Goal: Task Accomplishment & Management: Manage account settings

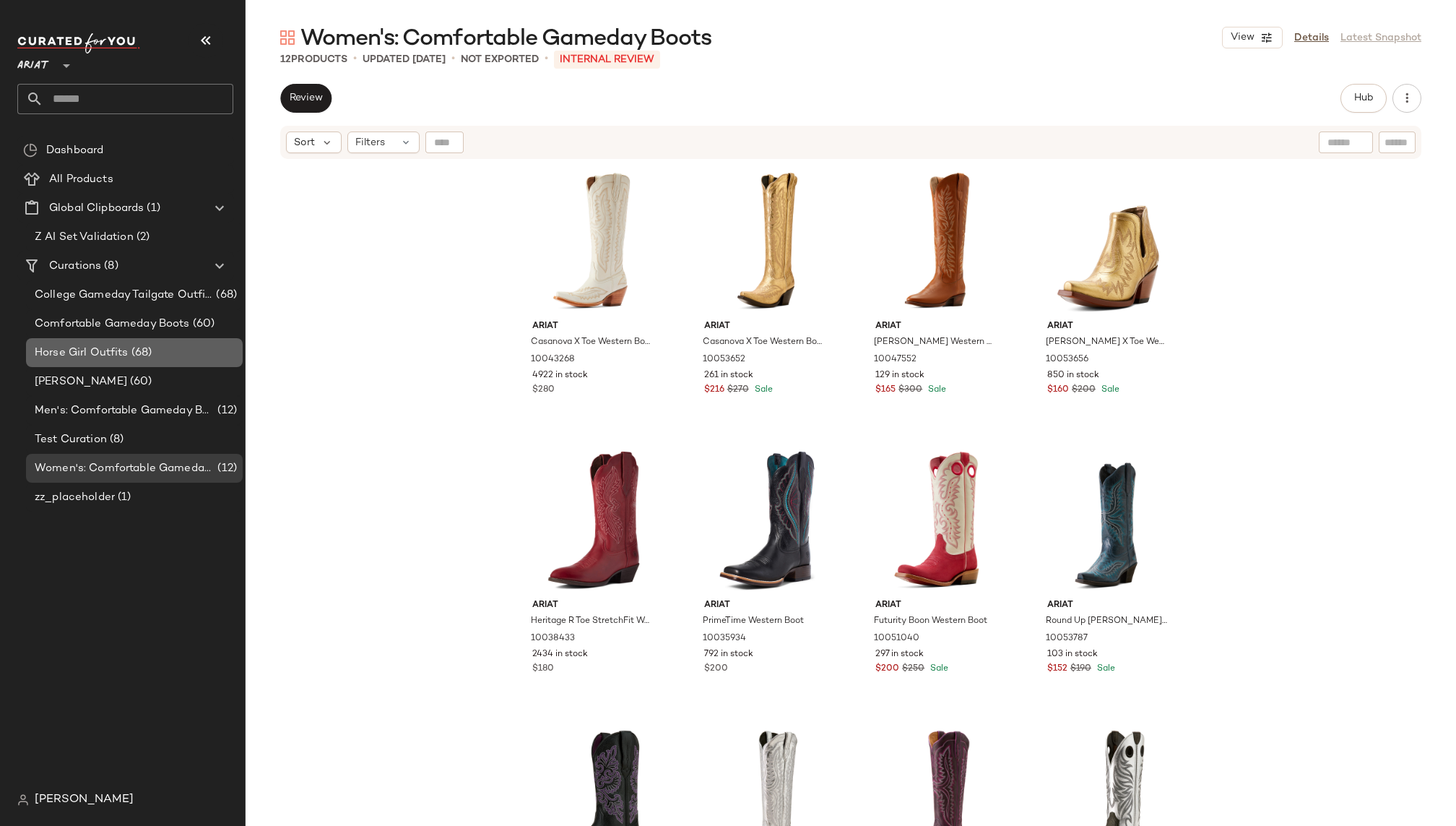
click at [133, 341] on div "Horse Girl Outfits (68)" at bounding box center [134, 352] width 216 height 29
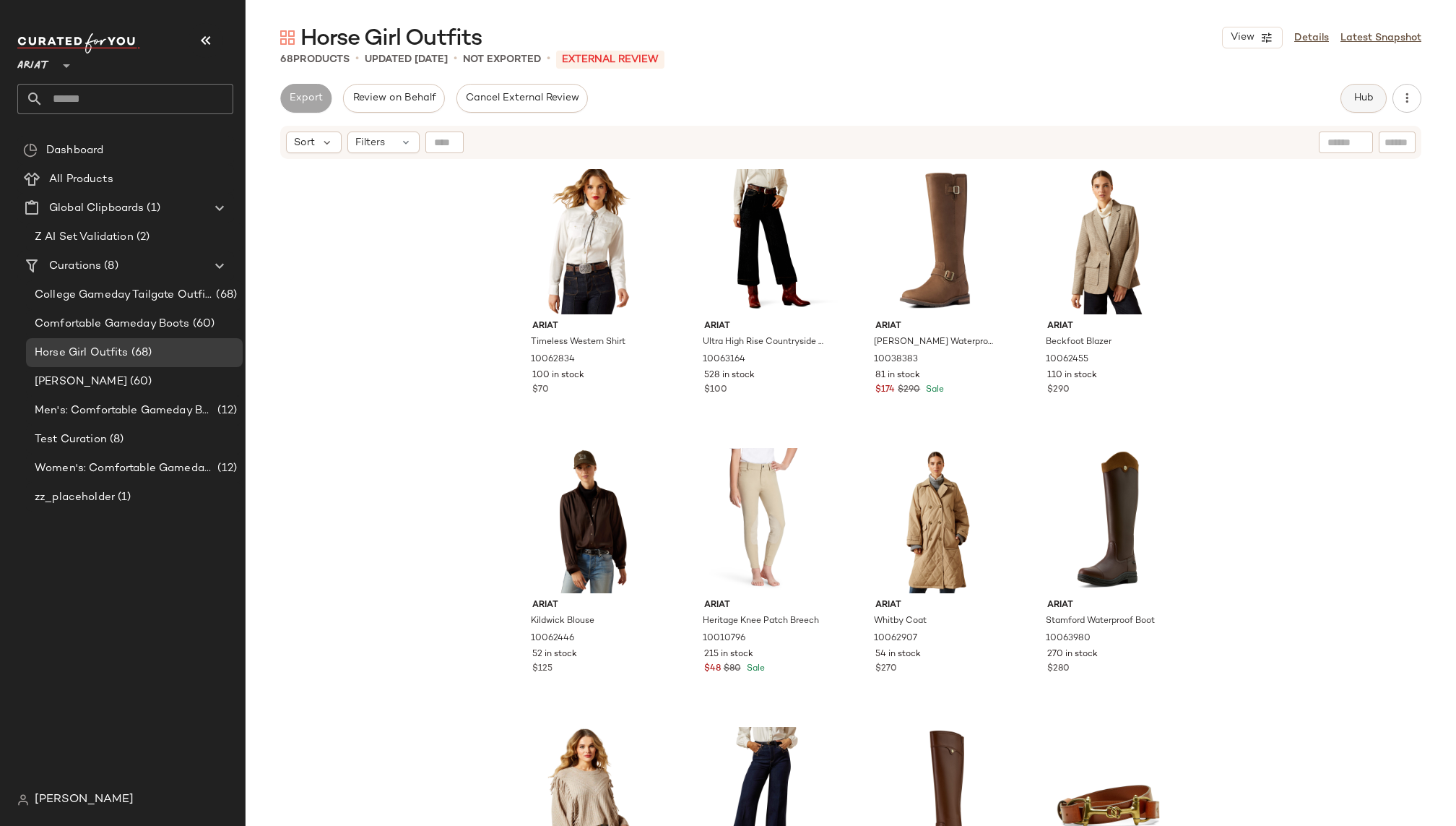
click at [1354, 97] on span "Hub" at bounding box center [1364, 98] width 20 height 11
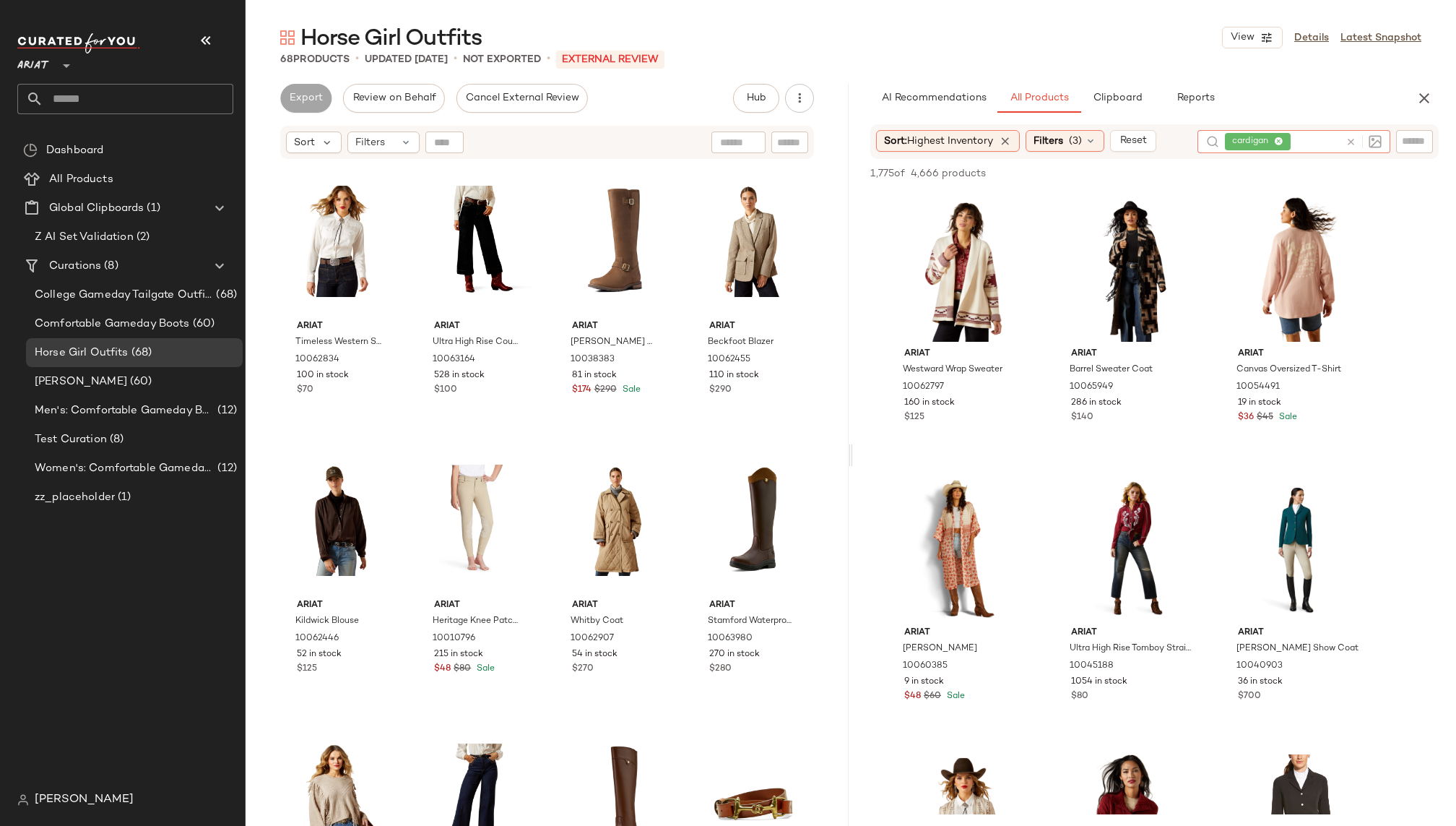
click at [1353, 142] on icon at bounding box center [1351, 142] width 11 height 11
click at [1078, 137] on span "(3)" at bounding box center [1075, 142] width 13 height 15
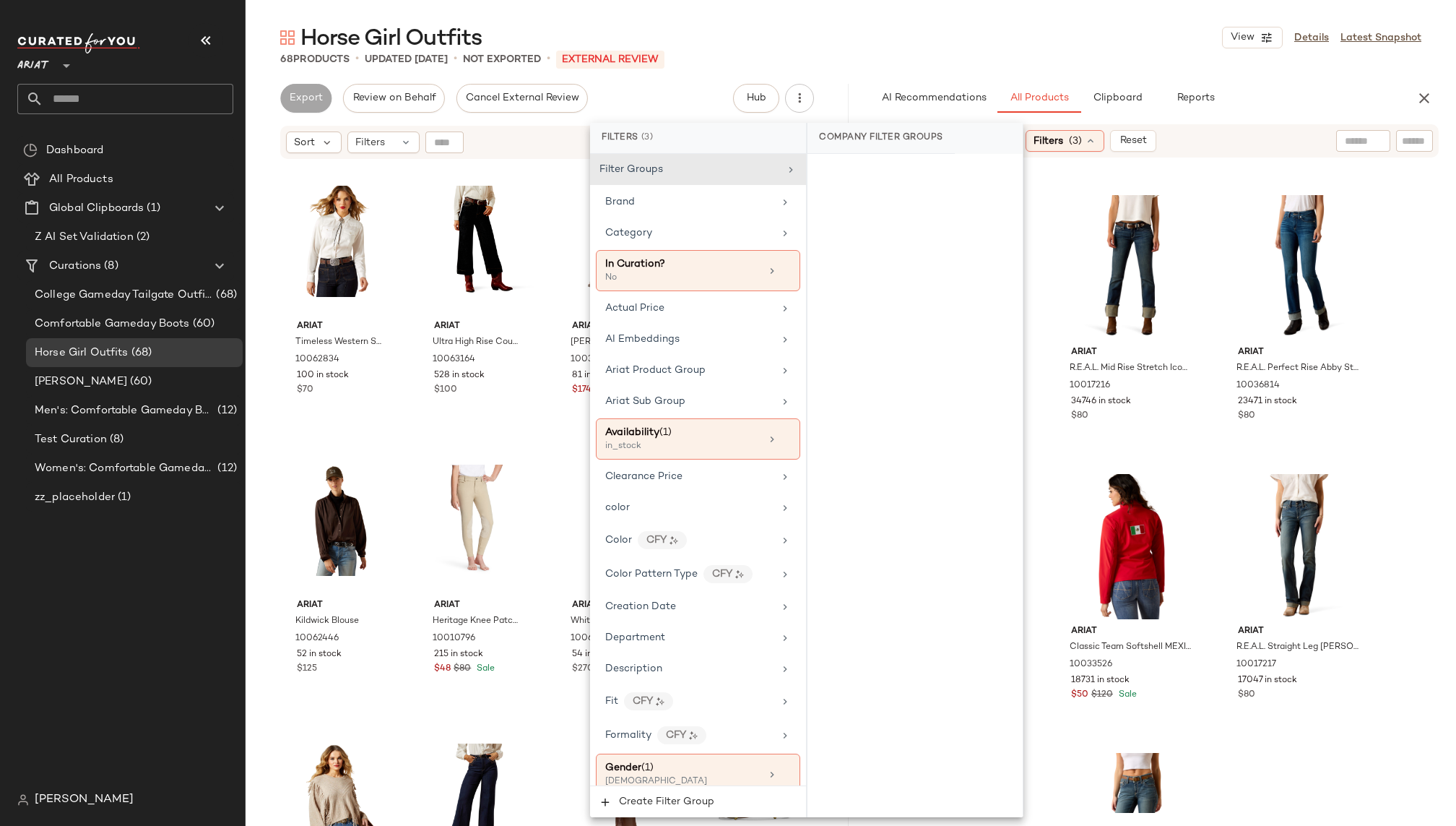
click at [1078, 137] on span "(3)" at bounding box center [1075, 142] width 13 height 15
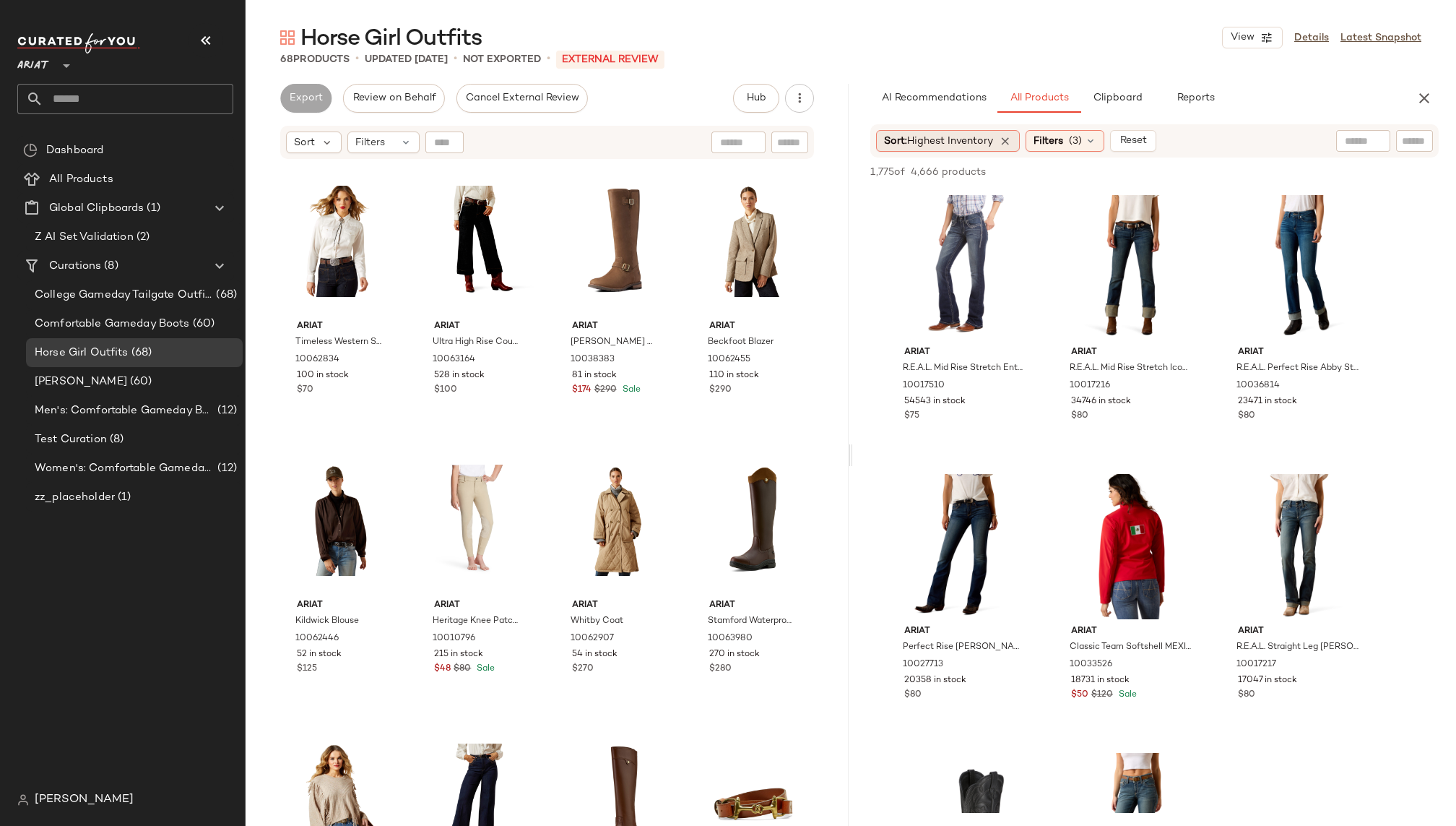
click at [999, 137] on div "Sort: Highest Inventory" at bounding box center [948, 141] width 143 height 21
click at [1008, 141] on icon at bounding box center [1005, 141] width 13 height 13
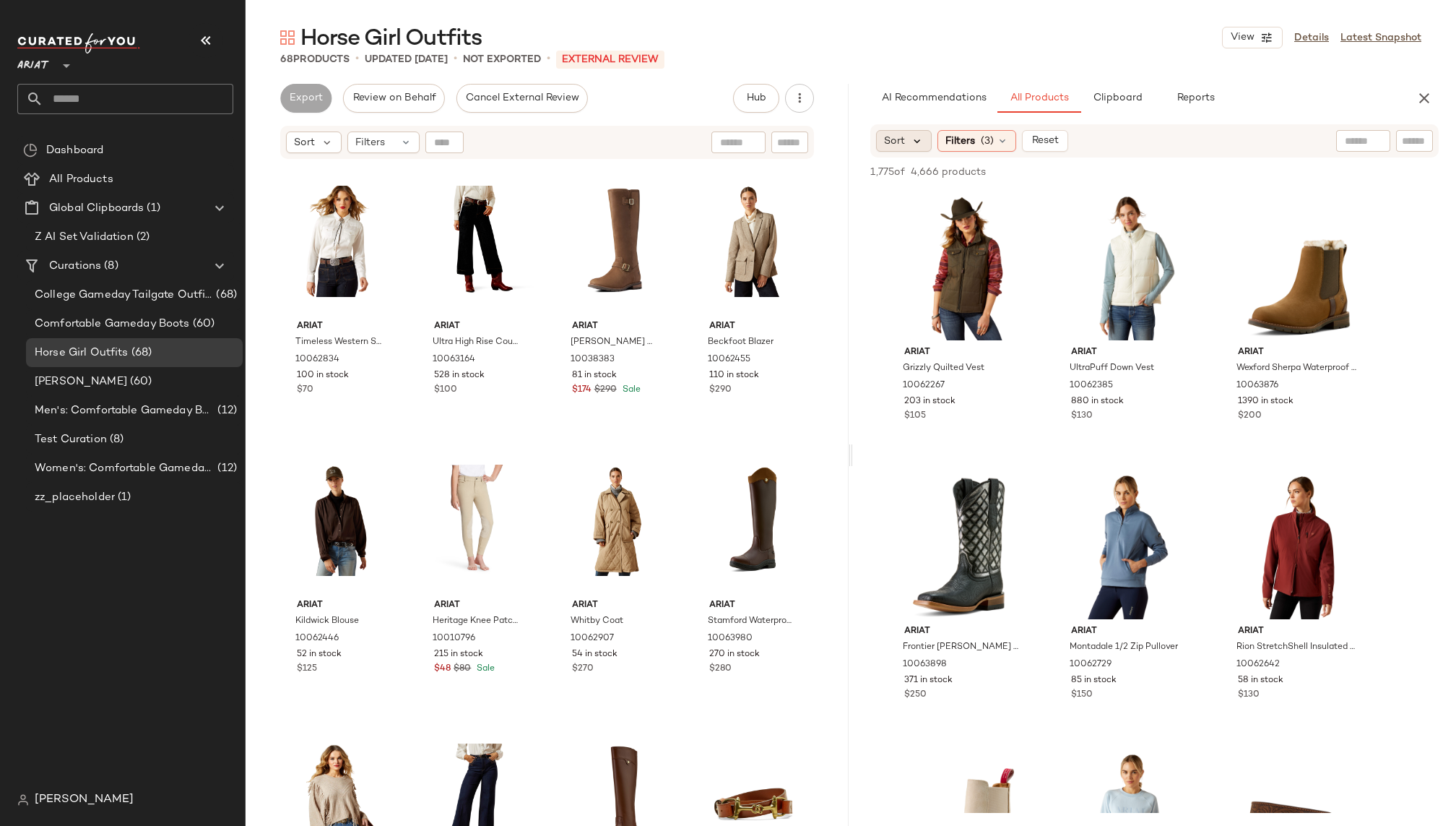
click at [911, 137] on icon at bounding box center [917, 141] width 13 height 13
click at [927, 185] on span "Newest" at bounding box center [929, 179] width 38 height 15
click at [1151, 47] on div "Horse Girl Outfits View Details Latest Snapshot" at bounding box center [850, 37] width 1210 height 29
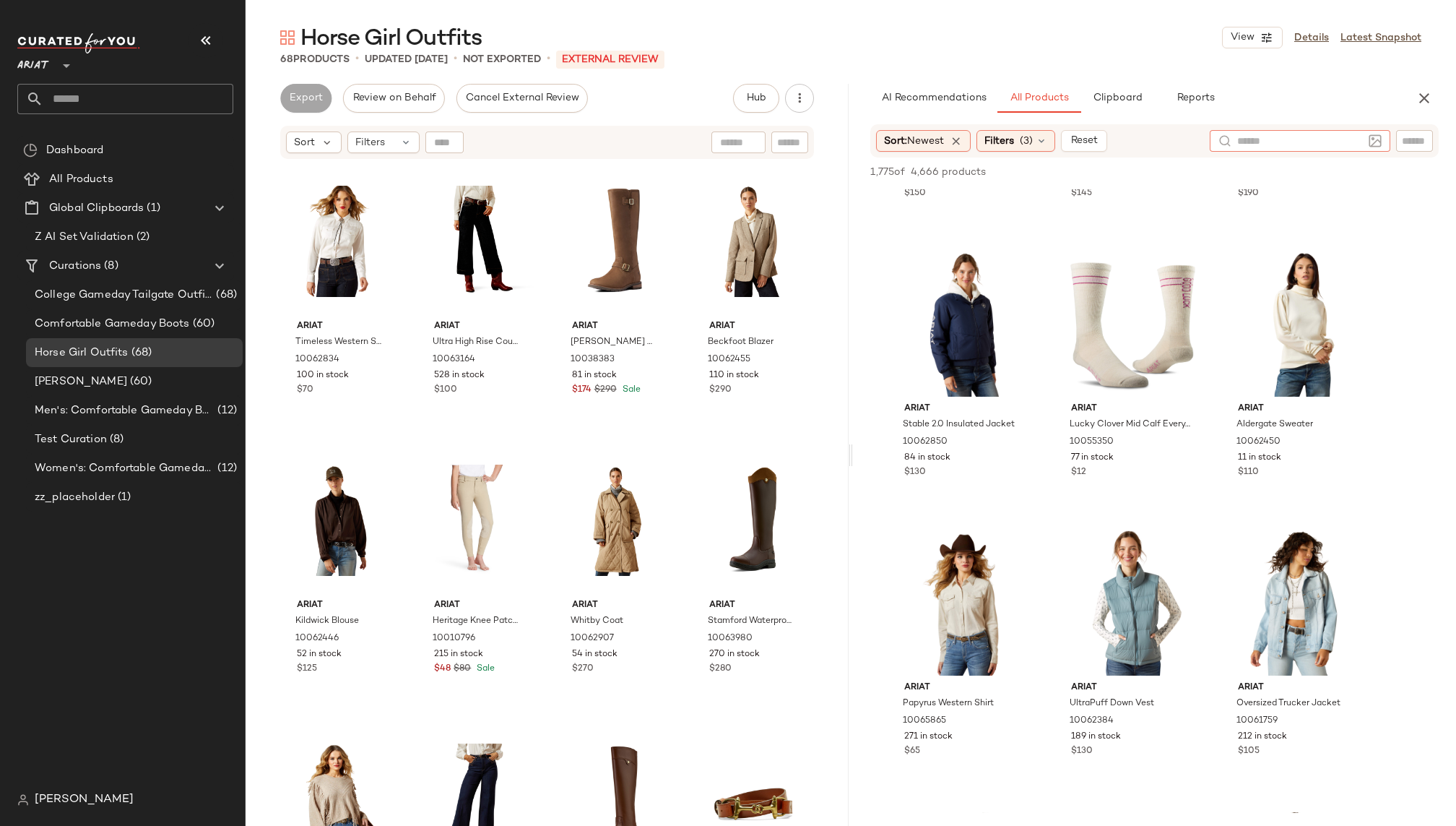
click at [1376, 143] on div at bounding box center [1299, 141] width 180 height 21
type input "****"
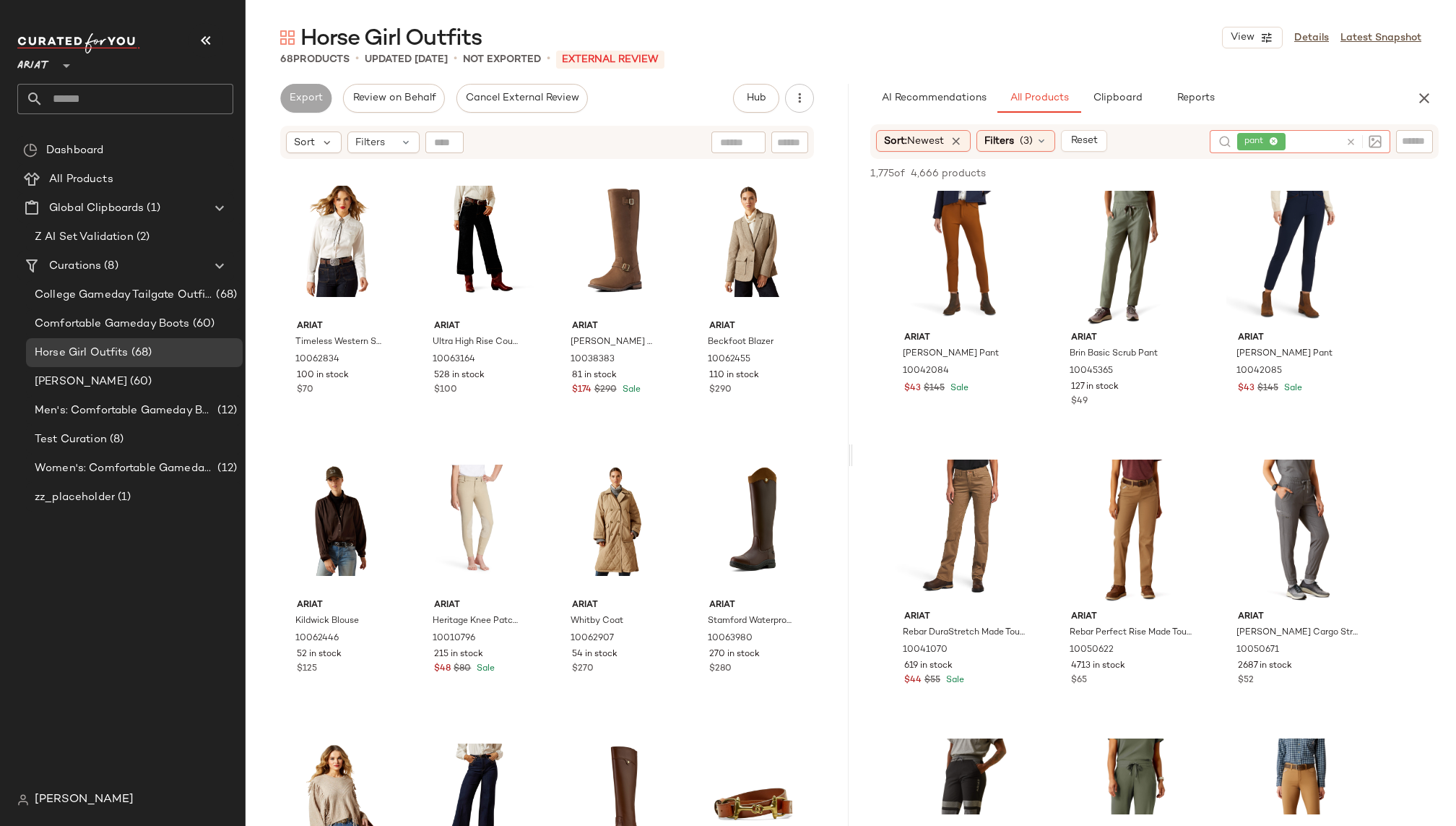
scroll to position [581, 0]
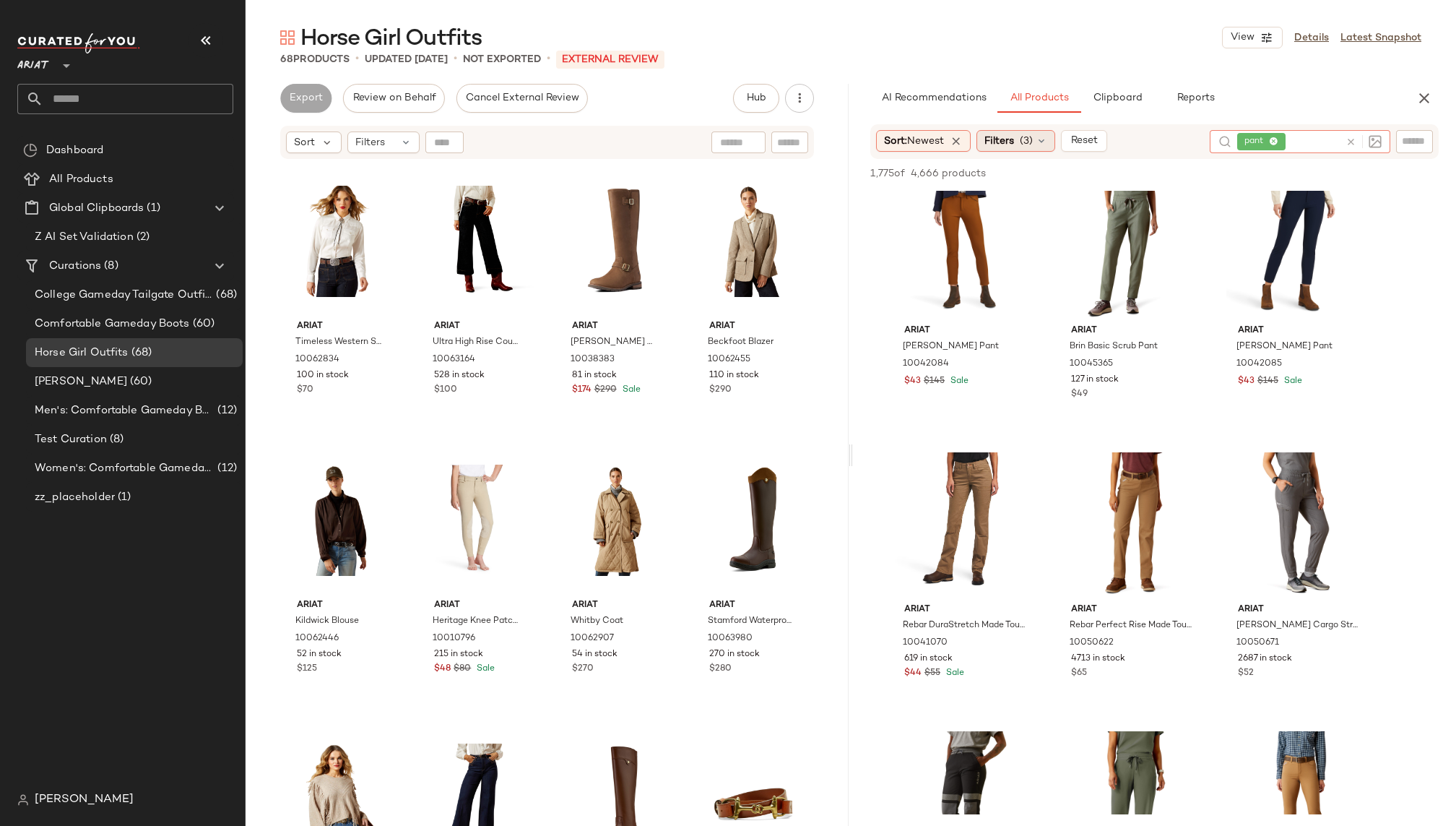
click at [1018, 141] on div "Filters (3)" at bounding box center [1015, 141] width 79 height 21
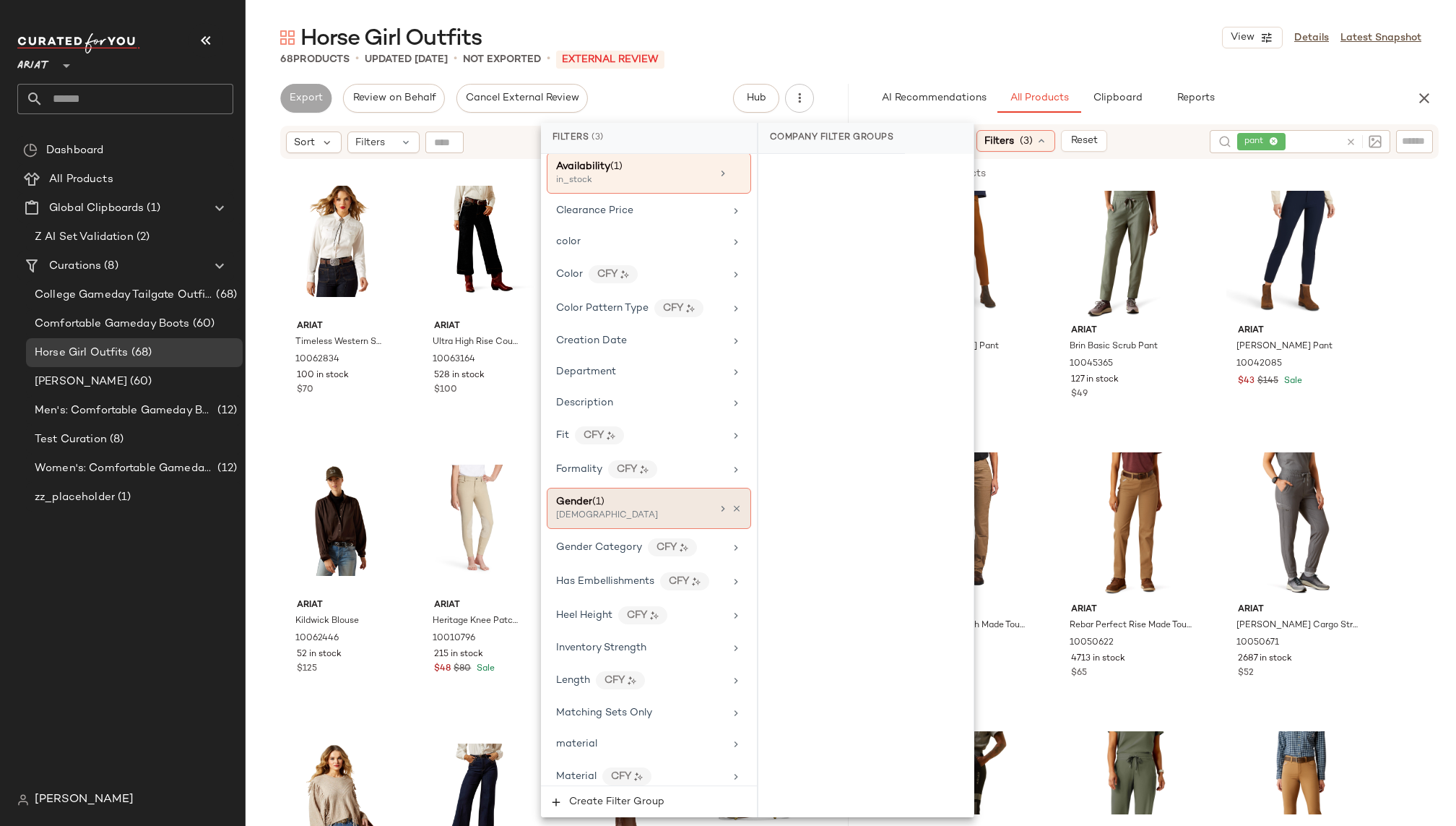
scroll to position [278, 0]
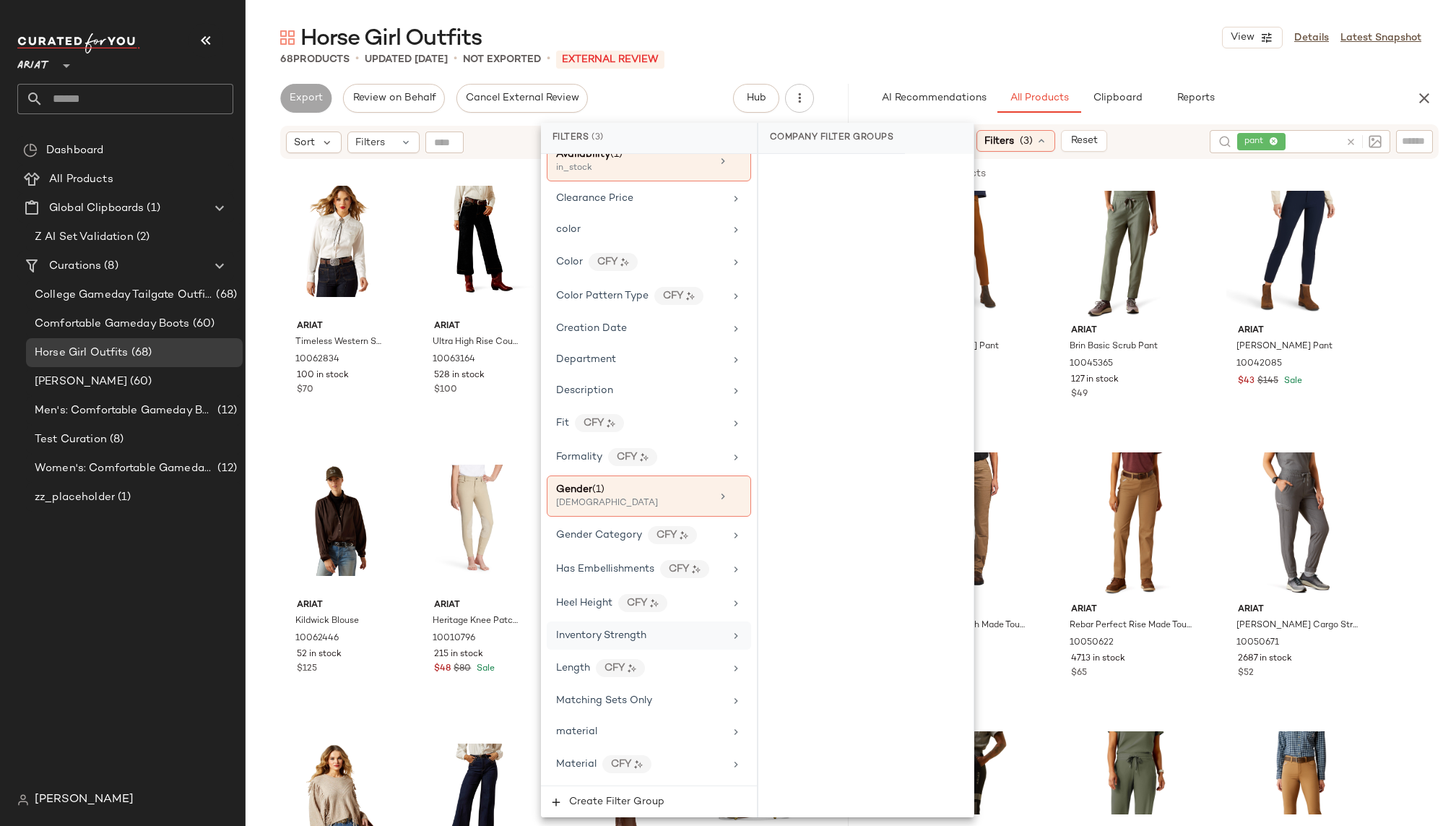
click at [626, 630] on span "Inventory Strength" at bounding box center [602, 635] width 91 height 11
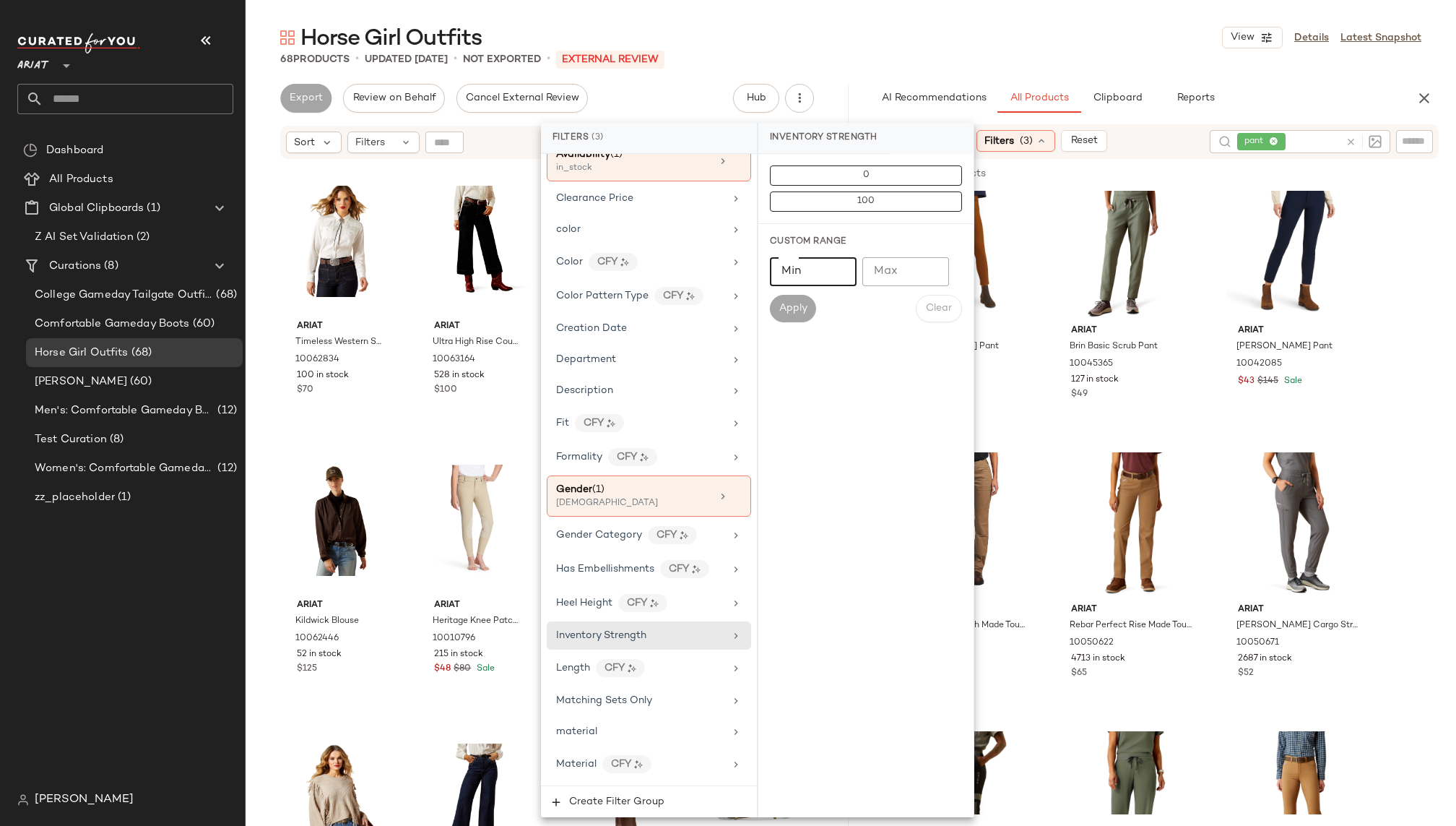
click at [795, 273] on input "Min" at bounding box center [814, 271] width 87 height 29
type input "*"
click at [794, 314] on button "Apply" at bounding box center [793, 309] width 46 height 28
click at [1088, 48] on div "Horse Girl Outfits View Details Latest Snapshot" at bounding box center [850, 37] width 1210 height 29
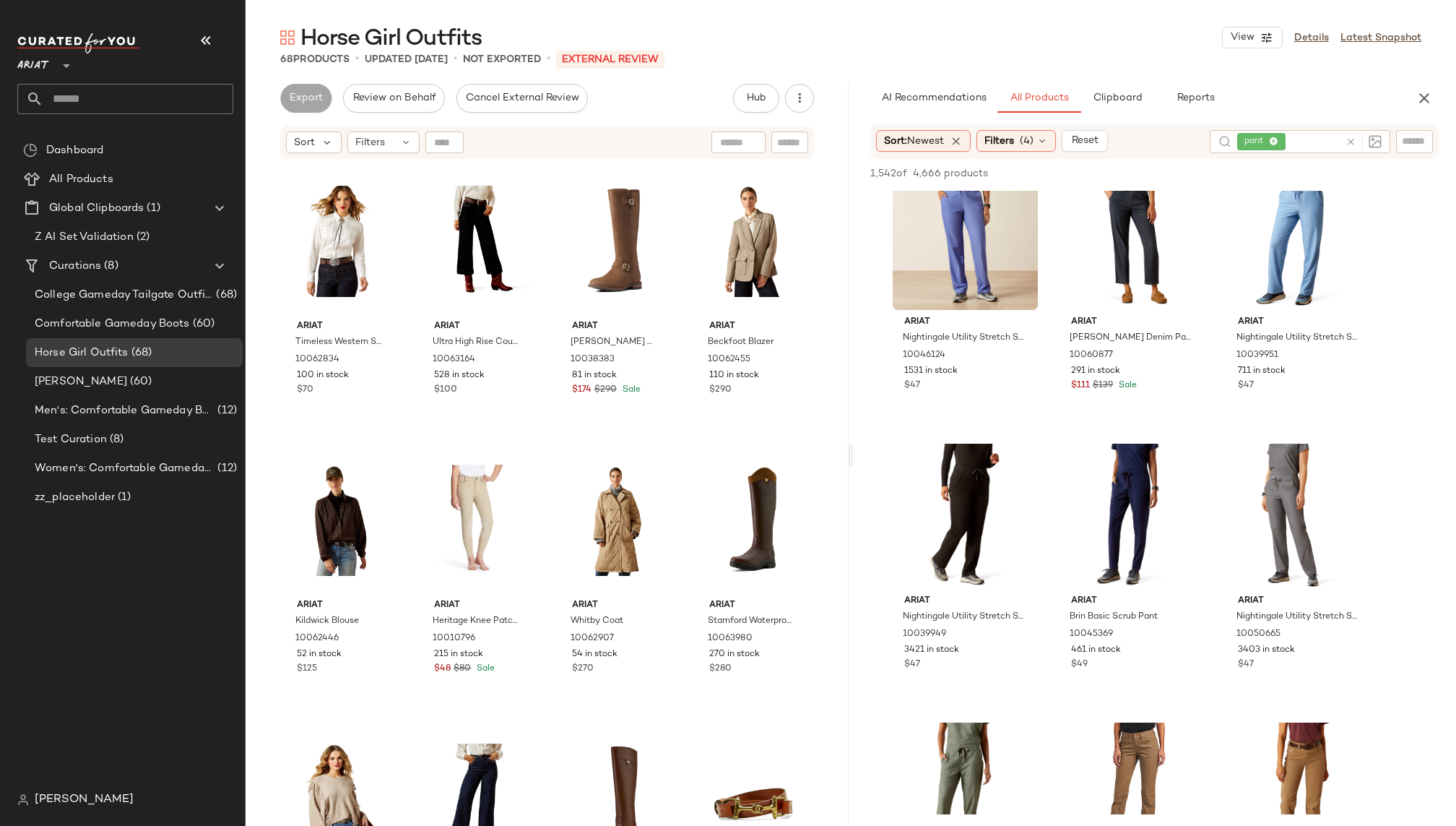
scroll to position [0, 0]
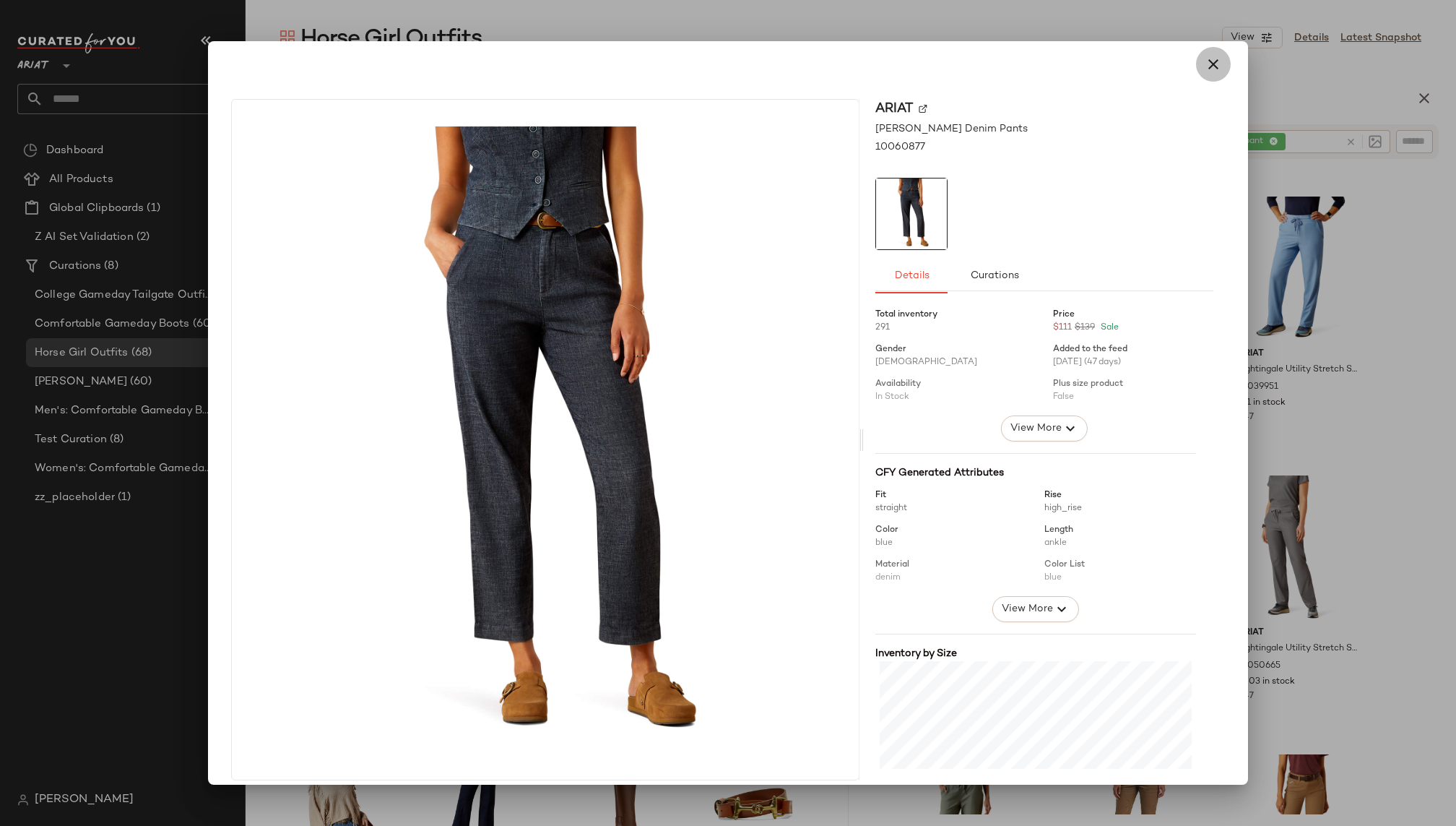
click at [1214, 64] on button "button" at bounding box center [1213, 64] width 34 height 34
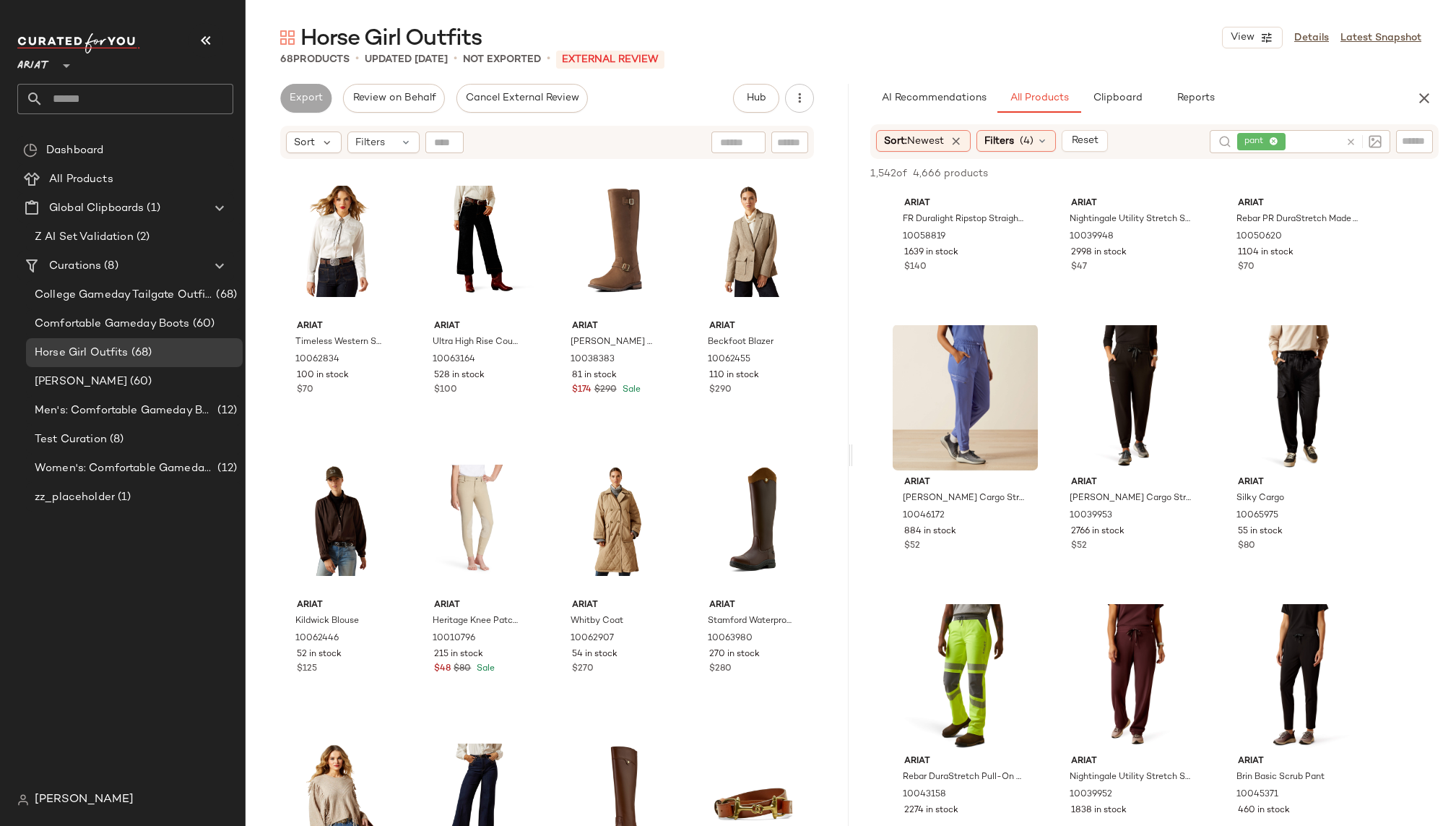
scroll to position [1287, 0]
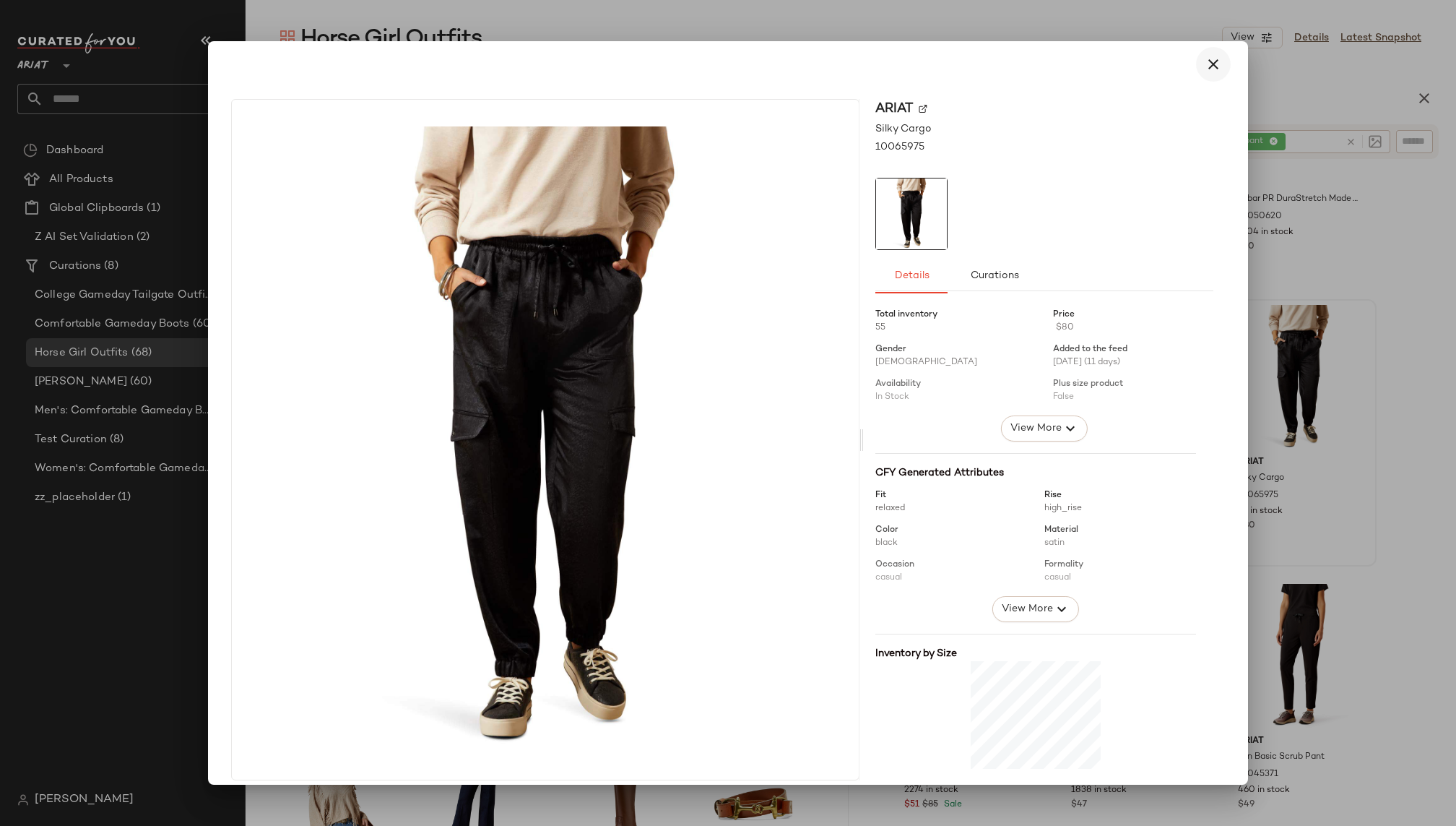
click at [1205, 65] on icon "button" at bounding box center [1213, 64] width 18 height 18
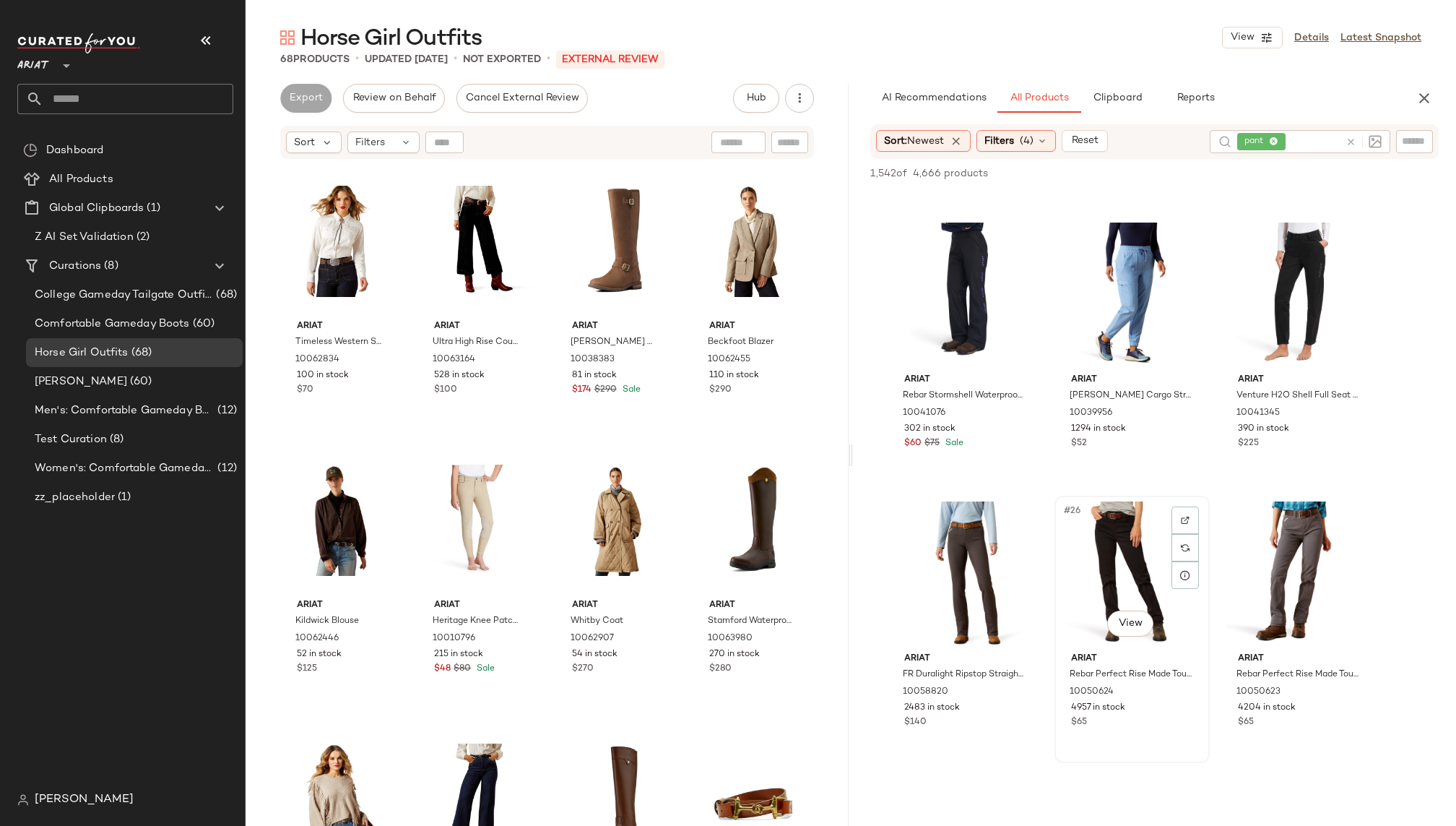
scroll to position [1929, 0]
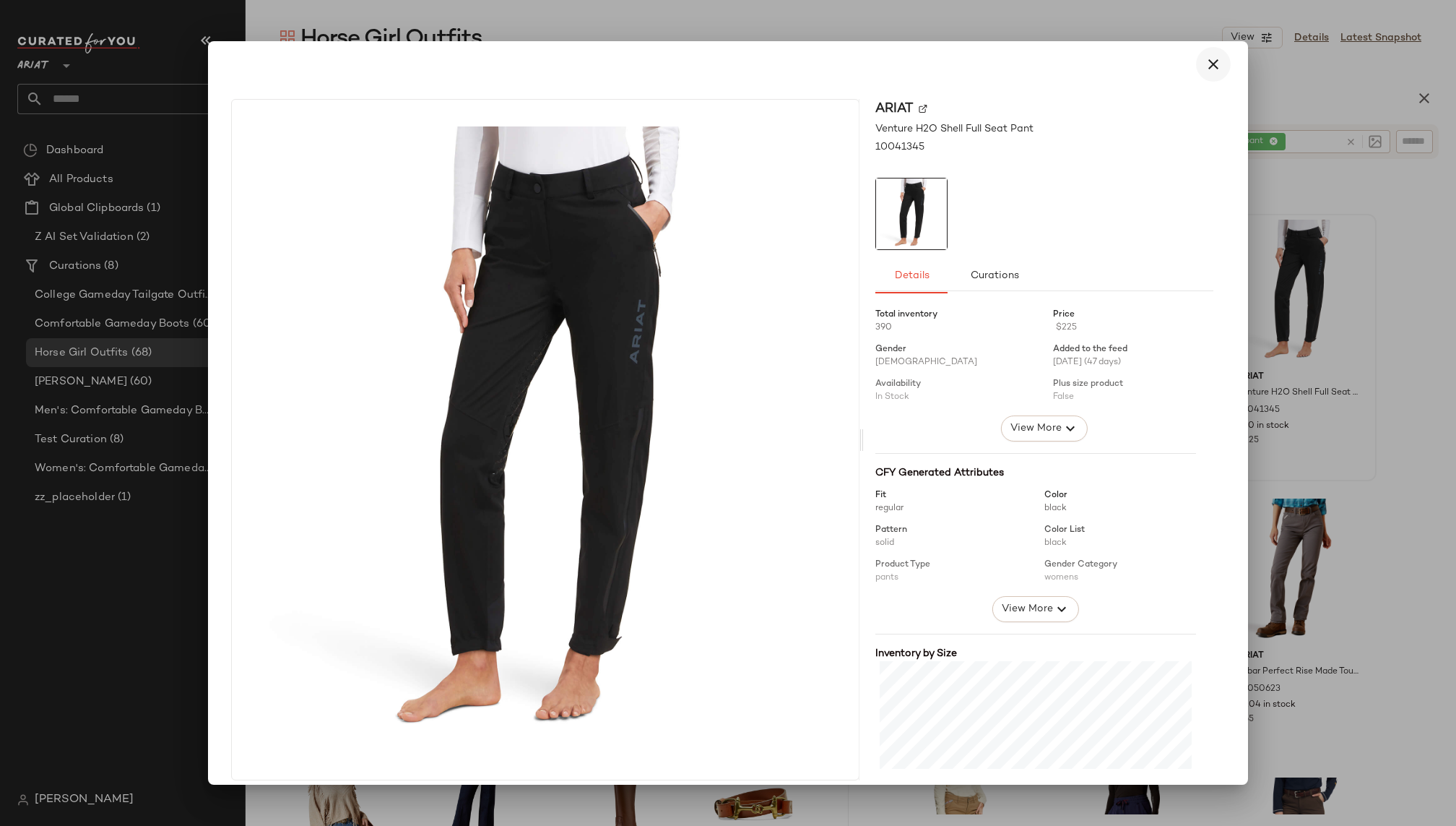
click at [1212, 66] on icon "button" at bounding box center [1213, 64] width 18 height 18
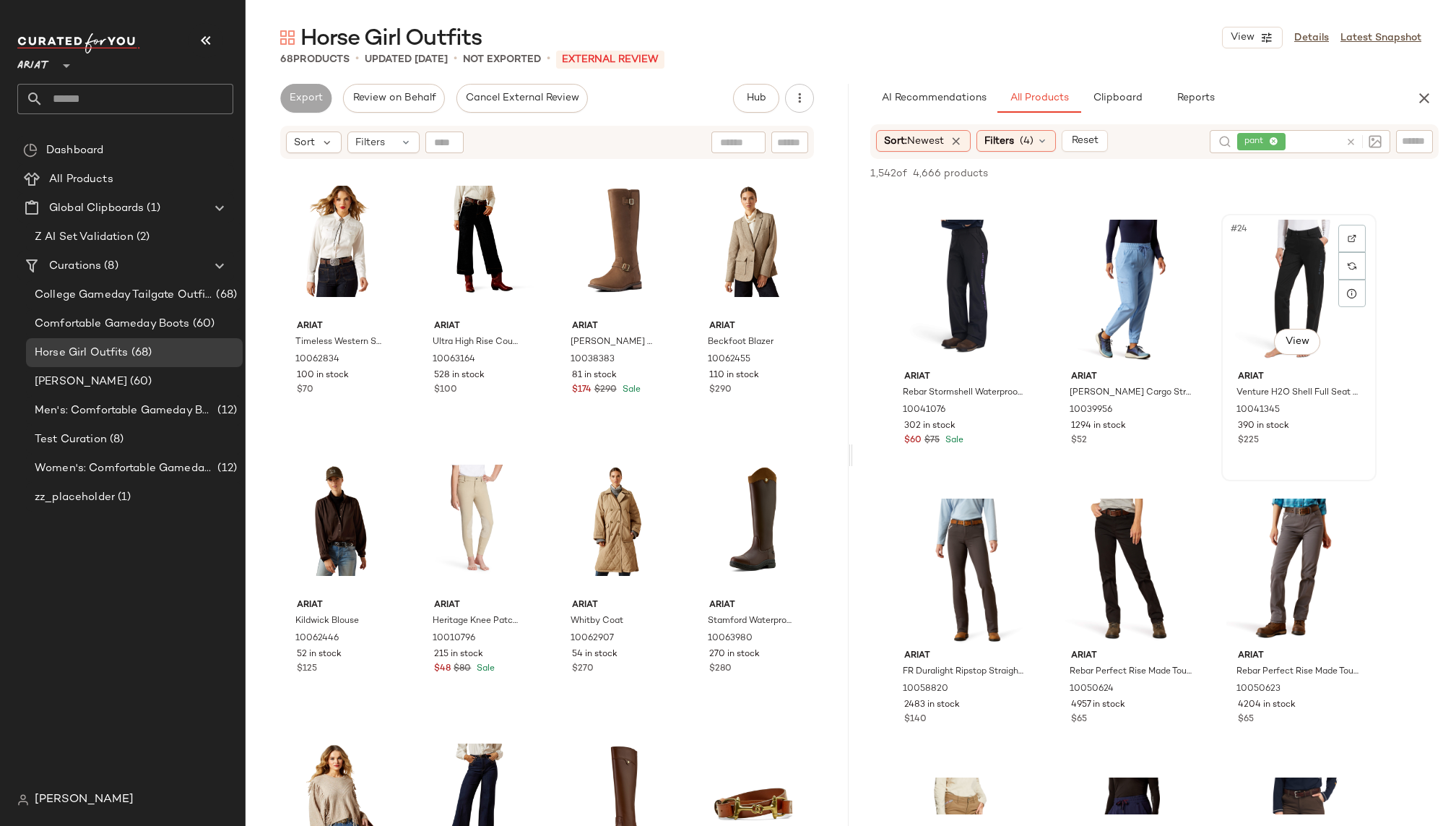
click at [1247, 292] on div "#24 View" at bounding box center [1298, 292] width 145 height 146
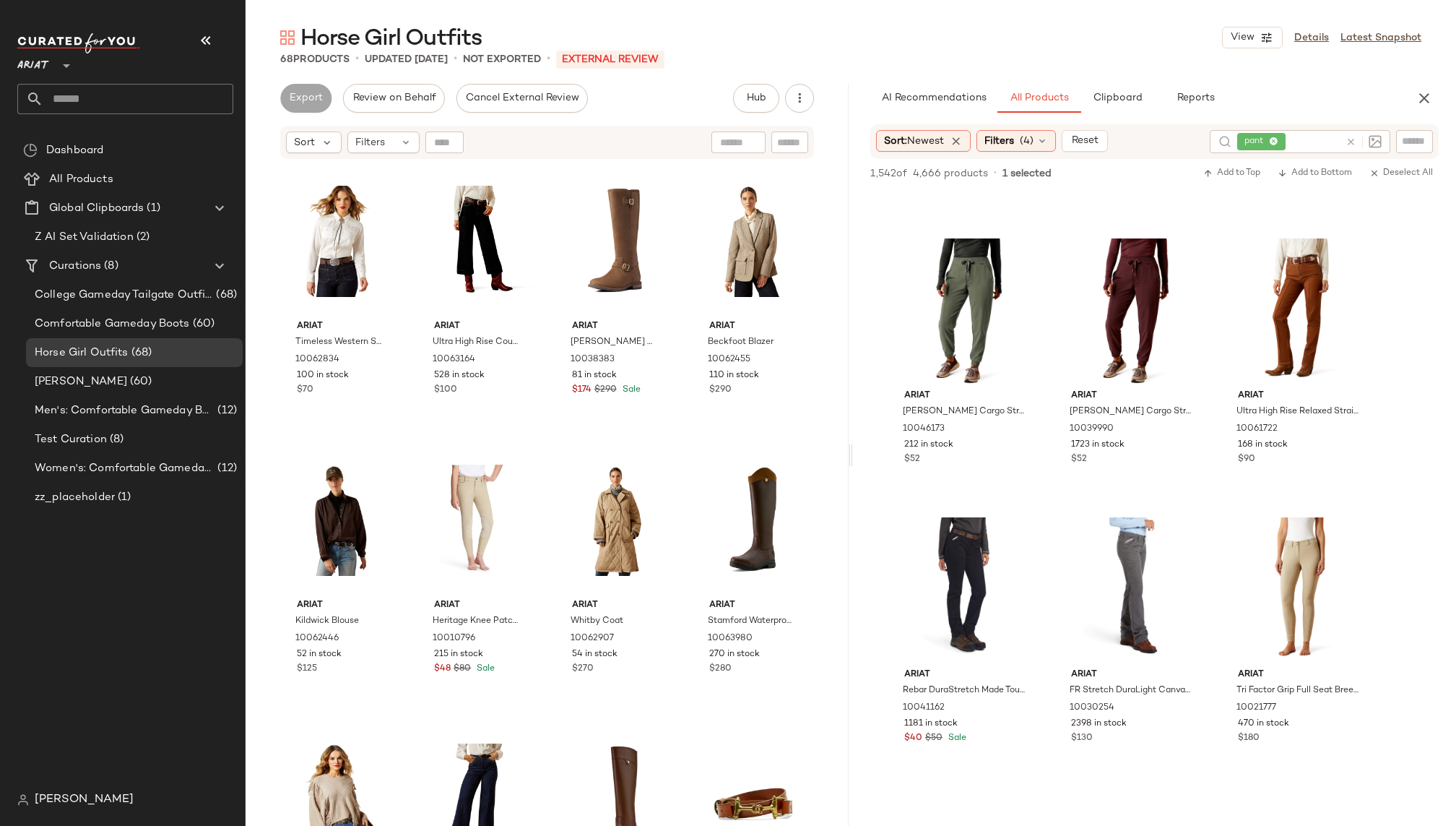
scroll to position [2802, 0]
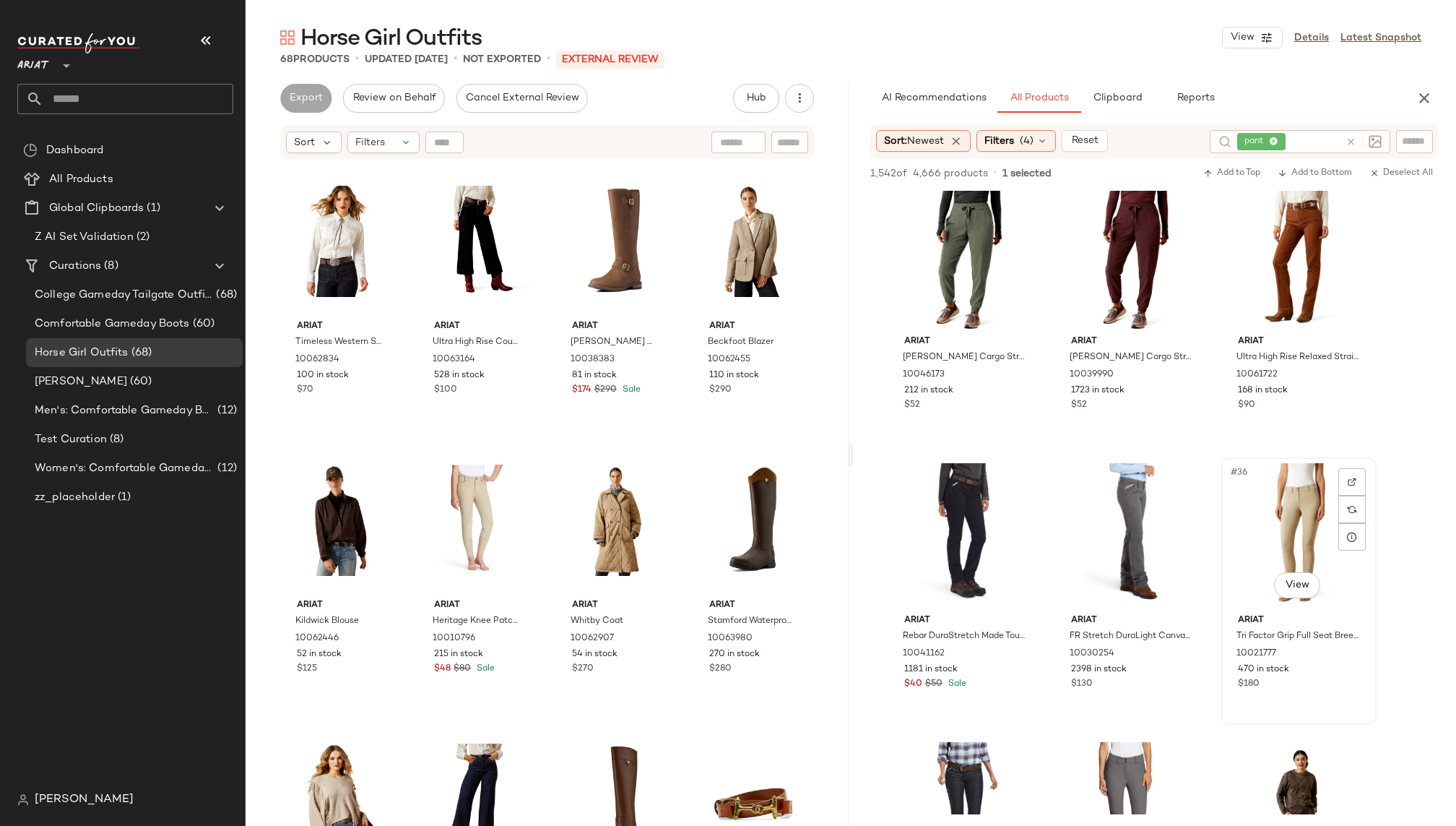
click at [1266, 500] on div "#36 View" at bounding box center [1298, 536] width 145 height 146
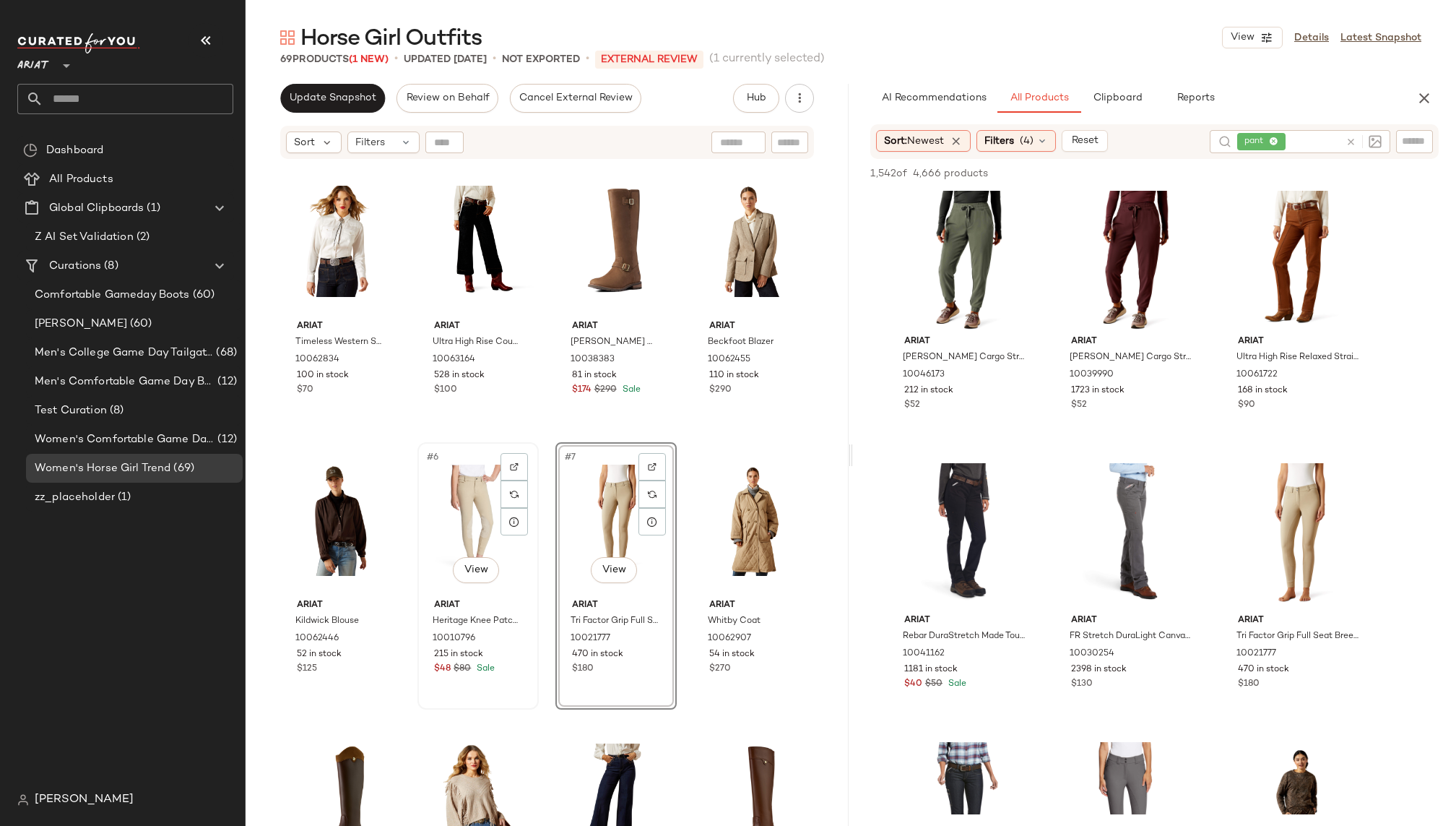
click at [461, 525] on div "#6 View" at bounding box center [478, 521] width 111 height 146
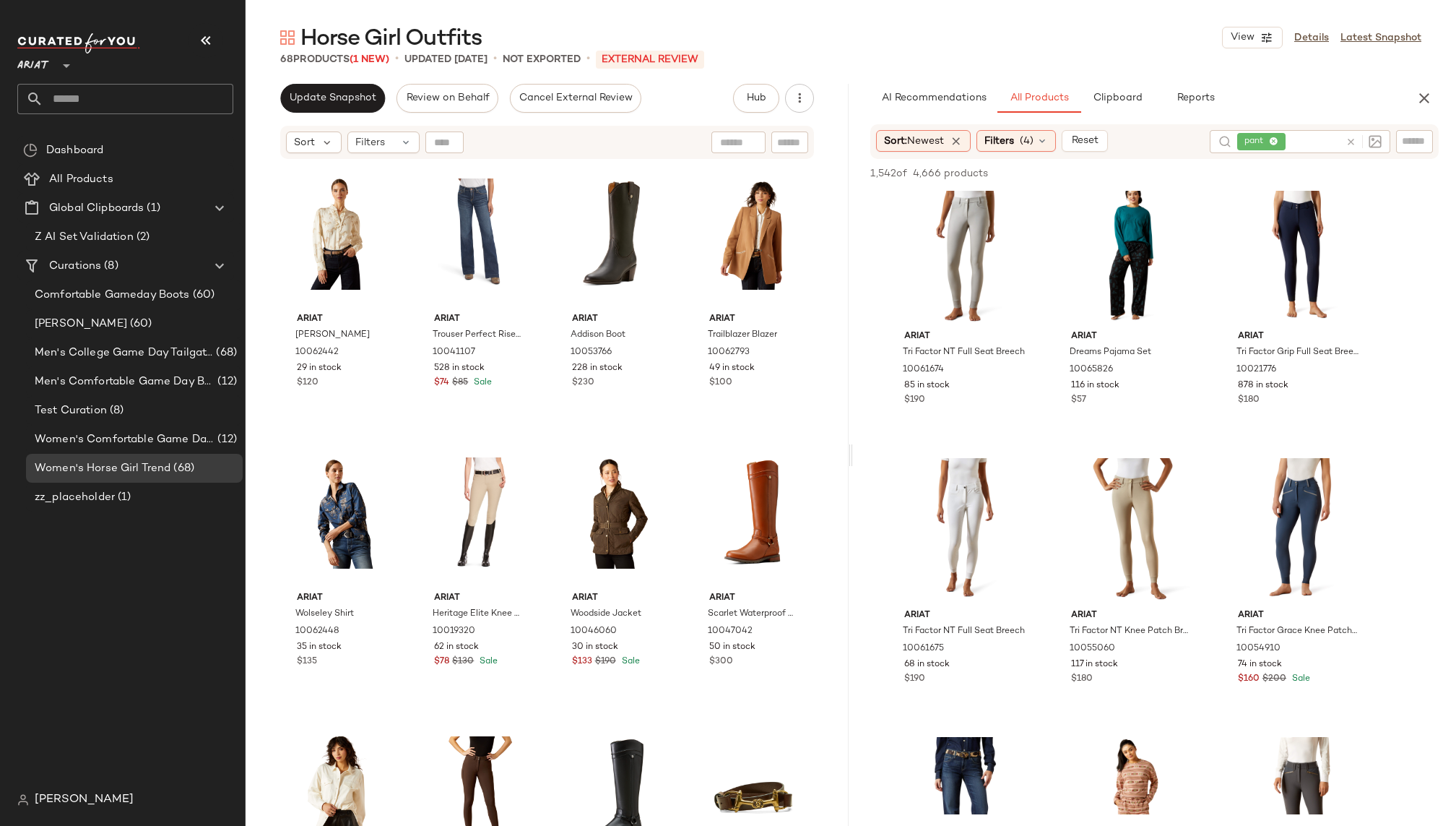
scroll to position [3645, 0]
click at [1088, 526] on div "#44 View" at bounding box center [1132, 528] width 145 height 146
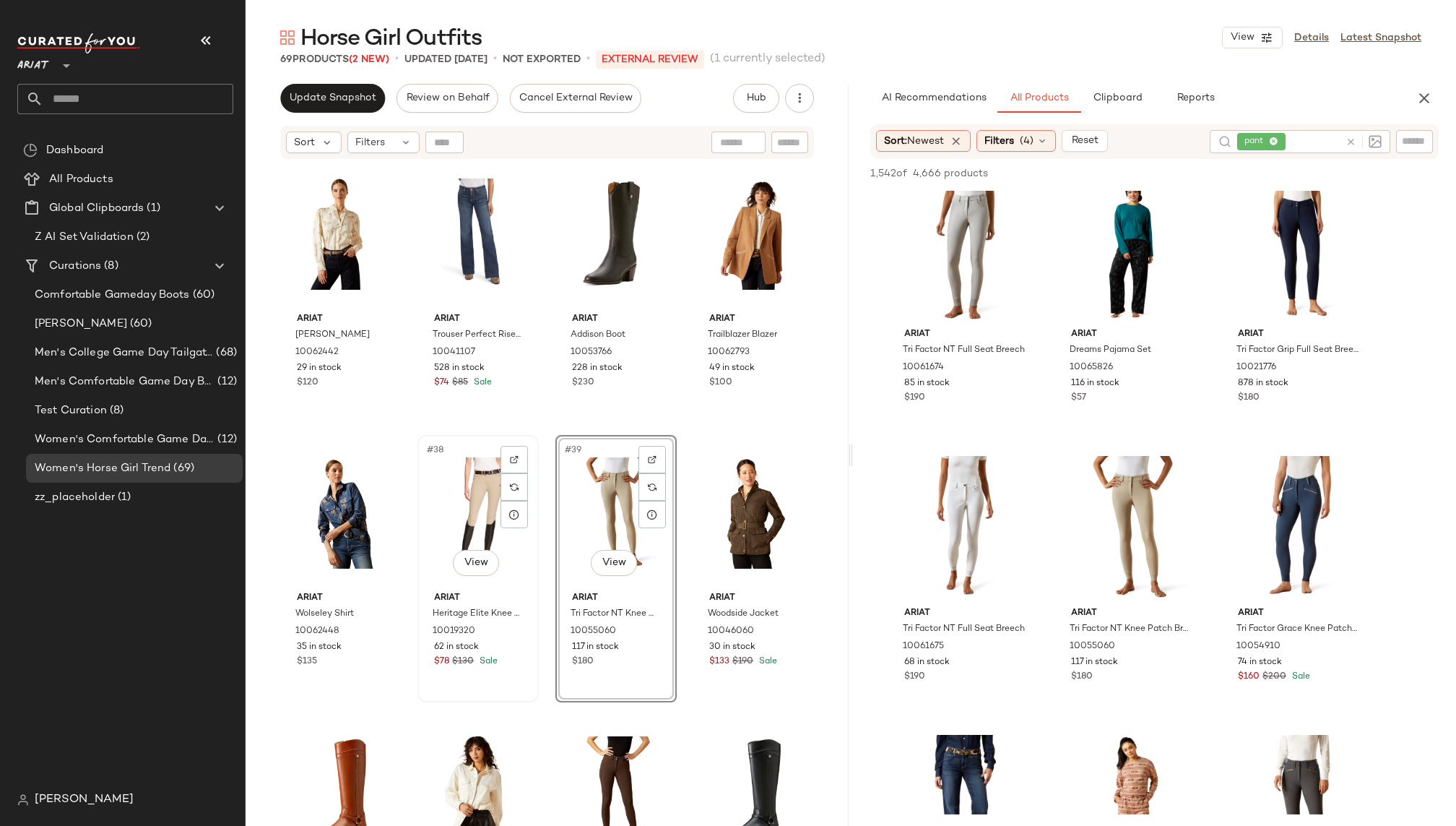
click at [459, 532] on div "#38 View" at bounding box center [478, 513] width 111 height 146
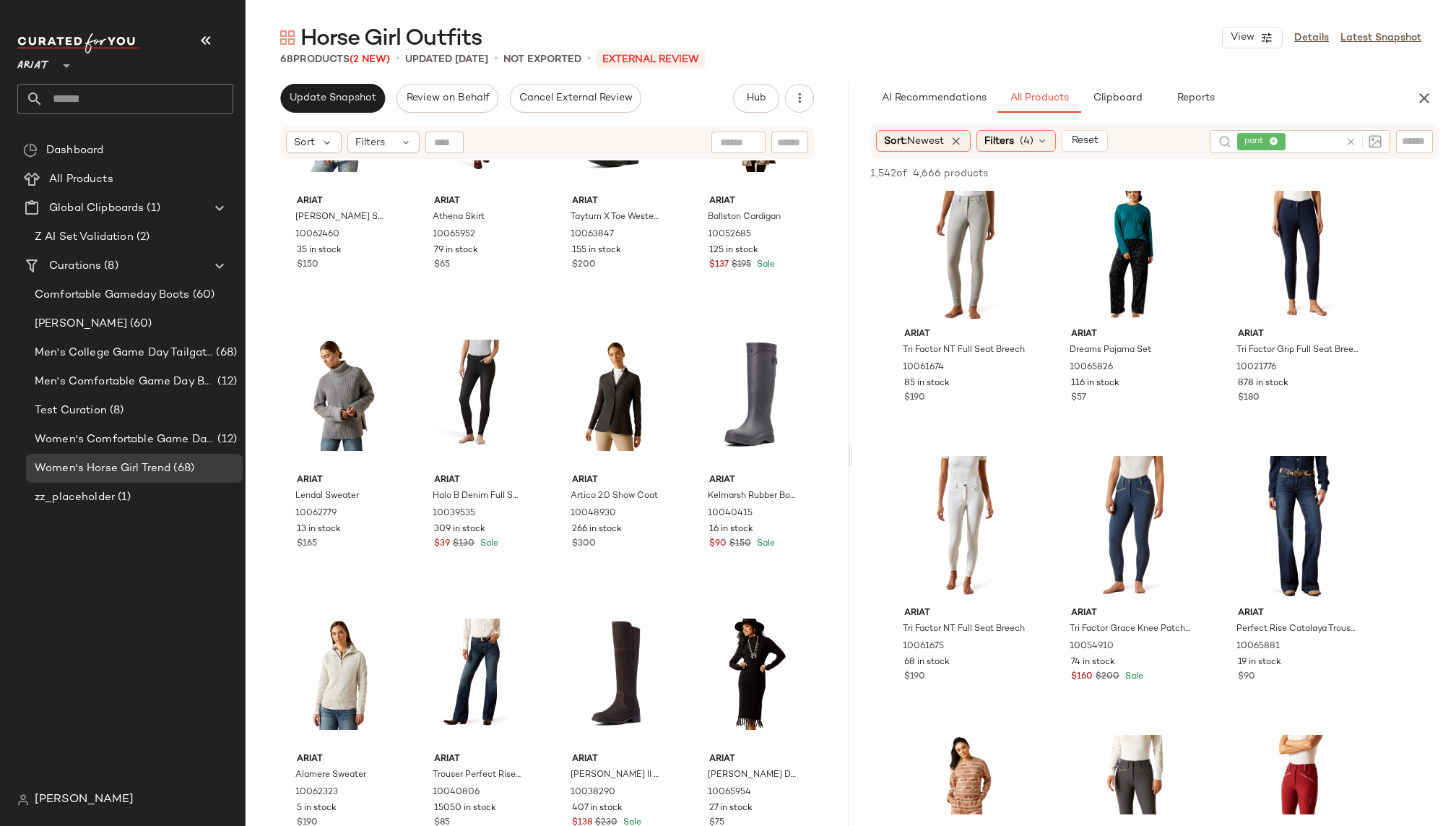
scroll to position [4043, 0]
click at [390, 150] on div "Filters" at bounding box center [384, 142] width 72 height 21
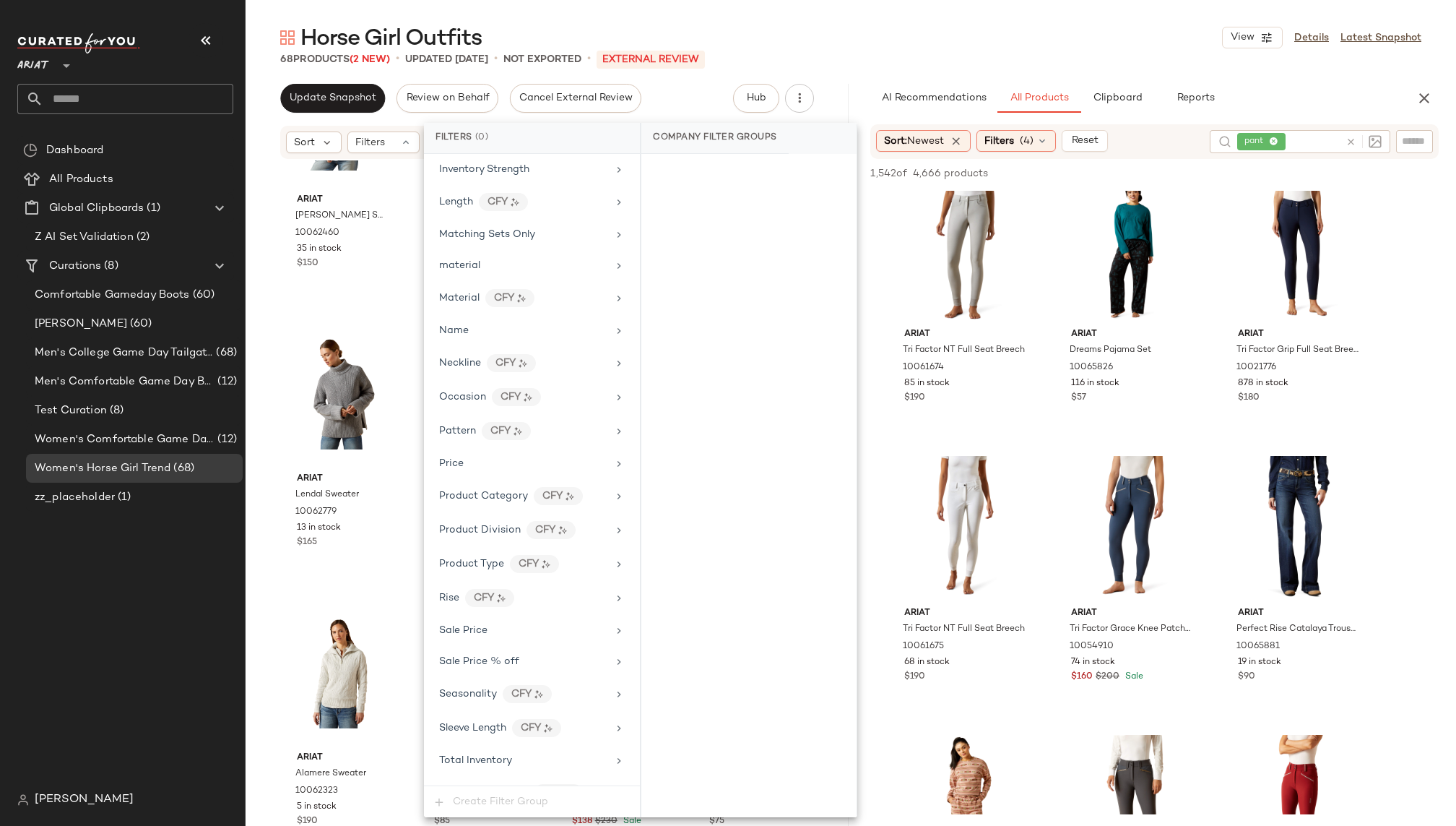
scroll to position [711, 0]
click at [530, 617] on div "Sale Price" at bounding box center [523, 624] width 168 height 15
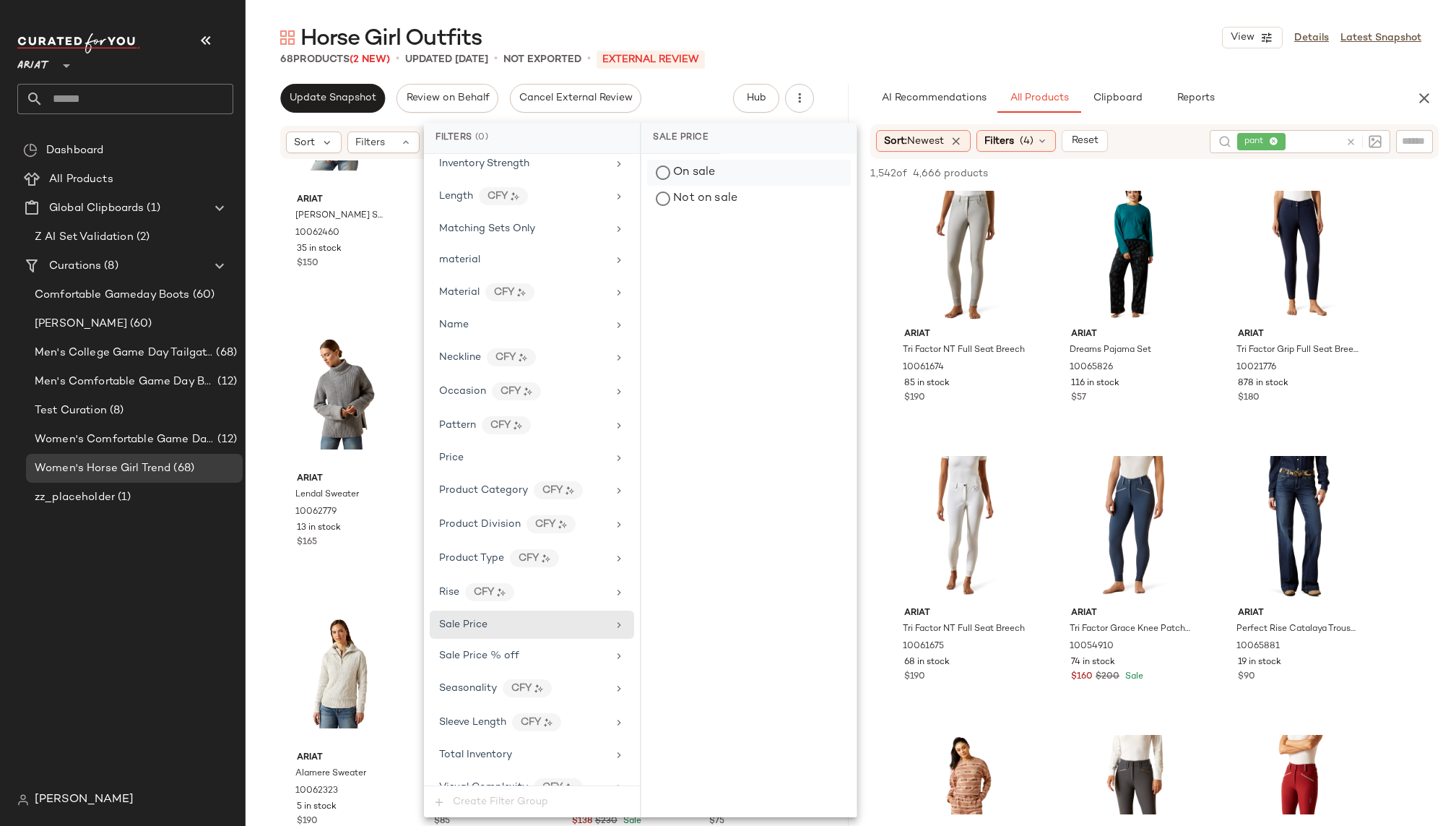
click at [704, 177] on div "On sale" at bounding box center [749, 173] width 203 height 26
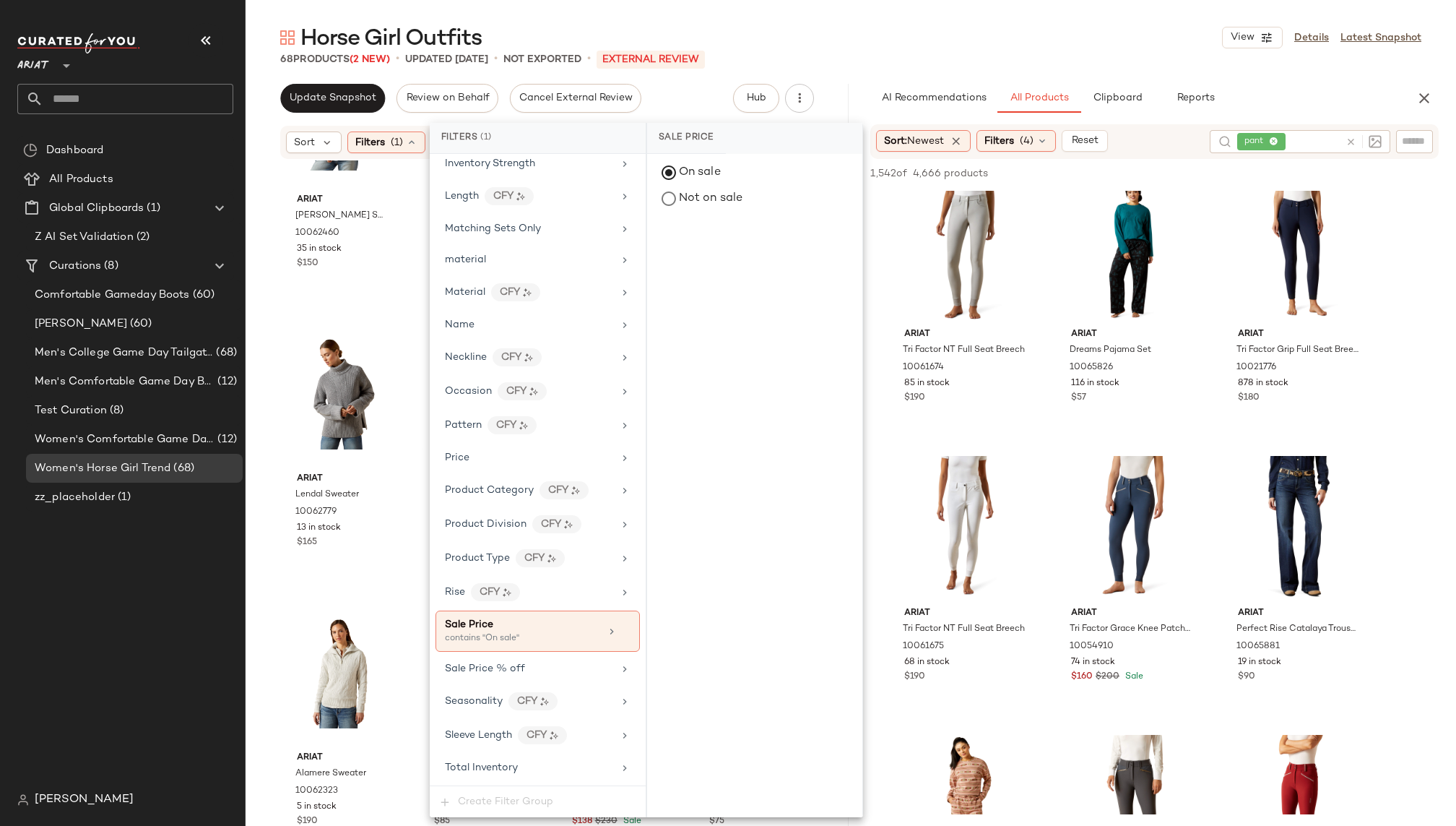
click at [861, 21] on main "Horse Girl Outfits View Details Latest Snapshot 68 Products (2 New) • updated […" at bounding box center [728, 413] width 1456 height 826
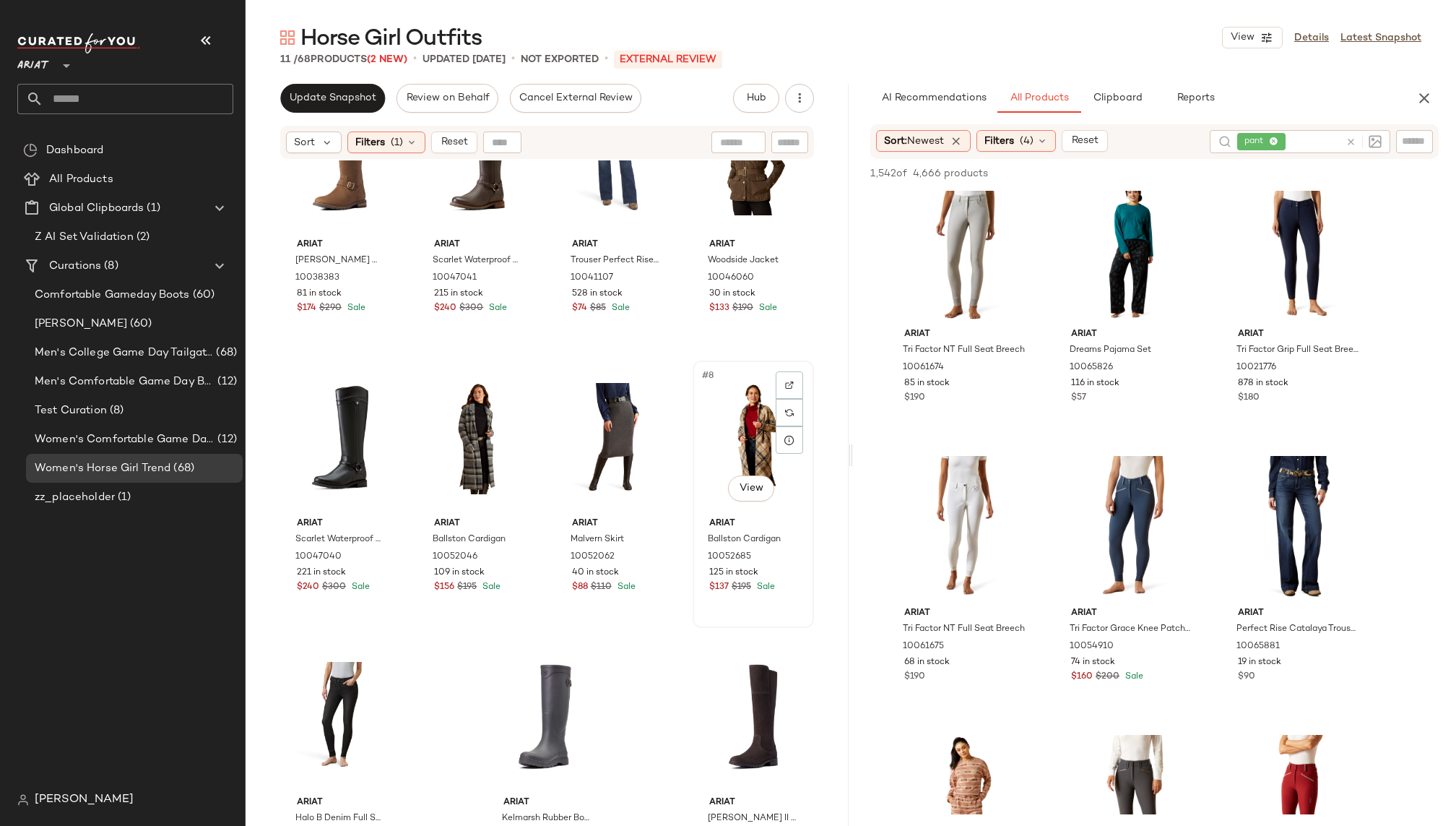
scroll to position [127, 0]
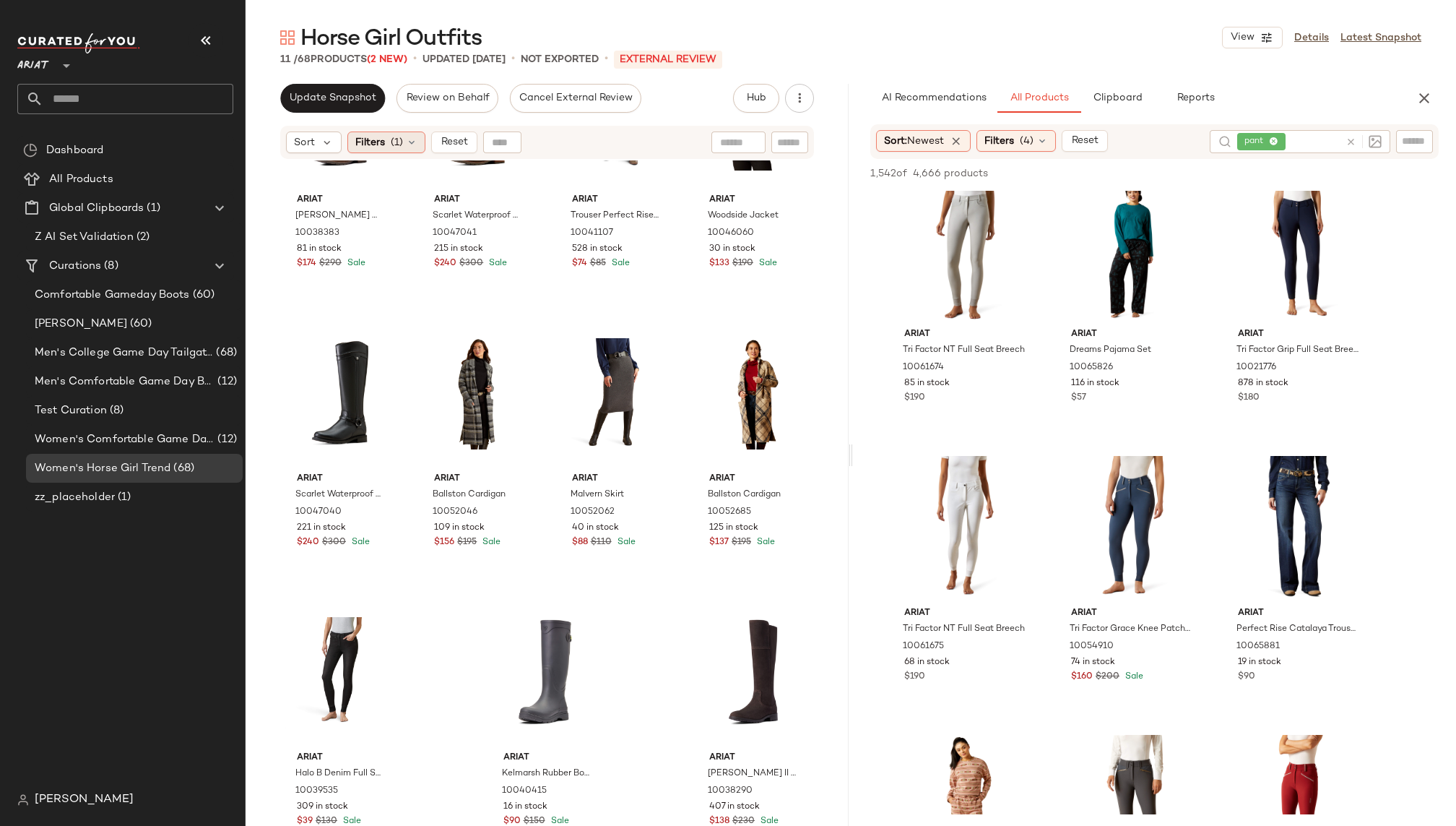
click at [401, 137] on span "(1)" at bounding box center [397, 142] width 12 height 15
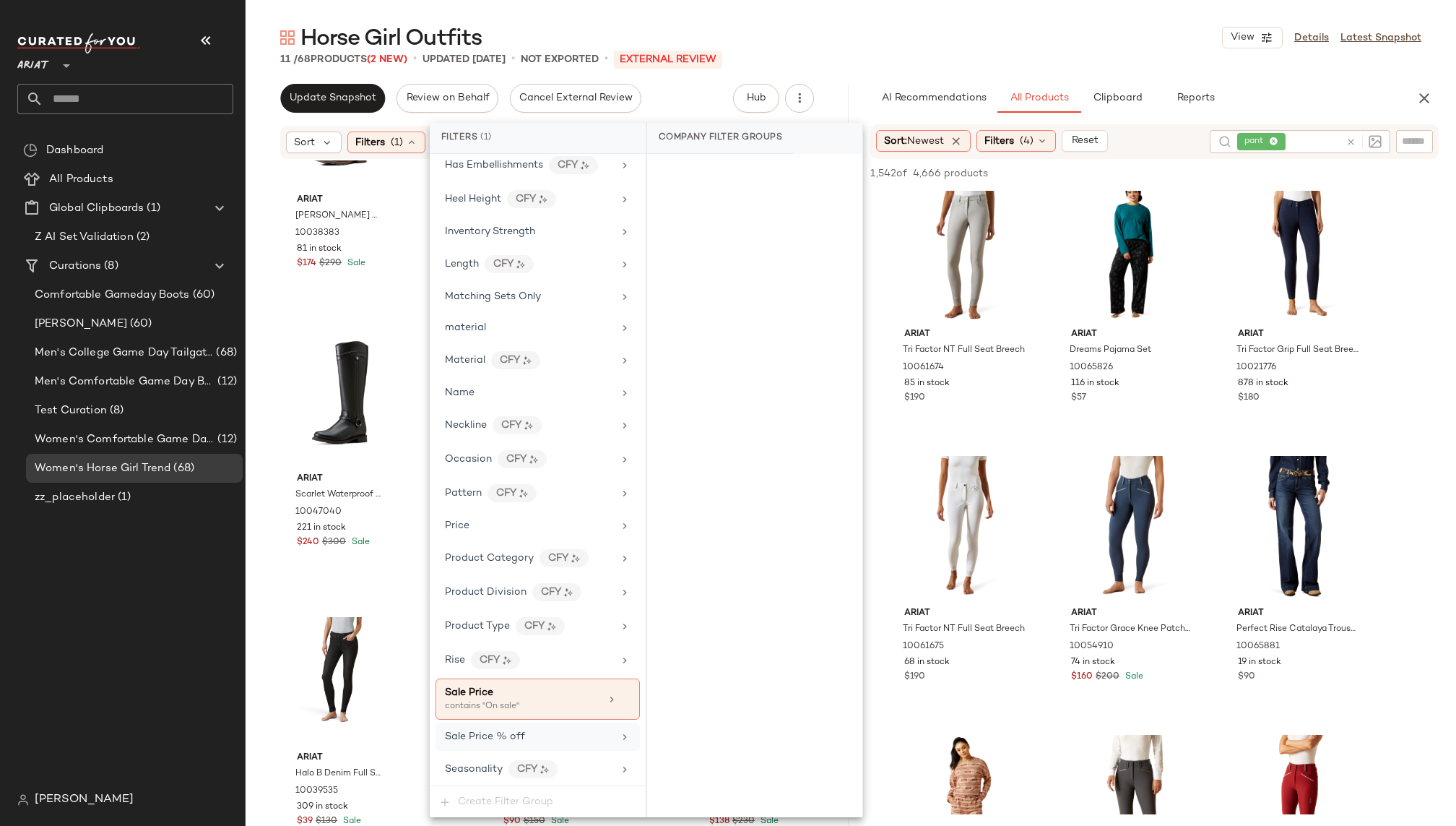
scroll to position [665, 0]
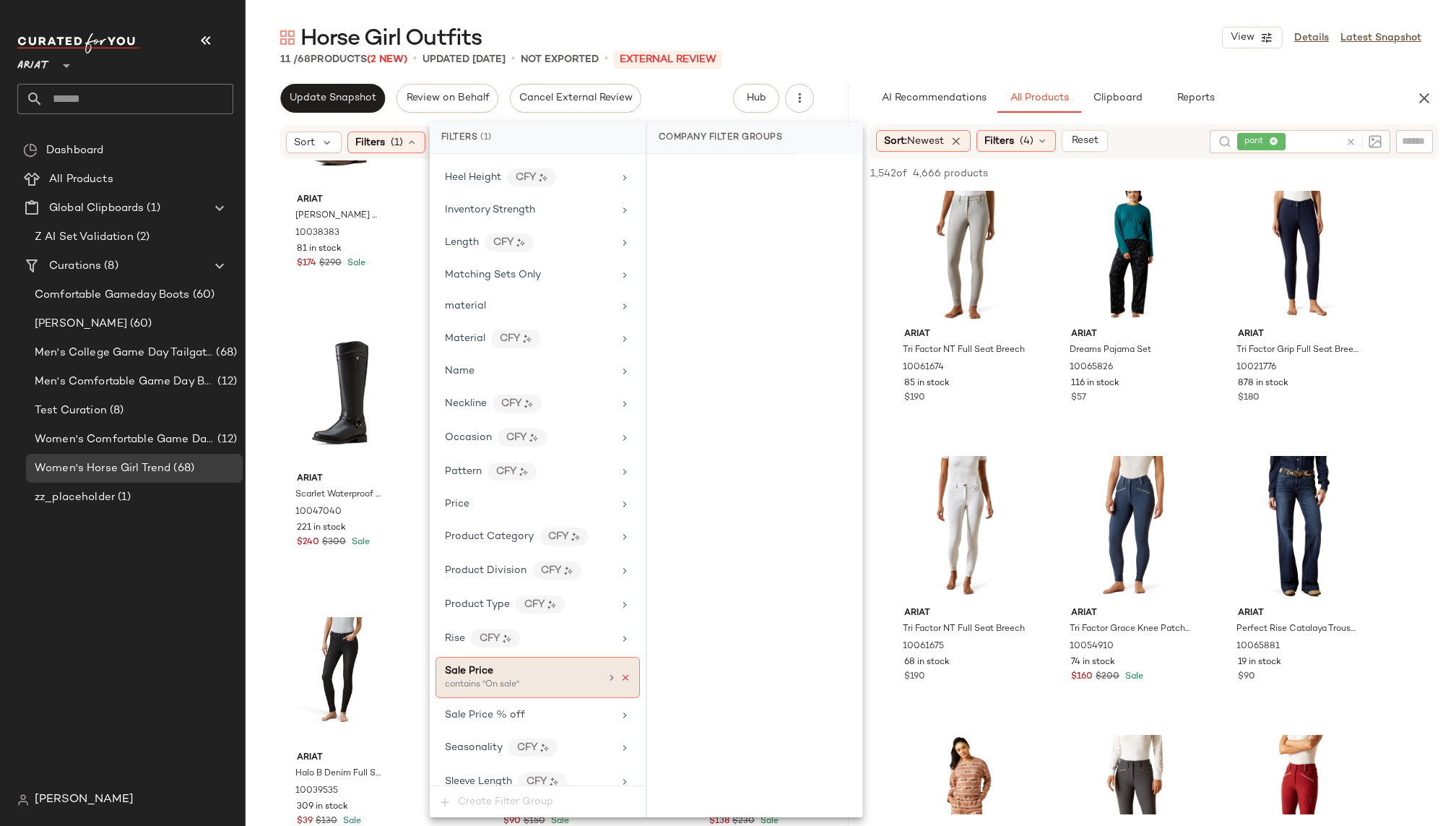
click at [620, 672] on icon at bounding box center [625, 677] width 10 height 10
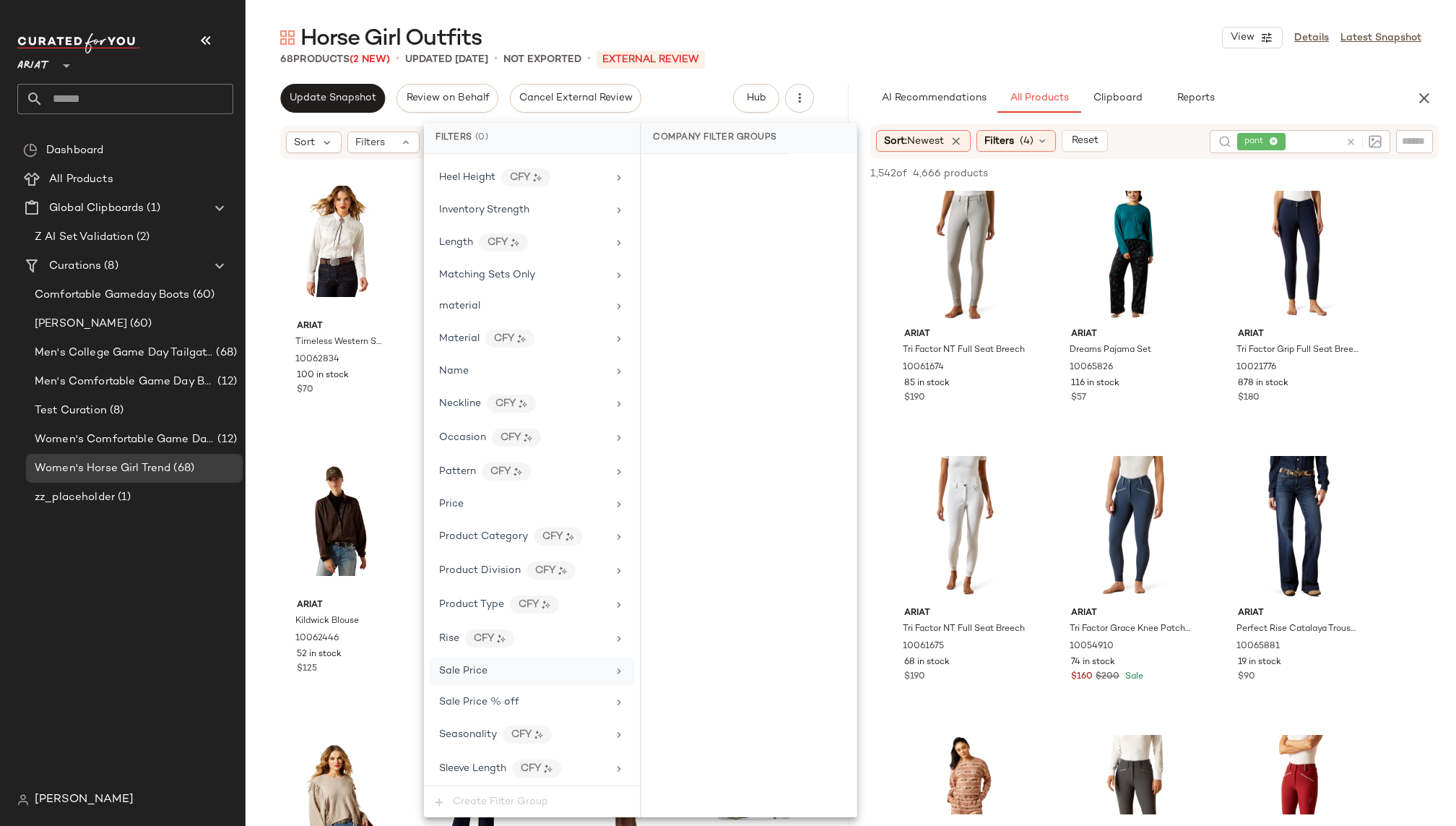
click at [814, 51] on div "Horse Girl Outfits View Details Latest Snapshot" at bounding box center [850, 37] width 1210 height 29
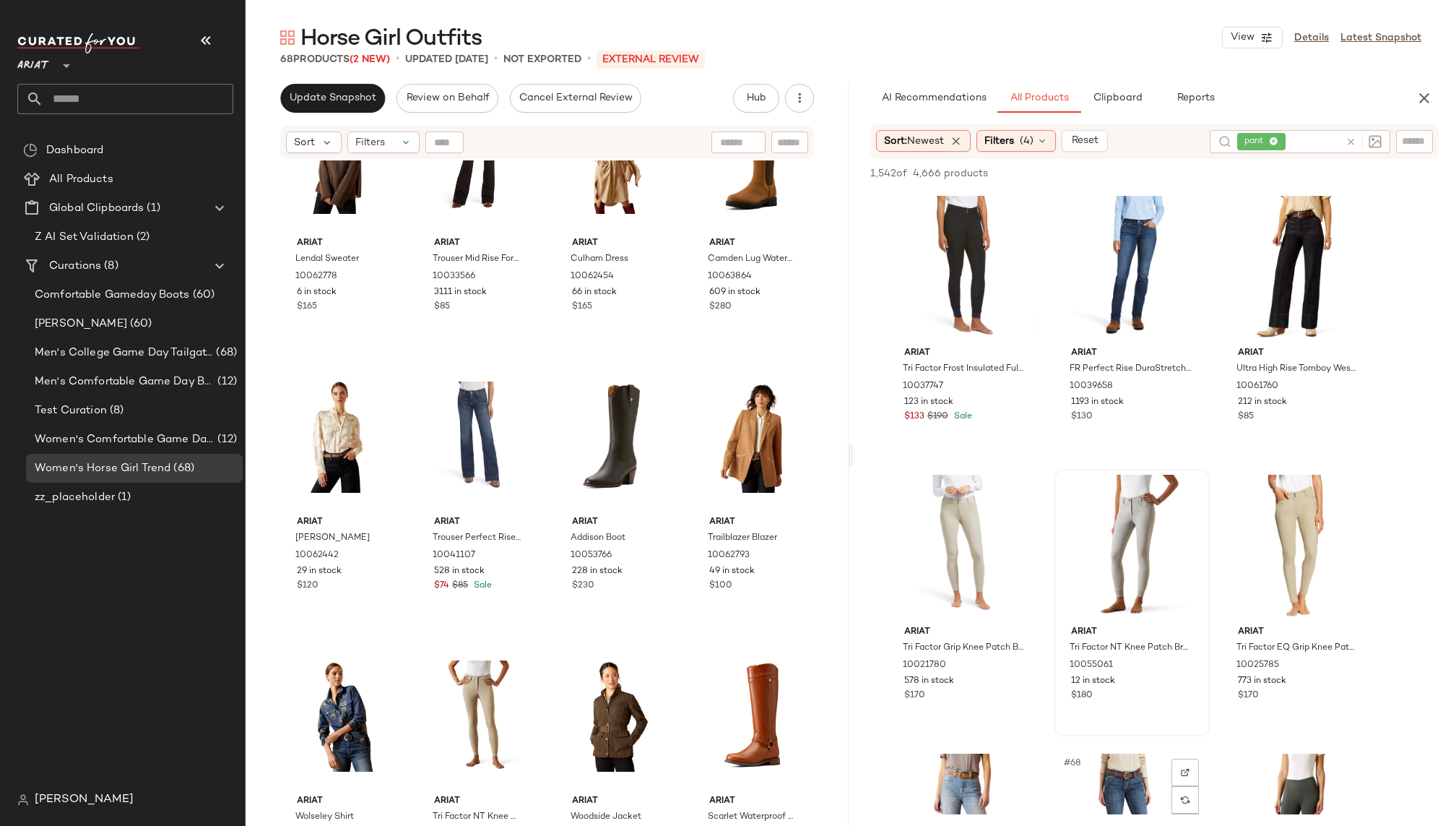
scroll to position [5371, 0]
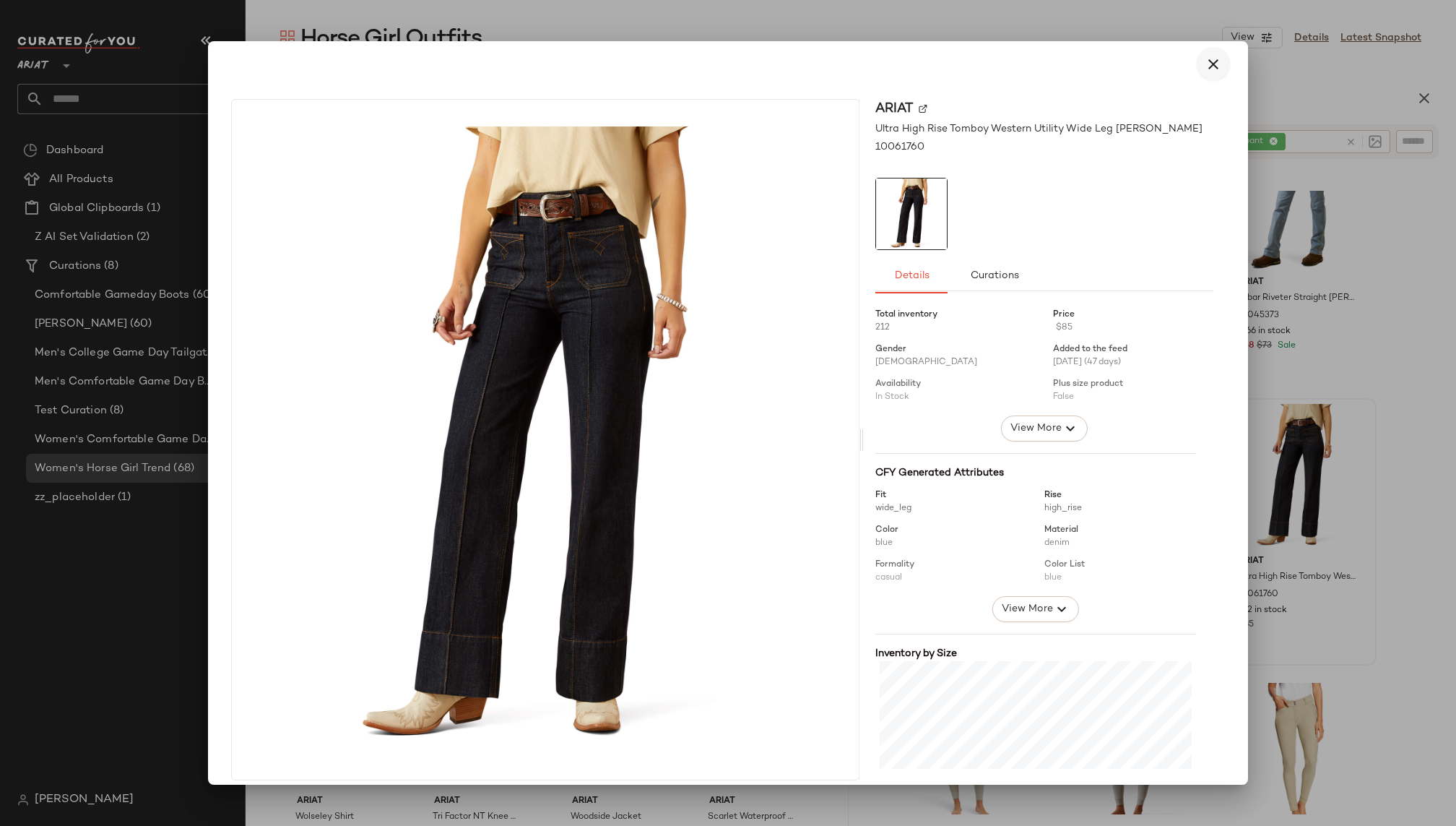
click at [1213, 55] on icon "button" at bounding box center [1213, 64] width 18 height 18
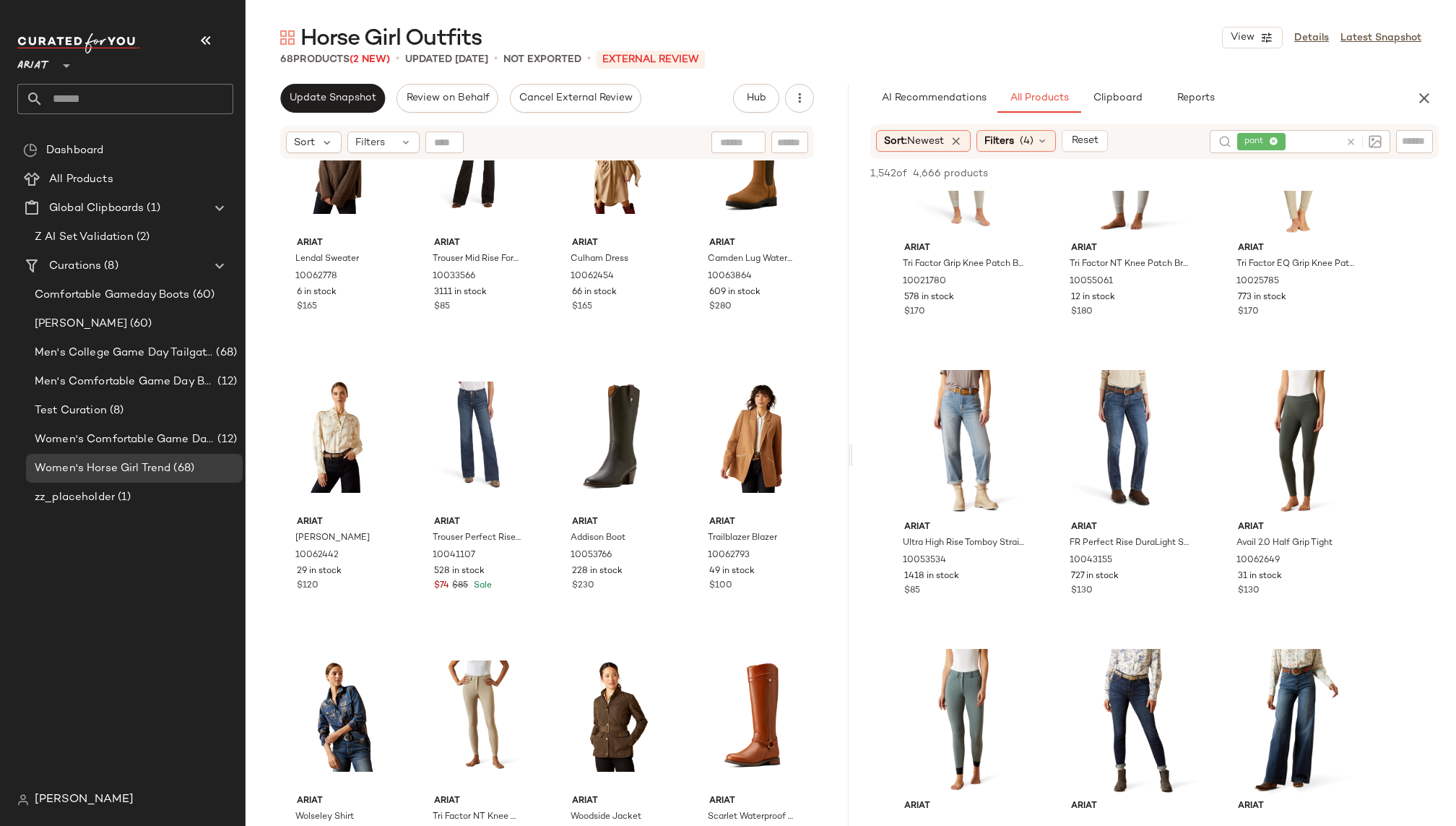
scroll to position [5977, 0]
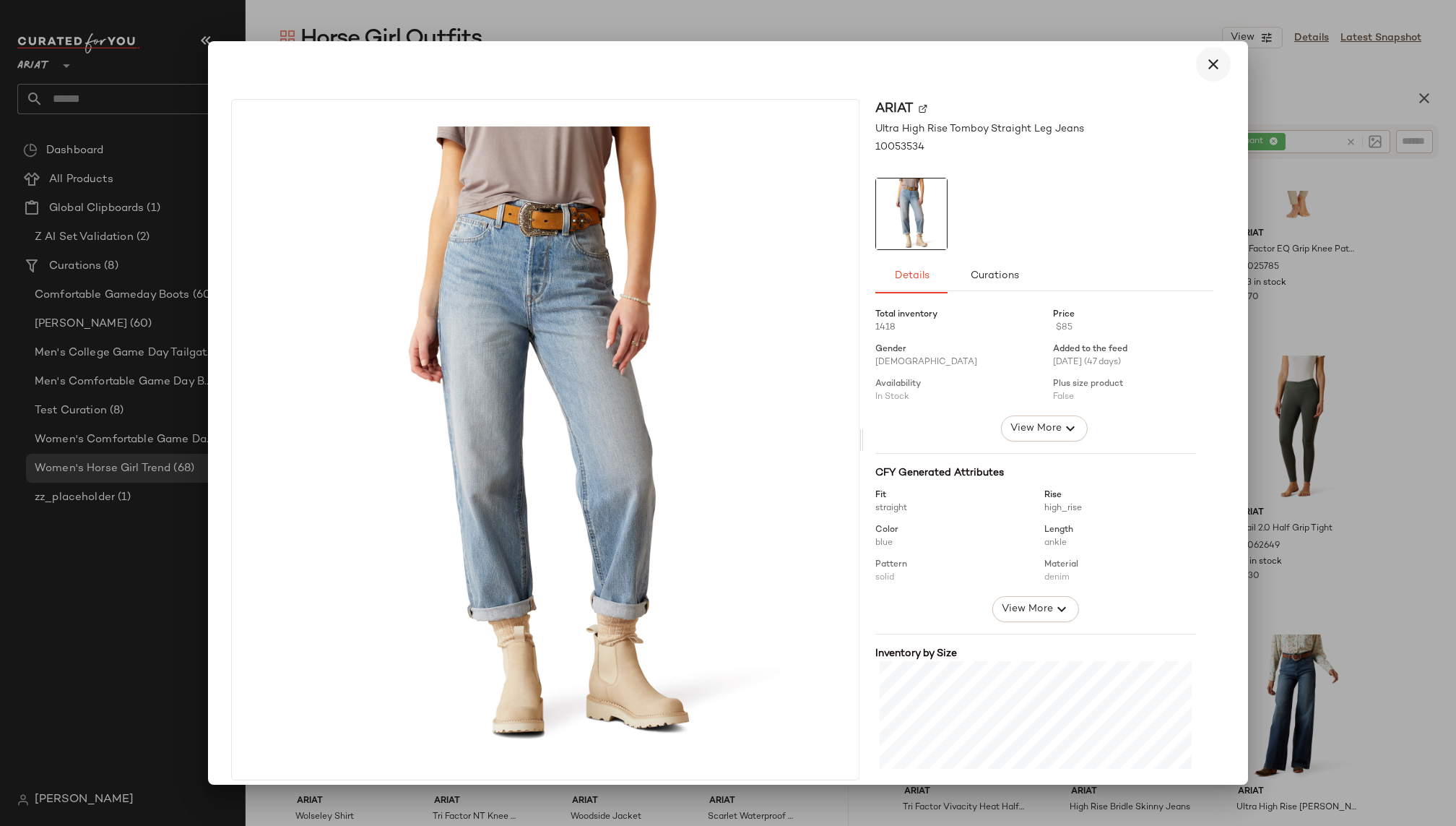
click at [1206, 66] on icon "button" at bounding box center [1213, 64] width 18 height 18
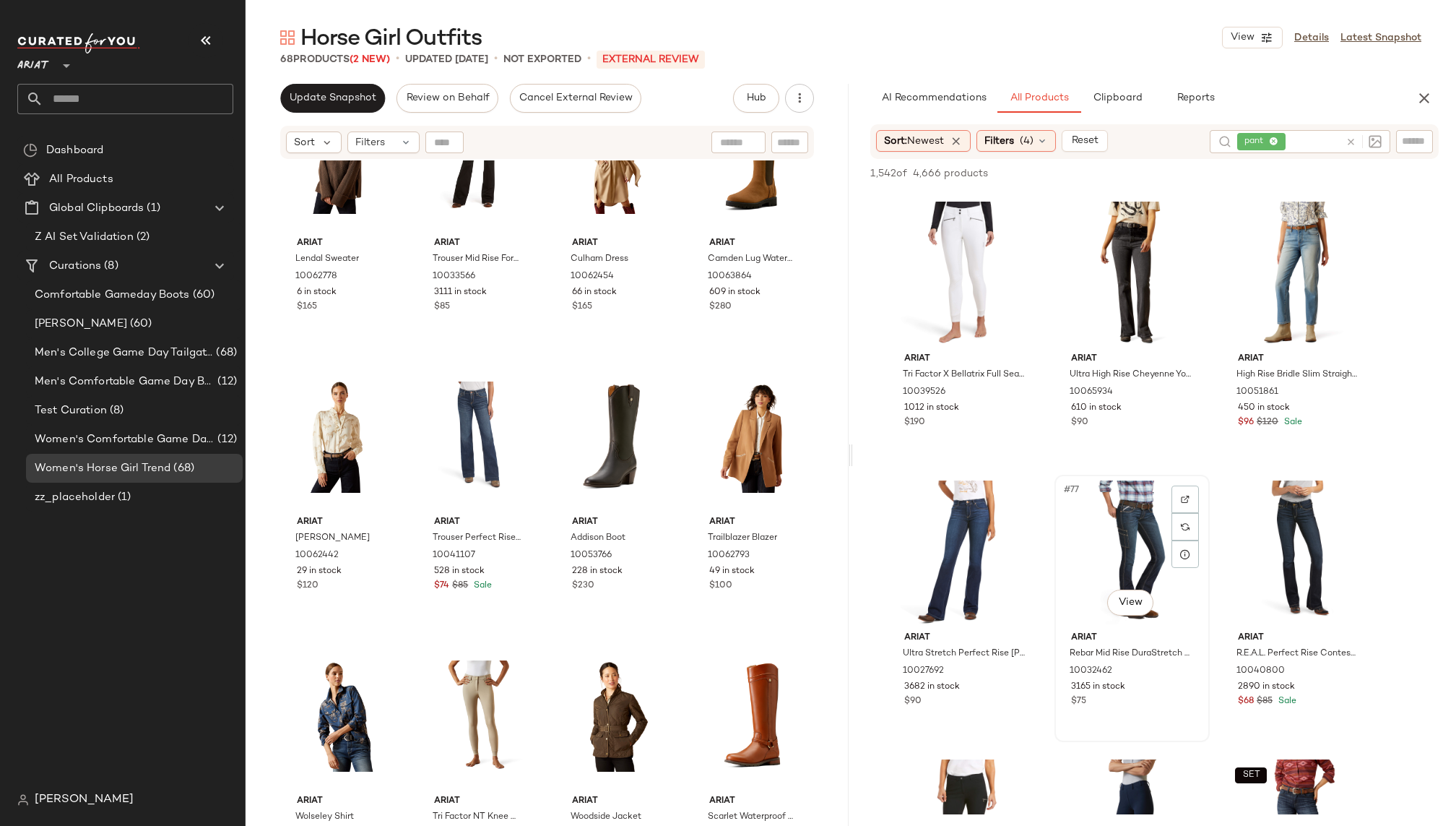
scroll to position [6741, 0]
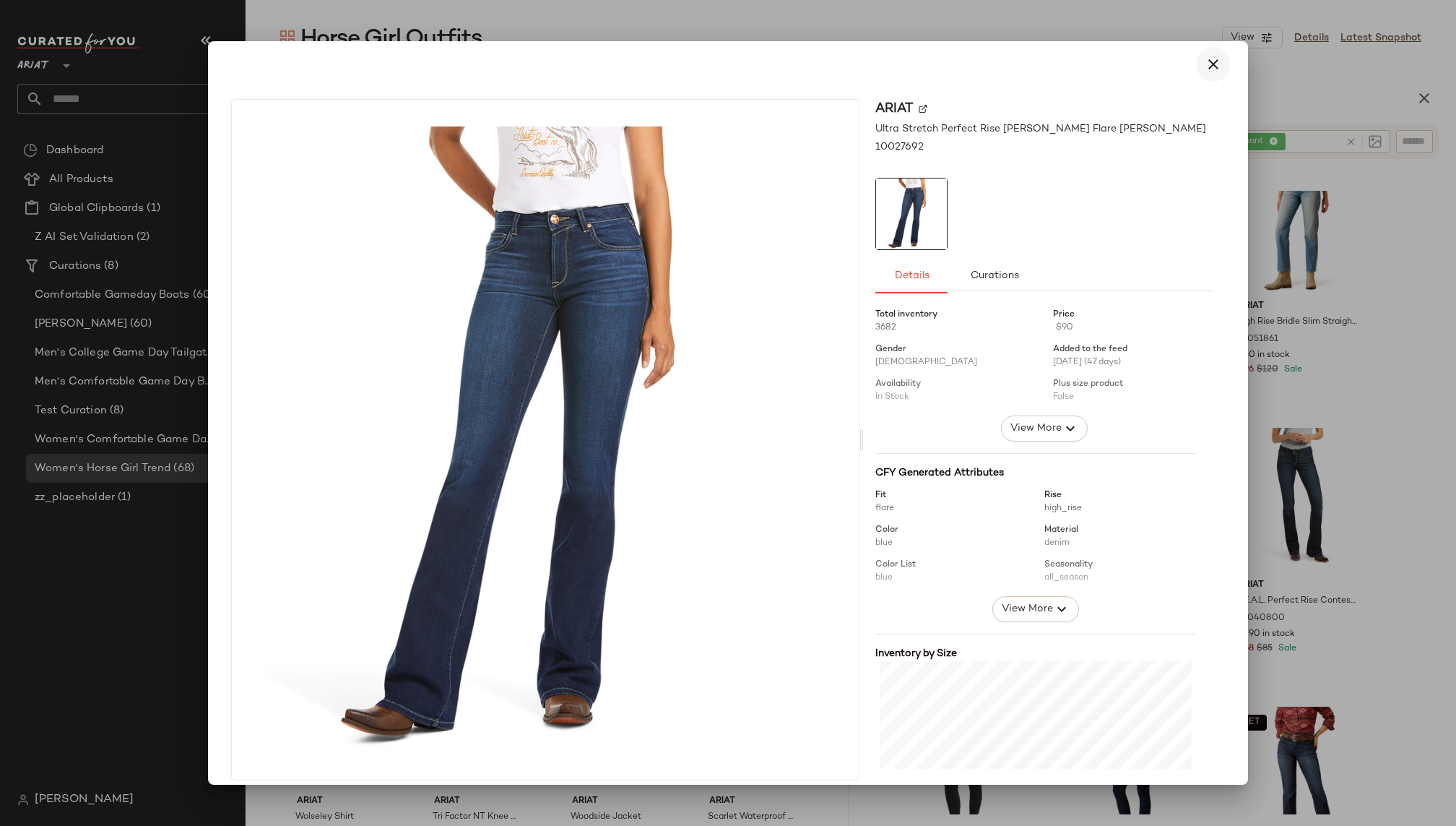
click at [1213, 70] on button "button" at bounding box center [1213, 64] width 34 height 34
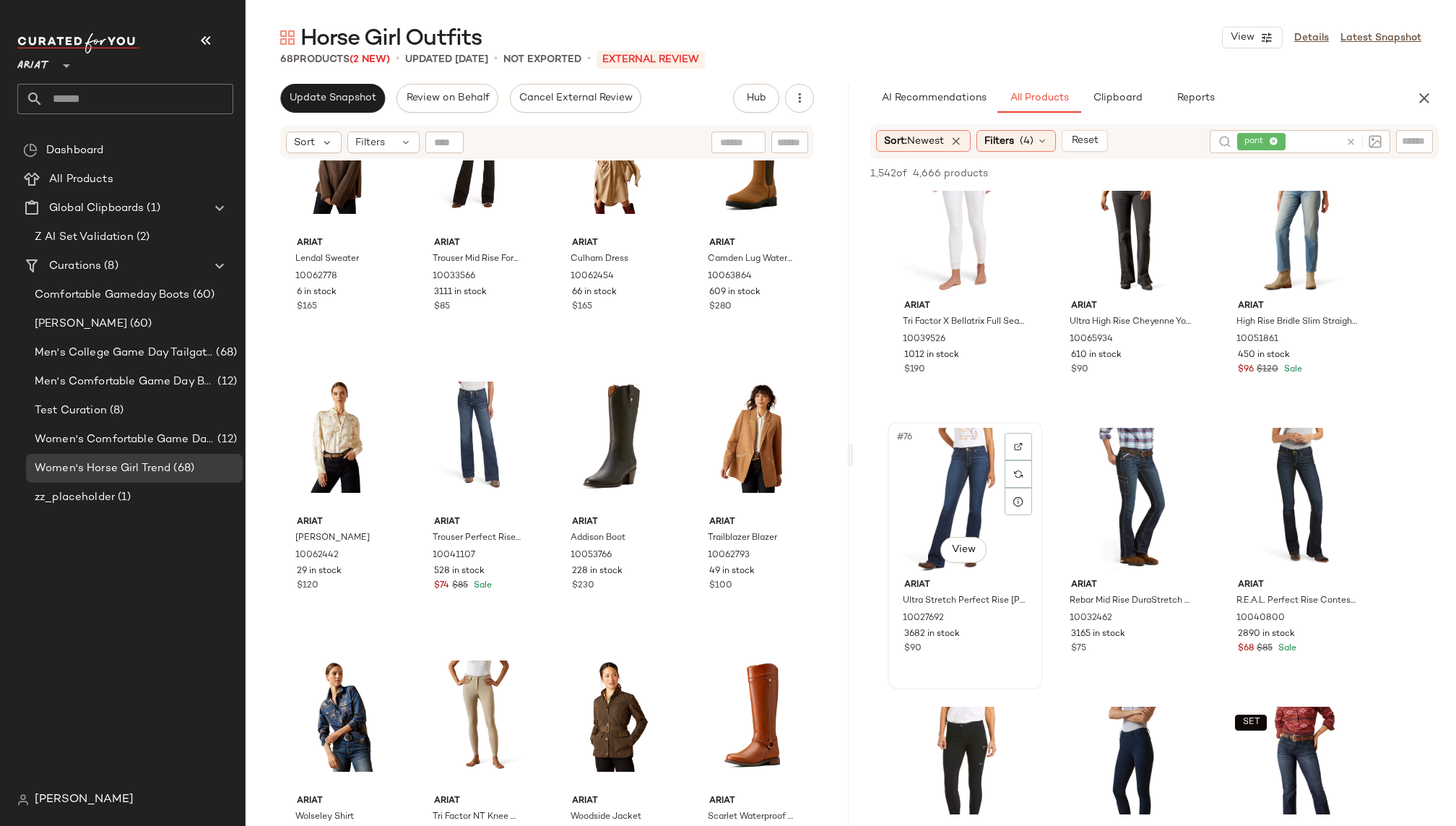
click at [985, 479] on div "#76 View" at bounding box center [965, 500] width 145 height 146
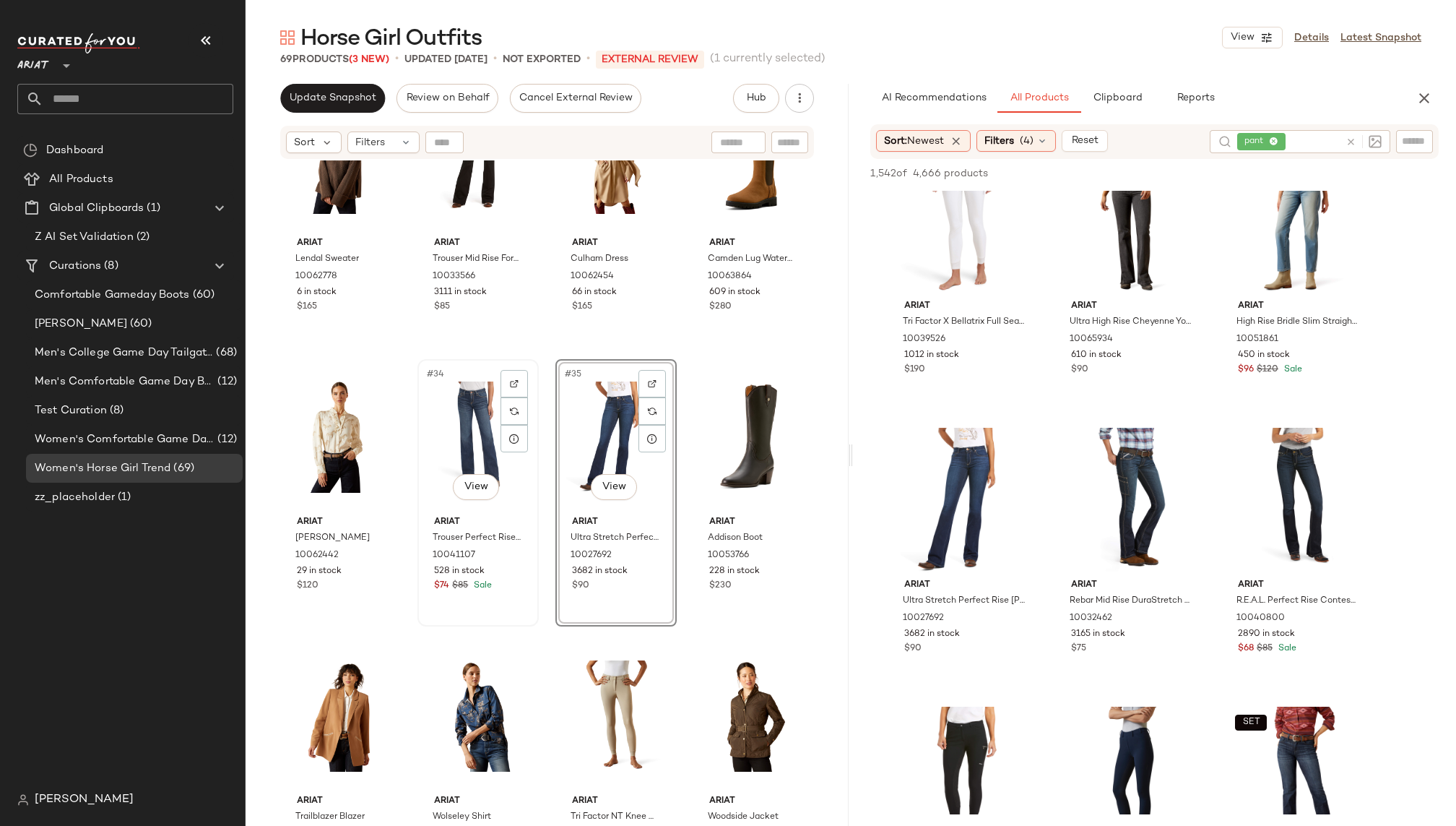
click at [454, 461] on div "#34 View" at bounding box center [478, 438] width 111 height 146
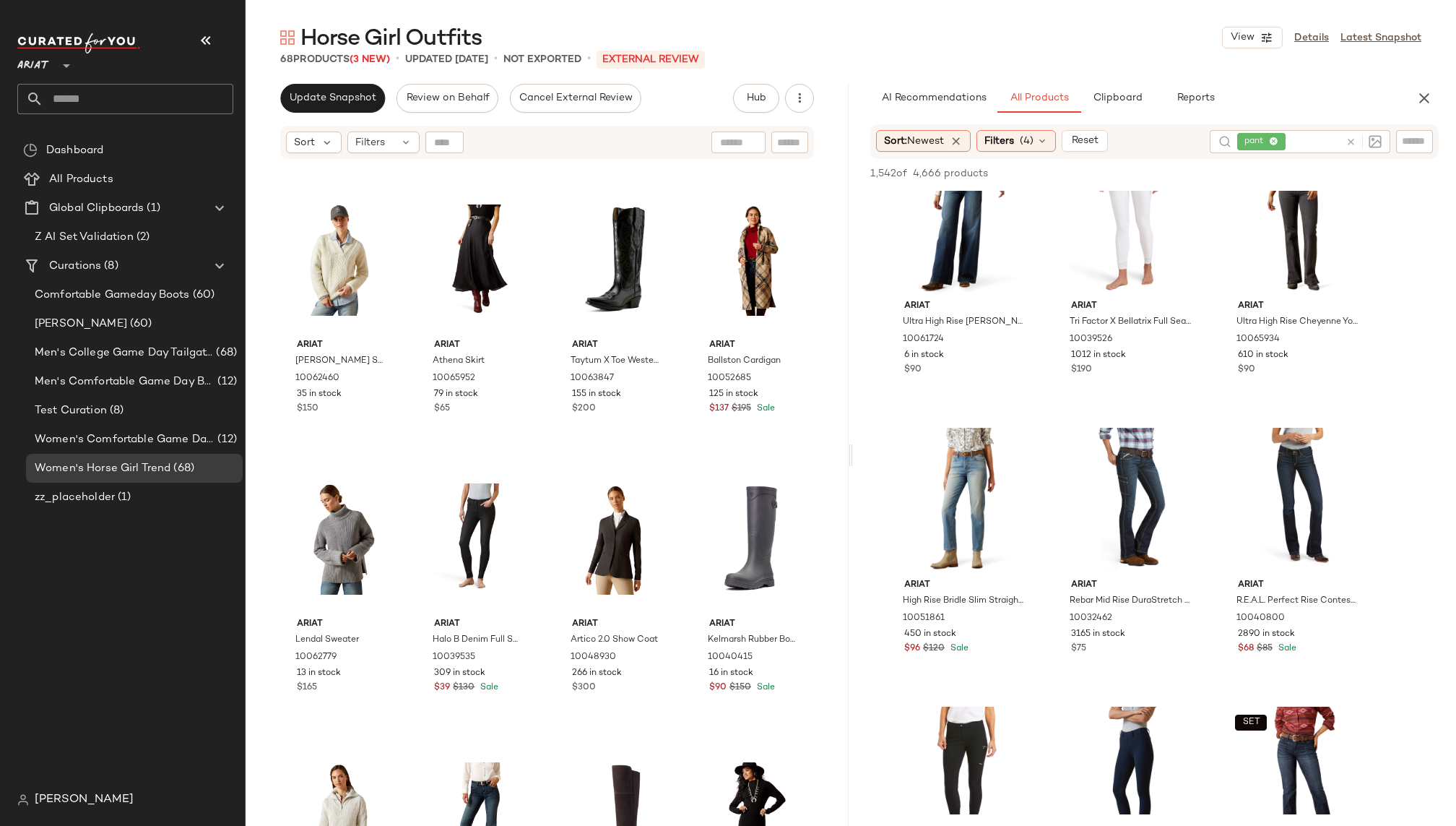
scroll to position [4043, 0]
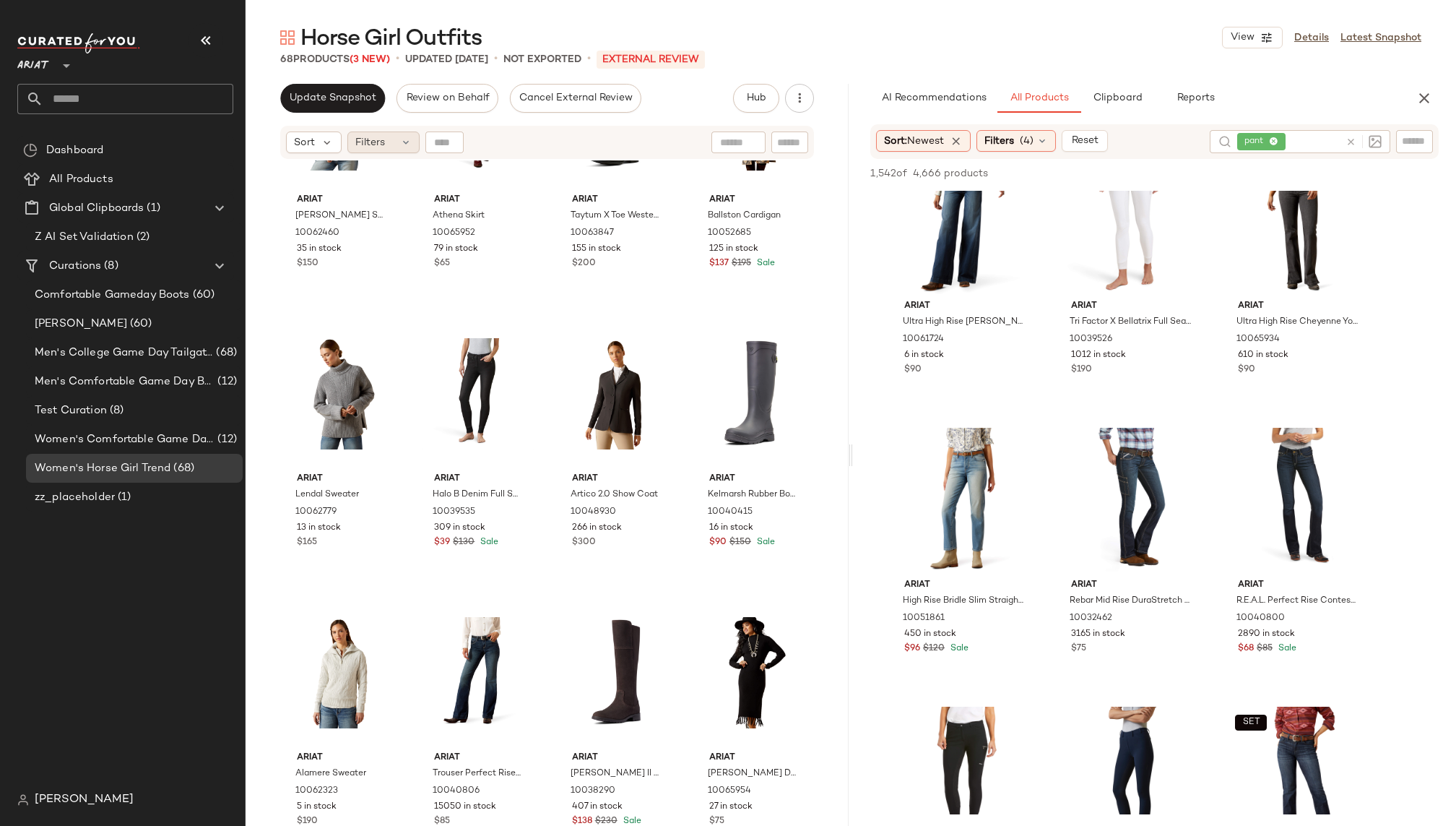
click at [386, 135] on div "Filters" at bounding box center [384, 142] width 72 height 21
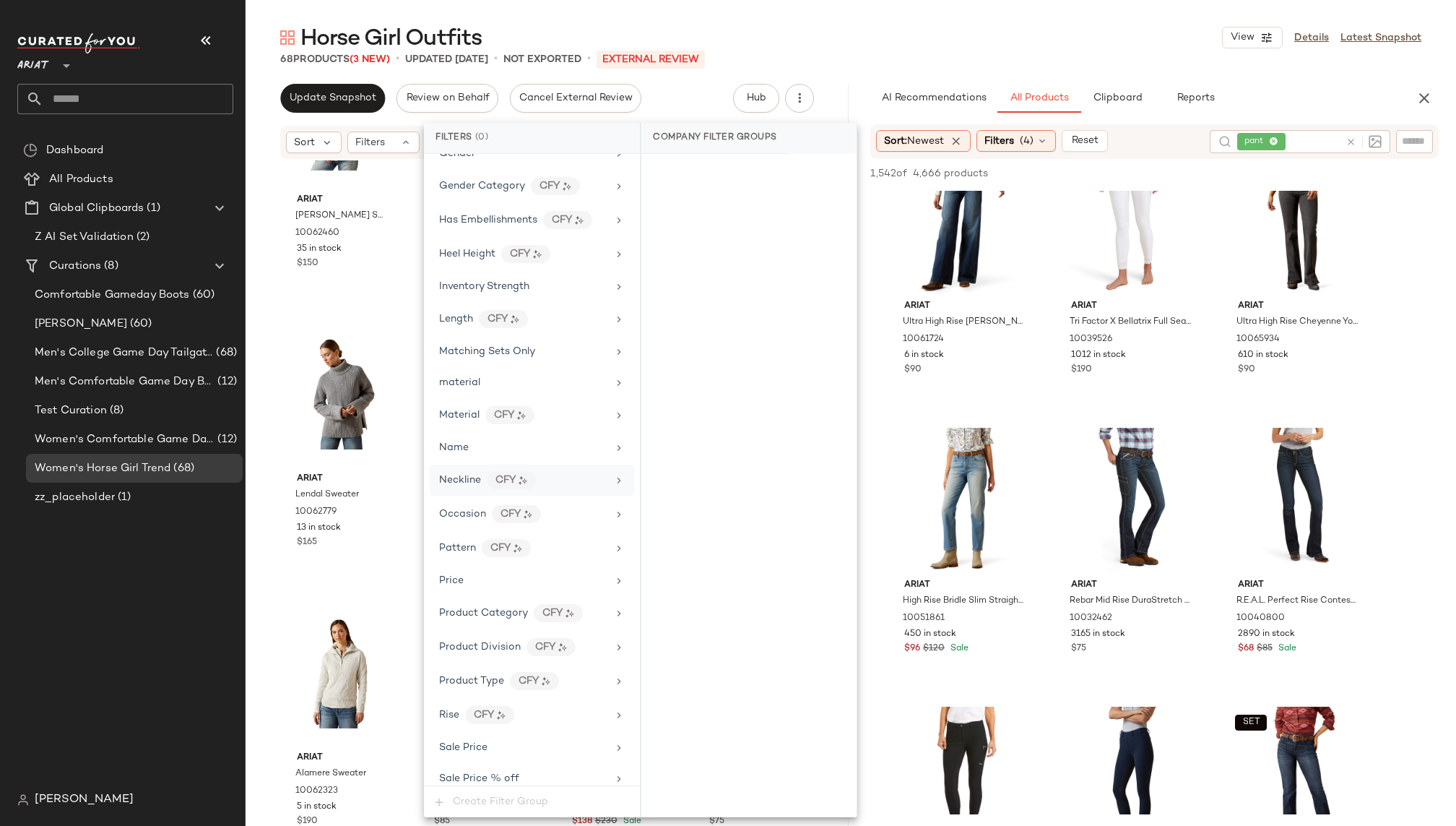
scroll to position [711, 0]
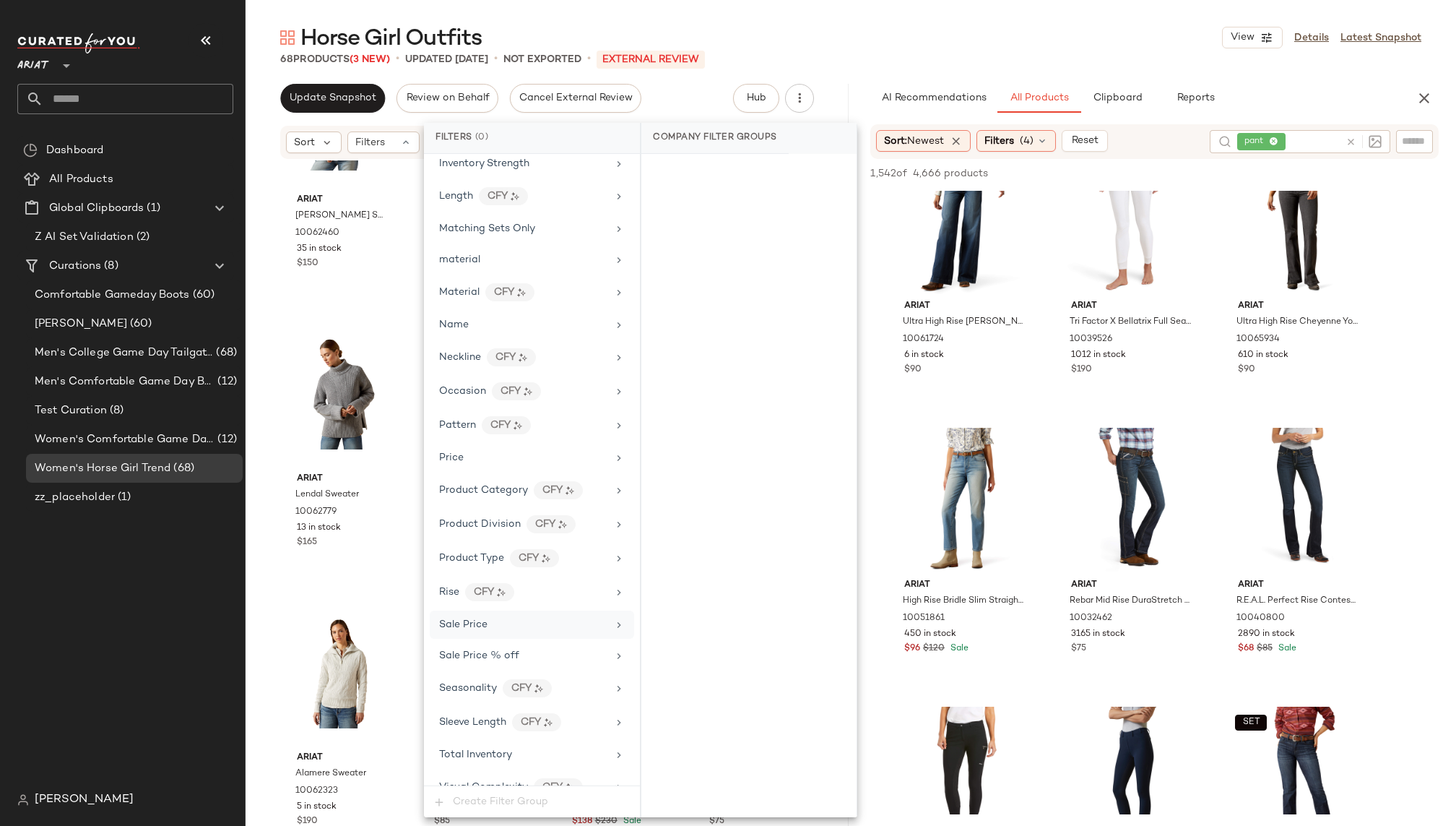
click at [527, 617] on div "Sale Price" at bounding box center [532, 624] width 204 height 28
click at [699, 175] on div "On sale" at bounding box center [749, 173] width 203 height 26
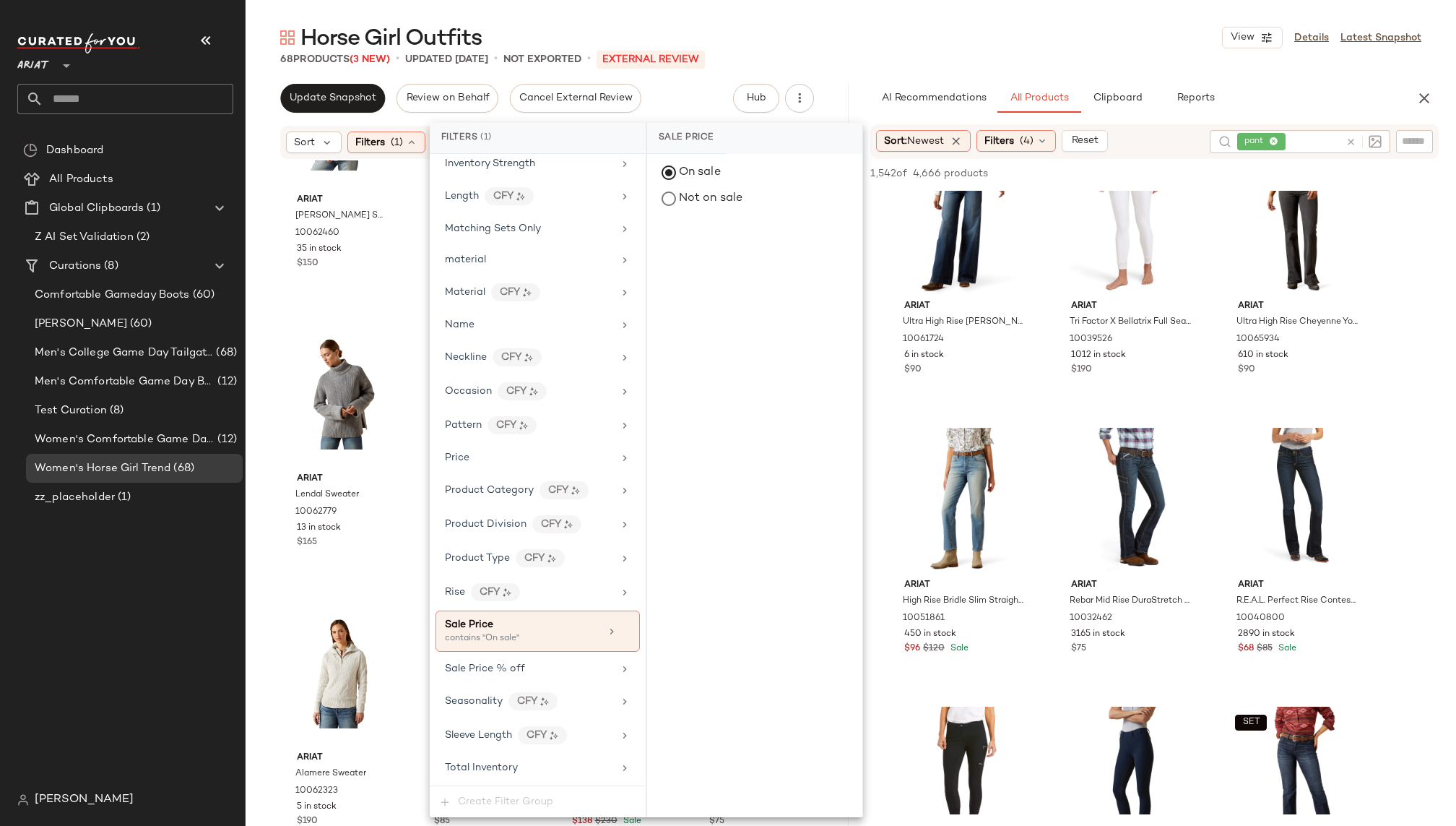
click at [868, 30] on div "Horse Girl Outfits View Details Latest Snapshot" at bounding box center [850, 37] width 1210 height 29
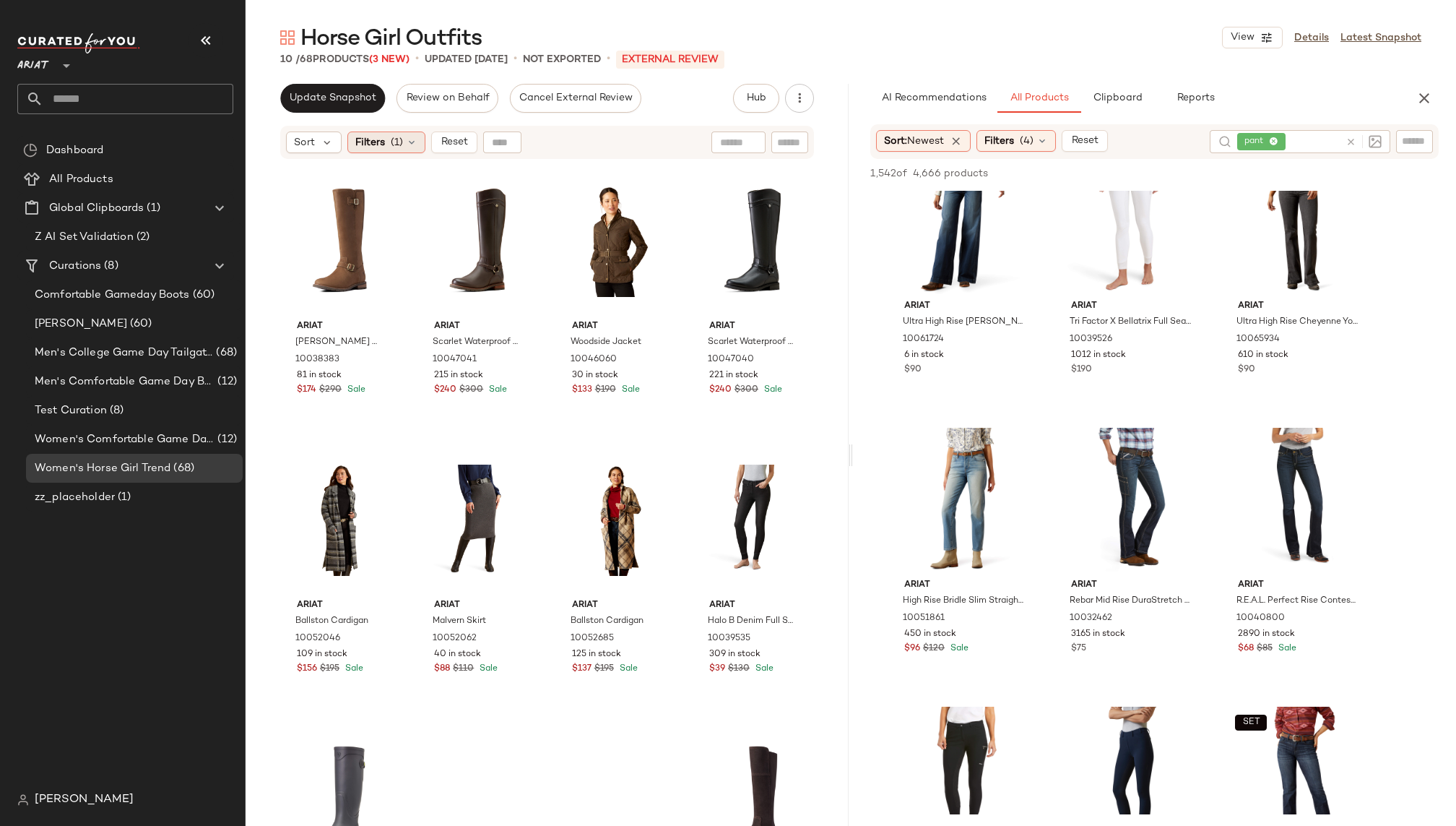
click at [411, 143] on icon at bounding box center [411, 142] width 11 height 11
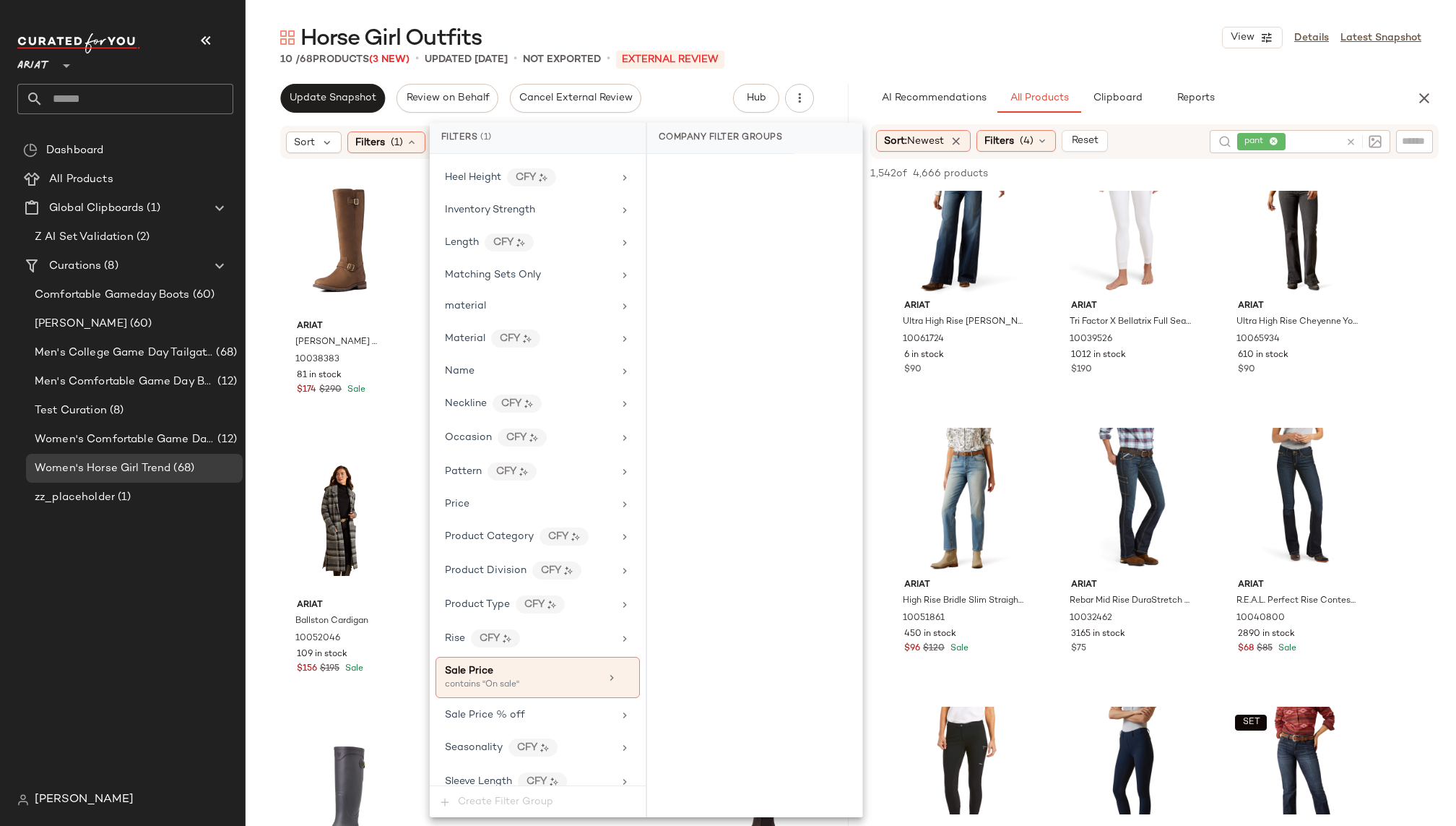
scroll to position [666, 0]
click at [622, 672] on icon at bounding box center [625, 676] width 10 height 10
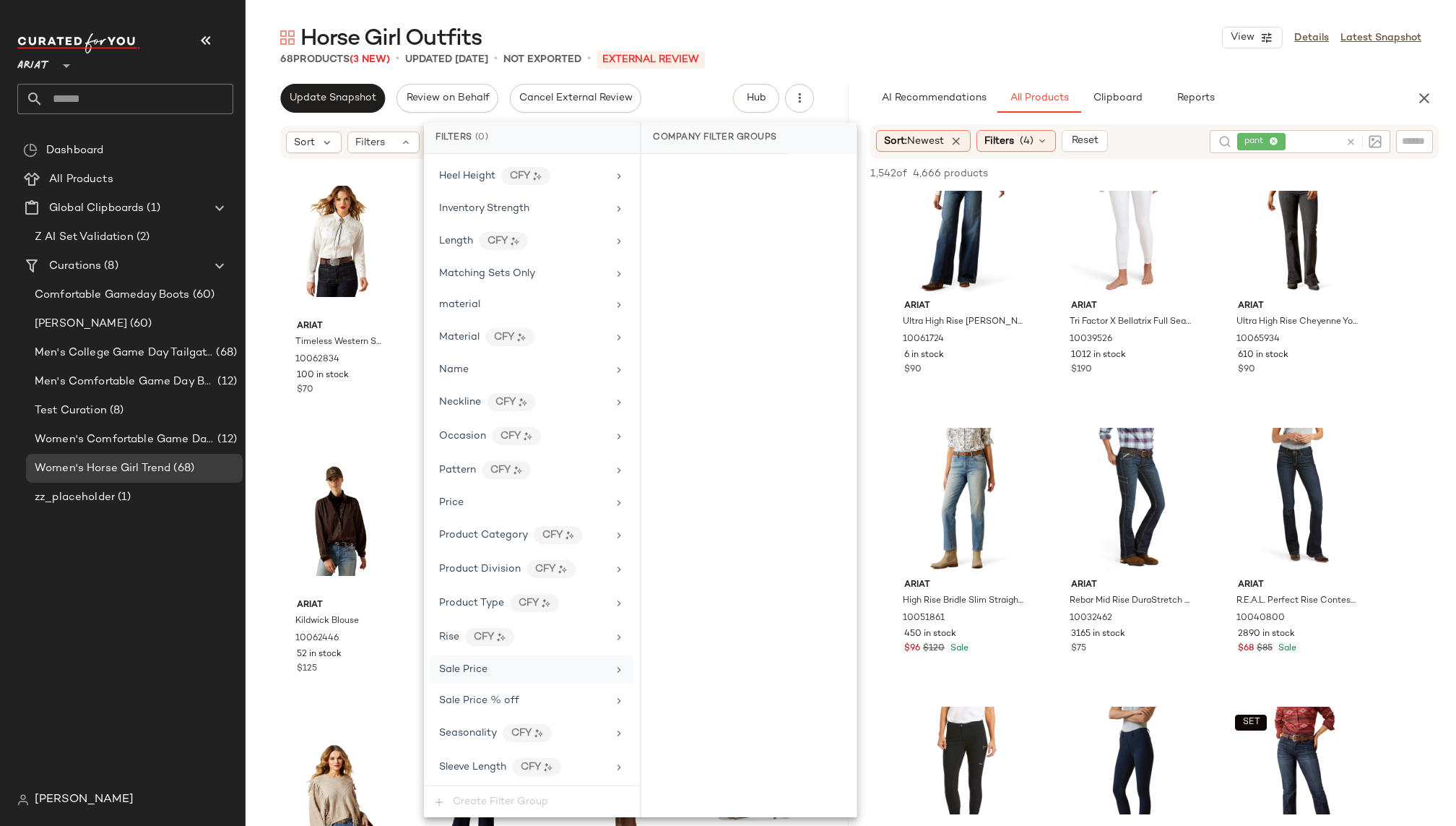
click at [826, 38] on div "Horse Girl Outfits View Details Latest Snapshot" at bounding box center [850, 37] width 1210 height 29
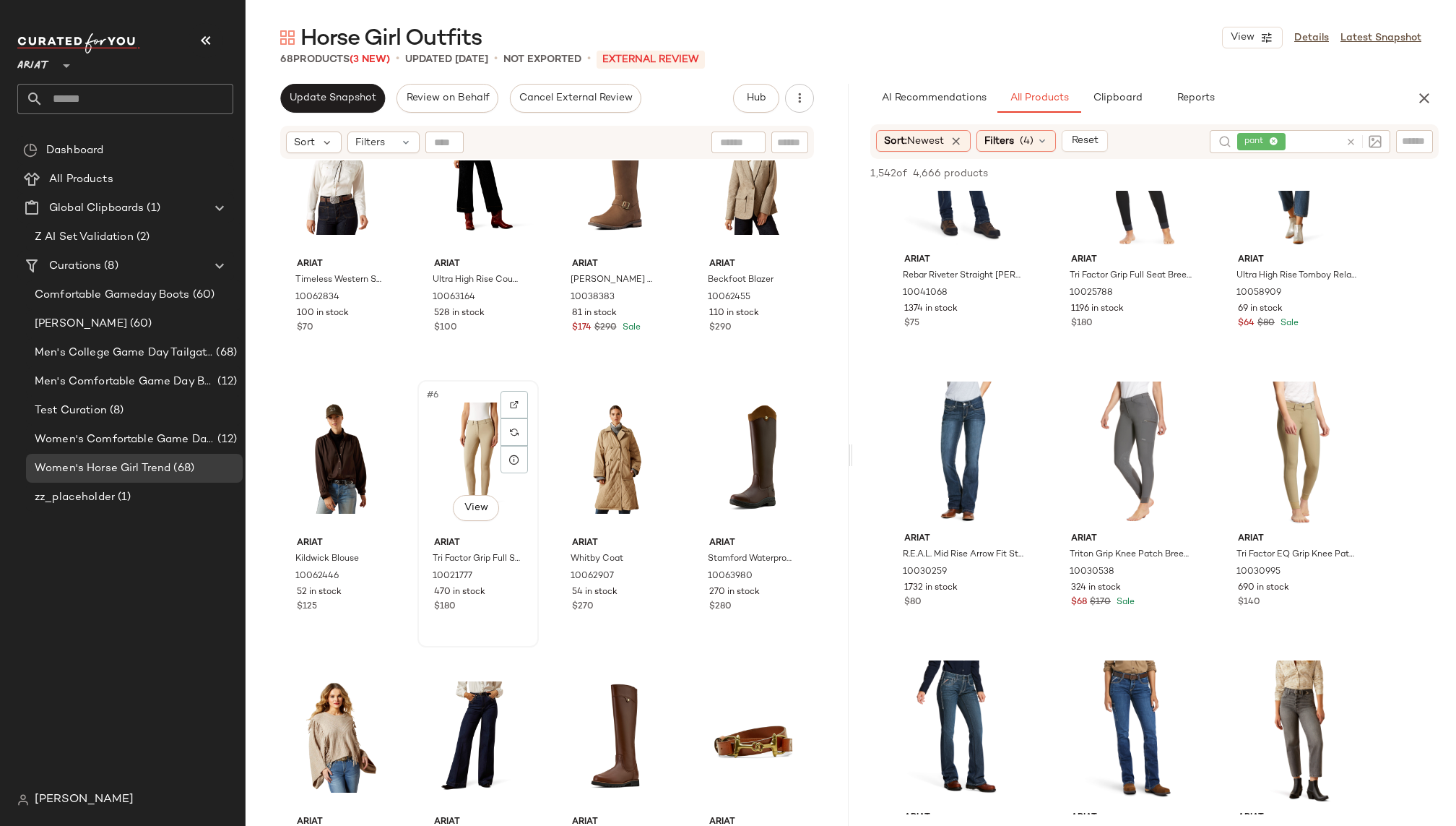
scroll to position [74, 0]
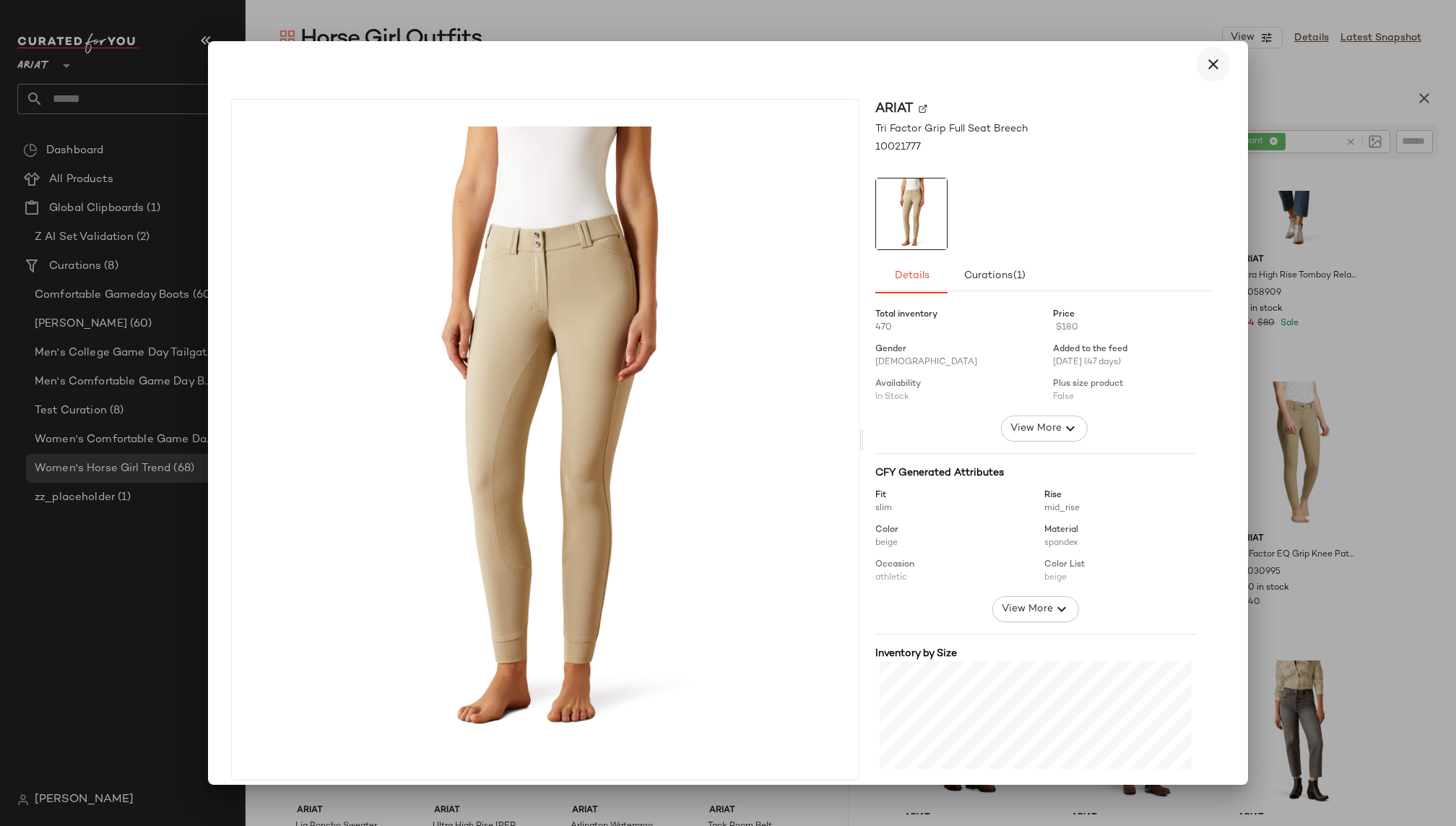
click at [1207, 69] on icon "button" at bounding box center [1213, 64] width 18 height 18
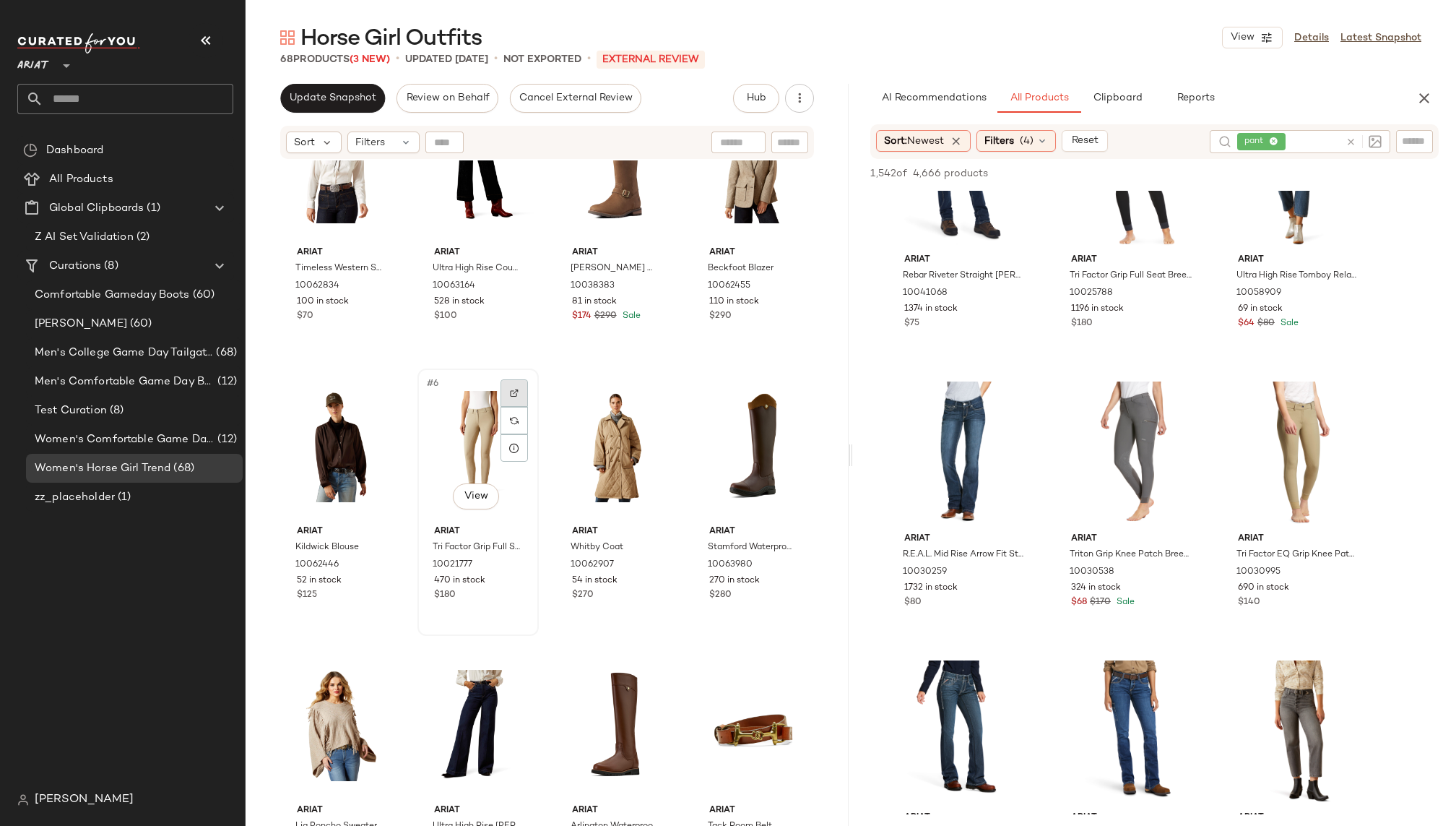
click at [513, 394] on img at bounding box center [514, 392] width 8 height 8
click at [1346, 414] on div at bounding box center [1352, 428] width 28 height 28
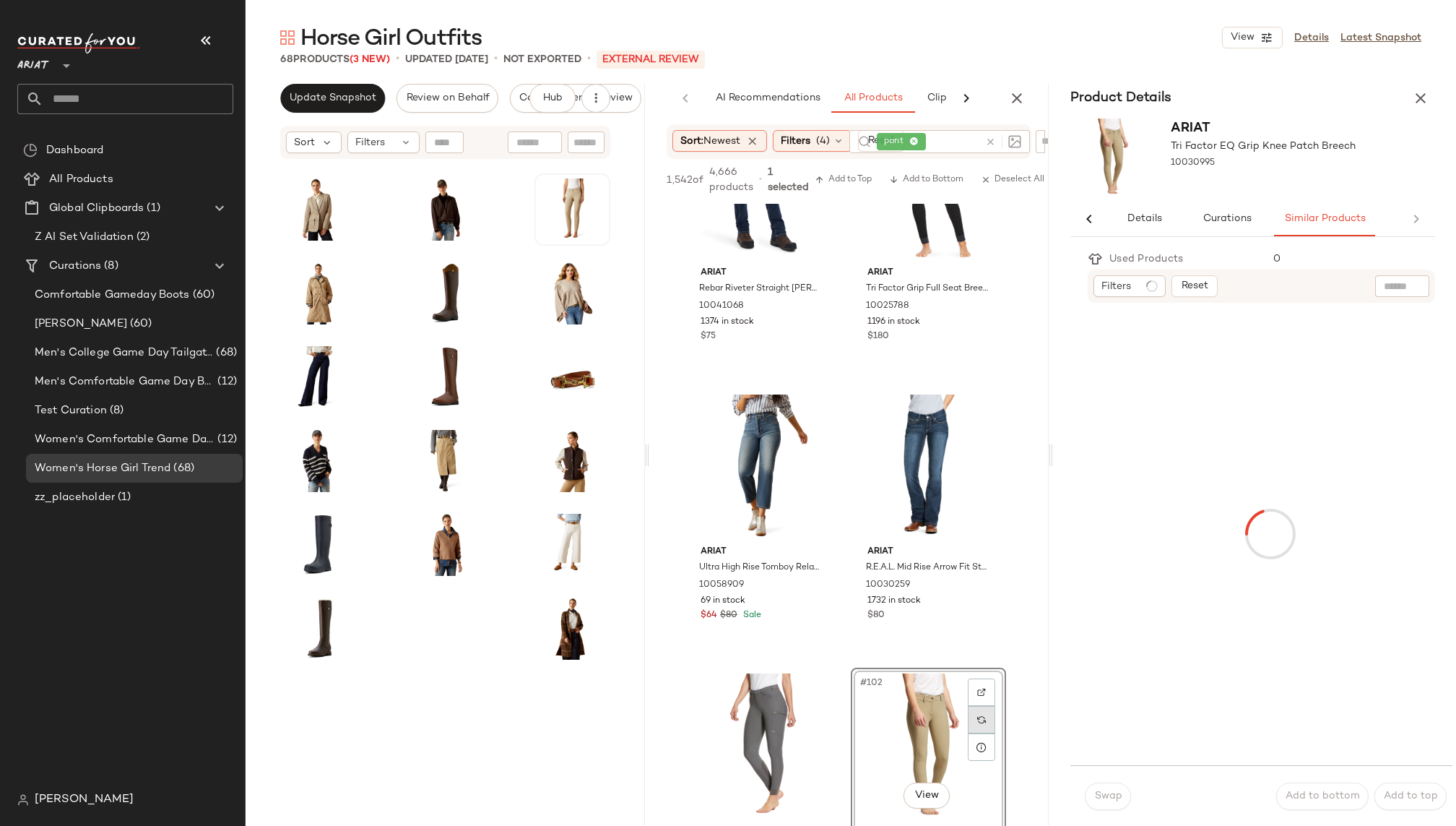
scroll to position [0, 0]
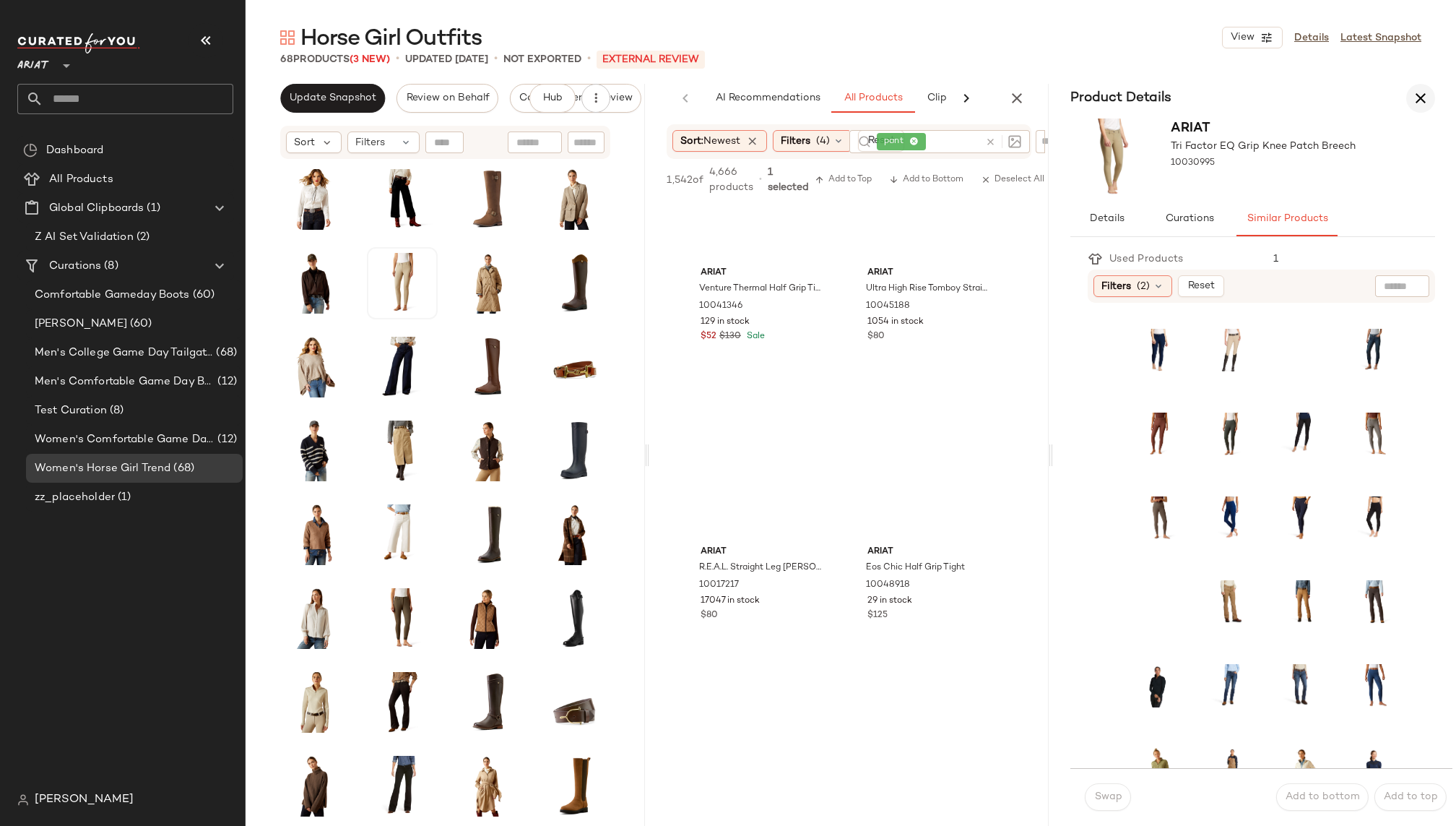
click at [1418, 97] on icon "button" at bounding box center [1420, 98] width 18 height 18
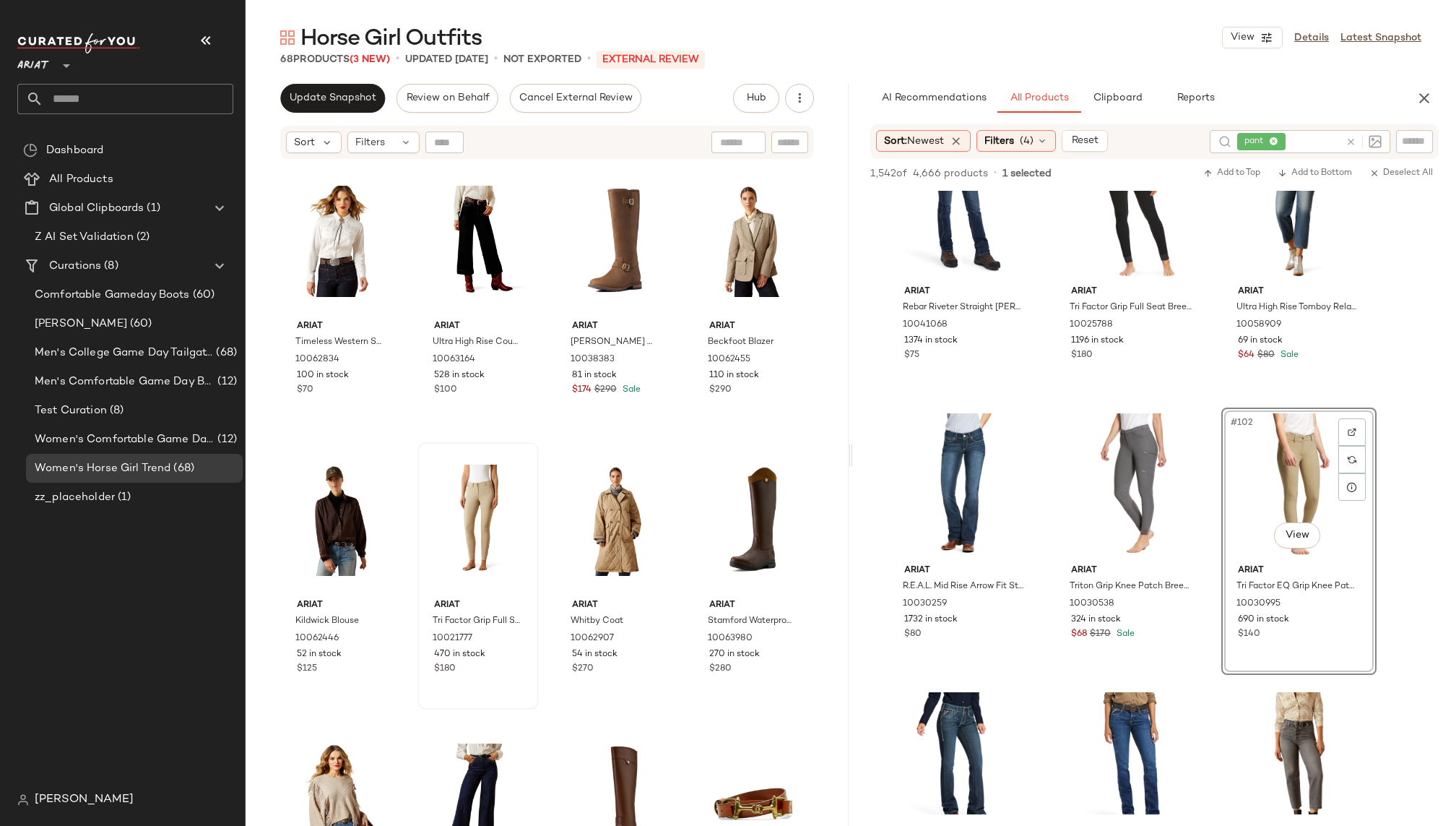
scroll to position [8970, 0]
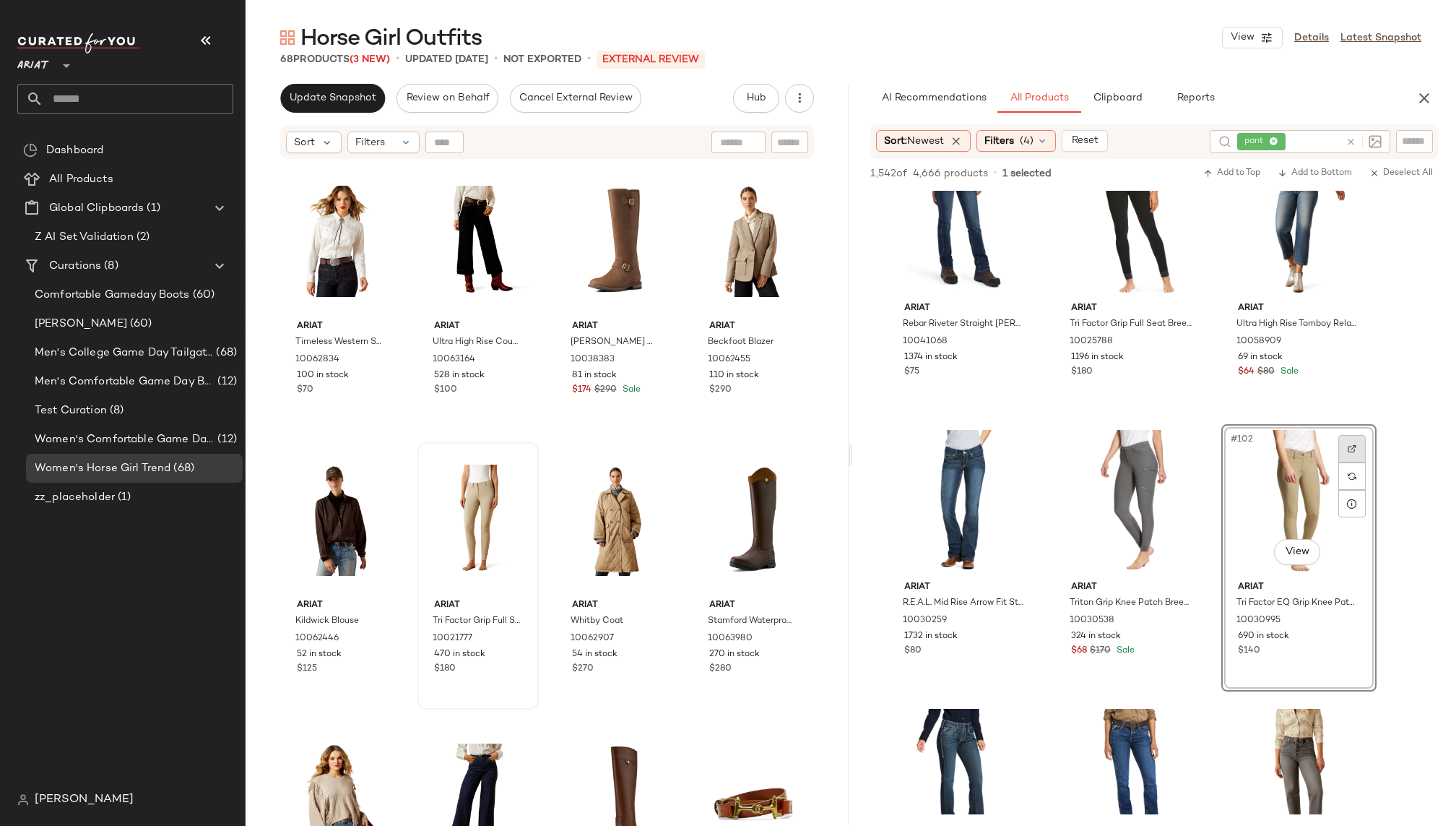
click at [1358, 441] on div at bounding box center [1352, 449] width 28 height 28
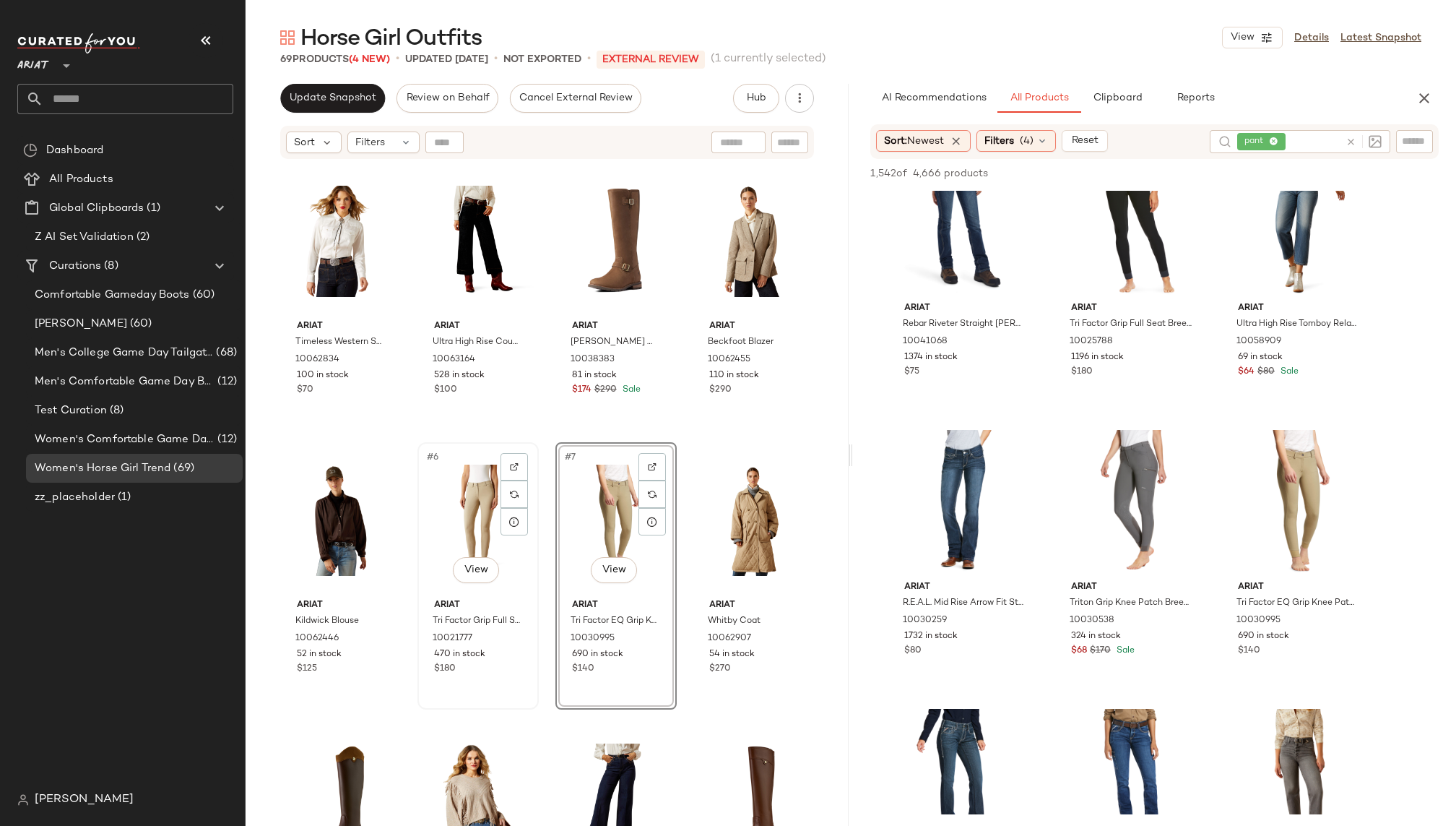
click at [454, 504] on div "#6 View" at bounding box center [478, 521] width 111 height 146
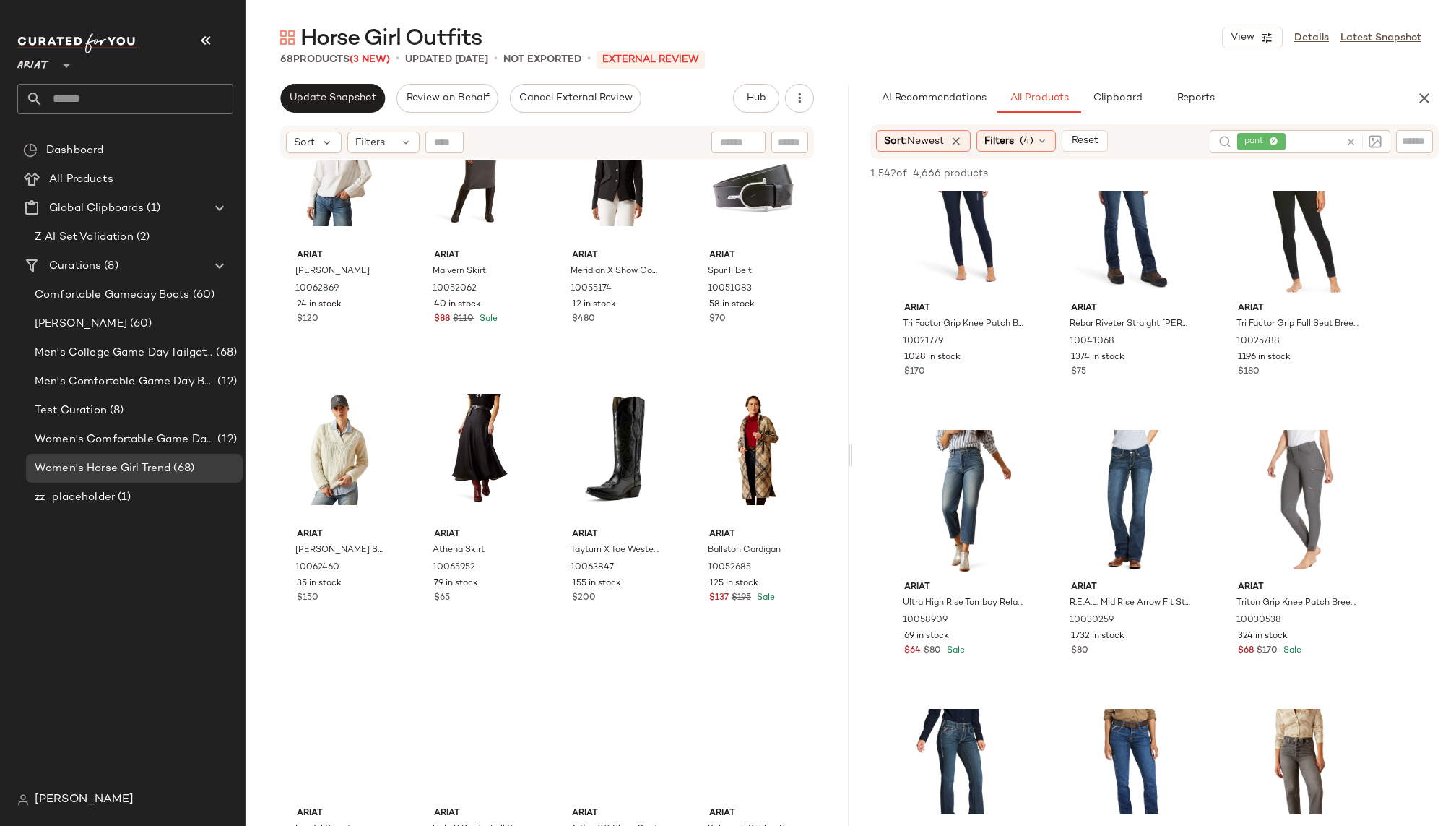
scroll to position [4043, 0]
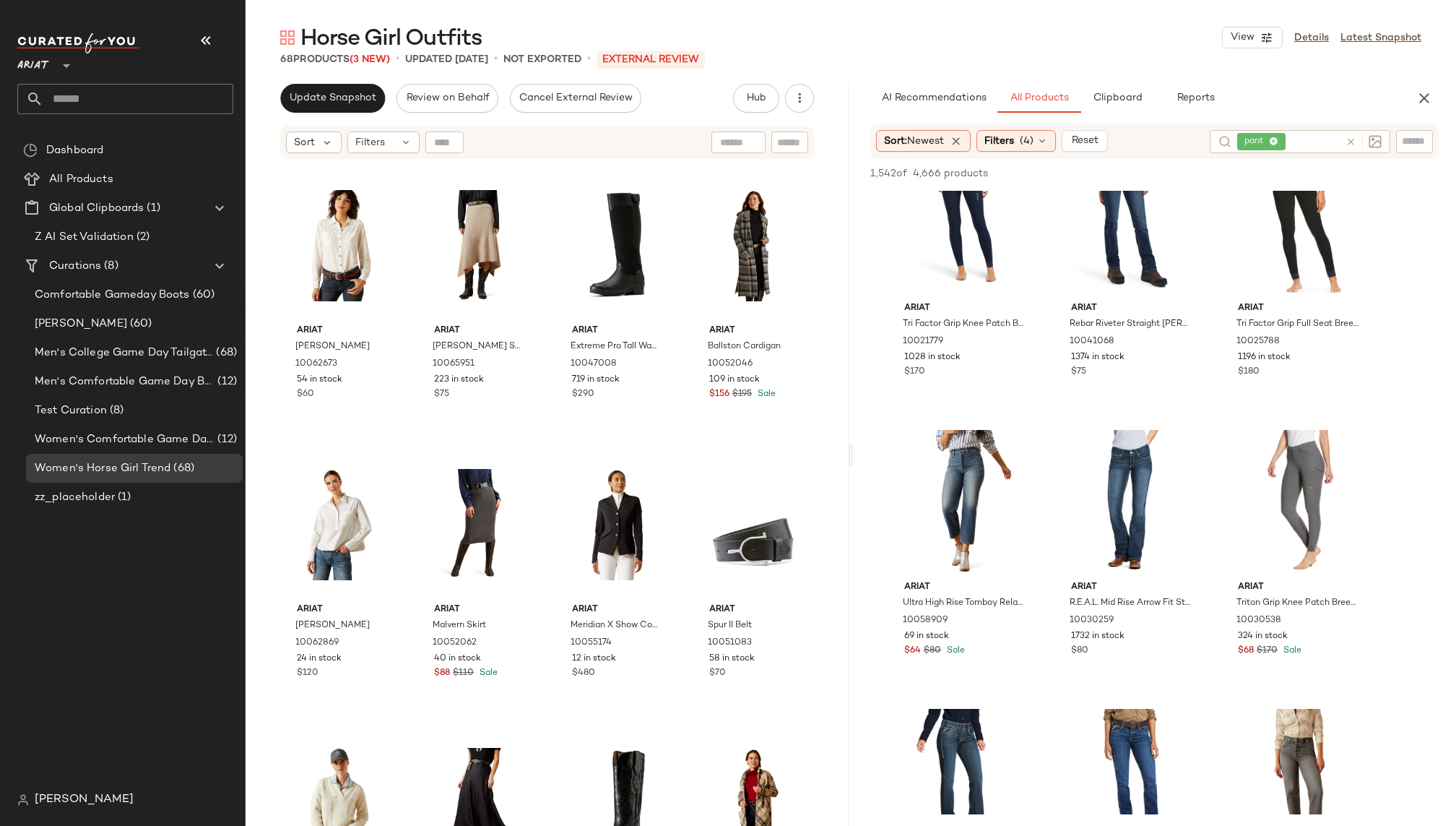
scroll to position [3379, 0]
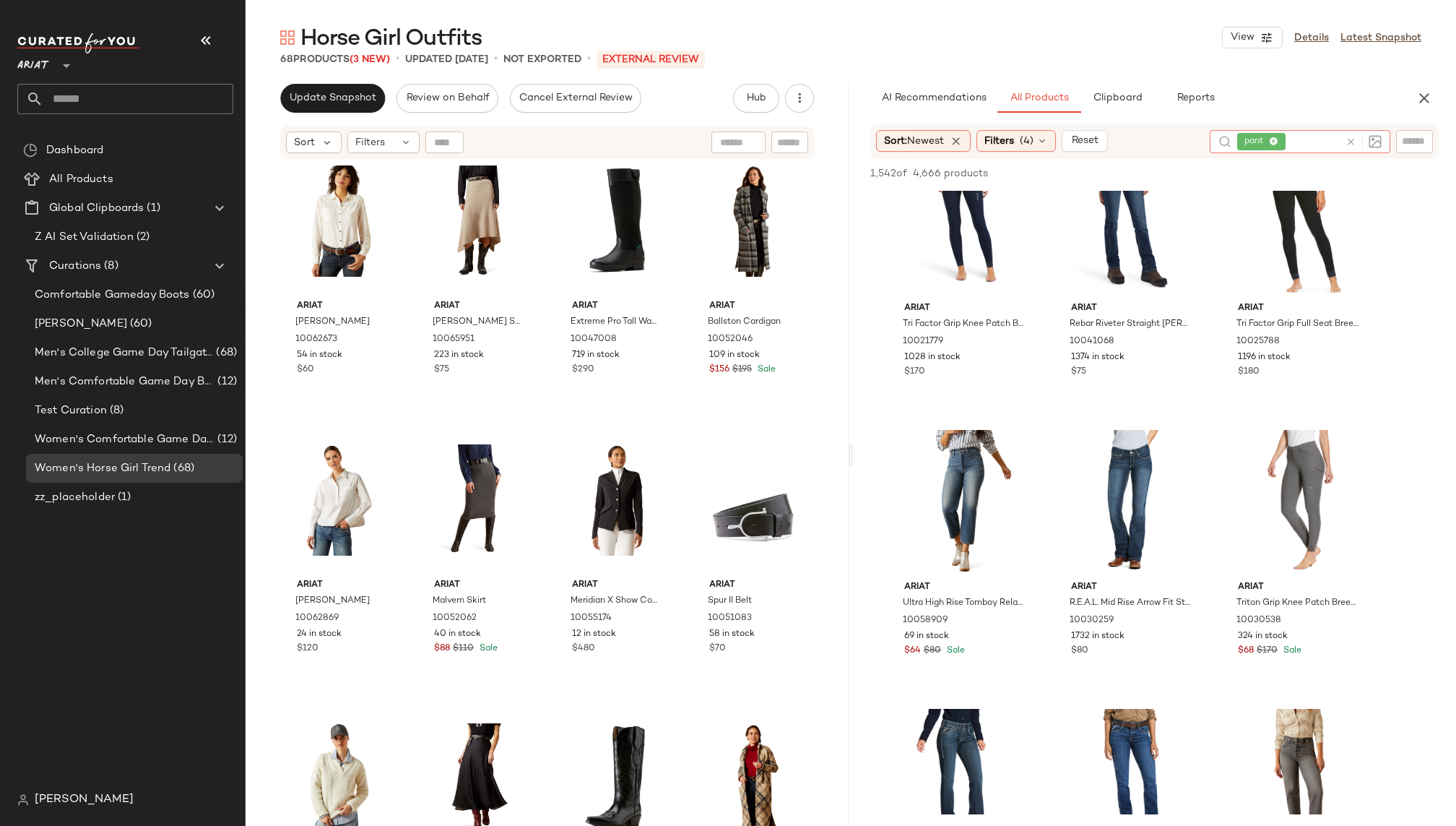
click at [1348, 139] on icon at bounding box center [1351, 142] width 11 height 11
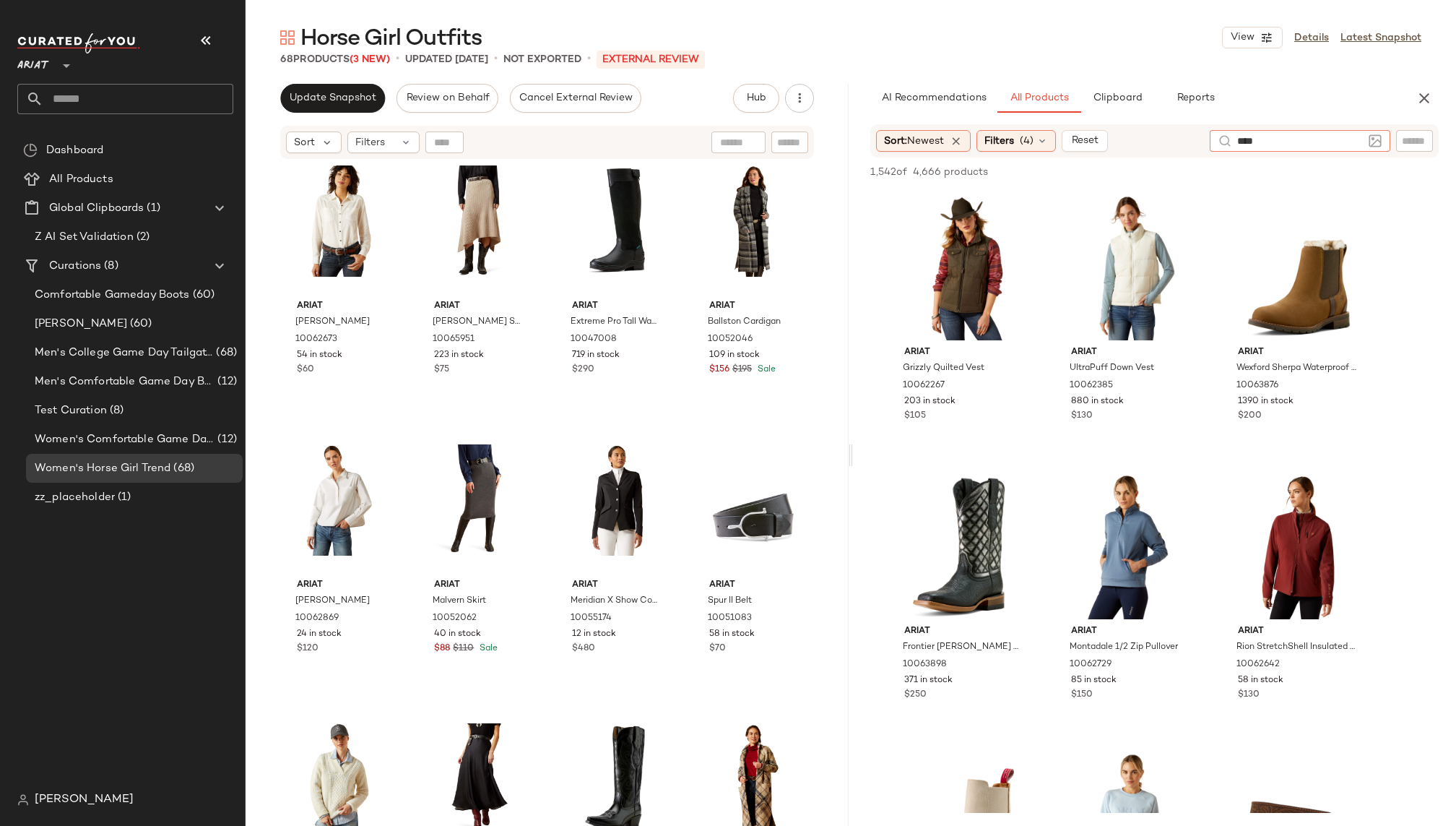
type input "*****"
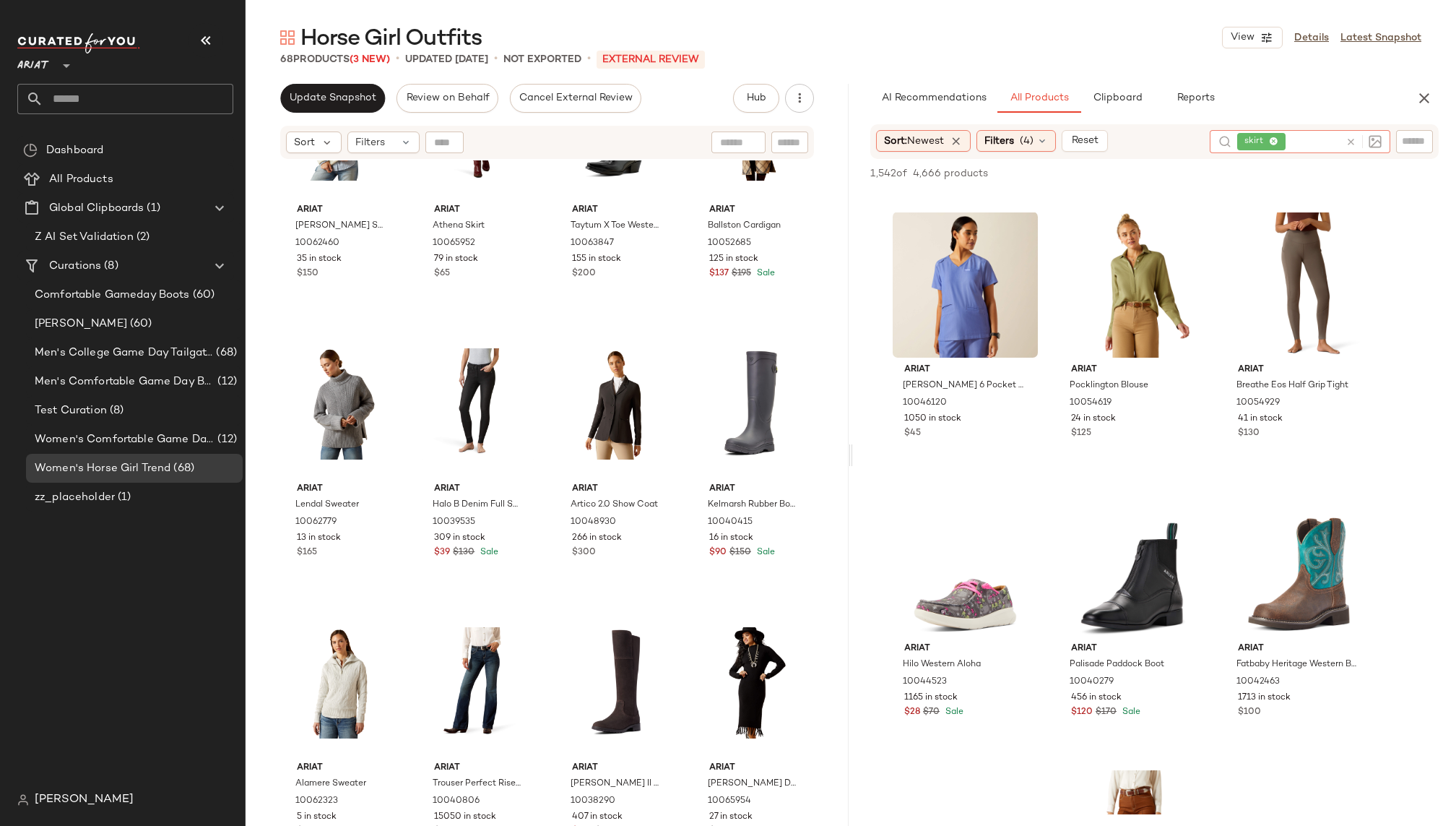
scroll to position [4043, 0]
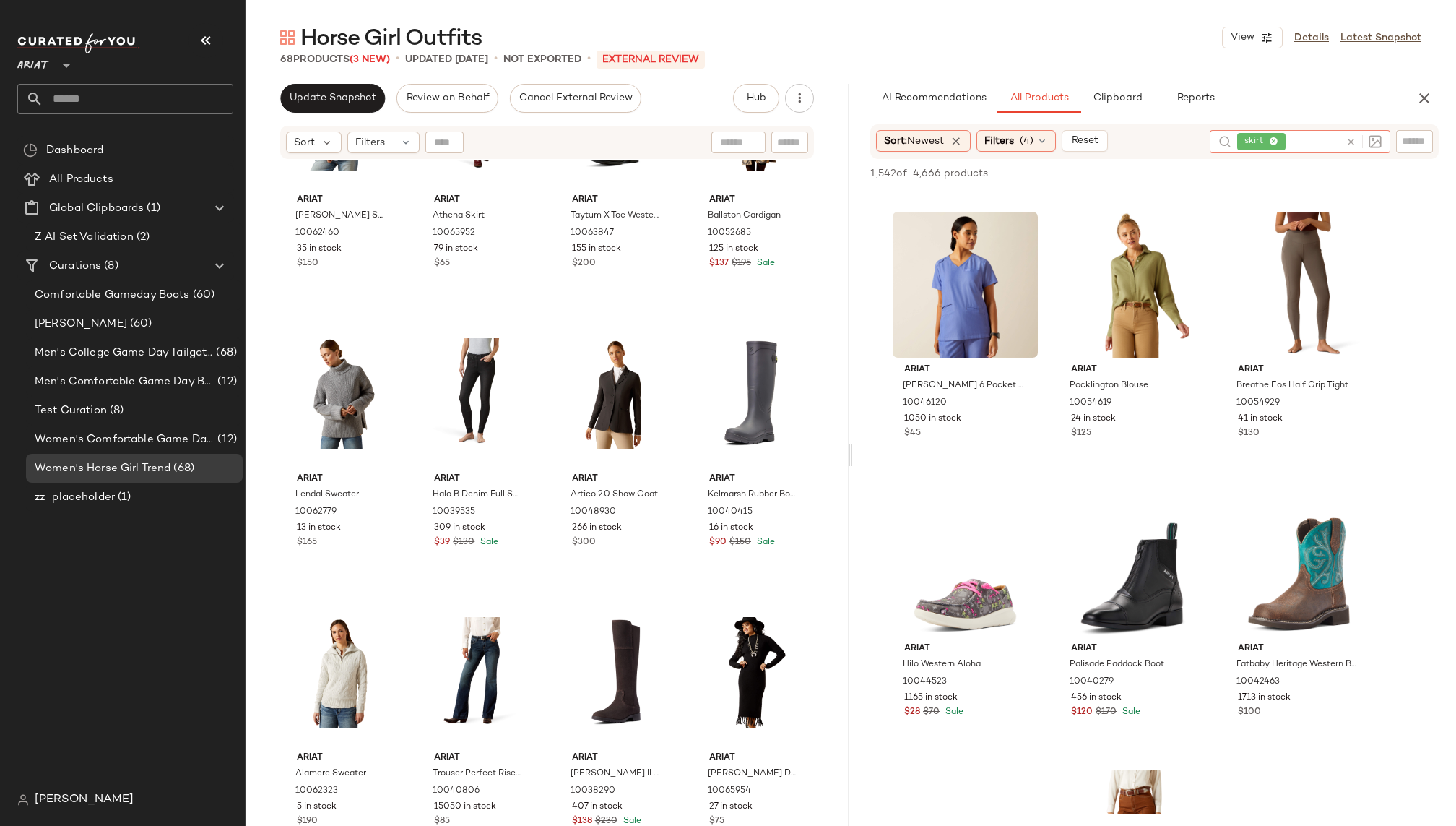
click at [1353, 140] on icon at bounding box center [1351, 142] width 11 height 11
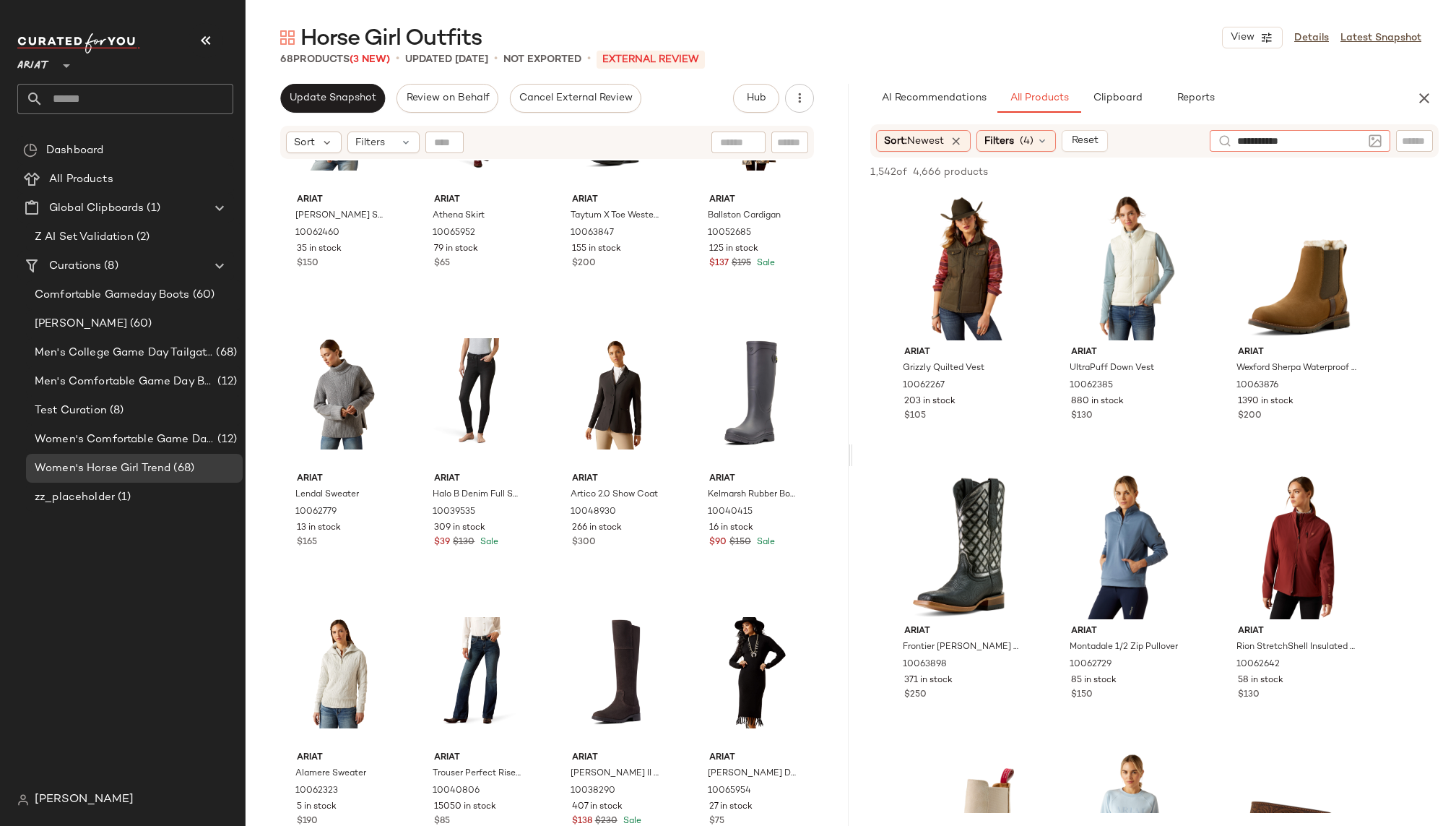
type input "**********"
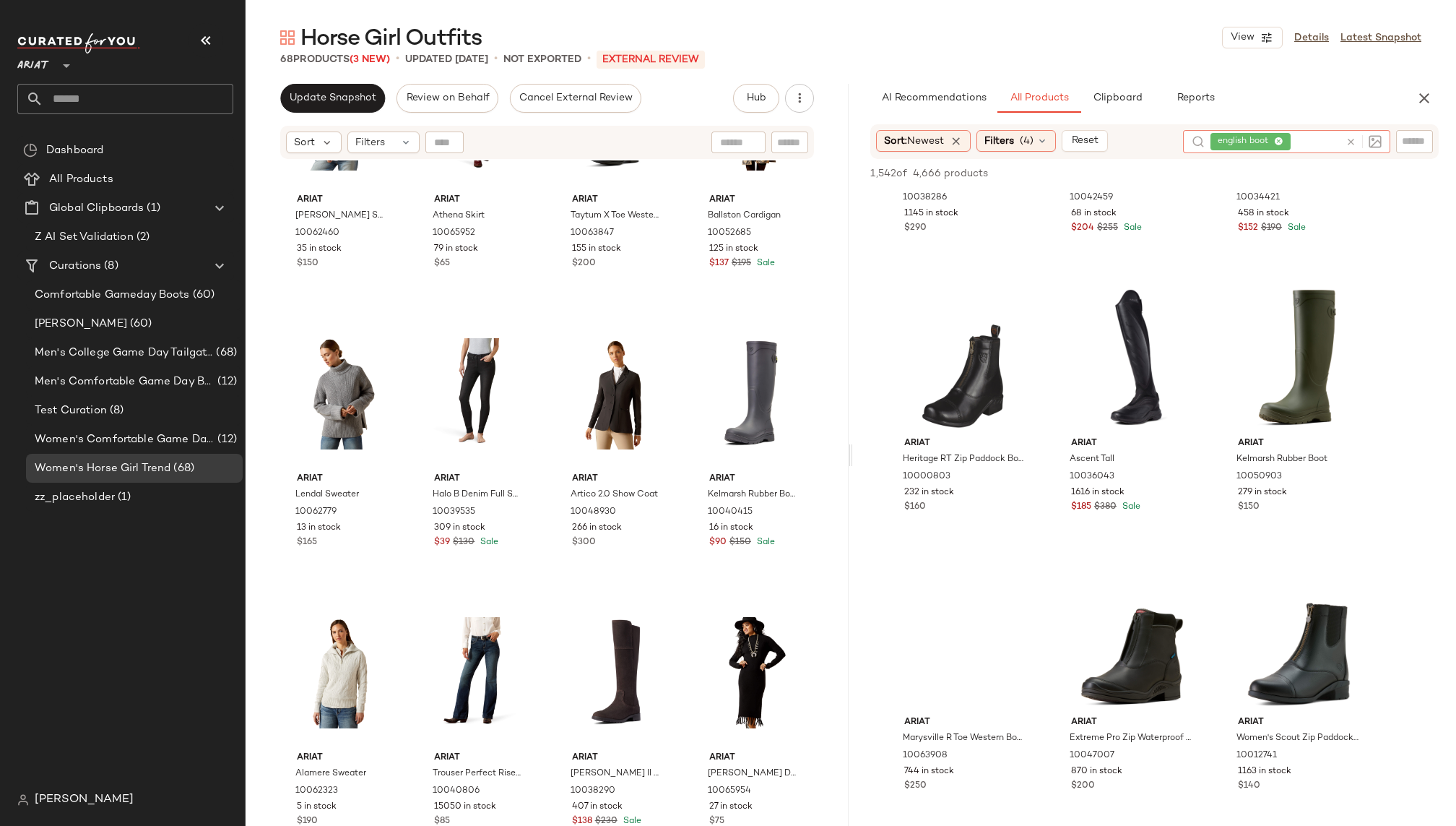
scroll to position [3814, 0]
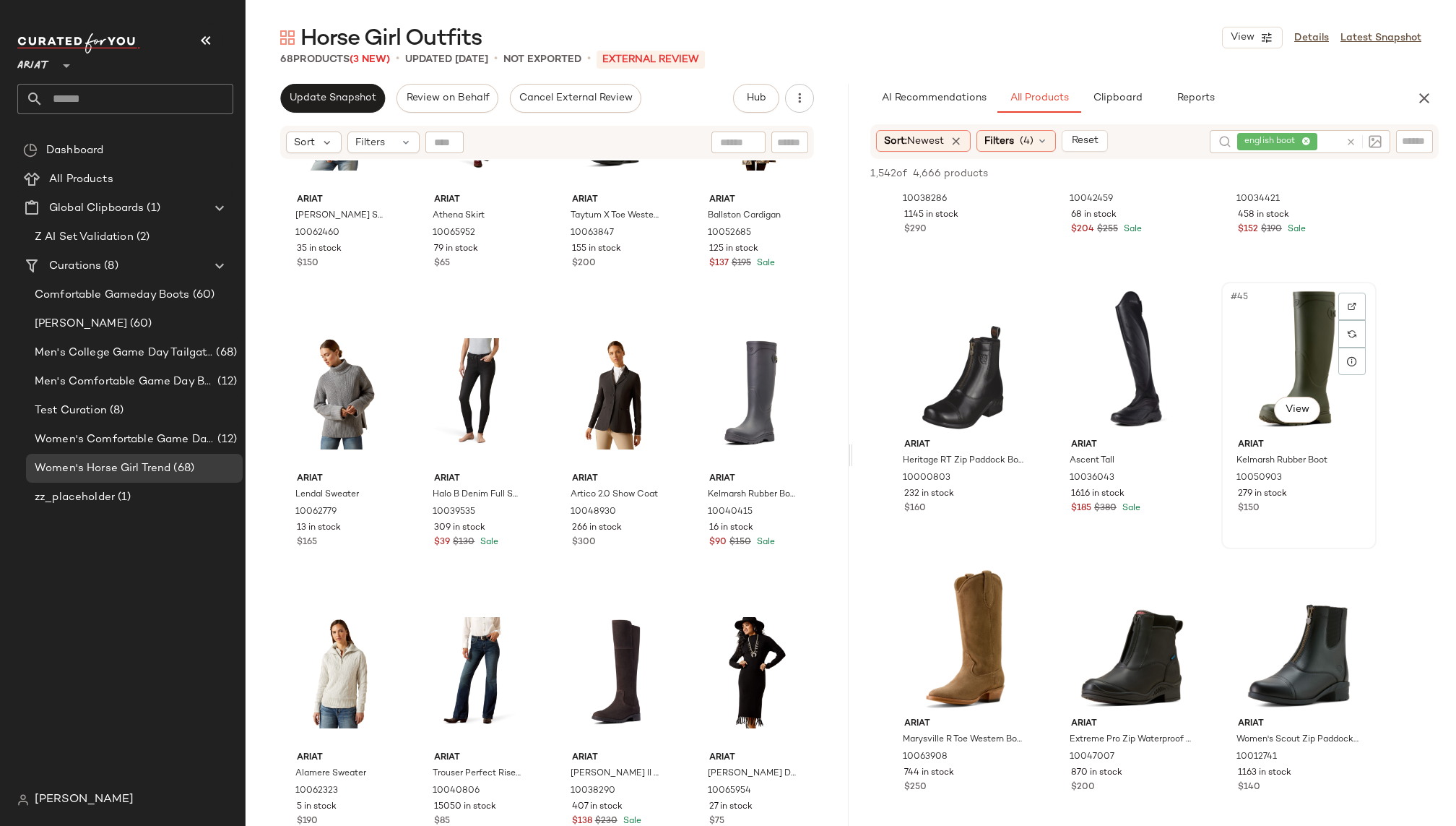
click at [1278, 357] on div "#45 View" at bounding box center [1298, 360] width 145 height 146
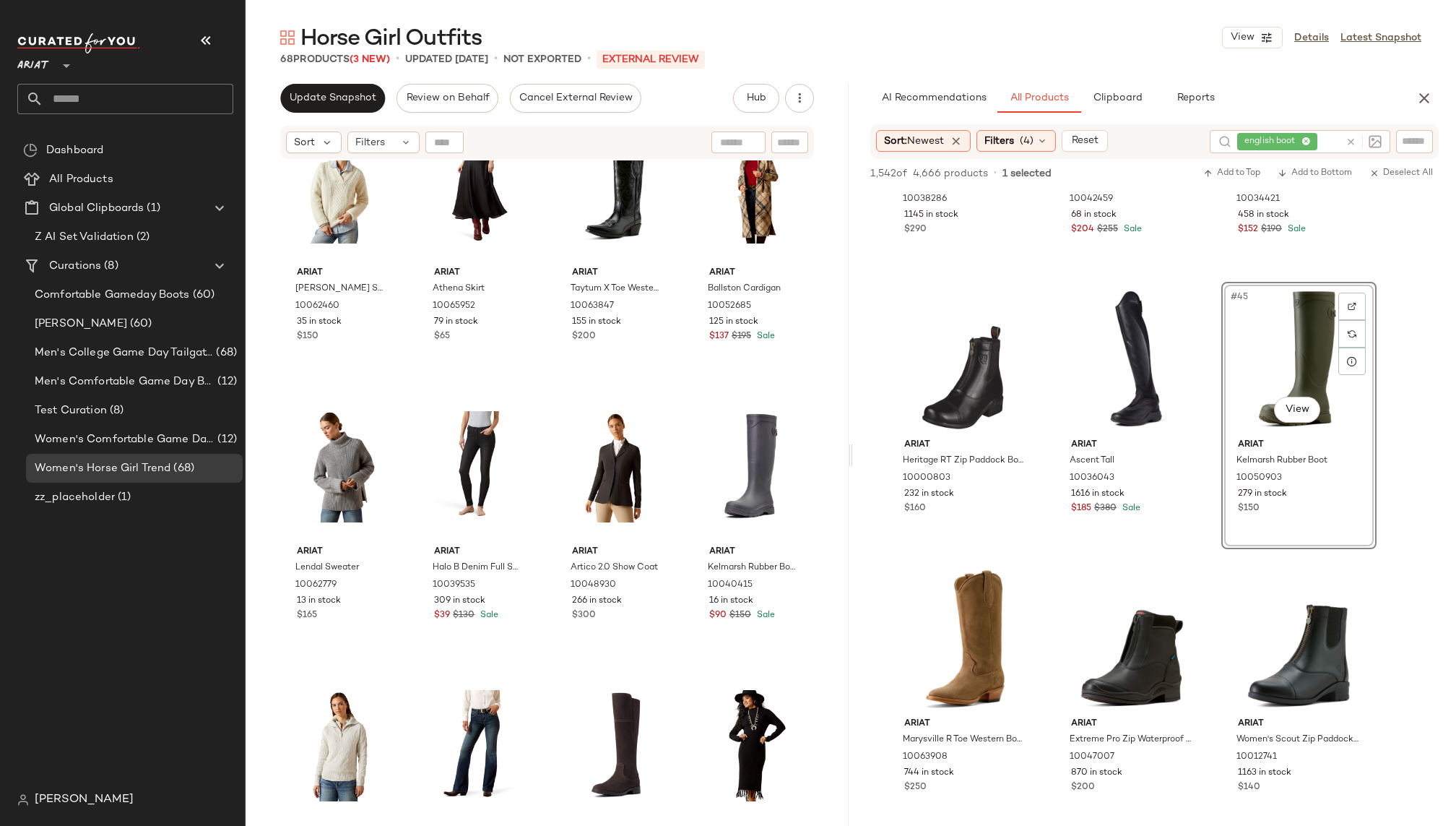
scroll to position [3988, 0]
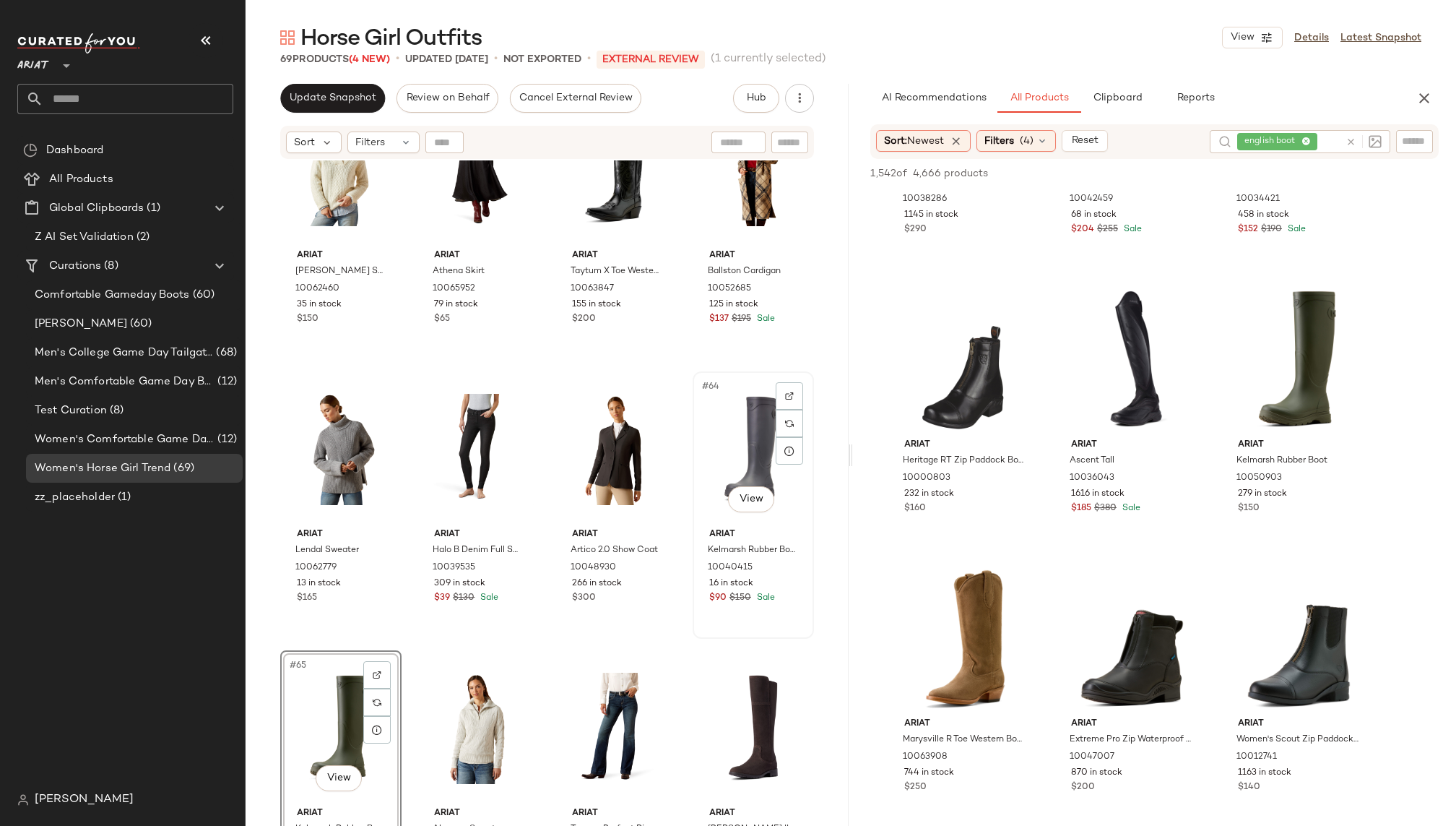
click at [725, 448] on div "#64 View" at bounding box center [753, 450] width 111 height 146
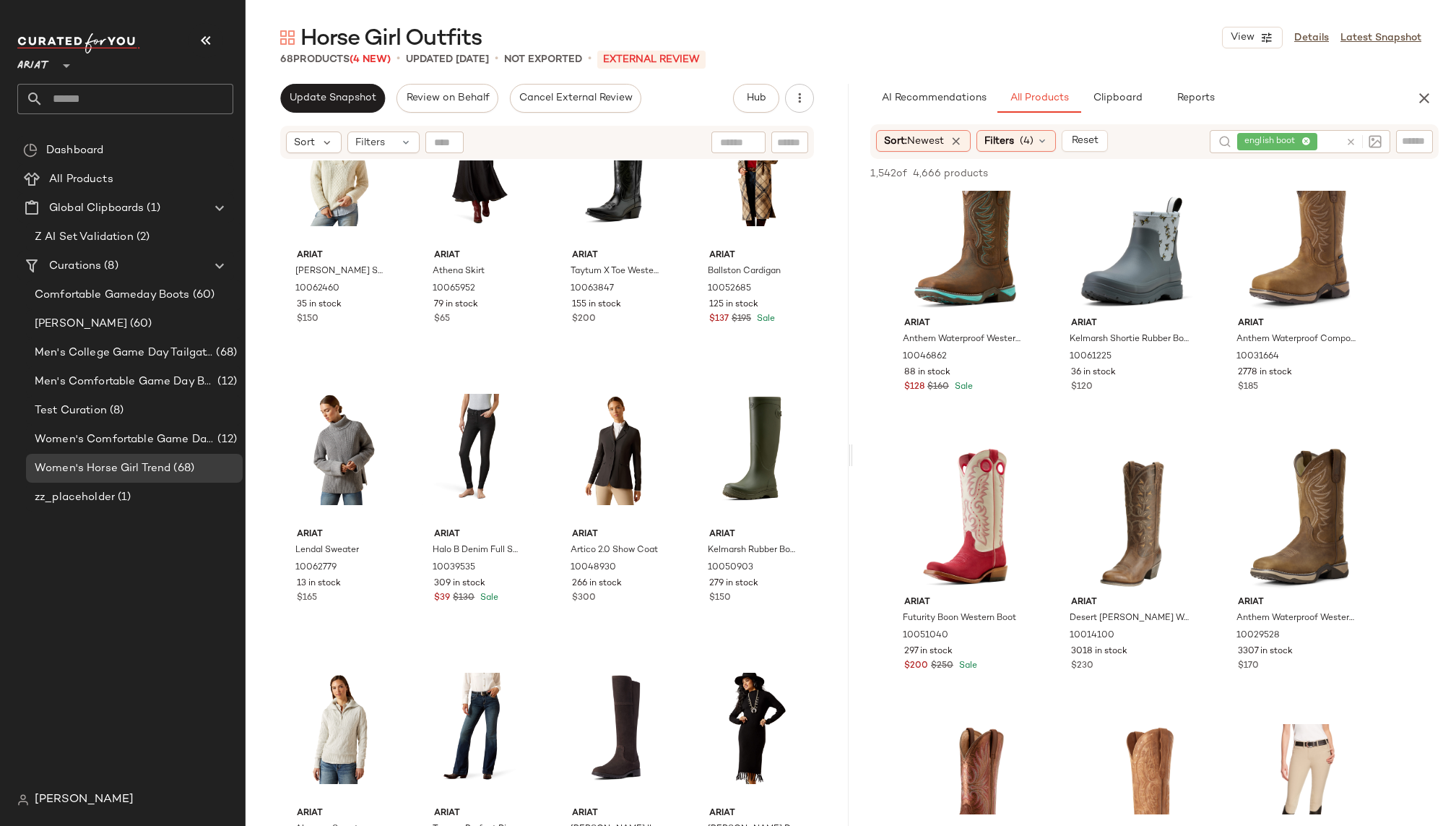
scroll to position [4043, 0]
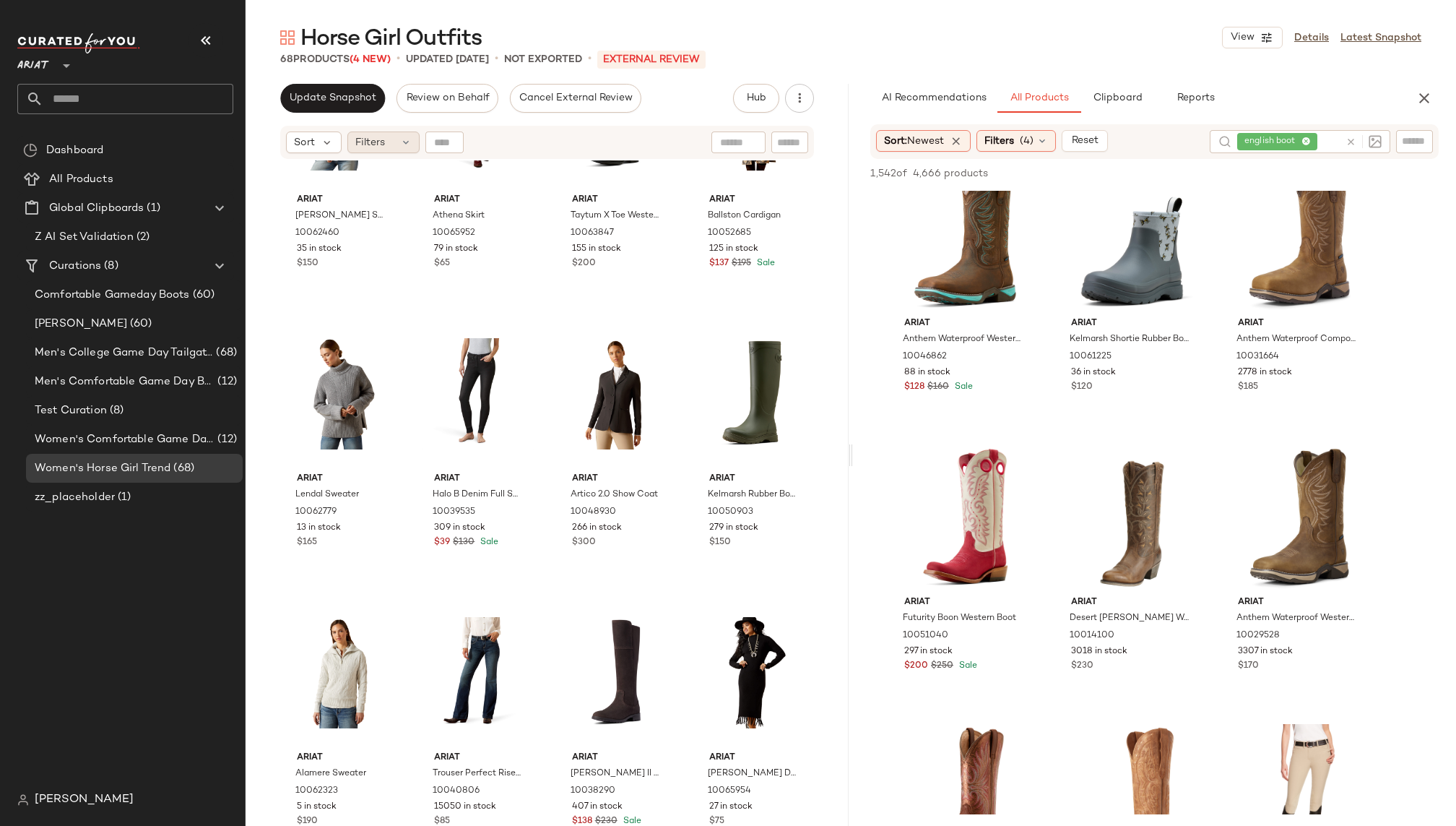
click at [388, 132] on div "Filters" at bounding box center [384, 142] width 72 height 21
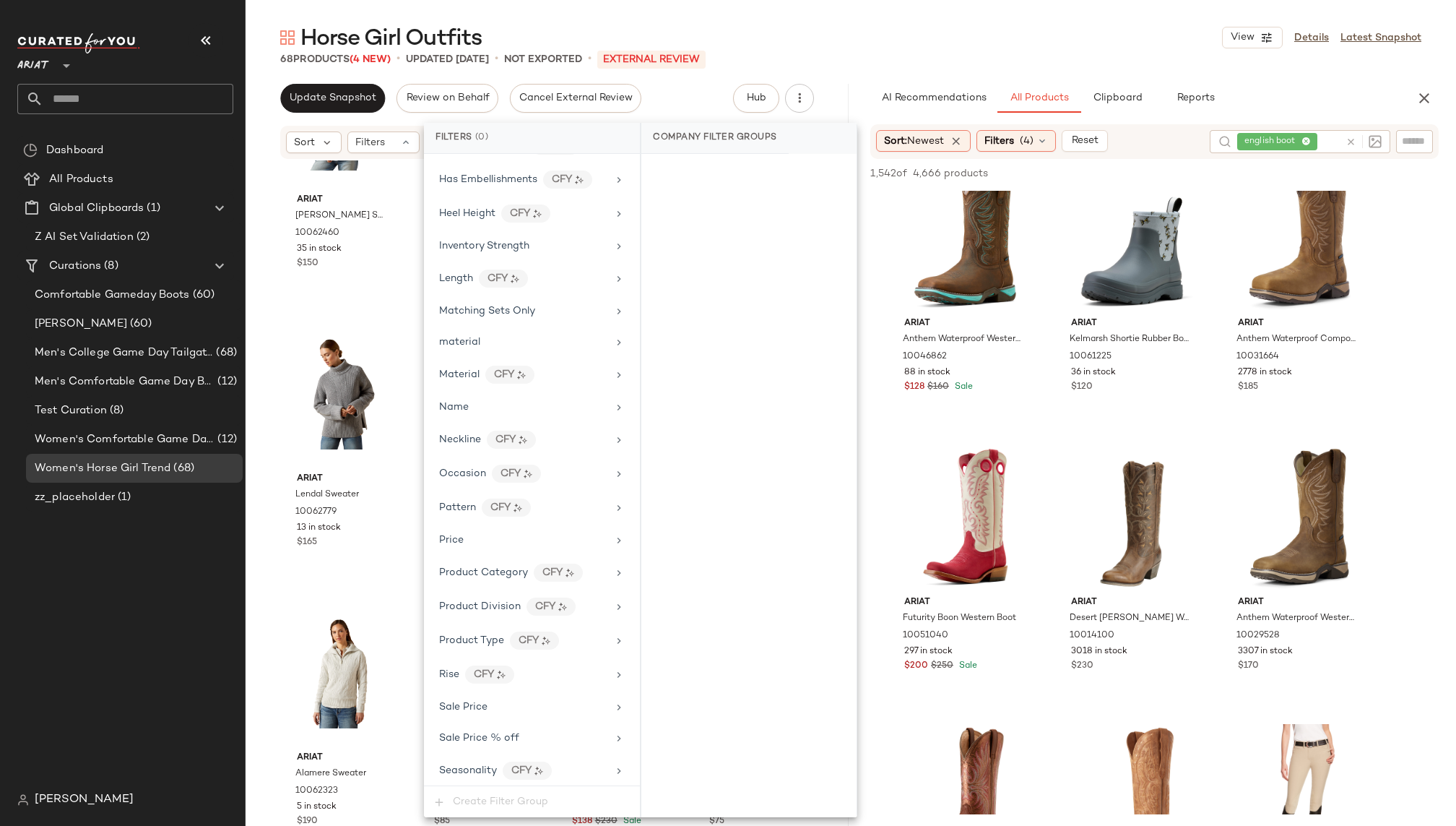
scroll to position [635, 0]
click at [520, 694] on div "Sale Price" at bounding box center [523, 701] width 168 height 15
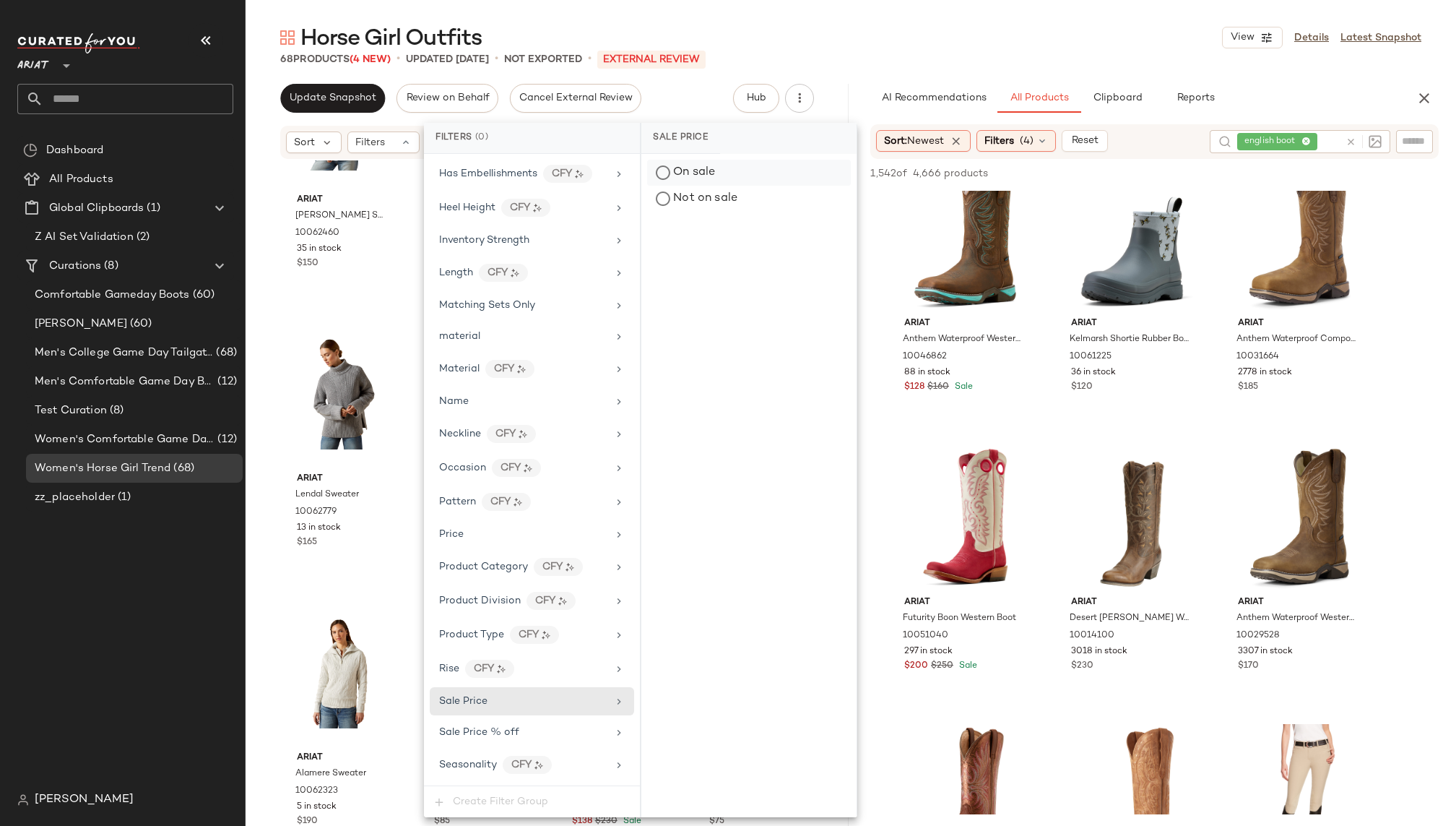
click at [704, 170] on div "On sale" at bounding box center [749, 173] width 203 height 26
click at [833, 31] on div "Horse Girl Outfits View Details Latest Snapshot" at bounding box center [850, 37] width 1210 height 29
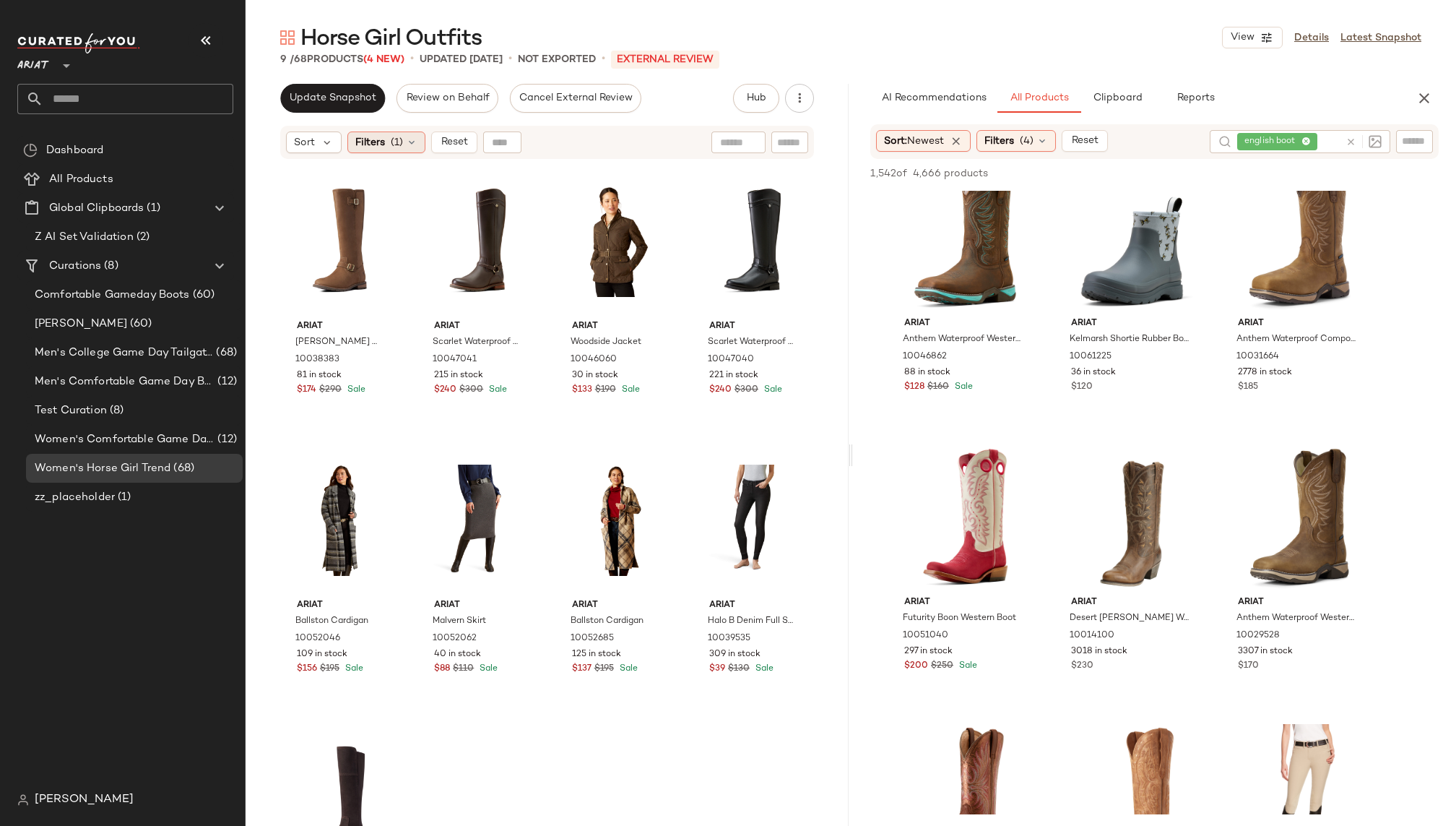
click at [401, 139] on span "(1)" at bounding box center [397, 142] width 12 height 15
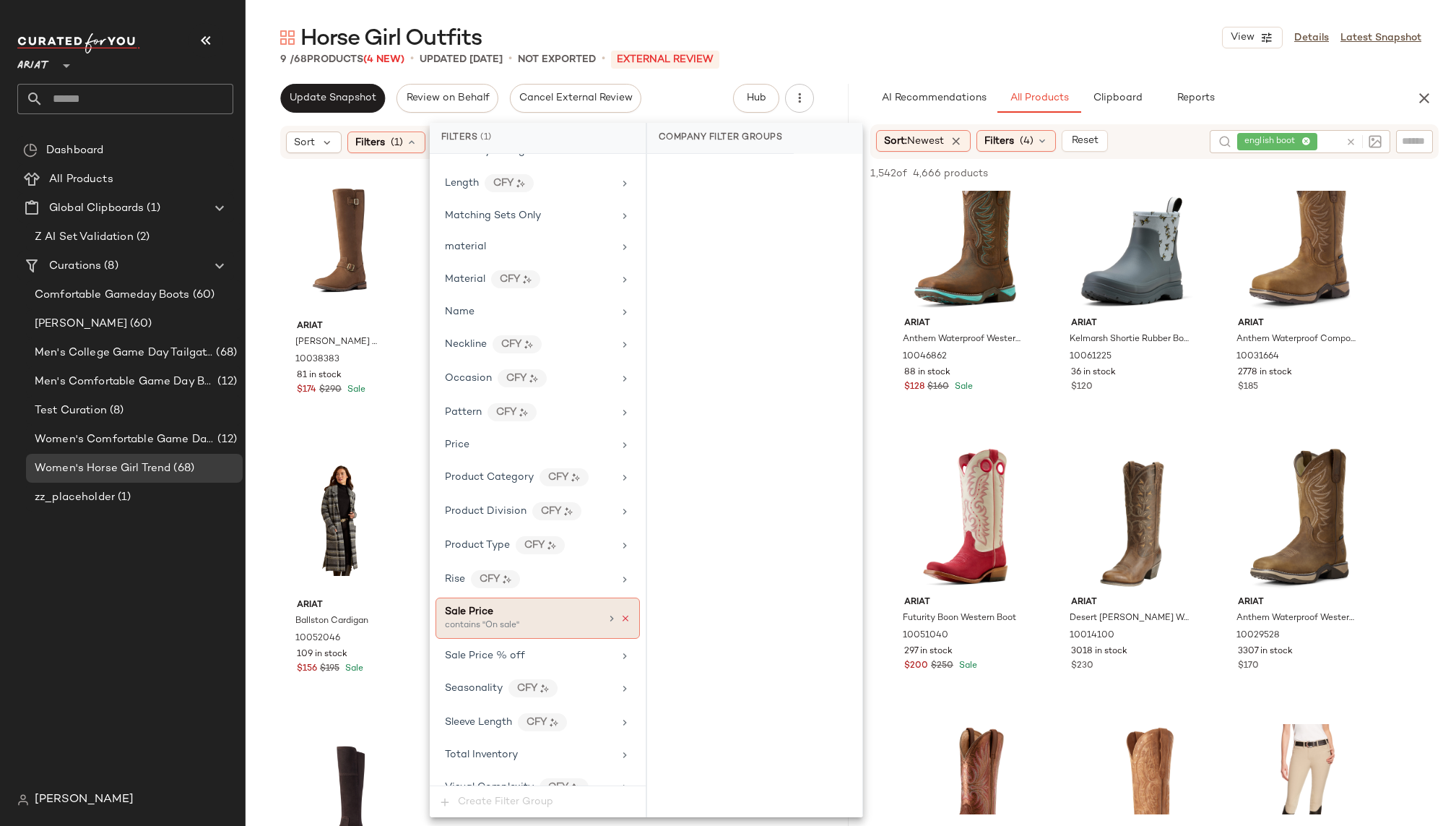
click at [623, 613] on icon at bounding box center [625, 618] width 10 height 10
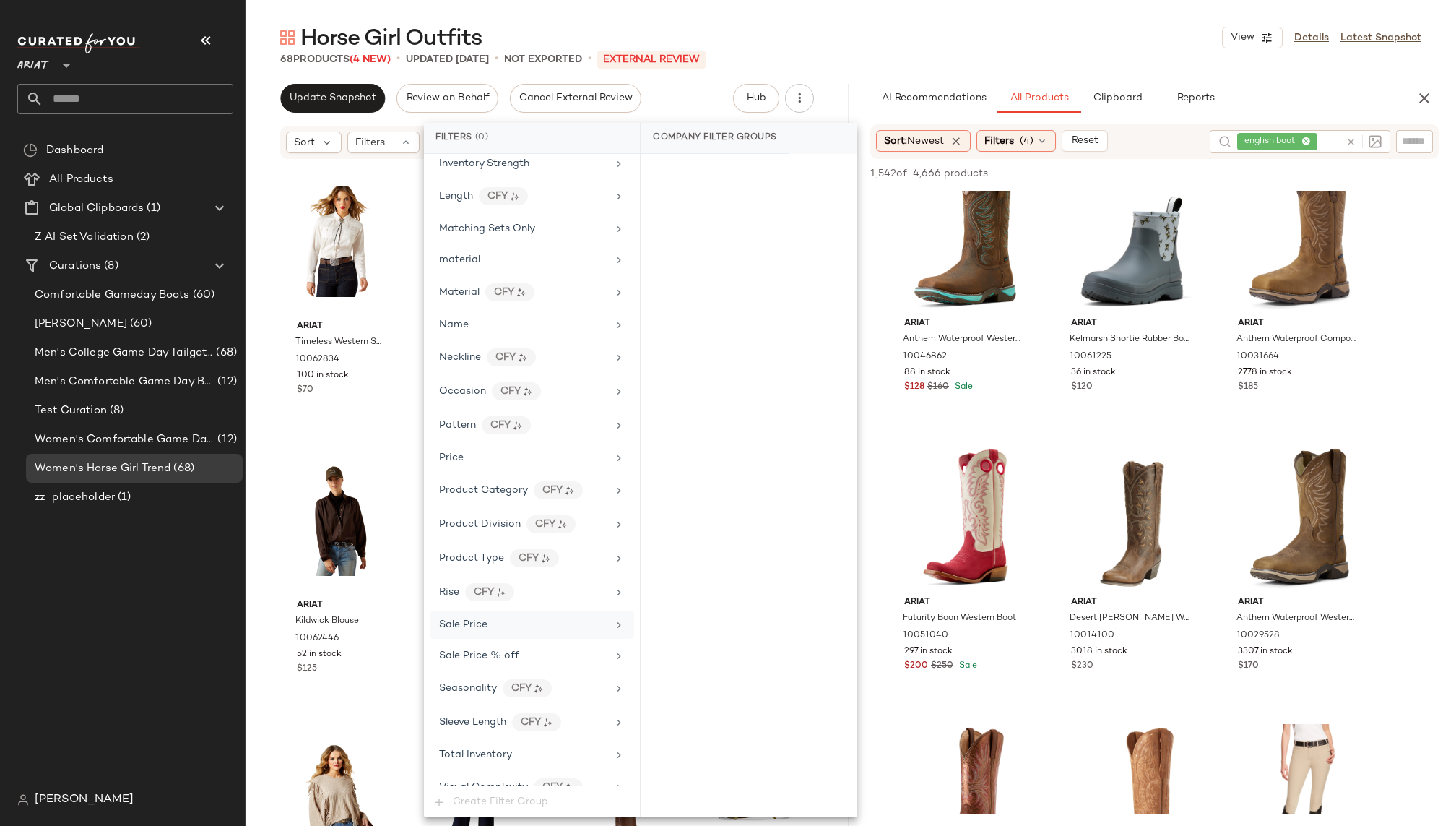
click at [909, 44] on div "Horse Girl Outfits View Details Latest Snapshot" at bounding box center [850, 37] width 1210 height 29
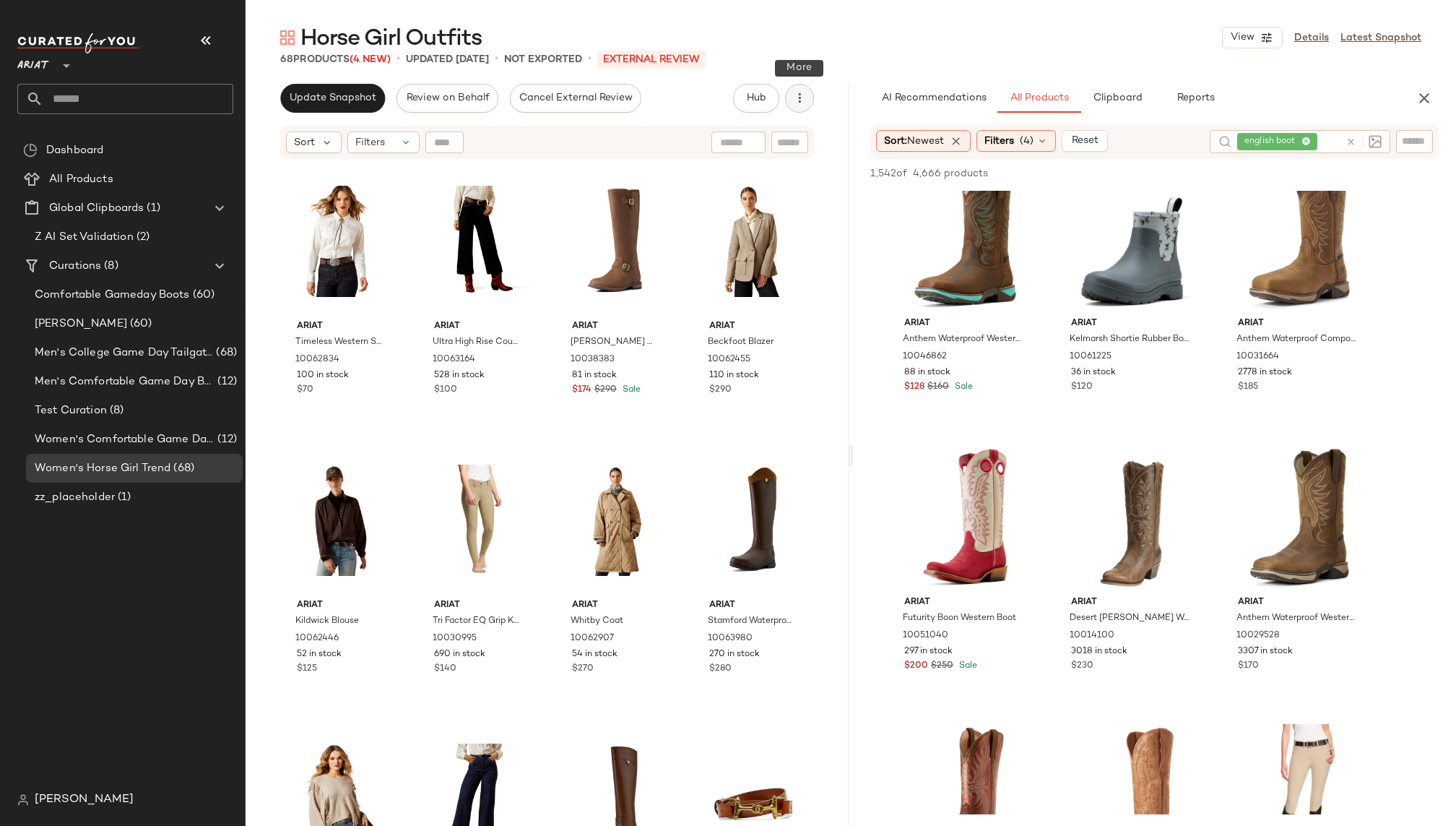
click at [804, 105] on button "button" at bounding box center [799, 98] width 29 height 29
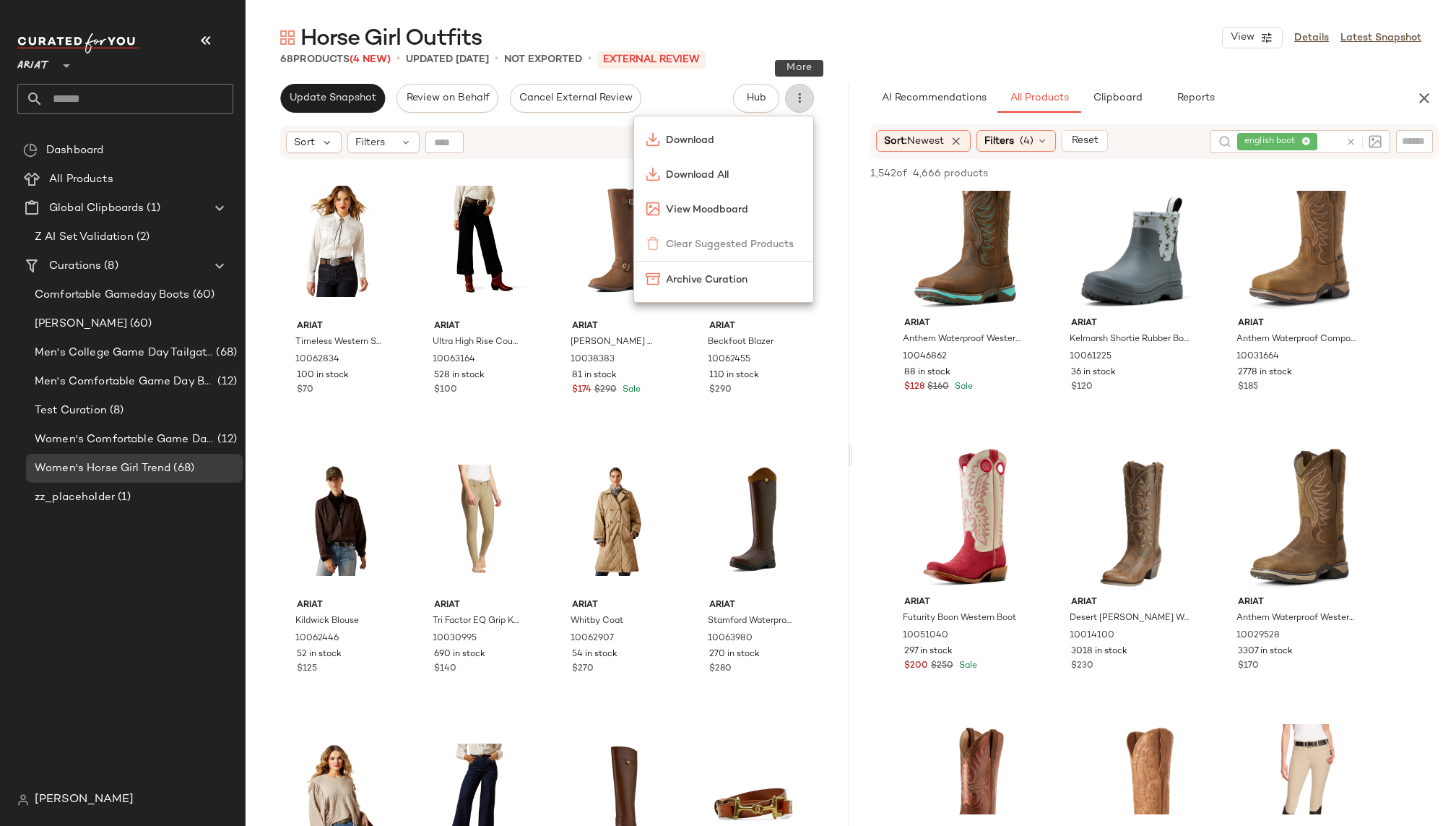
click at [804, 102] on icon "button" at bounding box center [800, 98] width 15 height 15
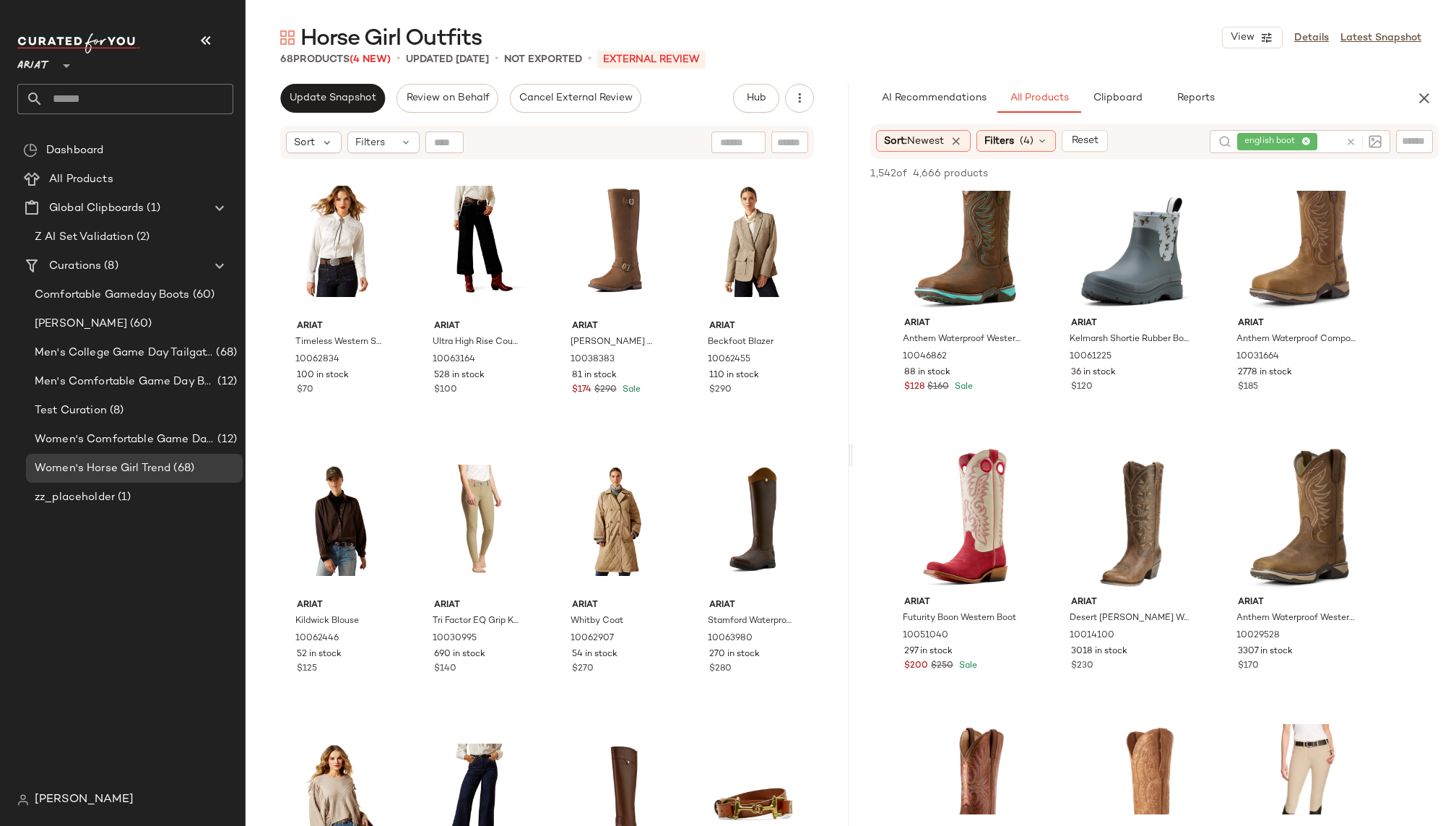
click at [817, 35] on div "Horse Girl Outfits View Details Latest Snapshot" at bounding box center [850, 37] width 1210 height 29
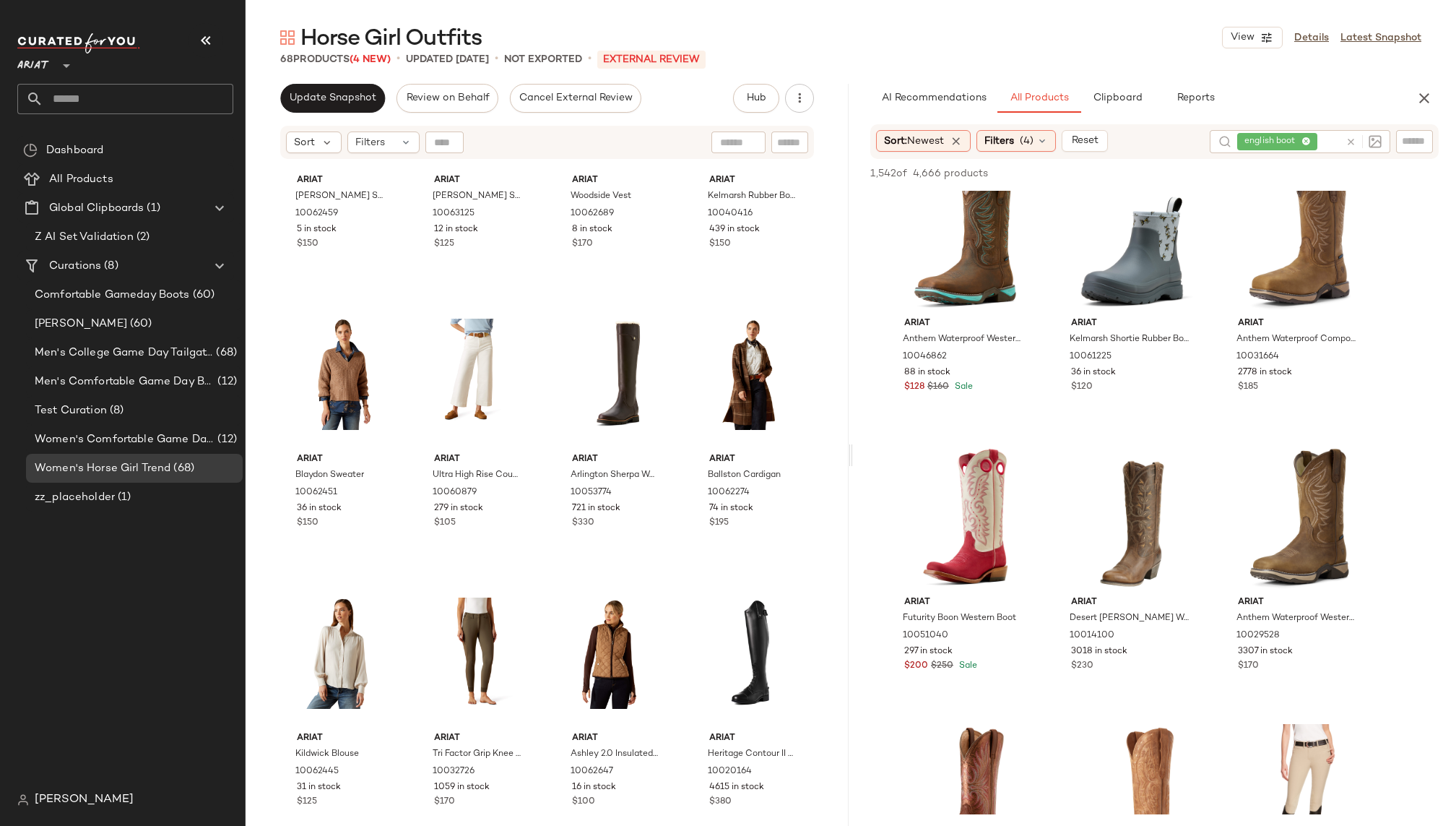
scroll to position [993, 0]
click at [153, 378] on span "Men's Comfortable Game Day Boots" at bounding box center [124, 382] width 180 height 17
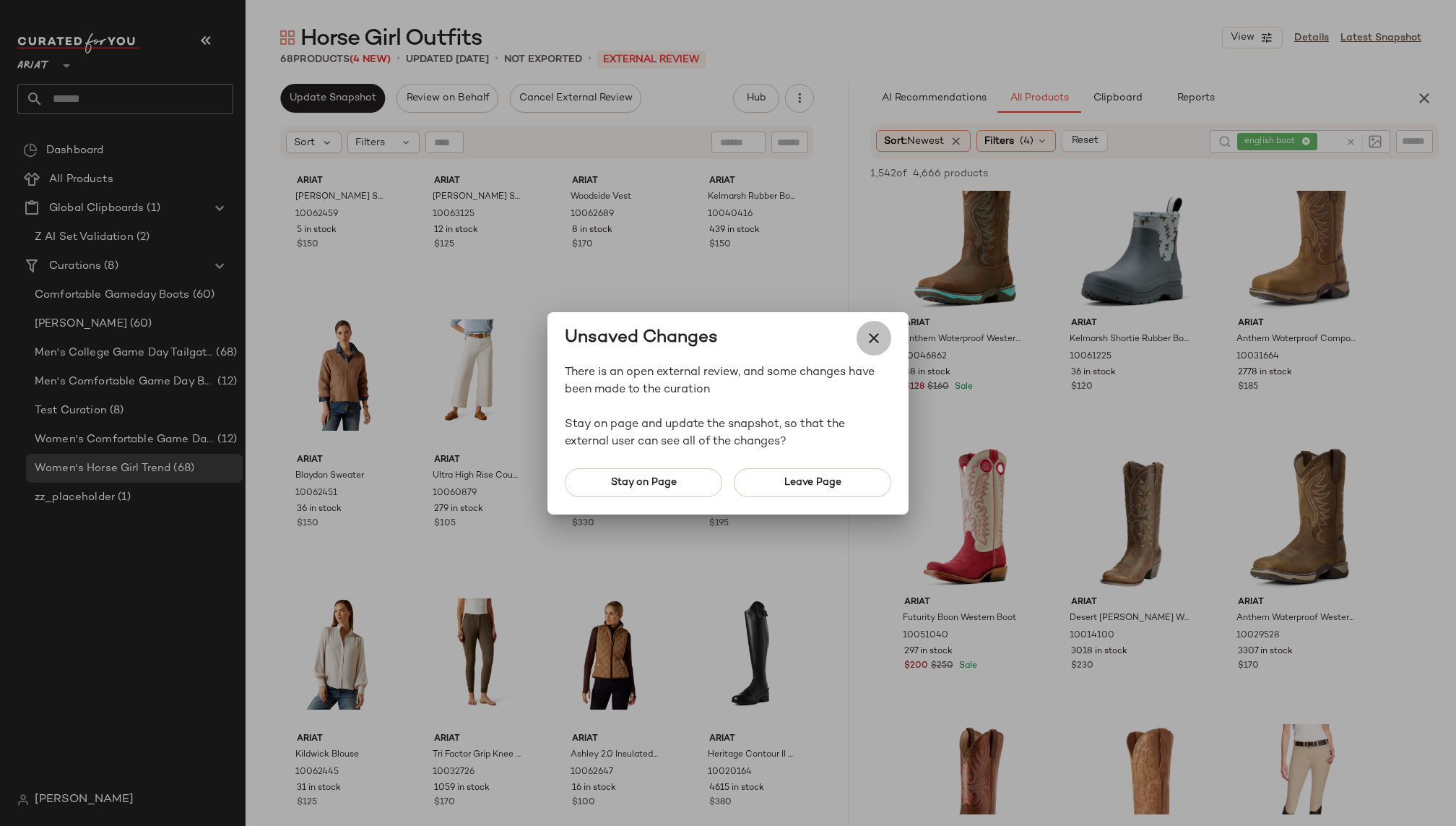
click at [875, 336] on icon "button" at bounding box center [874, 338] width 18 height 18
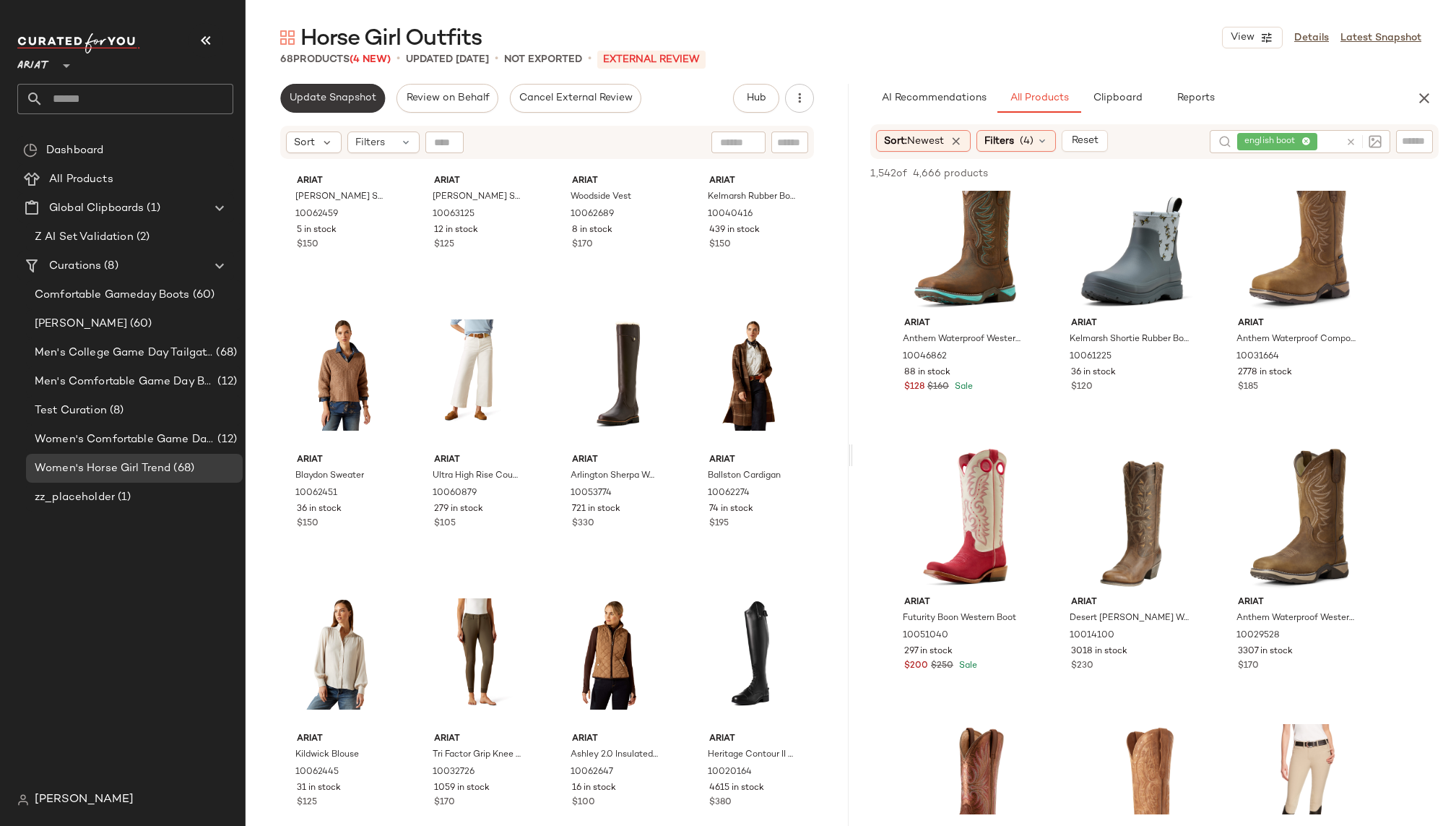
click at [340, 97] on span "Update Snapshot" at bounding box center [332, 98] width 88 height 11
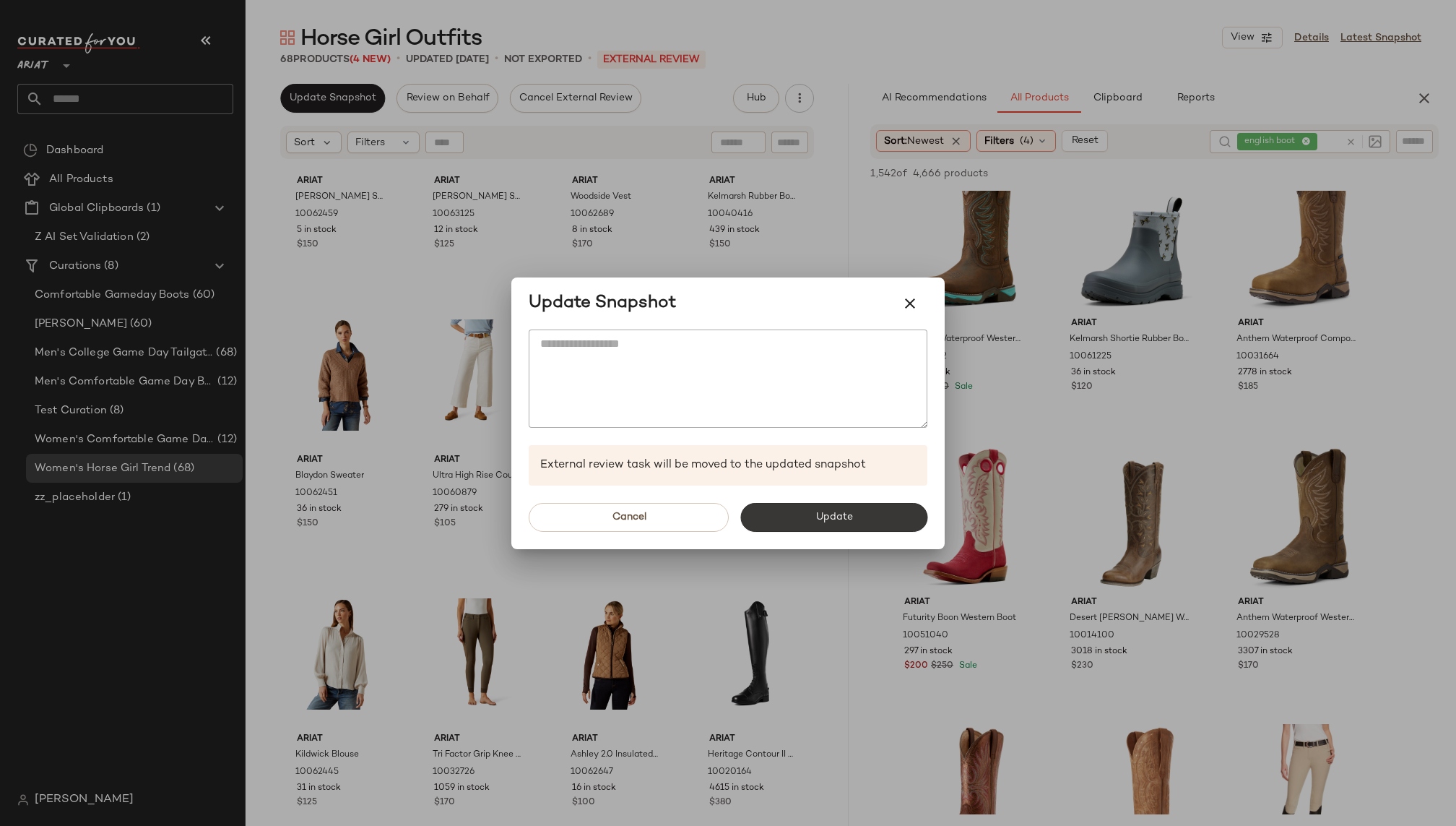
click at [789, 517] on button "Update" at bounding box center [834, 517] width 187 height 29
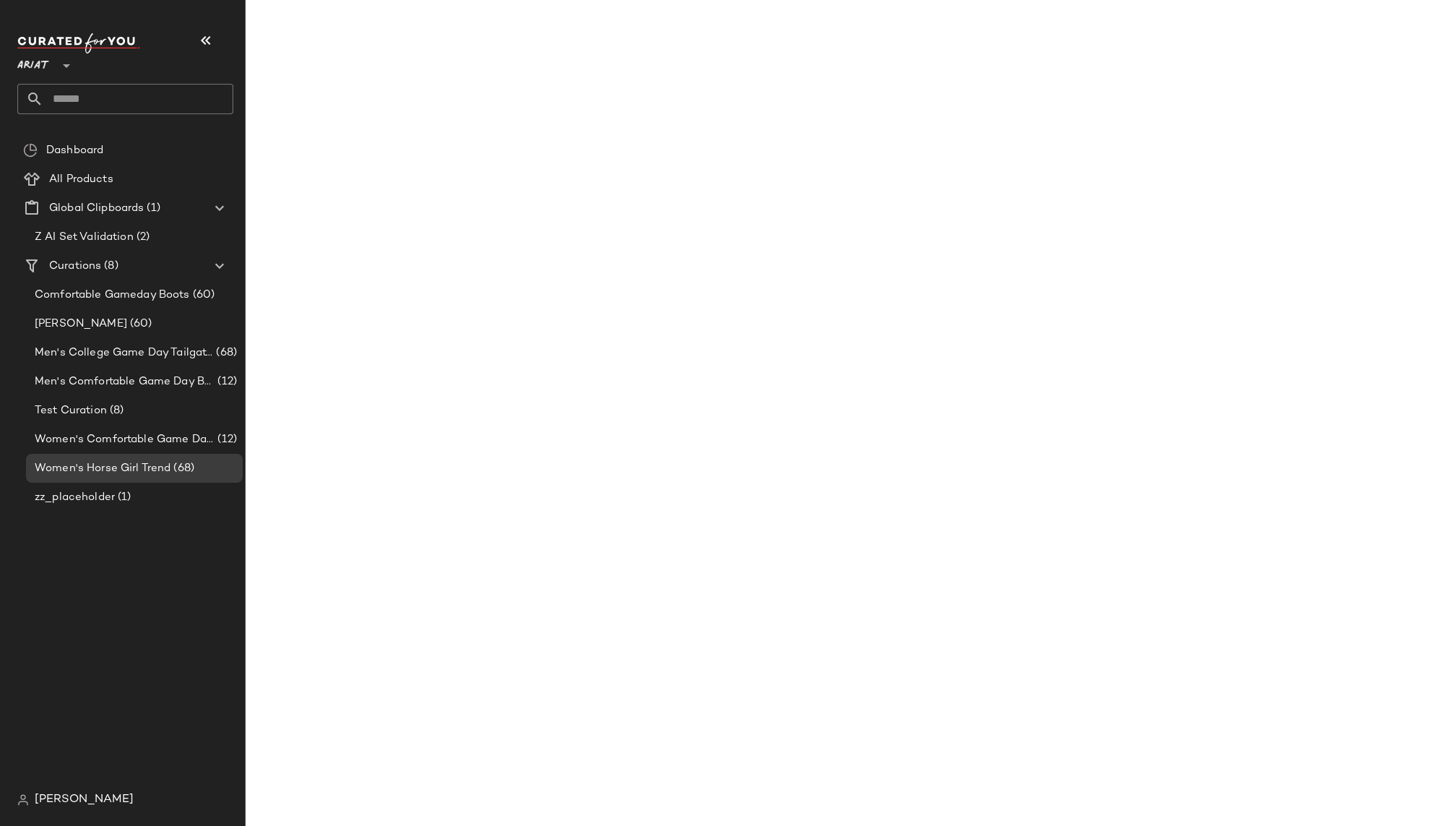
scroll to position [31269, 0]
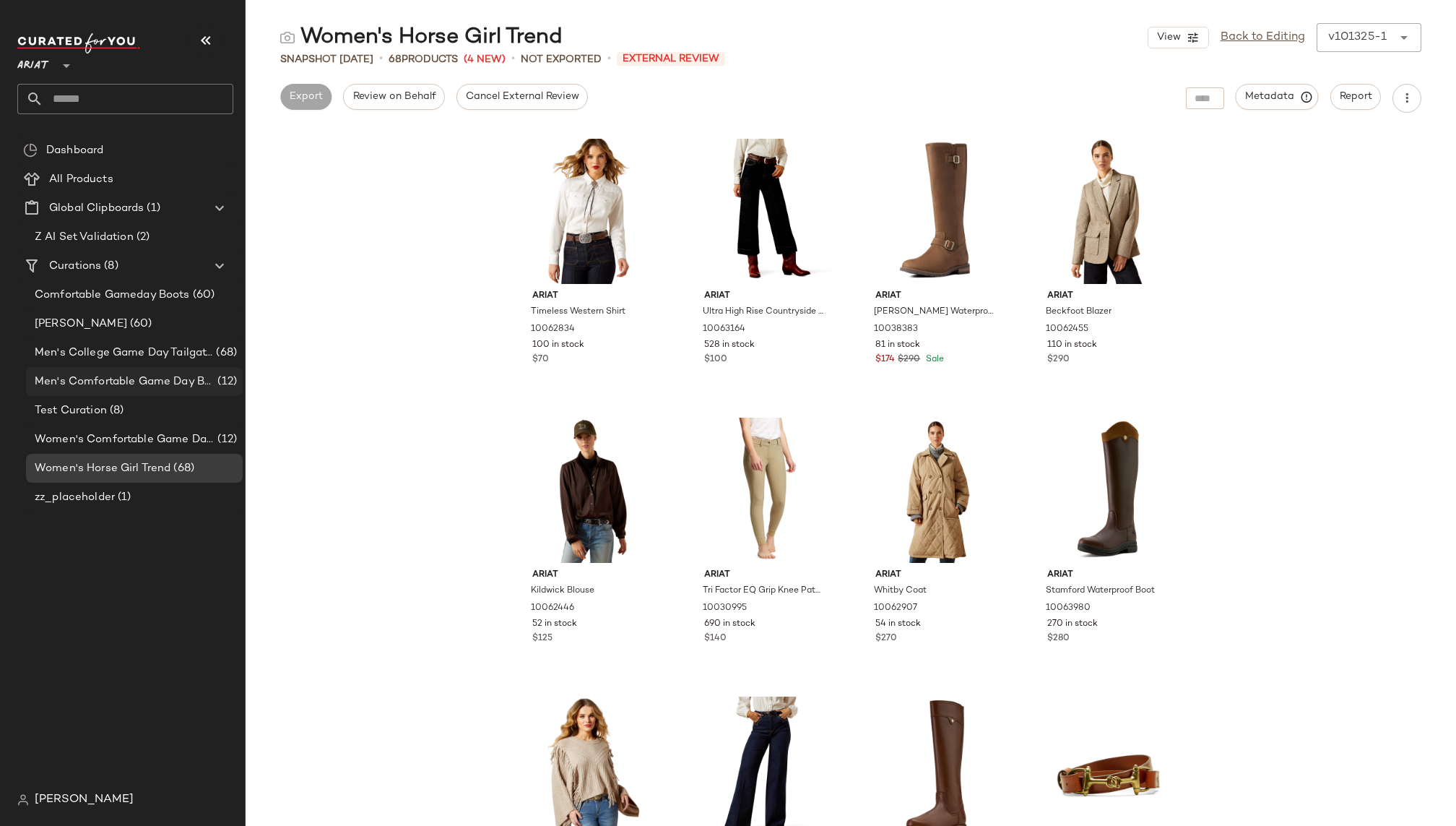
click at [157, 376] on span "Men's Comfortable Game Day Boots" at bounding box center [124, 382] width 180 height 17
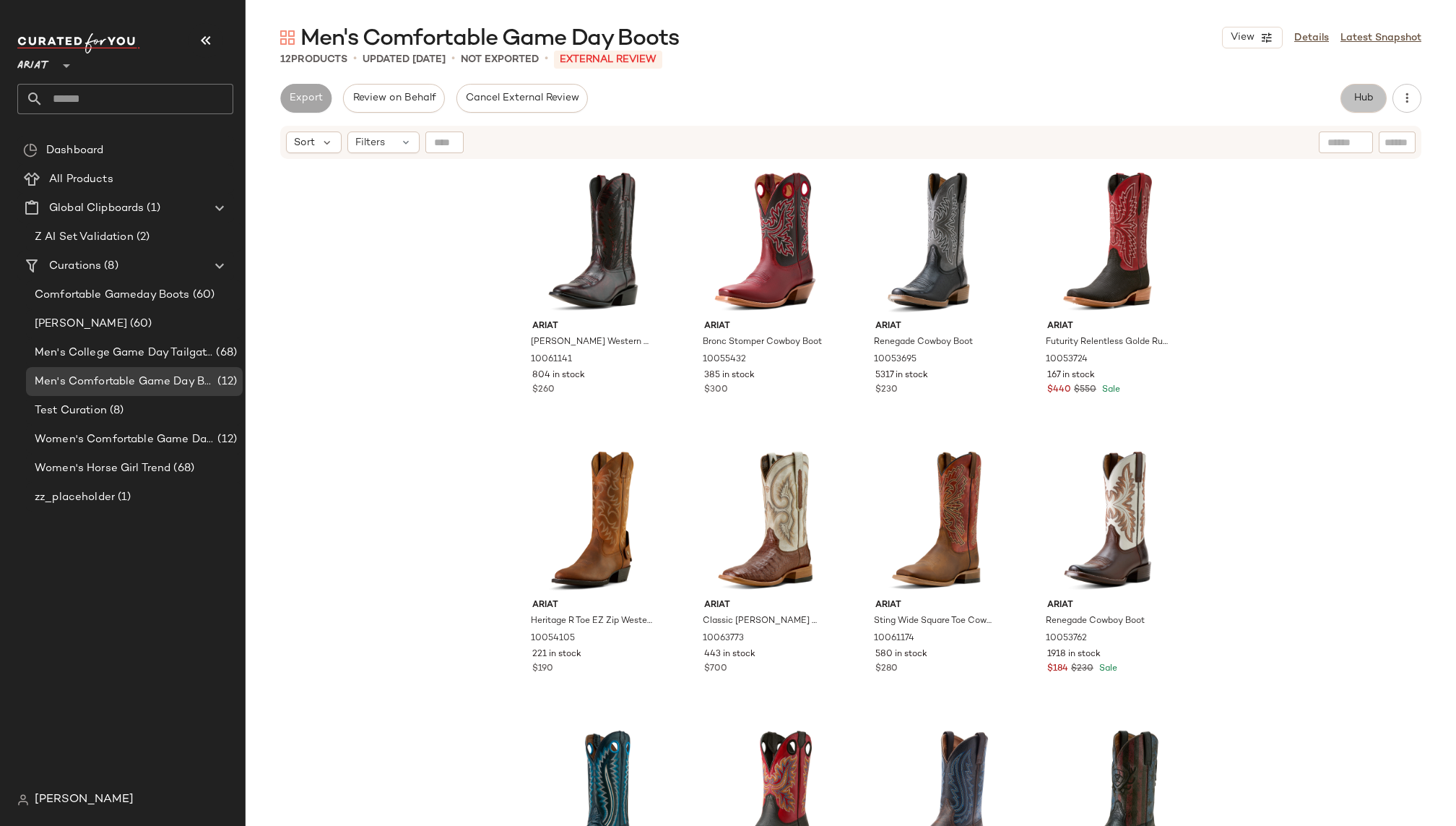
click at [1368, 100] on span "Hub" at bounding box center [1364, 98] width 20 height 11
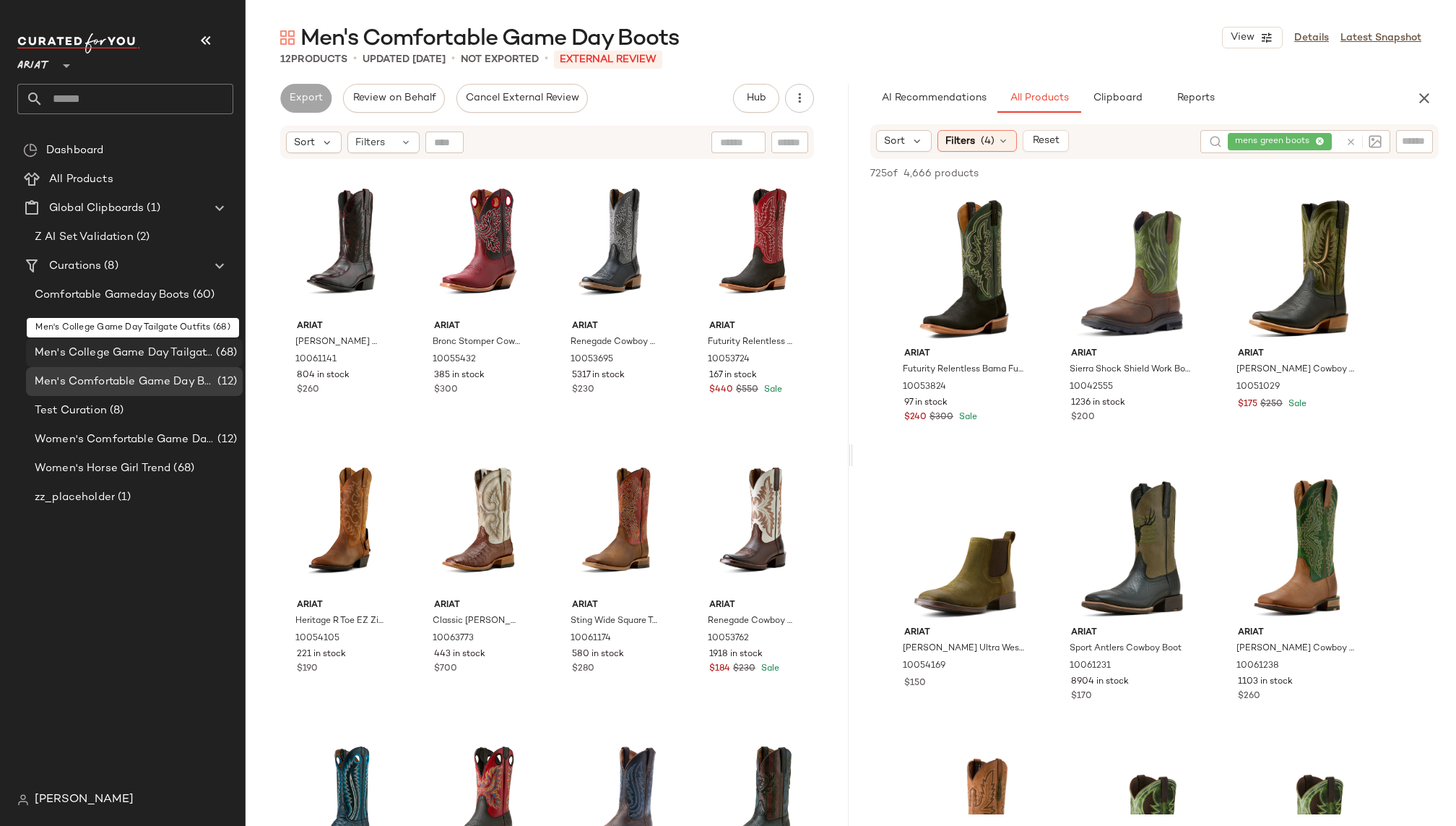
click at [154, 349] on span "Men's College Game Day Tailgate Outfits" at bounding box center [123, 353] width 178 height 17
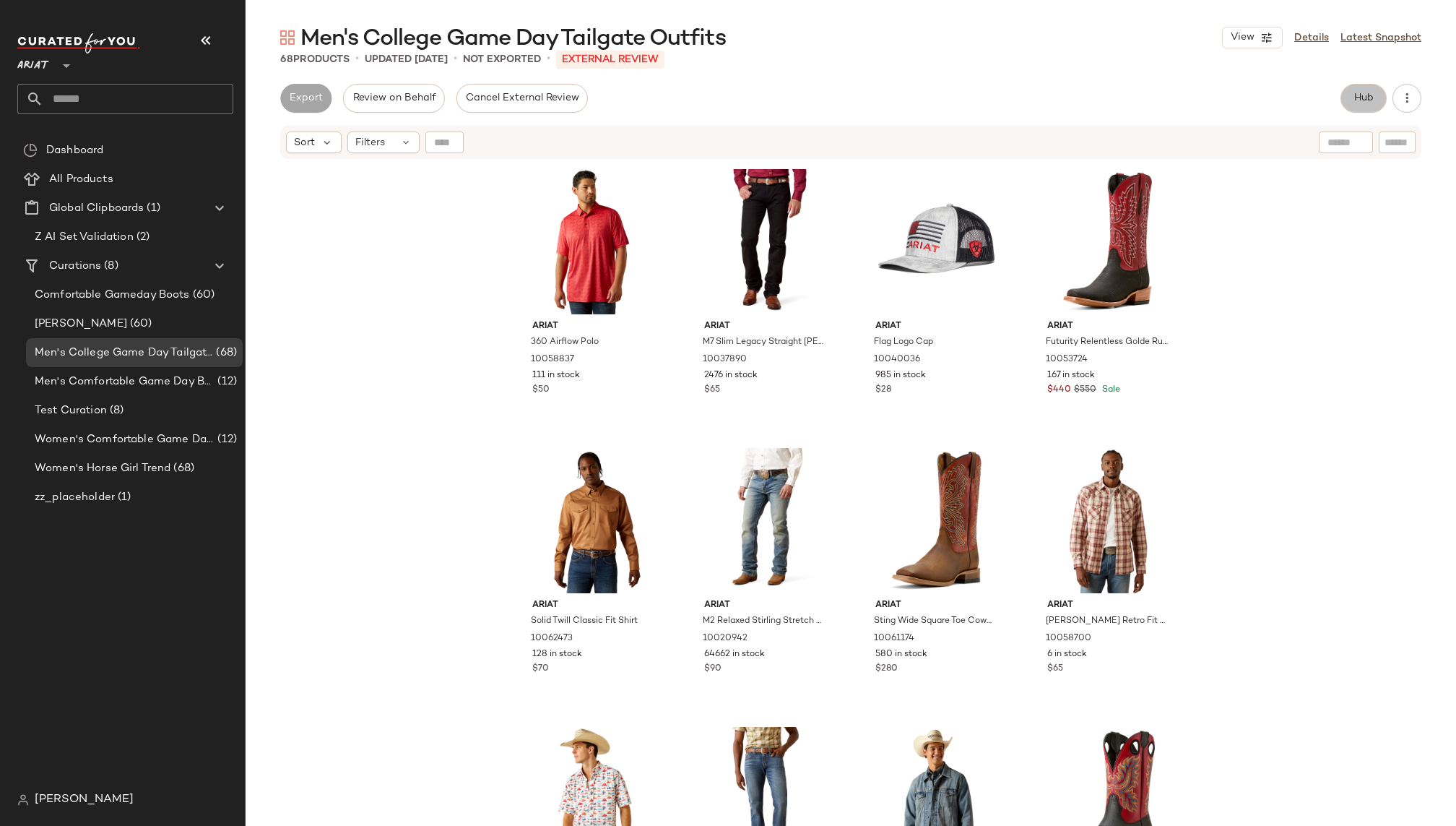
click at [1352, 103] on button "Hub" at bounding box center [1364, 98] width 46 height 29
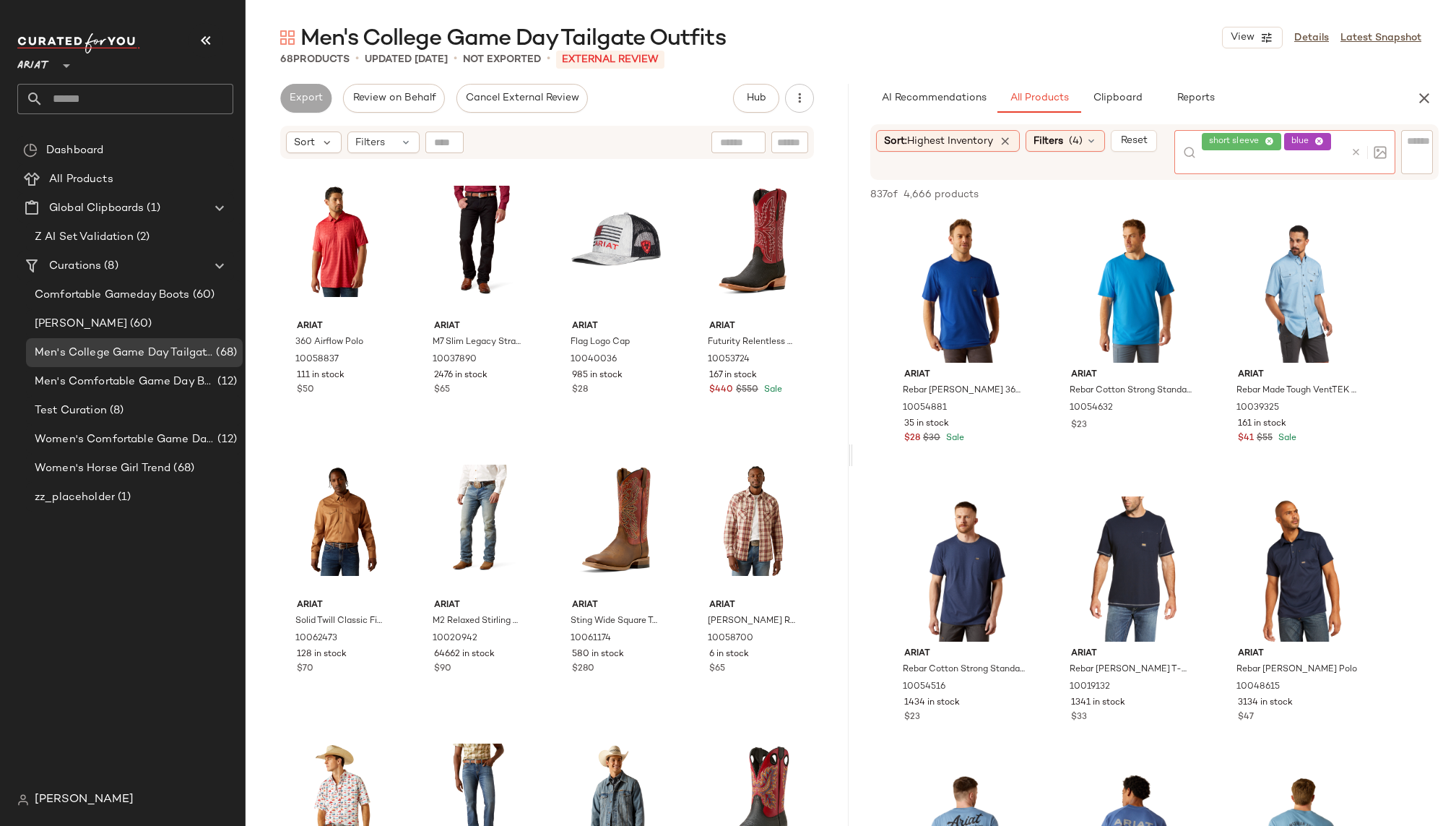
click at [1358, 138] on div at bounding box center [1365, 153] width 42 height 44
click at [1359, 151] on icon at bounding box center [1356, 153] width 11 height 11
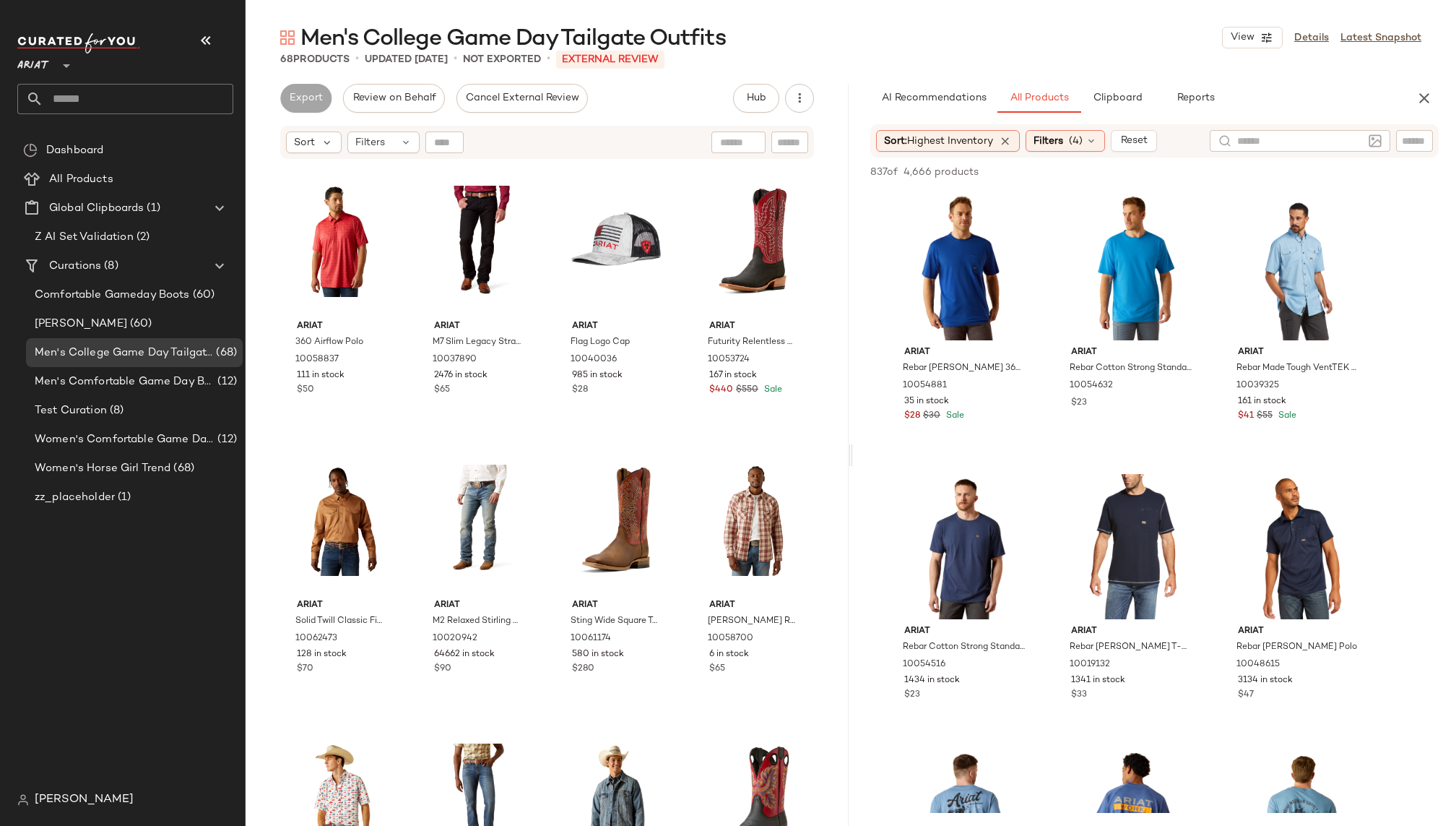
click at [1320, 92] on div "AI Recommendations All Products Clipboard Reports" at bounding box center [1131, 98] width 522 height 29
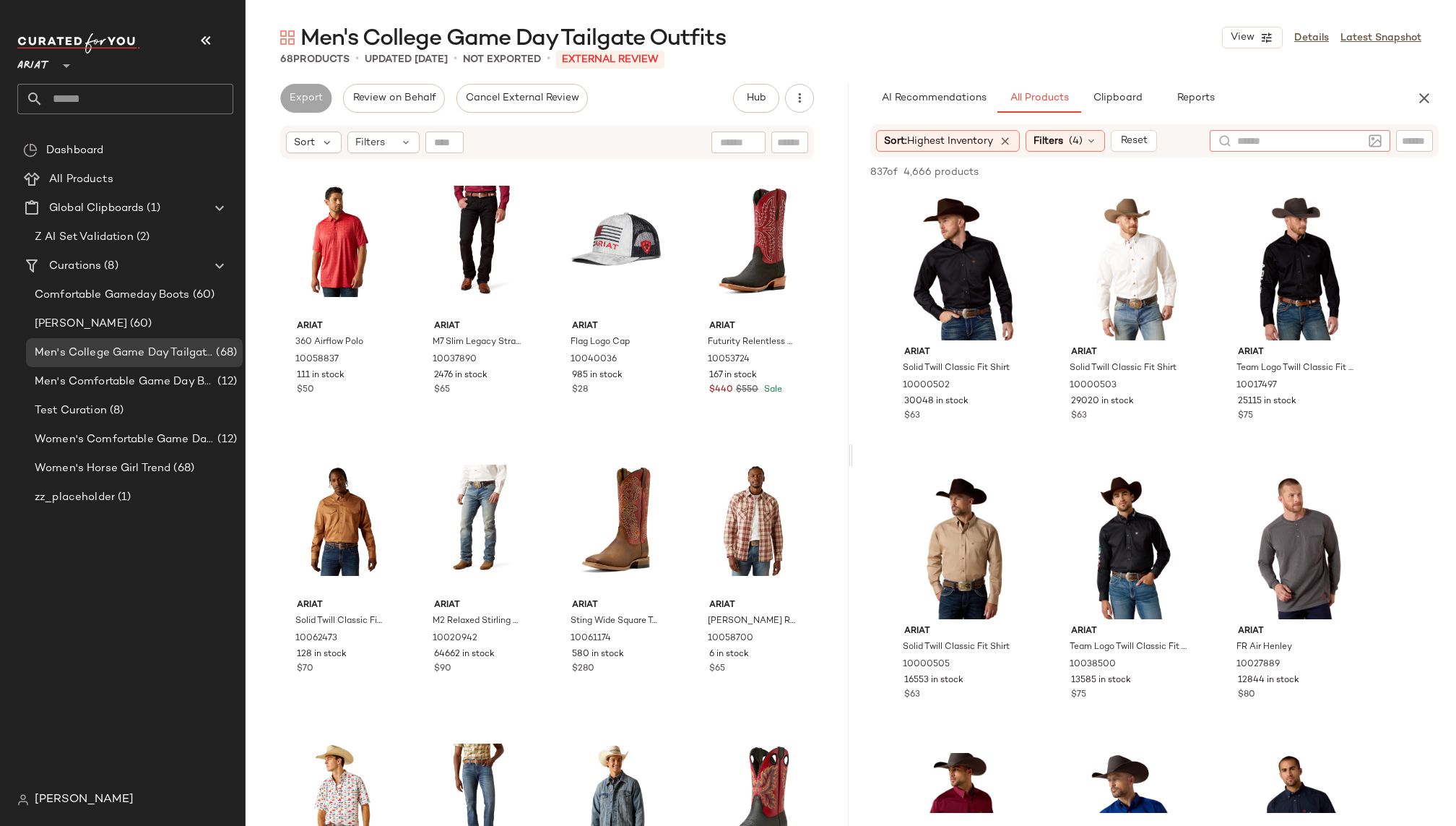
click at [1370, 145] on div at bounding box center [1299, 141] width 180 height 21
type input "***"
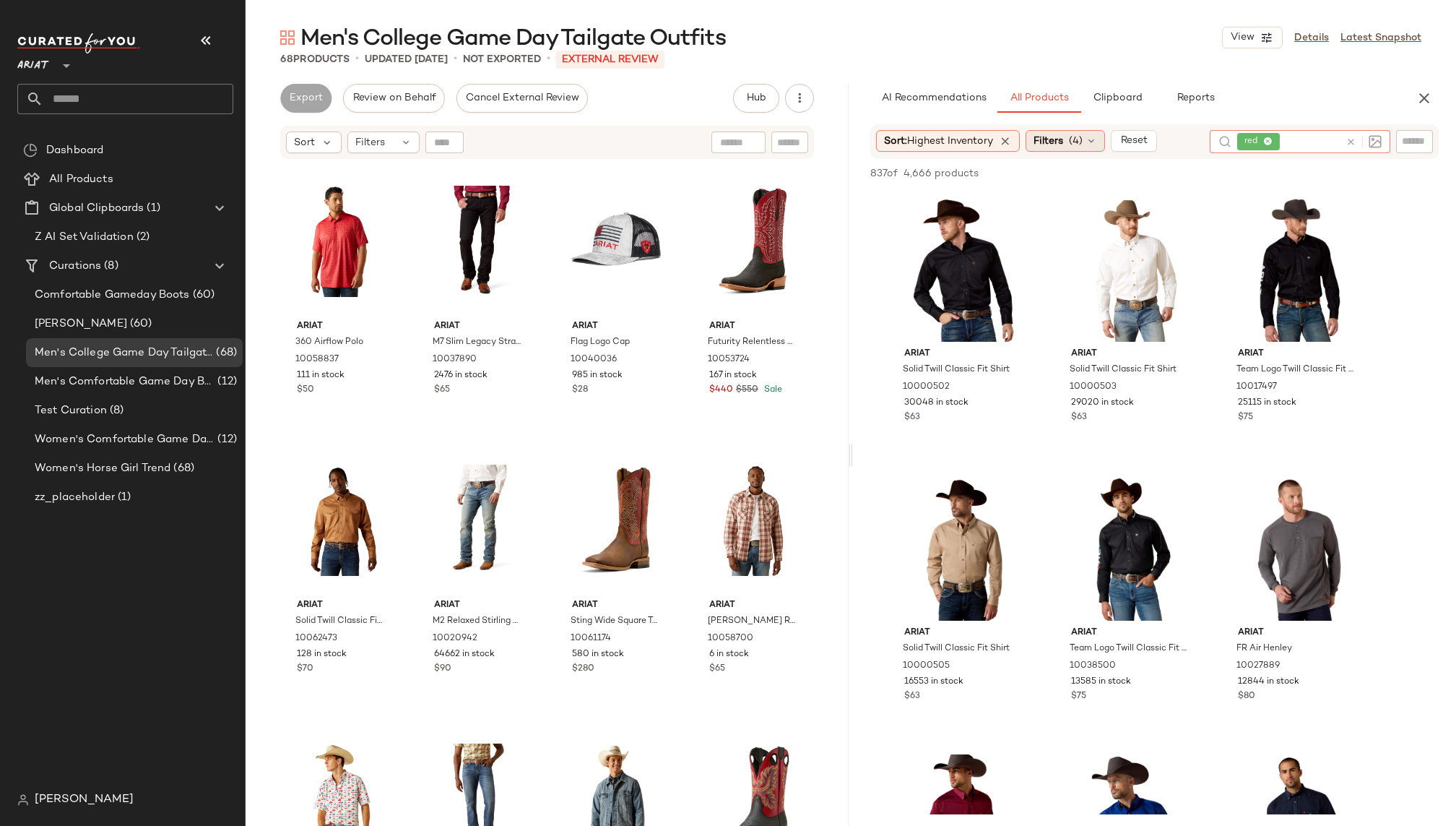
click at [1087, 137] on div "Filters (4)" at bounding box center [1065, 141] width 80 height 21
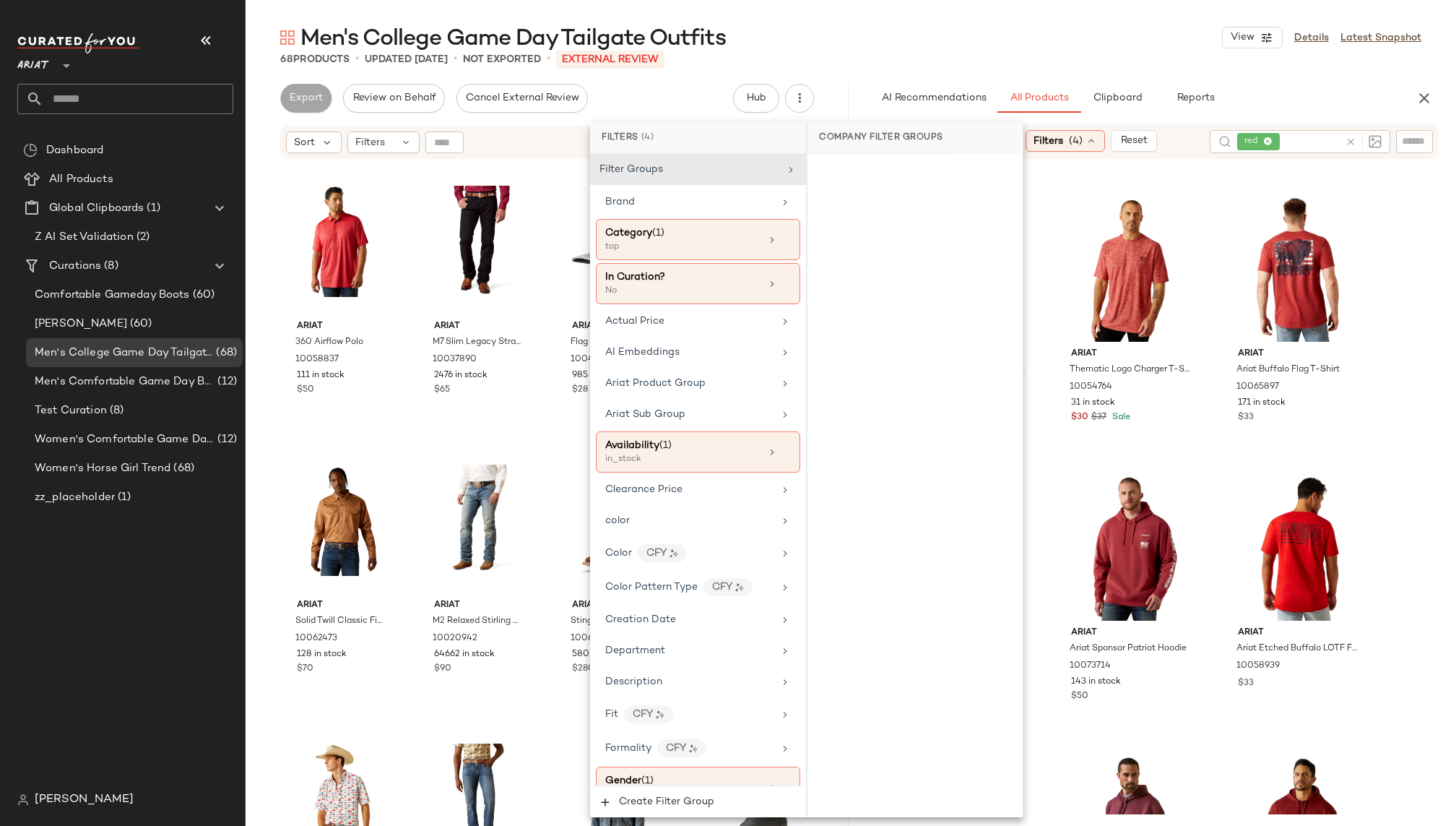
click at [1087, 137] on div "Filters (4)" at bounding box center [1065, 141] width 80 height 21
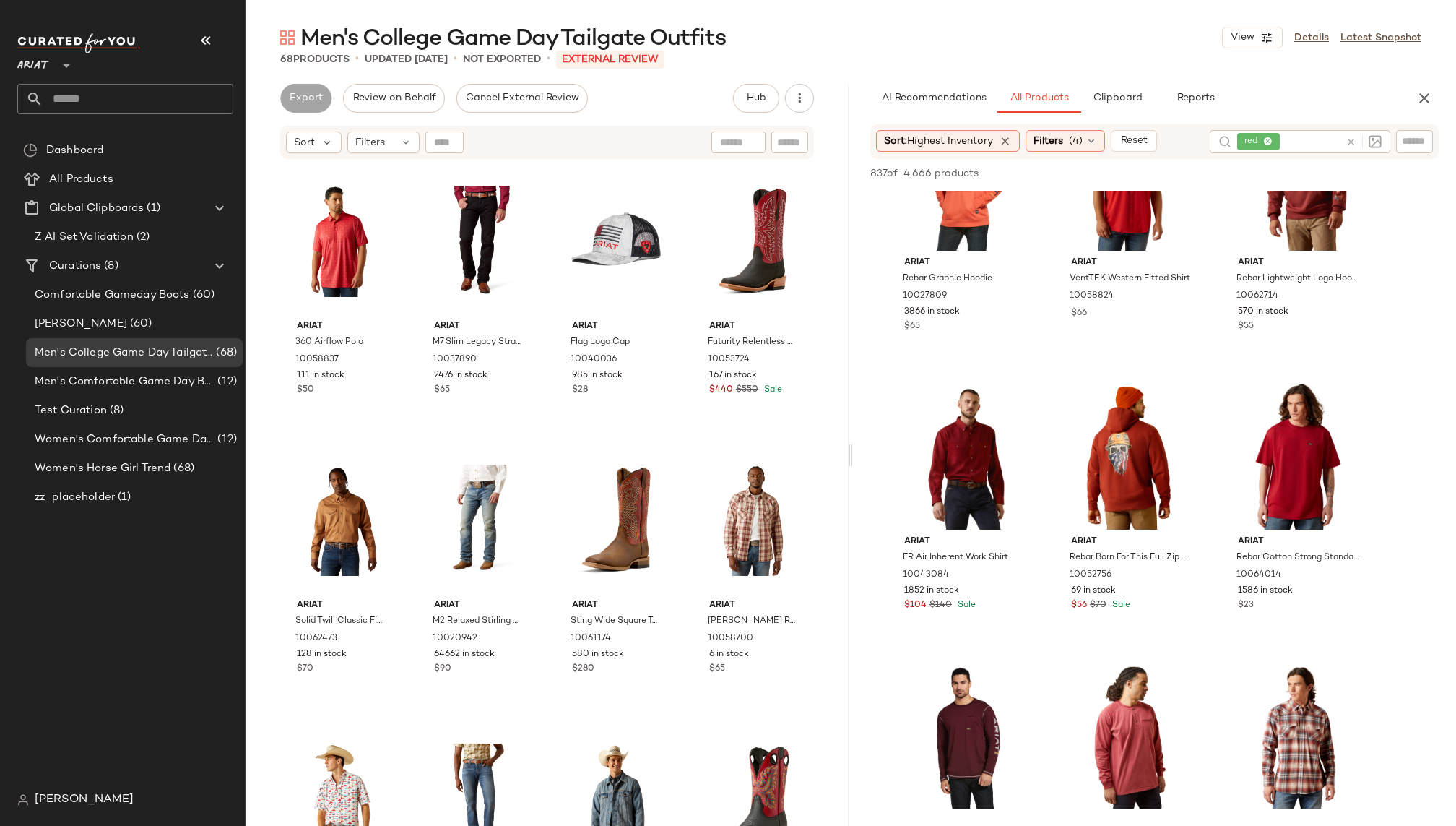
scroll to position [1506, 0]
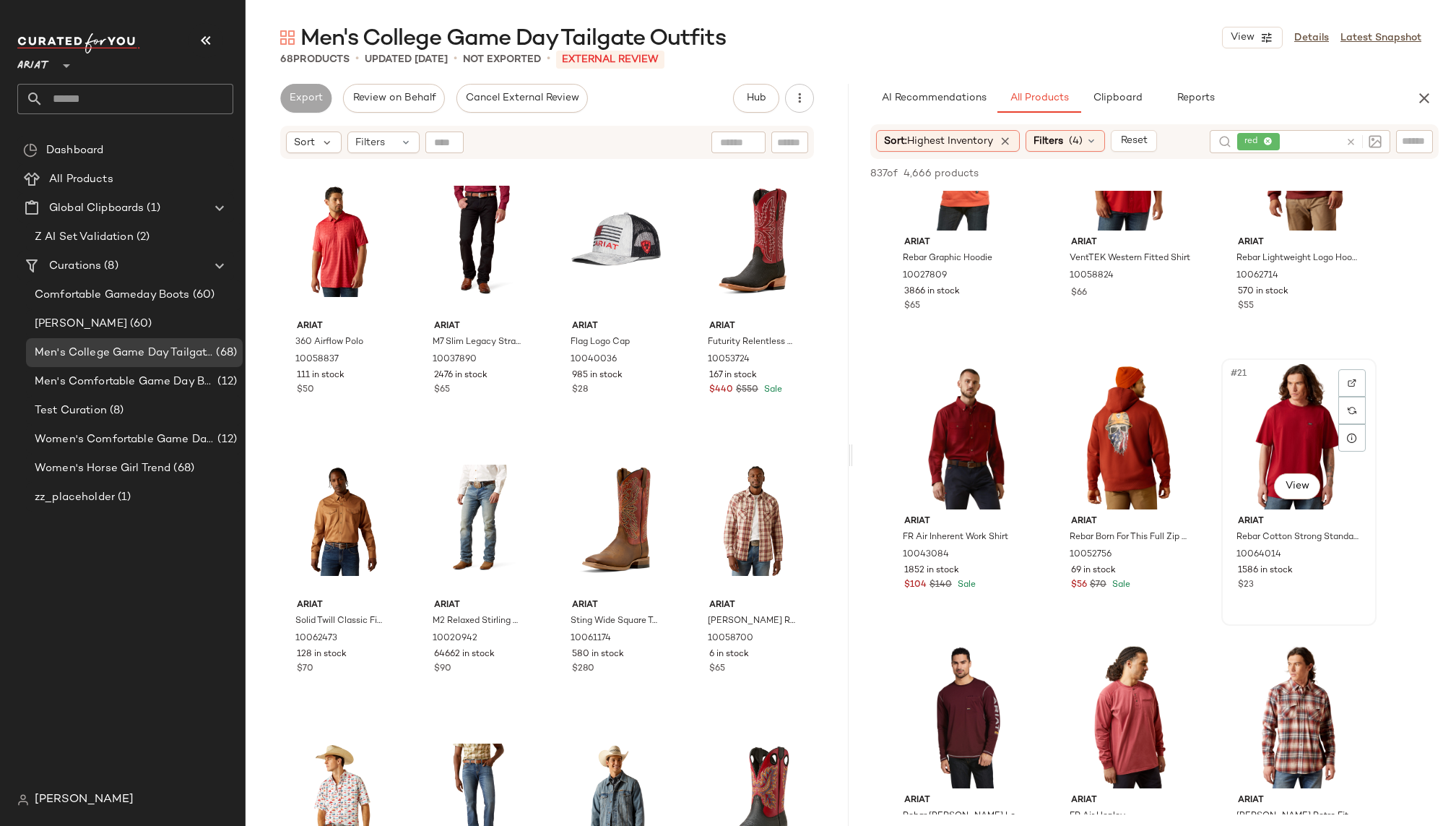
click at [1257, 447] on div "#21 View" at bounding box center [1298, 437] width 145 height 146
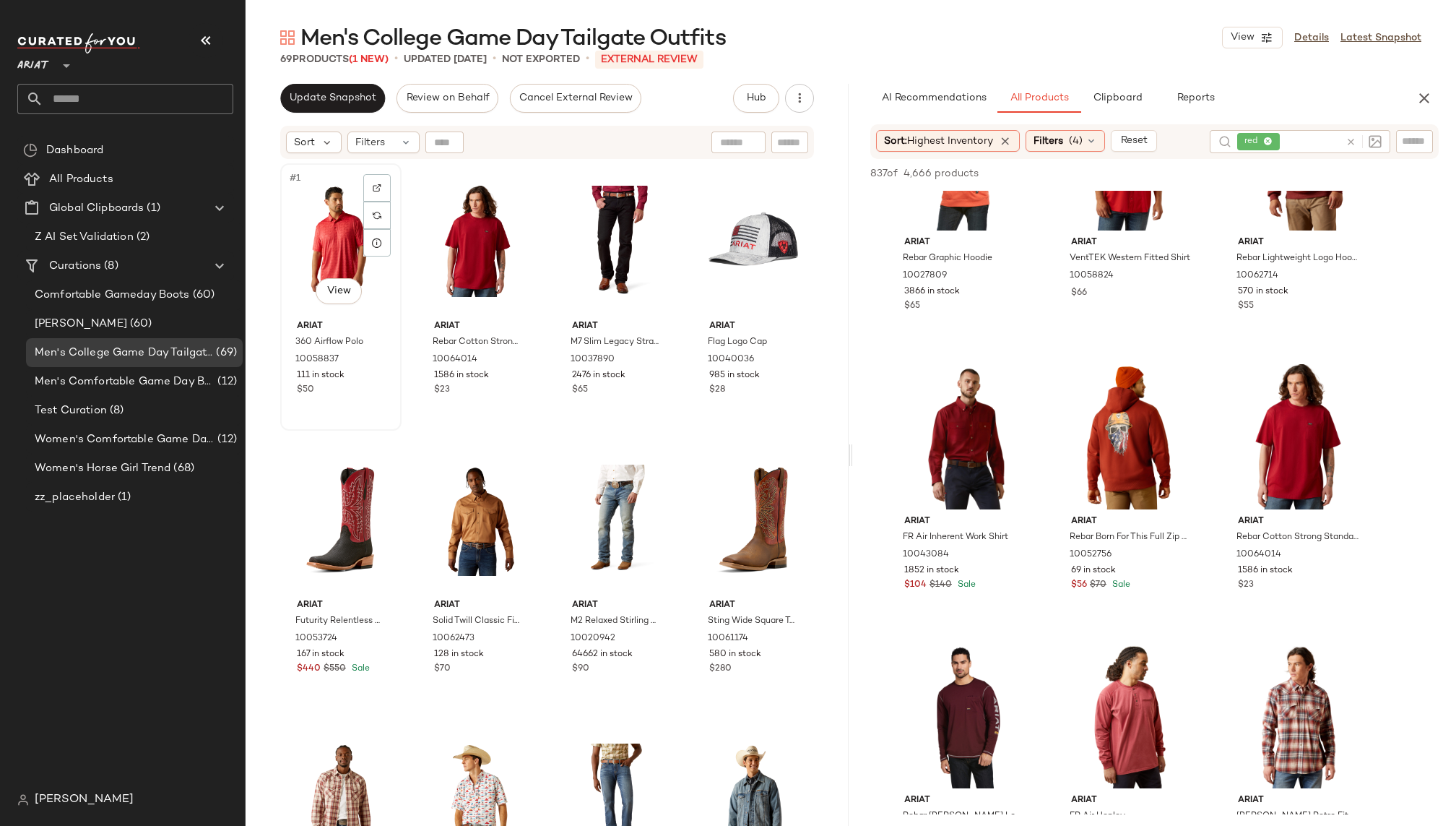
click at [325, 246] on div "#1 View" at bounding box center [341, 241] width 111 height 146
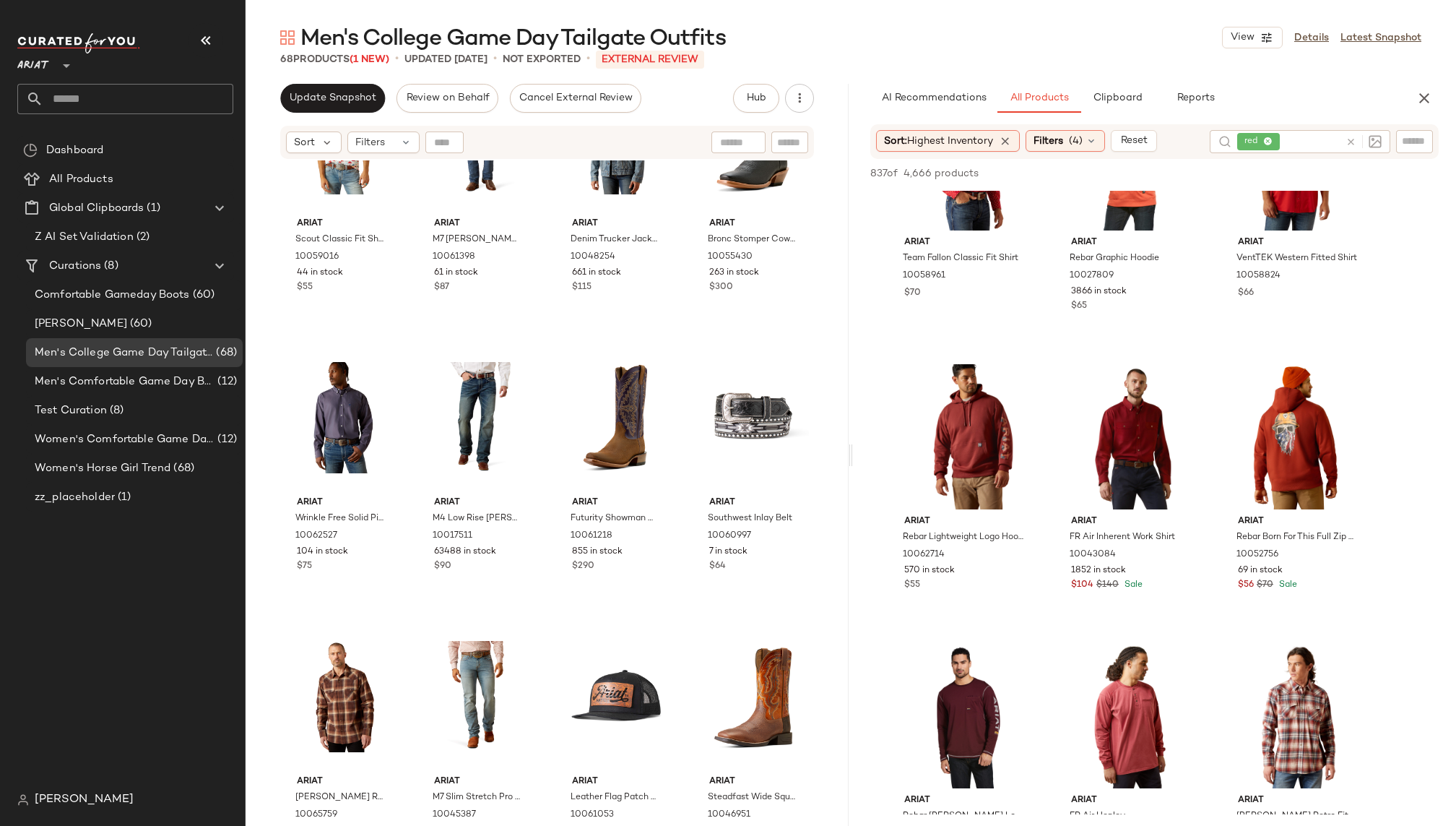
scroll to position [673, 0]
click at [1063, 139] on span "Filters" at bounding box center [1048, 142] width 30 height 15
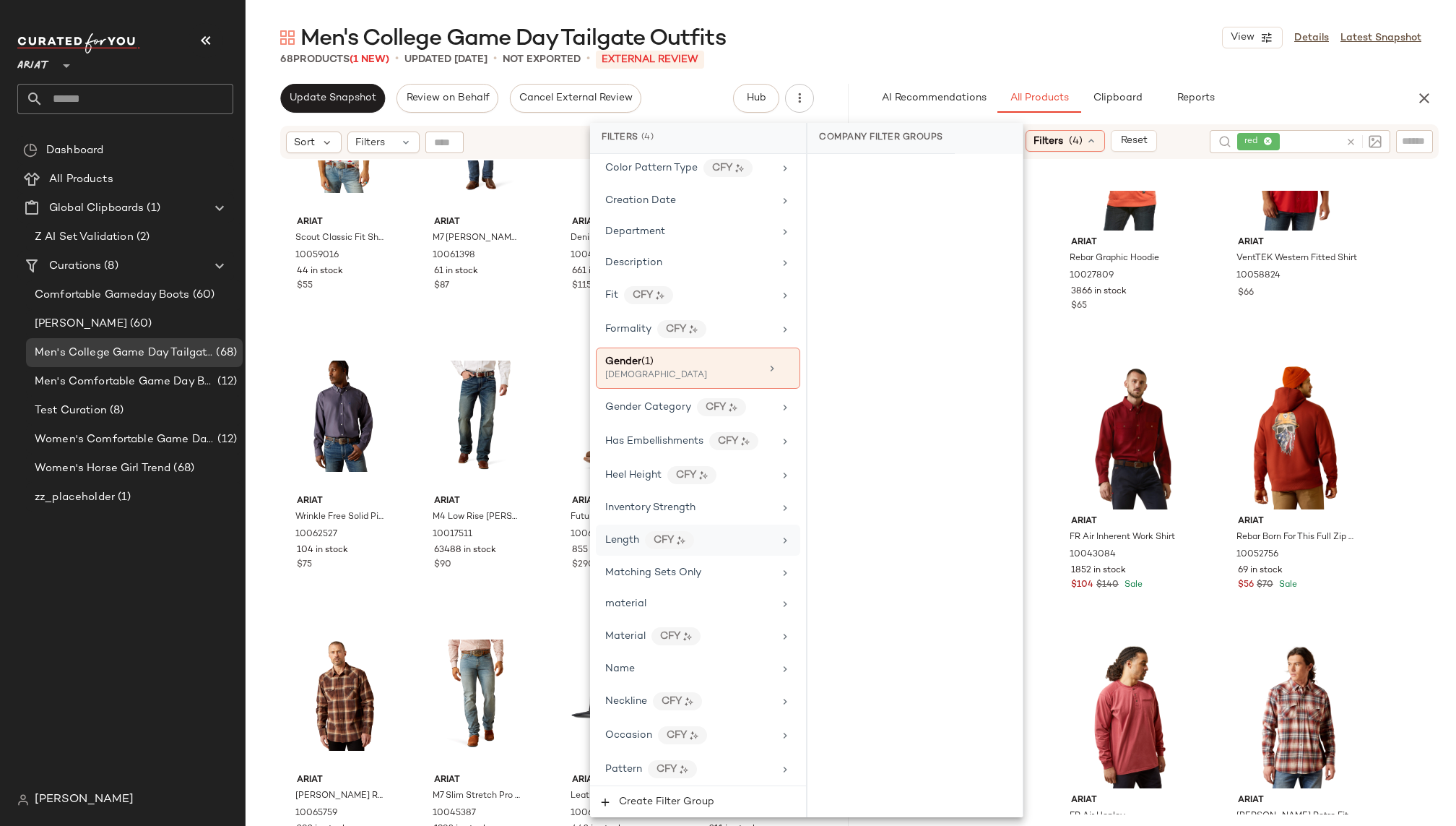
scroll to position [432, 0]
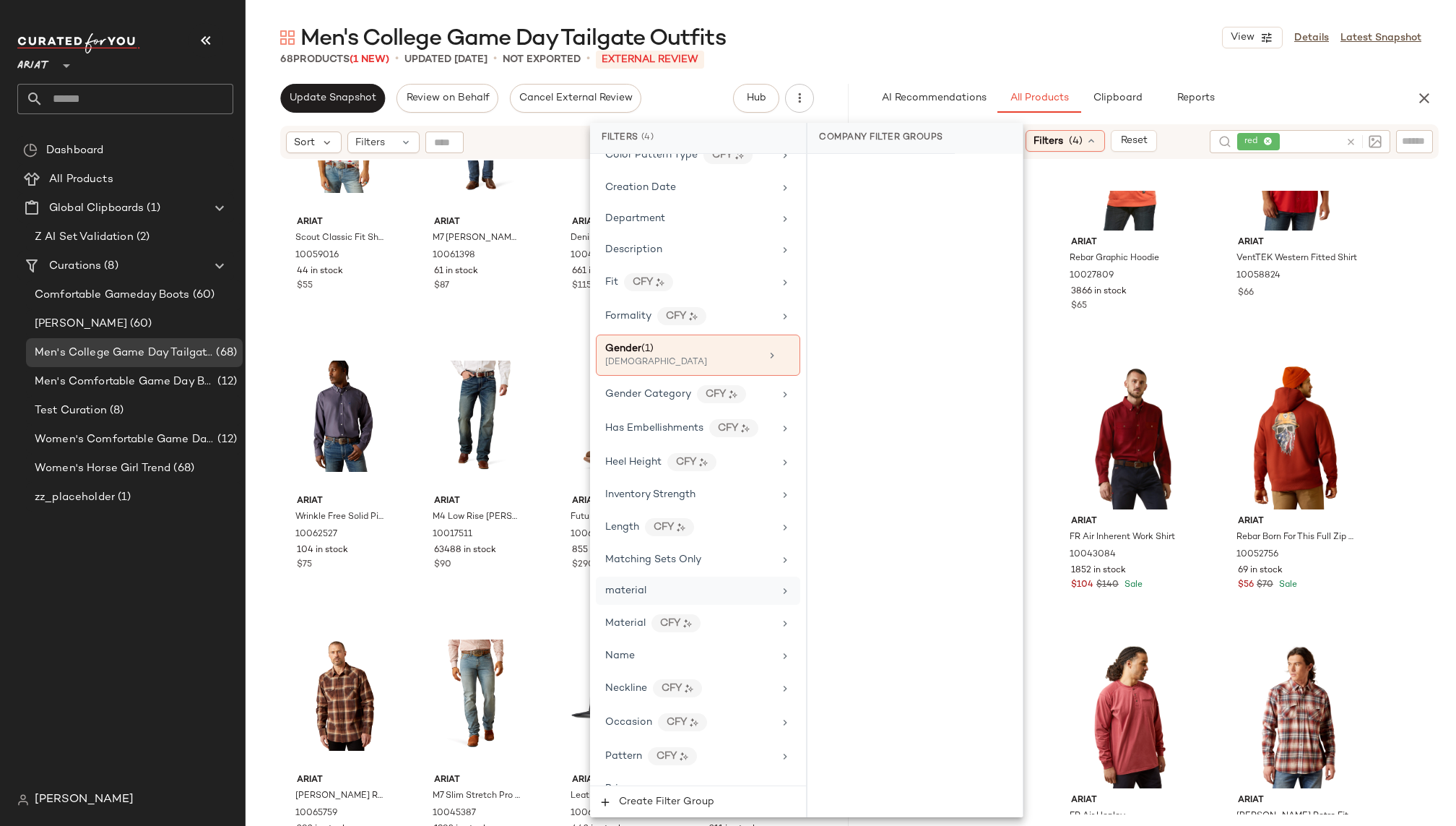
click at [714, 583] on div "material" at bounding box center [690, 590] width 168 height 15
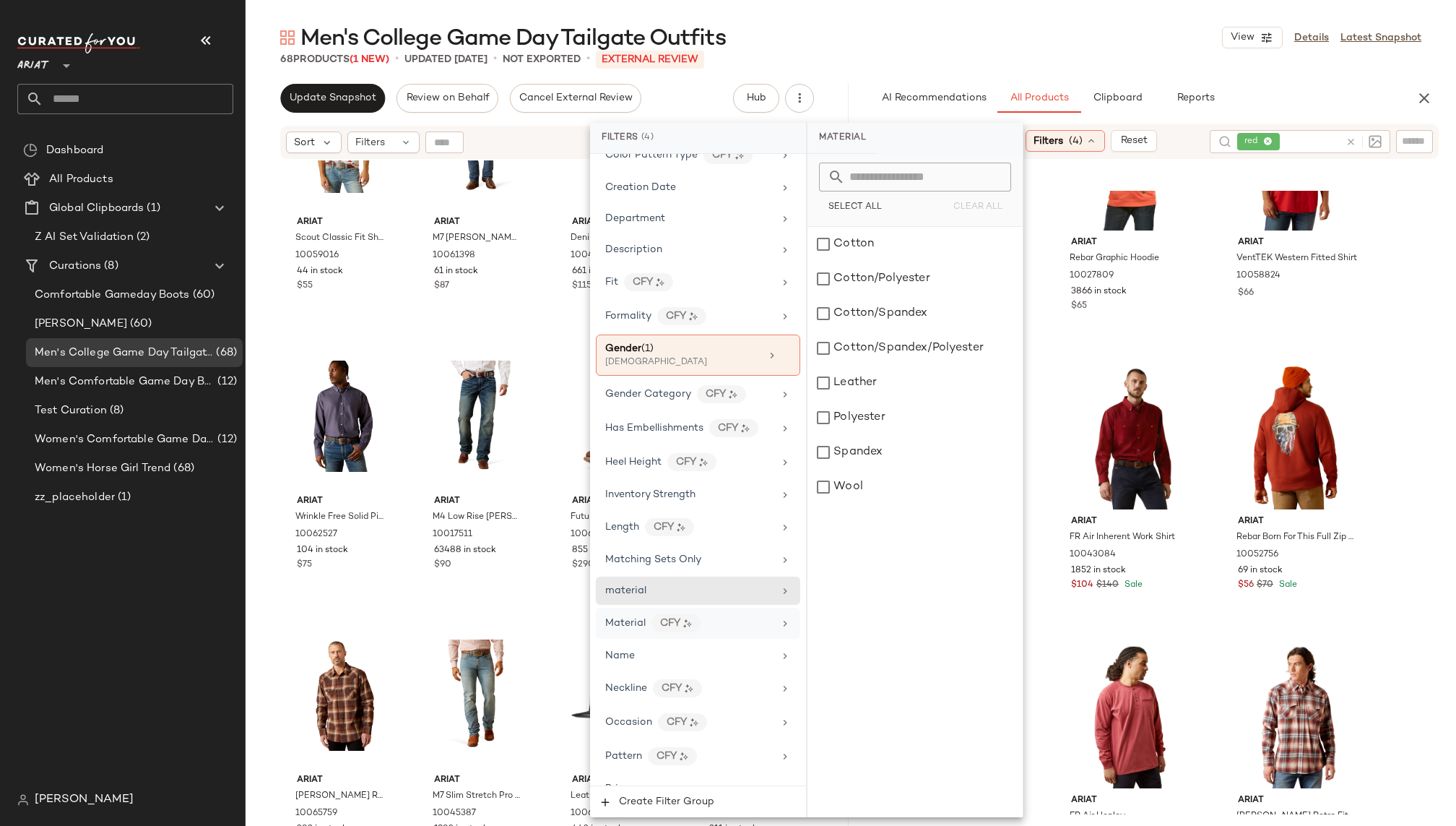
click at [722, 614] on div "Material CFY" at bounding box center [690, 623] width 168 height 18
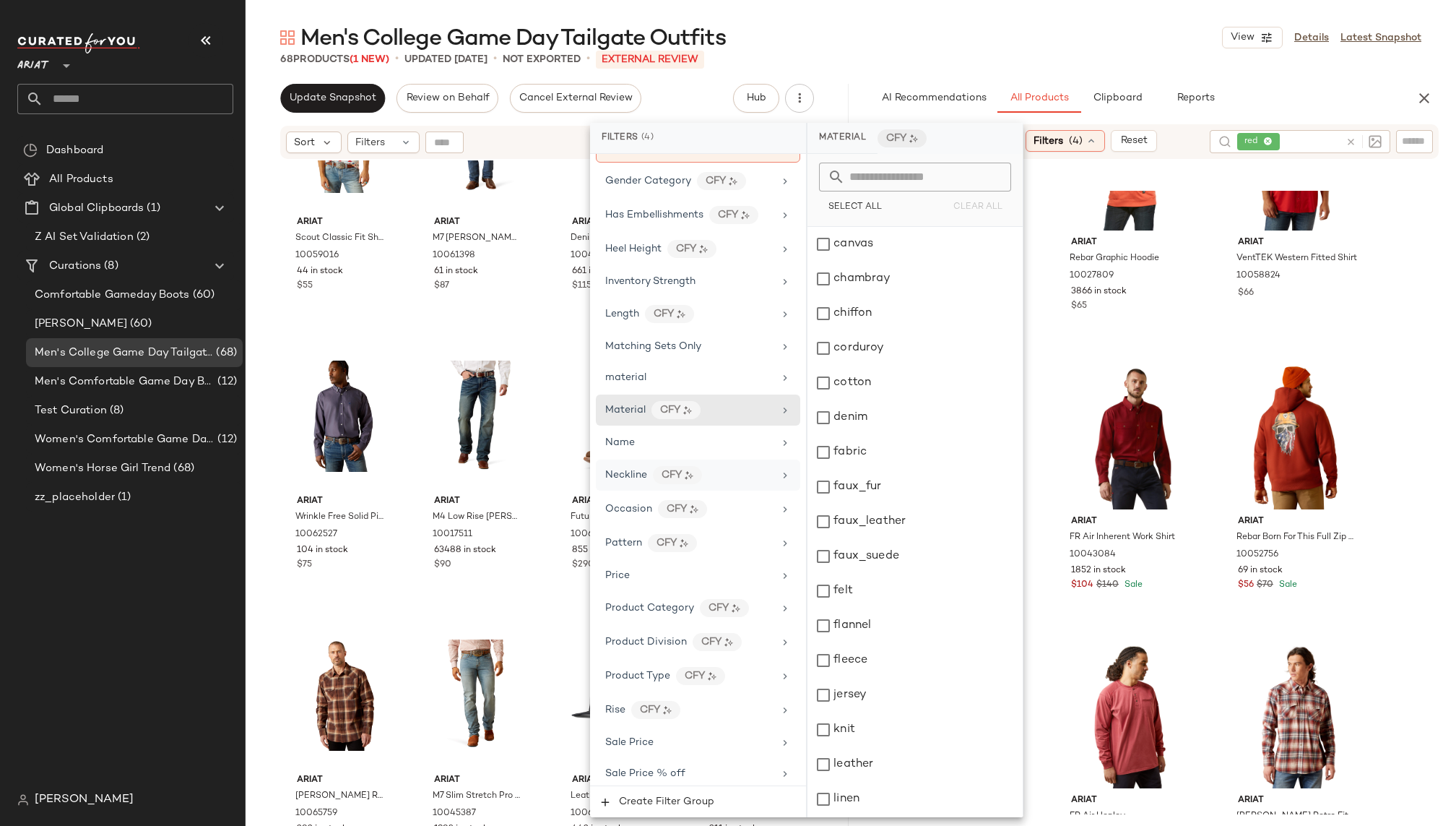
scroll to position [763, 0]
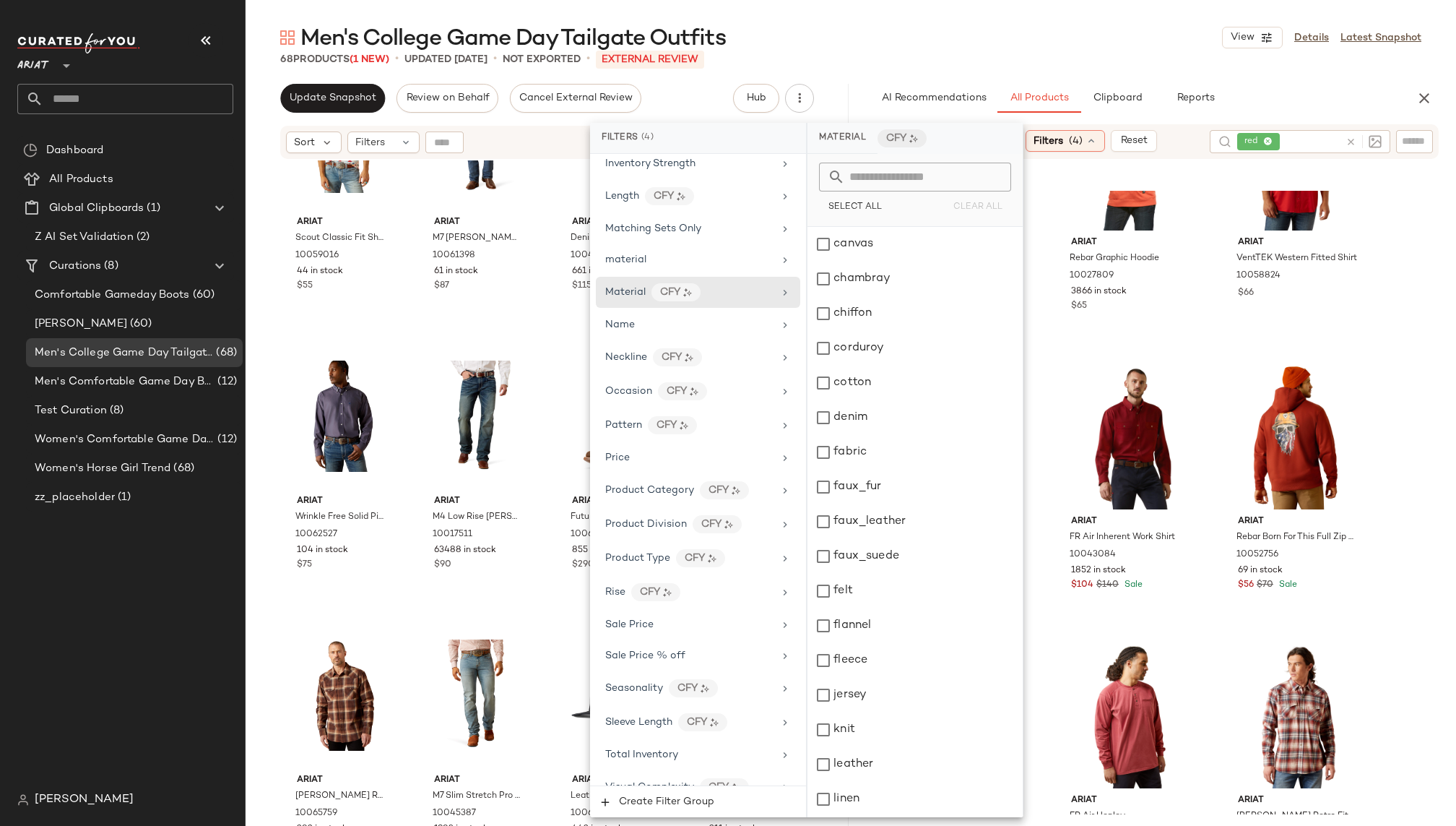
click at [1084, 50] on div "Men's College Game Day Tailgate Outfits View Details Latest Snapshot" at bounding box center [850, 37] width 1210 height 29
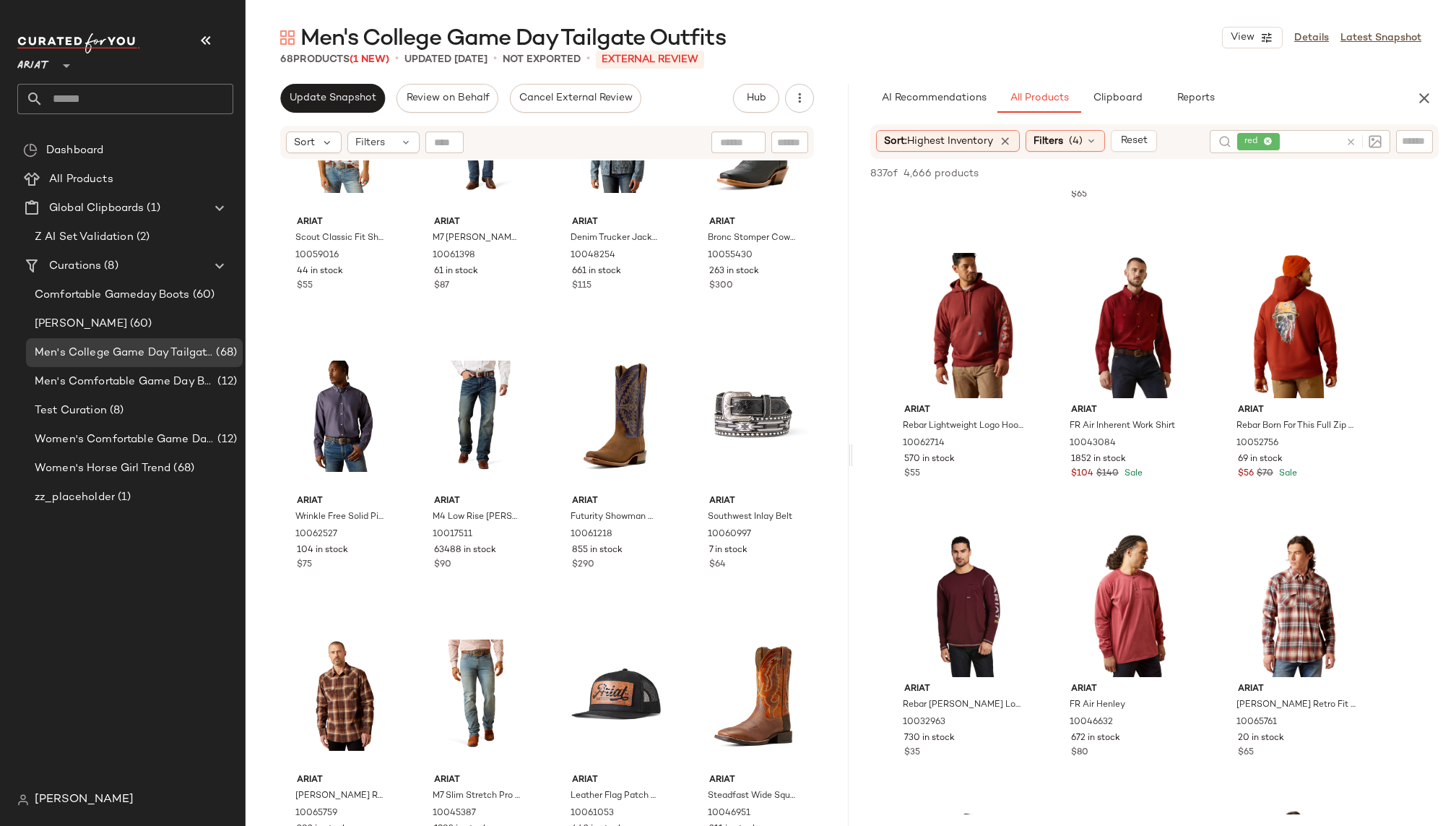
scroll to position [1648, 0]
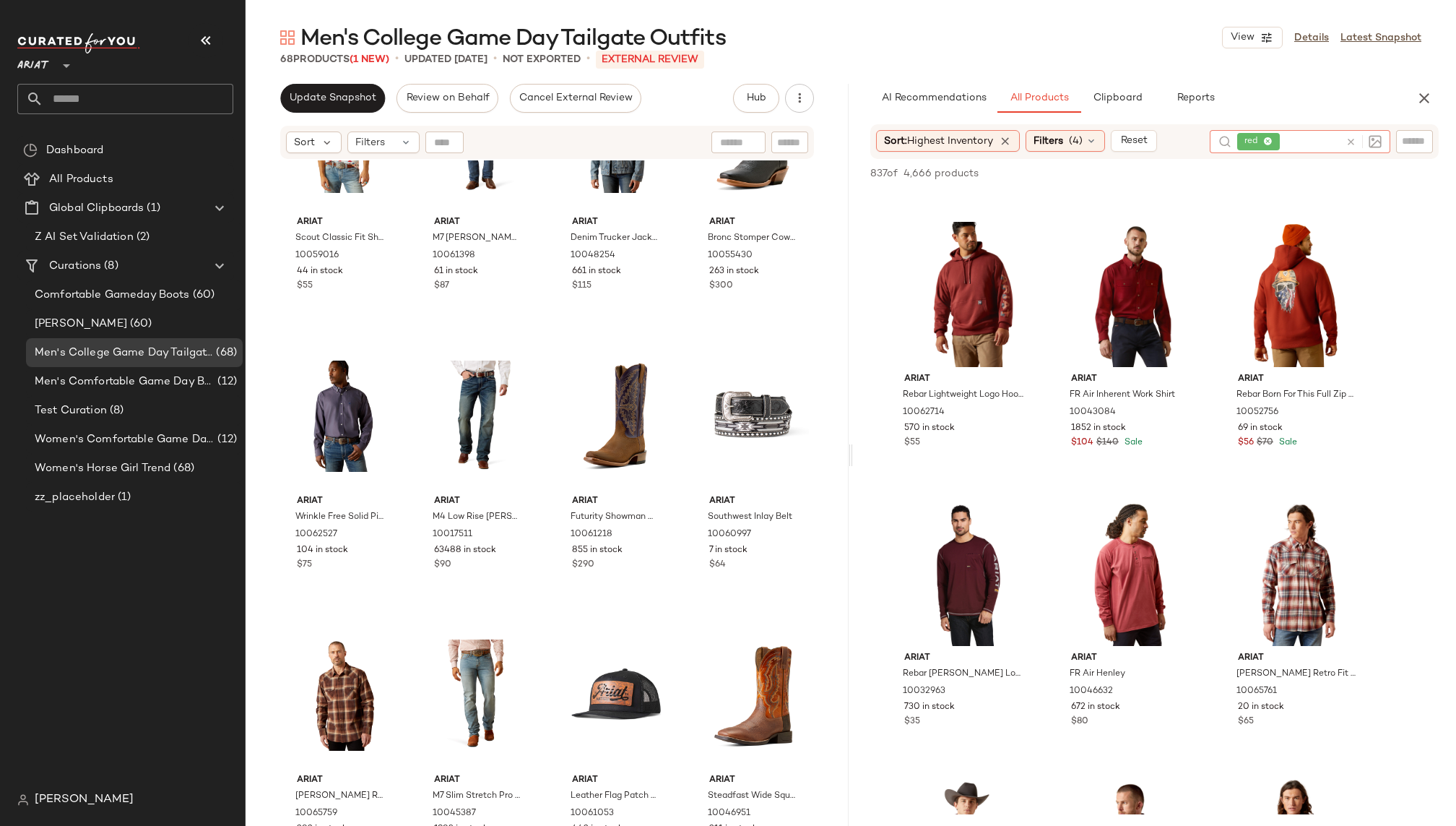
click at [1352, 137] on icon at bounding box center [1351, 142] width 11 height 11
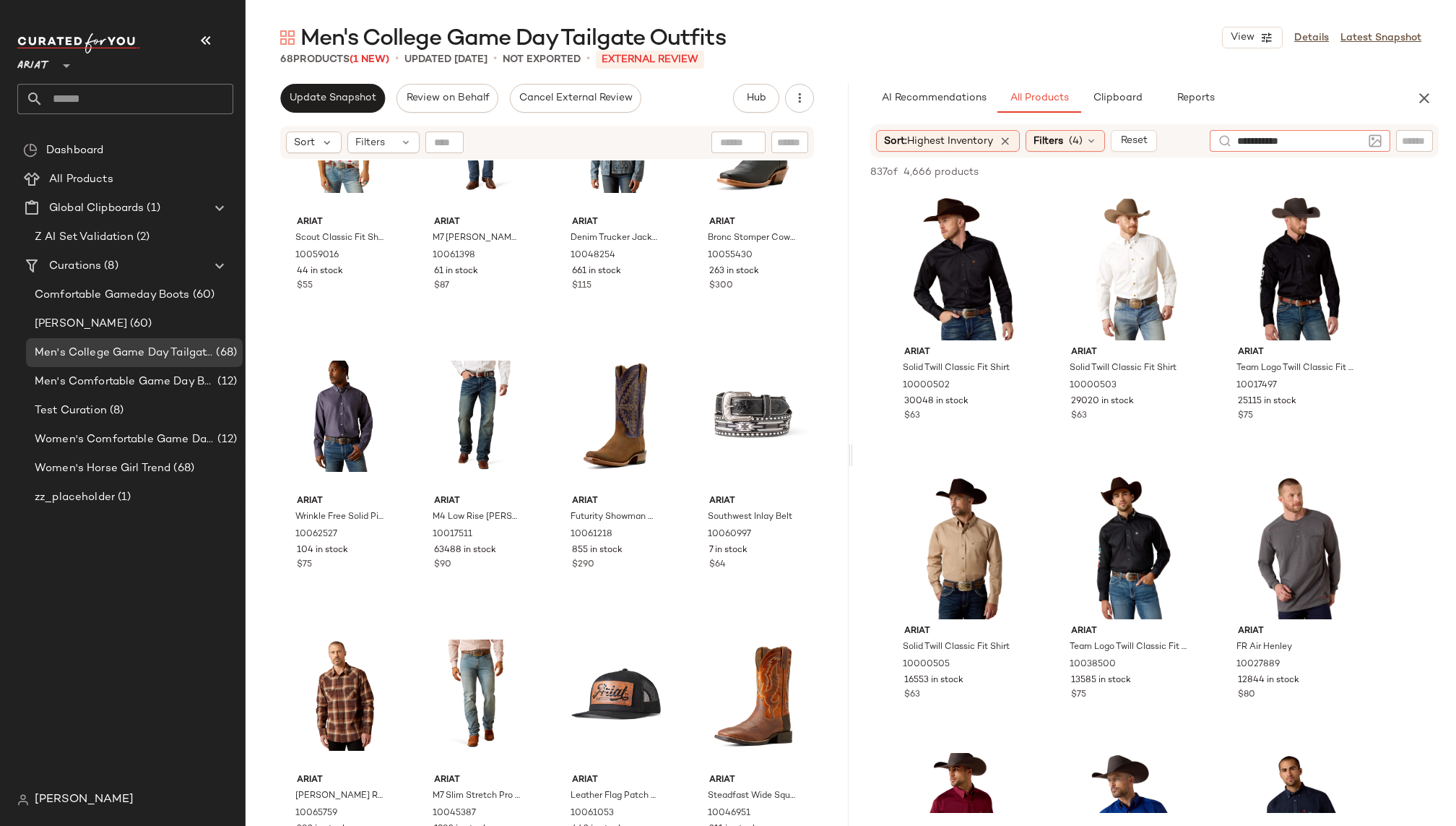
type input "**********"
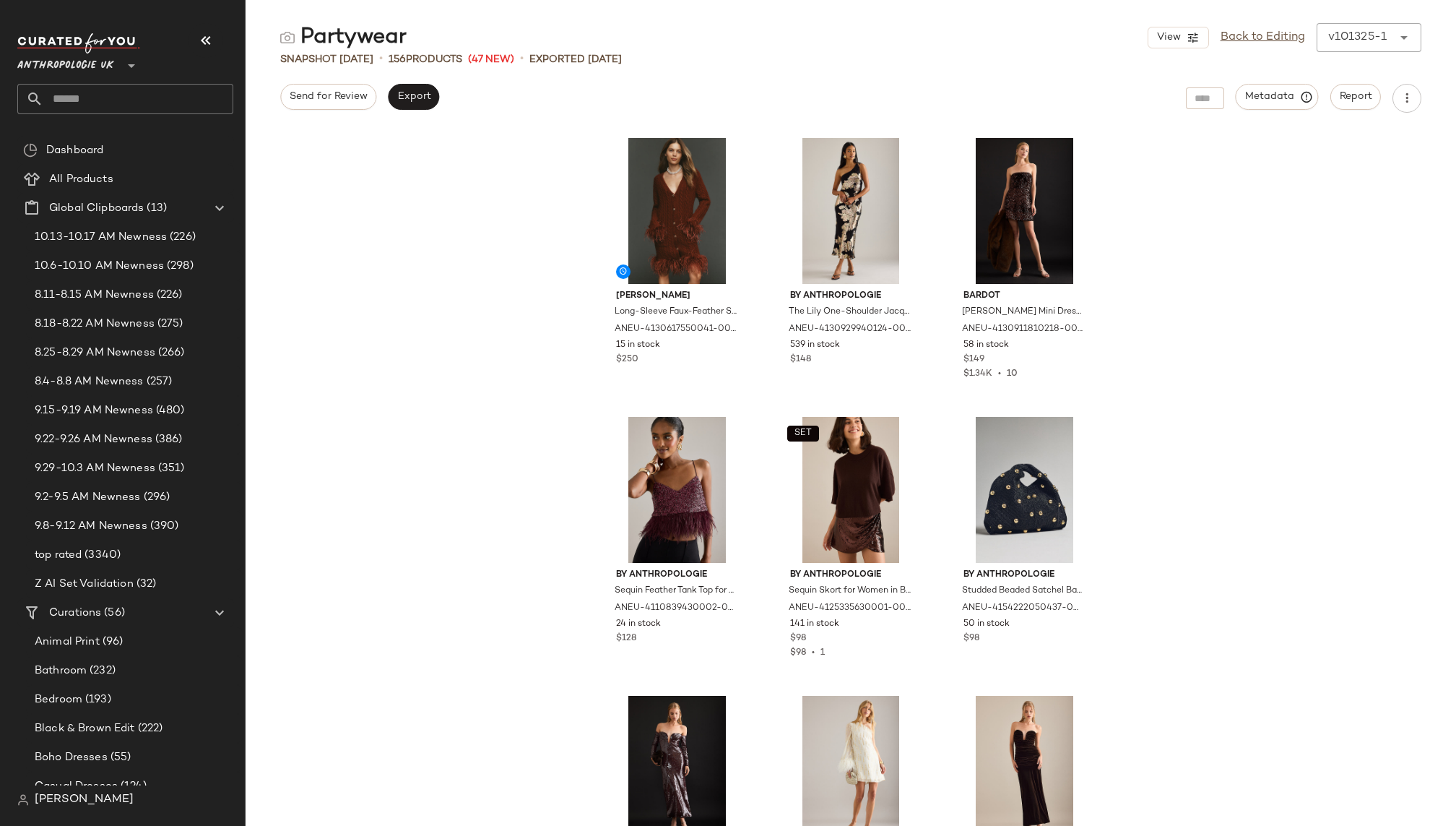
click at [130, 94] on input "text" at bounding box center [138, 99] width 190 height 31
type input "**"
click at [68, 63] on span "Anthropologie UK" at bounding box center [66, 62] width 97 height 26
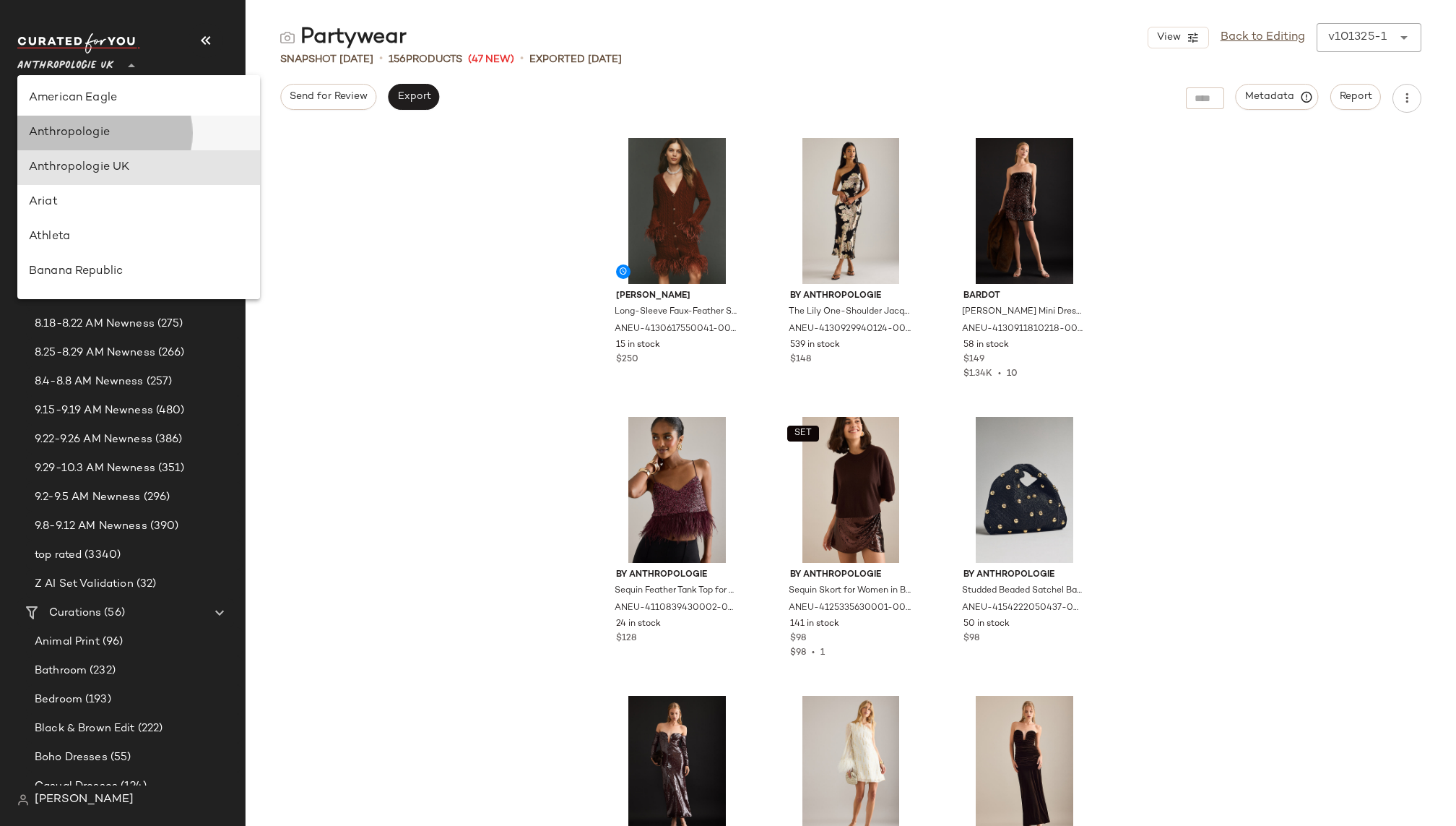
click at [104, 127] on div "Anthropologie" at bounding box center [138, 132] width 219 height 18
type input "**"
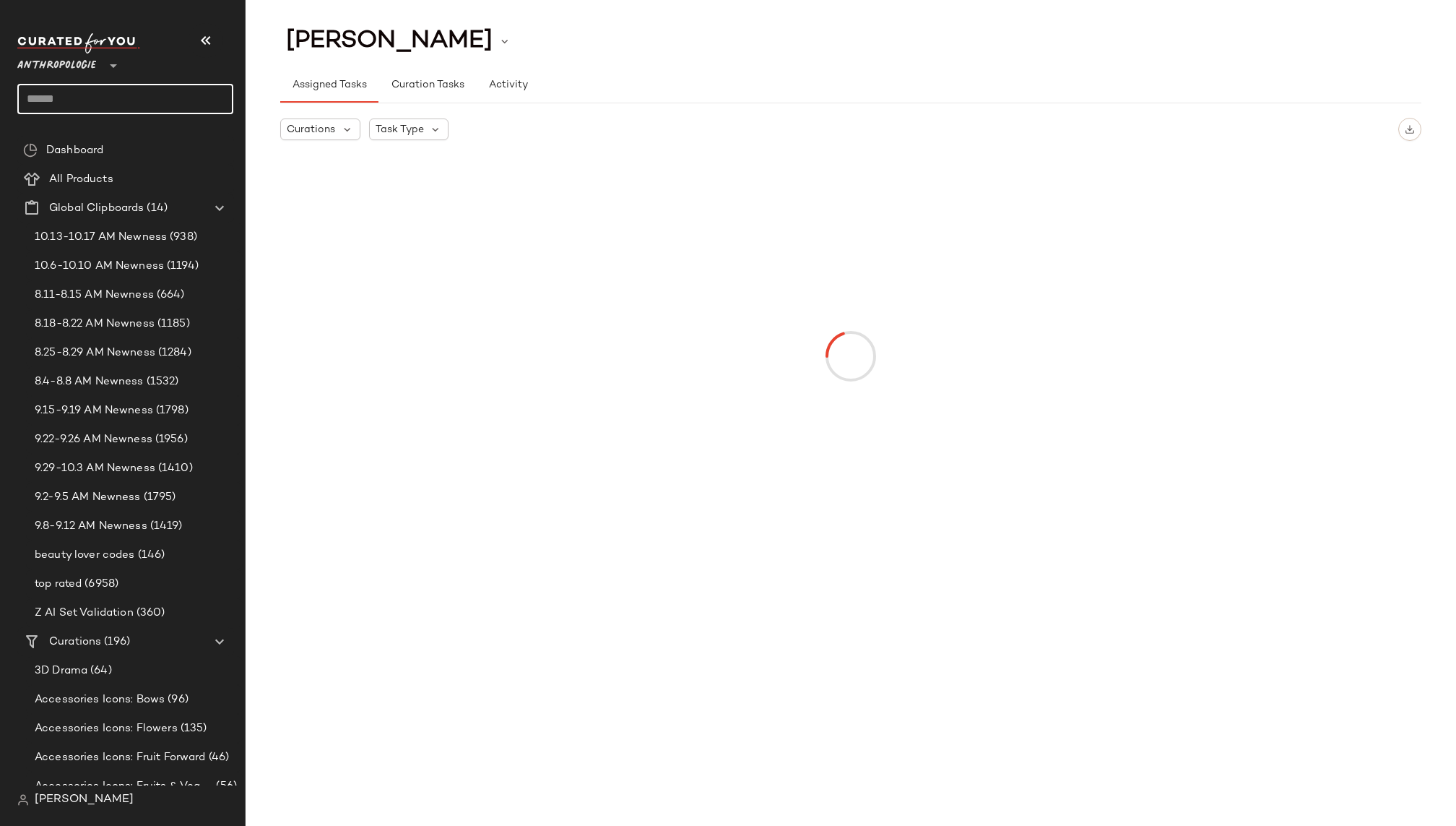
click at [143, 92] on input "text" at bounding box center [126, 99] width 216 height 31
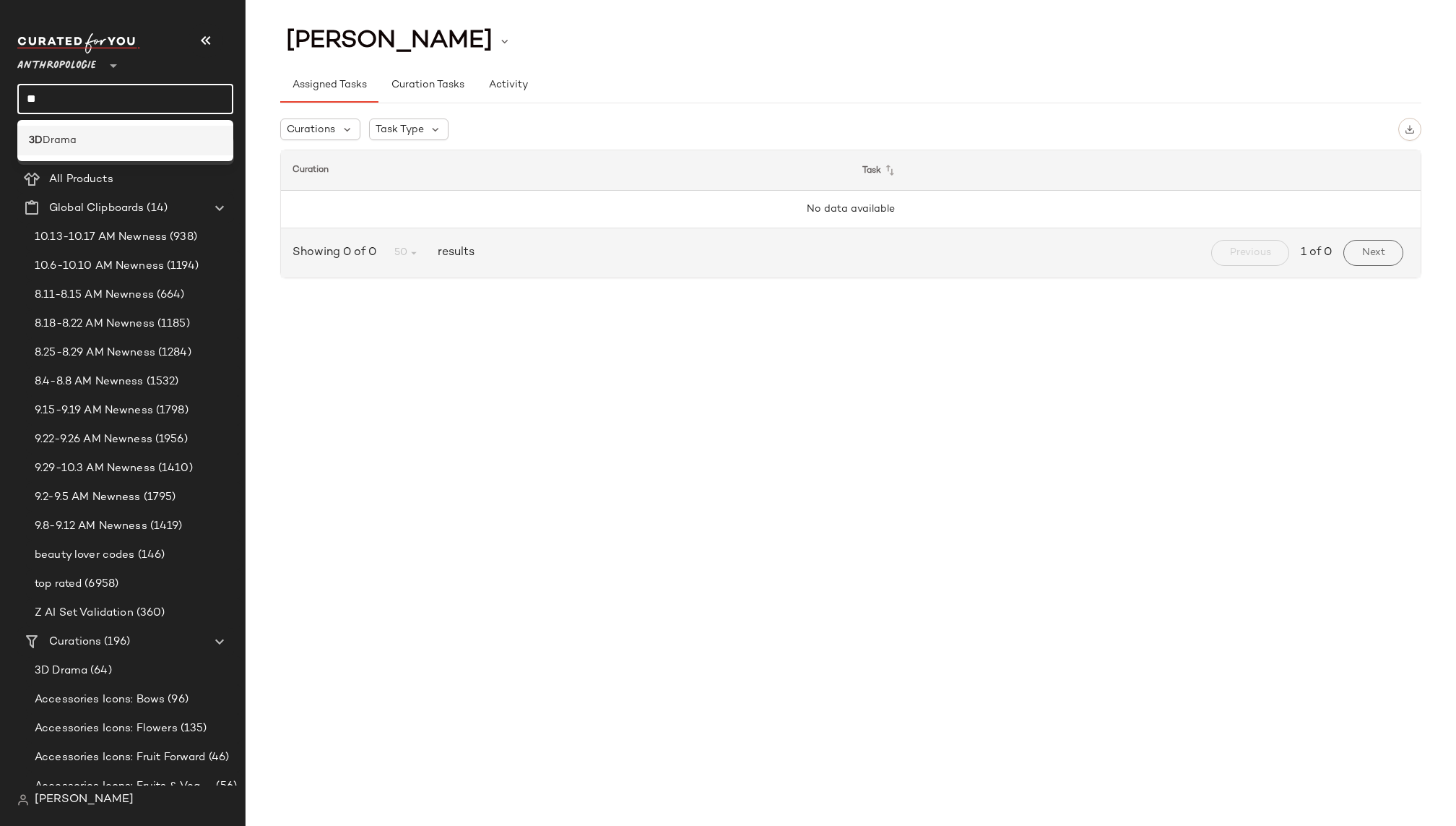
type input "**"
click at [96, 137] on div "3D Drama" at bounding box center [125, 141] width 193 height 15
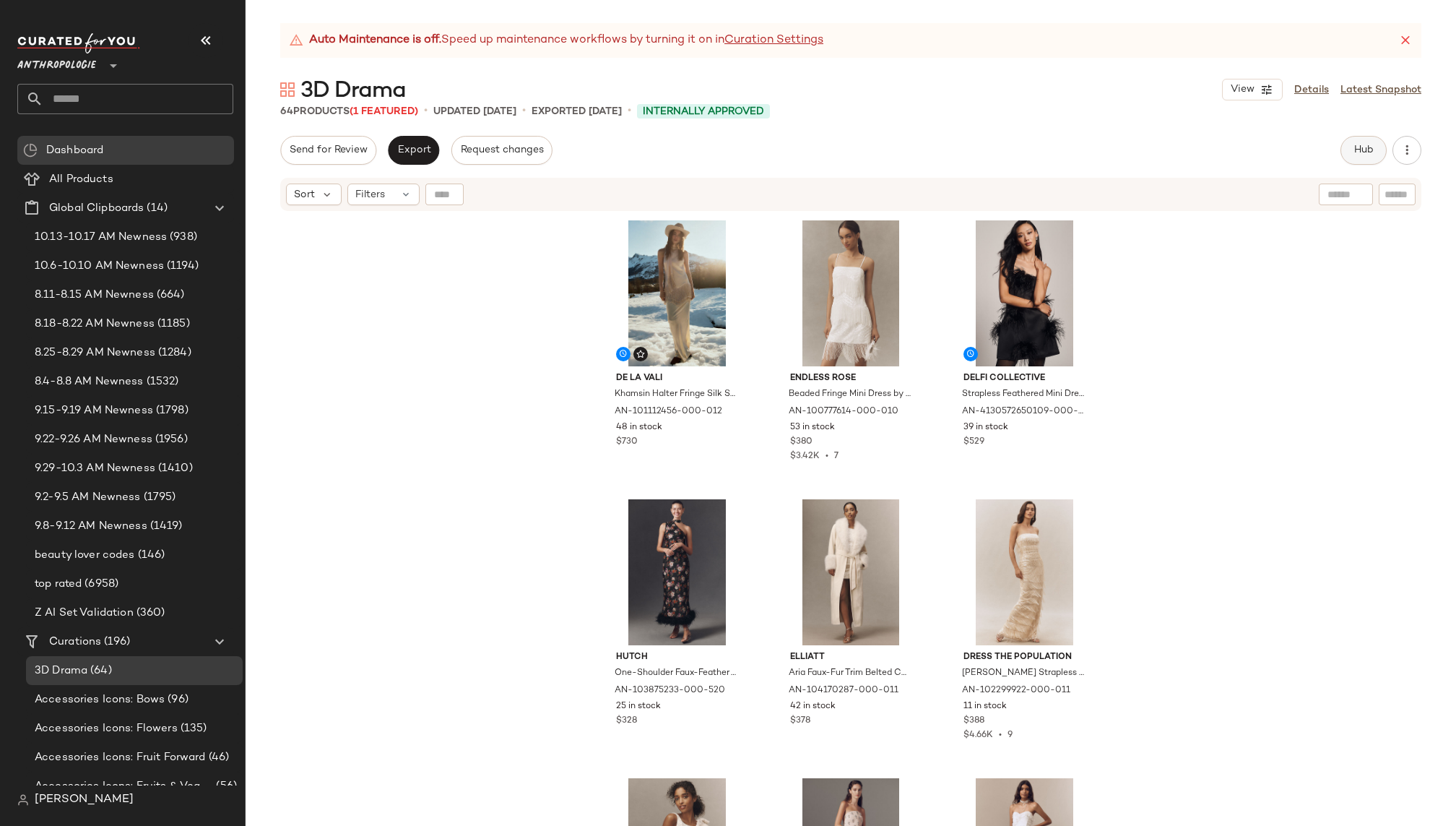
click at [1353, 146] on span "Hub" at bounding box center [1364, 150] width 20 height 11
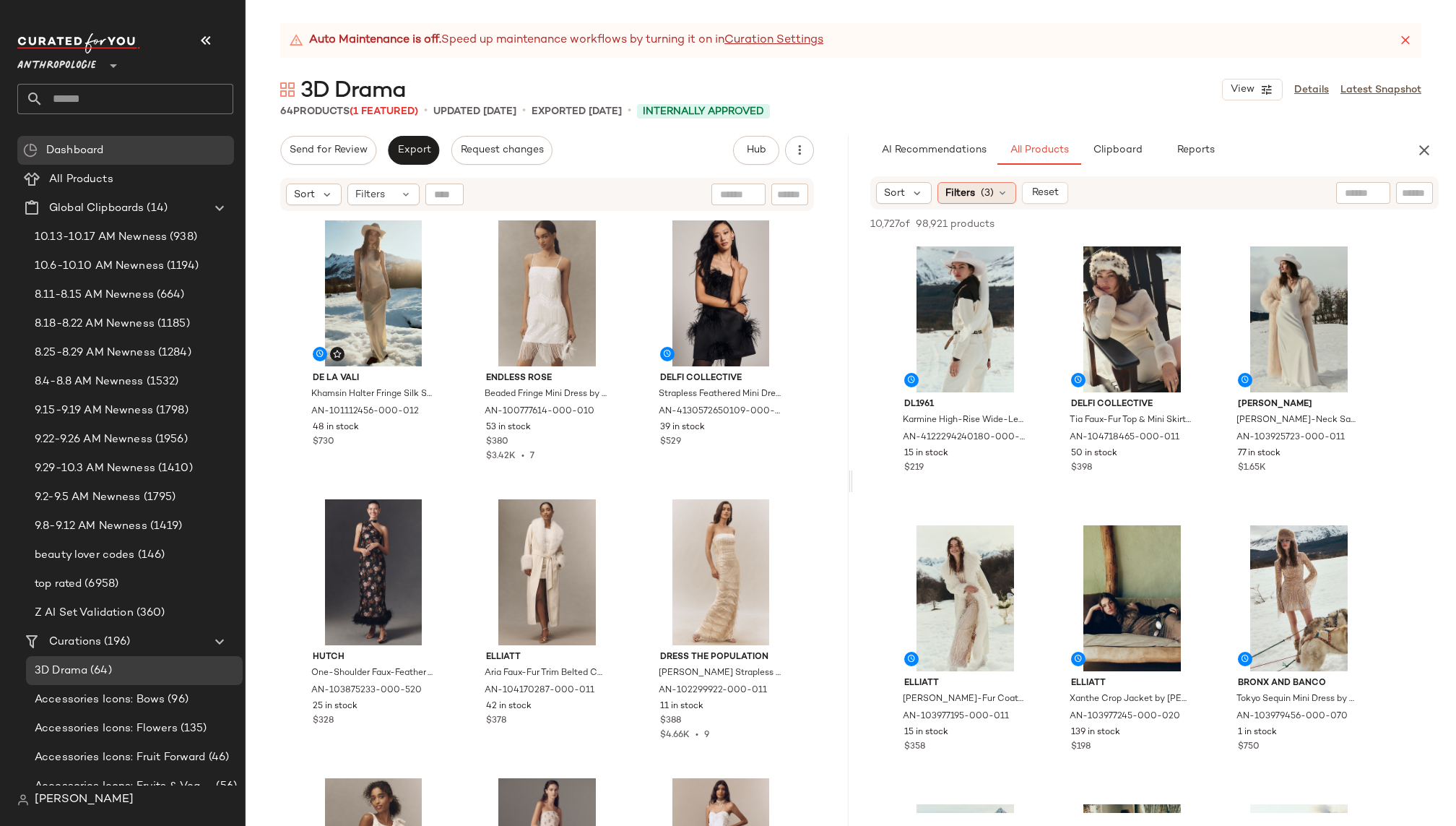
click at [976, 200] on div "Filters (3)" at bounding box center [976, 192] width 79 height 21
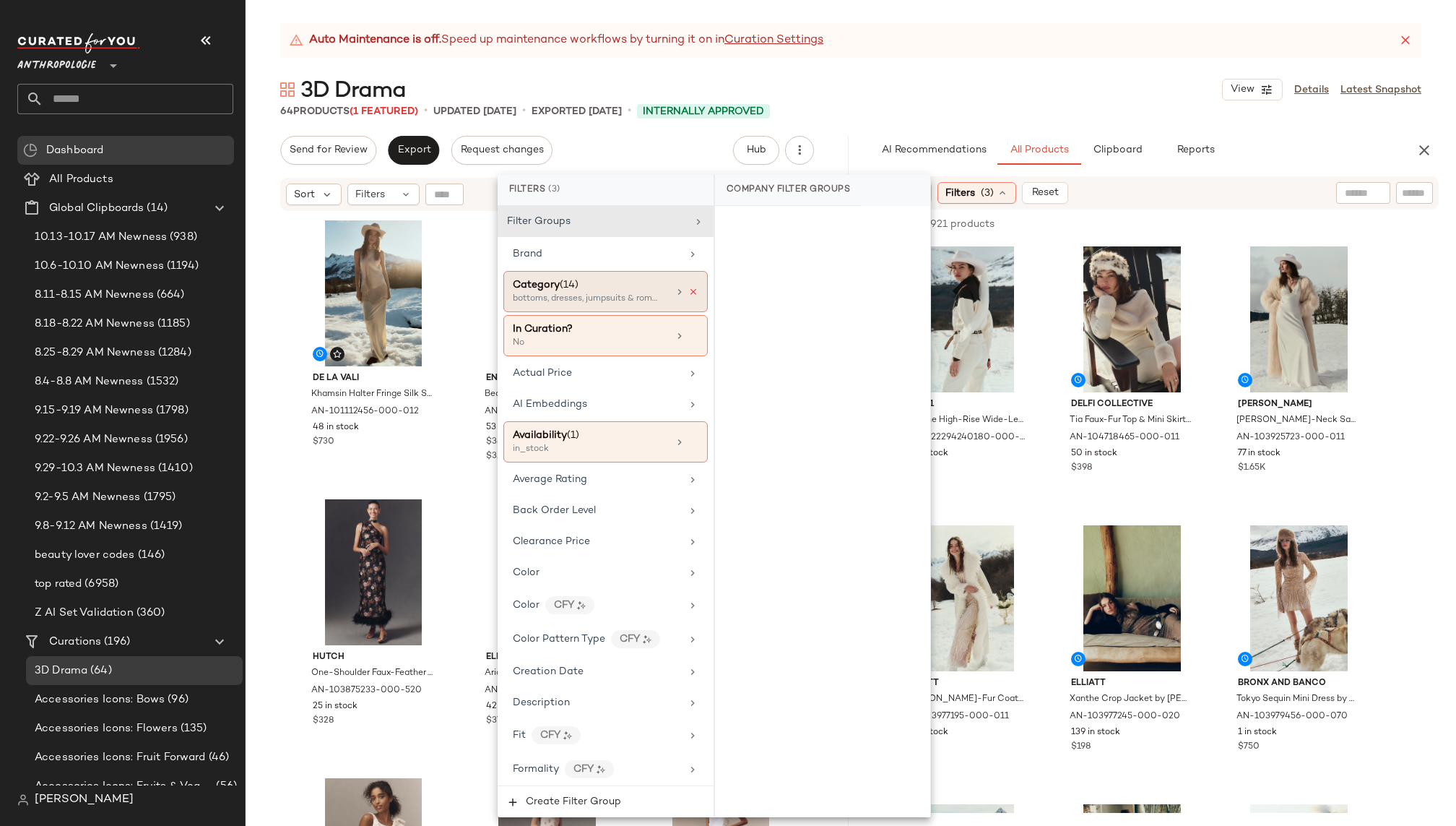
click at [691, 289] on icon at bounding box center [692, 291] width 10 height 10
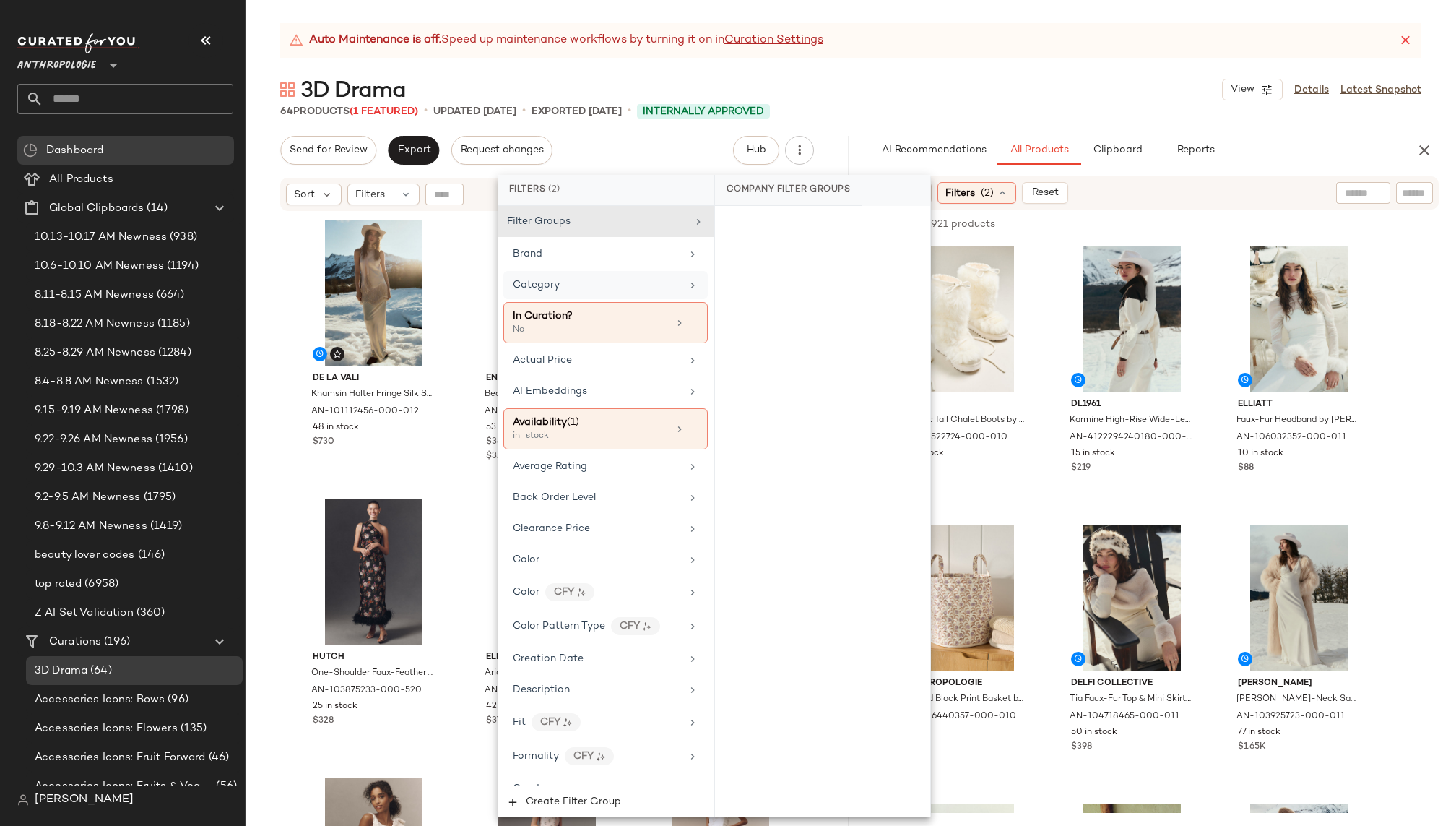
click at [1065, 94] on div "3D Drama View Details Latest Snapshot" at bounding box center [850, 89] width 1210 height 29
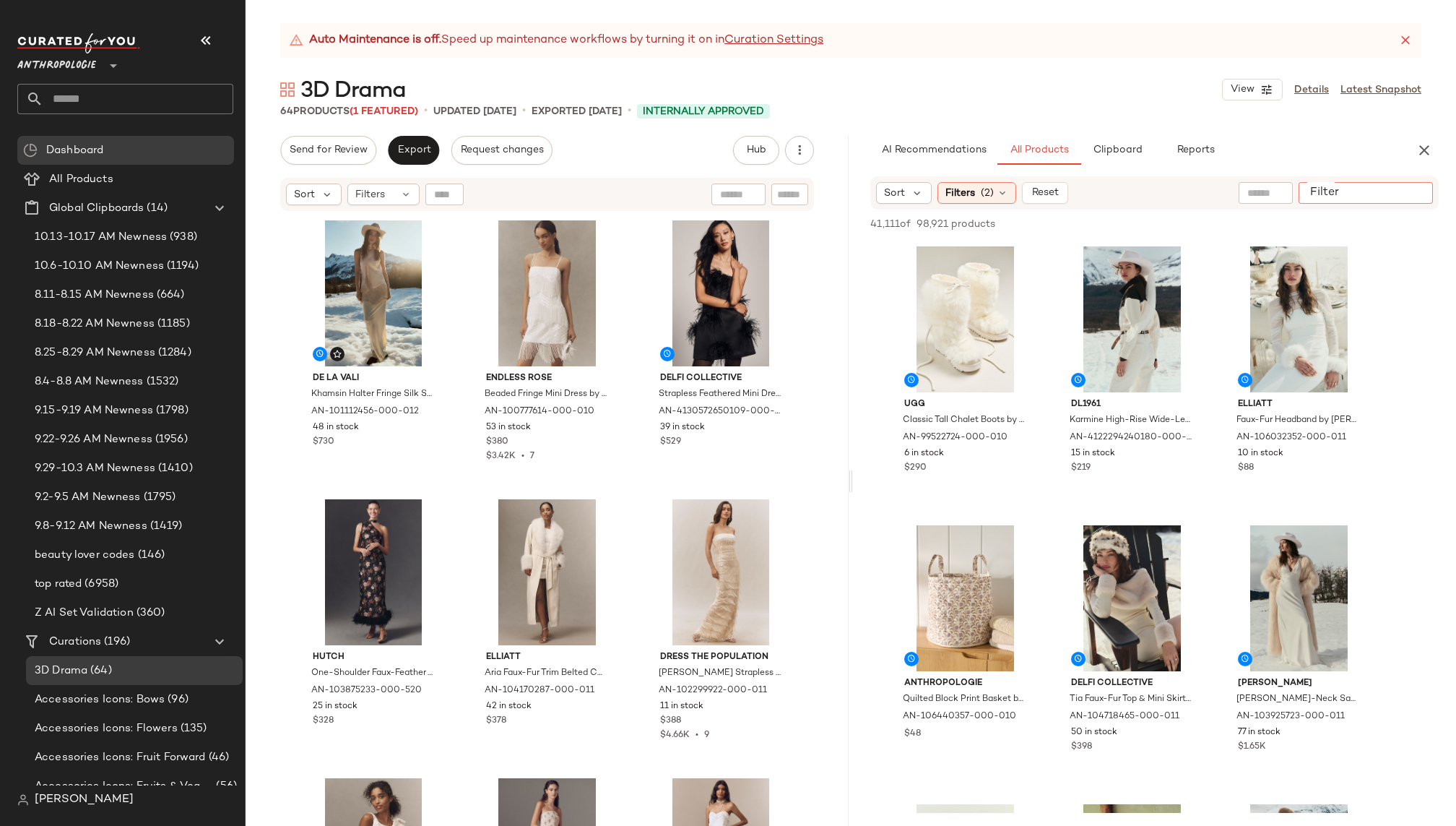
click at [1405, 191] on input "Filter" at bounding box center [1365, 193] width 123 height 15
paste input "*********"
type input "**********"
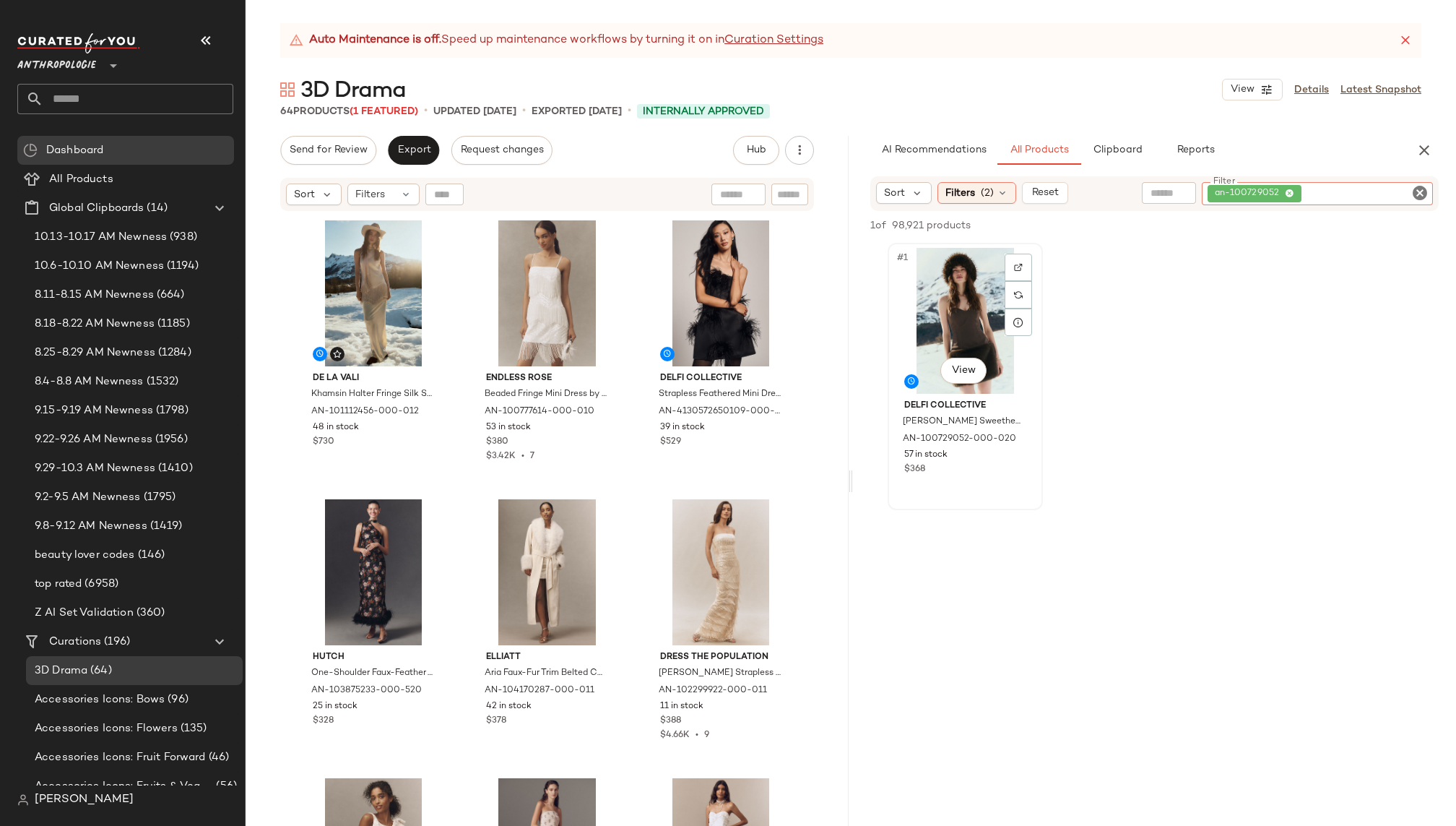
click at [961, 330] on div "#1 View" at bounding box center [965, 321] width 145 height 146
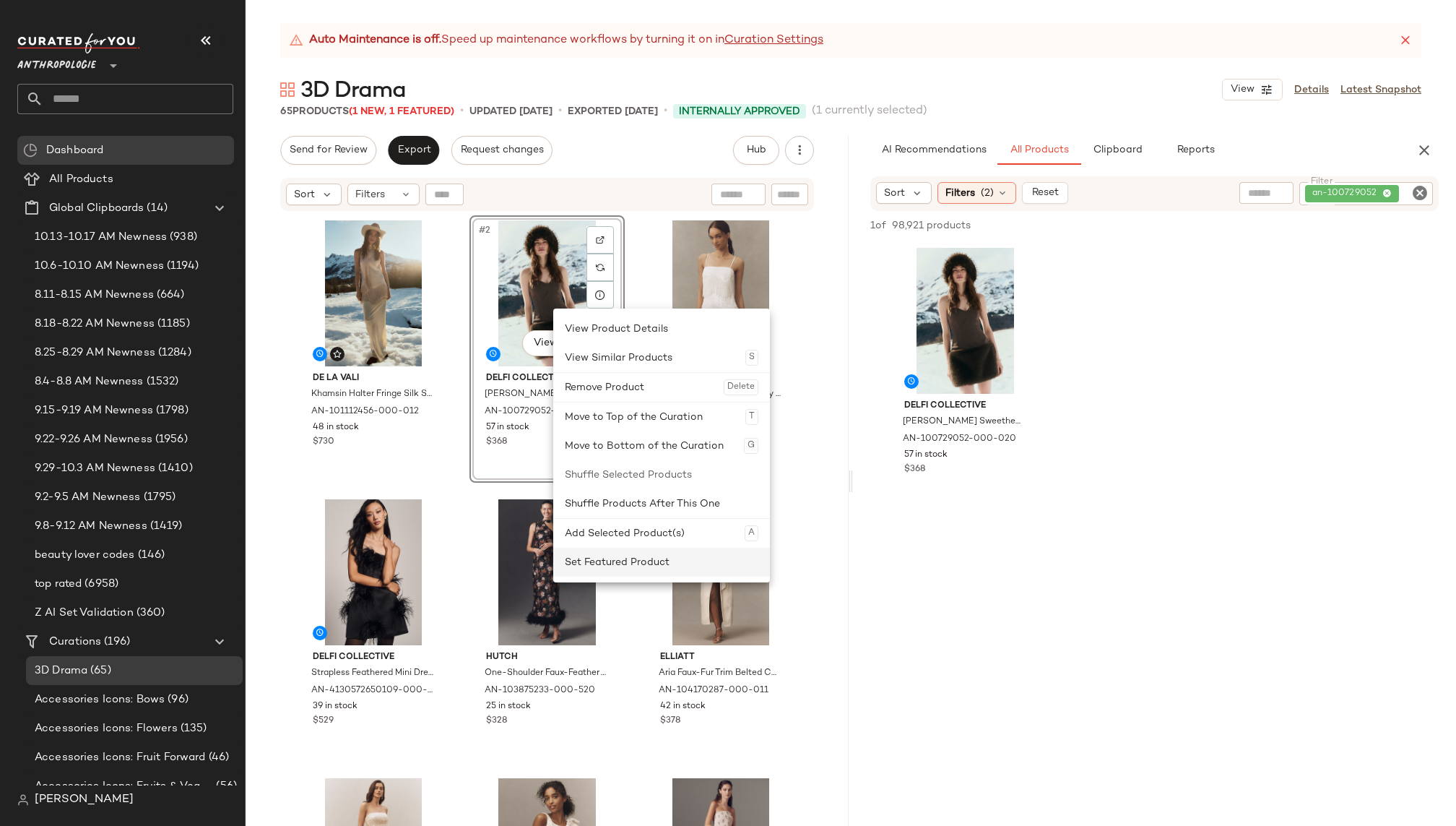
click at [649, 562] on div "Set Featured Product" at bounding box center [661, 561] width 193 height 29
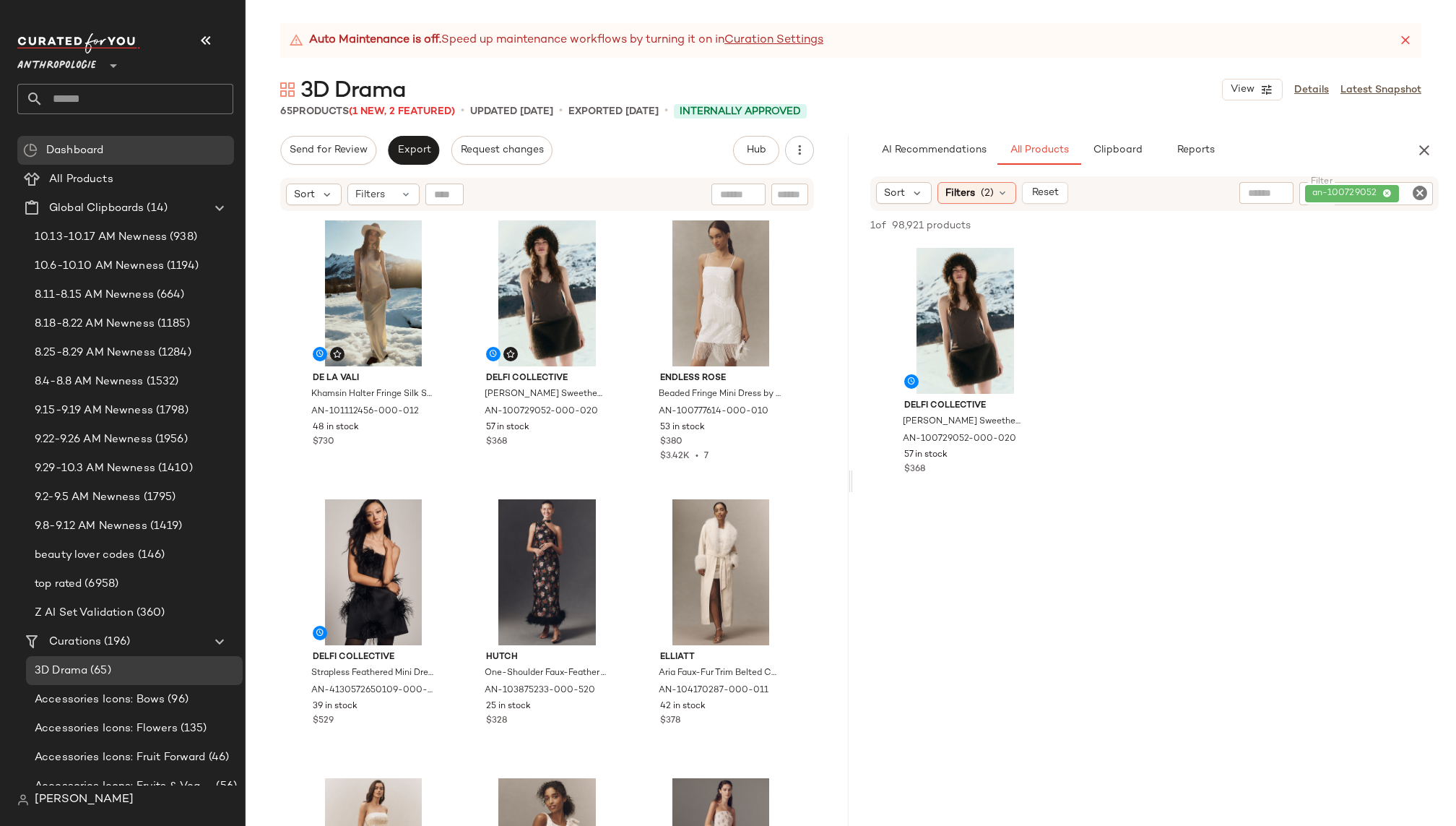
click at [1422, 191] on icon "Clear Filter" at bounding box center [1419, 192] width 18 height 18
paste input "*********"
type input "**********"
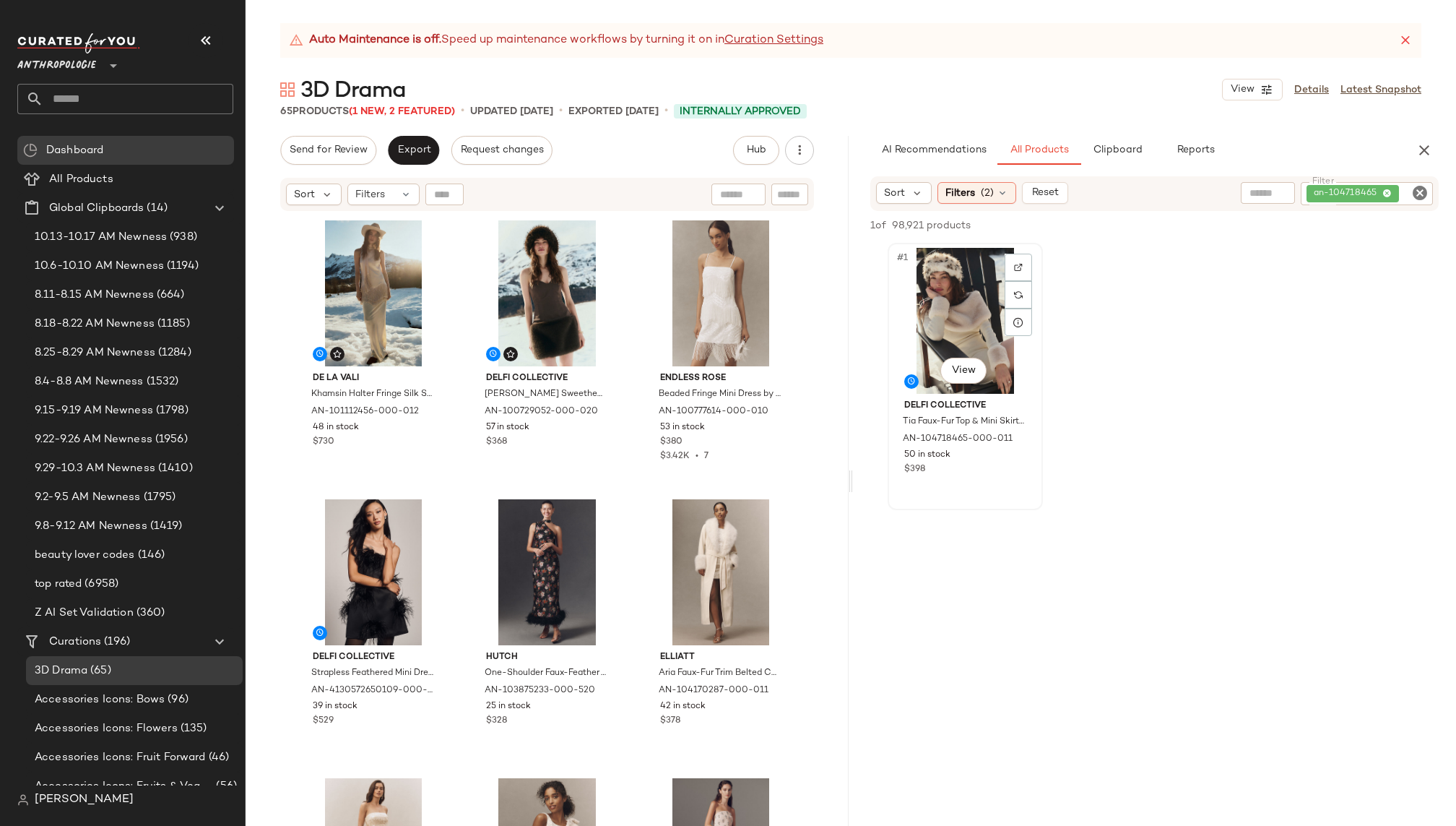
click at [946, 326] on div "#1 View" at bounding box center [965, 321] width 145 height 146
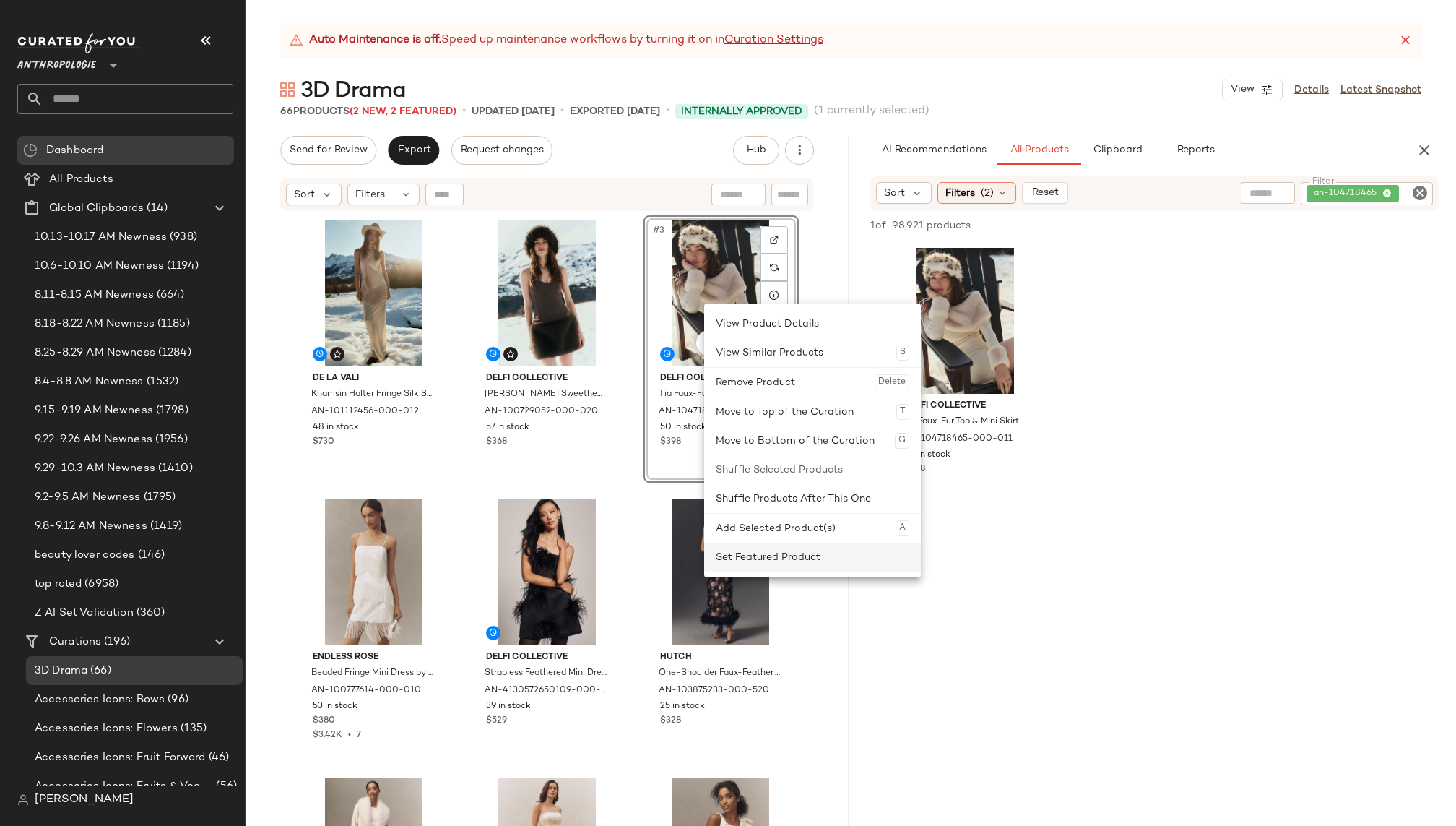
click at [780, 553] on div "Set Featured Product" at bounding box center [812, 557] width 193 height 29
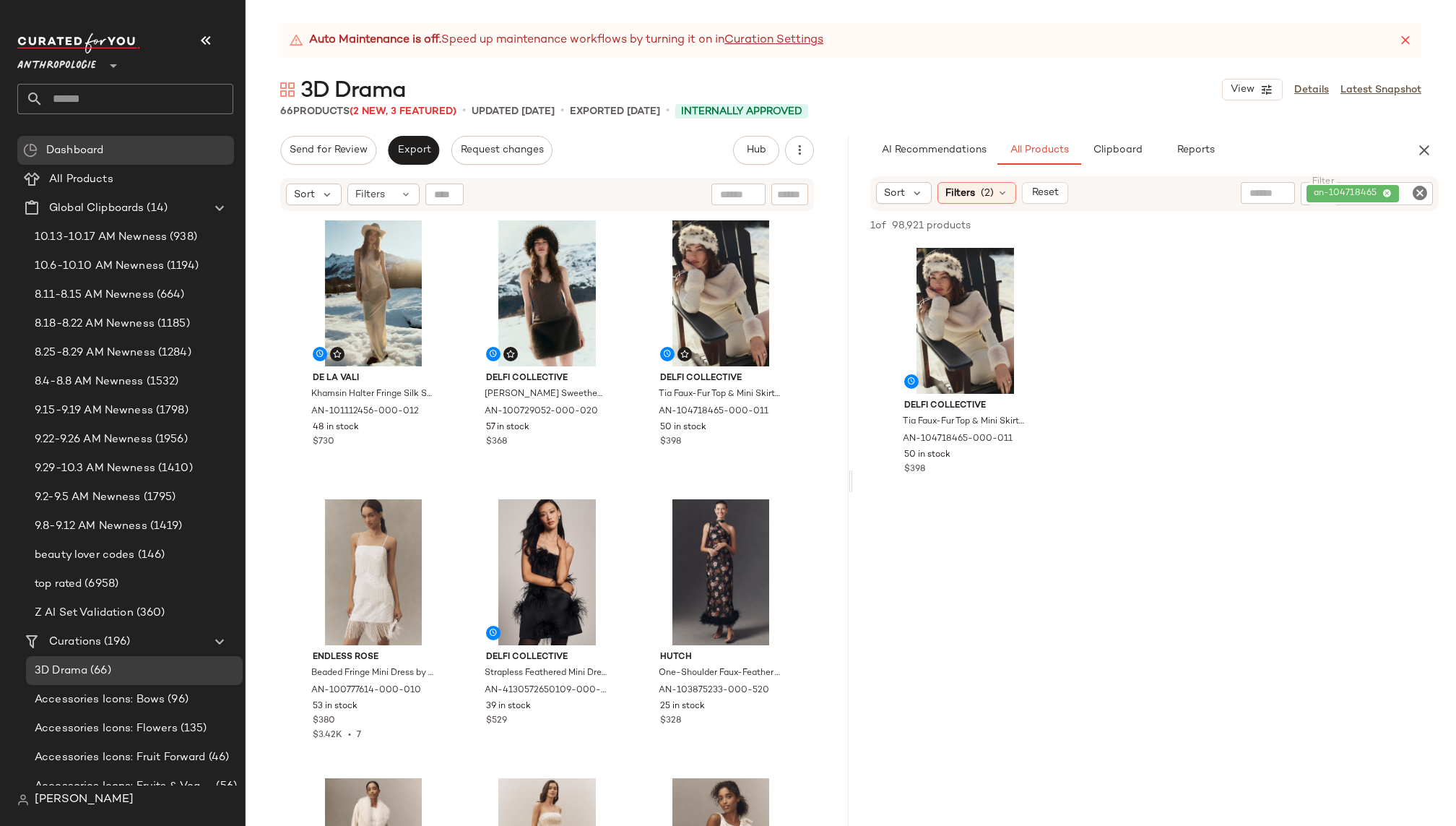
click at [1427, 191] on icon "Clear Filter" at bounding box center [1419, 192] width 18 height 18
paste input "*********"
type input "**********"
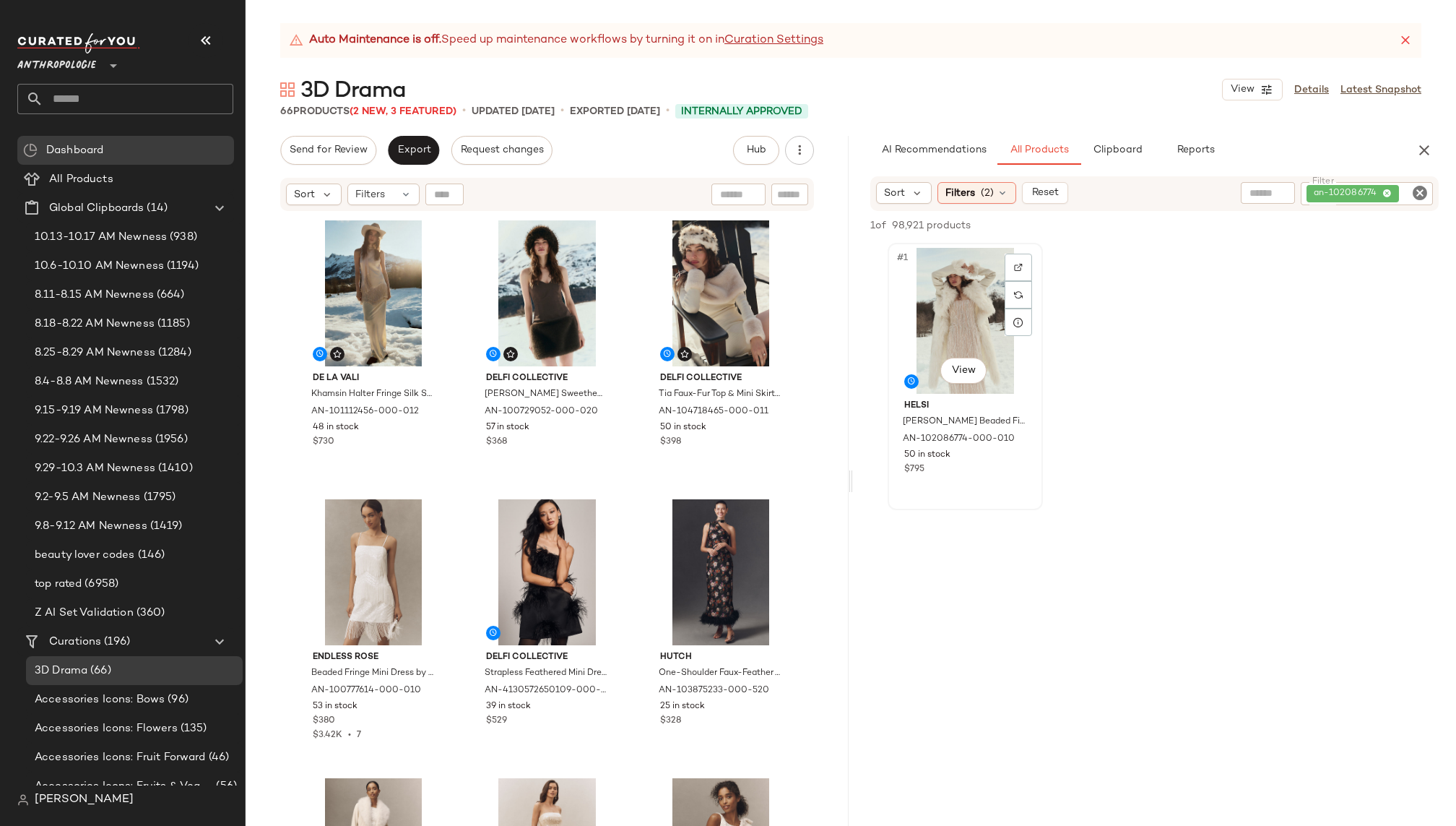
click at [948, 320] on div "#1 View" at bounding box center [965, 321] width 145 height 146
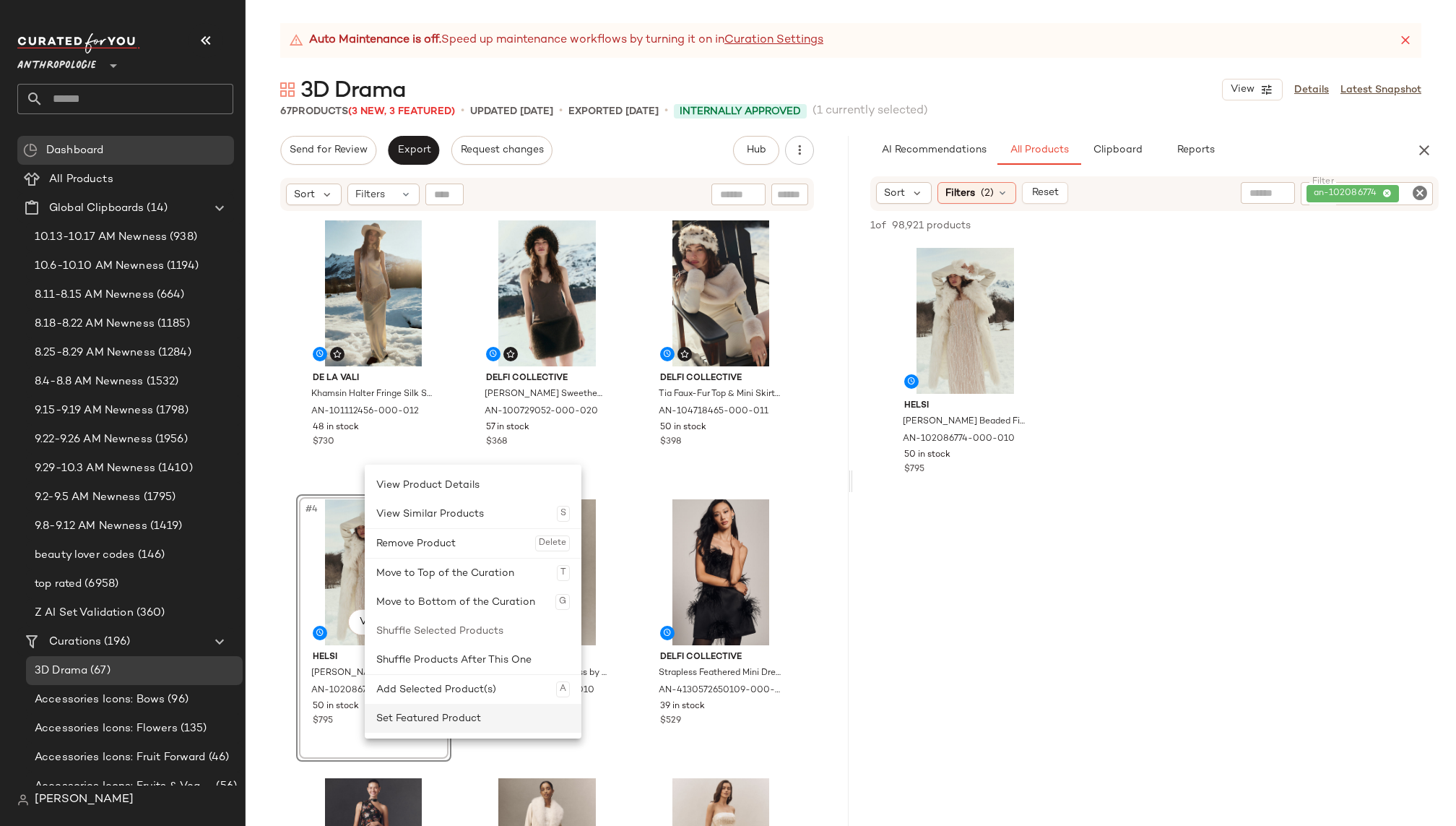
click at [459, 709] on div "Set Featured Product" at bounding box center [472, 718] width 193 height 29
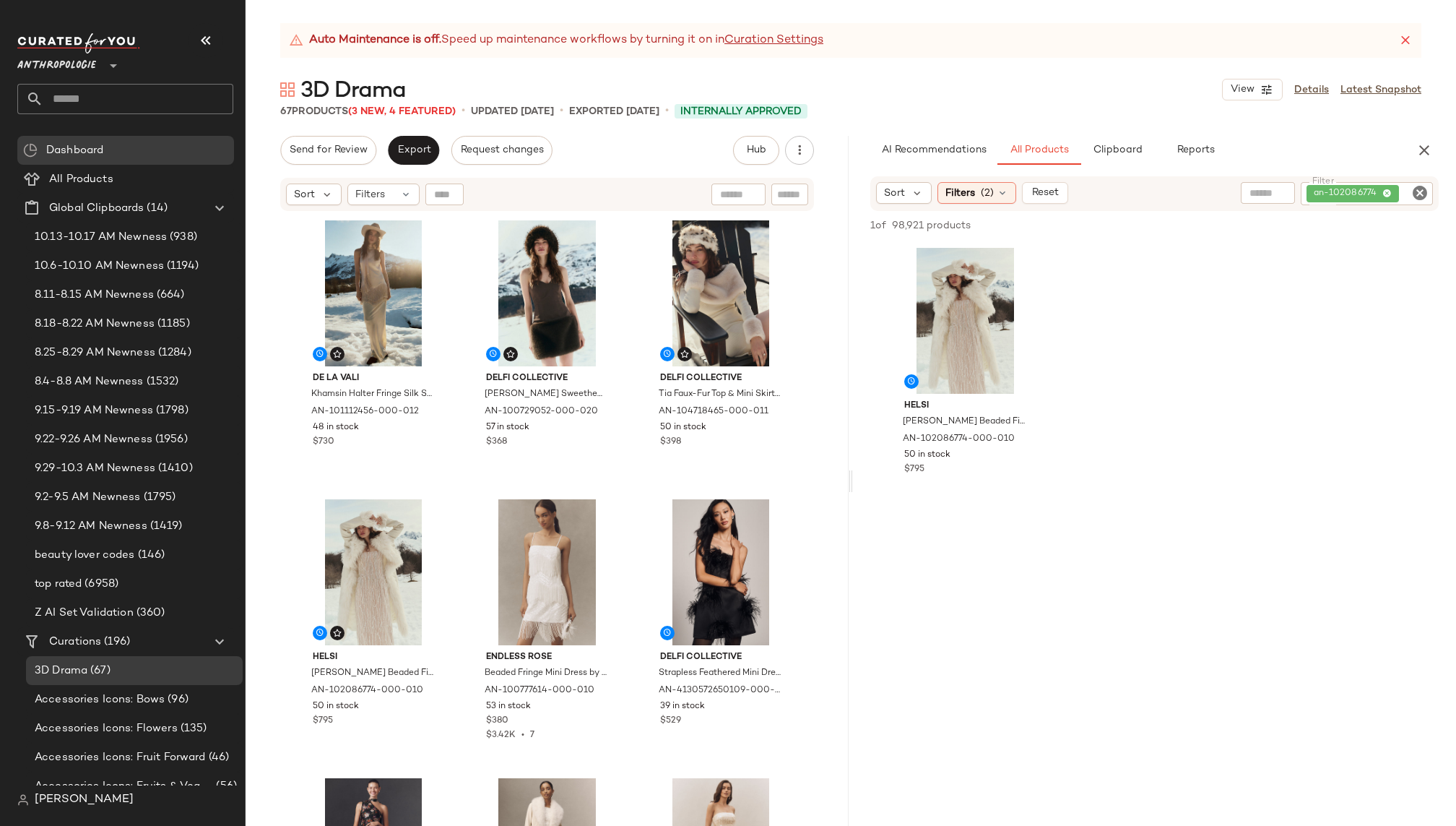
click at [1415, 191] on icon "Clear Filter" at bounding box center [1419, 192] width 18 height 18
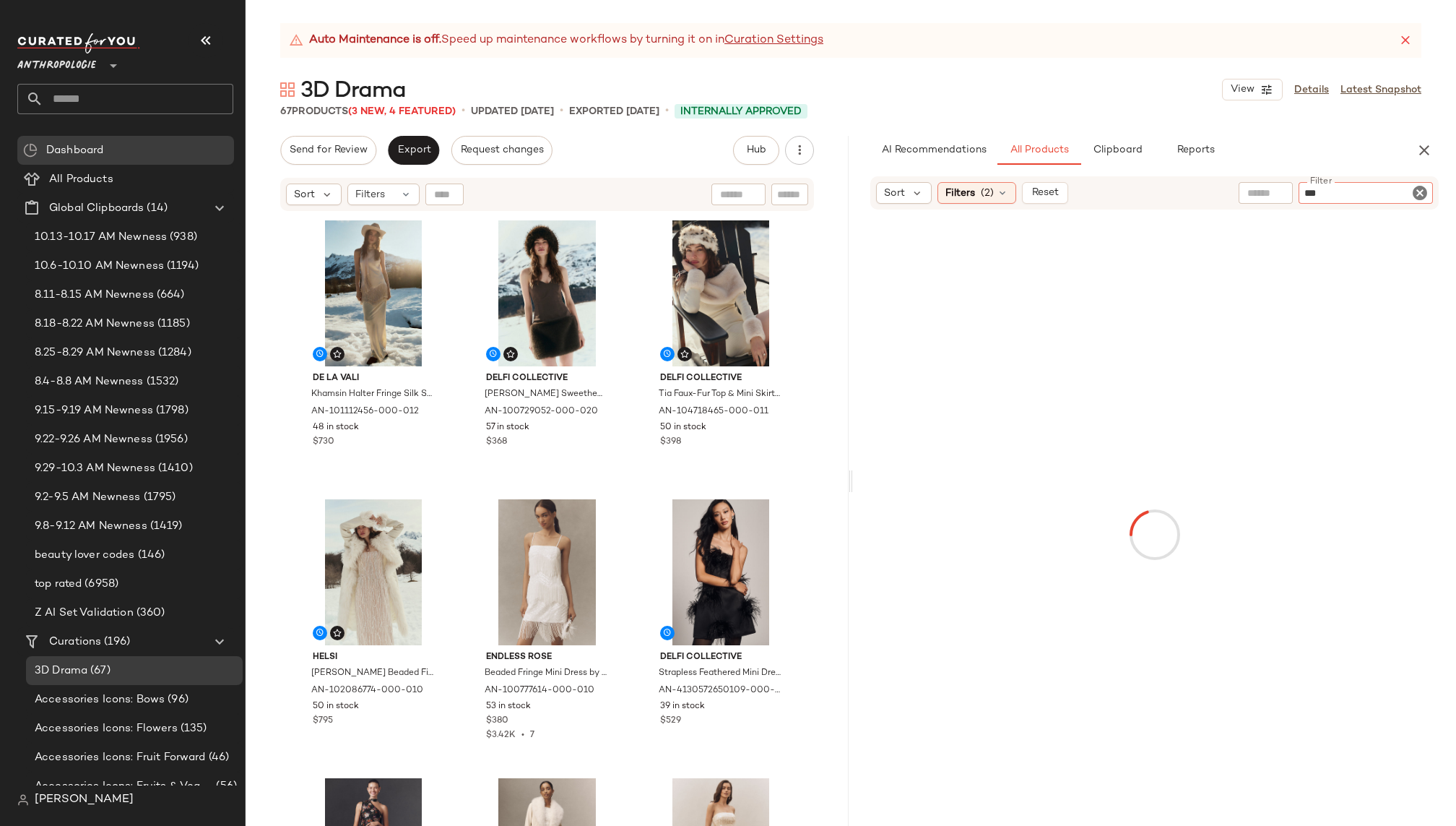
paste input "*********"
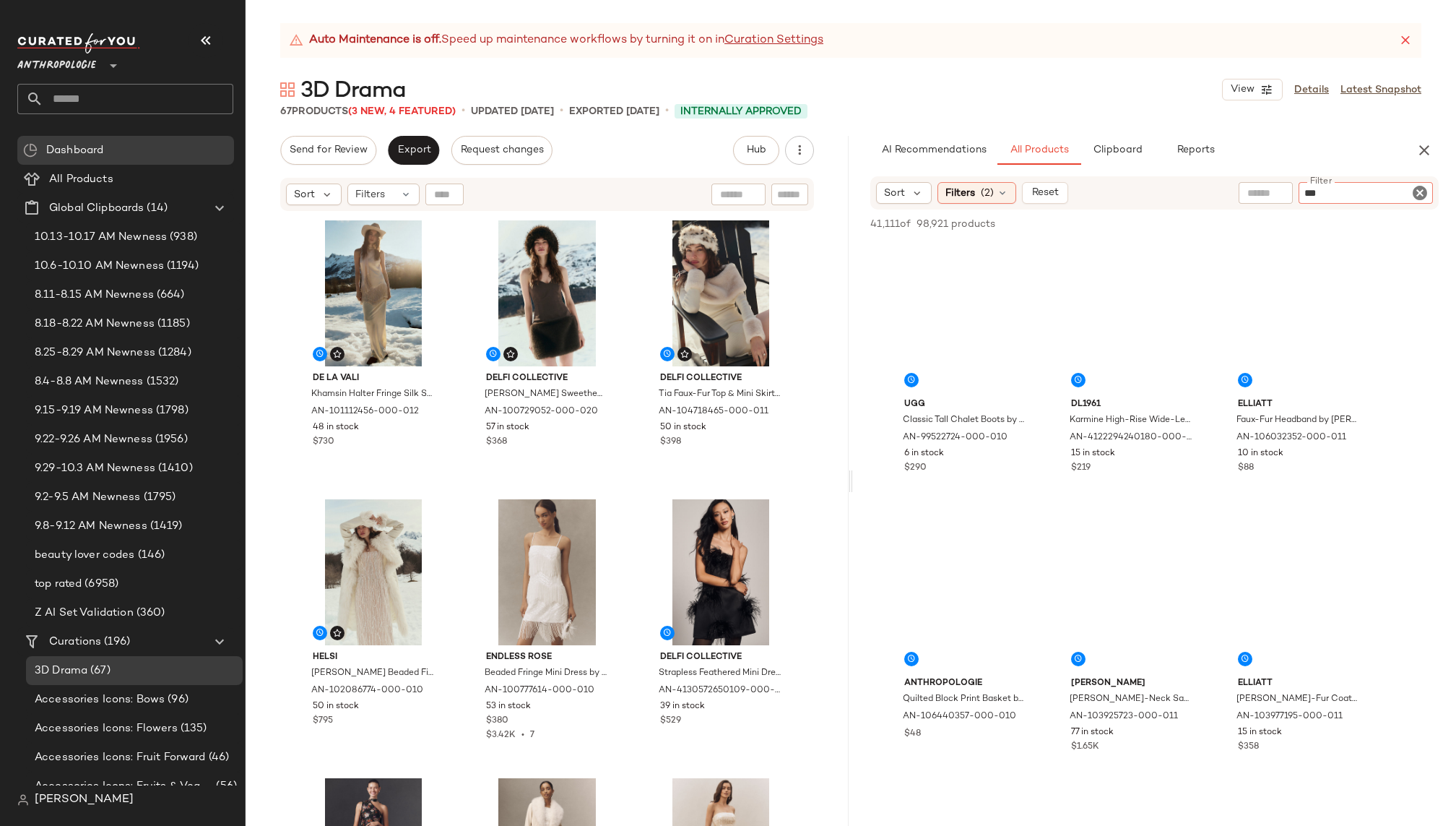
type input "**********"
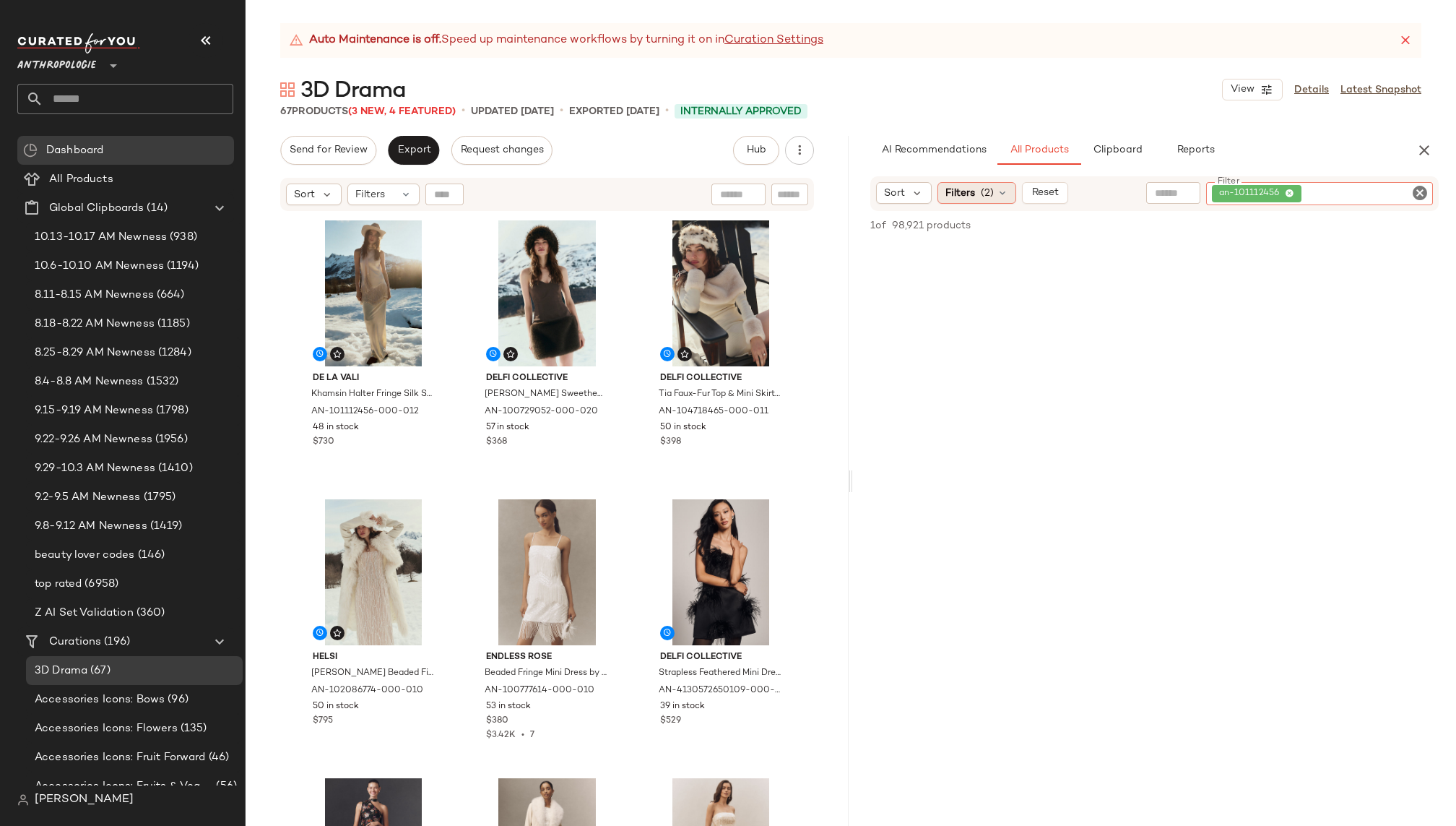
click at [989, 190] on span "(2)" at bounding box center [987, 193] width 13 height 15
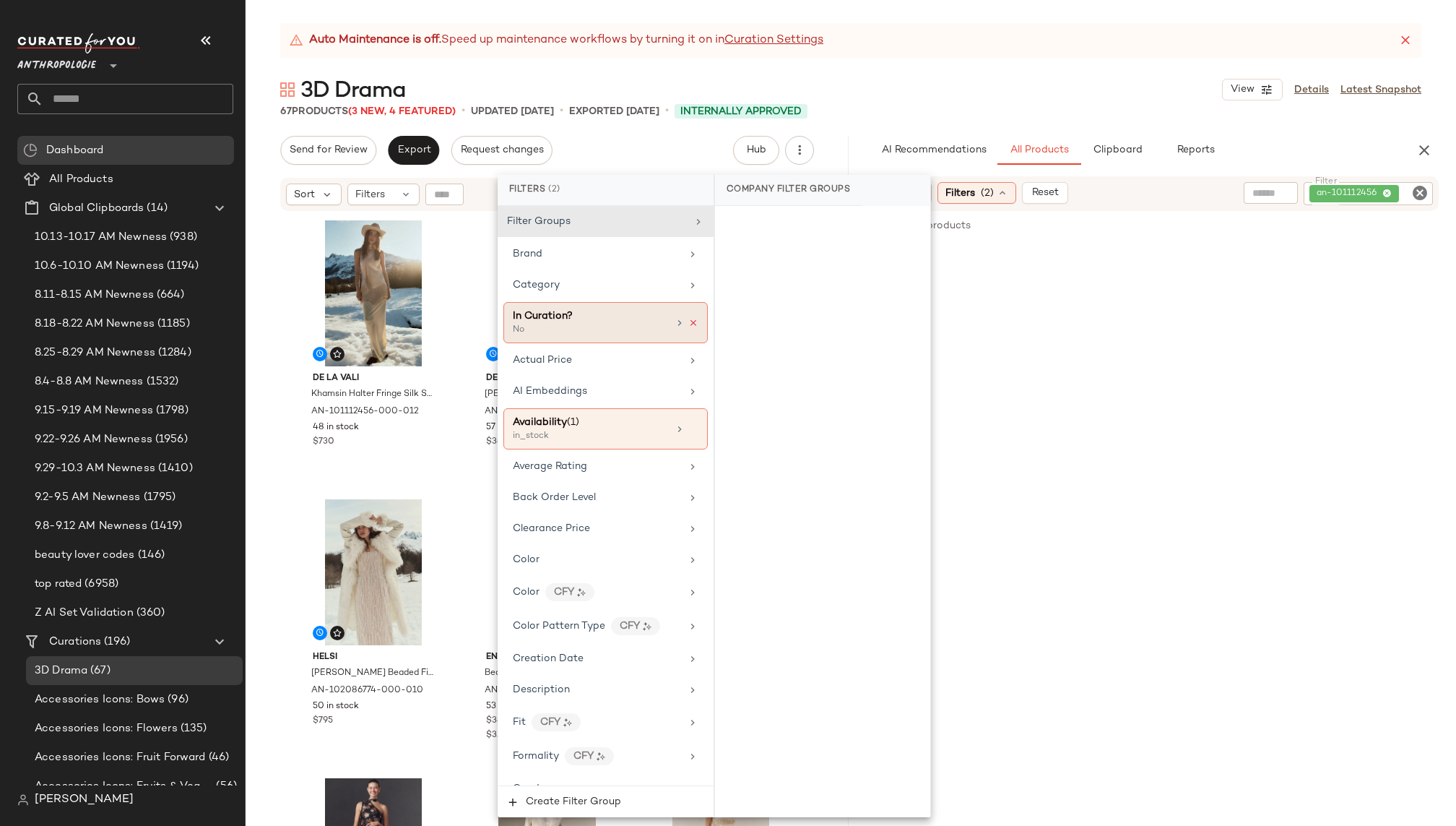
click at [688, 319] on icon at bounding box center [692, 323] width 10 height 10
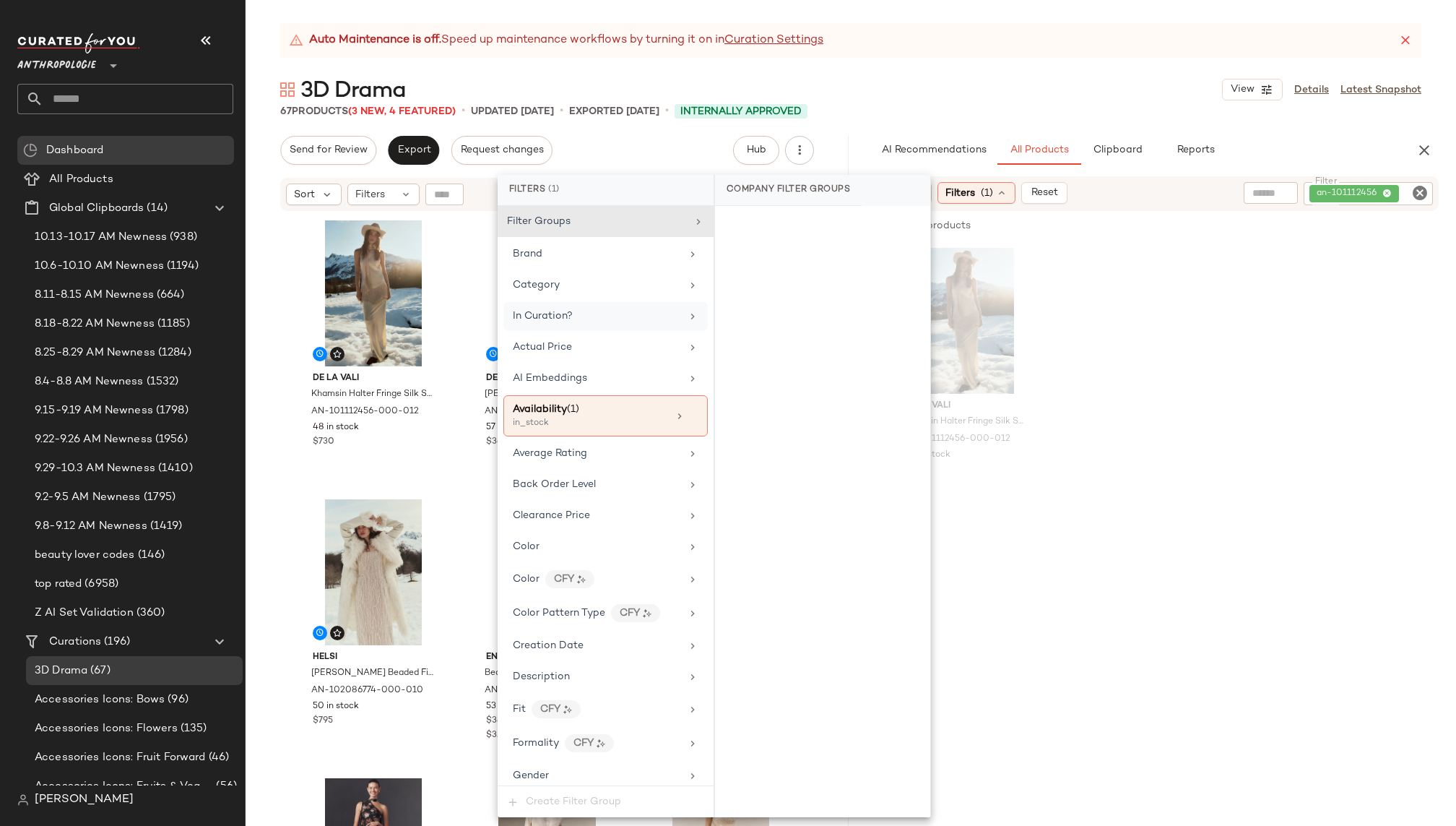
click at [1020, 101] on div "3D Drama View Details Latest Snapshot" at bounding box center [850, 89] width 1210 height 29
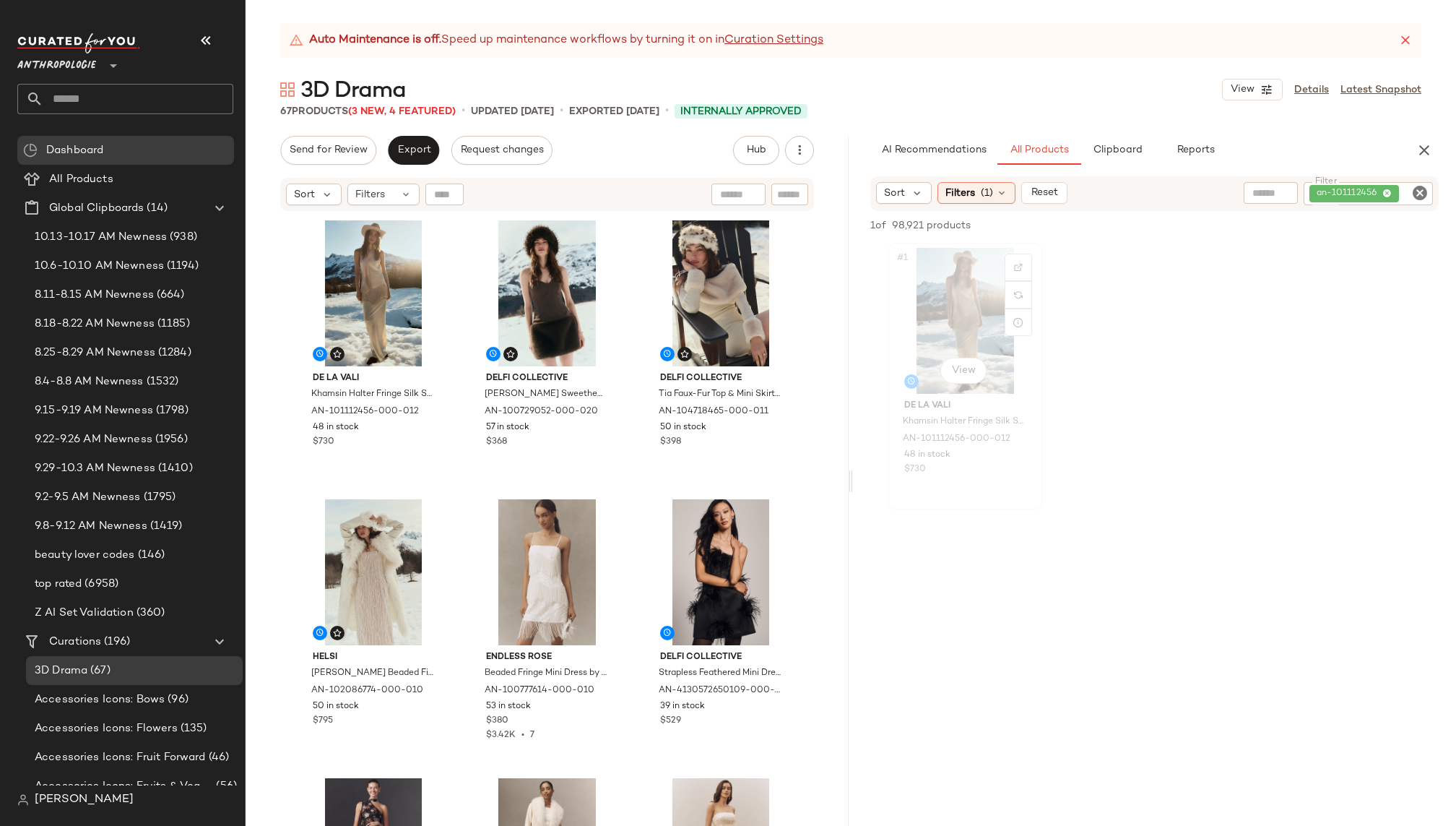
click at [929, 317] on div "#1 View" at bounding box center [965, 321] width 145 height 146
click at [1419, 195] on icon "Clear Filter" at bounding box center [1419, 192] width 18 height 18
click at [1324, 129] on div "Auto Maintenance is off. Speed up maintenance workflows by turning it on in Cur…" at bounding box center [850, 425] width 1210 height 803
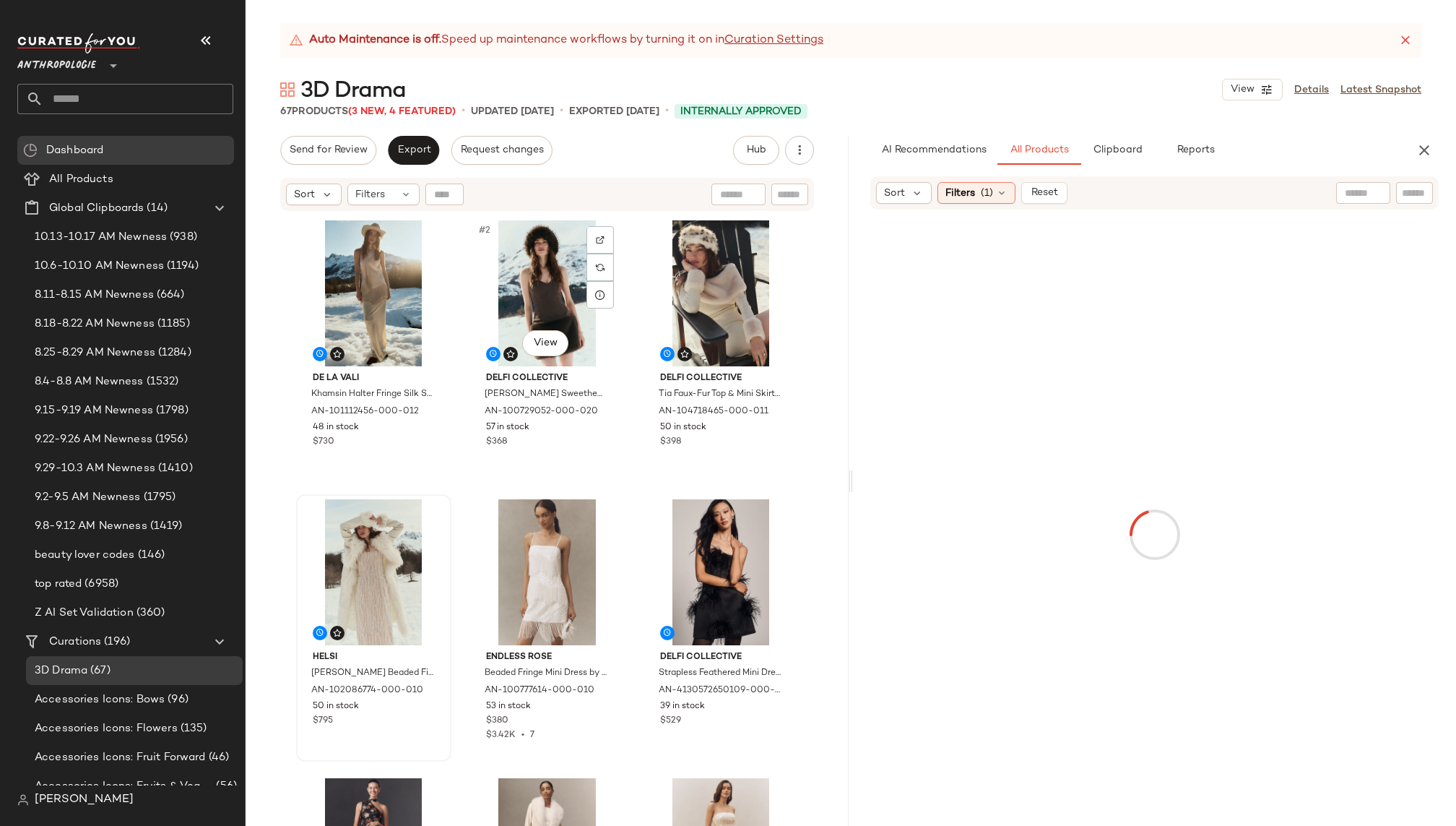
click at [326, 586] on div at bounding box center [373, 573] width 145 height 146
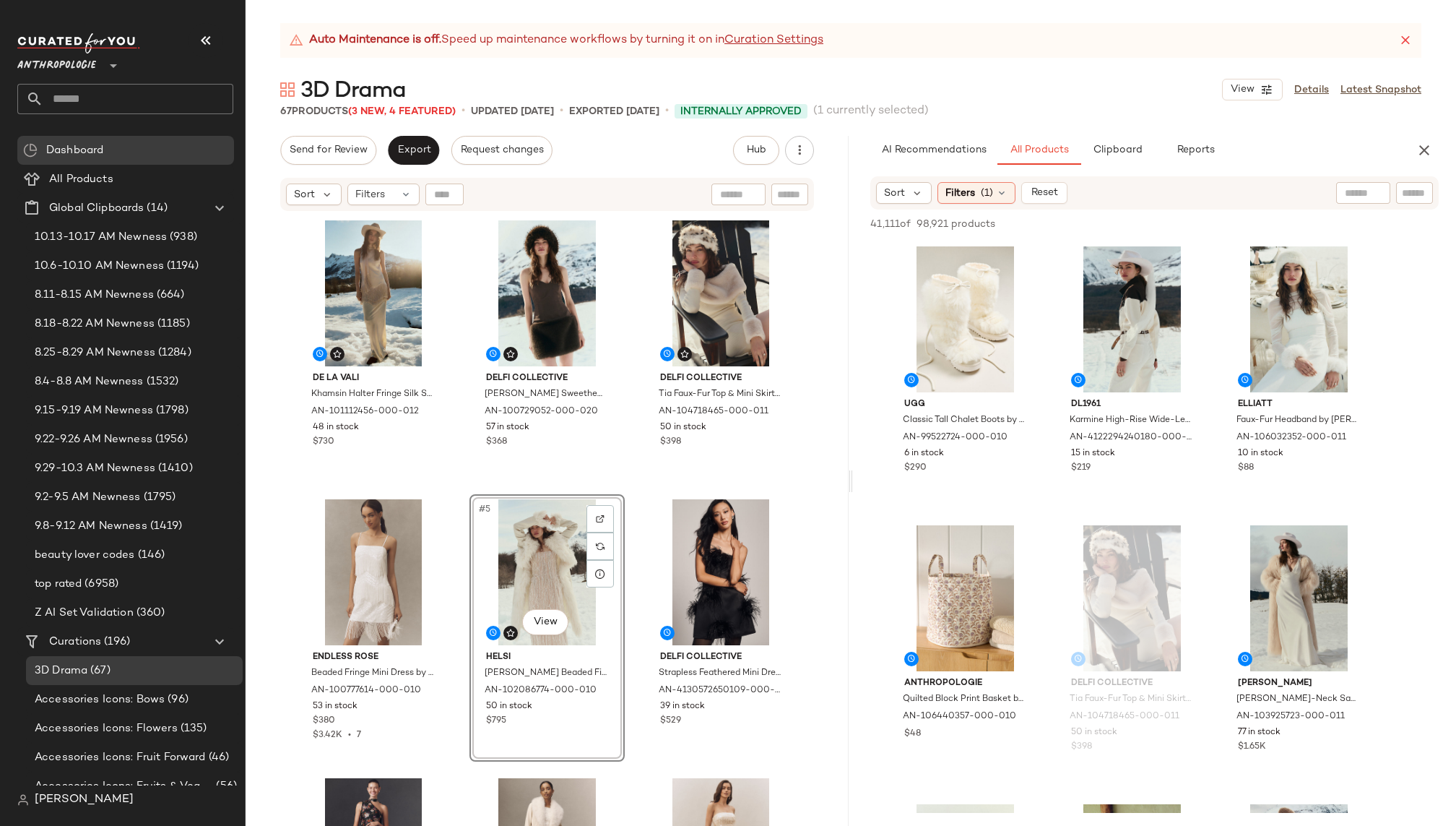
drag, startPoint x: 350, startPoint y: 555, endPoint x: 710, endPoint y: 25, distance: 640.7
click at [423, 143] on button "Export" at bounding box center [412, 150] width 51 height 29
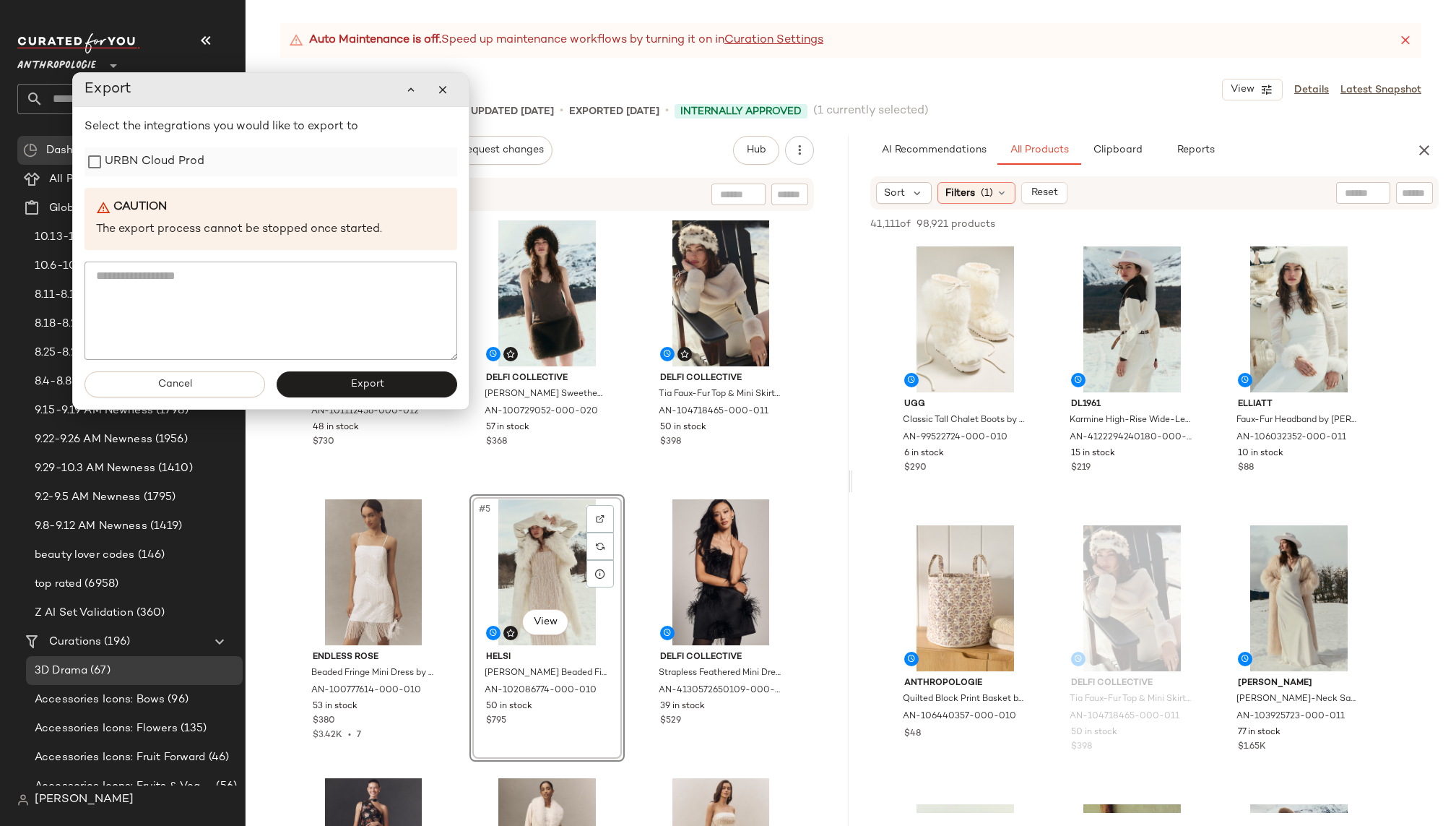
click at [190, 173] on label "URBN Cloud Prod" at bounding box center [154, 161] width 100 height 29
click at [373, 375] on button "Export" at bounding box center [366, 384] width 180 height 26
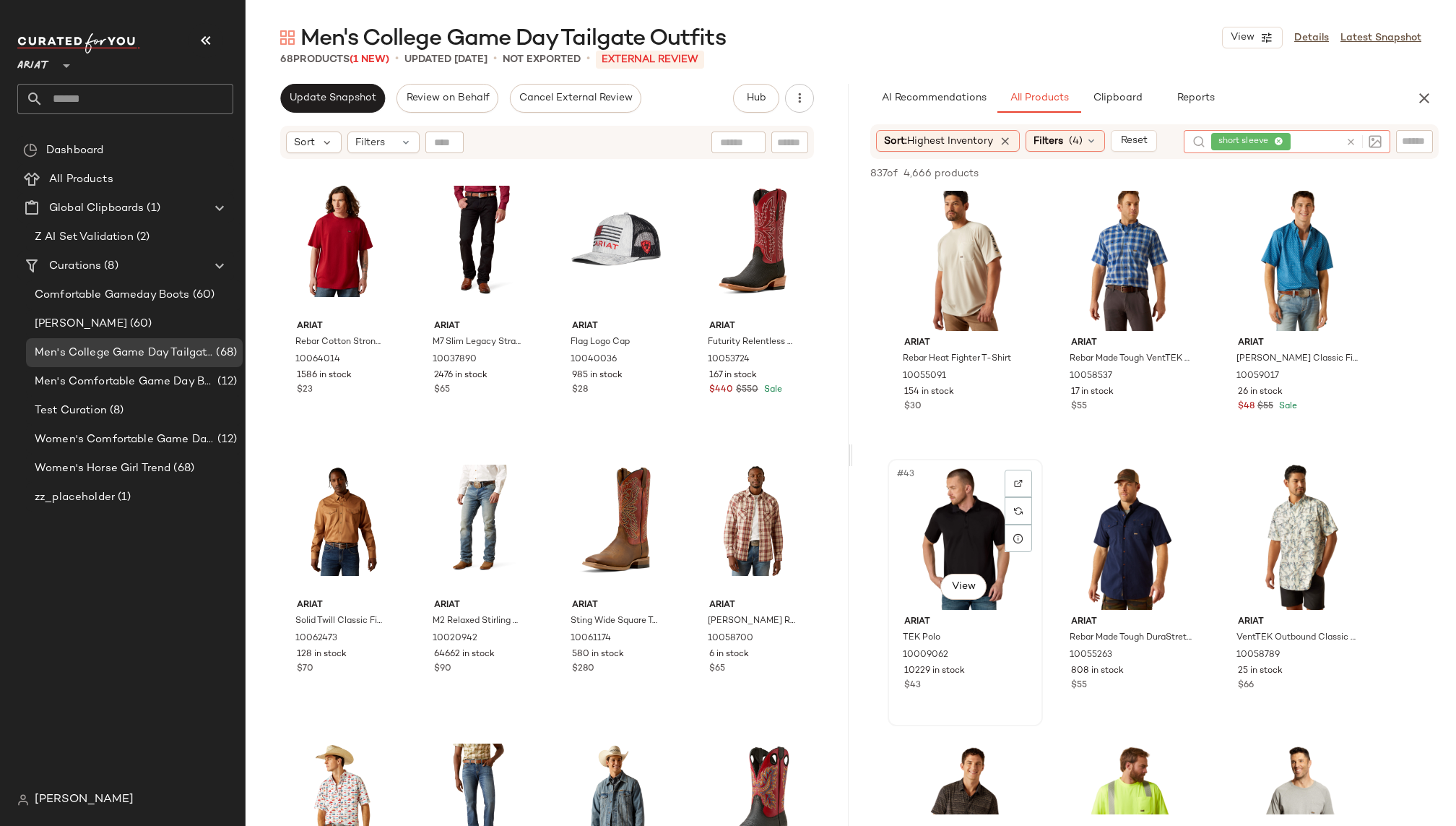
scroll to position [3677, 0]
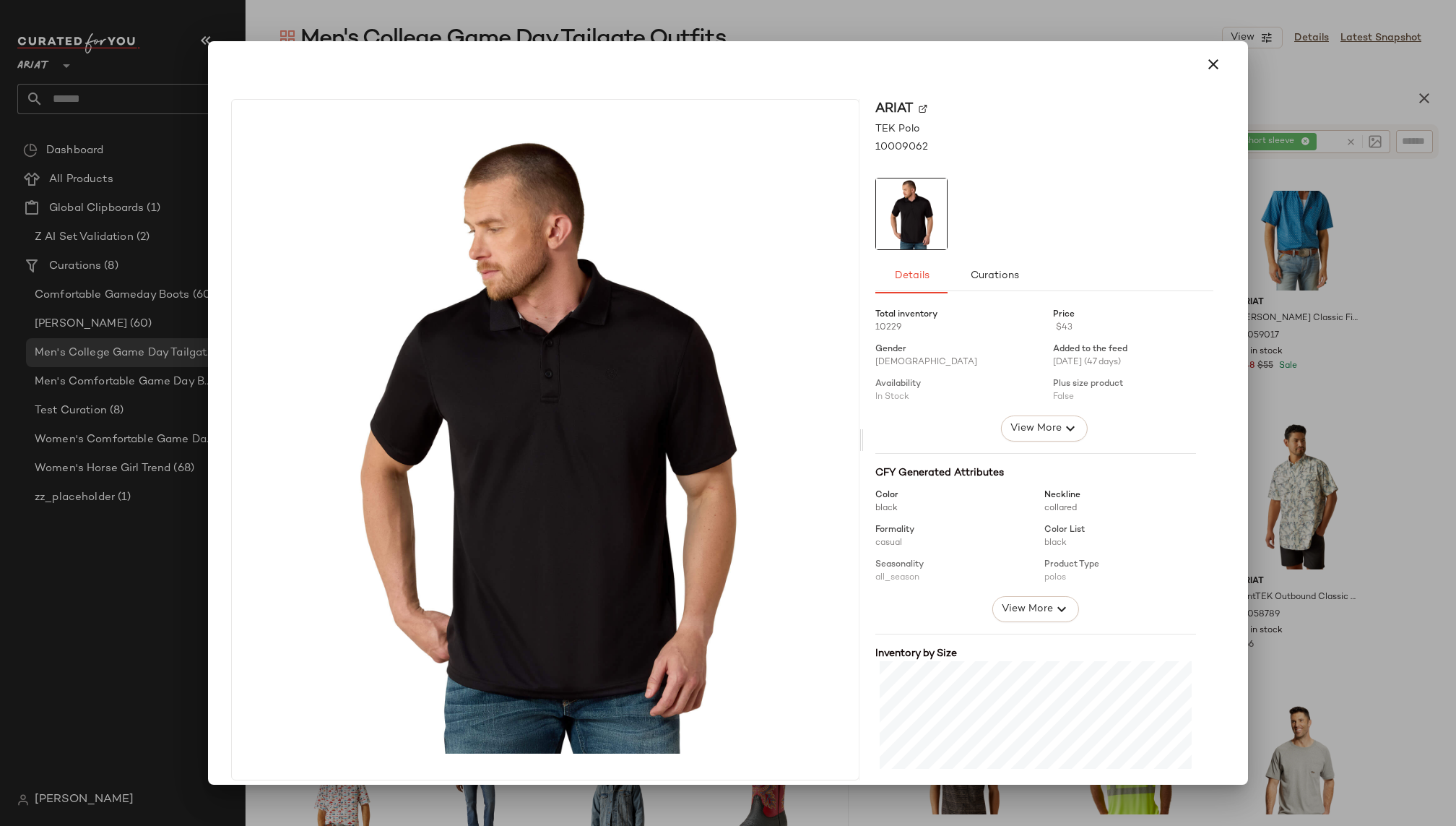
click at [1219, 55] on div at bounding box center [728, 64] width 1005 height 34
click at [1205, 63] on icon "button" at bounding box center [1213, 64] width 18 height 18
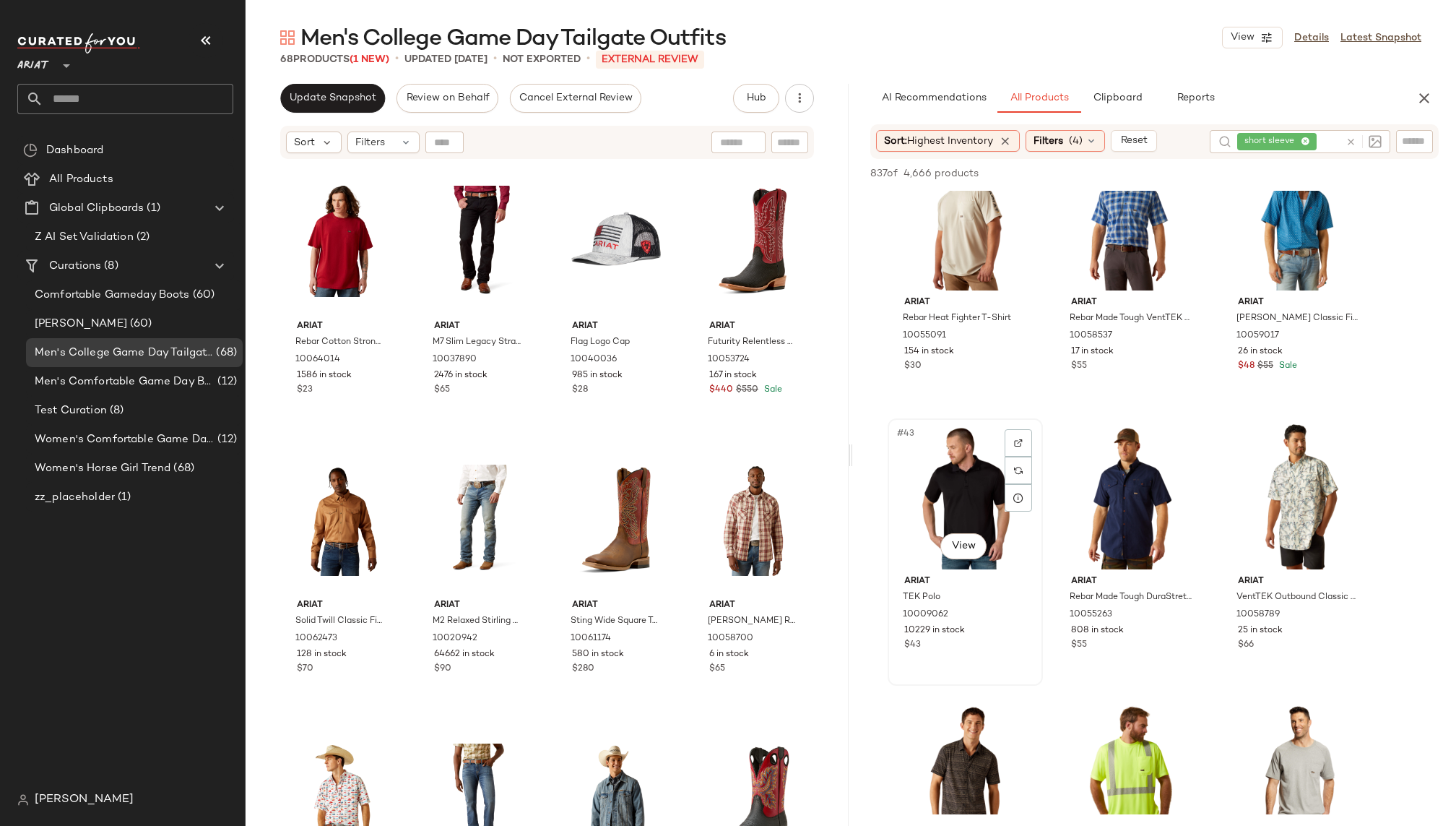
click at [946, 454] on div "#43 View" at bounding box center [965, 497] width 145 height 146
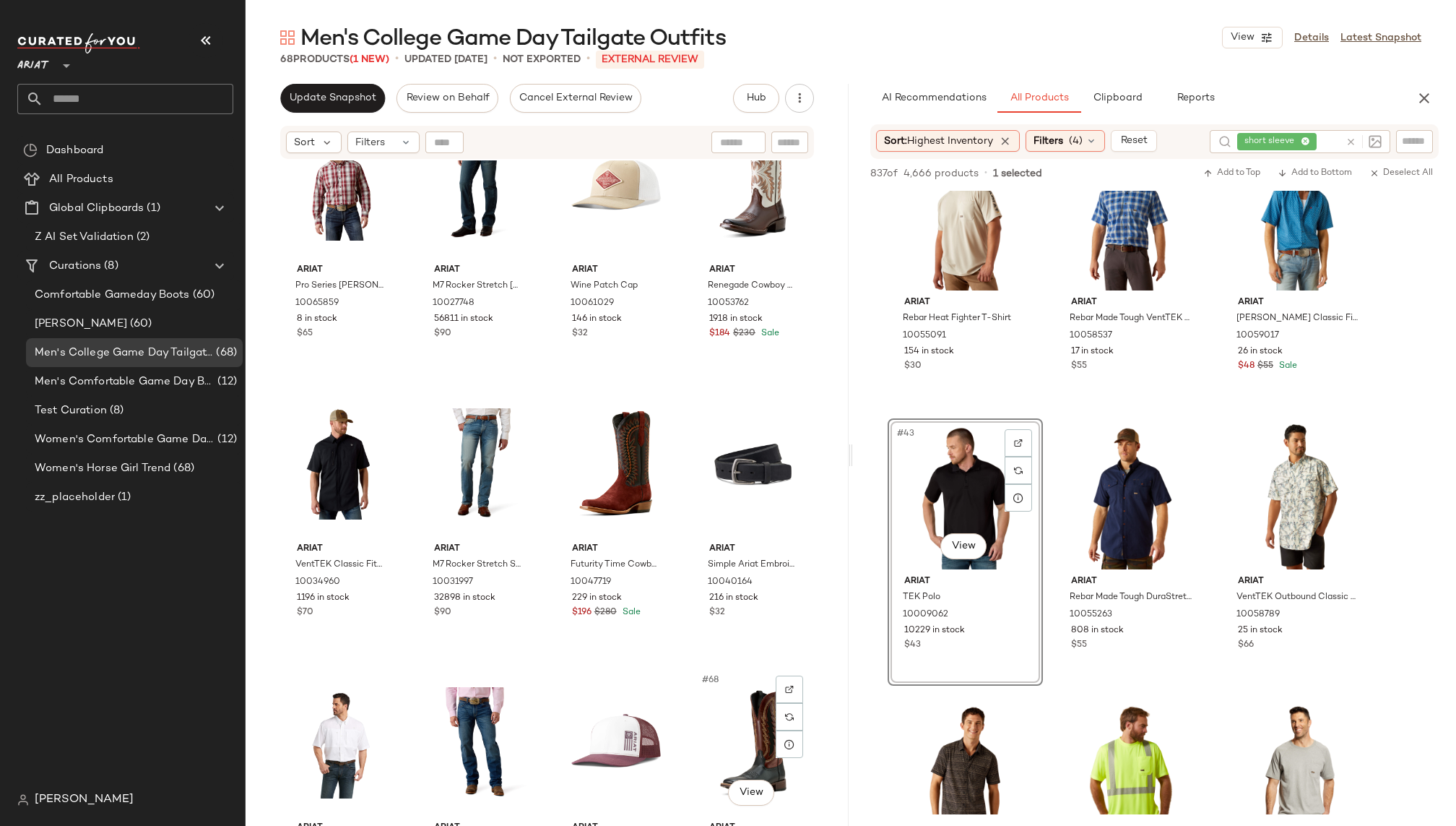
scroll to position [3971, 0]
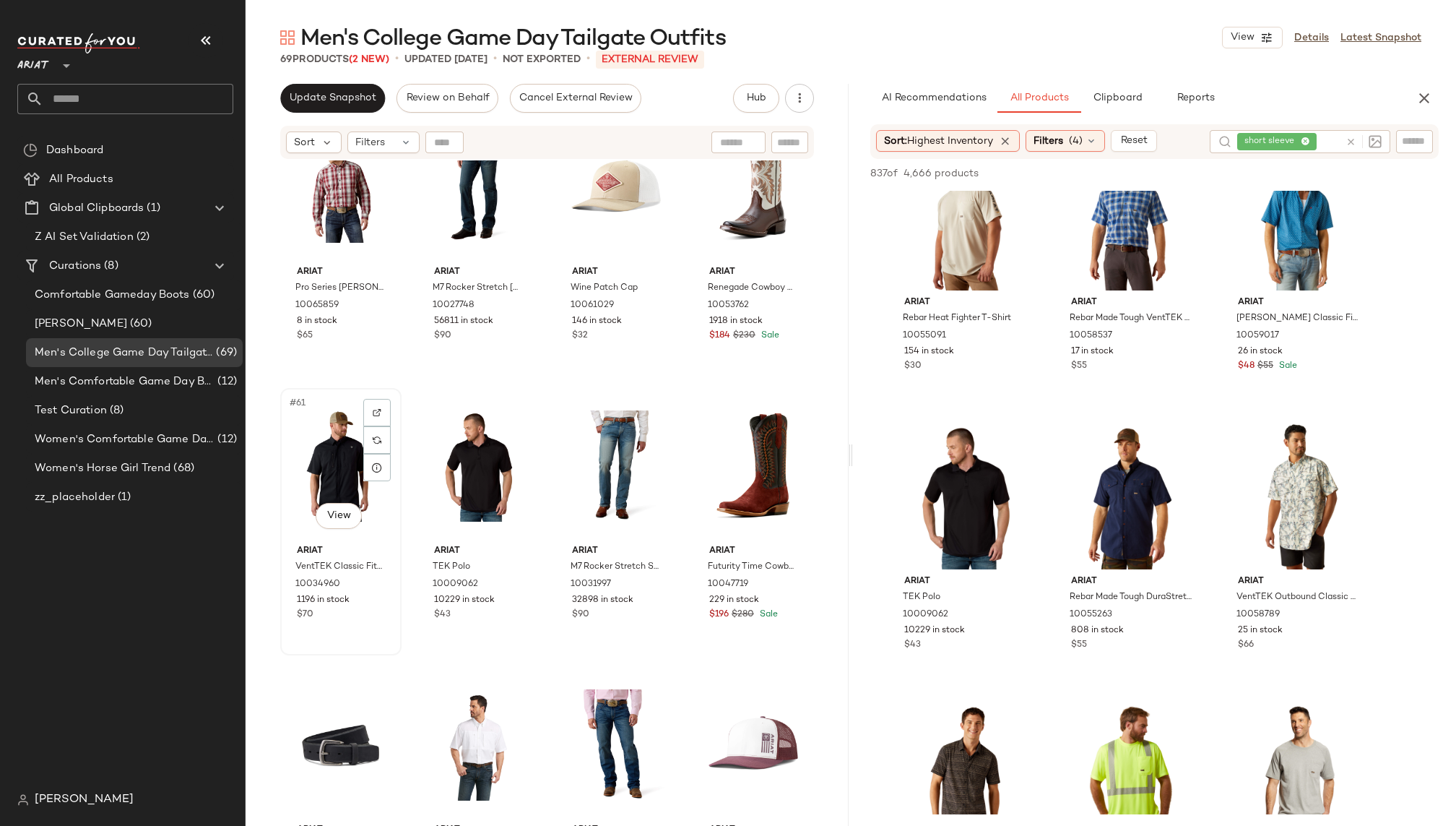
click at [328, 481] on div "#61 View" at bounding box center [341, 466] width 111 height 146
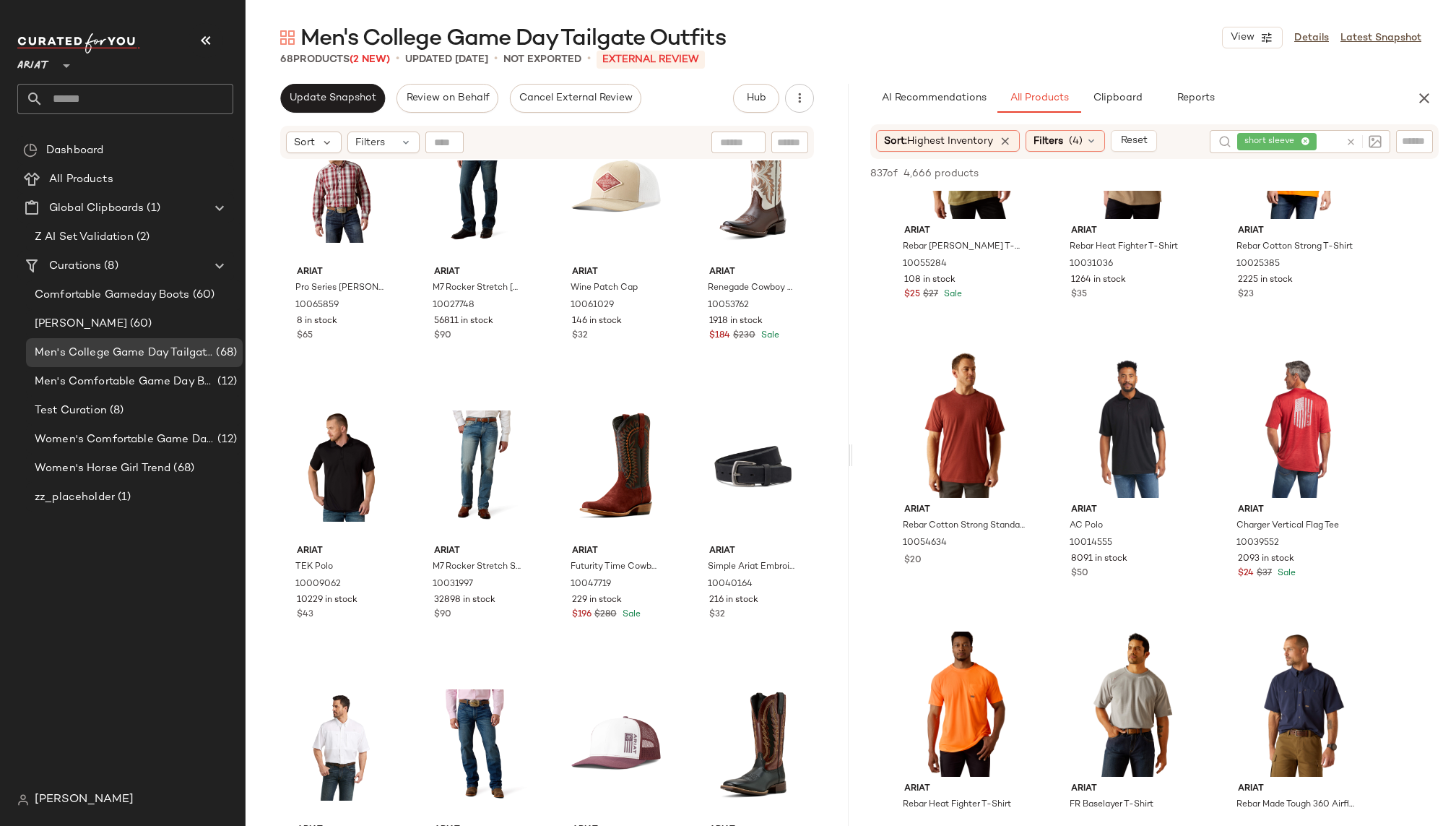
scroll to position [5747, 0]
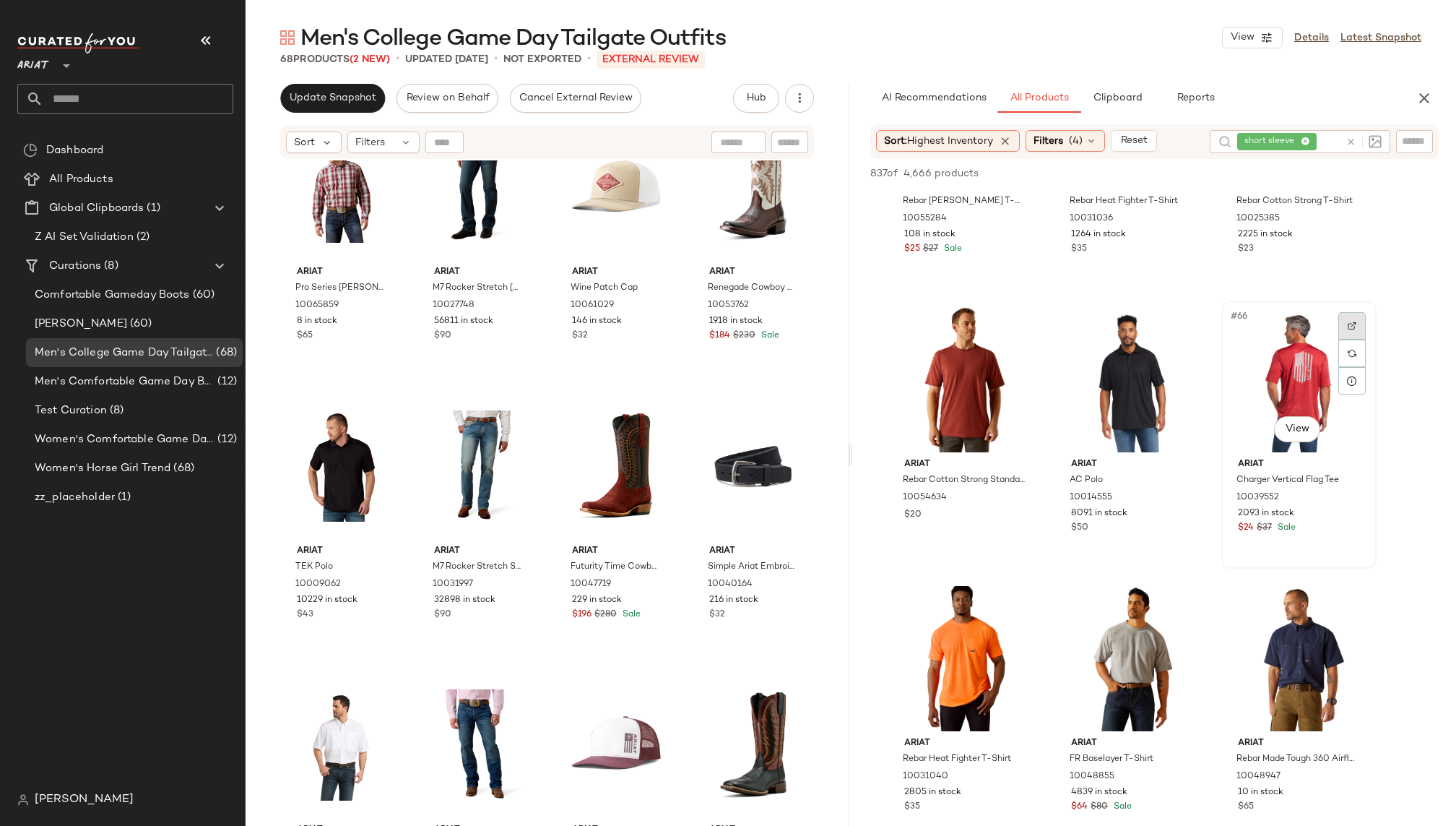
click at [1356, 329] on div at bounding box center [1352, 326] width 28 height 28
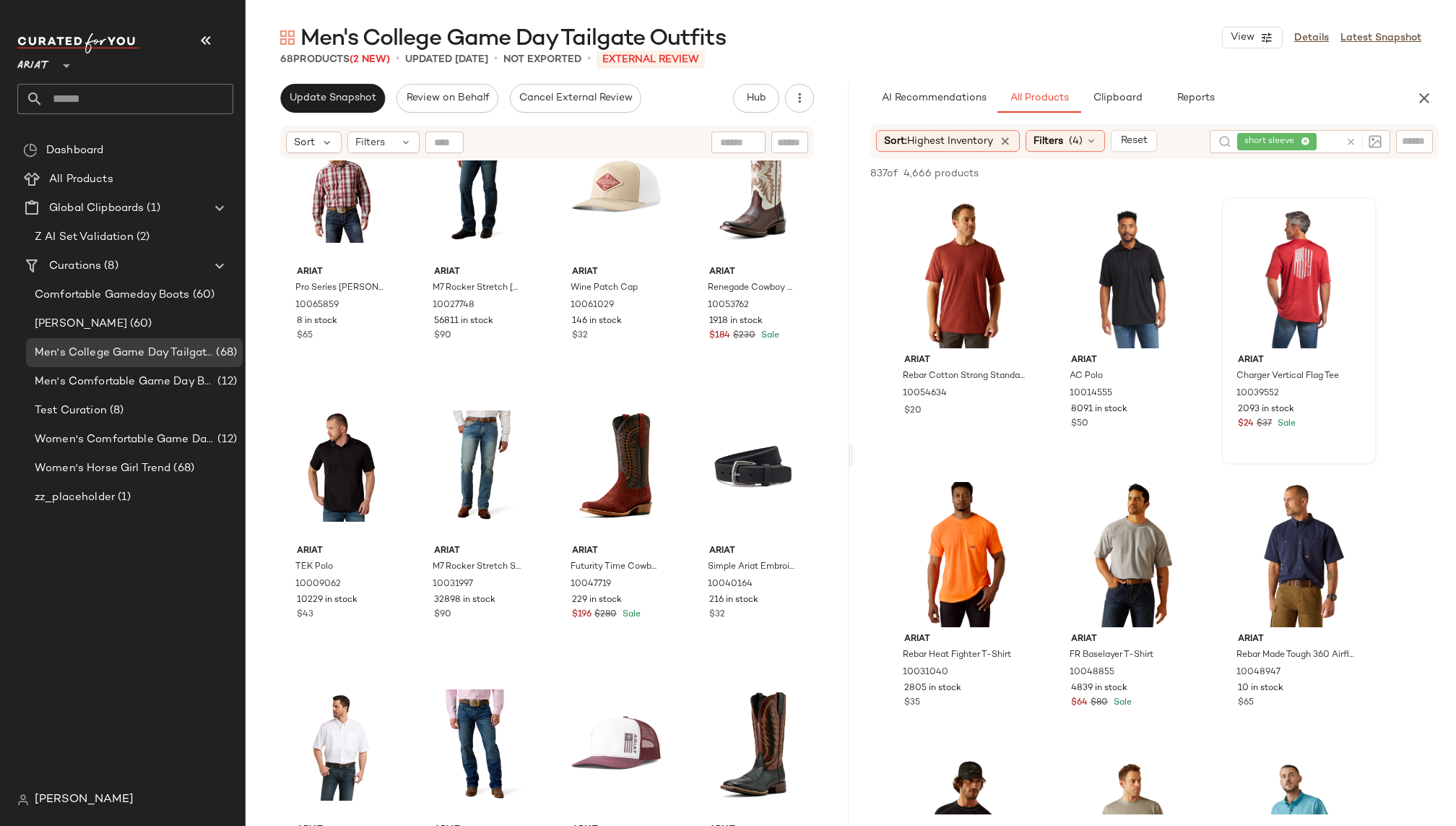
scroll to position [5842, 0]
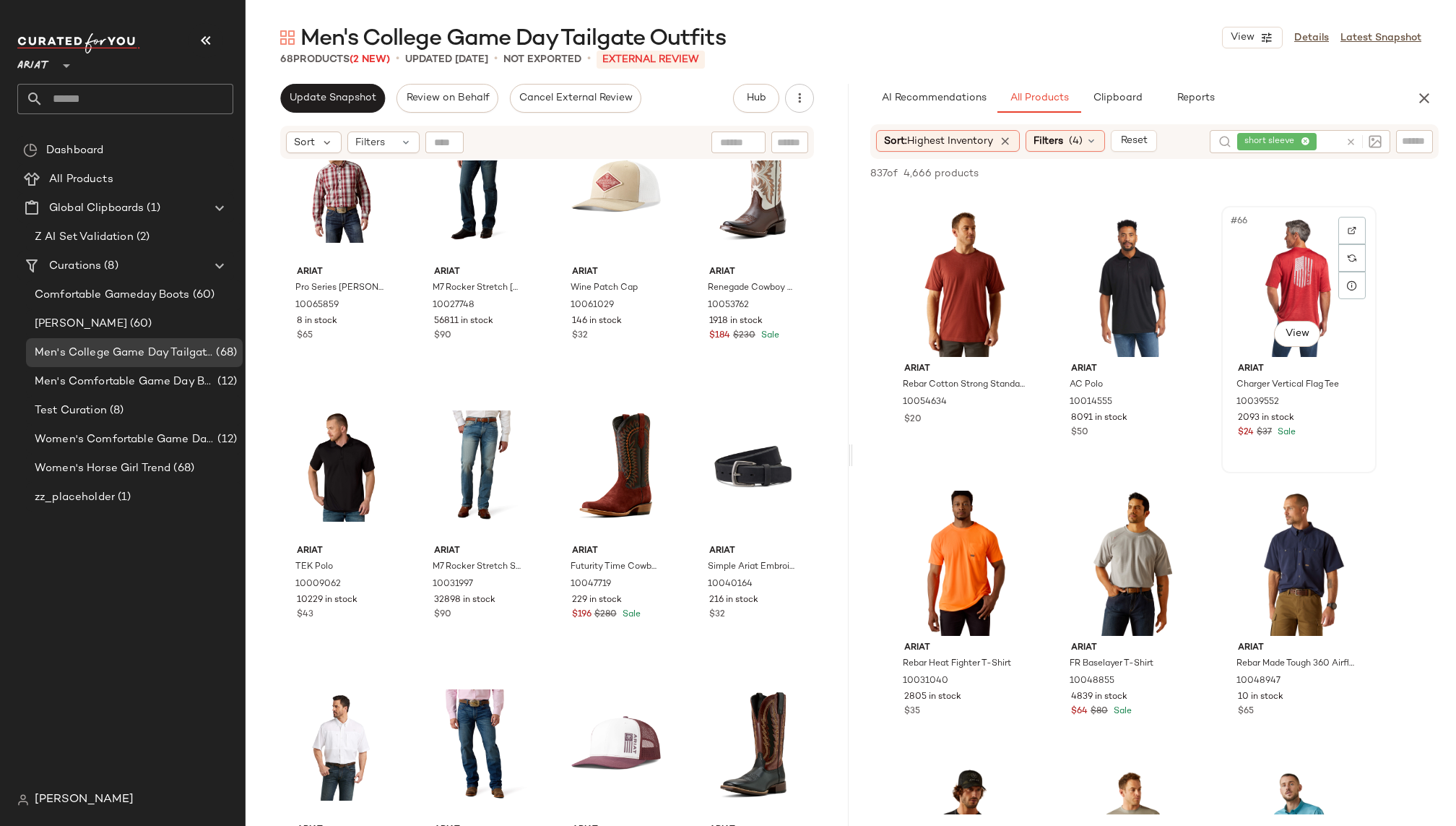
click at [1265, 301] on div "#66 View" at bounding box center [1298, 284] width 145 height 146
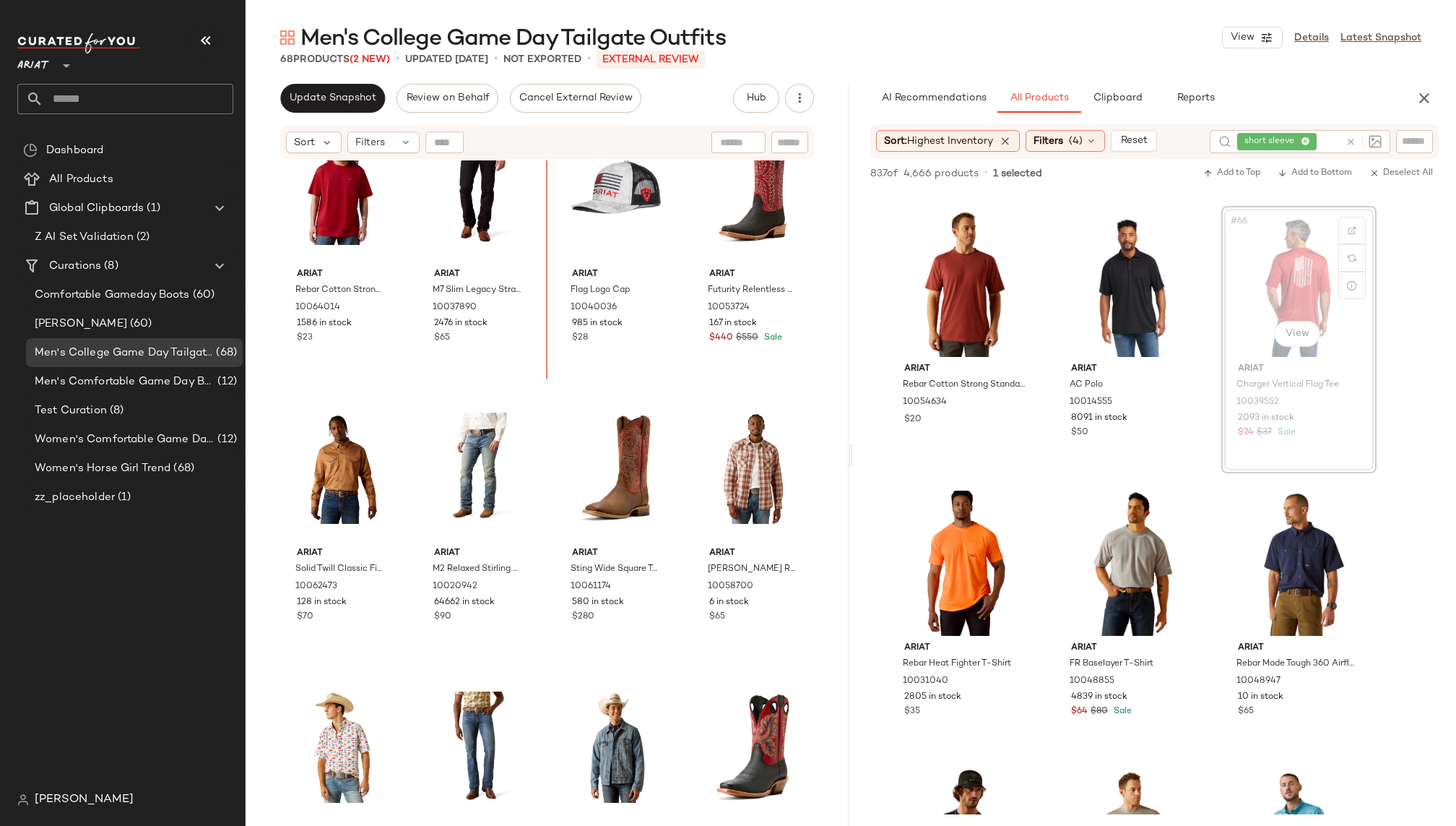
scroll to position [0, 0]
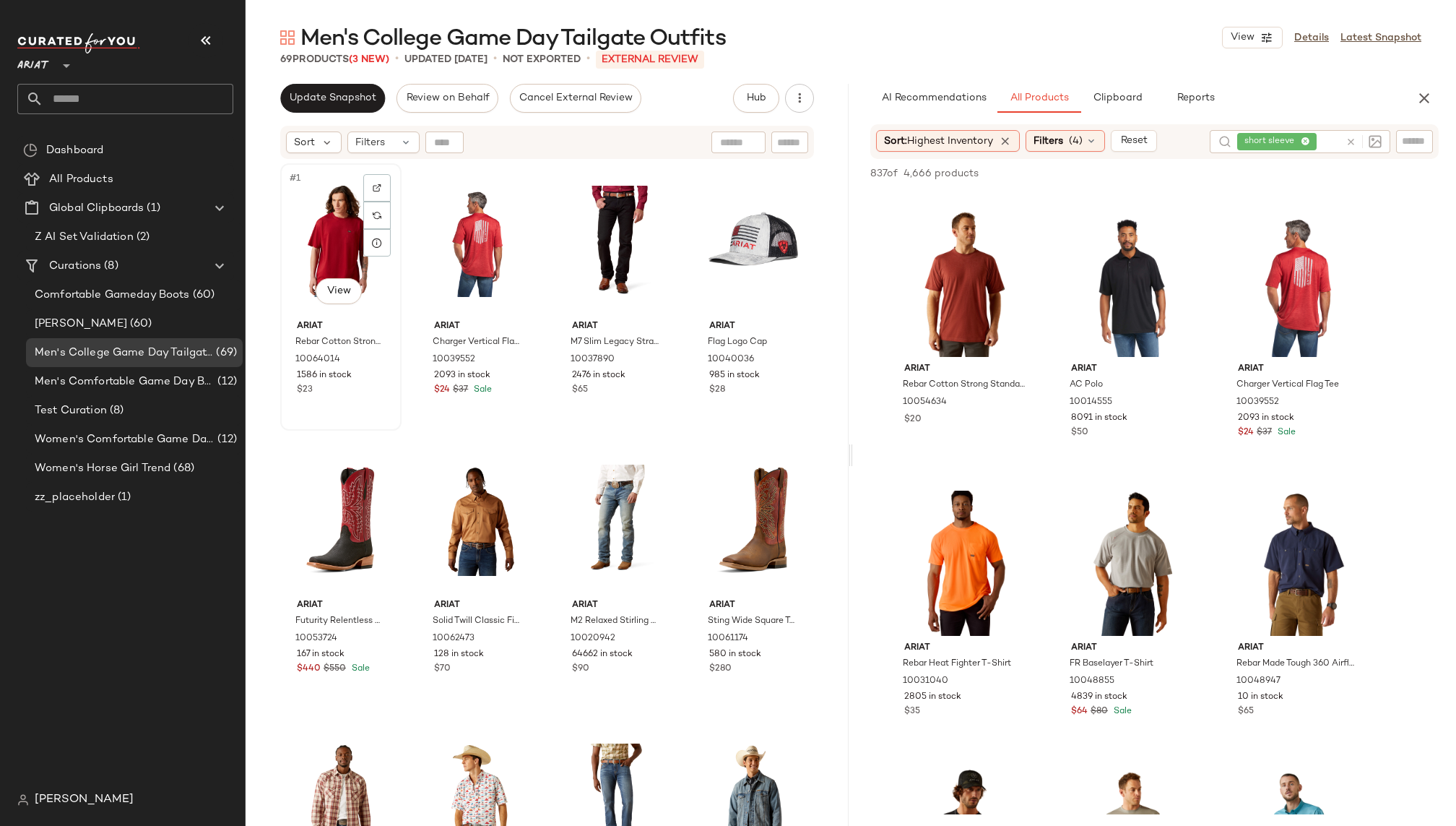
click at [319, 226] on div "#1 View" at bounding box center [341, 241] width 111 height 146
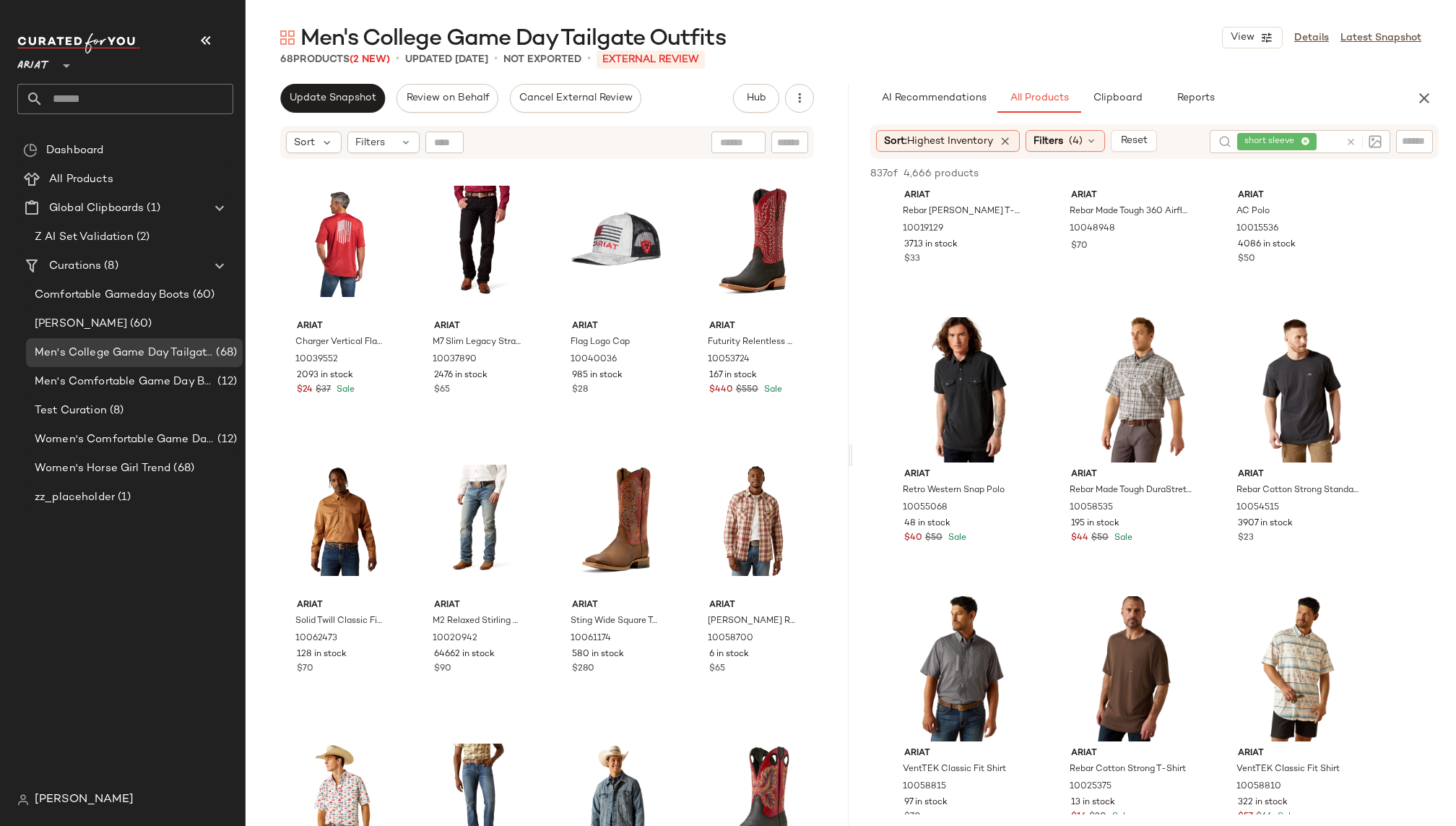
scroll to position [7718, 0]
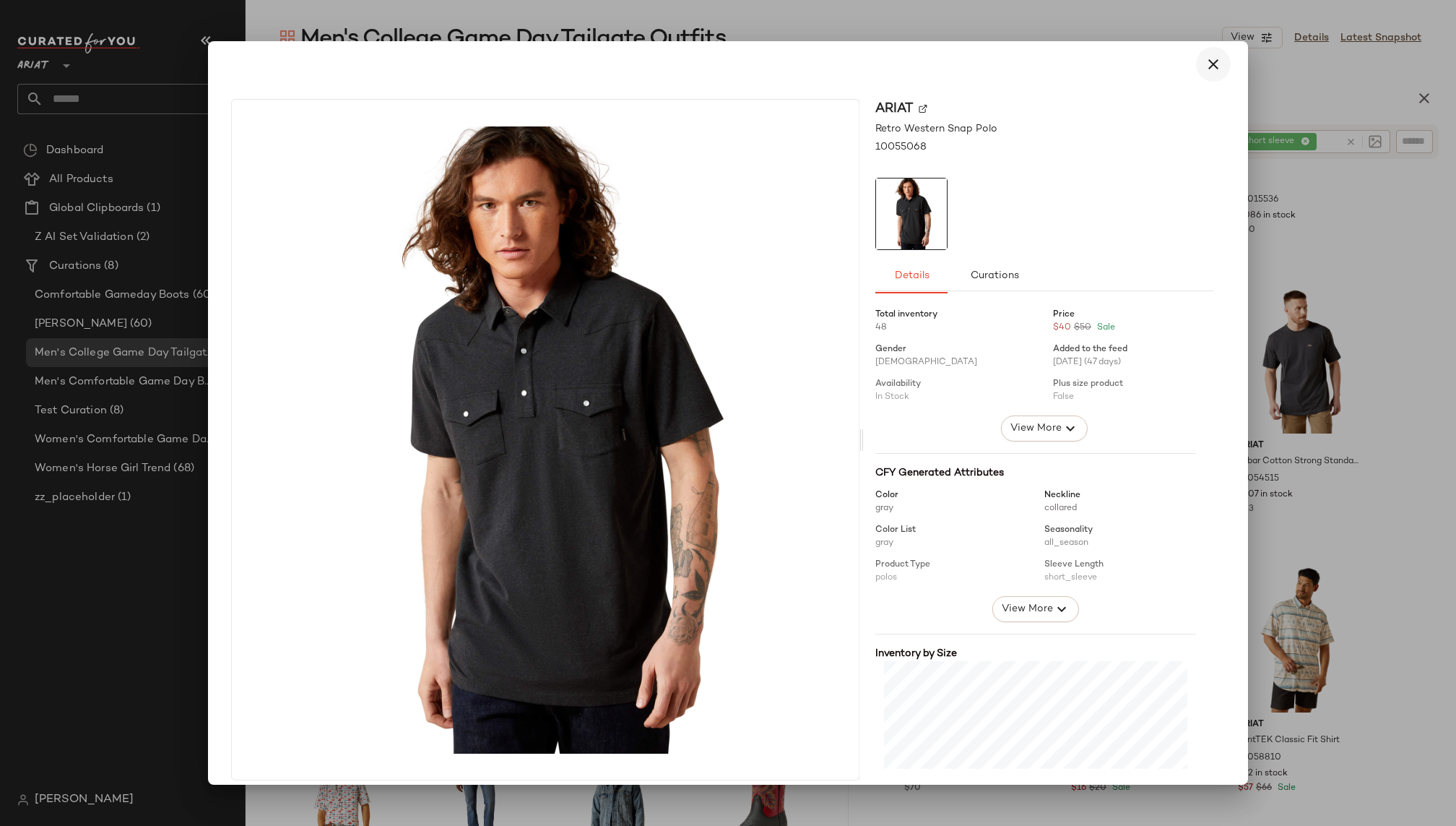
click at [1205, 66] on icon "button" at bounding box center [1213, 64] width 18 height 18
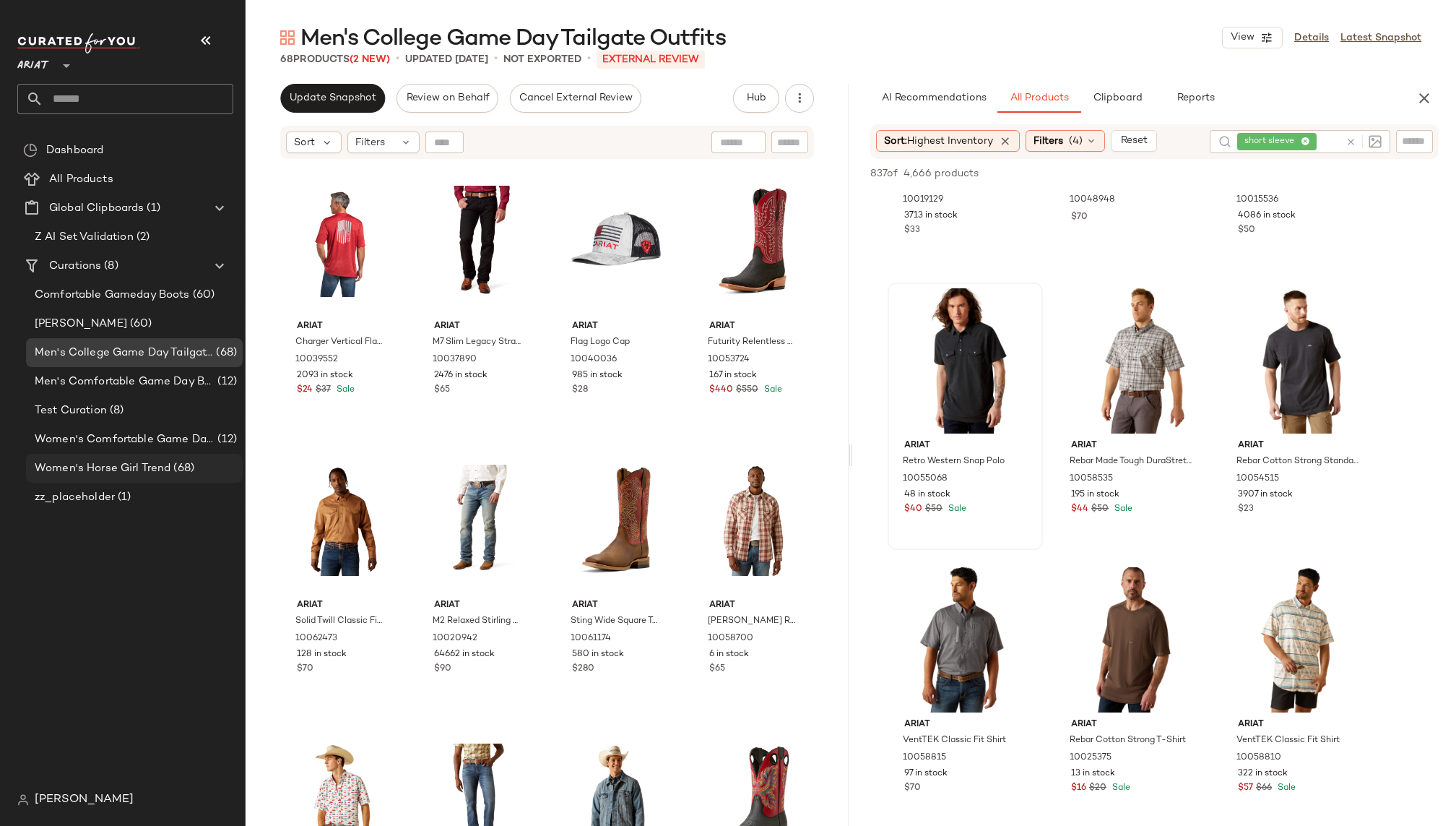
click at [119, 467] on span "Women's Horse Girl Trend" at bounding box center [102, 469] width 136 height 17
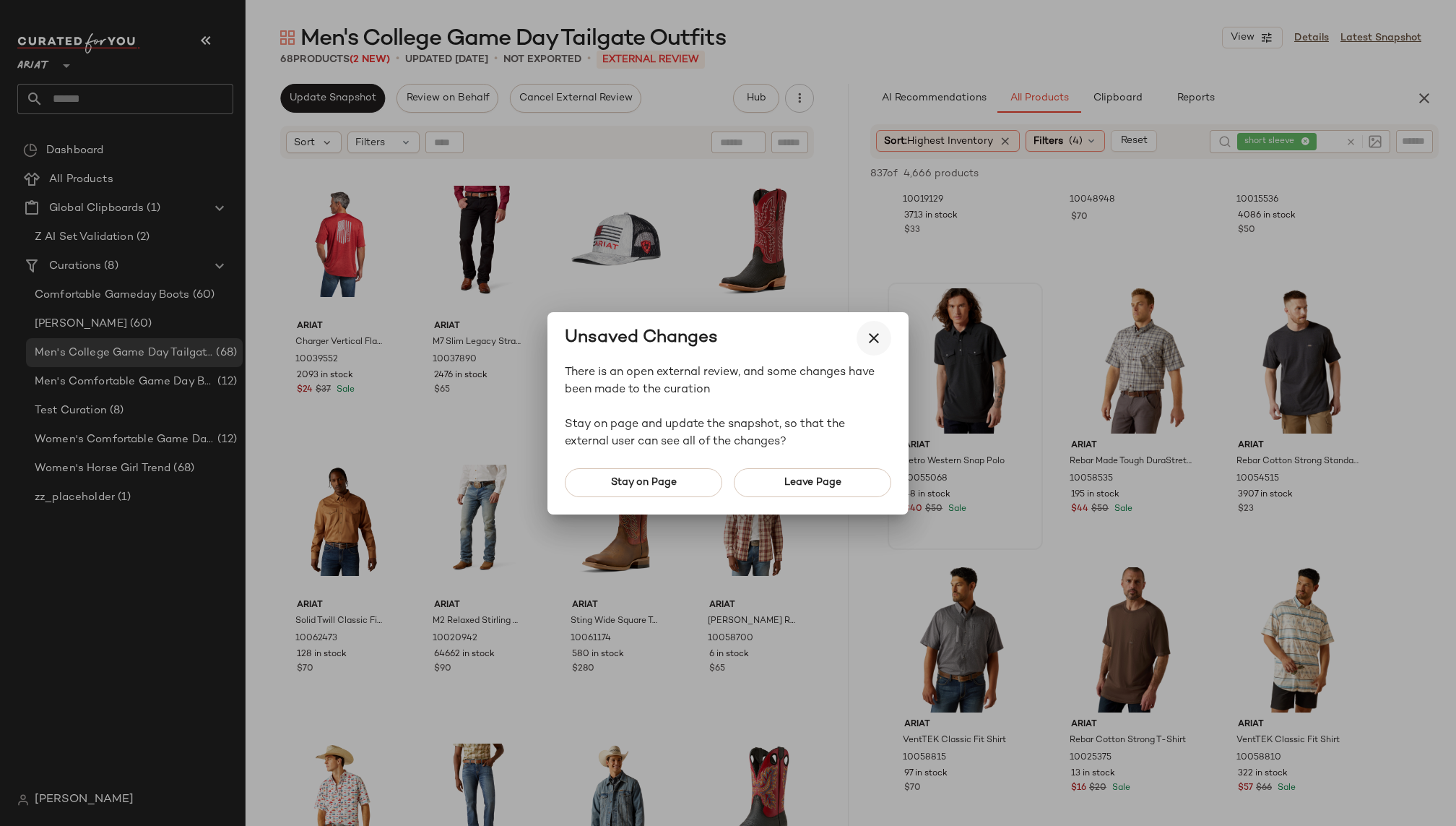
click at [881, 335] on icon "button" at bounding box center [874, 338] width 18 height 18
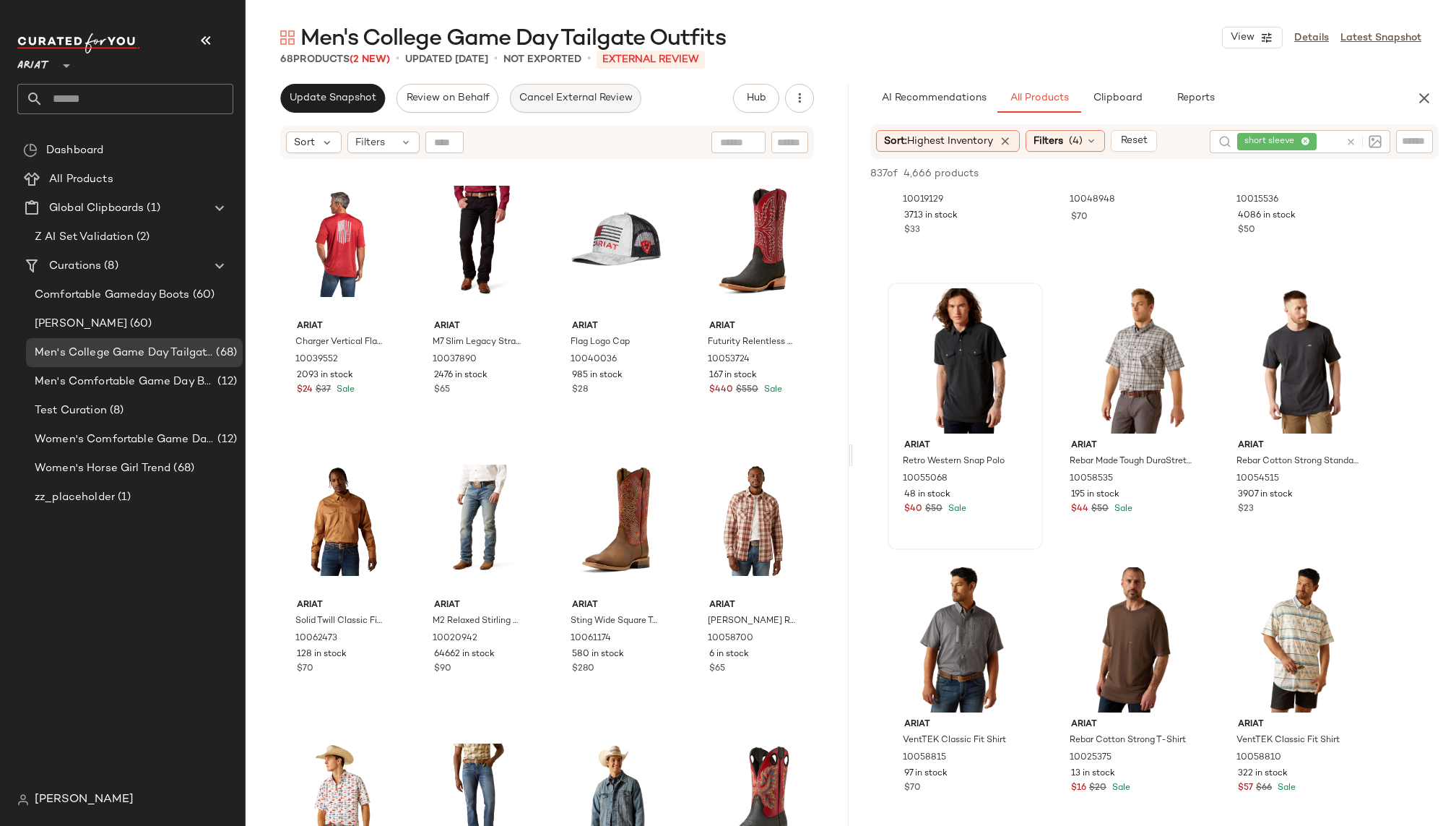
click at [566, 102] on span "Cancel External Review" at bounding box center [575, 98] width 114 height 11
click at [177, 440] on span "Women's Comfortable Game Day Boots" at bounding box center [124, 439] width 180 height 17
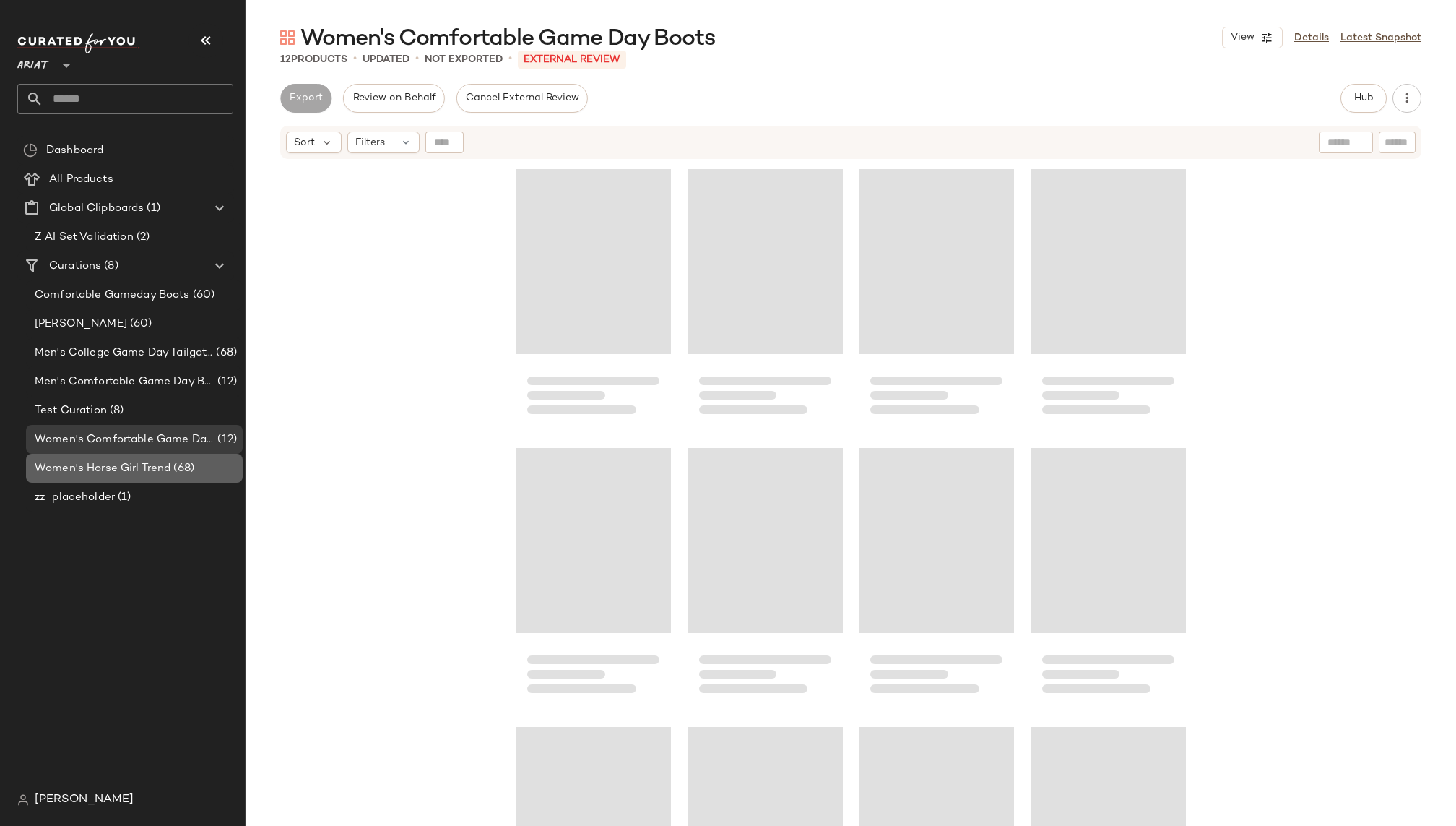
click at [173, 458] on div "Women's Horse Girl Trend (68)" at bounding box center [134, 468] width 216 height 29
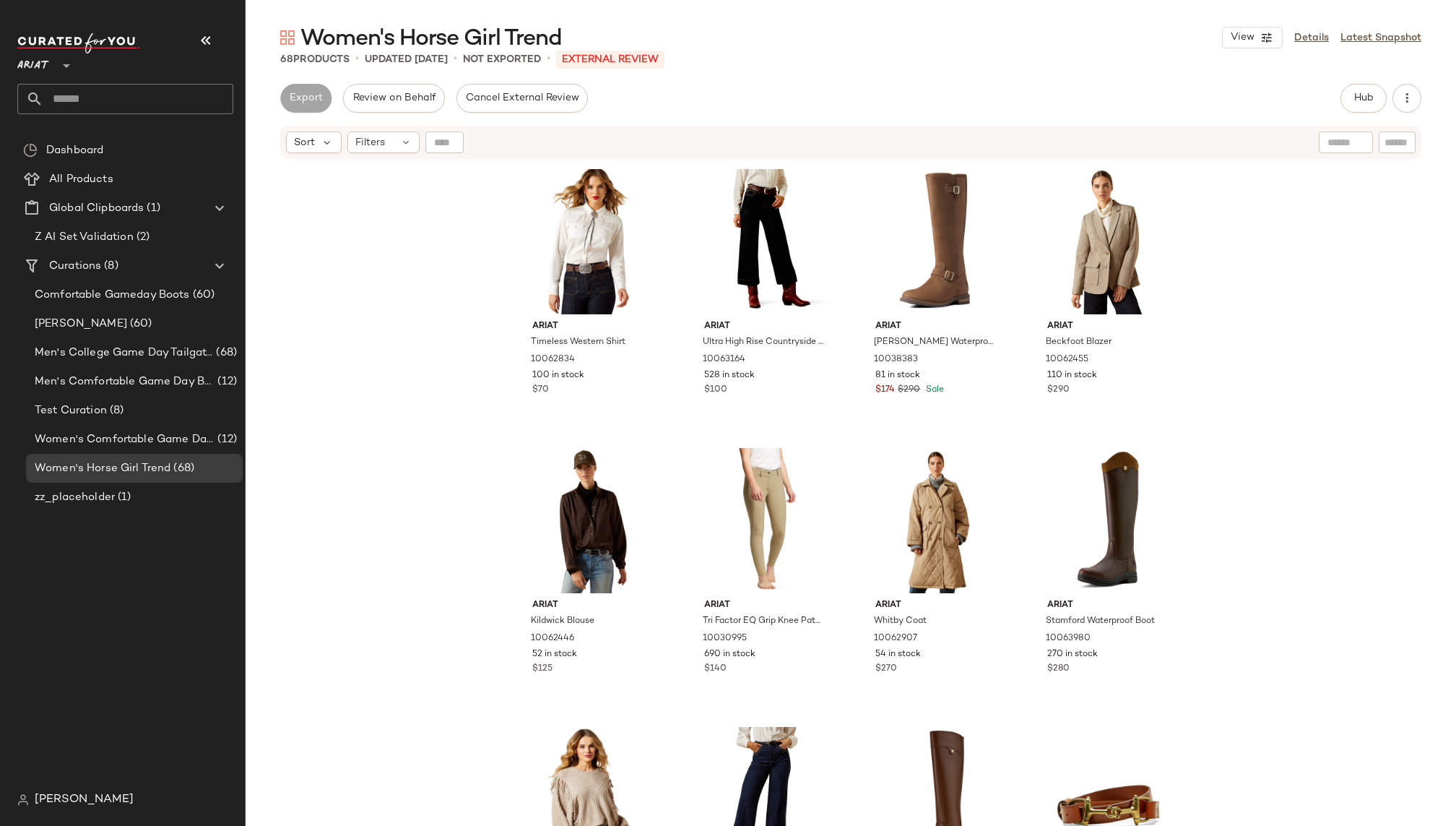
click at [421, 354] on div "Ariat Timeless Western Shirt 10062834 100 in stock $70 Ariat Ultra High Rise Co…" at bounding box center [850, 511] width 1210 height 702
click at [160, 354] on span "Men's College Game Day Tailgate Outfits" at bounding box center [123, 353] width 178 height 17
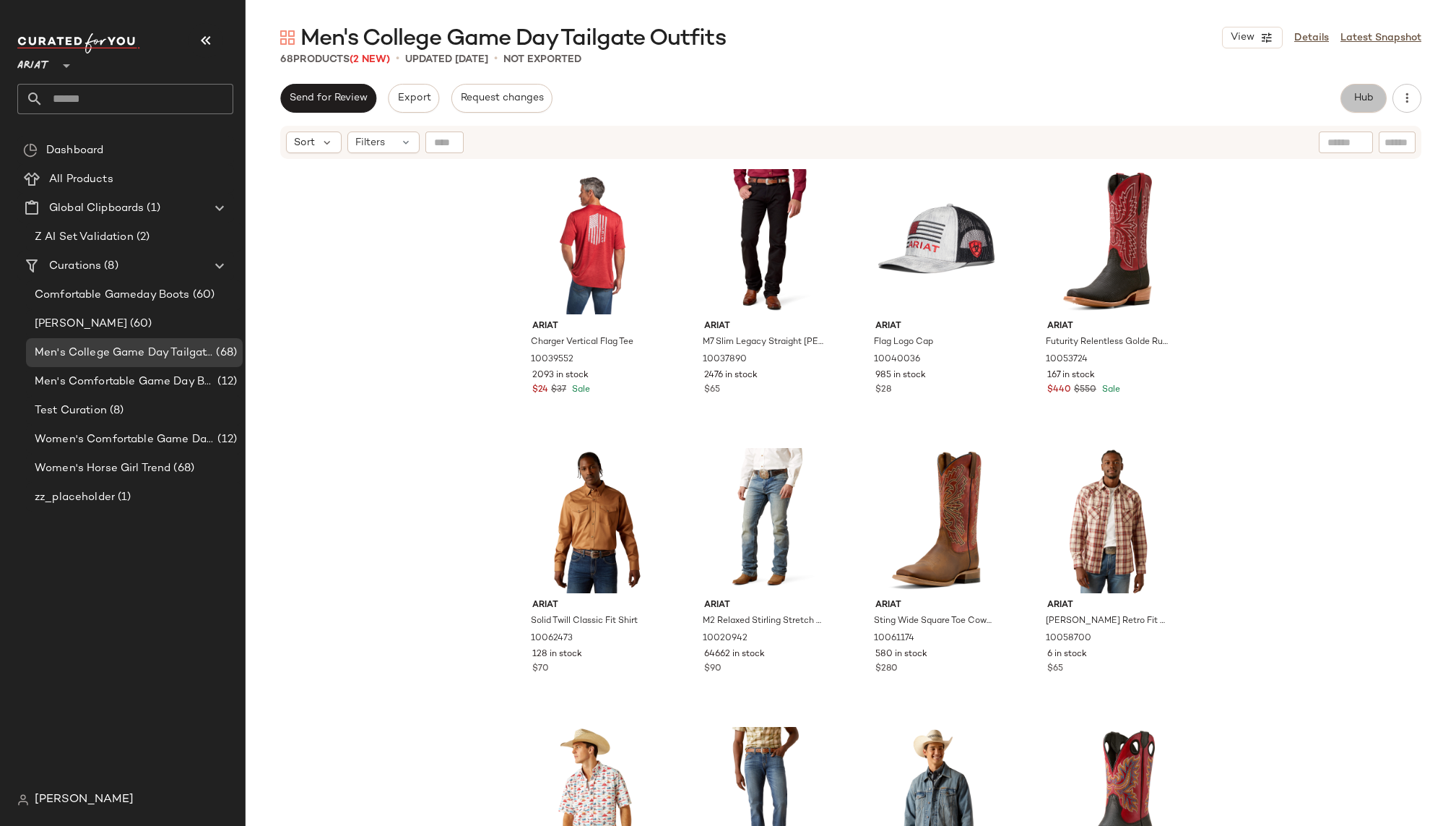
click at [1353, 100] on span "Hub" at bounding box center [1364, 98] width 20 height 11
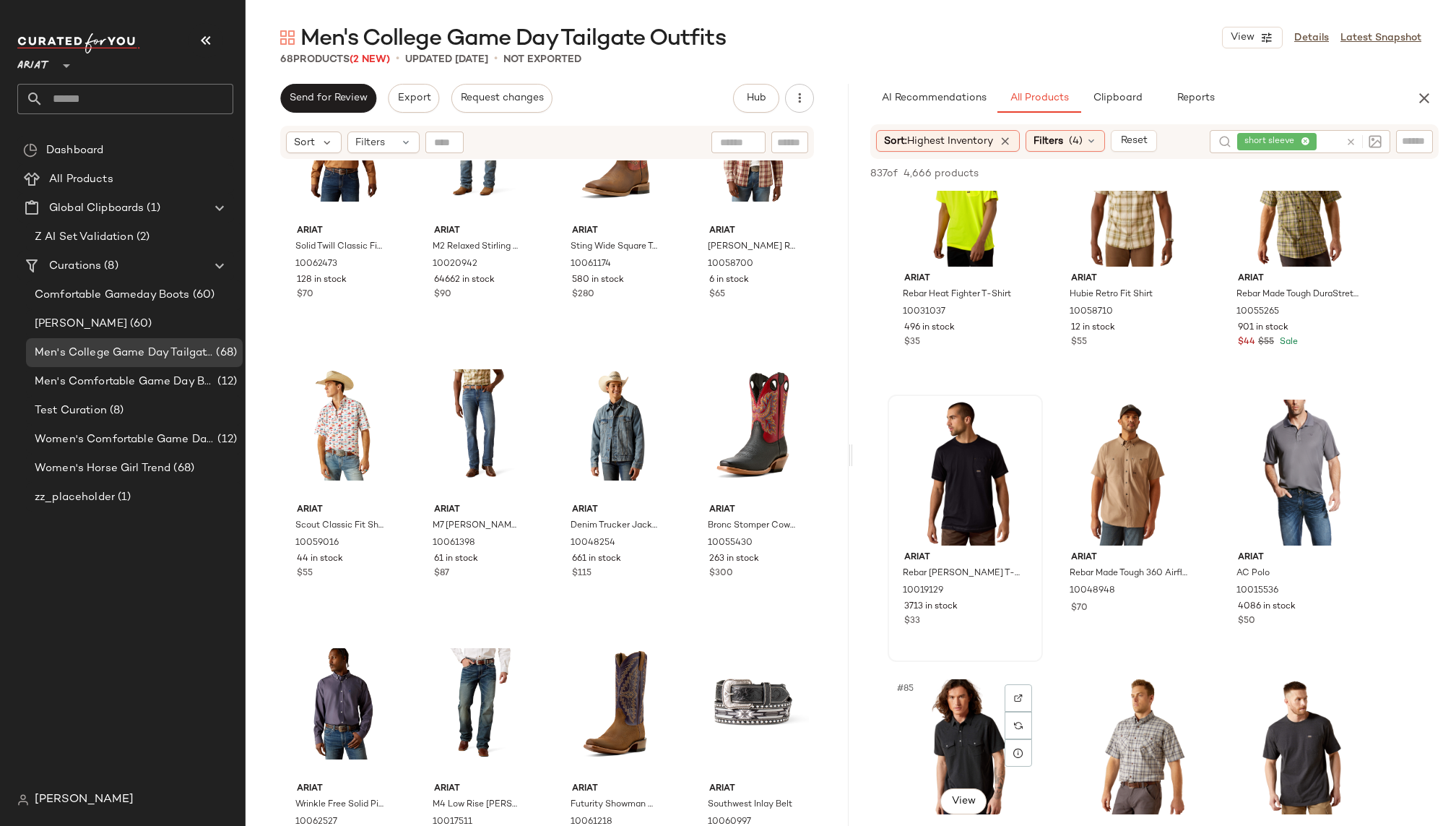
scroll to position [7368, 0]
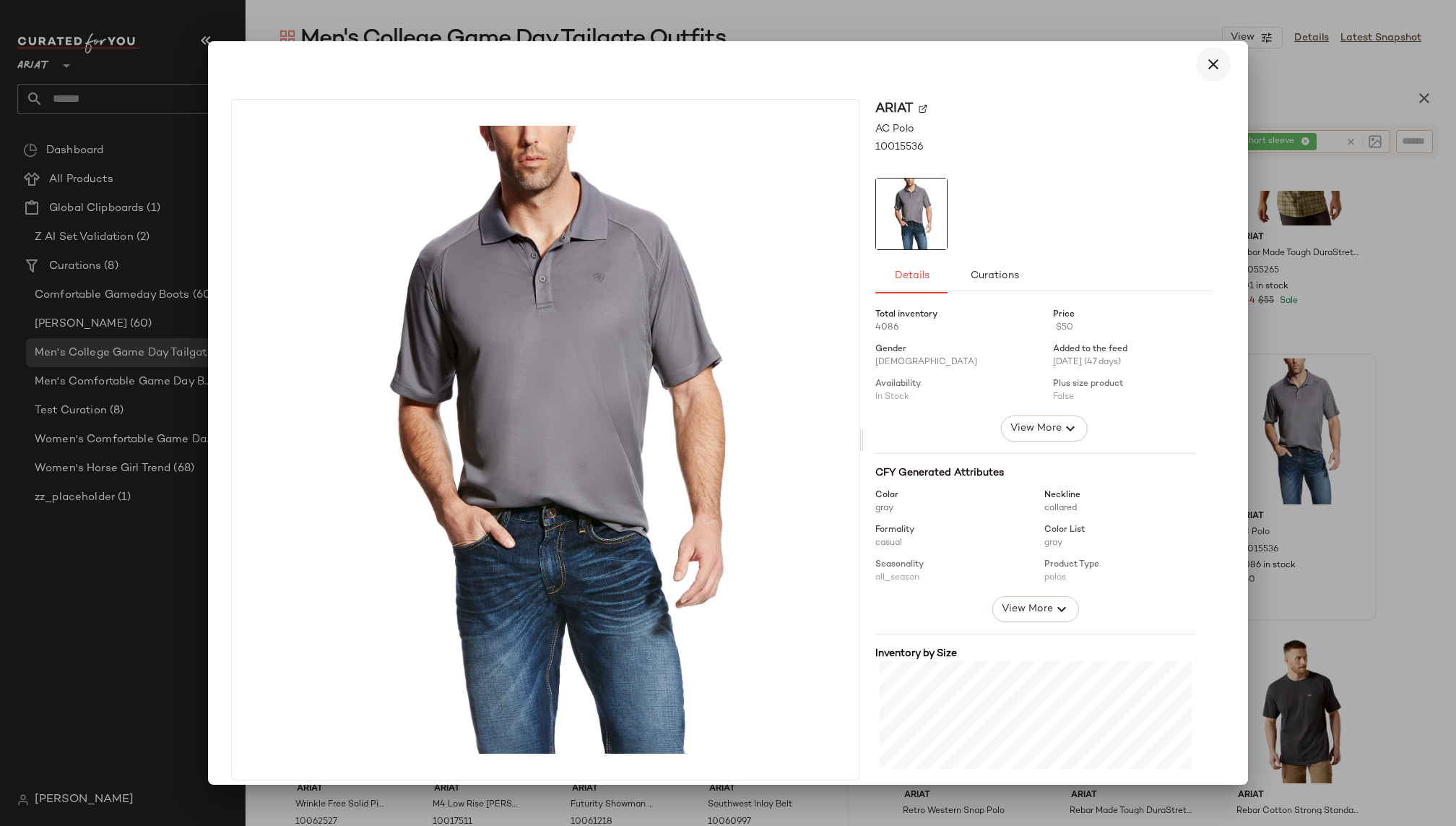
click at [1210, 69] on icon "button" at bounding box center [1213, 64] width 18 height 18
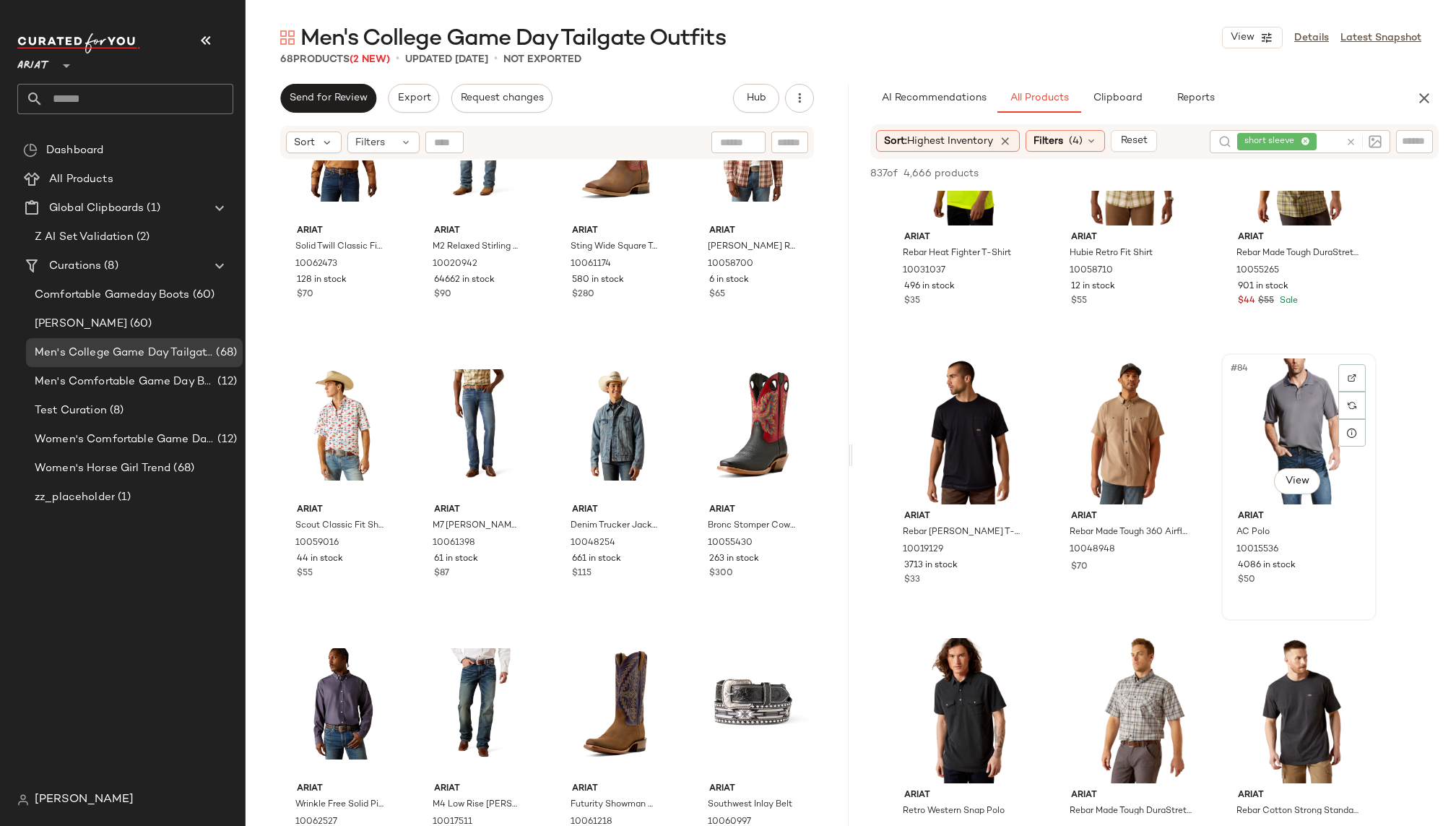
click at [1258, 370] on div "#84 View" at bounding box center [1298, 431] width 145 height 146
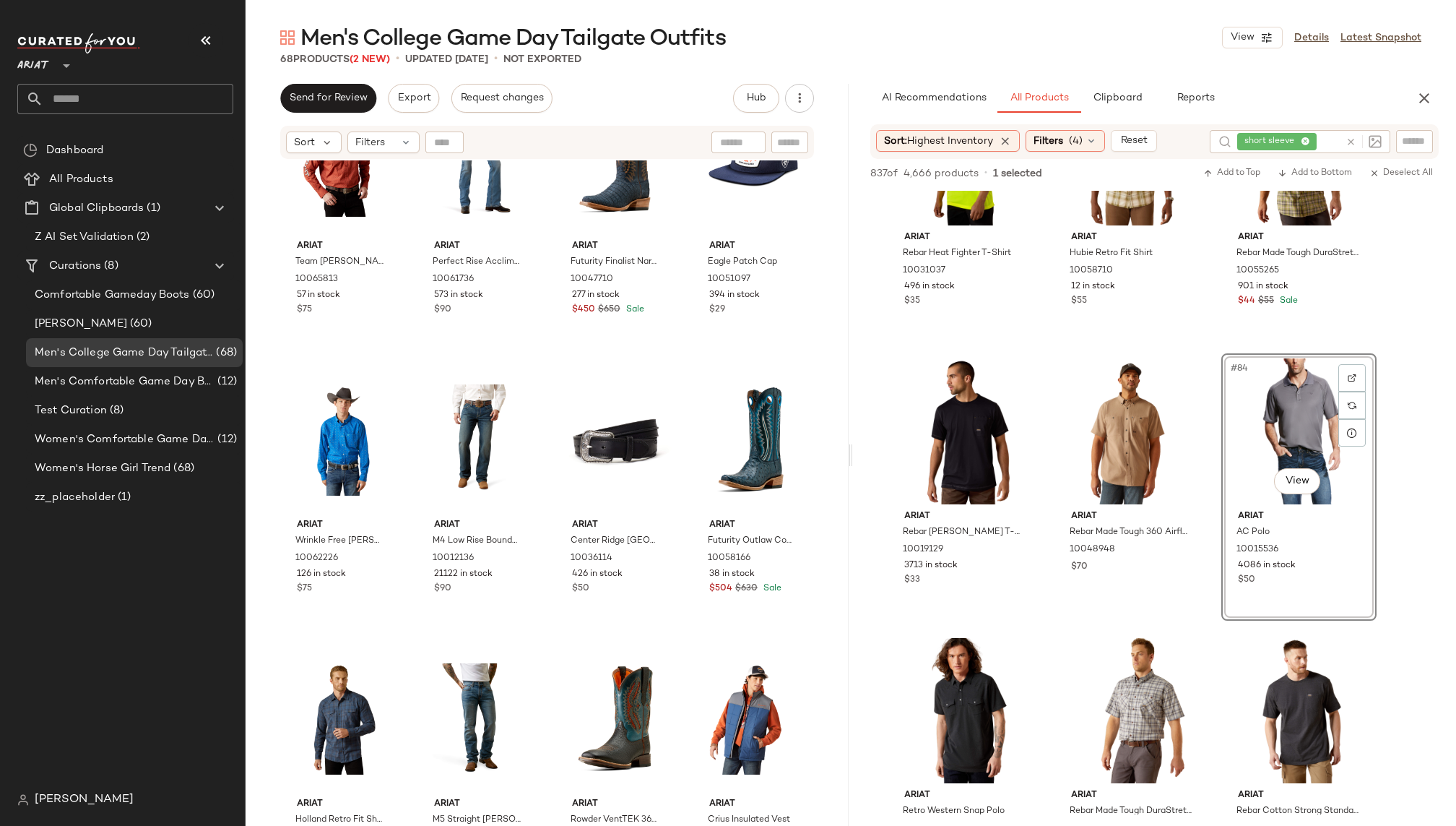
scroll to position [1998, 0]
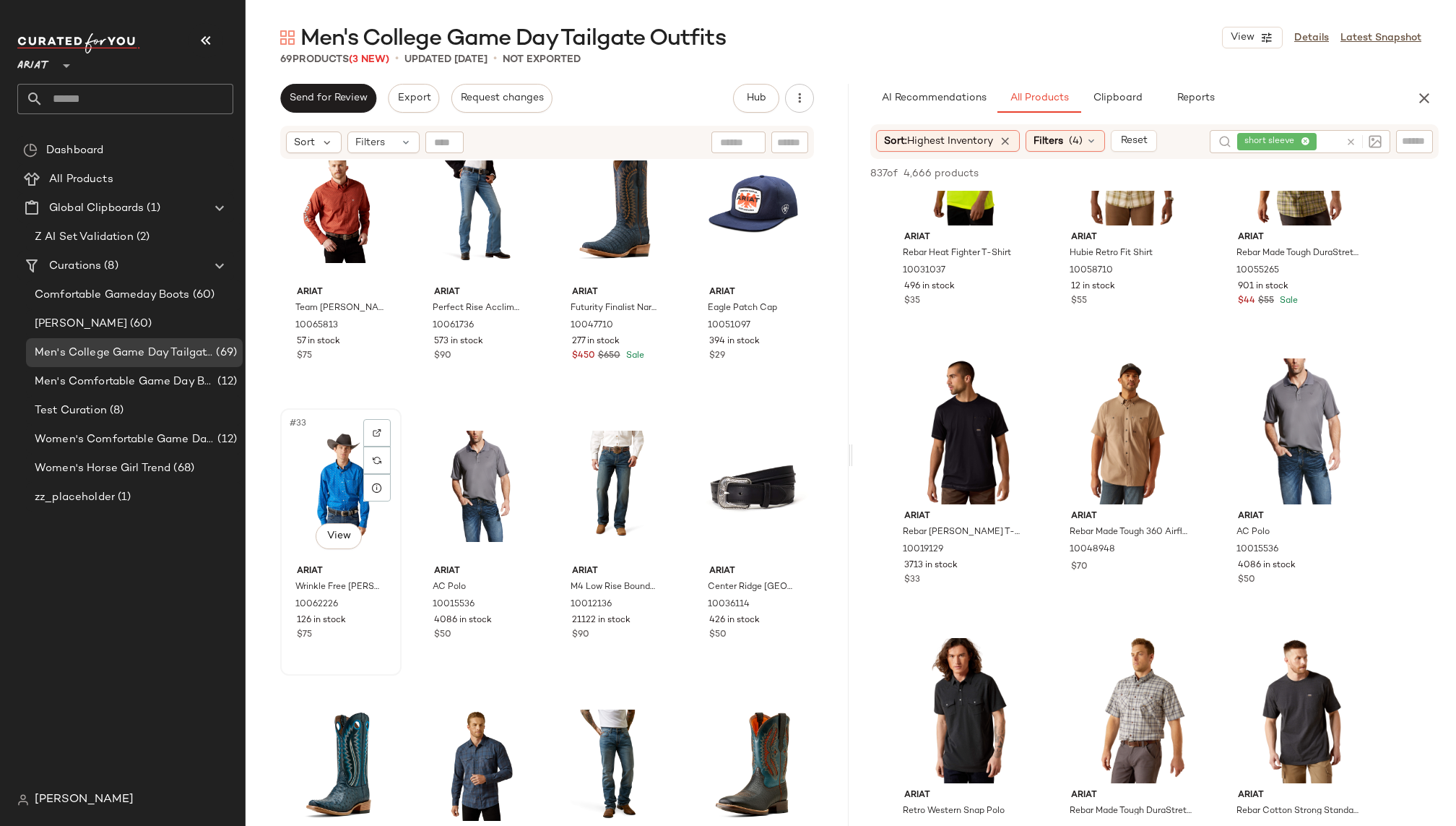
click at [320, 468] on div "#33 View" at bounding box center [341, 487] width 111 height 146
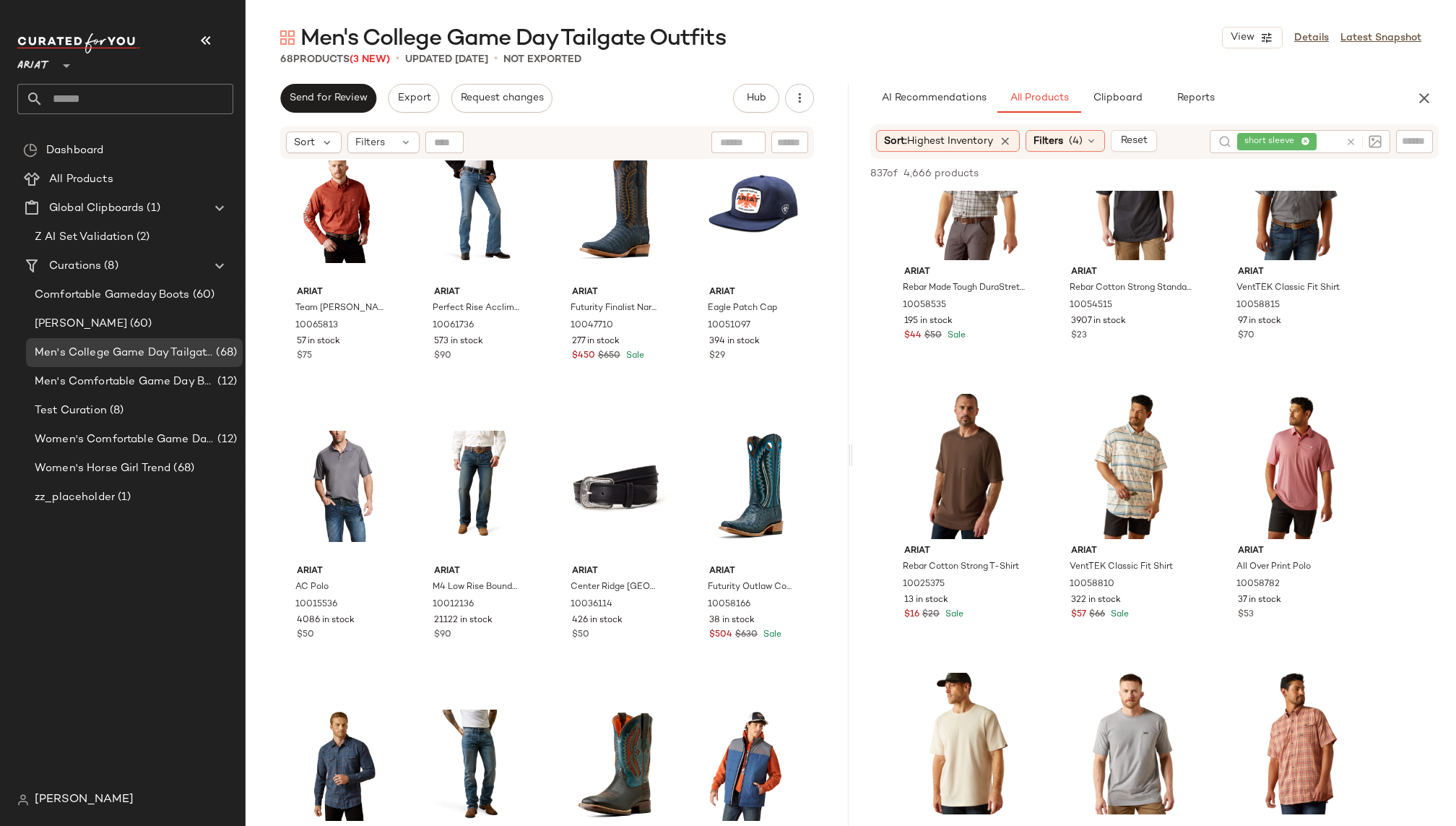
scroll to position [7921, 0]
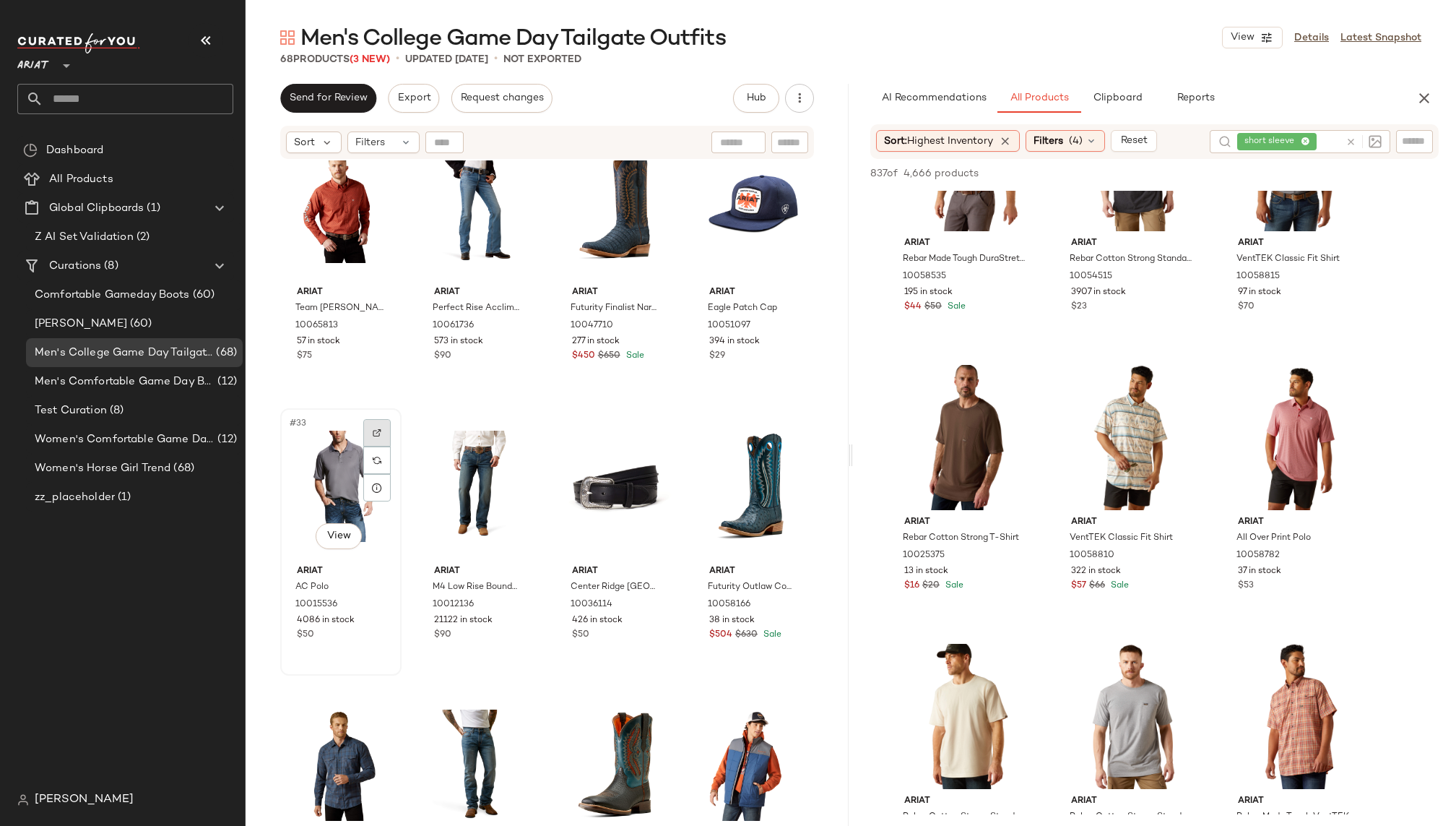
click at [379, 430] on img at bounding box center [376, 432] width 8 height 8
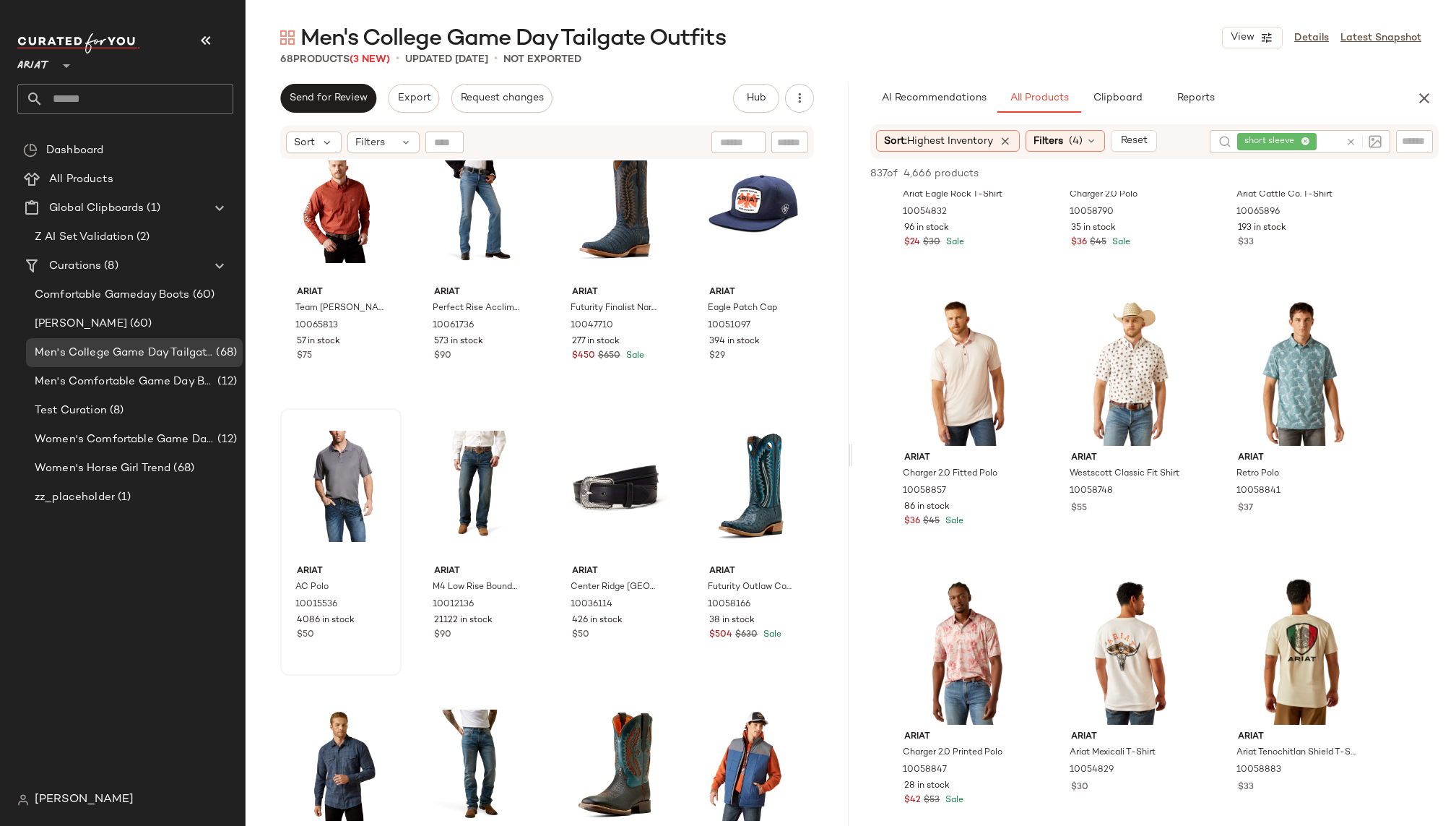
scroll to position [10811, 0]
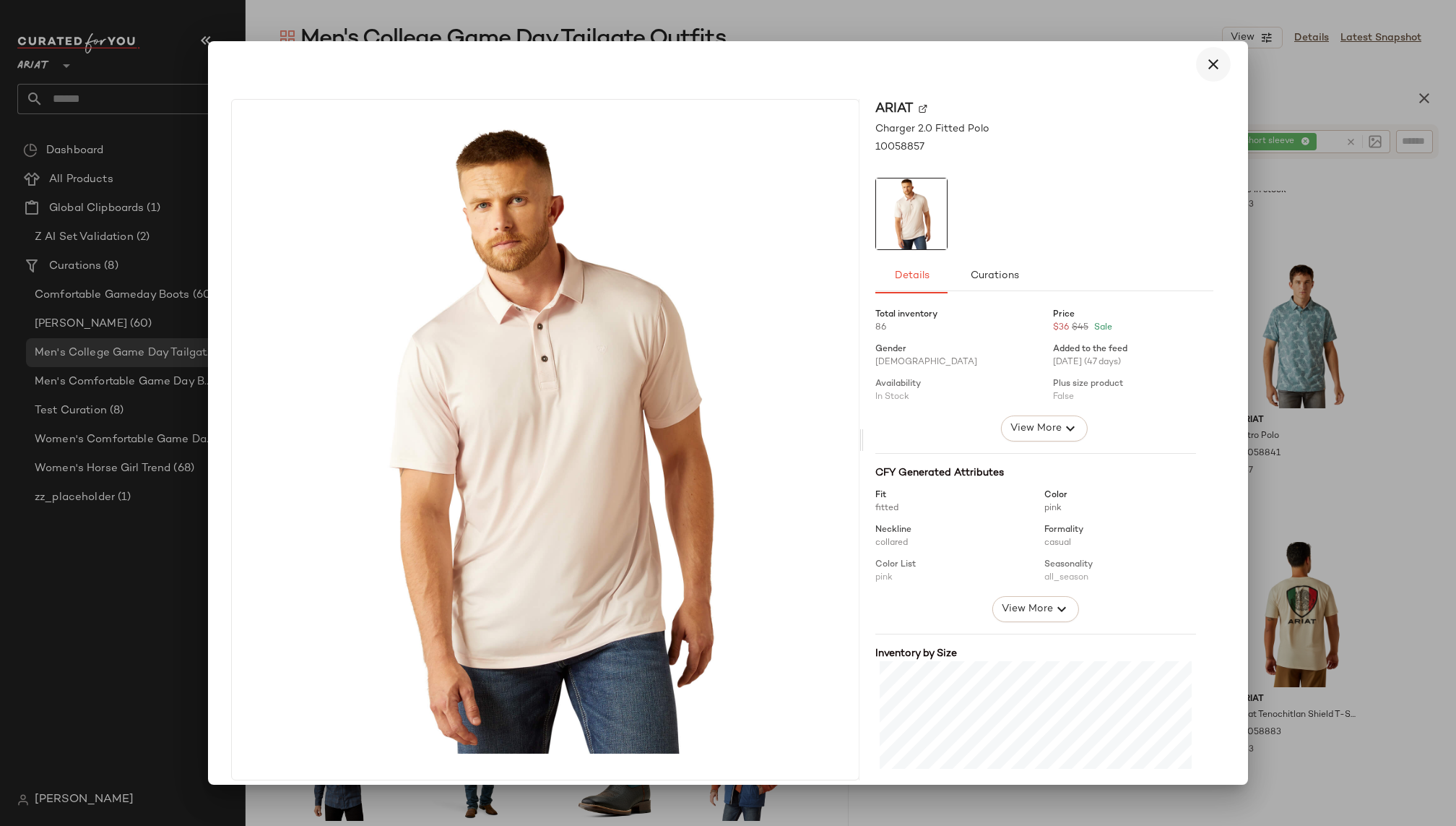
click at [1205, 70] on icon "button" at bounding box center [1213, 64] width 18 height 18
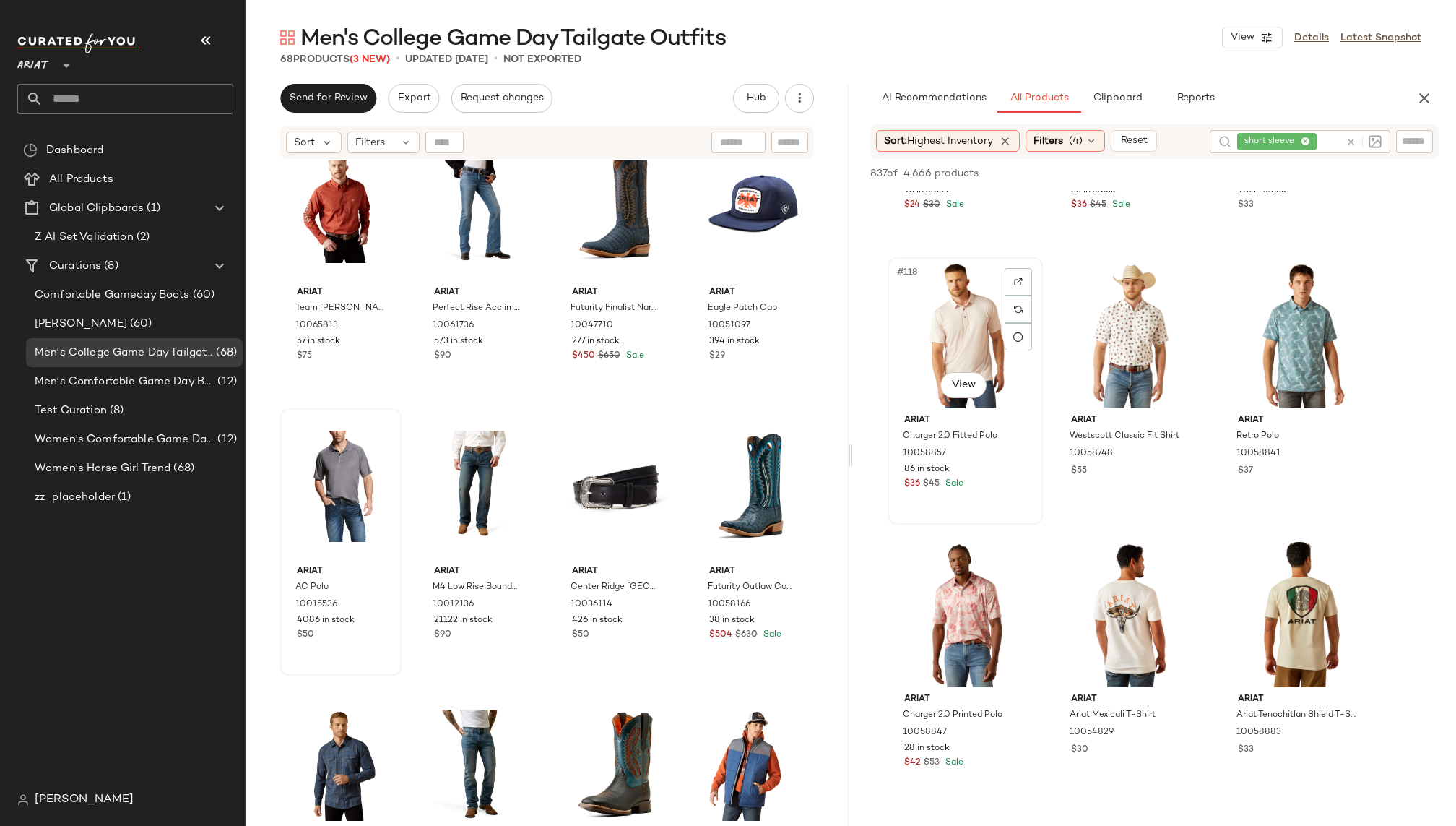
click at [928, 364] on div "#118 View" at bounding box center [965, 336] width 145 height 146
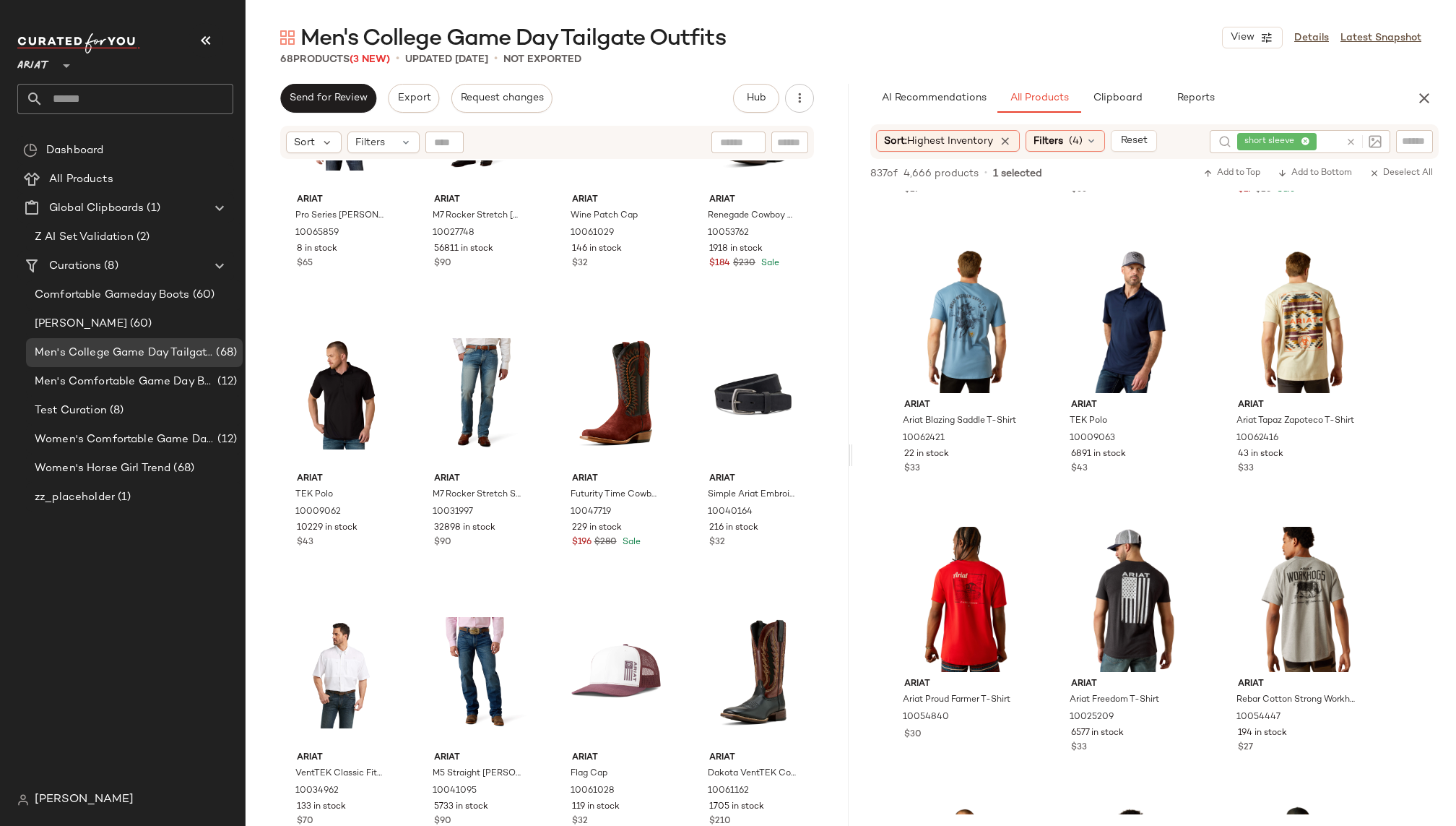
scroll to position [12196, 0]
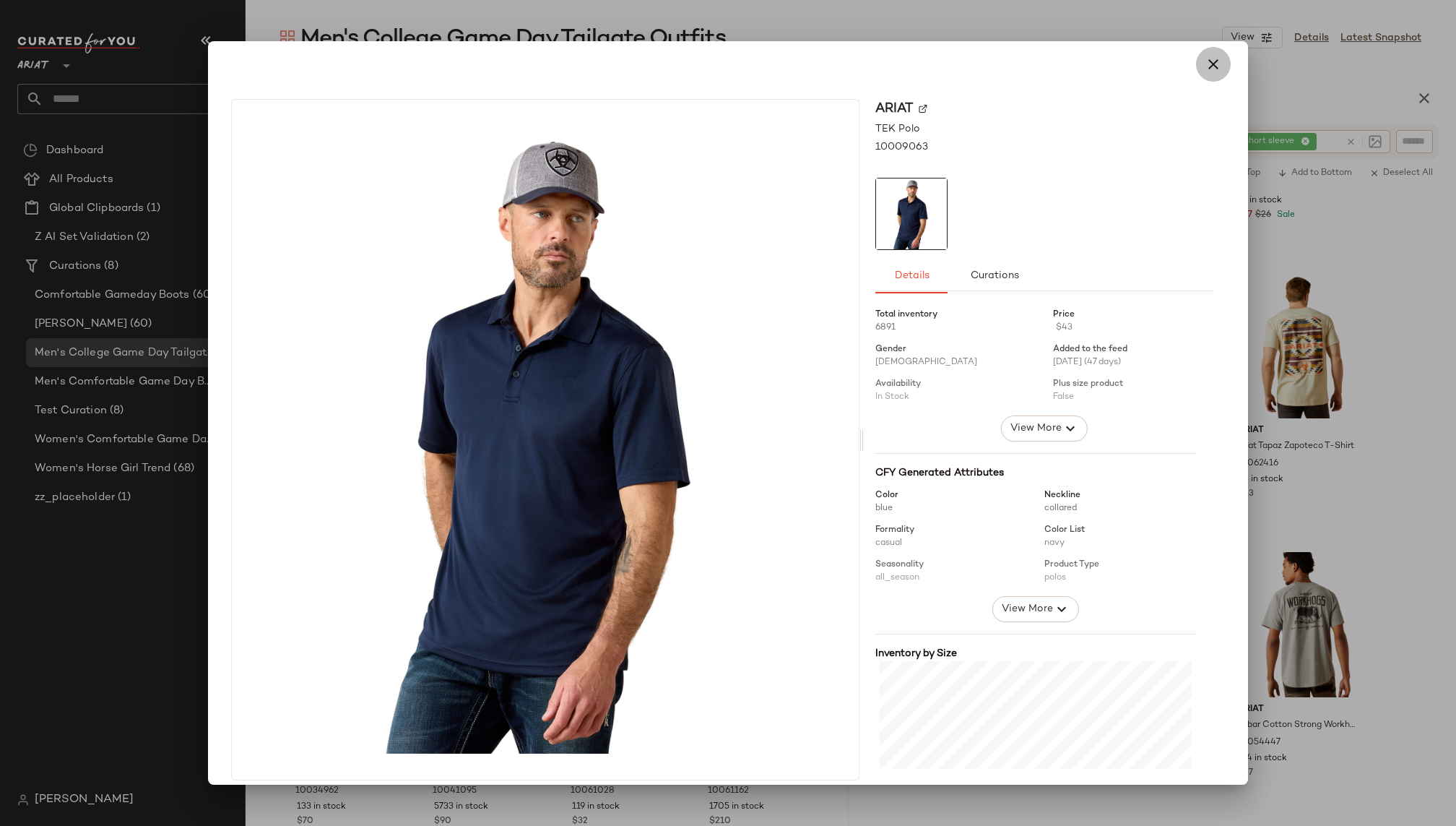
click at [1205, 68] on icon "button" at bounding box center [1213, 64] width 18 height 18
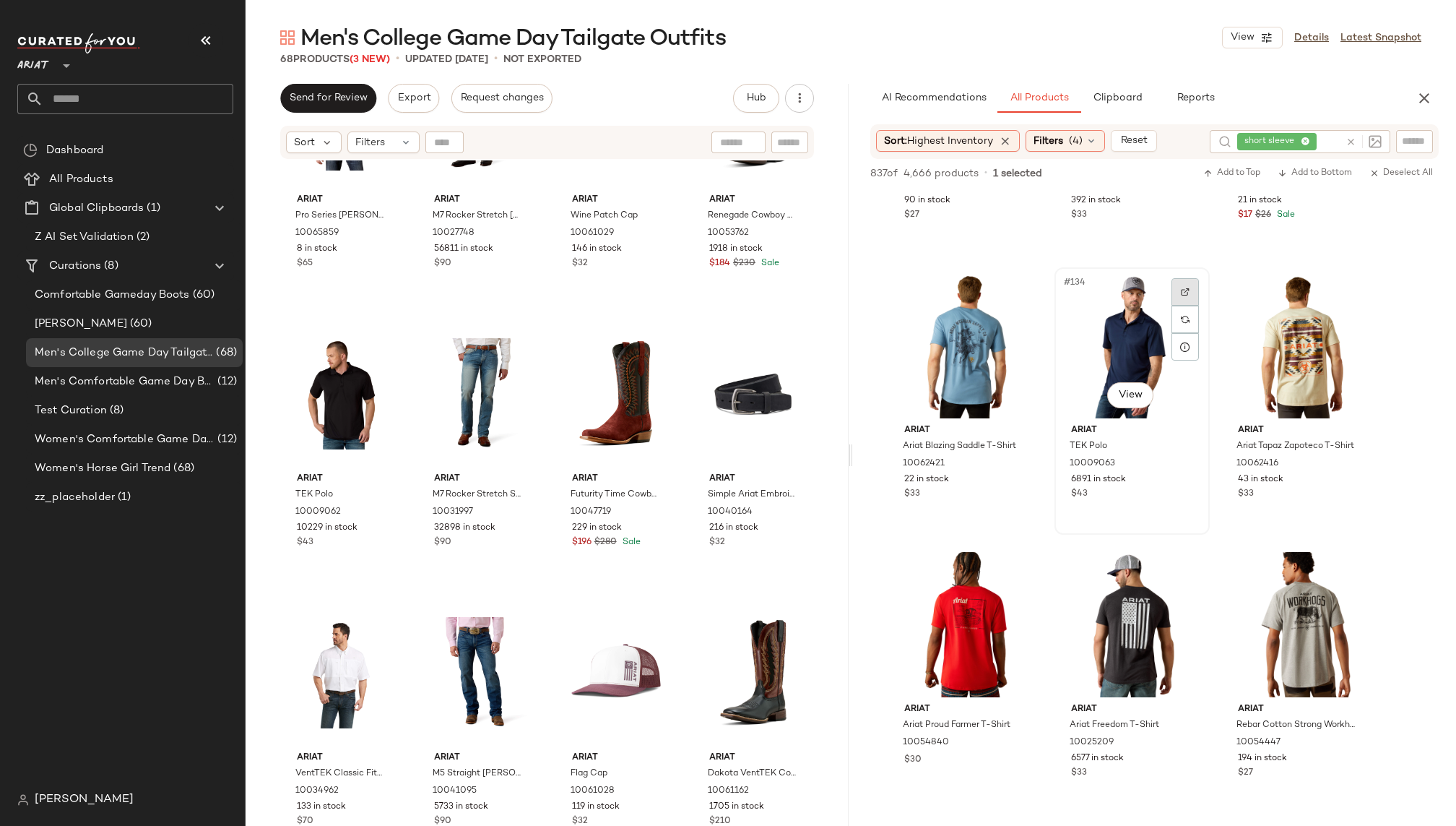
click at [1183, 288] on img at bounding box center [1184, 291] width 8 height 8
click at [1116, 338] on div "#134 View" at bounding box center [1132, 346] width 145 height 146
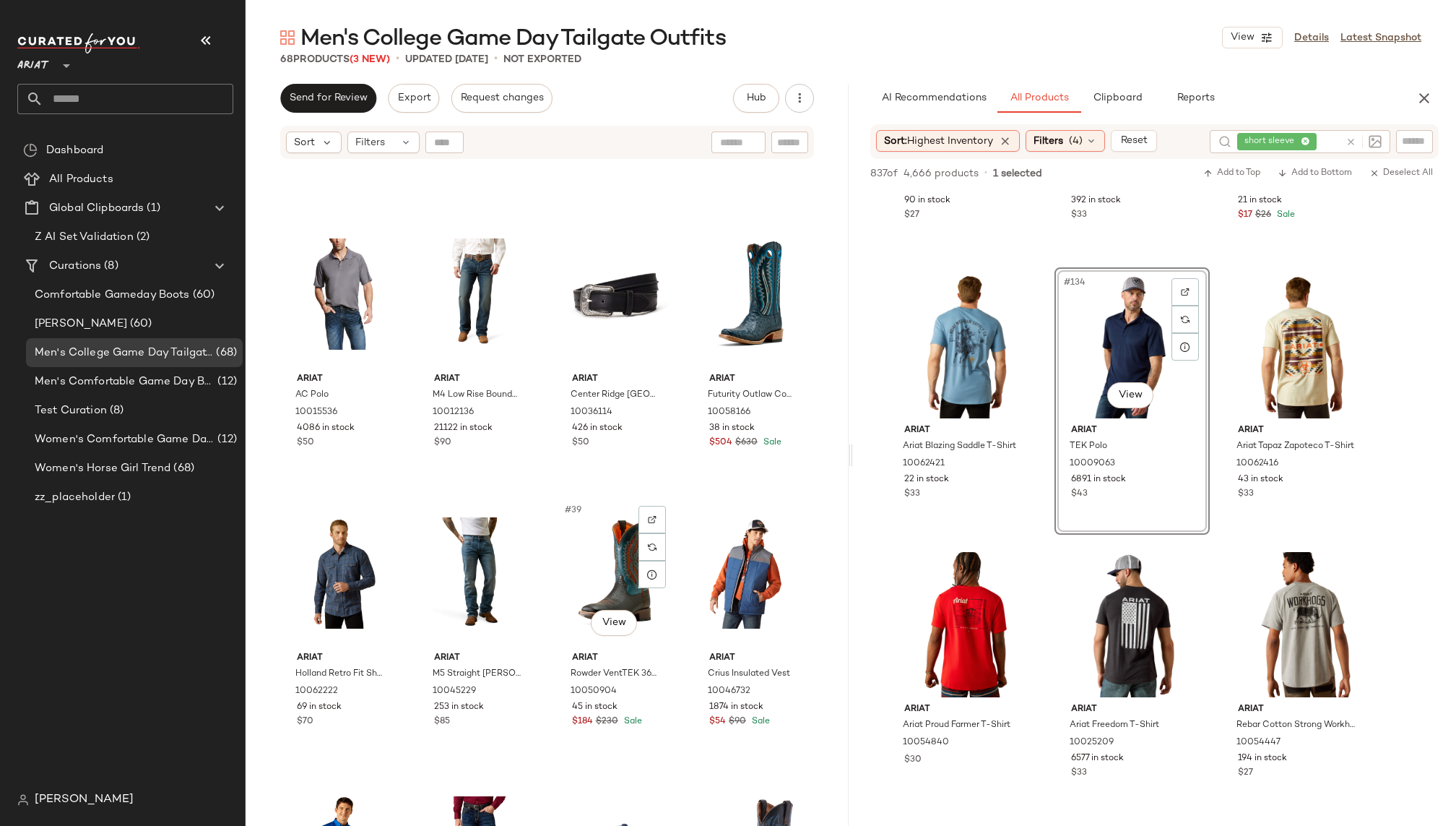
scroll to position [2188, 0]
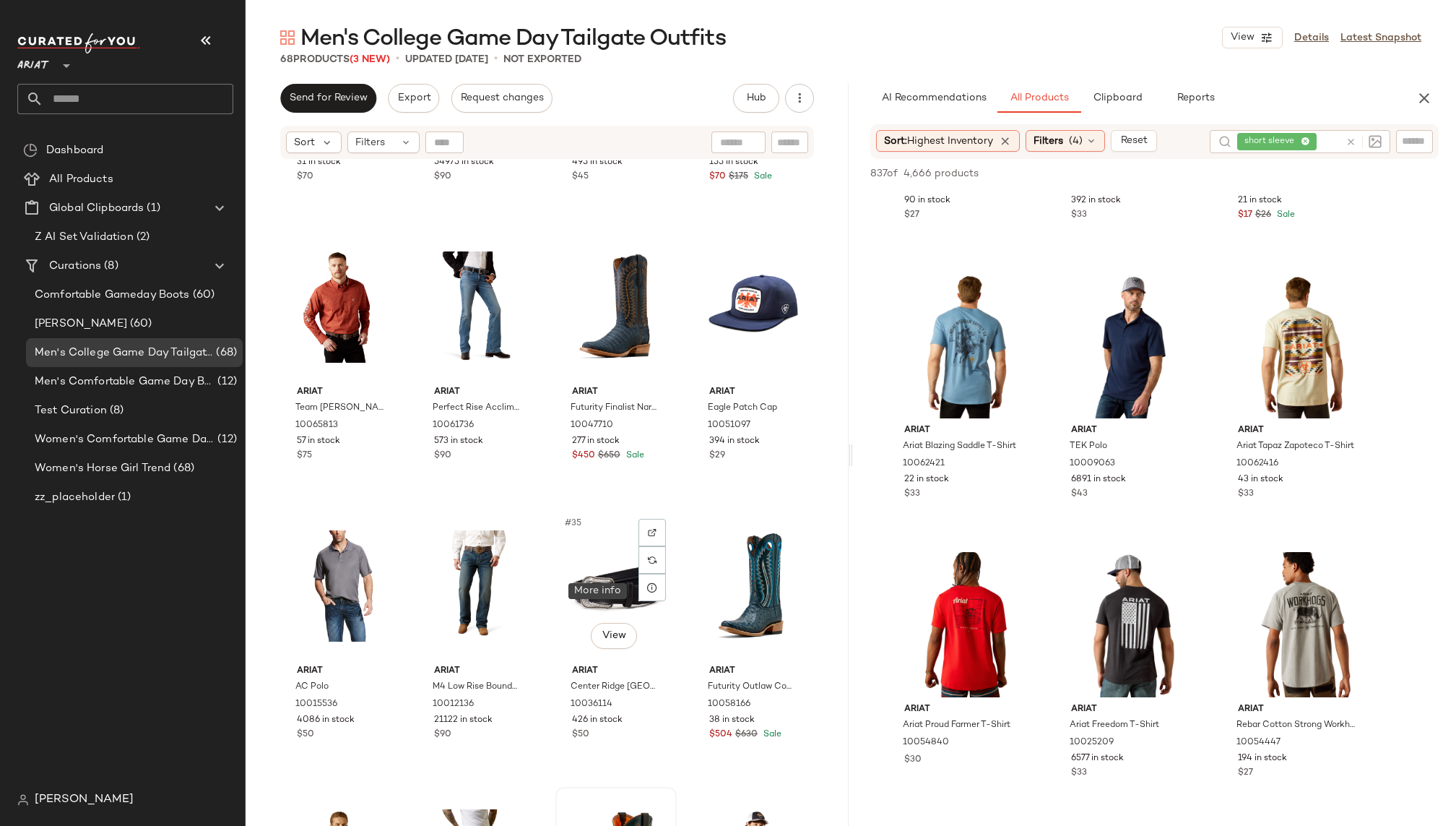
scroll to position [1901, 0]
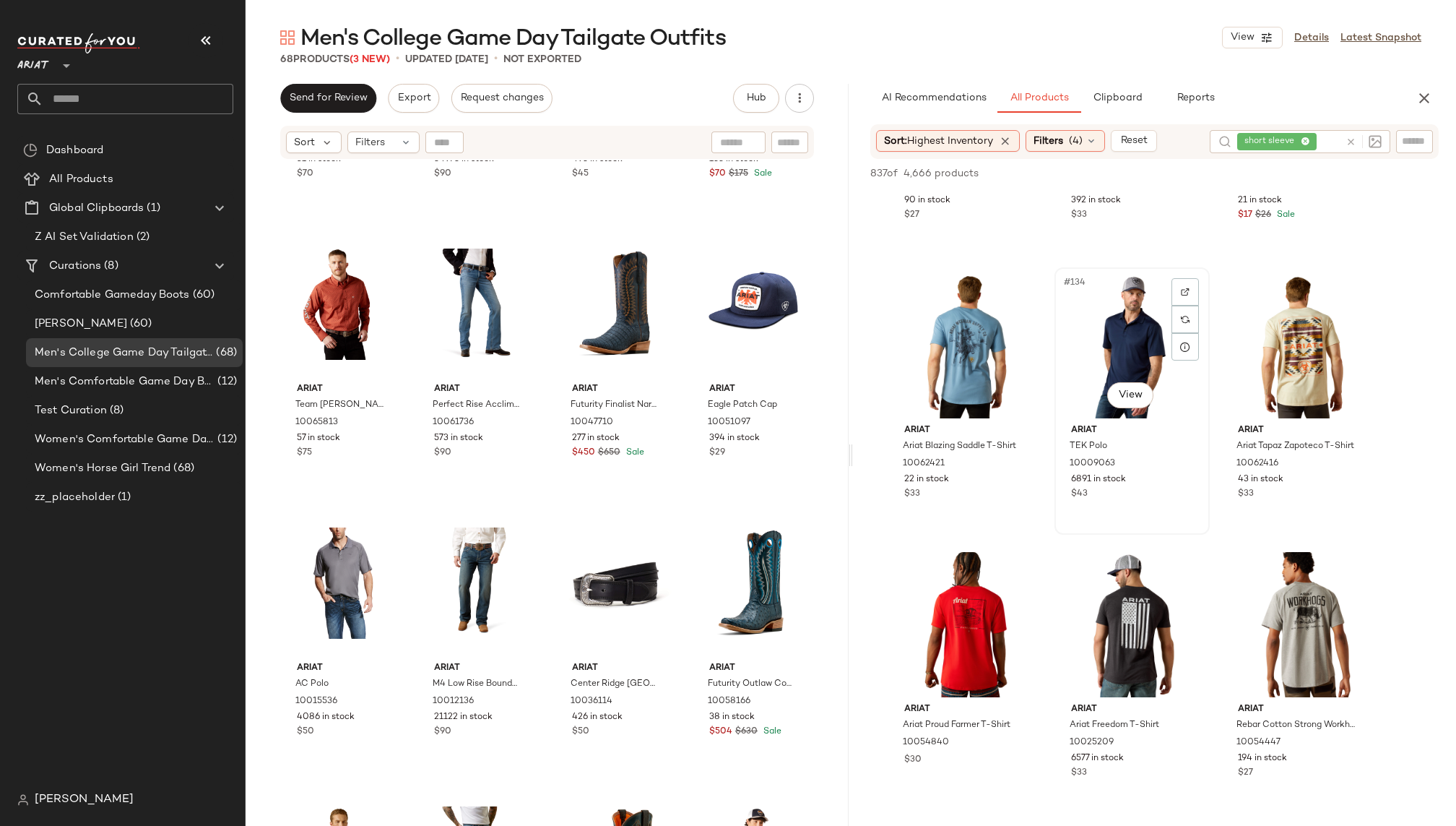
click at [1100, 353] on div "#134 View" at bounding box center [1132, 346] width 145 height 146
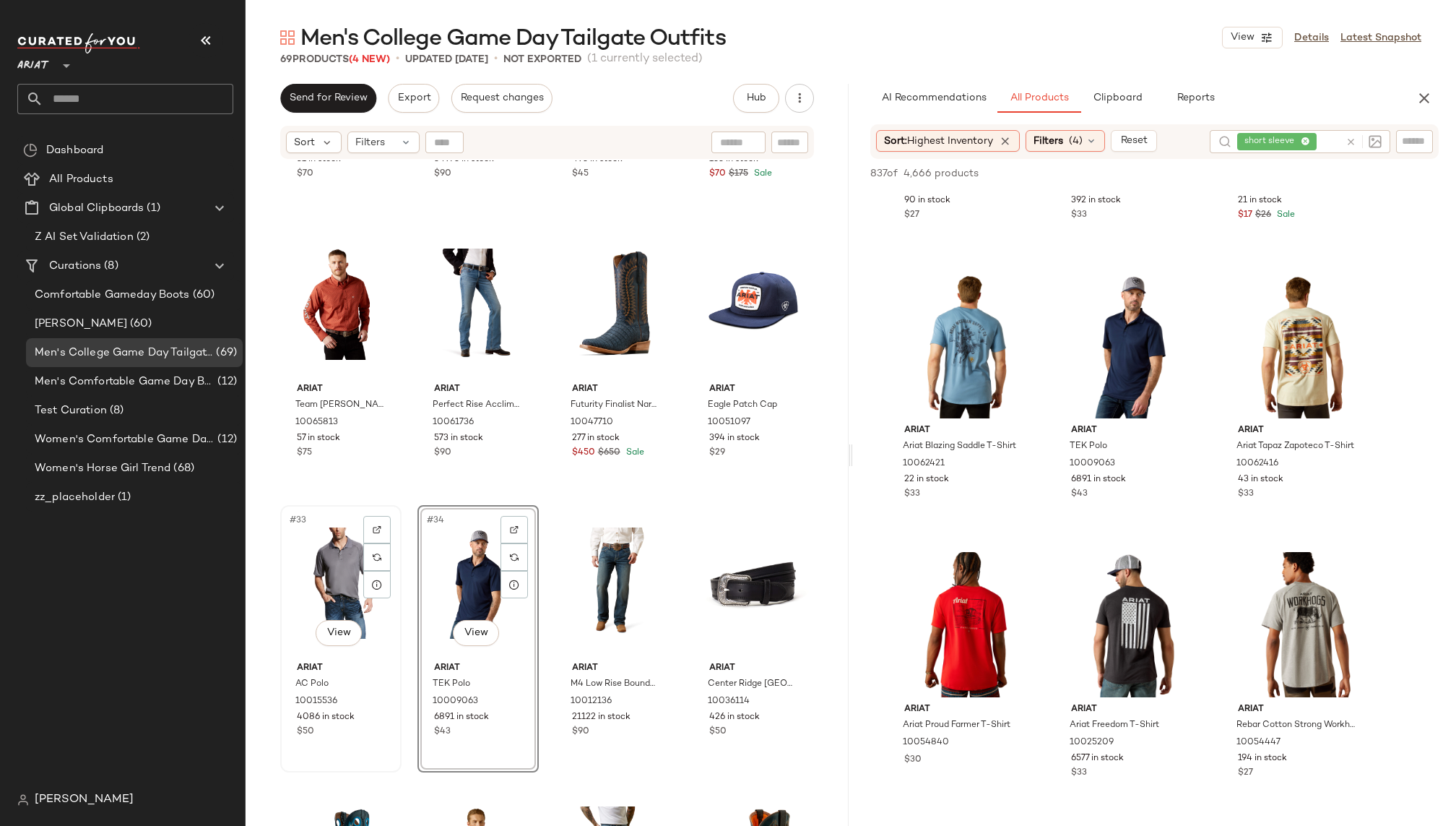
click at [328, 581] on div "#33 View" at bounding box center [341, 584] width 111 height 146
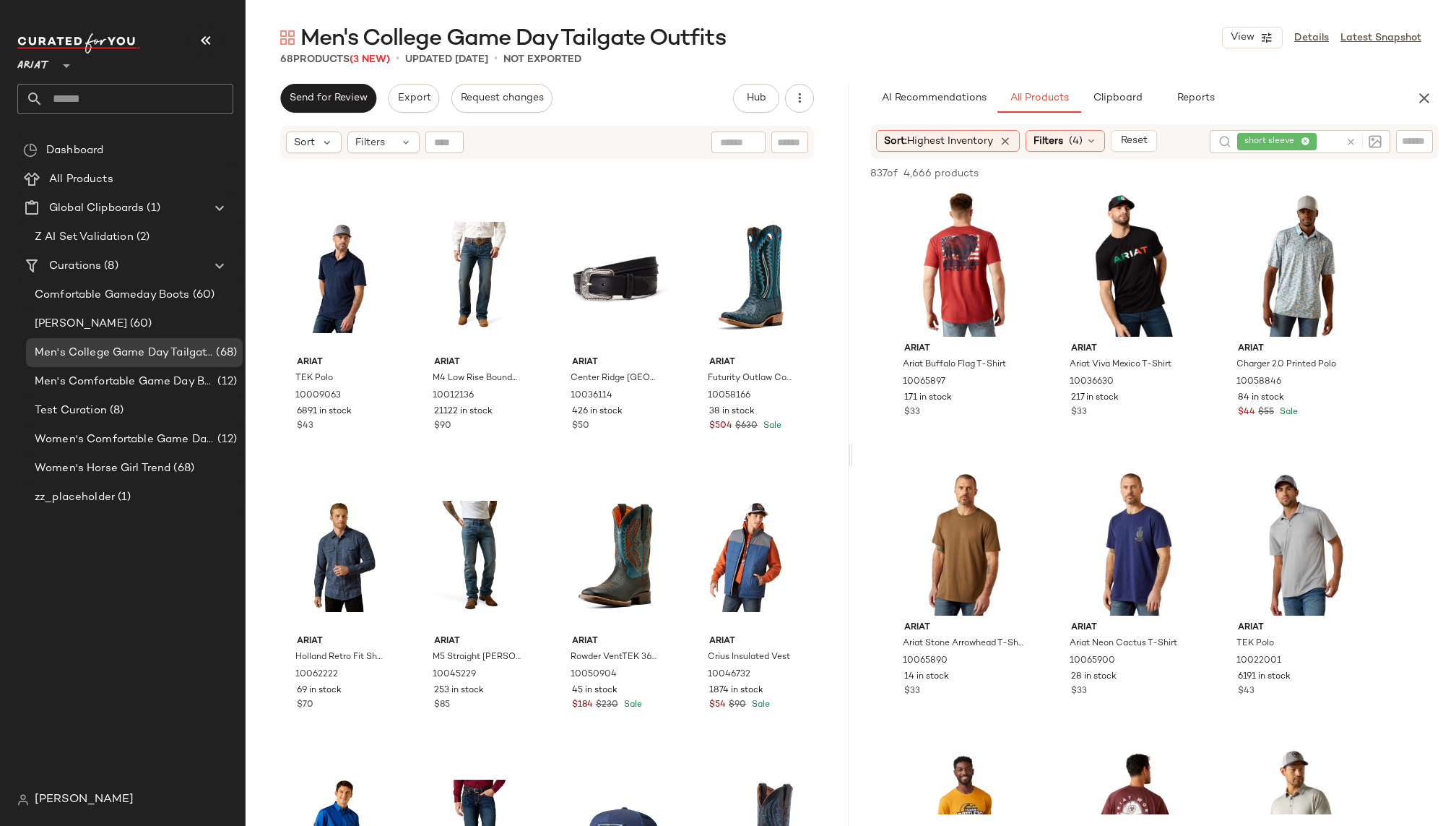
scroll to position [13117, 0]
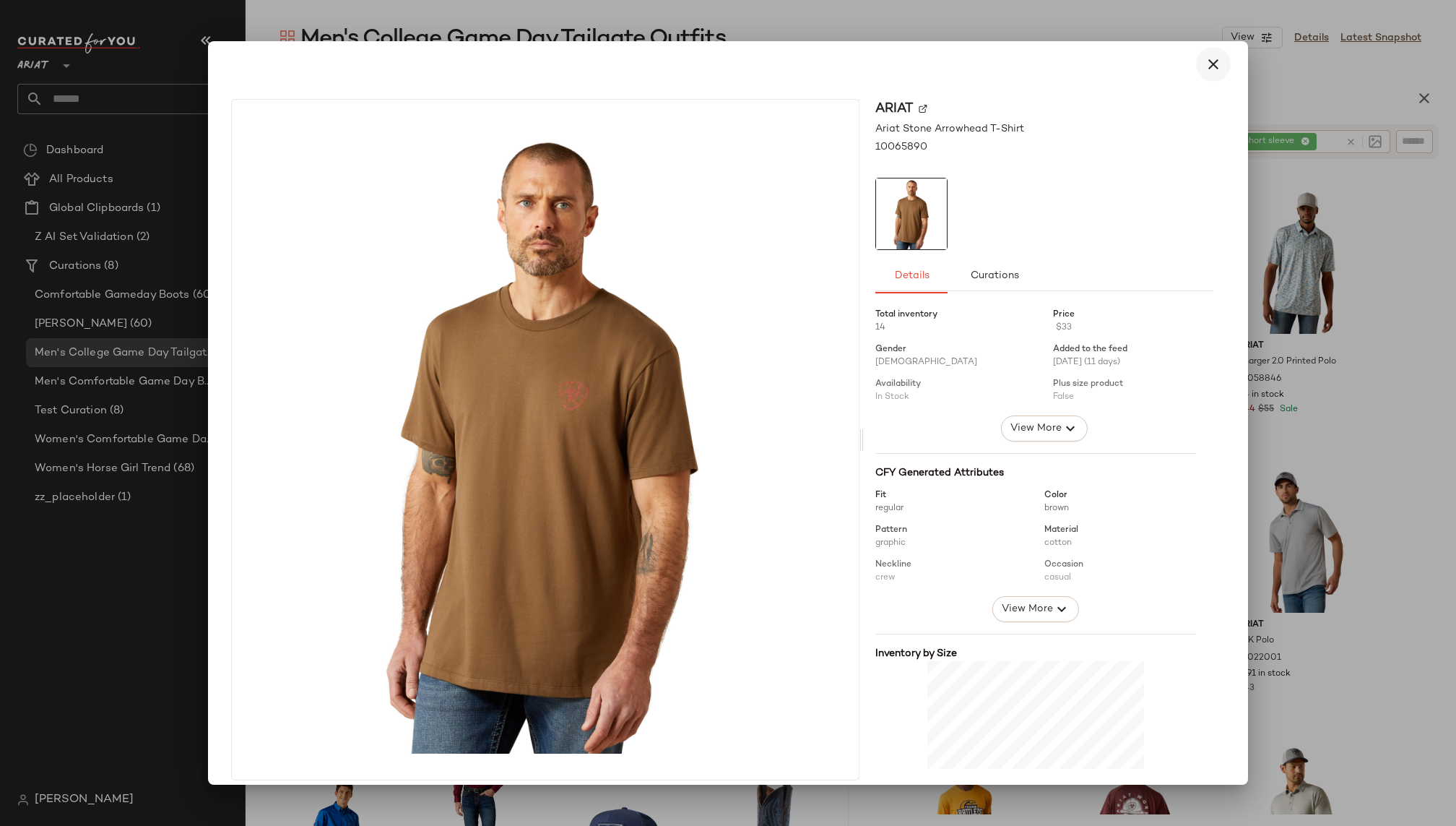
click at [1205, 68] on icon "button" at bounding box center [1213, 64] width 18 height 18
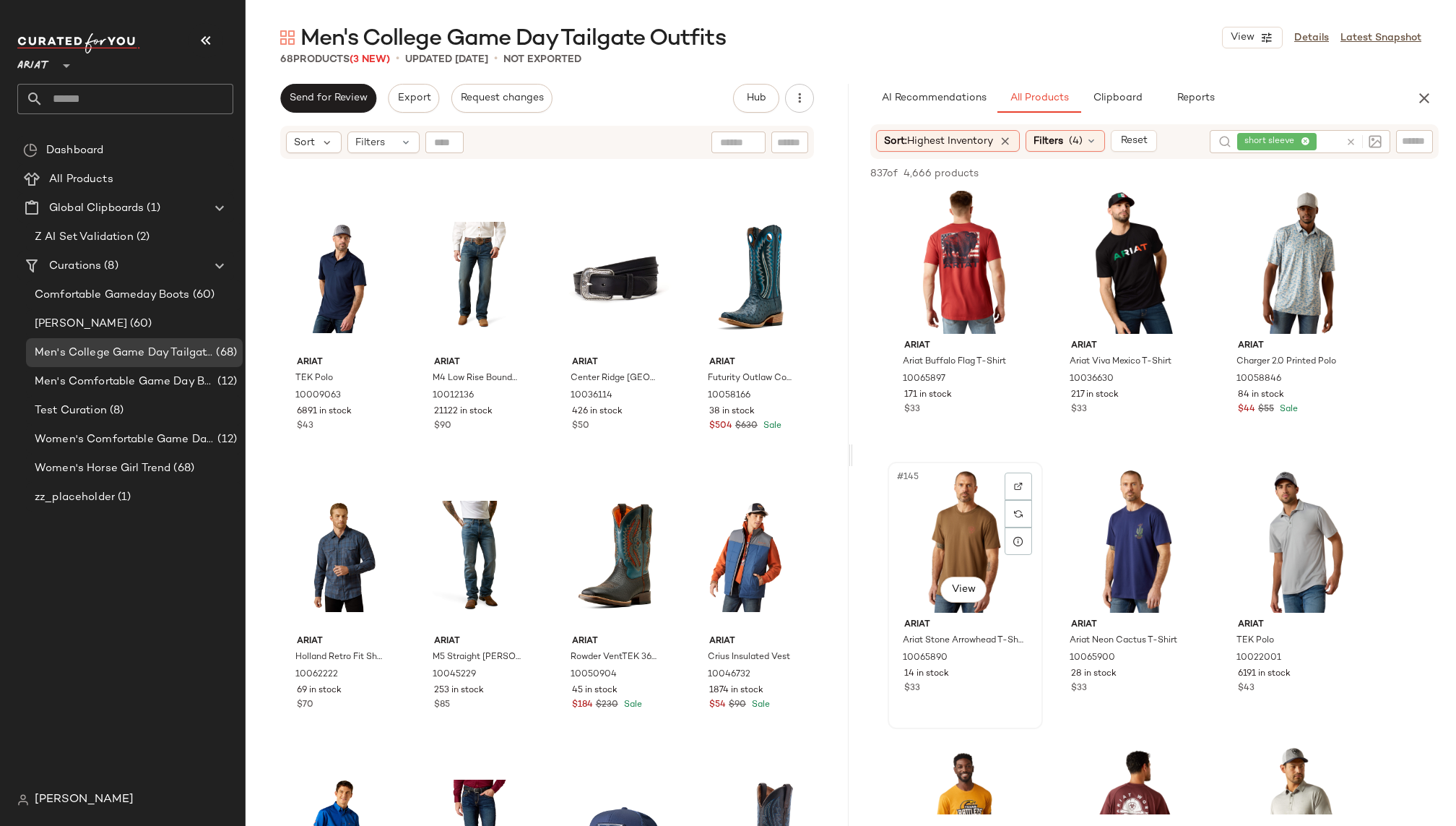
click at [945, 526] on div "#145 View" at bounding box center [965, 540] width 145 height 146
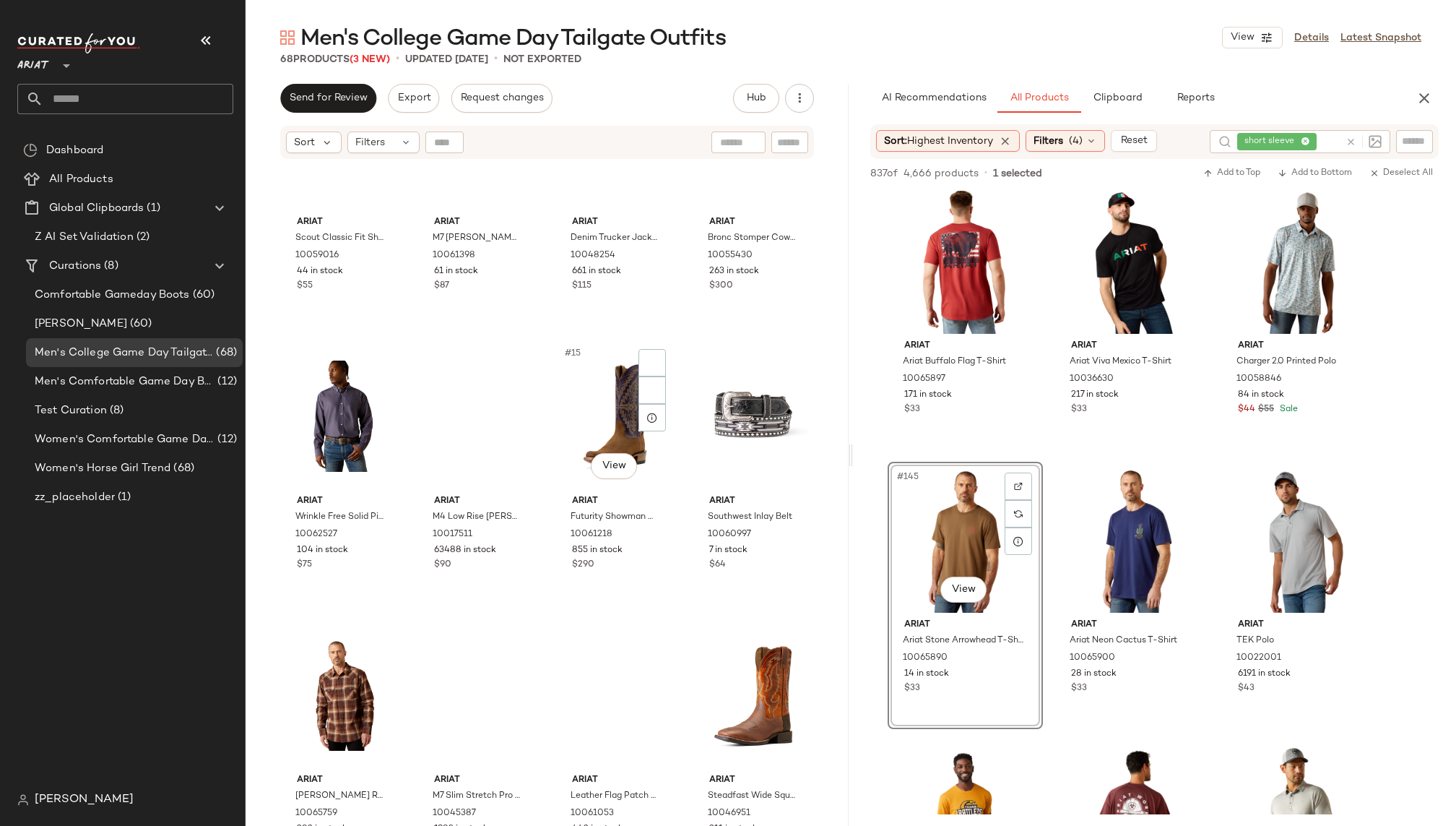
scroll to position [0, 0]
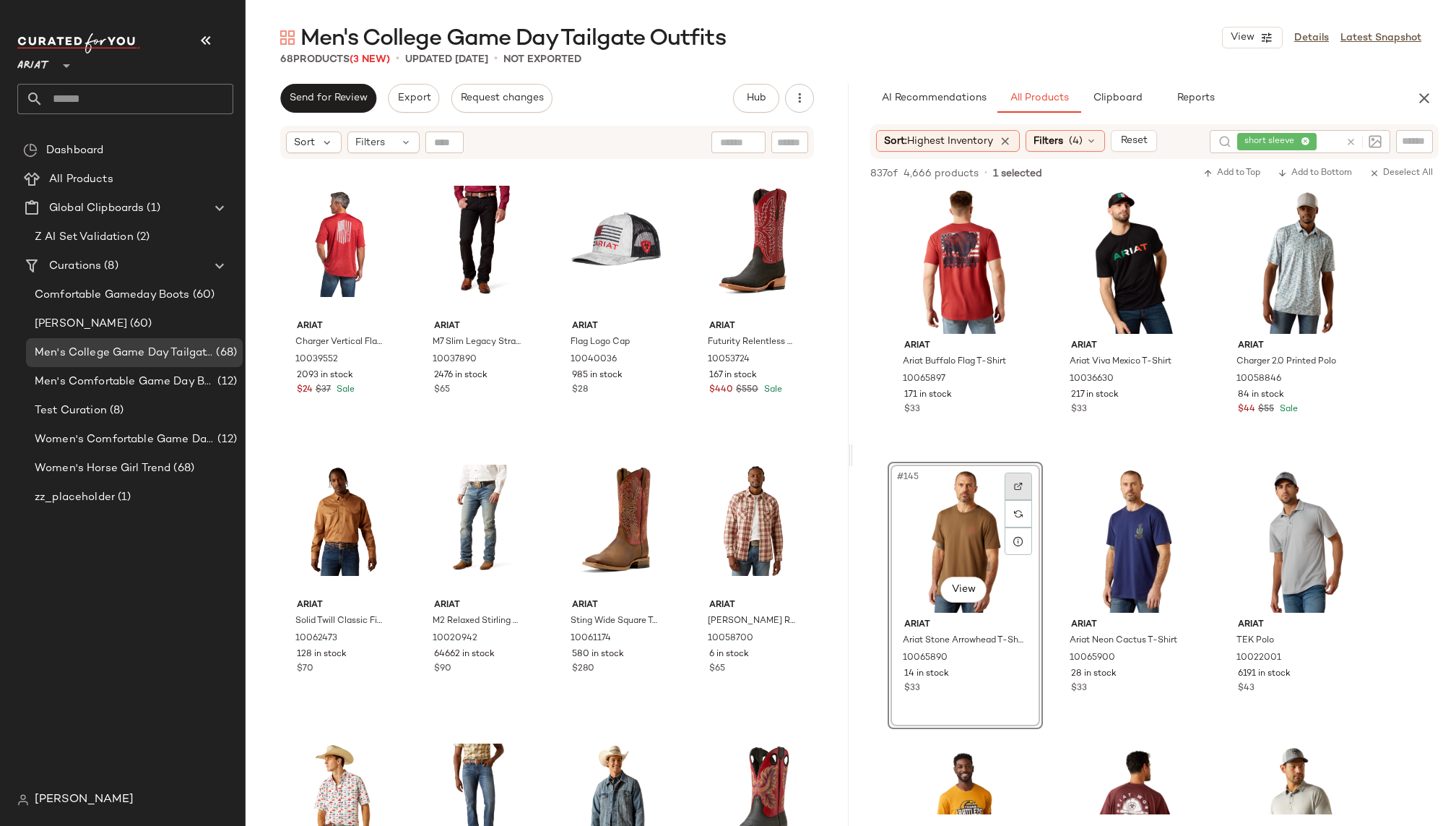
click at [1016, 487] on img at bounding box center [1018, 486] width 8 height 8
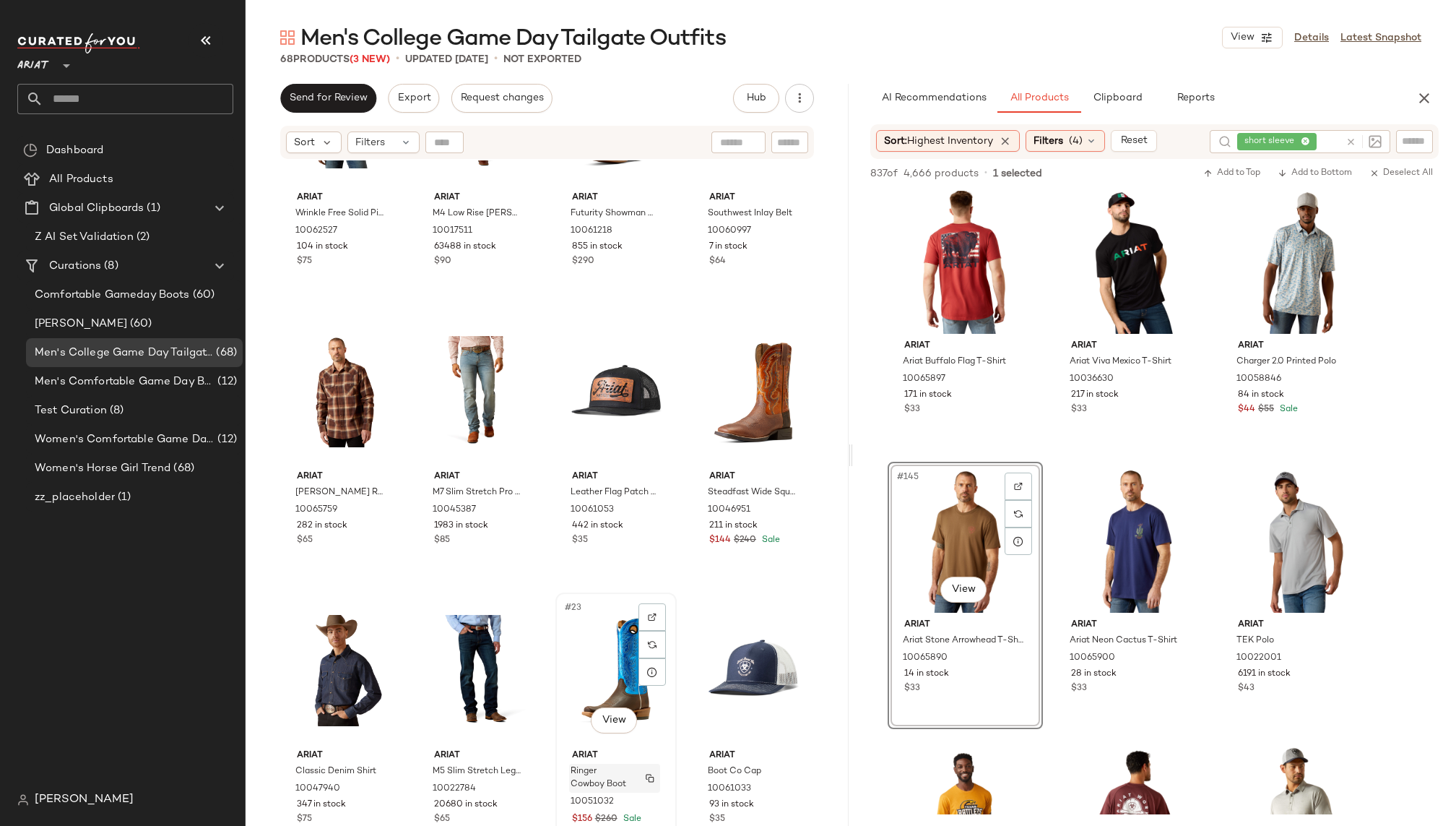
scroll to position [963, 0]
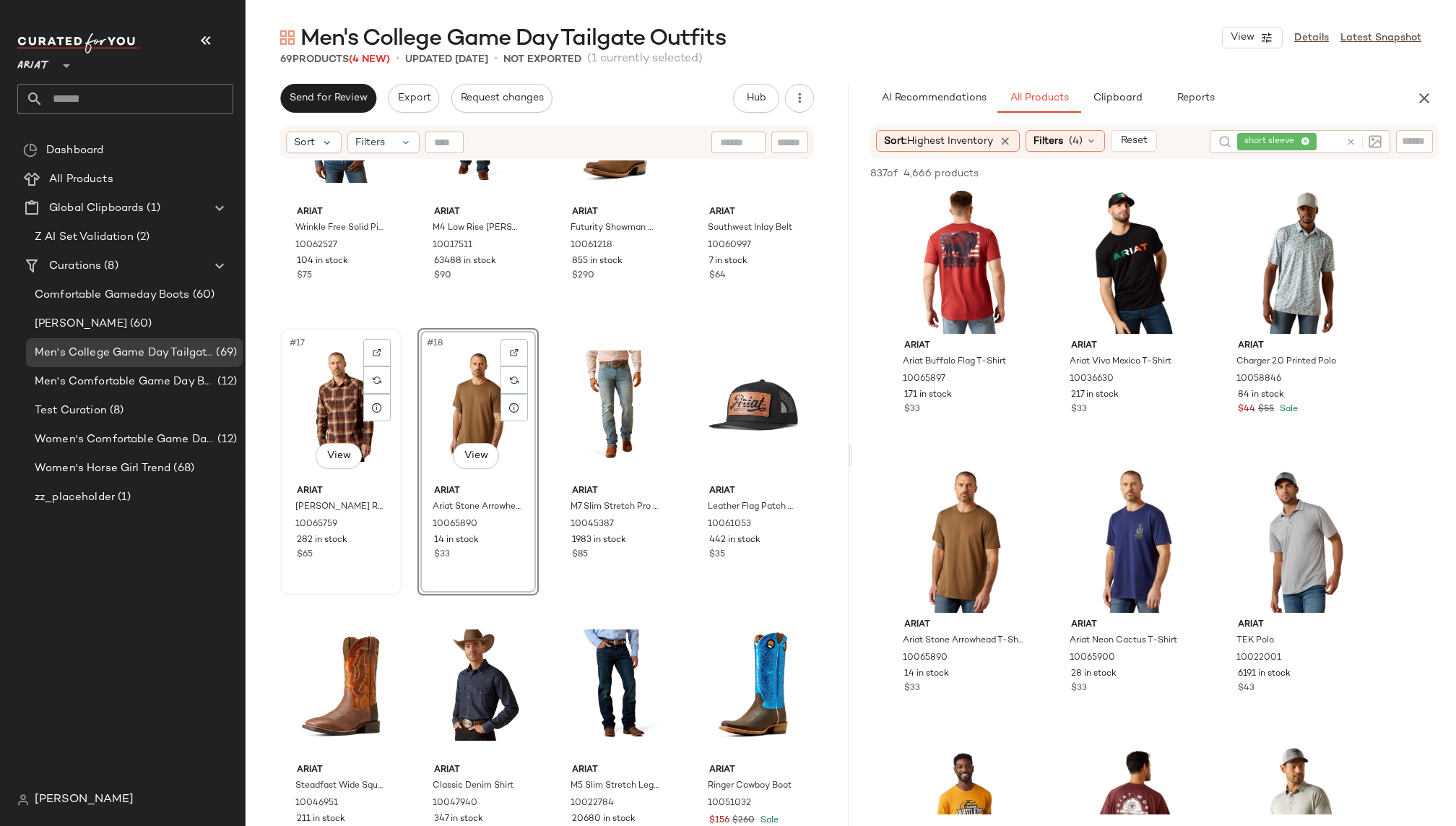
click at [334, 416] on div "#17 View" at bounding box center [341, 406] width 111 height 146
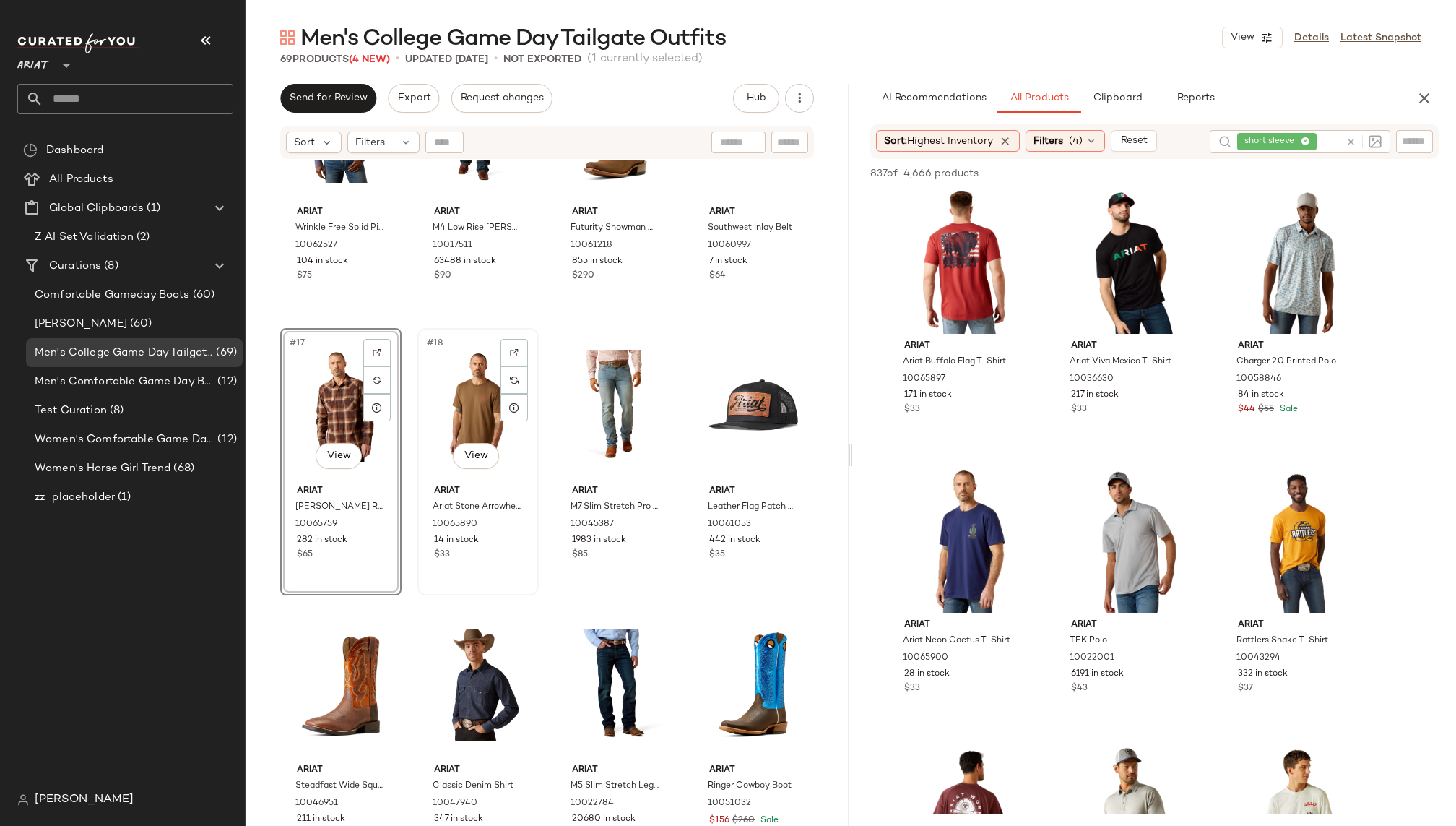
click at [451, 404] on div "#18 View" at bounding box center [478, 406] width 111 height 146
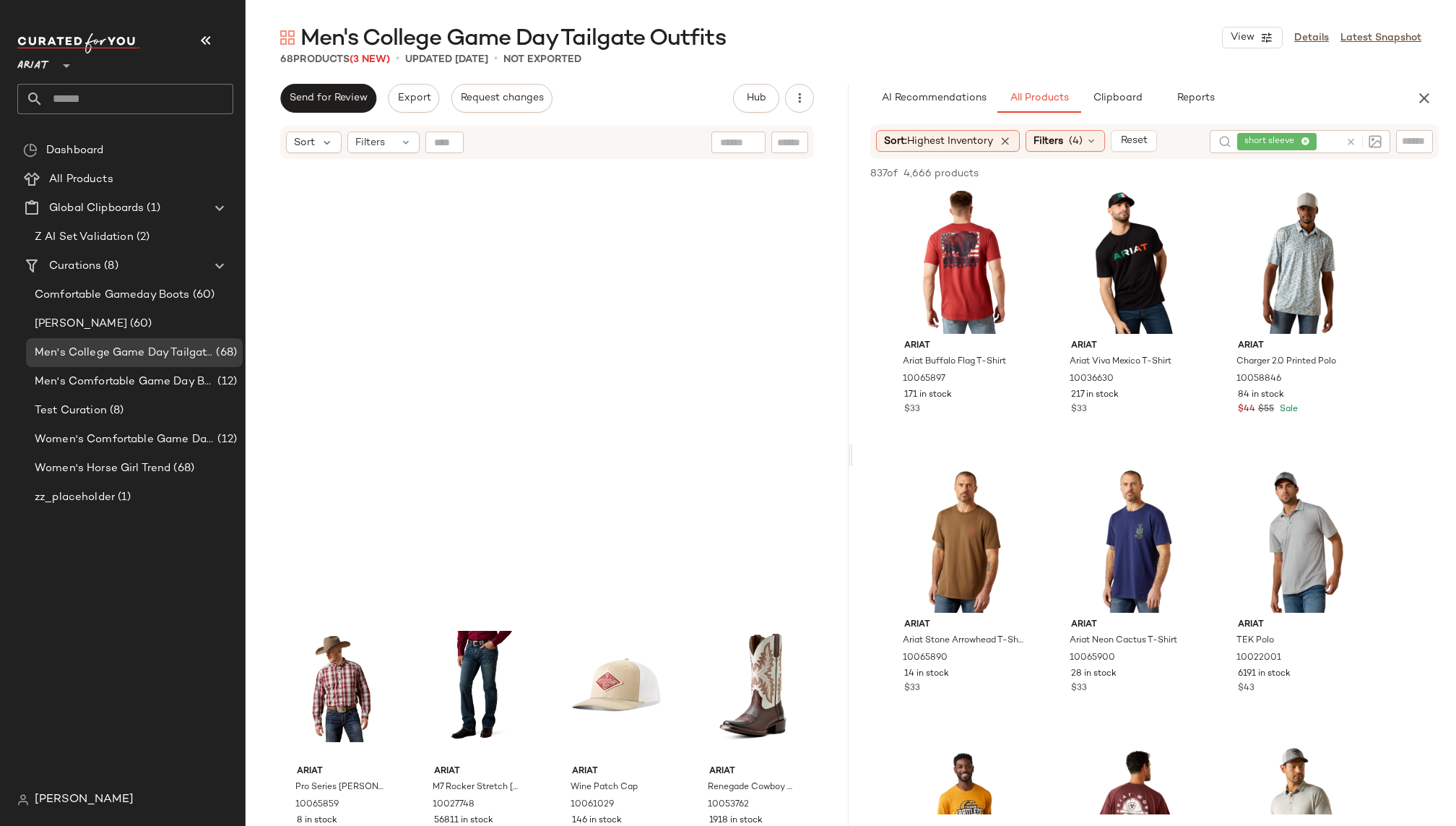
scroll to position [4043, 0]
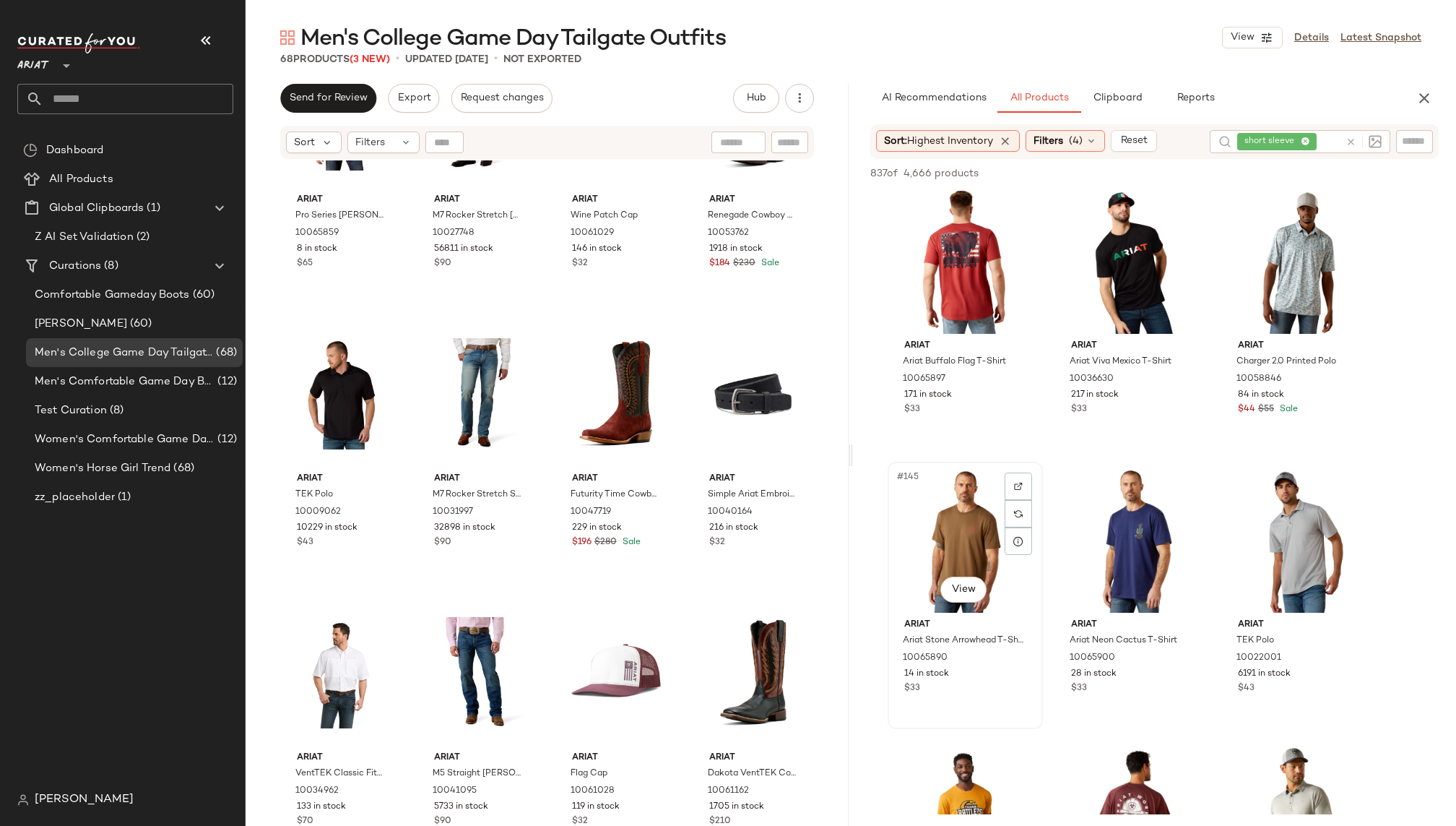
click at [962, 531] on div "#145 View" at bounding box center [965, 540] width 145 height 146
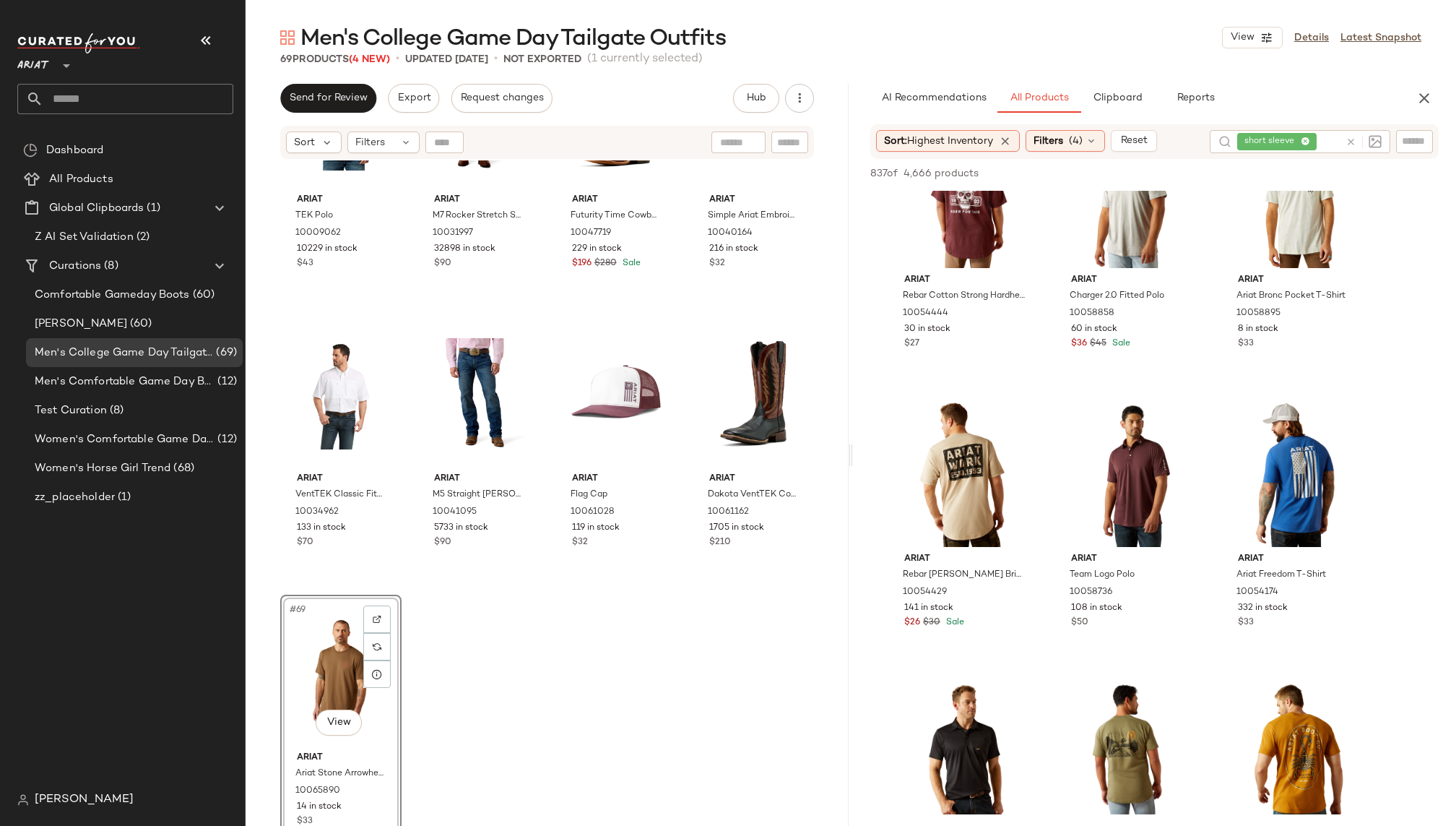
scroll to position [13753, 0]
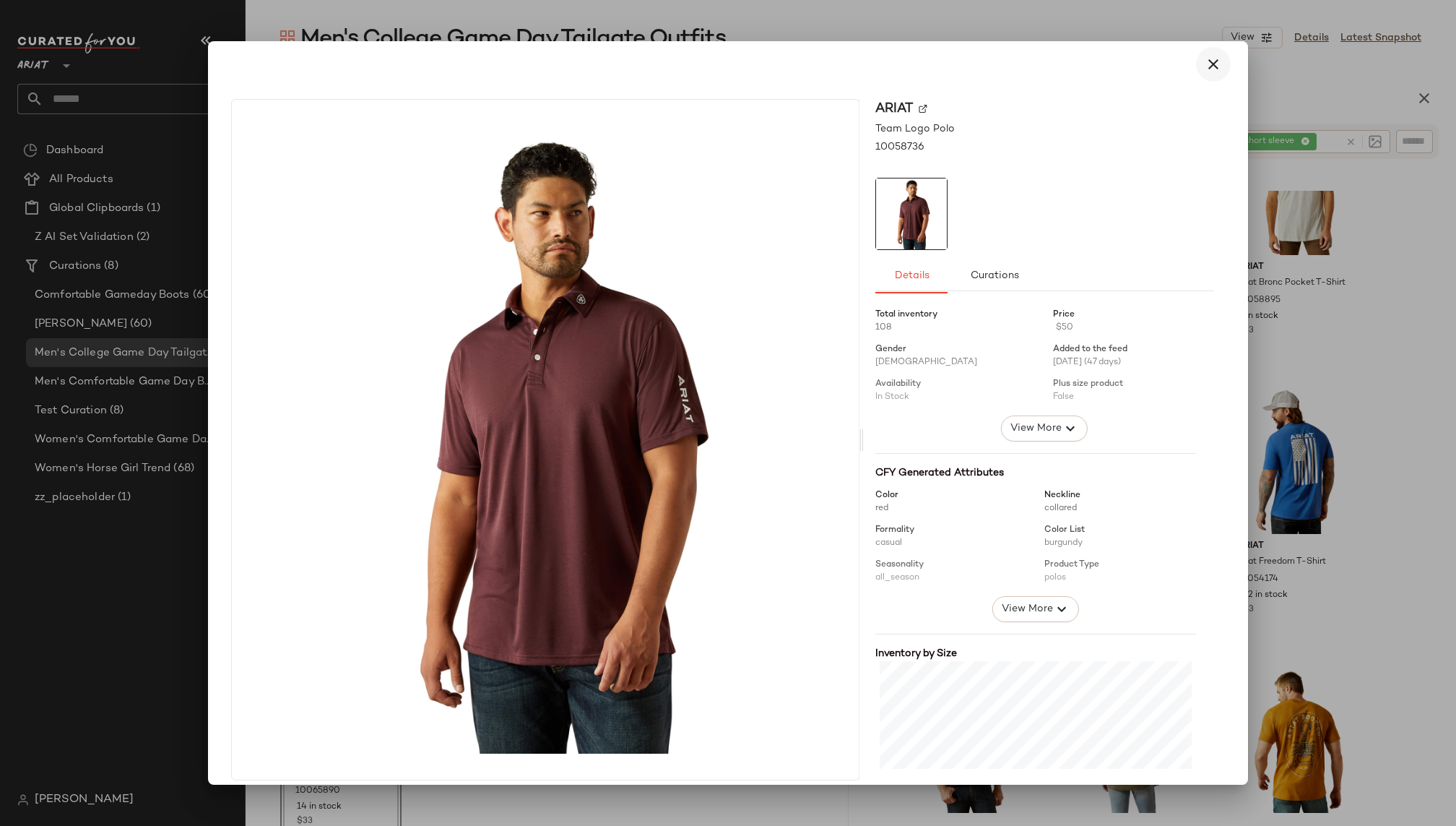
click at [1196, 65] on button "button" at bounding box center [1213, 64] width 34 height 34
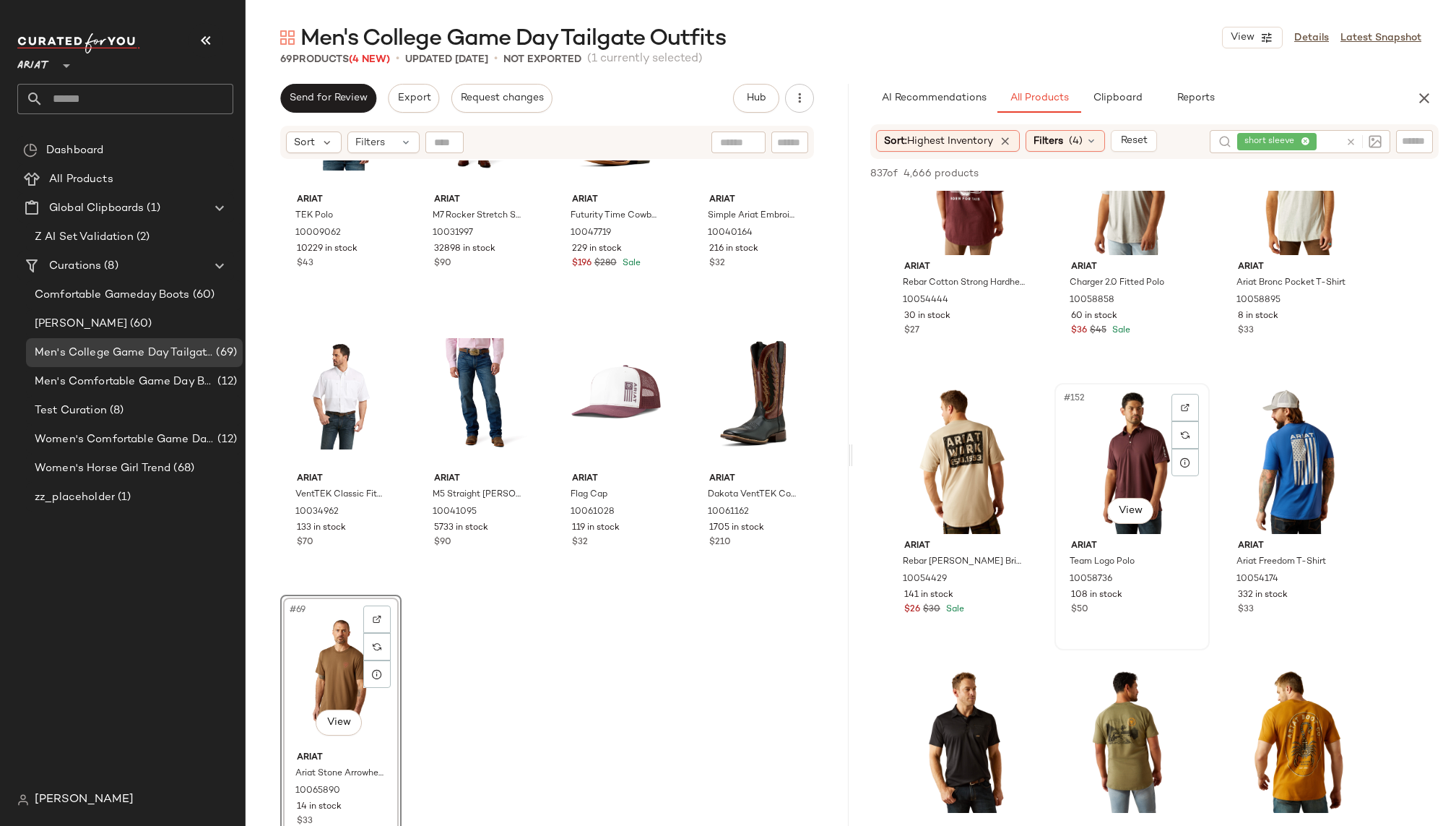
click at [1102, 418] on div "#152 View" at bounding box center [1132, 461] width 145 height 146
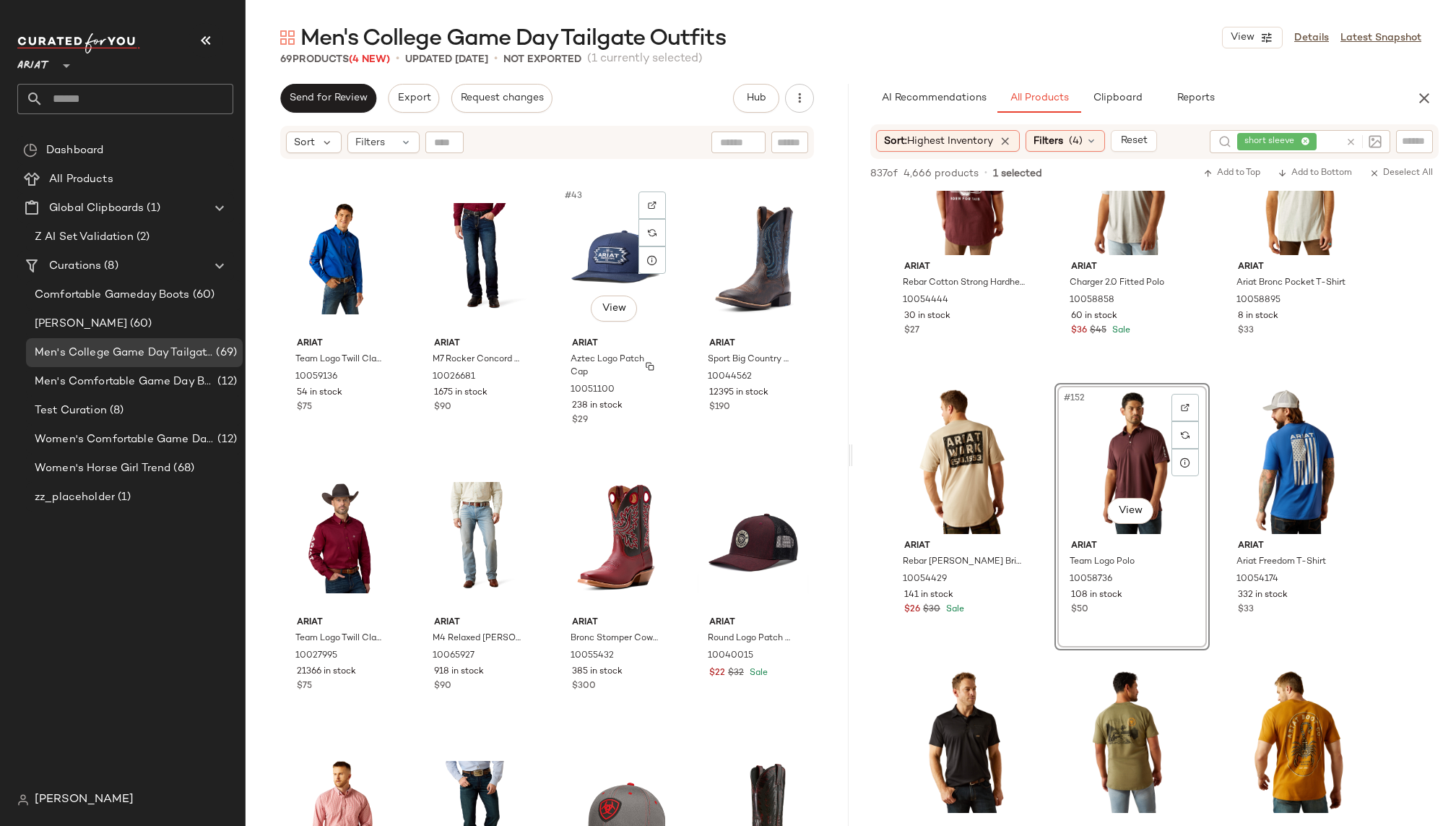
scroll to position [2806, 0]
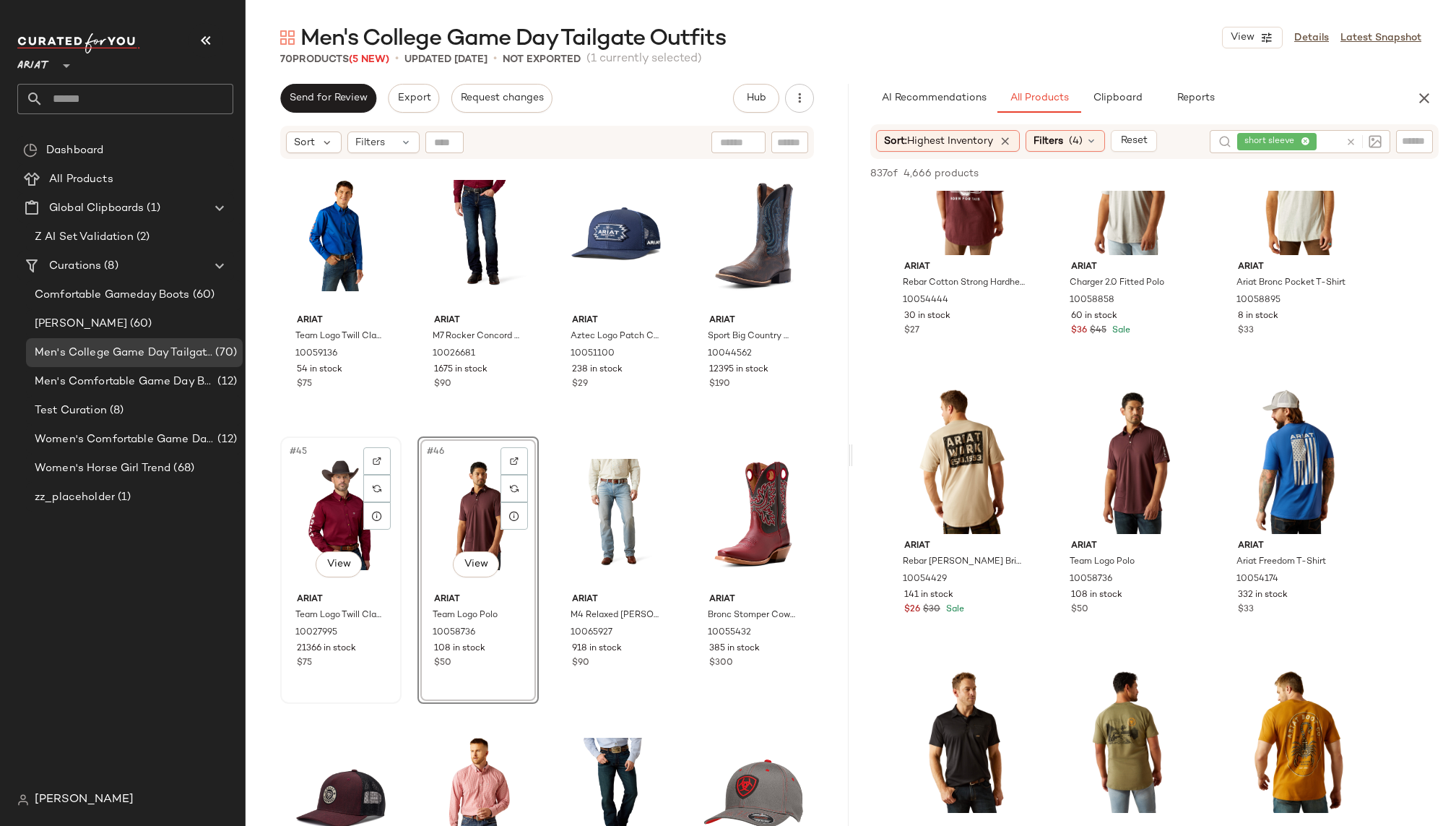
click at [331, 548] on div "#45 View" at bounding box center [341, 514] width 111 height 146
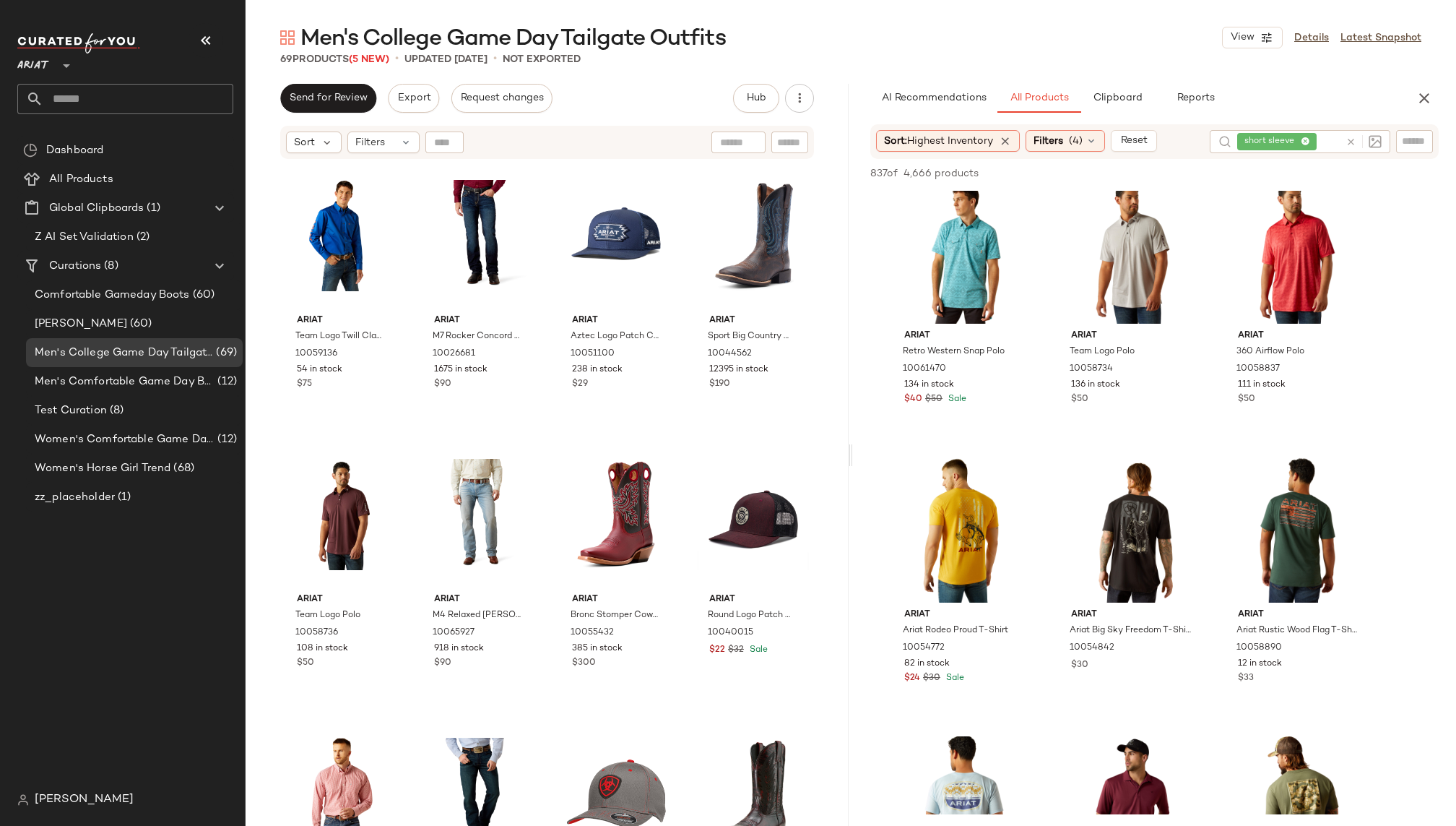
scroll to position [14554, 0]
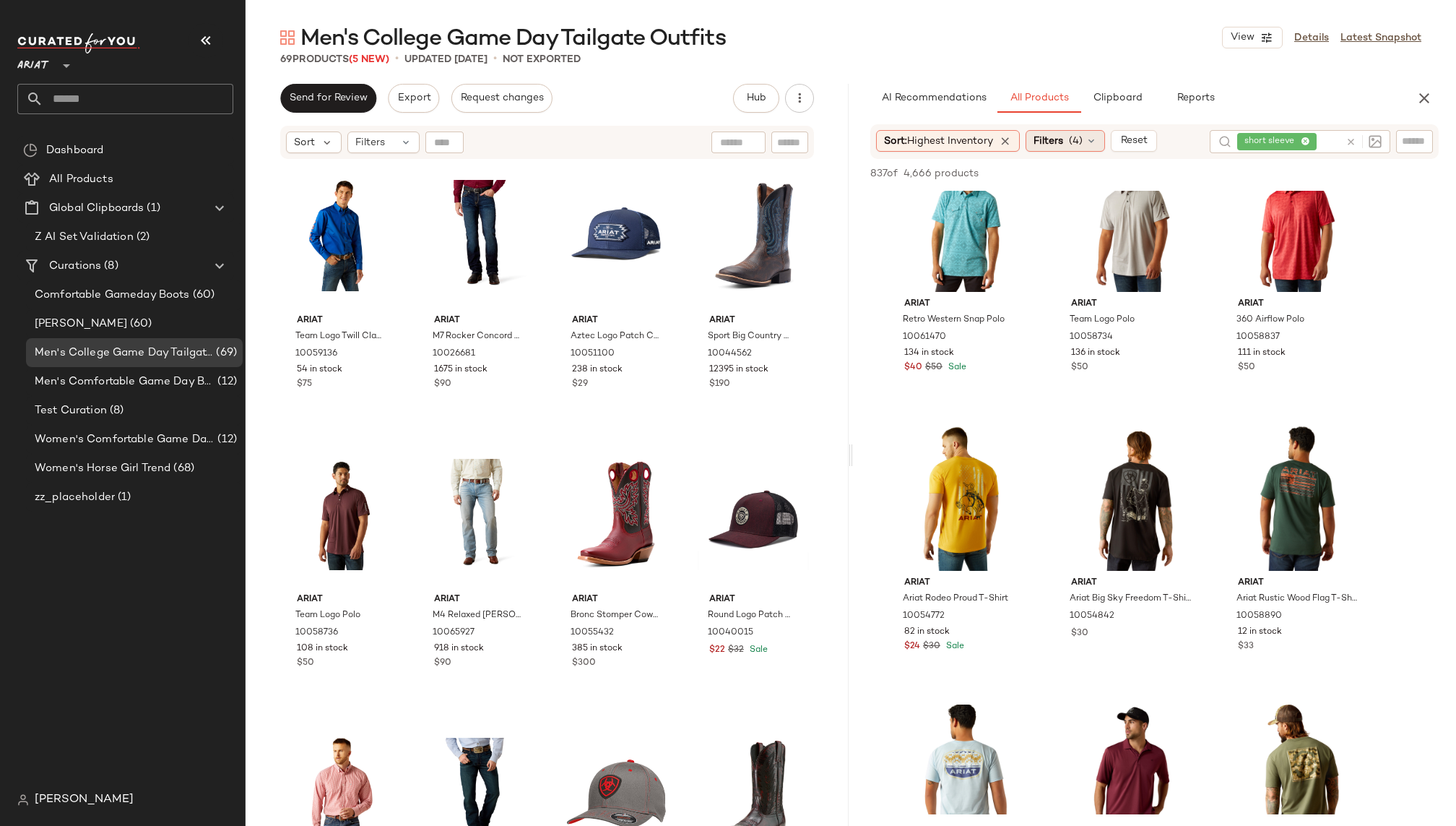
click at [1062, 136] on span "Filters" at bounding box center [1048, 142] width 30 height 15
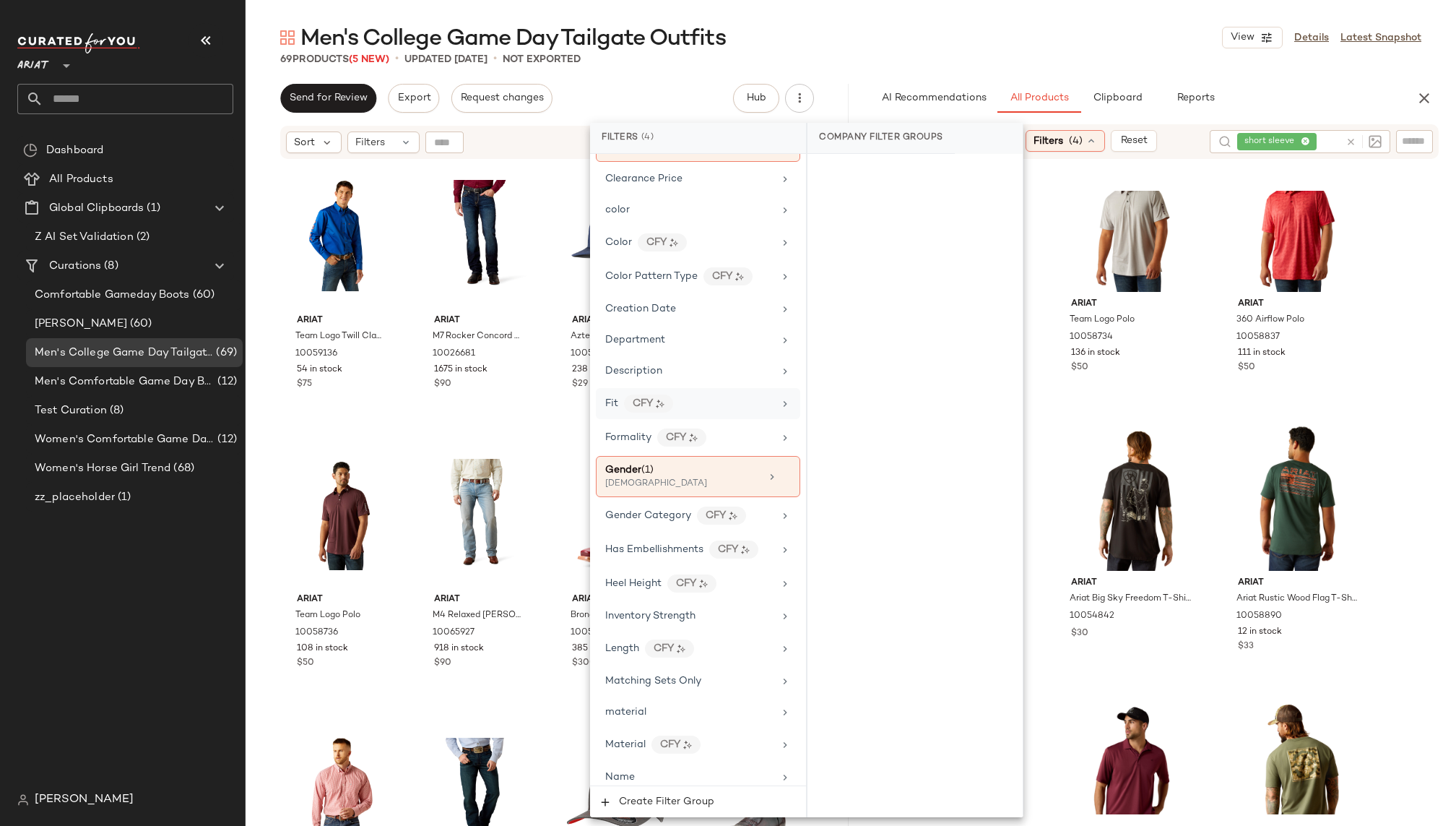
scroll to position [319, 0]
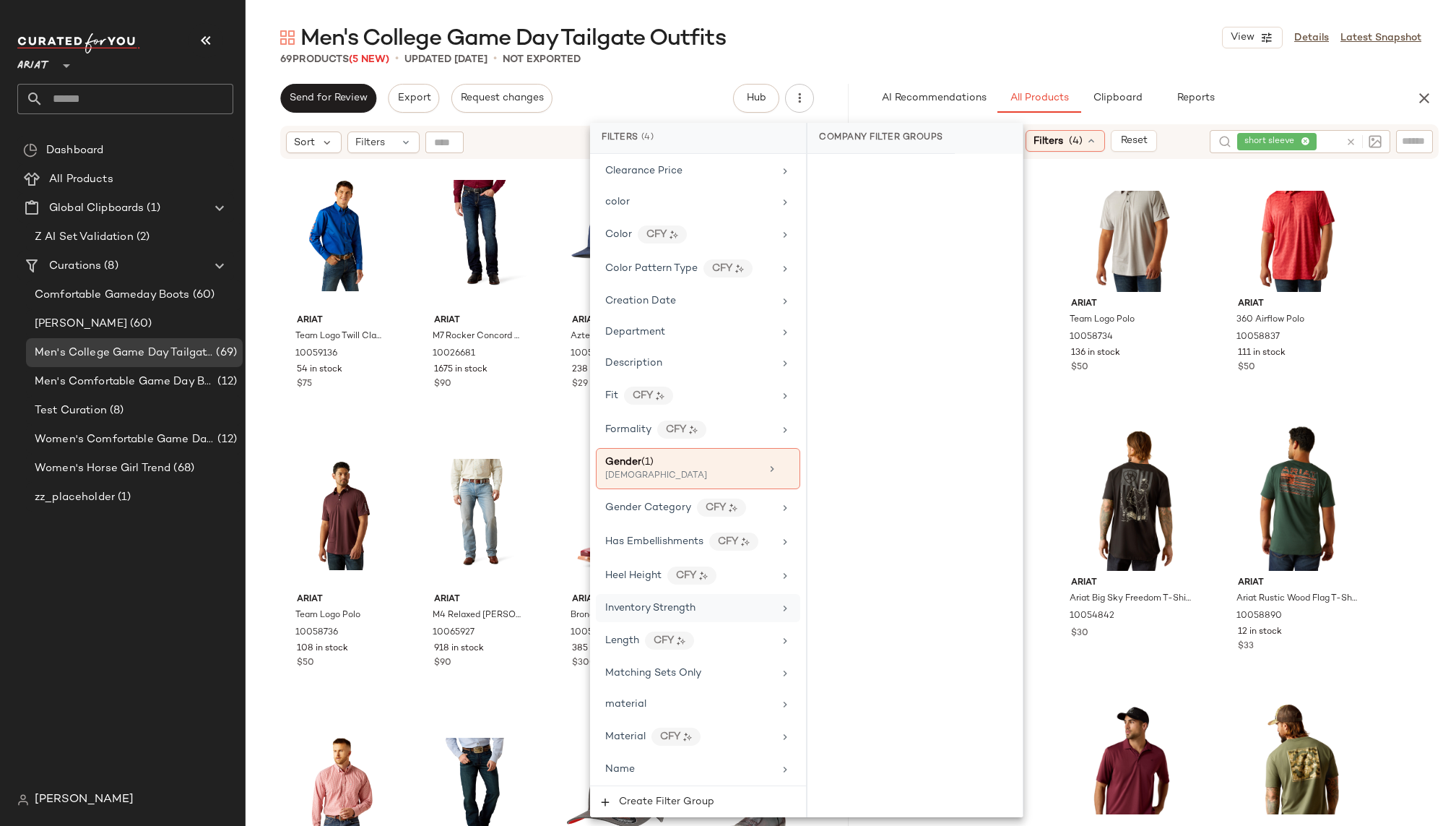
click at [694, 603] on div "Inventory Strength" at bounding box center [690, 608] width 168 height 15
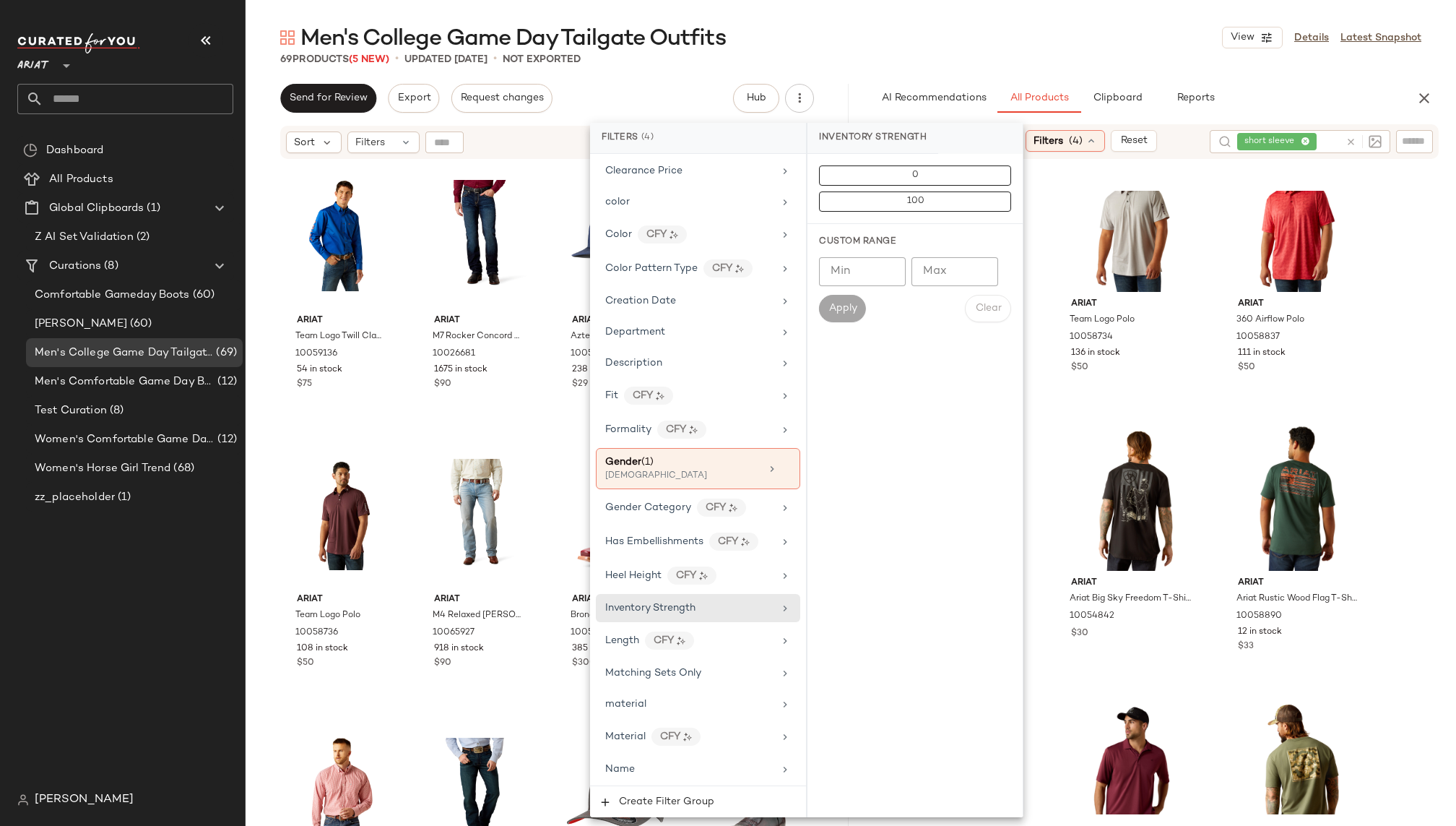
click at [872, 272] on input "Min" at bounding box center [863, 271] width 87 height 29
type input "*"
click at [842, 315] on button "Apply" at bounding box center [842, 309] width 46 height 28
click at [1124, 18] on main "Men's College Game Day Tailgate Outfits View Details Latest Snapshot 69 Product…" at bounding box center [728, 413] width 1456 height 826
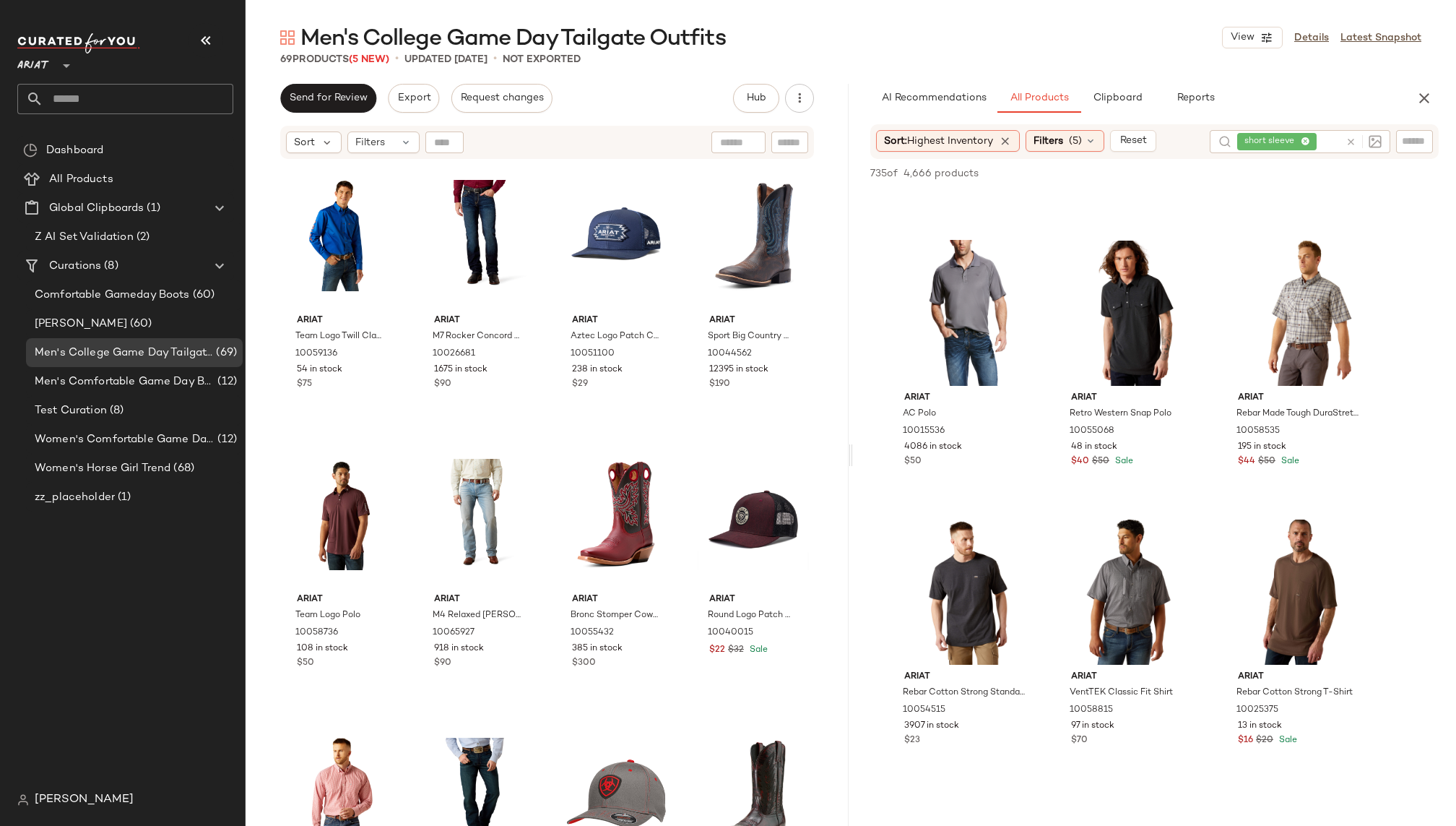
scroll to position [6385, 0]
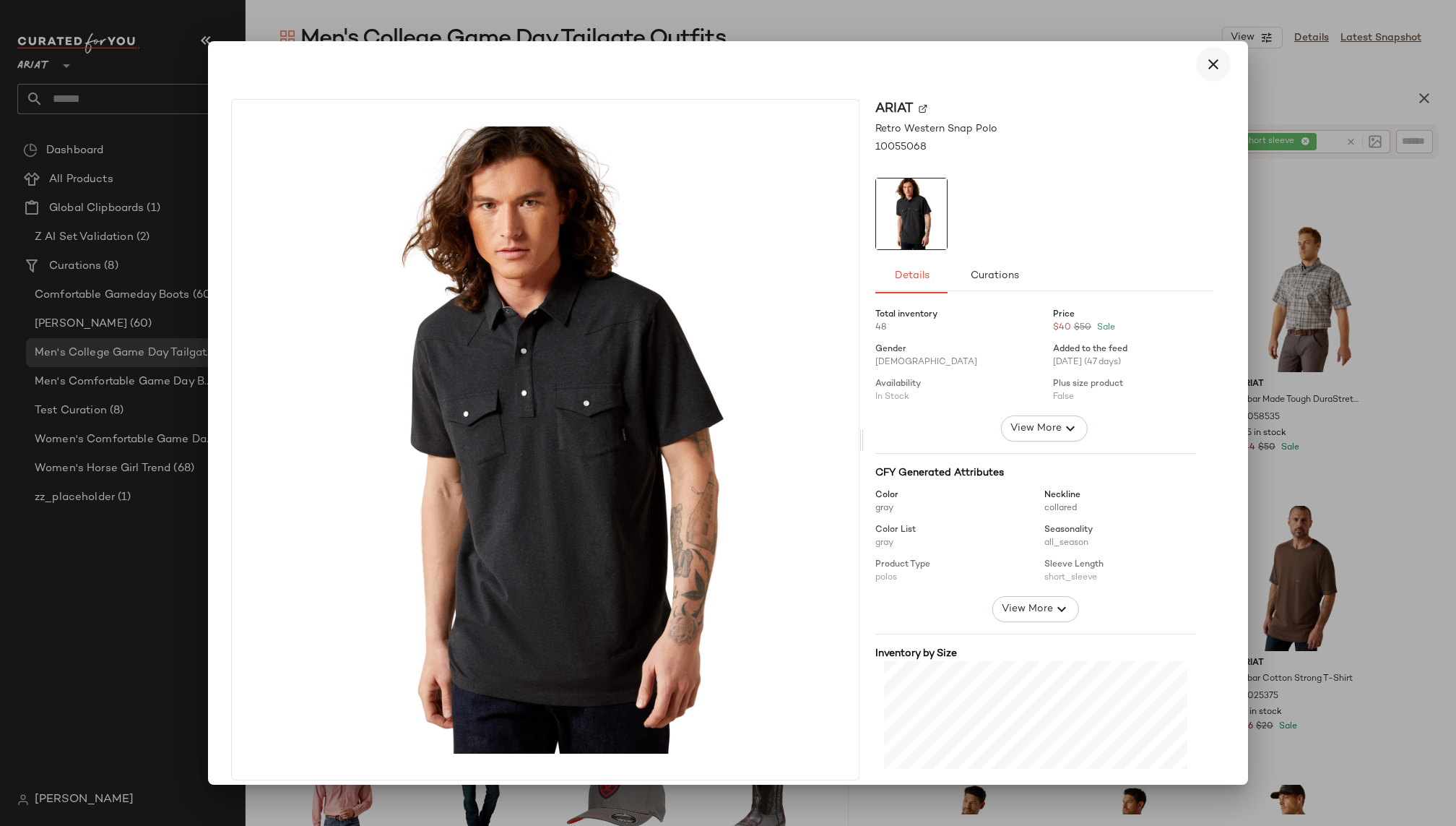
click at [1209, 59] on icon "button" at bounding box center [1213, 64] width 18 height 18
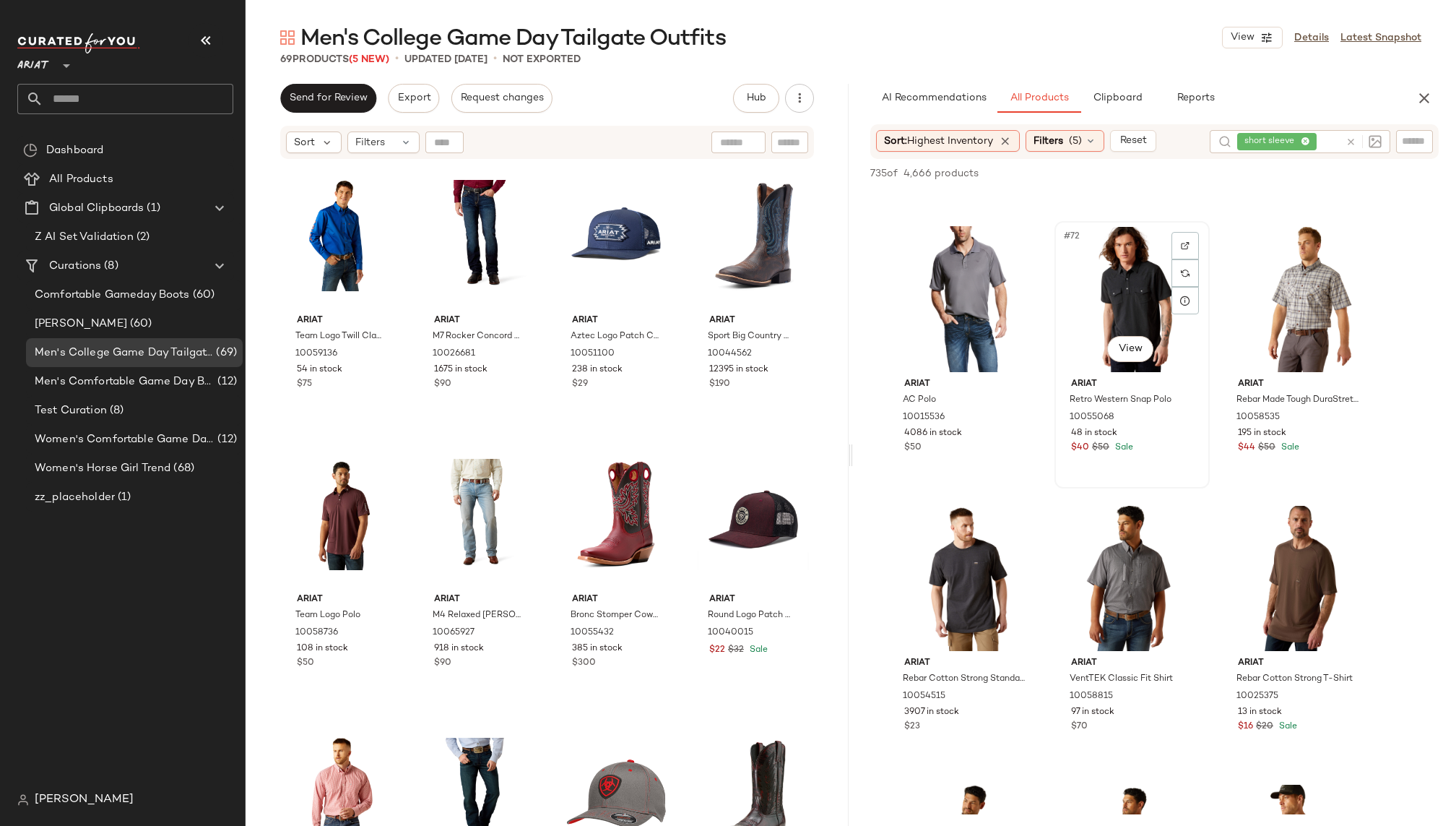
click at [1107, 301] on div "#72 View" at bounding box center [1132, 300] width 145 height 146
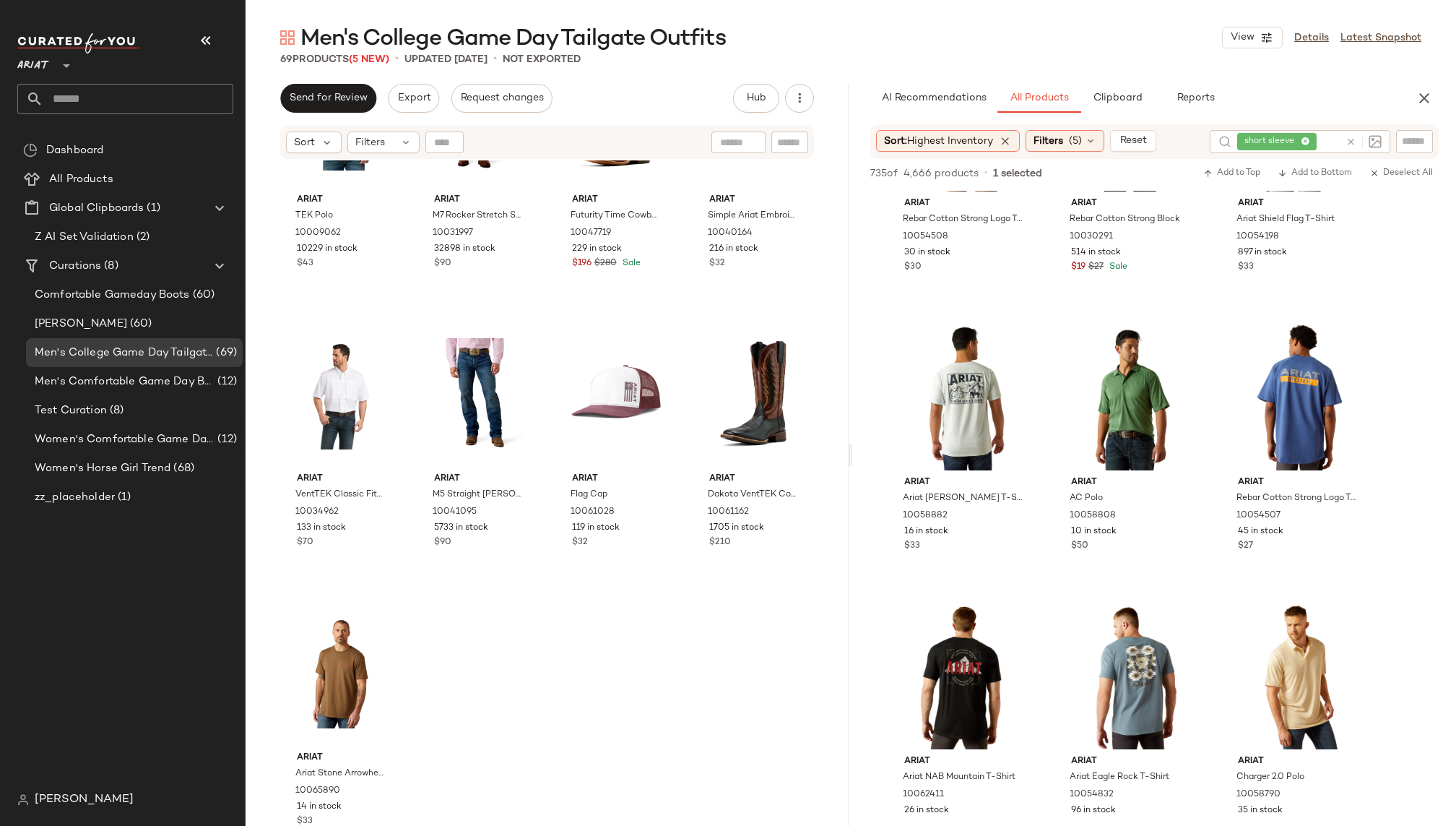
scroll to position [8521, 0]
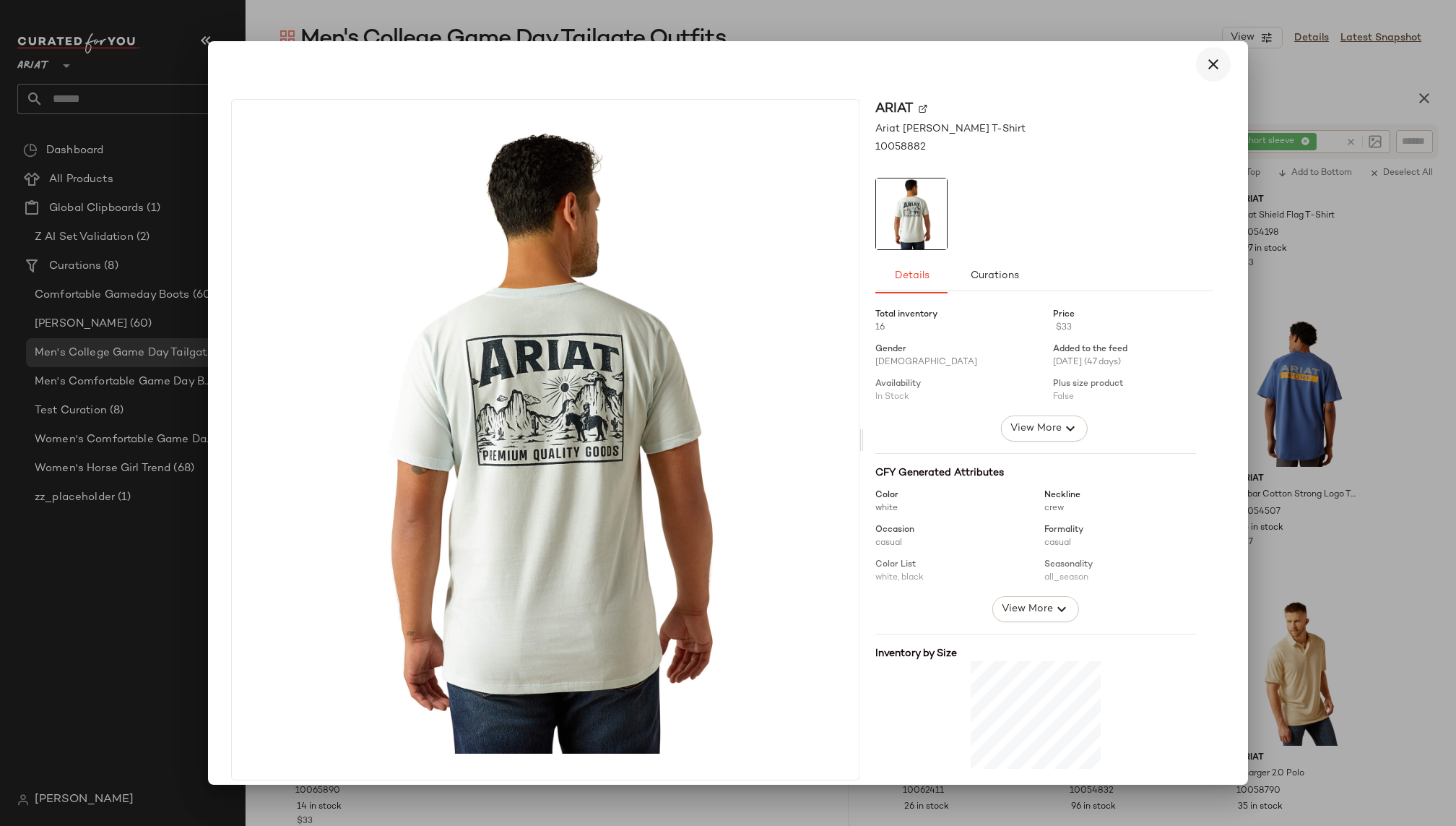
click at [1210, 66] on icon "button" at bounding box center [1213, 64] width 18 height 18
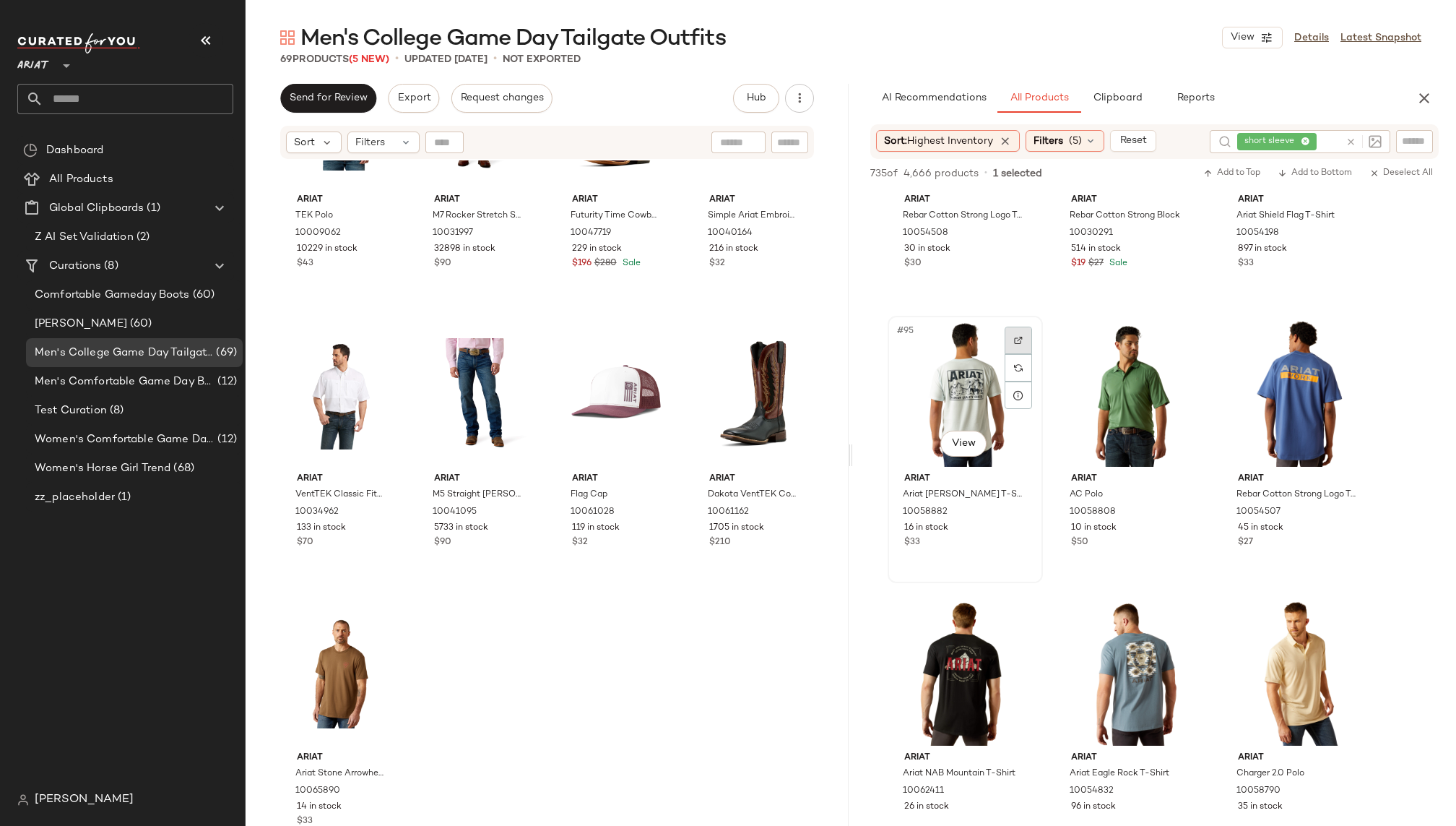
click at [1018, 344] on div at bounding box center [1019, 340] width 28 height 28
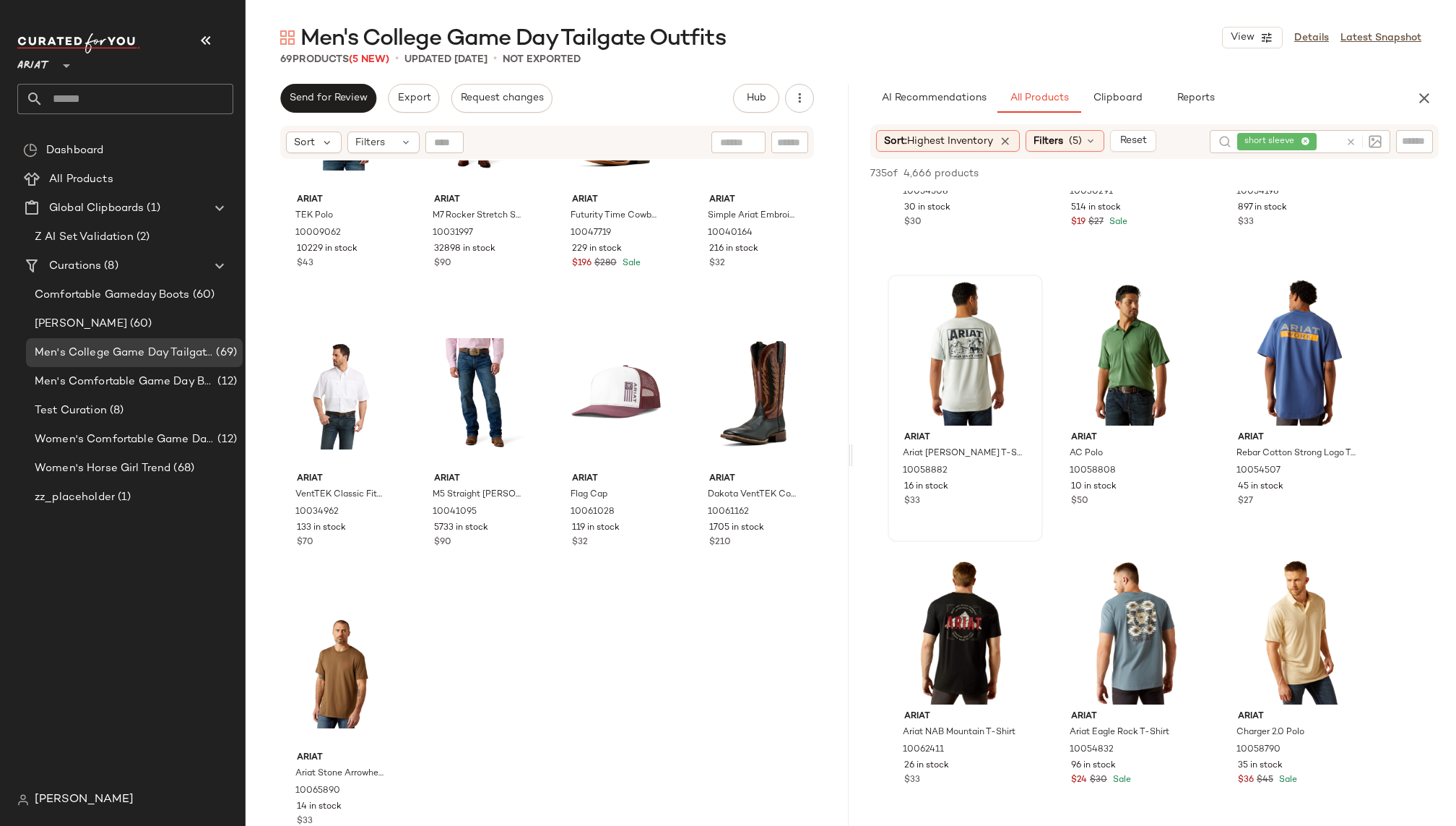
scroll to position [8581, 0]
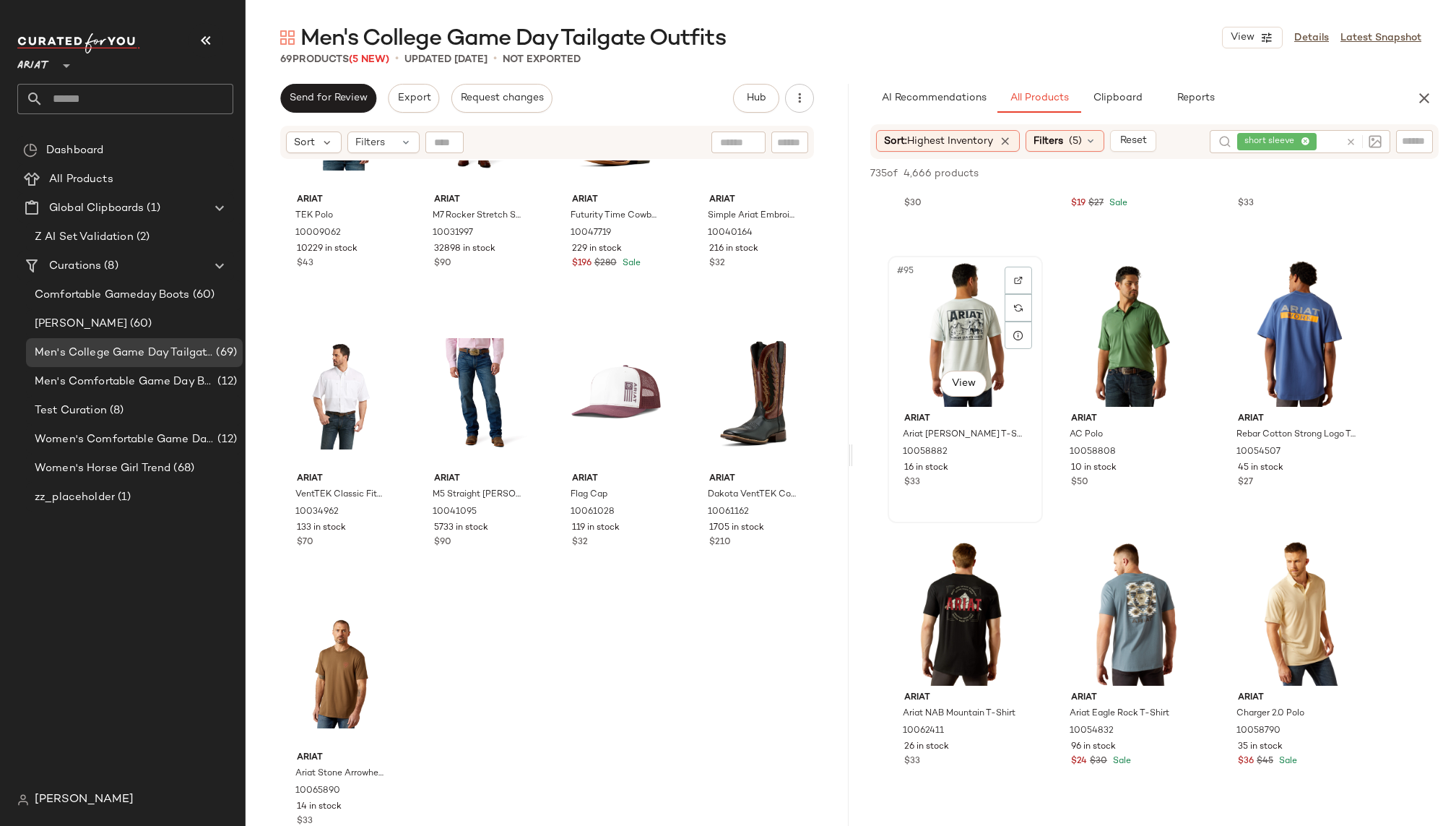
click at [962, 350] on div "#95 View" at bounding box center [965, 334] width 145 height 146
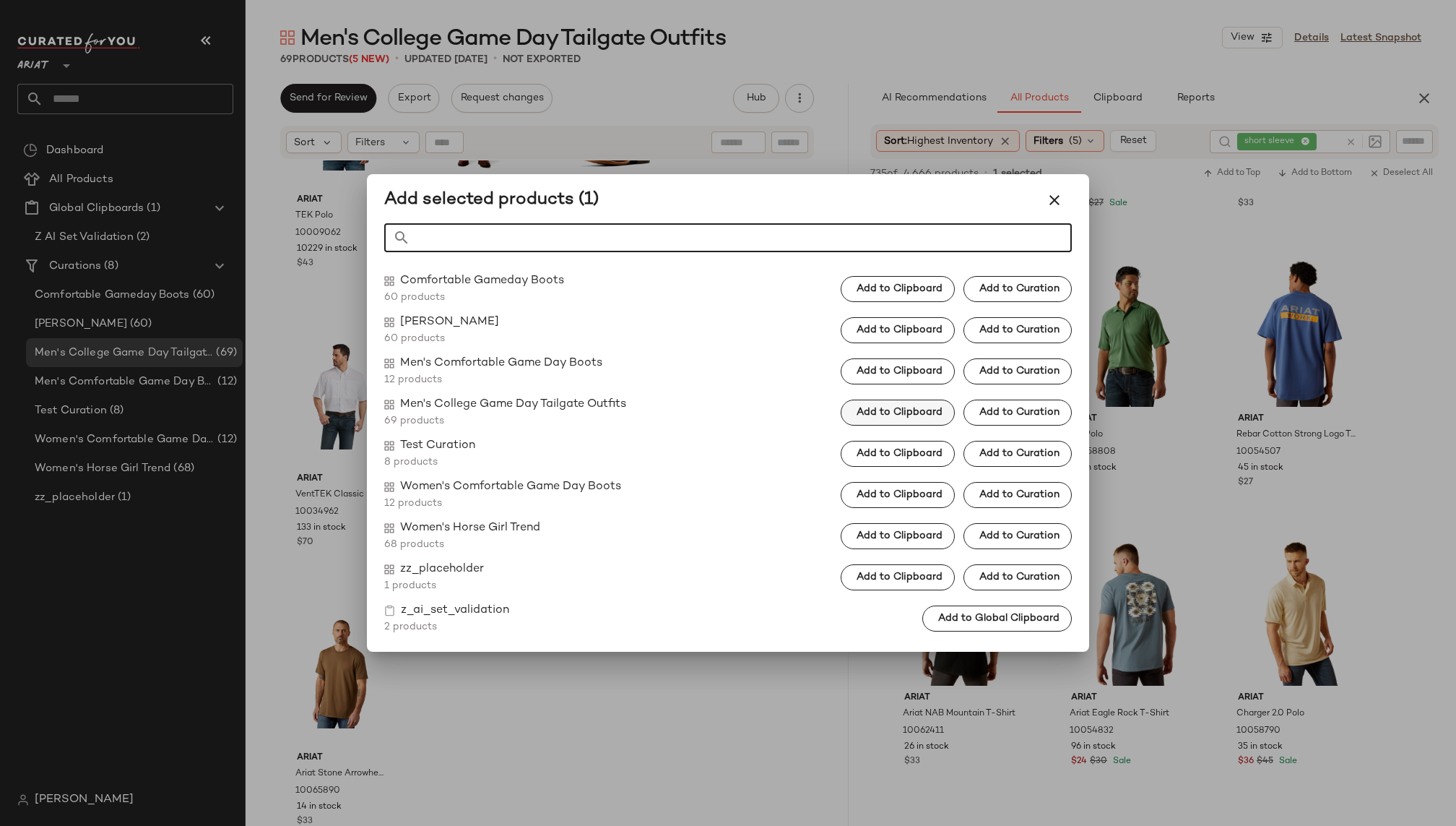
click at [906, 412] on span "Add to Clipboard" at bounding box center [899, 413] width 87 height 11
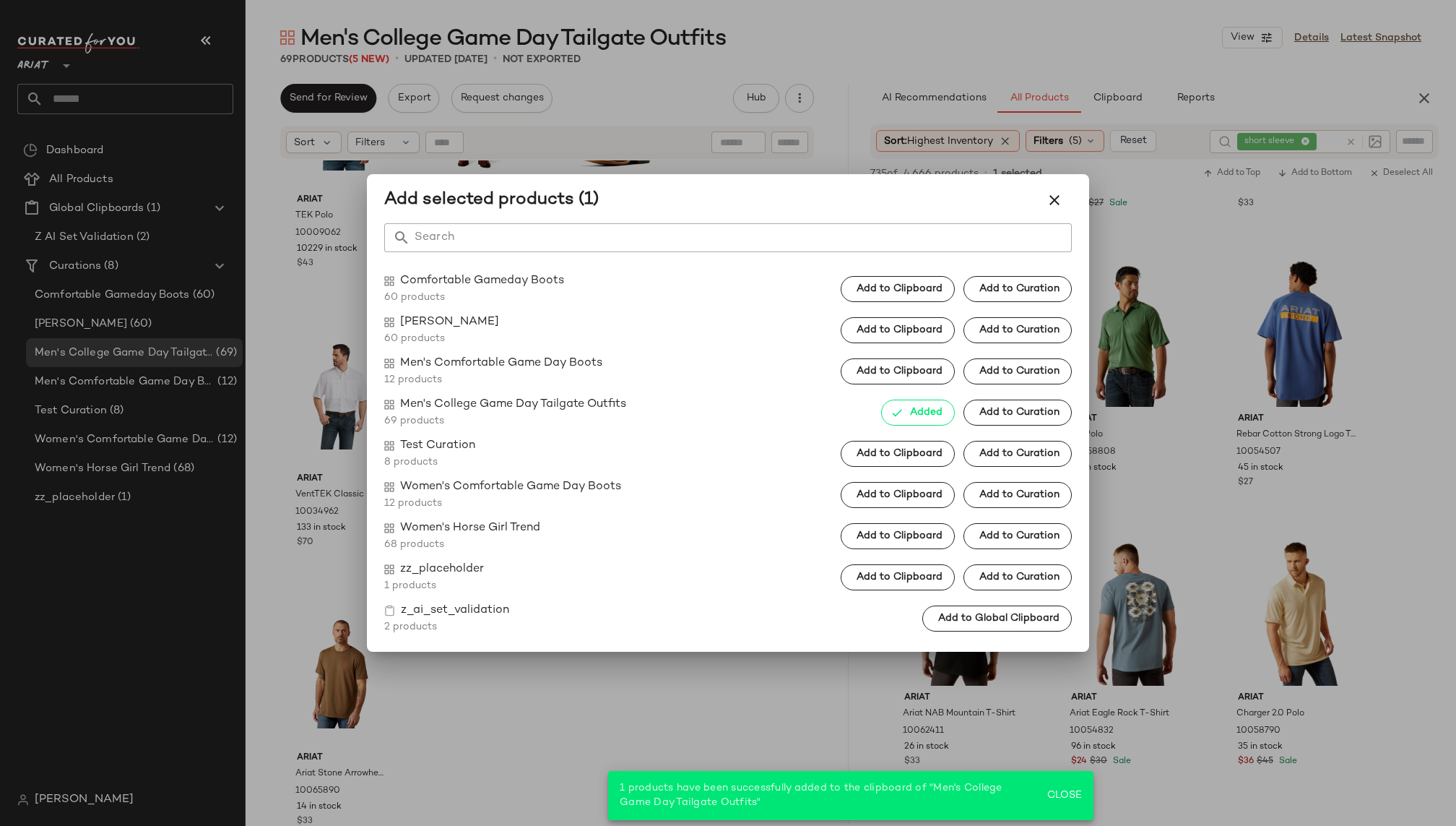
click at [1064, 184] on div "Add selected products (1)" at bounding box center [728, 200] width 688 height 34
click at [1059, 201] on icon "button" at bounding box center [1054, 200] width 18 height 18
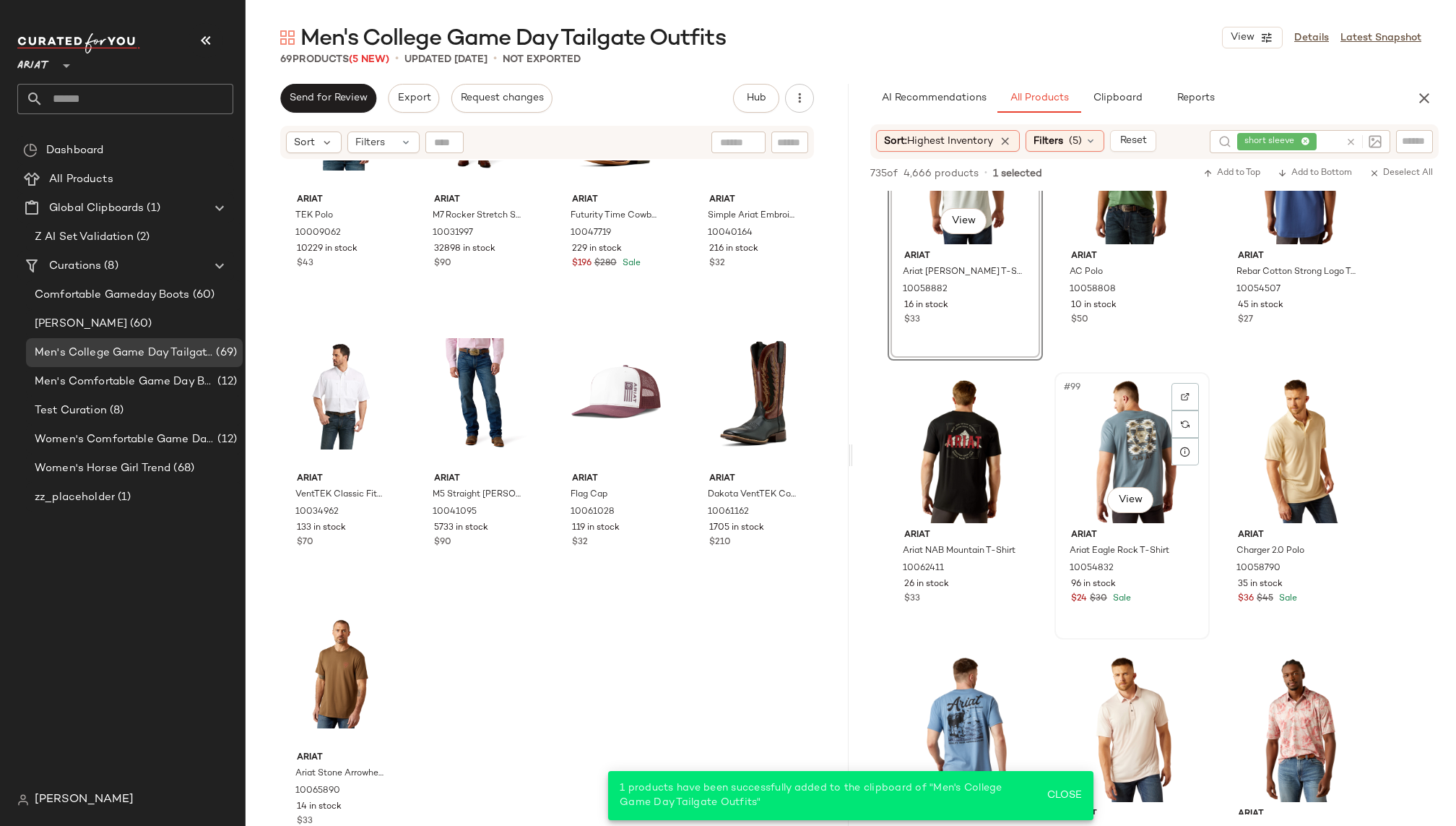
scroll to position [8756, 0]
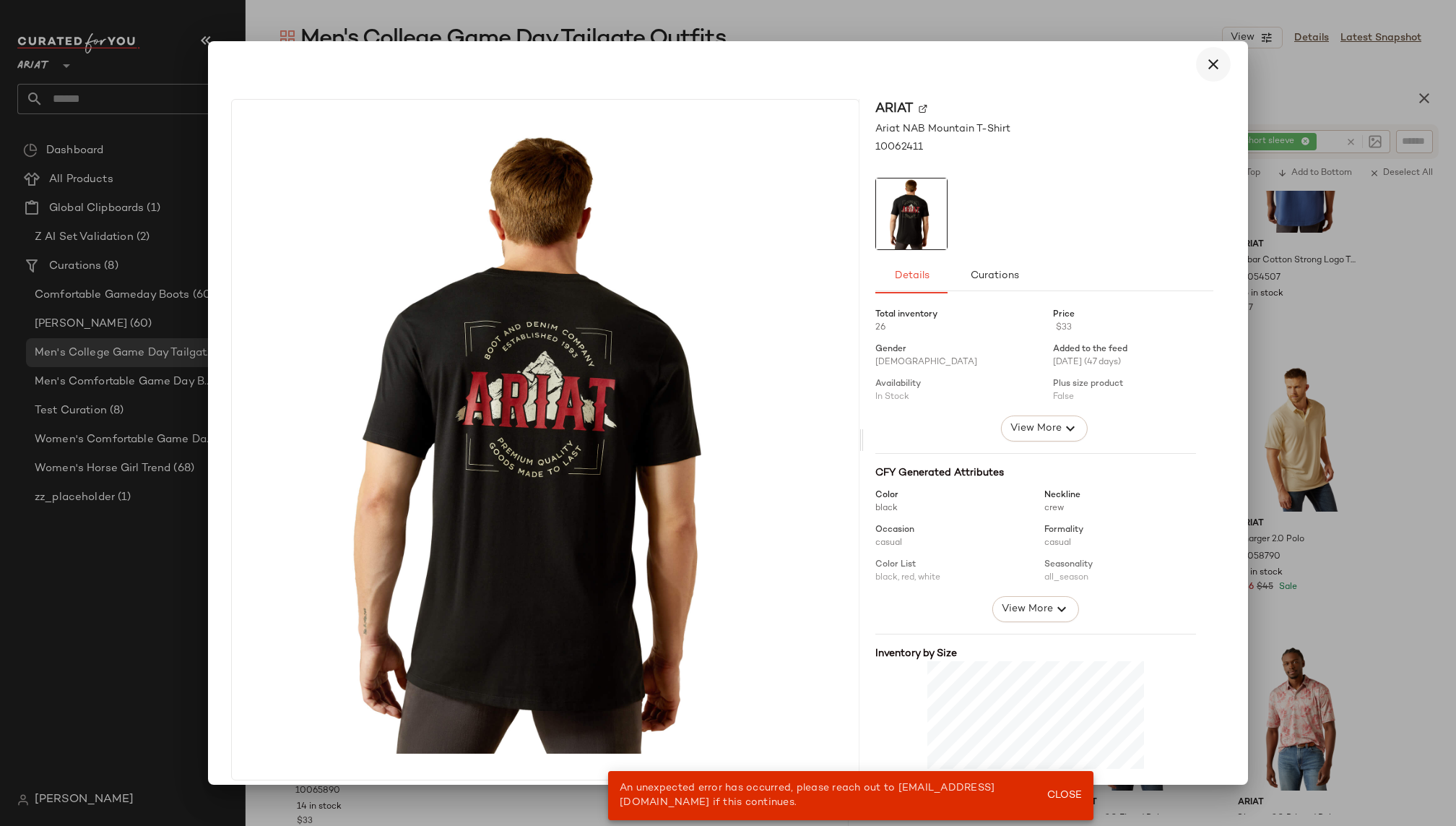
click at [1205, 66] on icon "button" at bounding box center [1213, 64] width 18 height 18
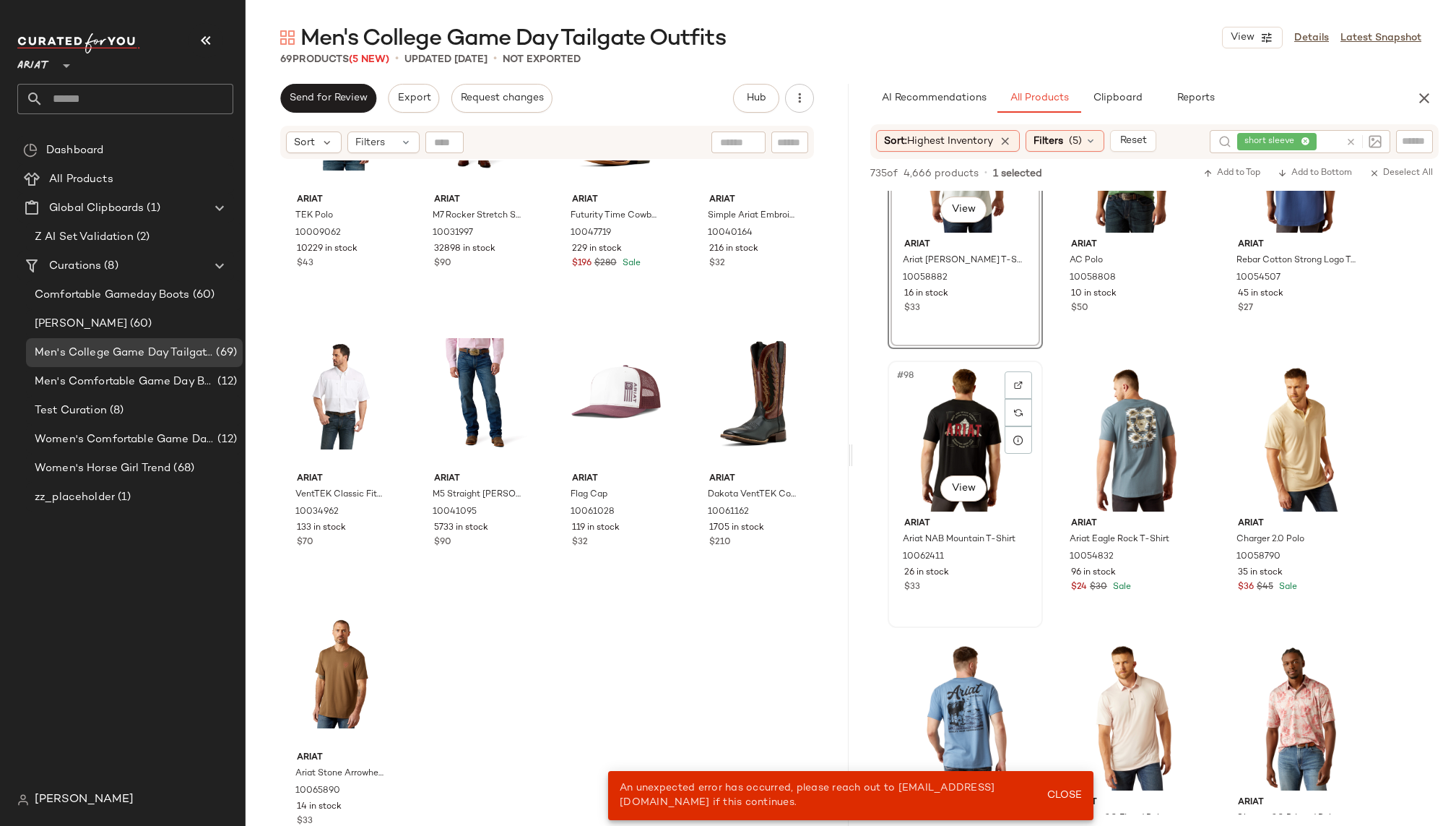
click at [925, 406] on div "#98 View" at bounding box center [965, 438] width 145 height 146
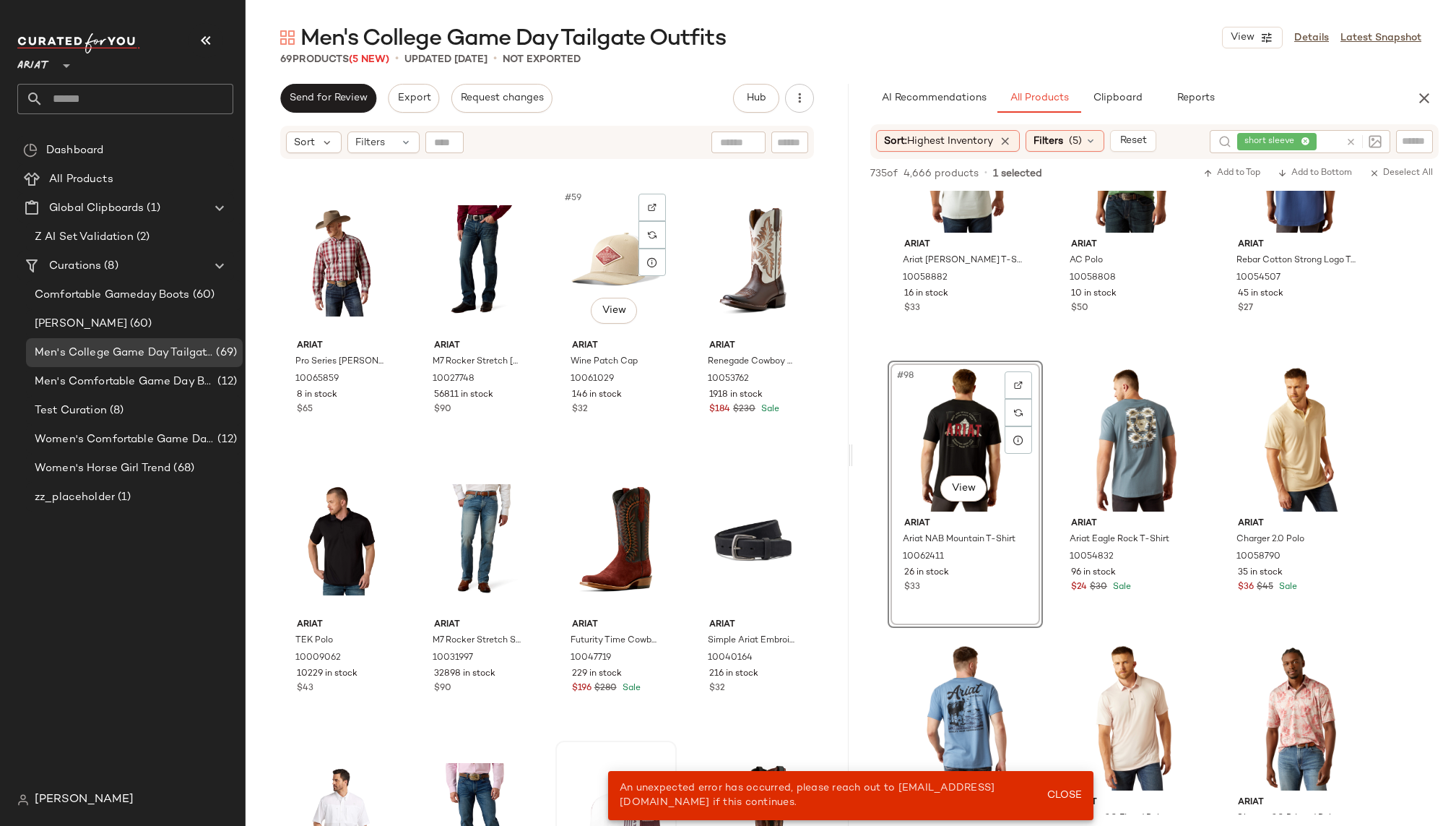
scroll to position [3880, 0]
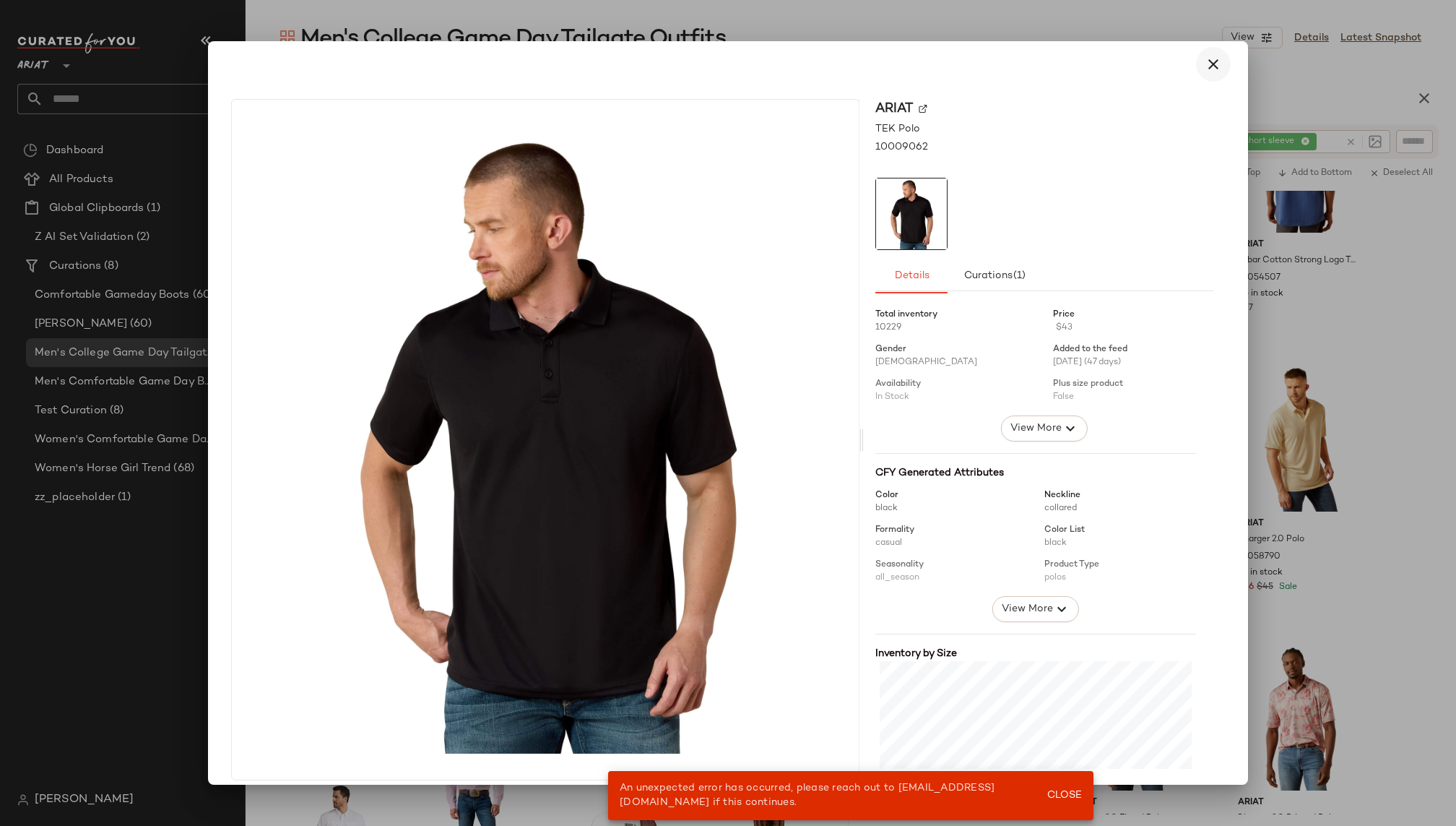
click at [1206, 68] on icon "button" at bounding box center [1213, 64] width 18 height 18
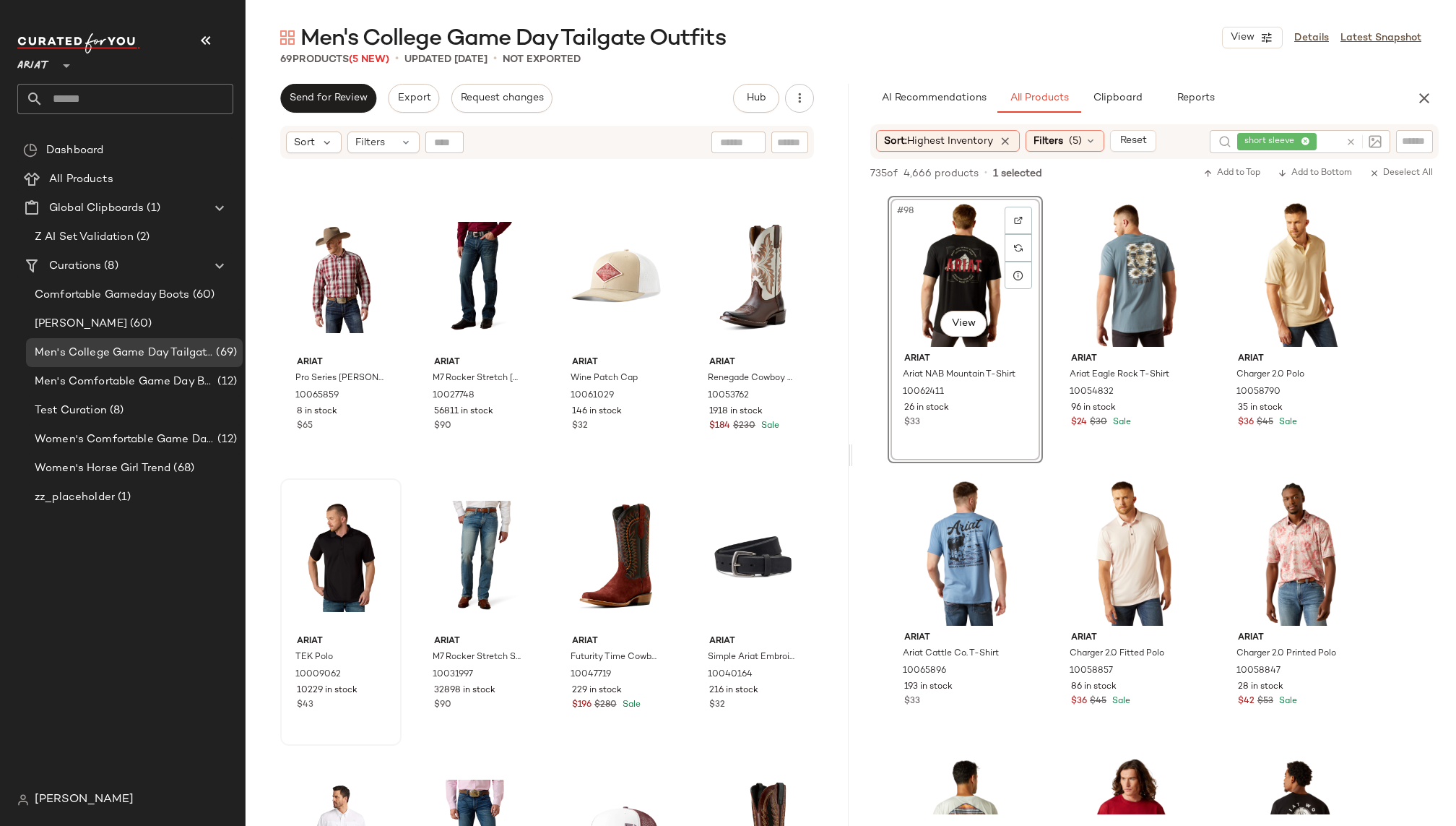
scroll to position [8922, 0]
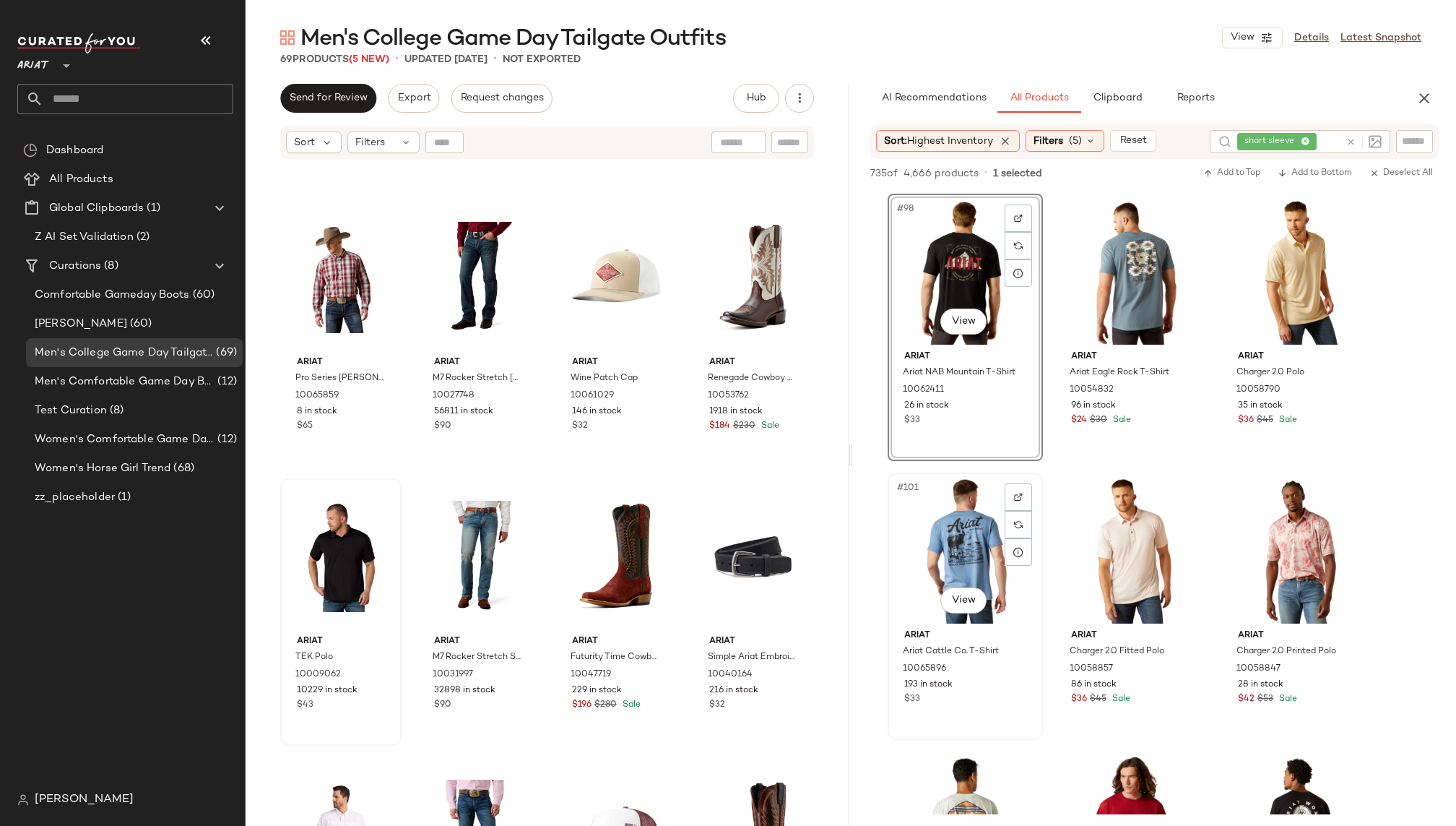
click at [952, 553] on div "#101 View" at bounding box center [965, 550] width 145 height 146
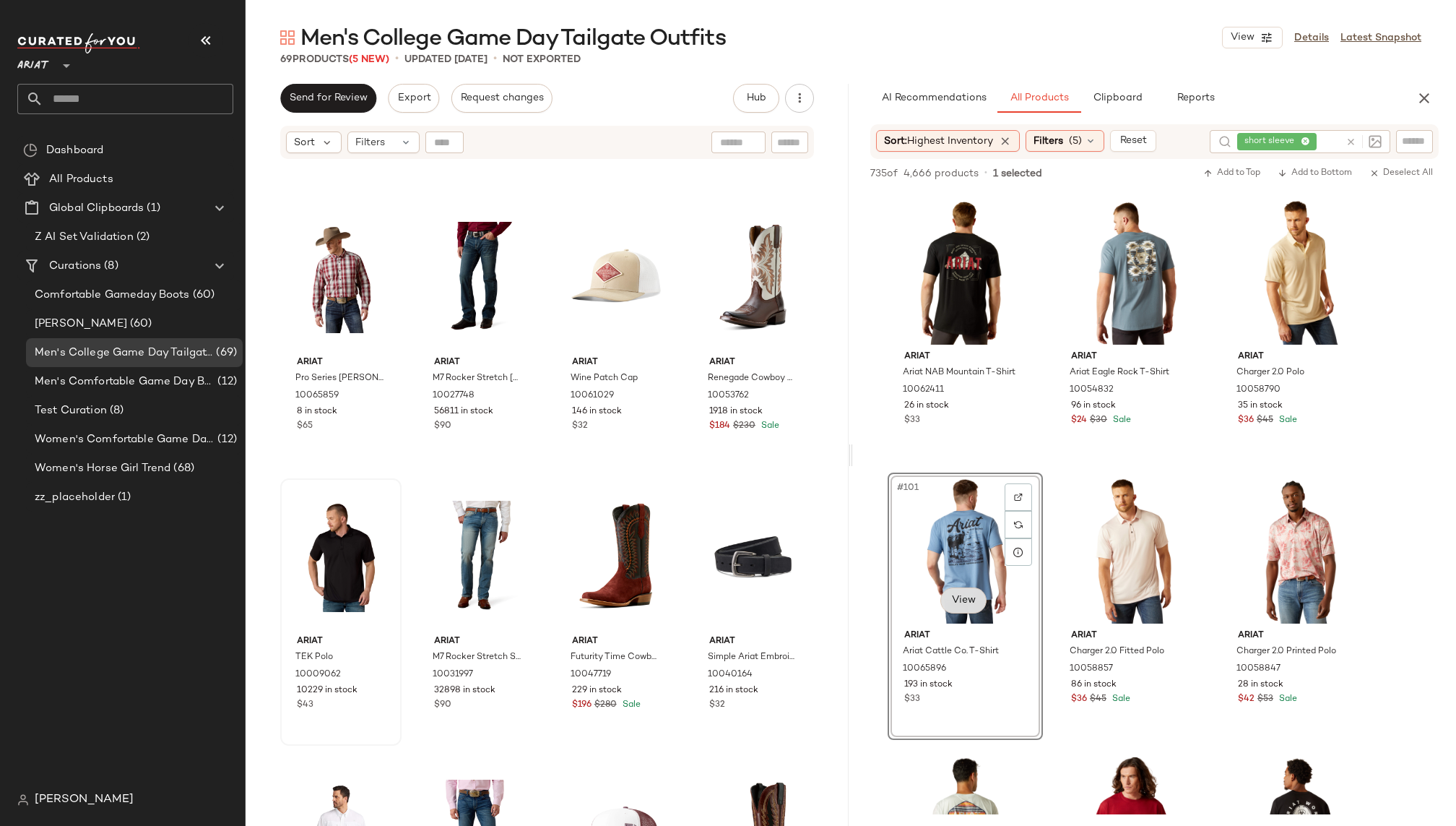
click at [970, 598] on body "Ariat ** Dashboard All Products Global Clipboards (1) Z AI Set Validation (2) C…" at bounding box center [728, 413] width 1456 height 826
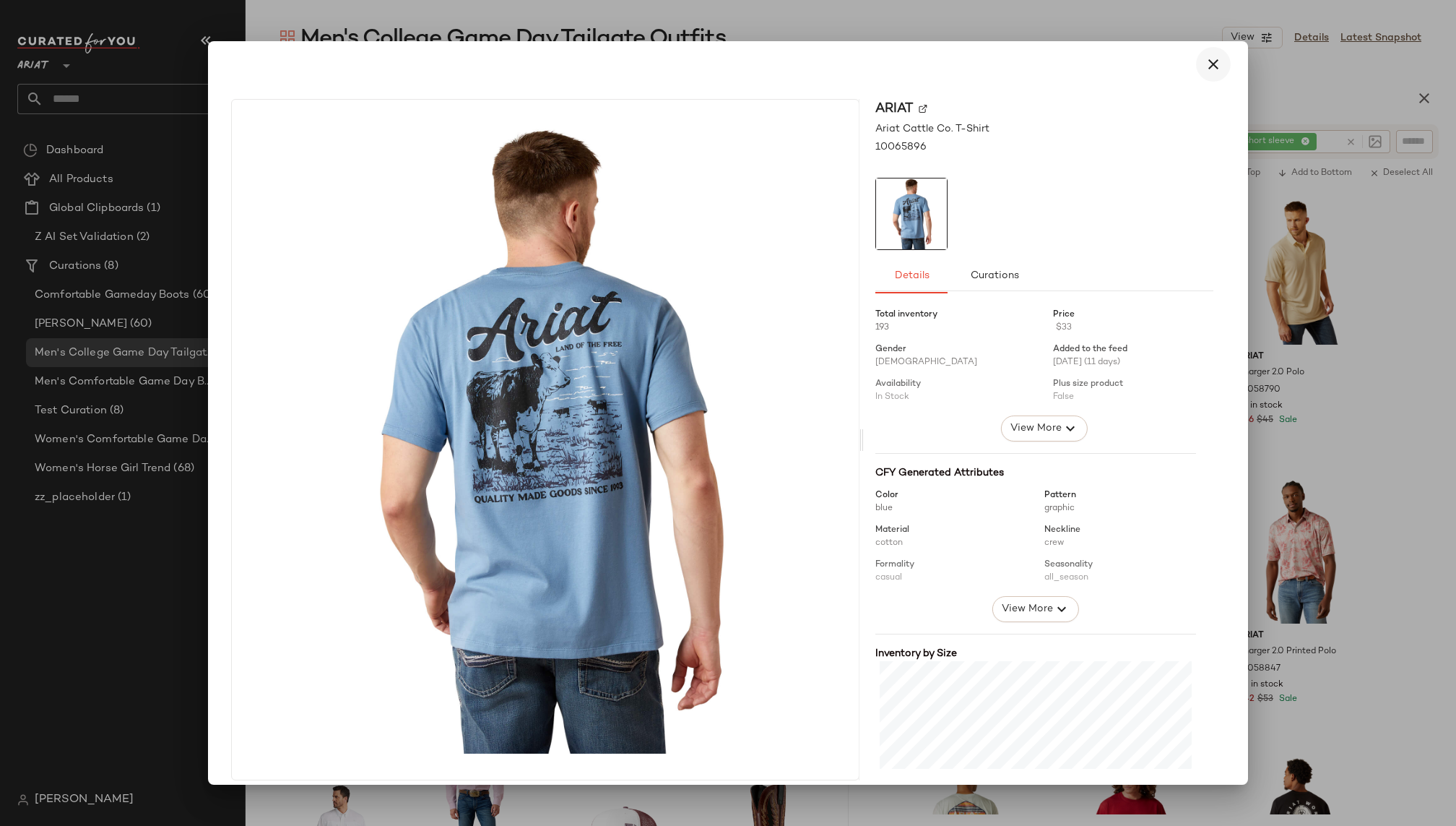
click at [1210, 63] on icon "button" at bounding box center [1213, 64] width 18 height 18
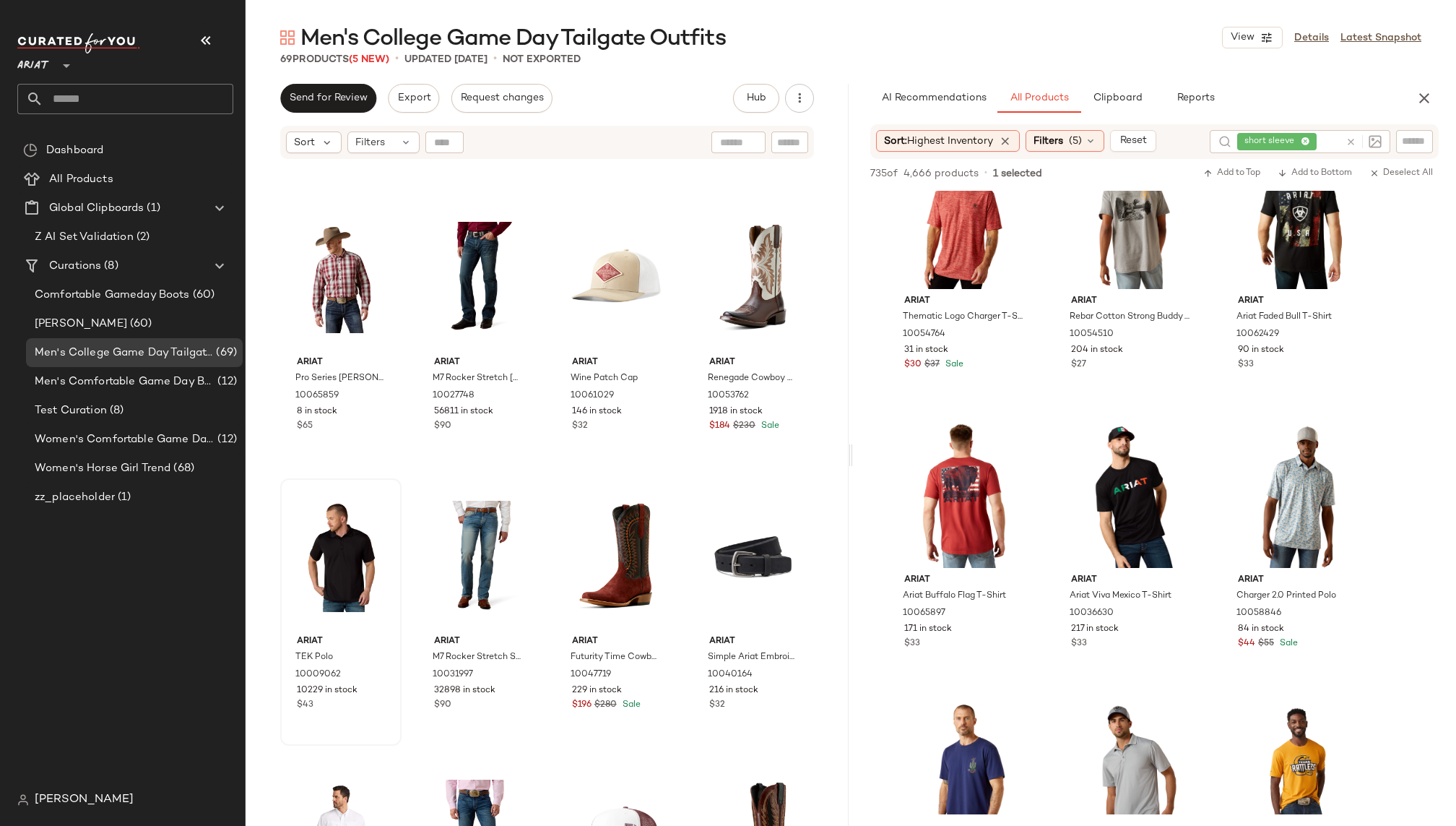
scroll to position [10655, 0]
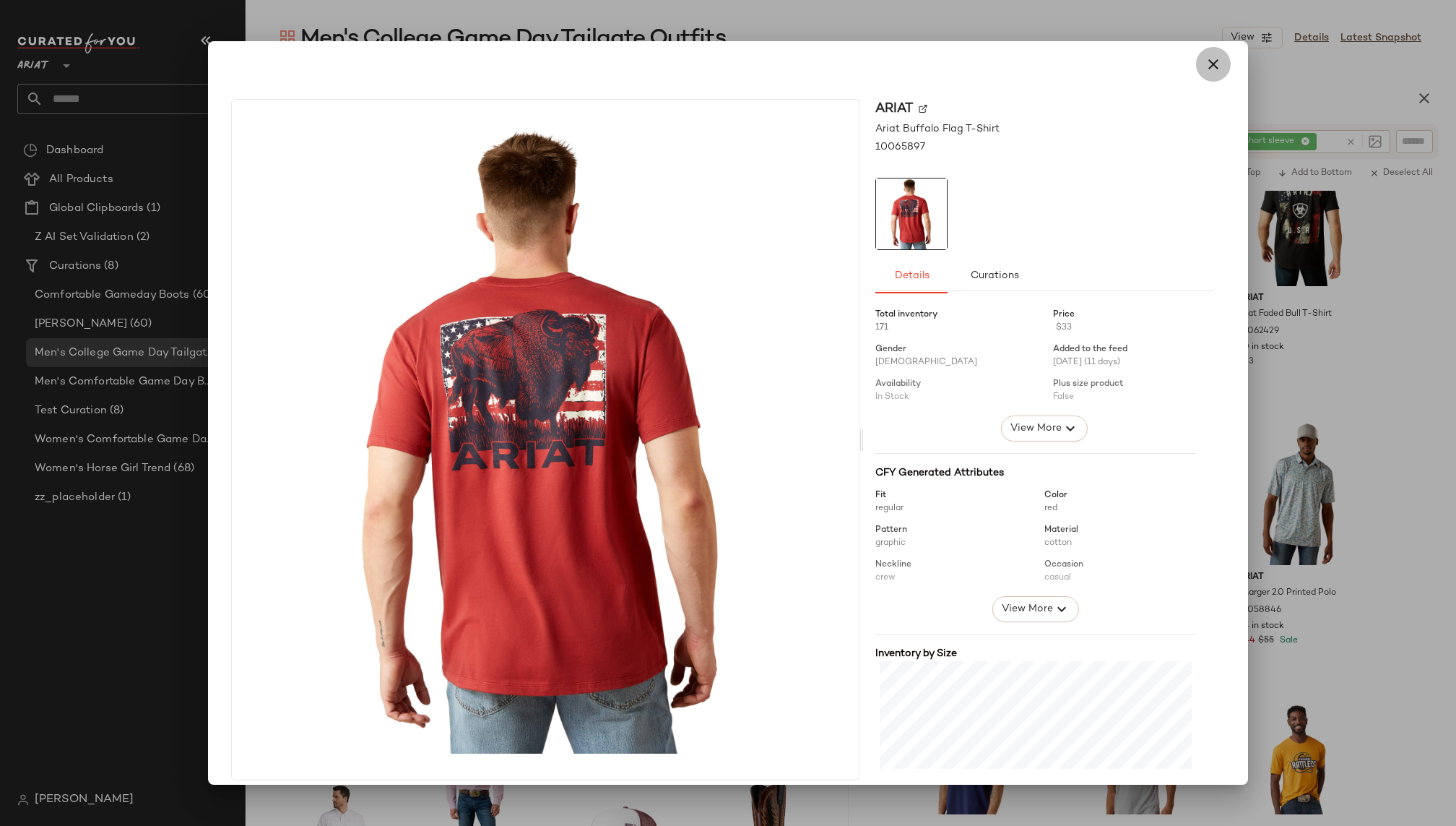
click at [1205, 68] on icon "button" at bounding box center [1213, 64] width 18 height 18
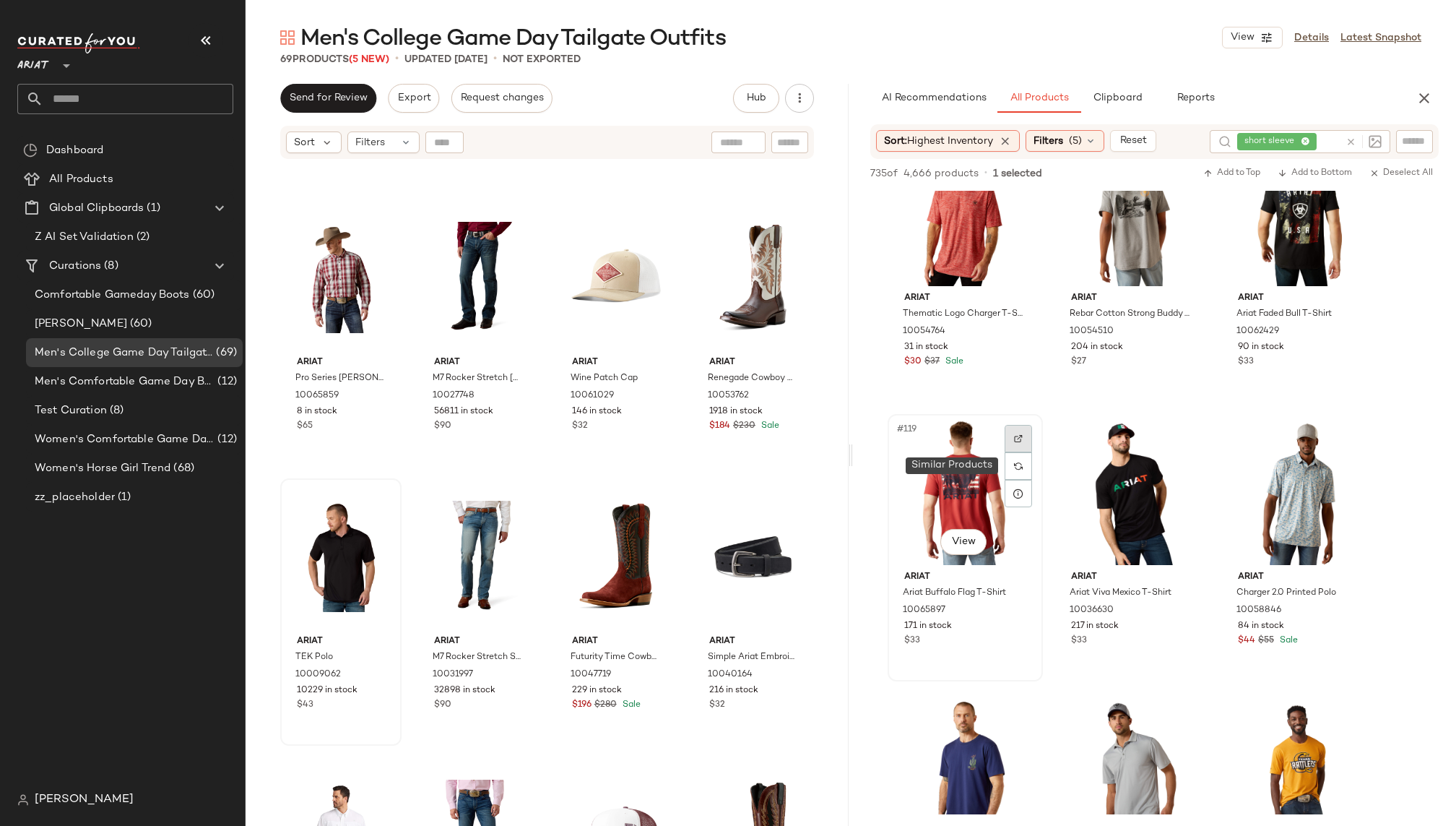
click at [1015, 436] on img at bounding box center [1018, 438] width 8 height 8
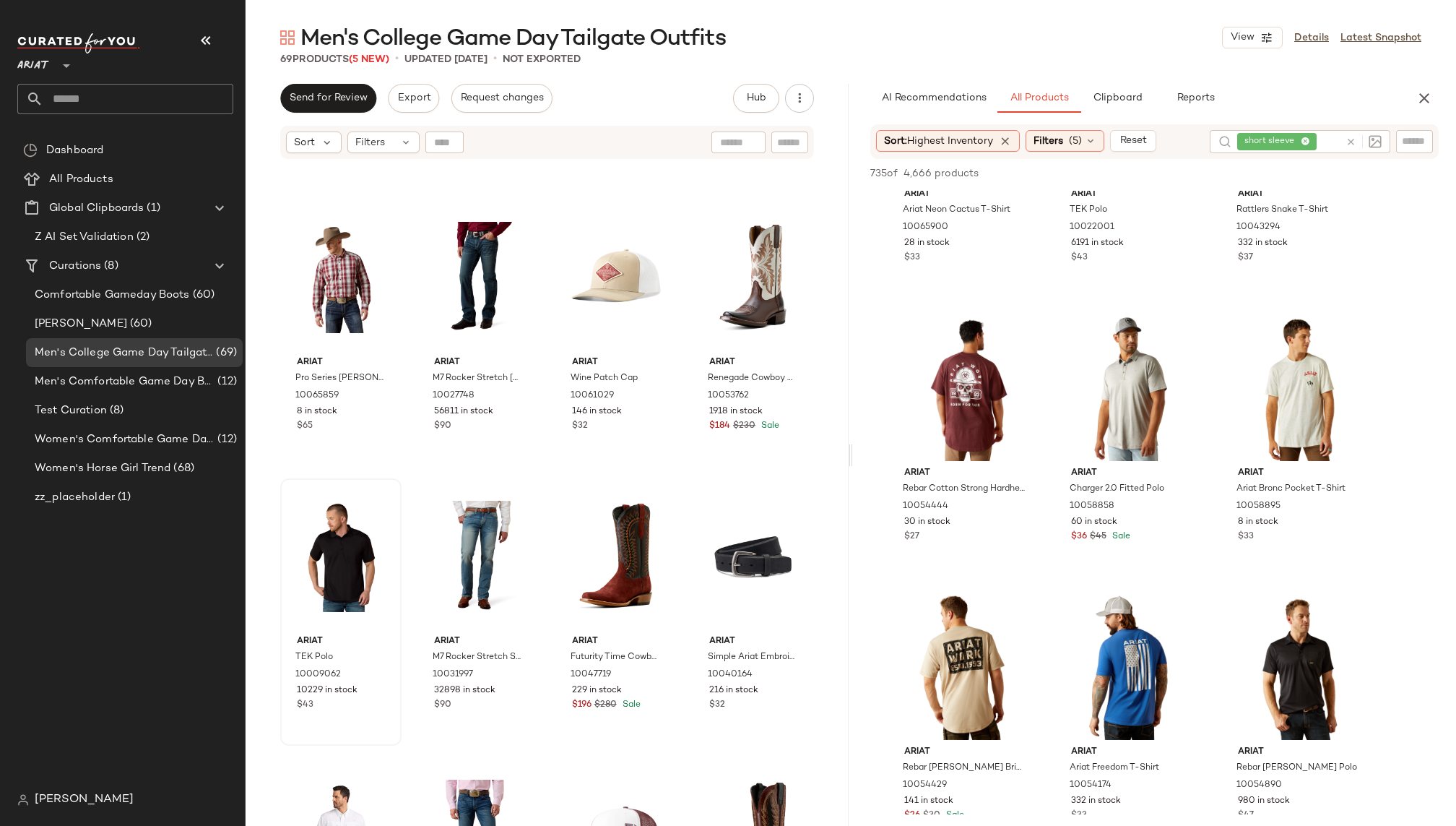
scroll to position [11323, 0]
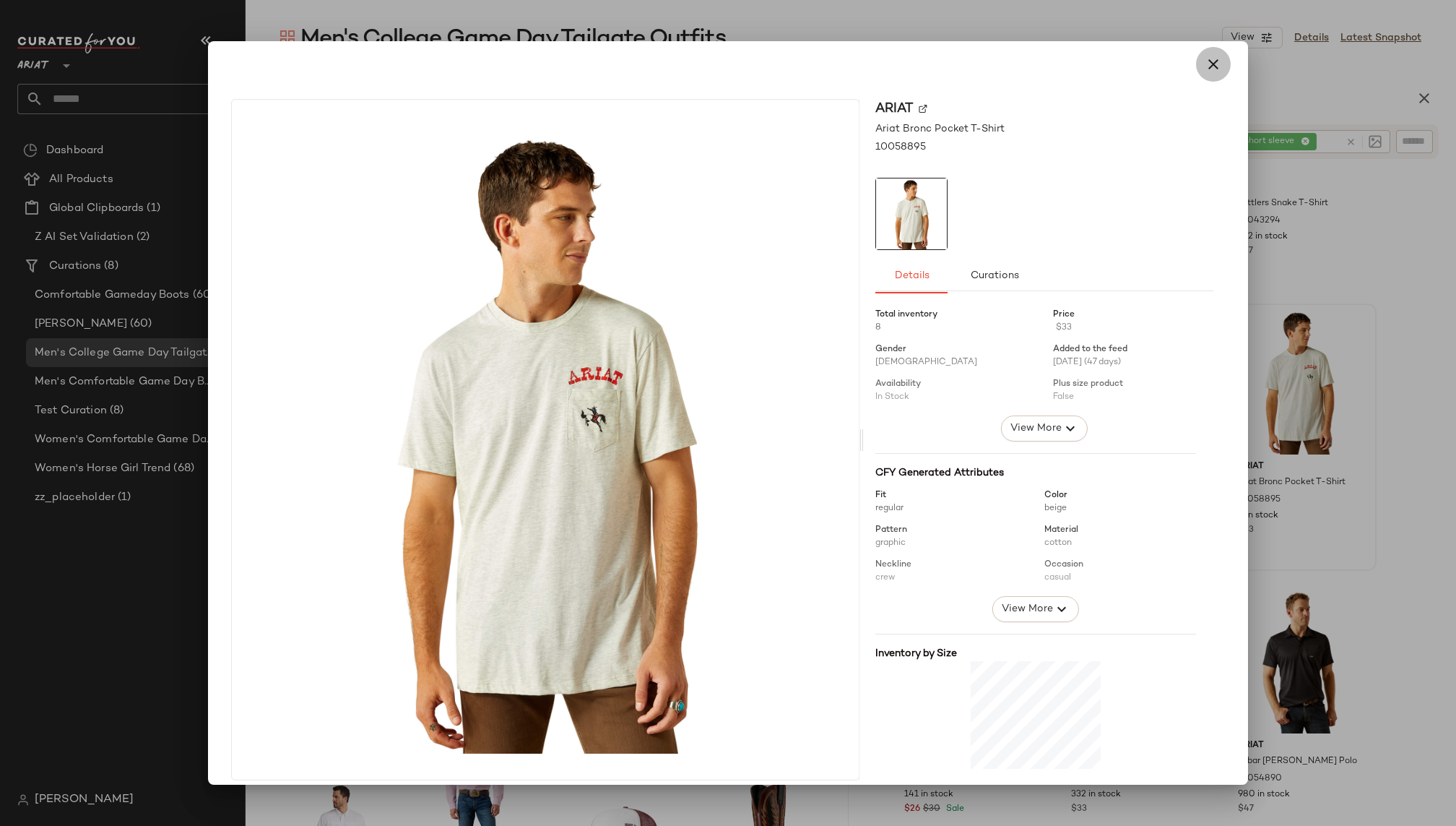
click at [1206, 65] on icon "button" at bounding box center [1213, 64] width 18 height 18
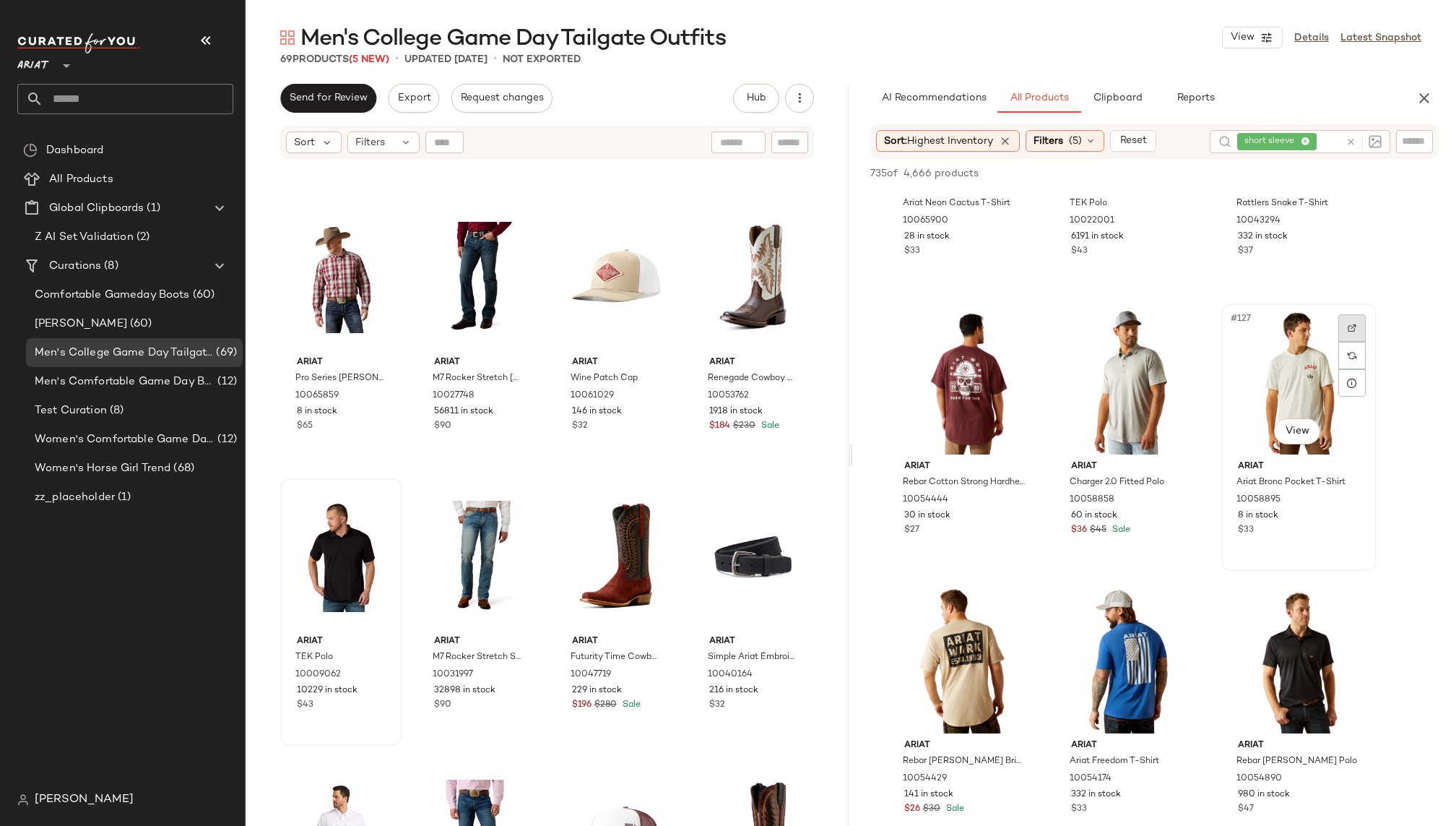
click at [1350, 331] on img at bounding box center [1352, 327] width 8 height 8
click at [1242, 375] on div "#127 View" at bounding box center [1298, 382] width 145 height 146
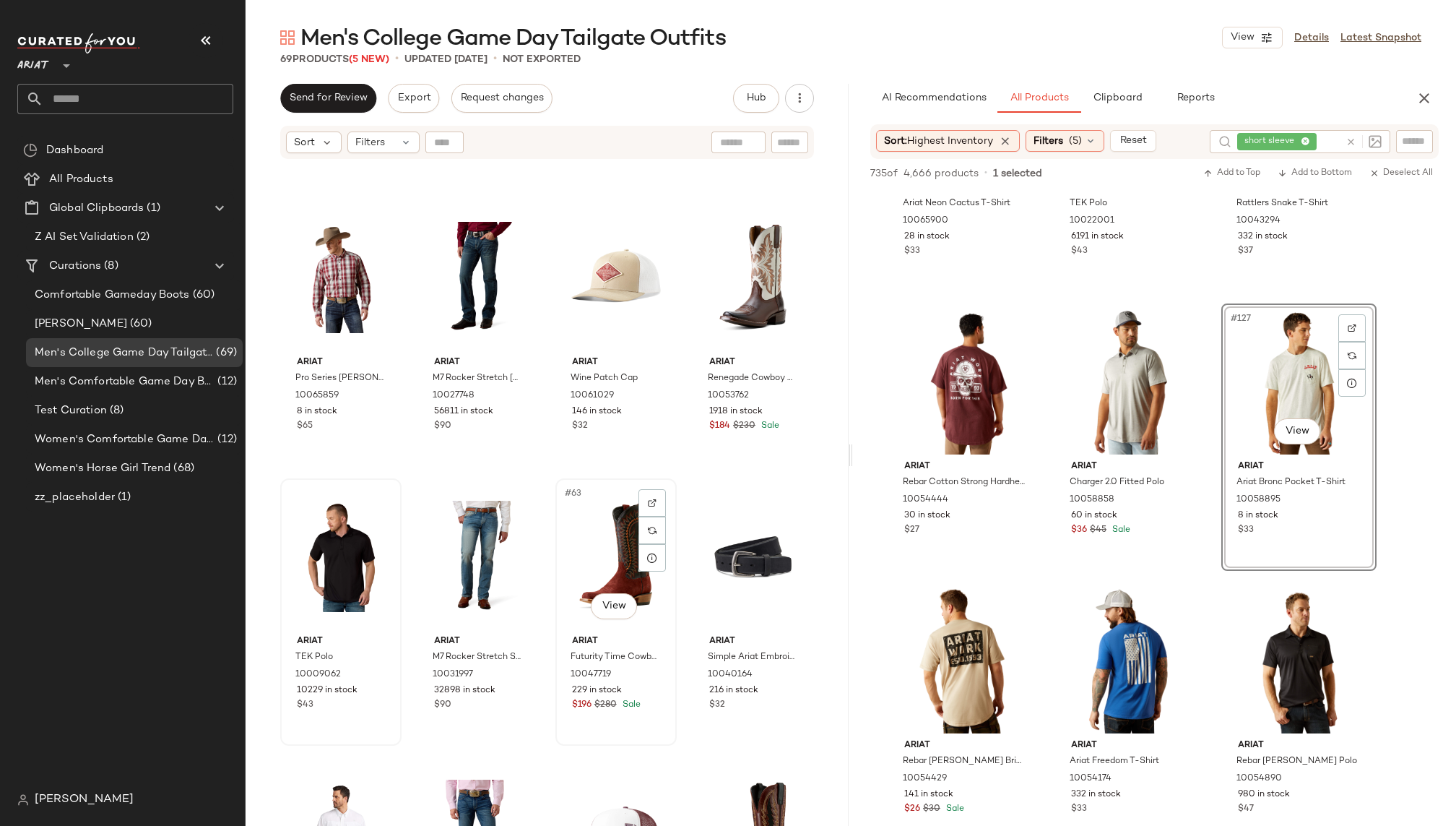
scroll to position [4321, 0]
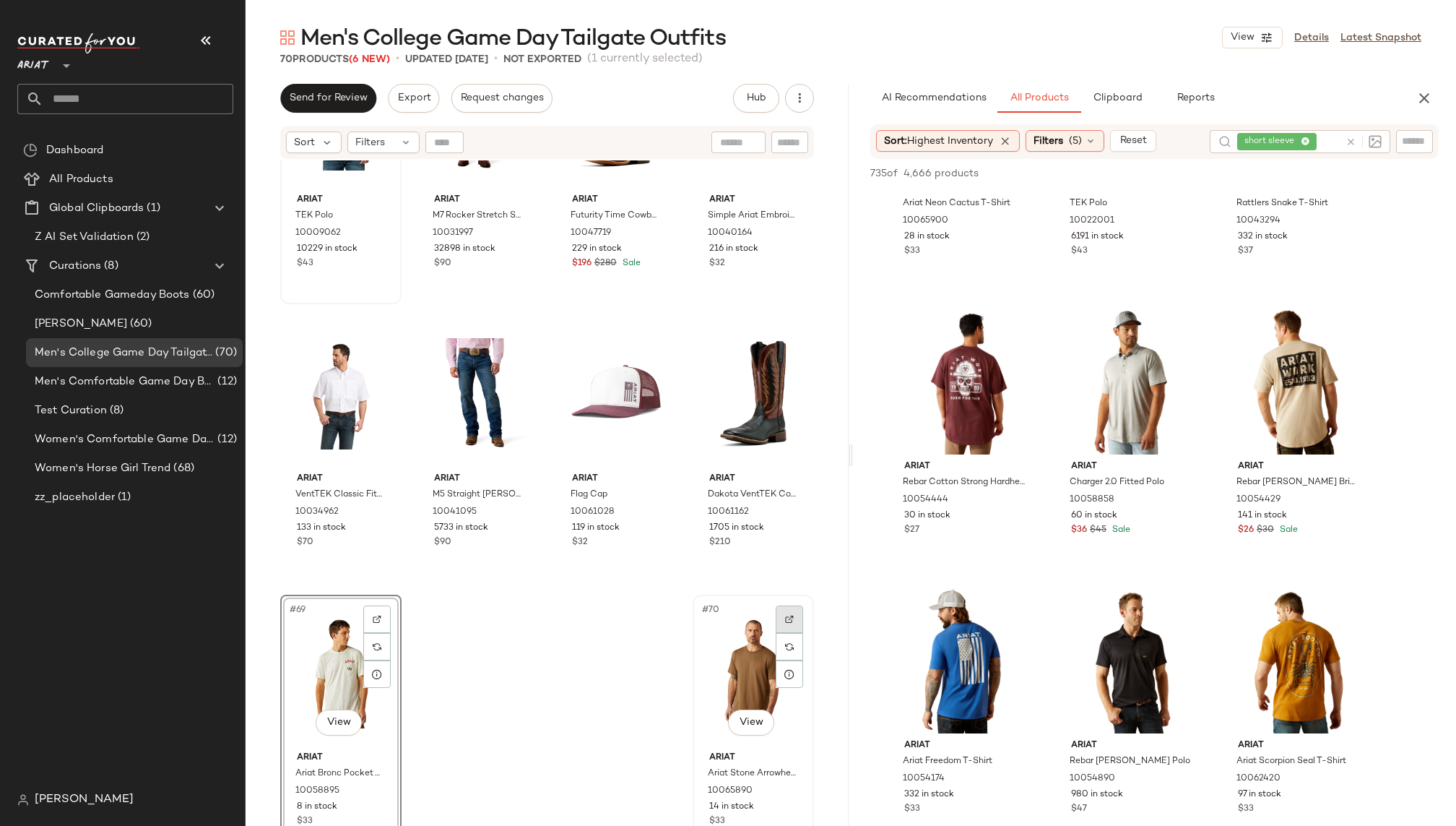
click at [785, 618] on img at bounding box center [789, 619] width 8 height 8
click at [750, 656] on div "#70 View" at bounding box center [753, 672] width 111 height 146
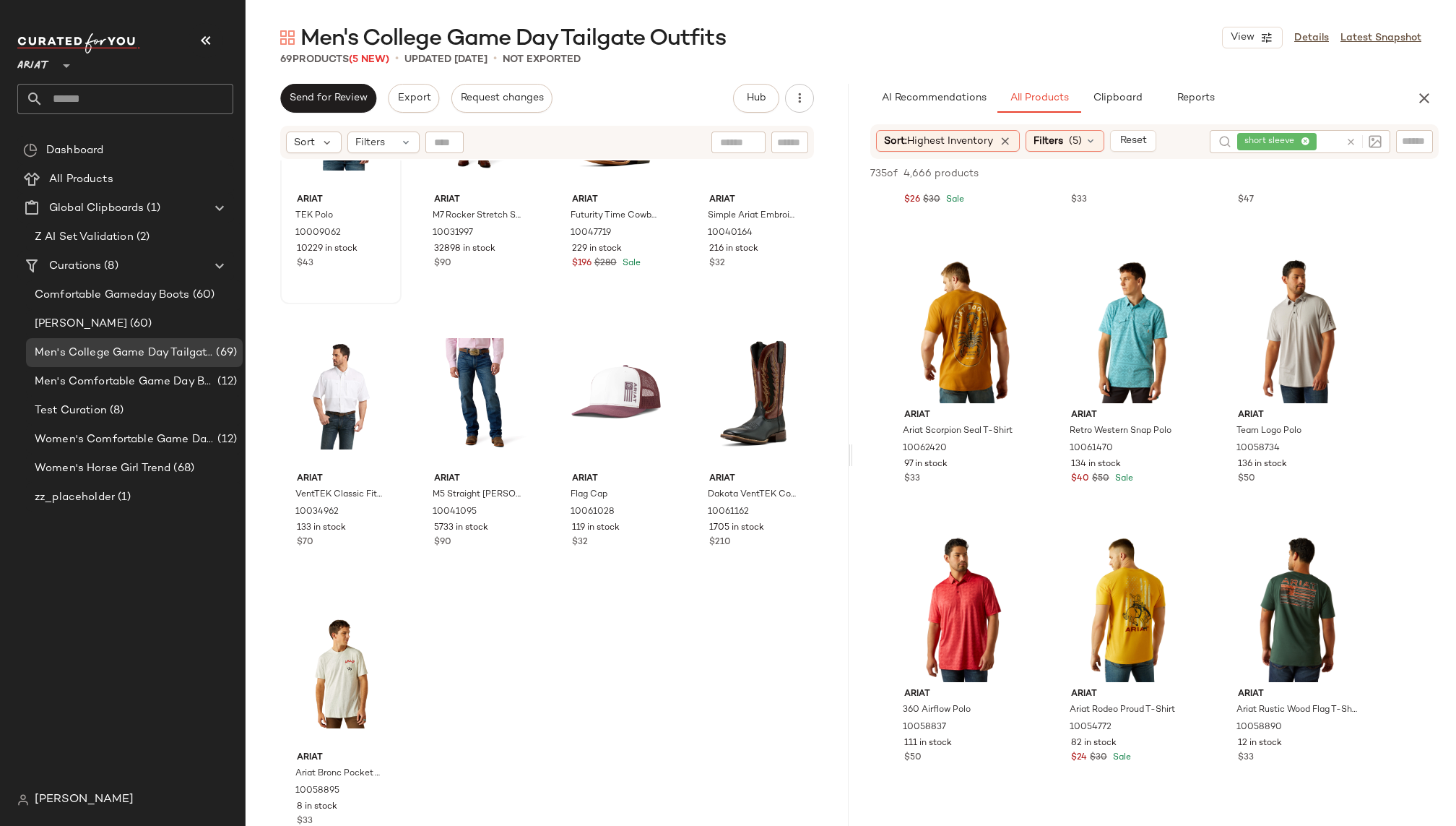
scroll to position [11932, 0]
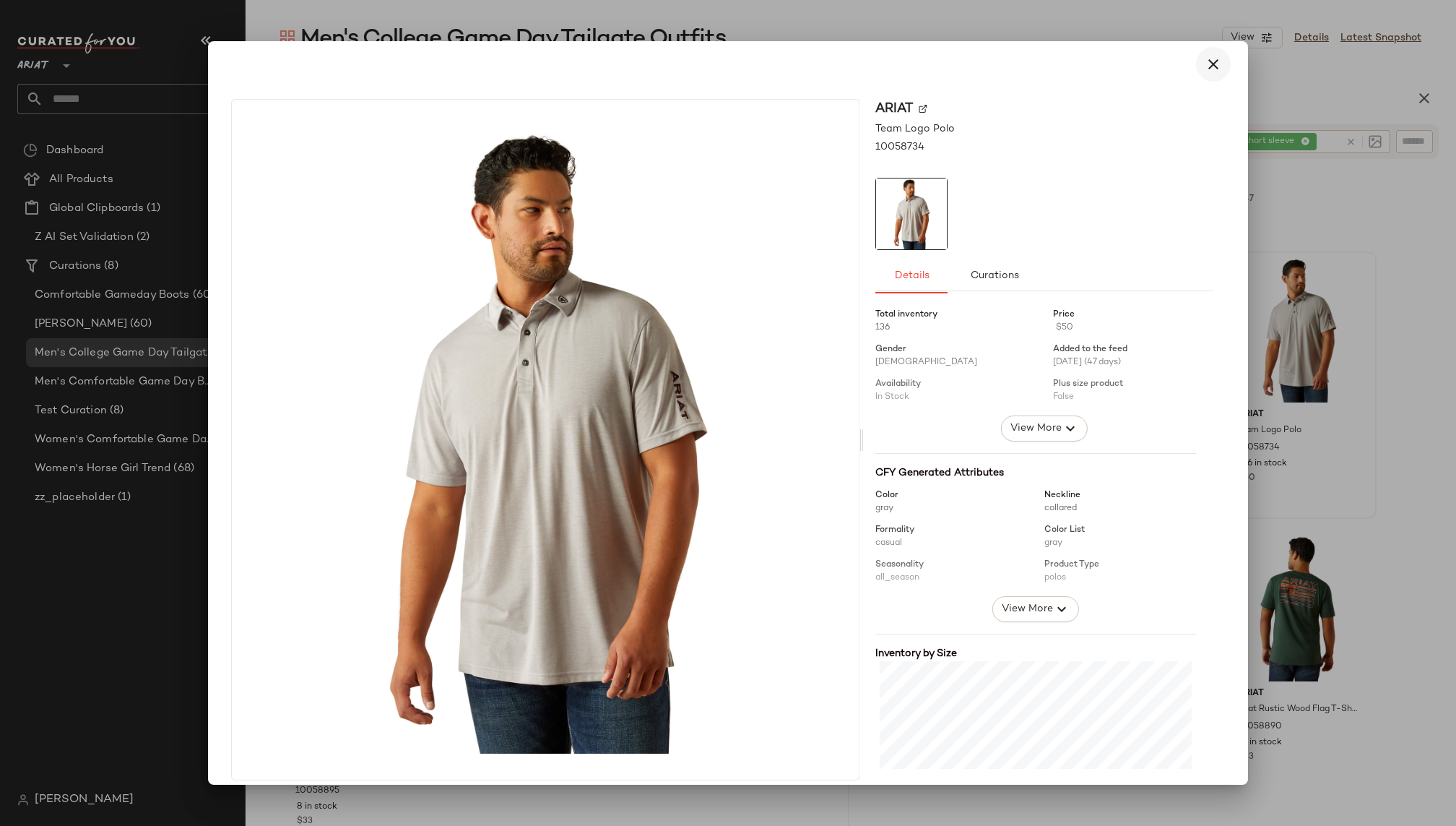
click at [1214, 60] on button "button" at bounding box center [1213, 64] width 34 height 34
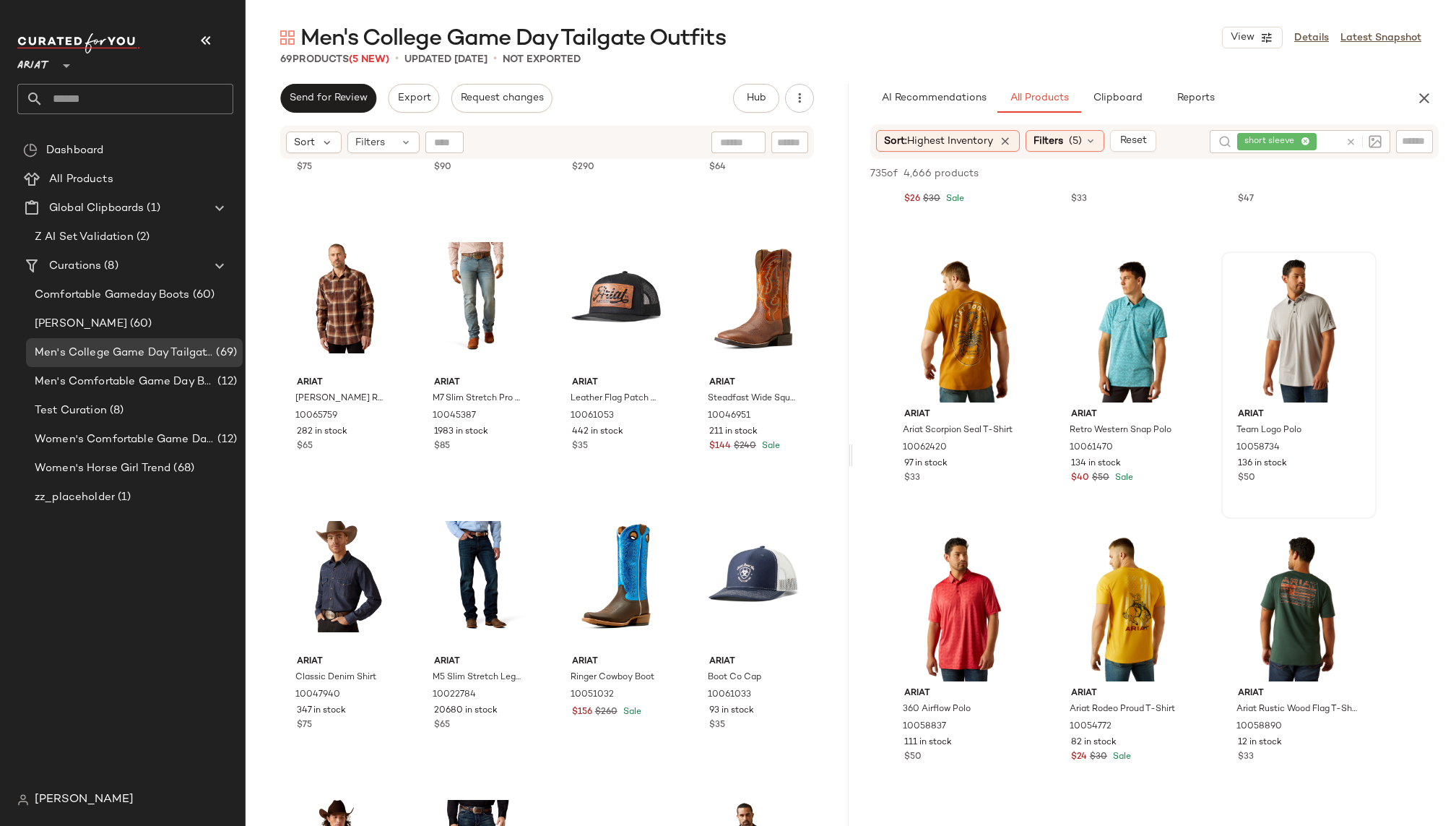
scroll to position [1118, 0]
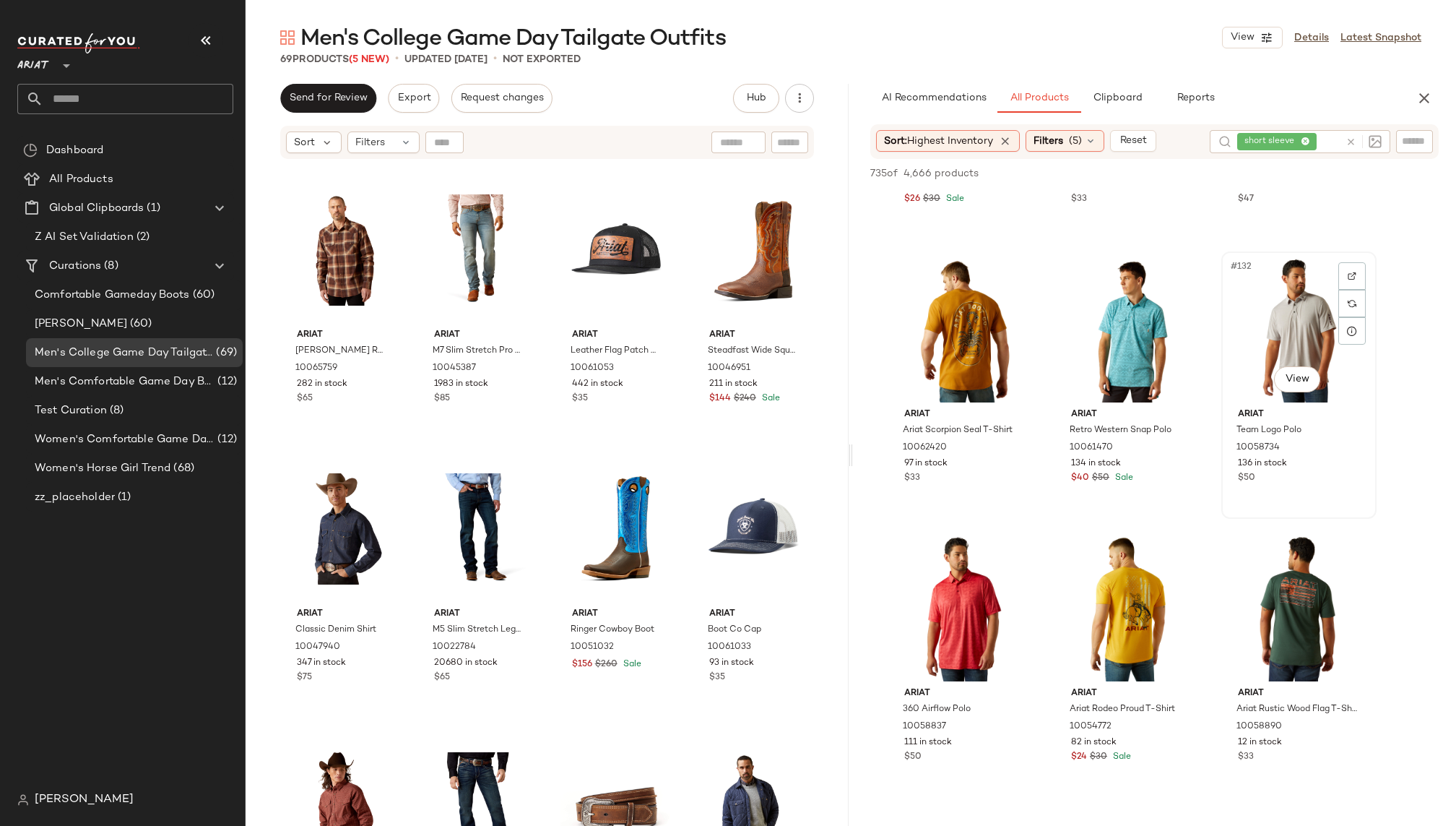
click at [1260, 286] on div "#132 View" at bounding box center [1298, 329] width 145 height 146
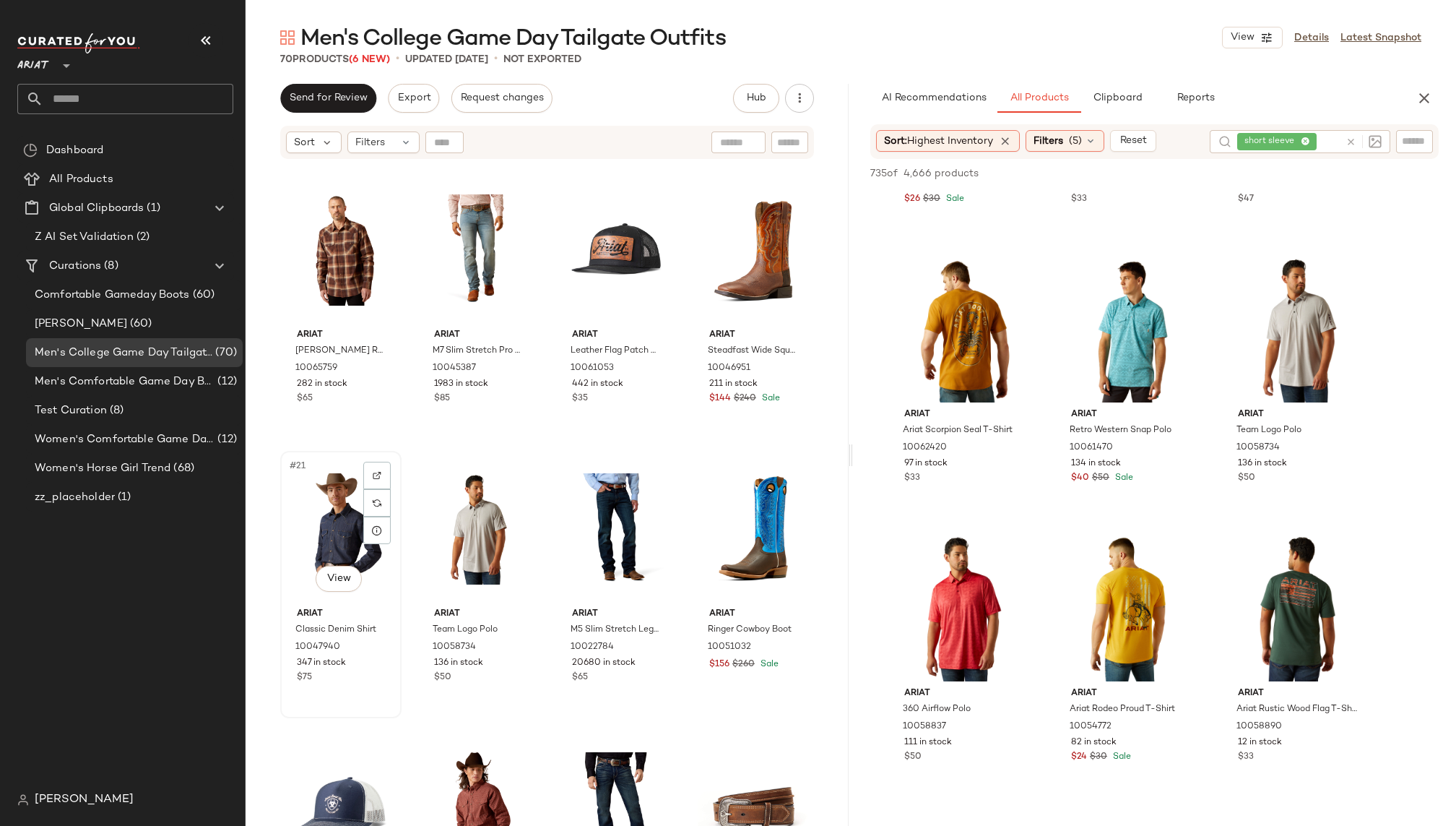
click at [317, 542] on div "#21 View" at bounding box center [341, 529] width 111 height 146
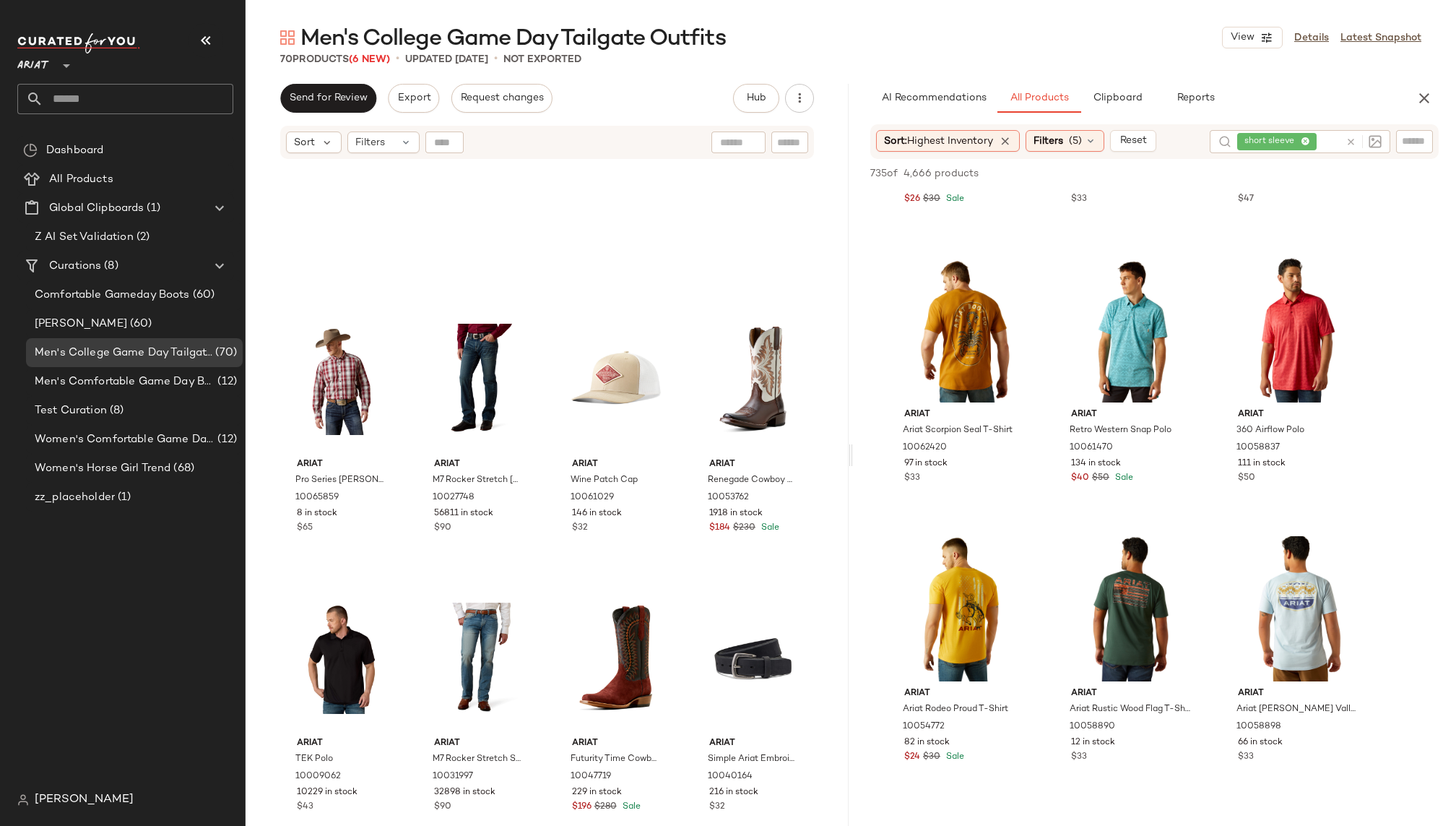
scroll to position [4321, 0]
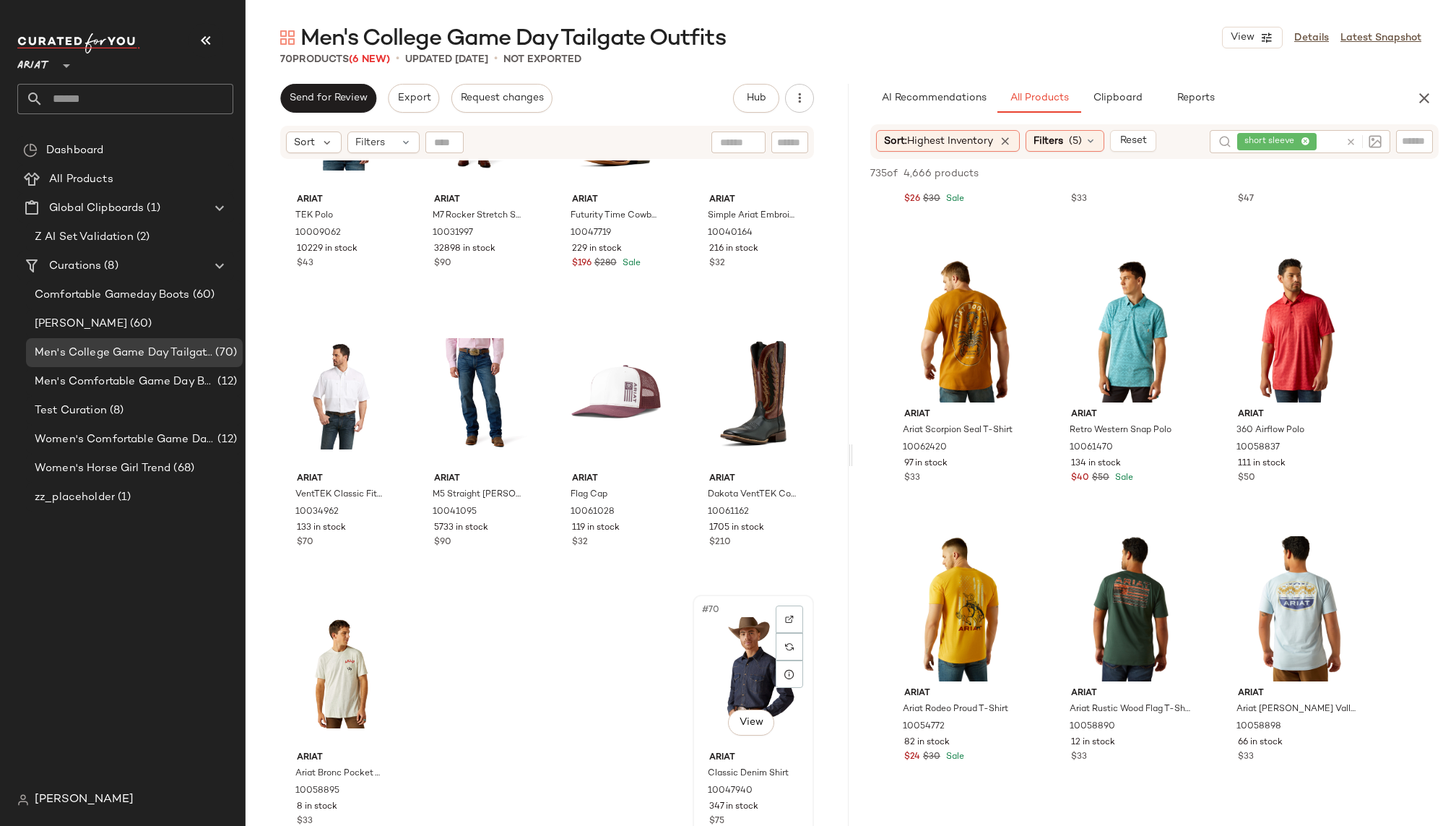
click at [723, 684] on div "#70 View" at bounding box center [753, 672] width 111 height 146
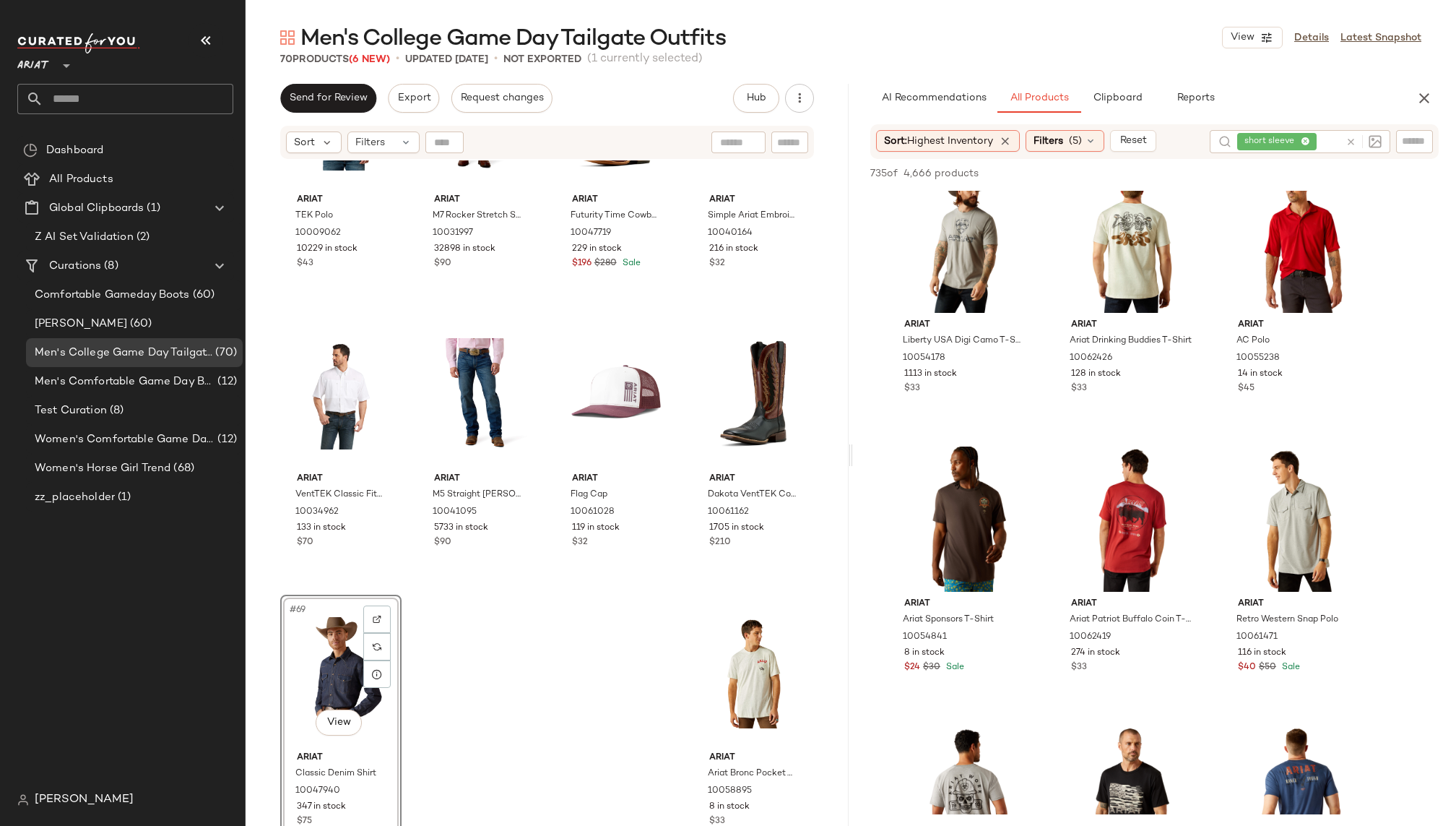
scroll to position [13975, 0]
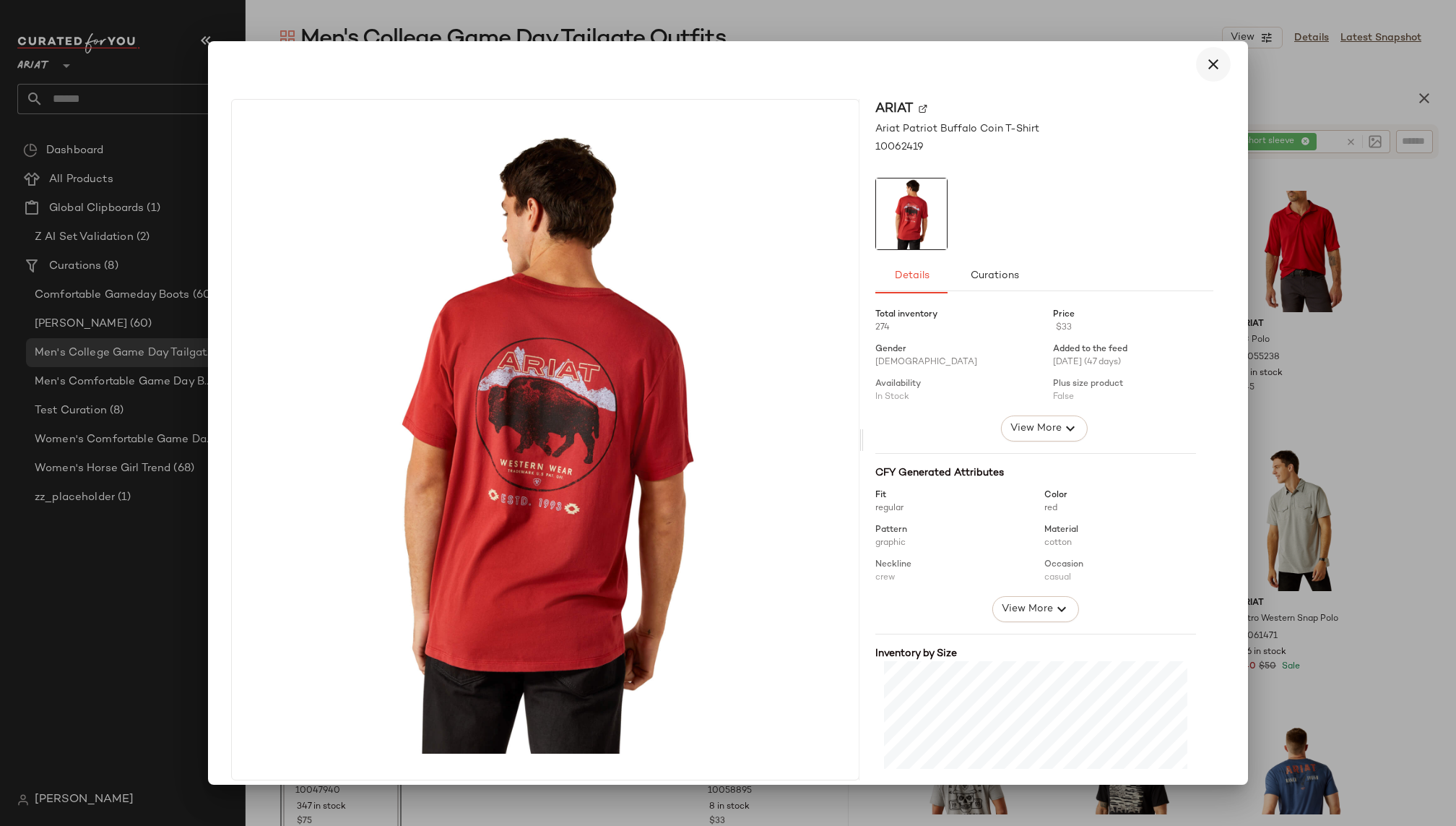
click at [1215, 55] on button "button" at bounding box center [1213, 64] width 34 height 34
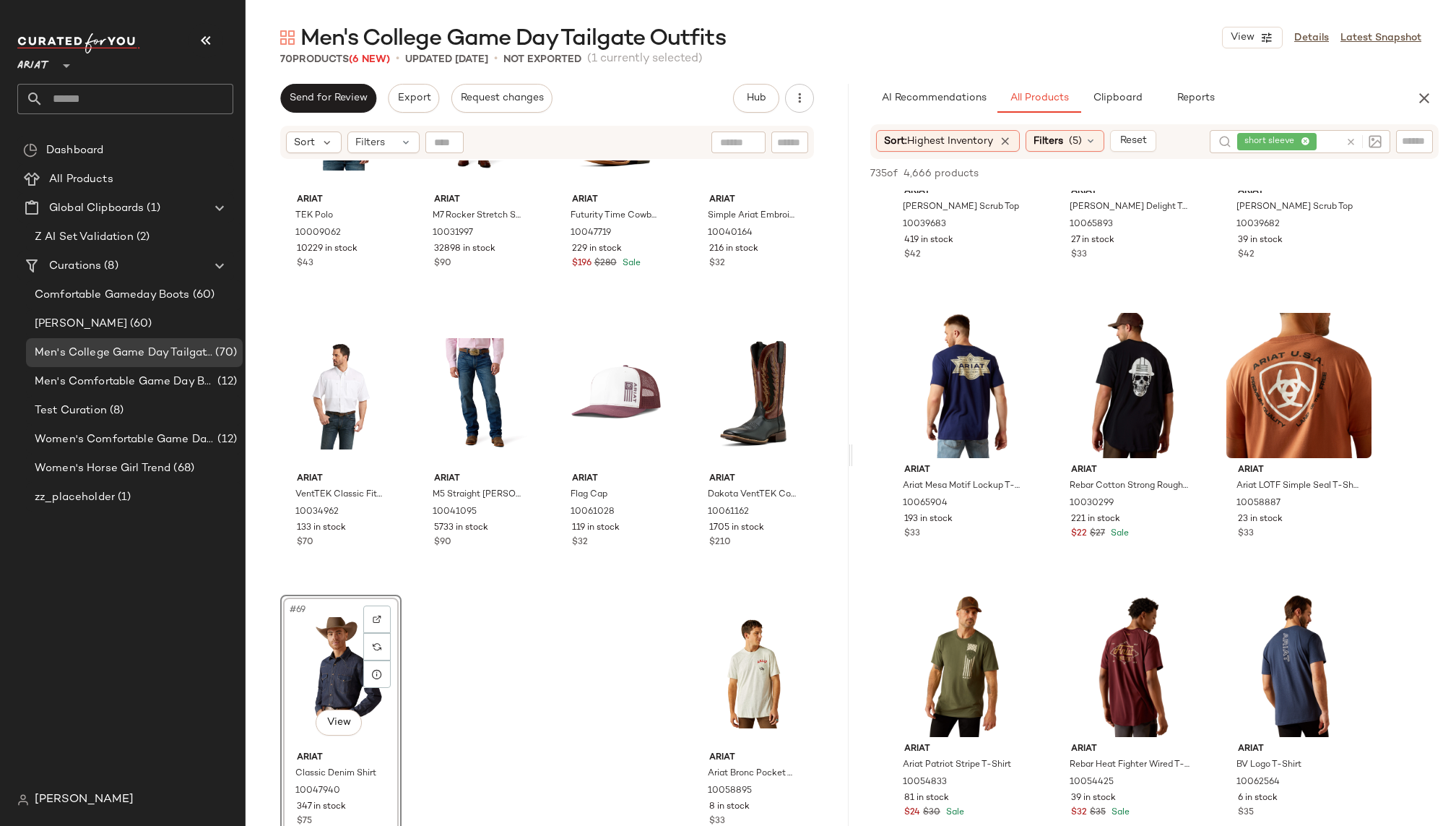
scroll to position [15808, 0]
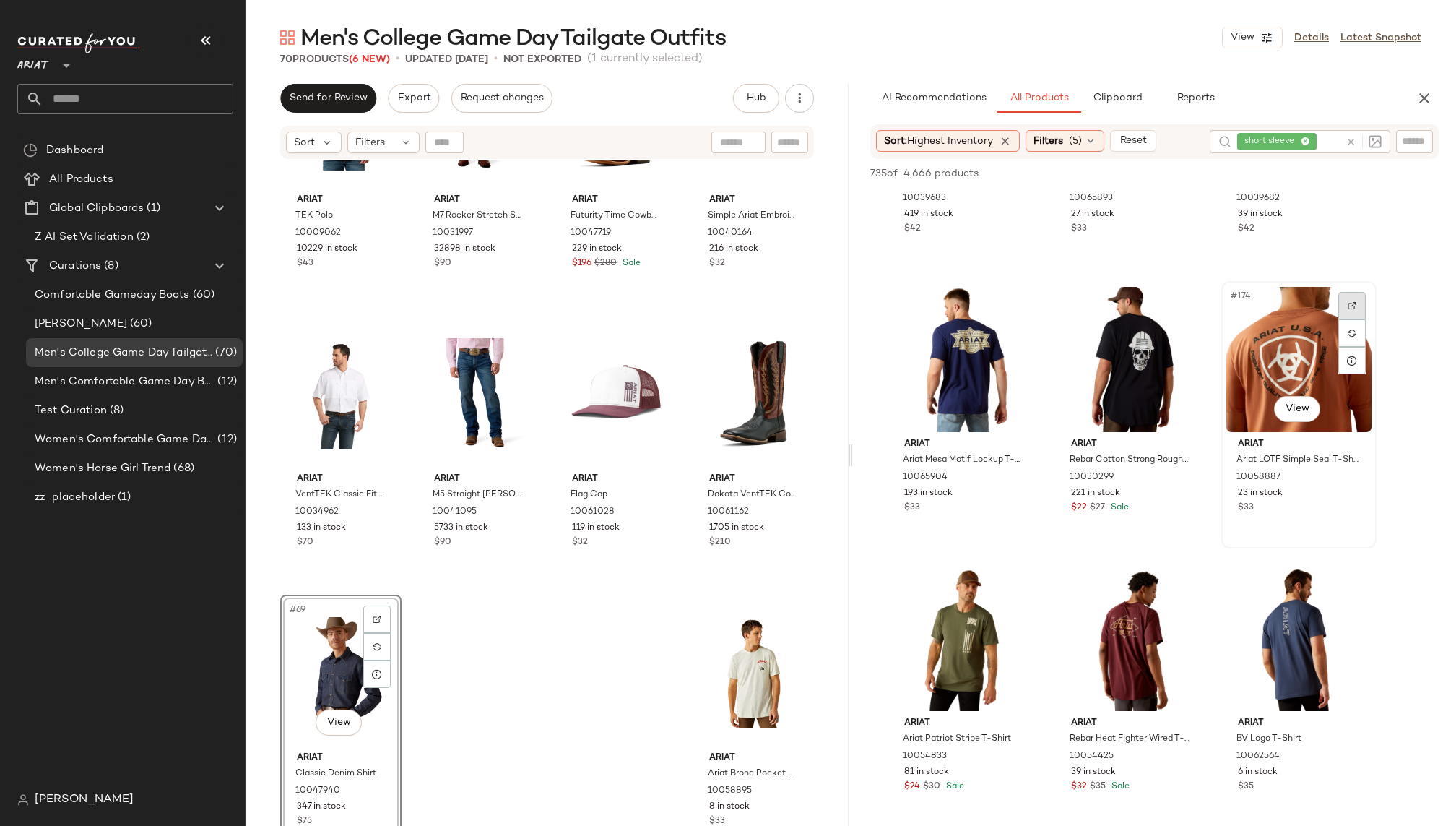
click at [1358, 299] on div at bounding box center [1352, 306] width 28 height 28
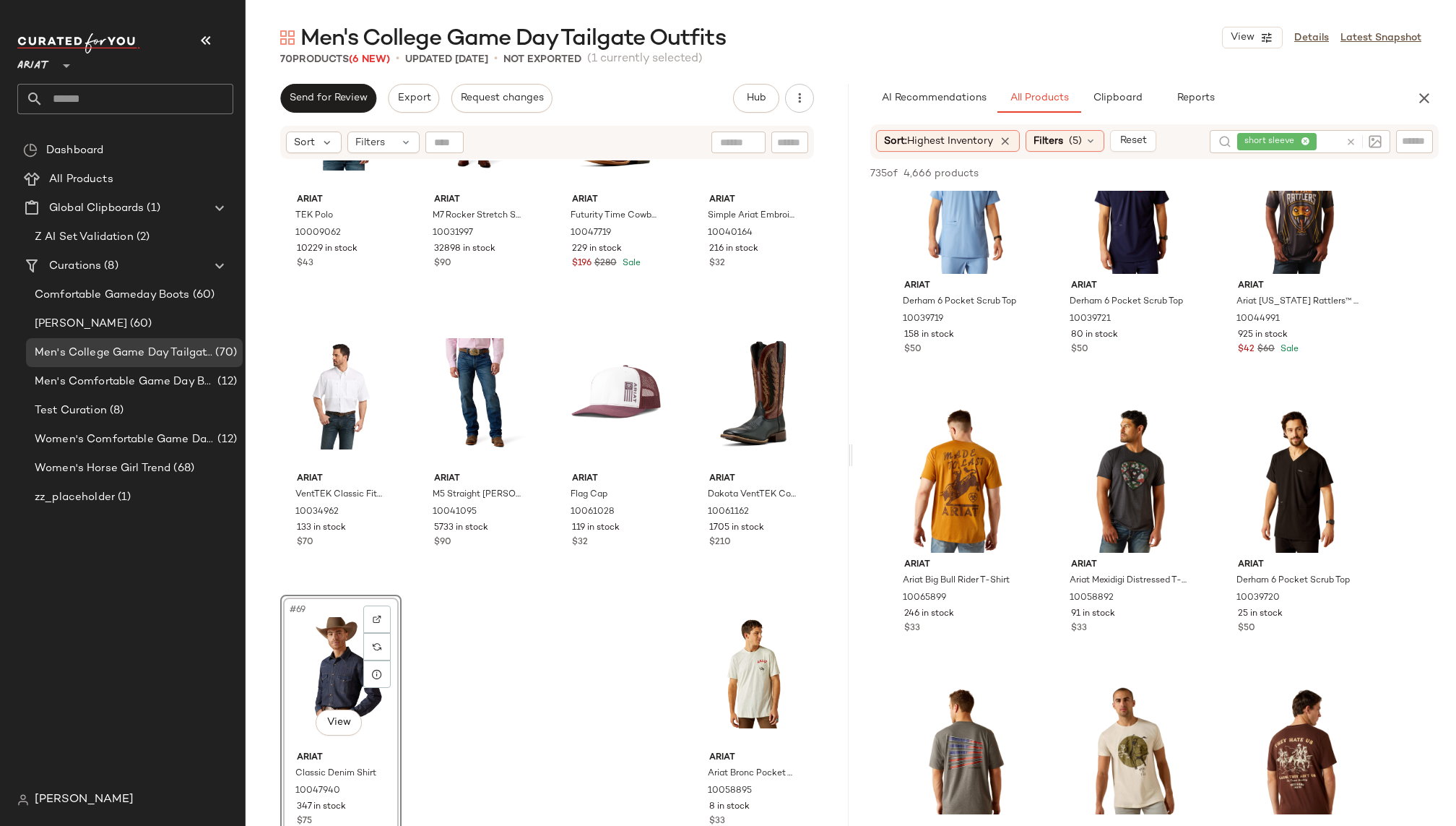
scroll to position [17946, 0]
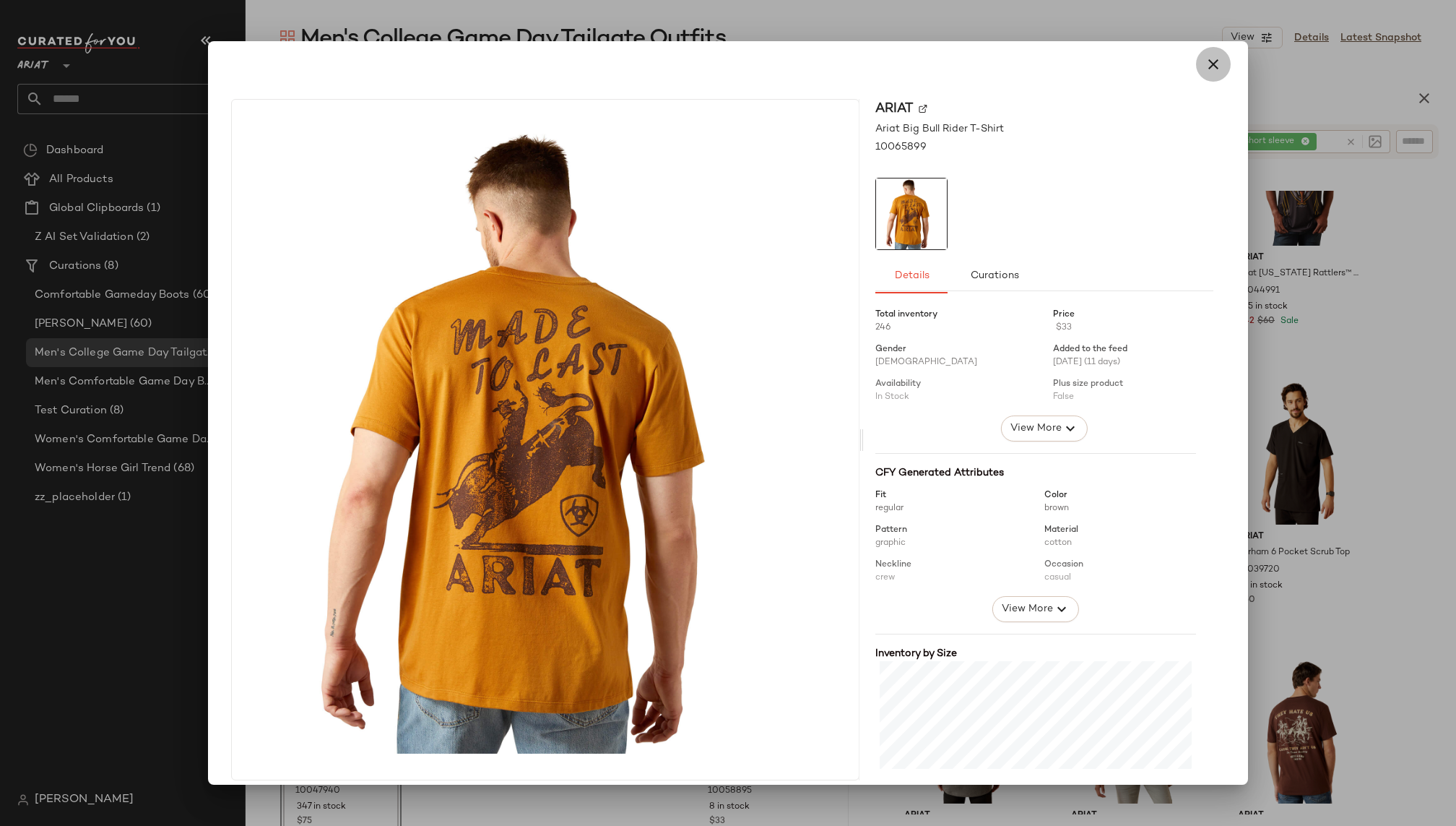
click at [1206, 65] on icon "button" at bounding box center [1213, 64] width 18 height 18
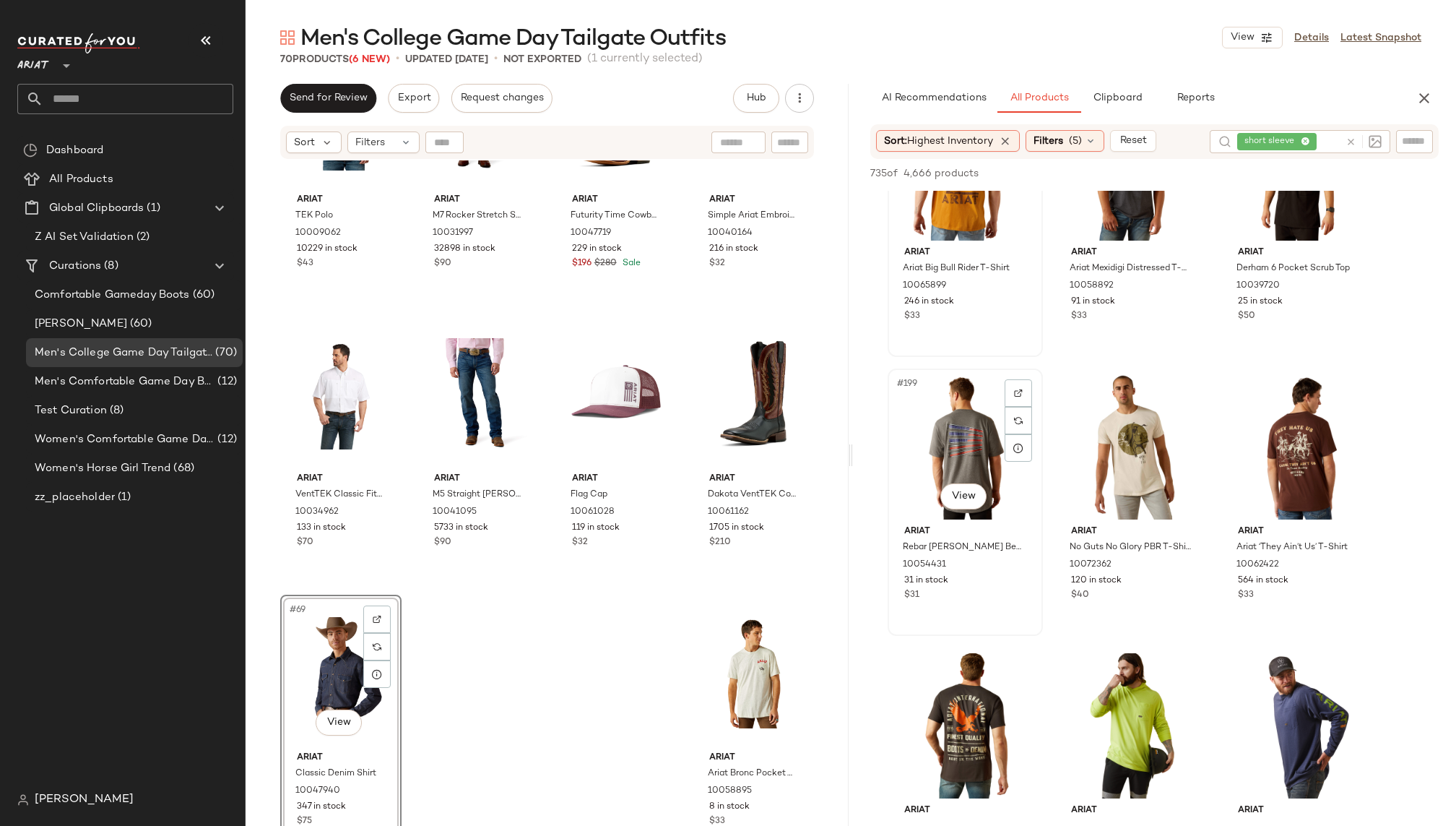
scroll to position [18232, 0]
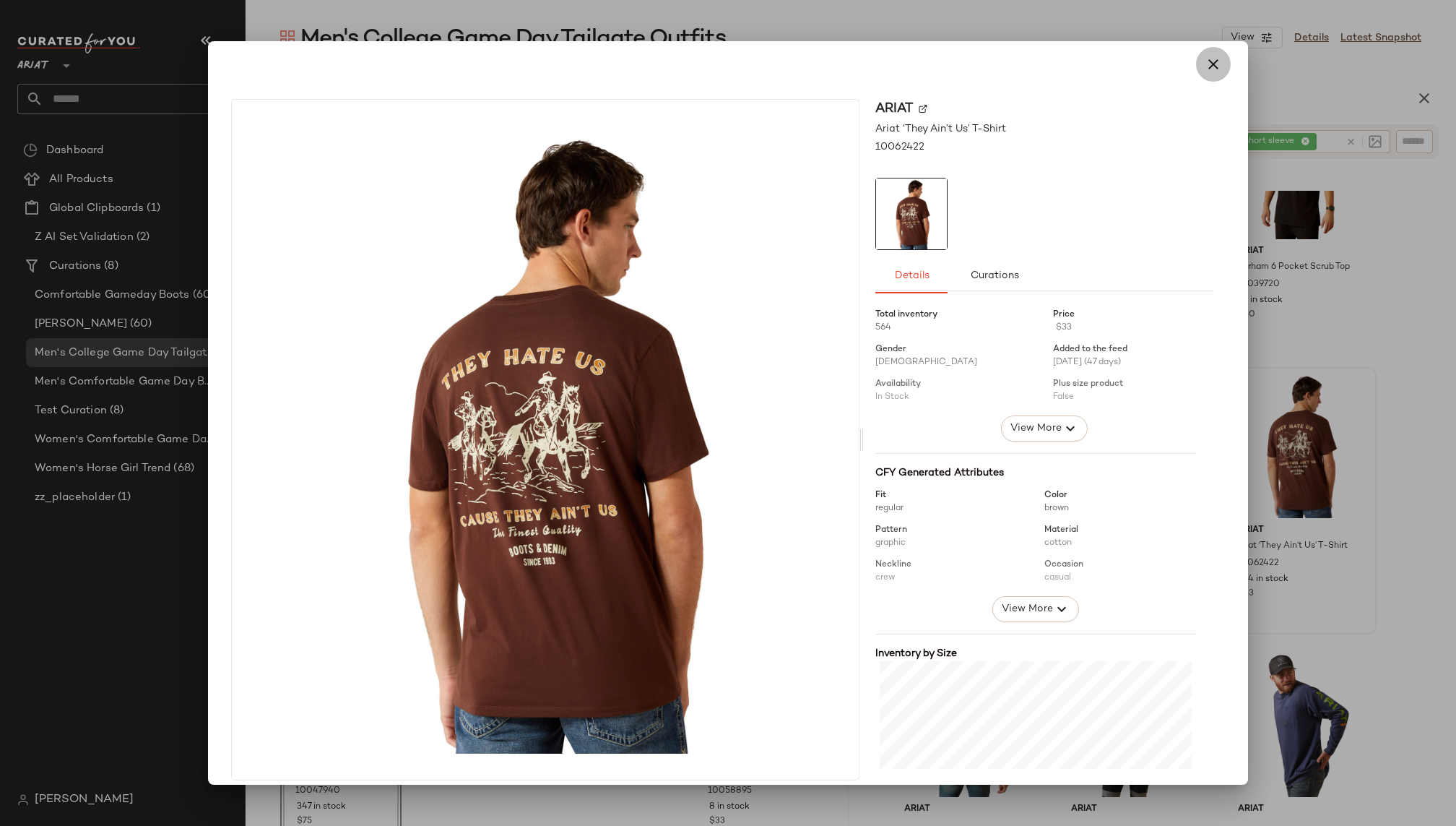
click at [1215, 67] on button "button" at bounding box center [1213, 64] width 34 height 34
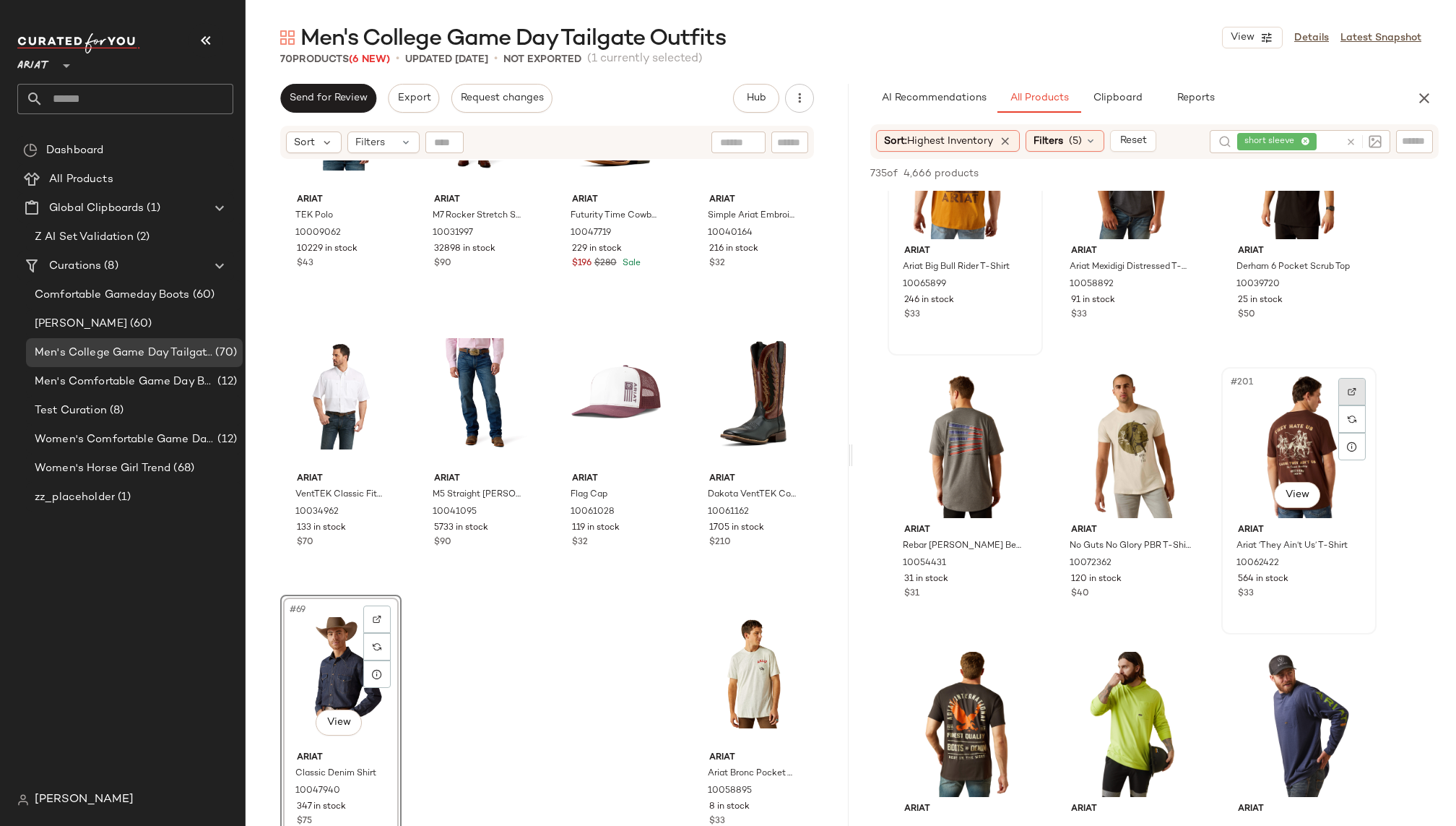
click at [1352, 388] on img at bounding box center [1352, 391] width 8 height 8
click at [1299, 442] on div "#201 View" at bounding box center [1298, 445] width 145 height 146
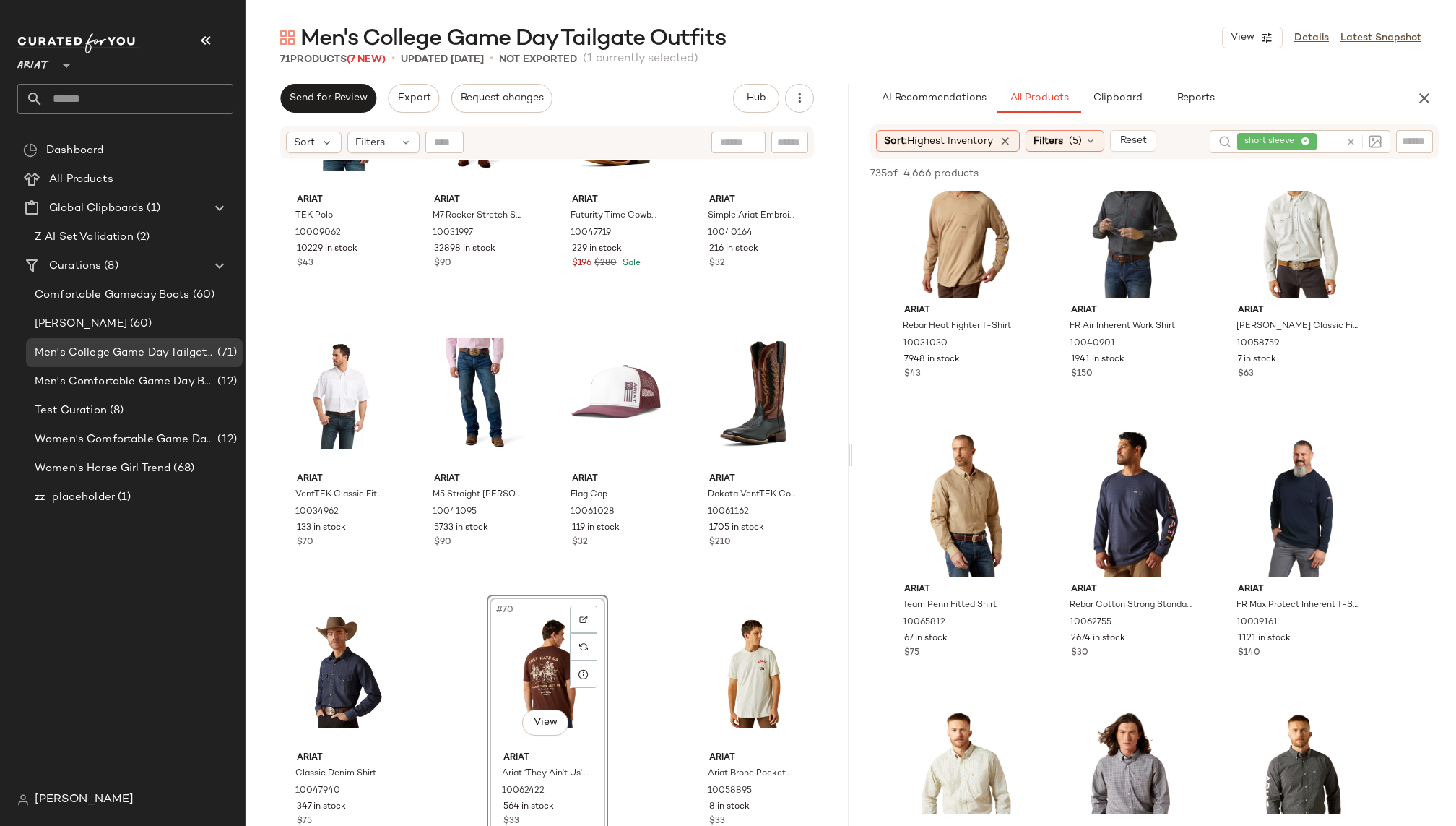
scroll to position [23212, 0]
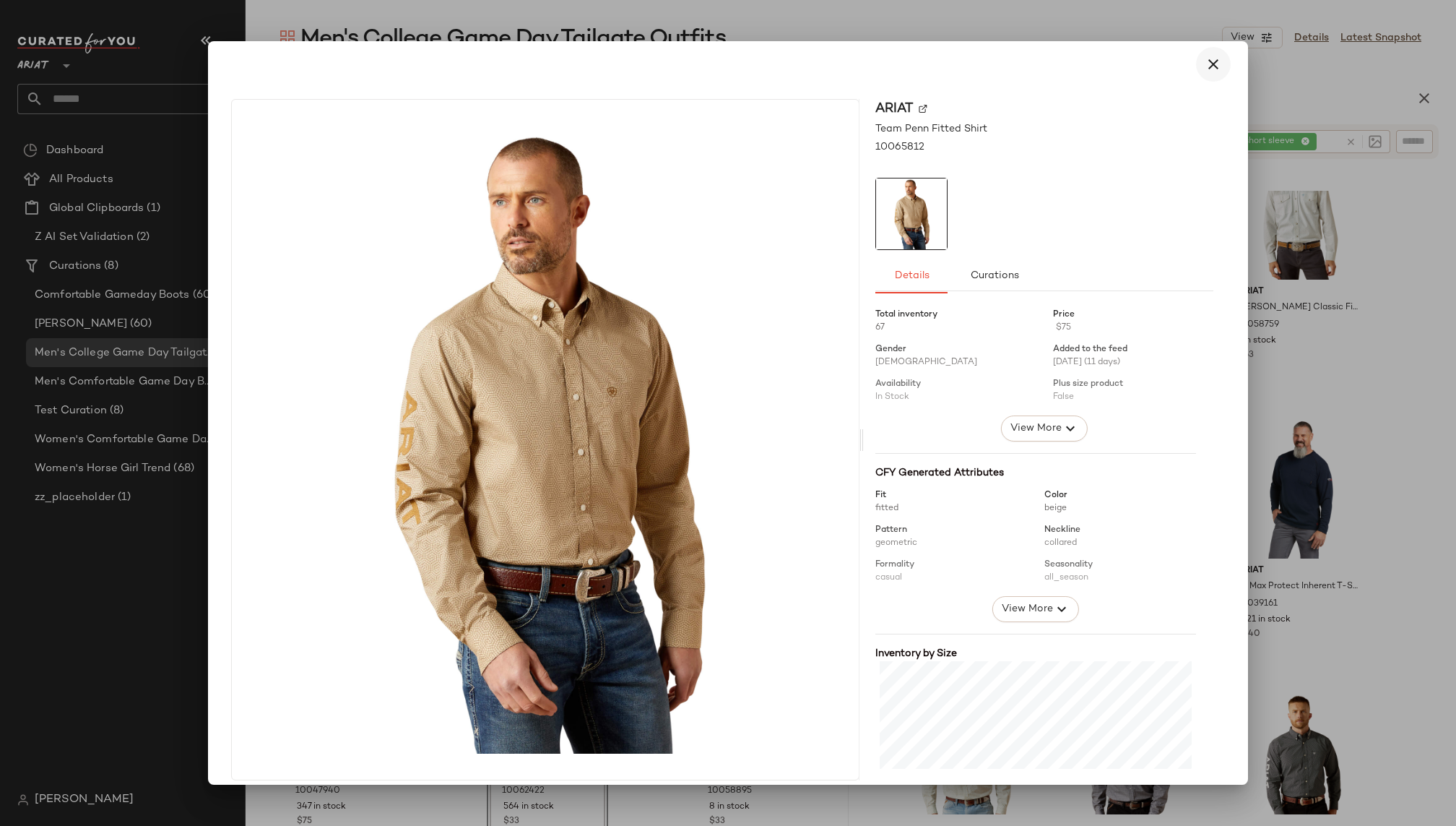
click at [1210, 63] on icon "button" at bounding box center [1213, 64] width 18 height 18
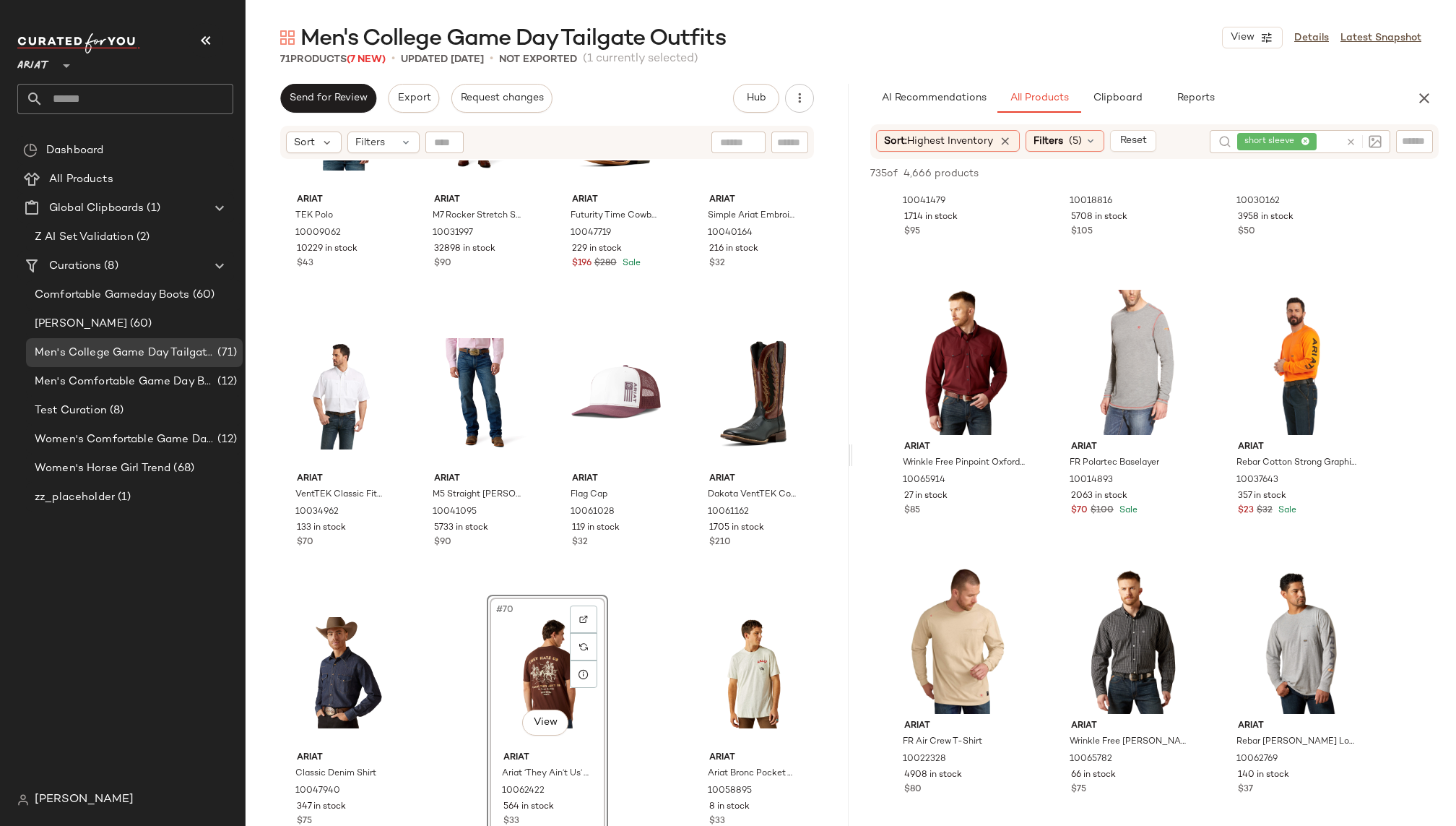
scroll to position [25874, 0]
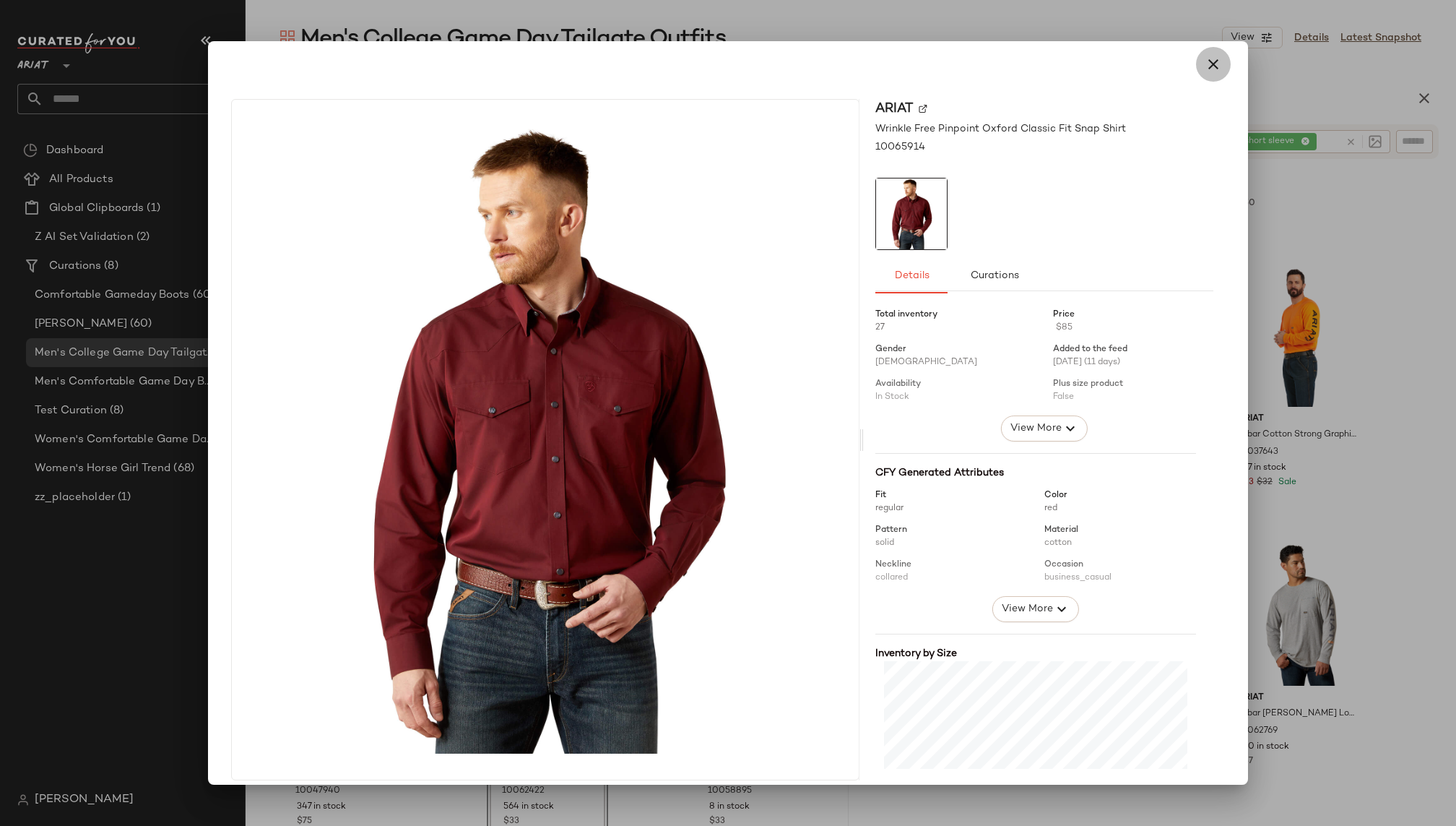
click at [1211, 68] on icon "button" at bounding box center [1213, 64] width 18 height 18
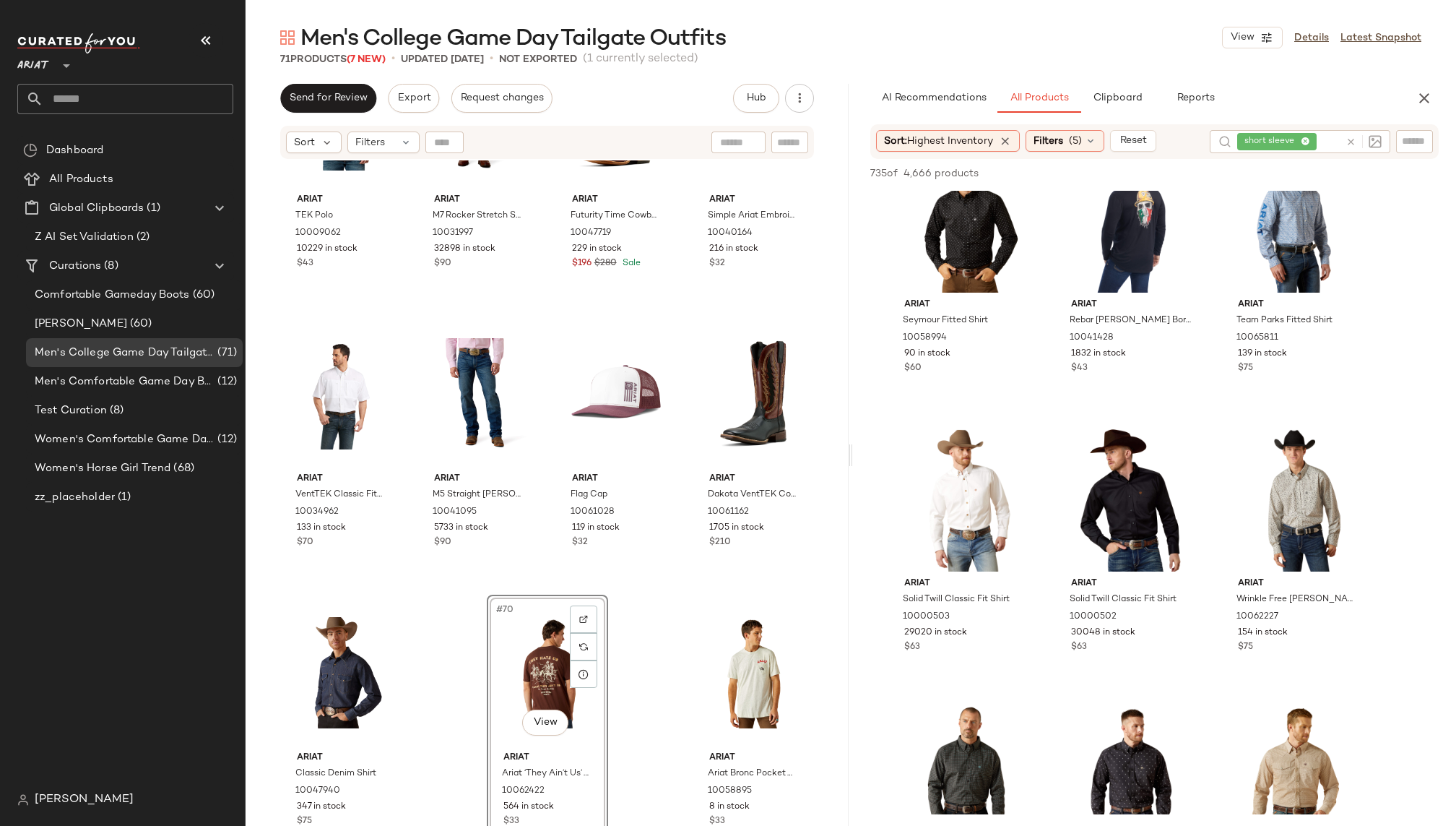
scroll to position [31019, 0]
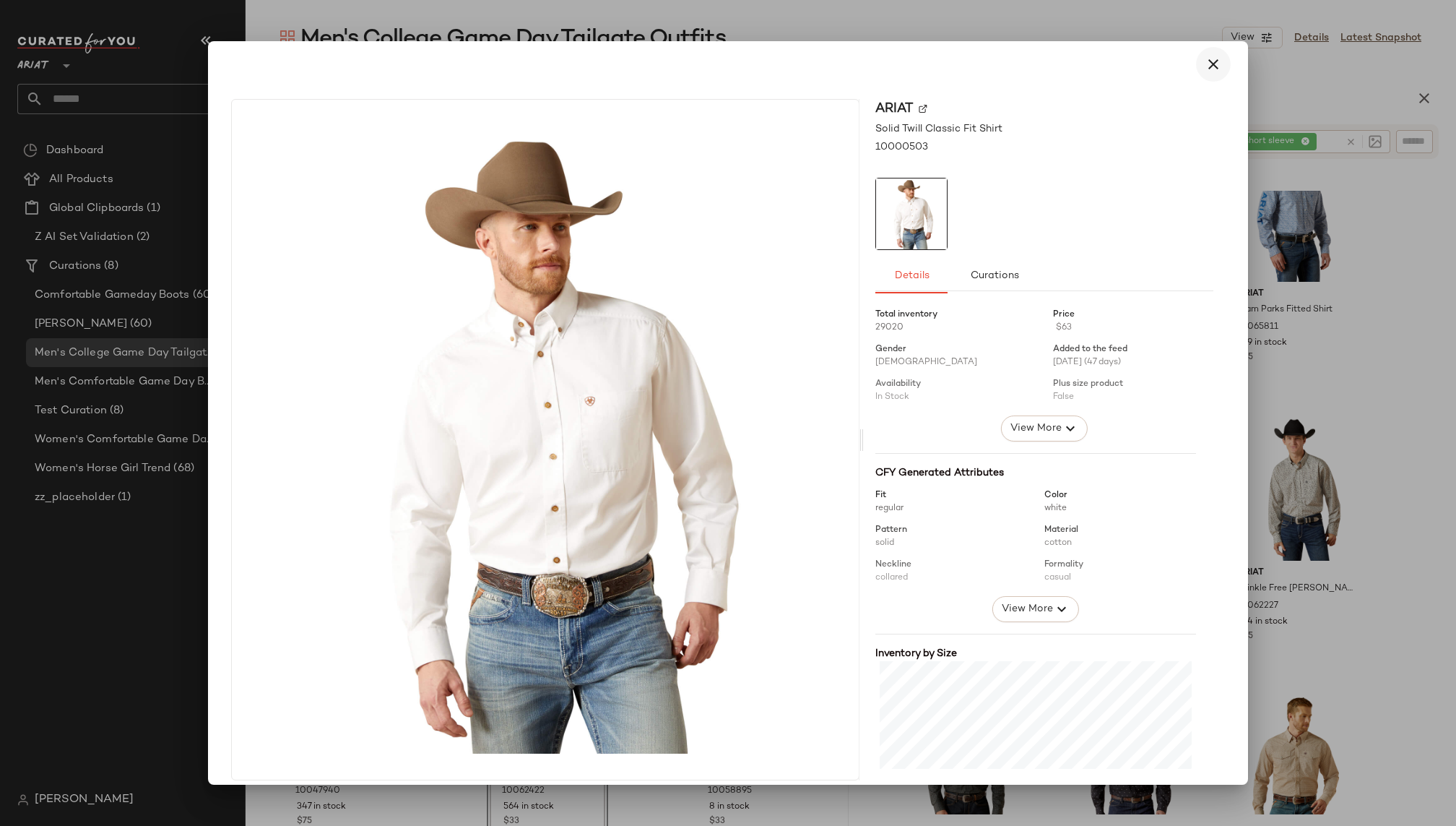
click at [1212, 56] on icon "button" at bounding box center [1213, 64] width 18 height 18
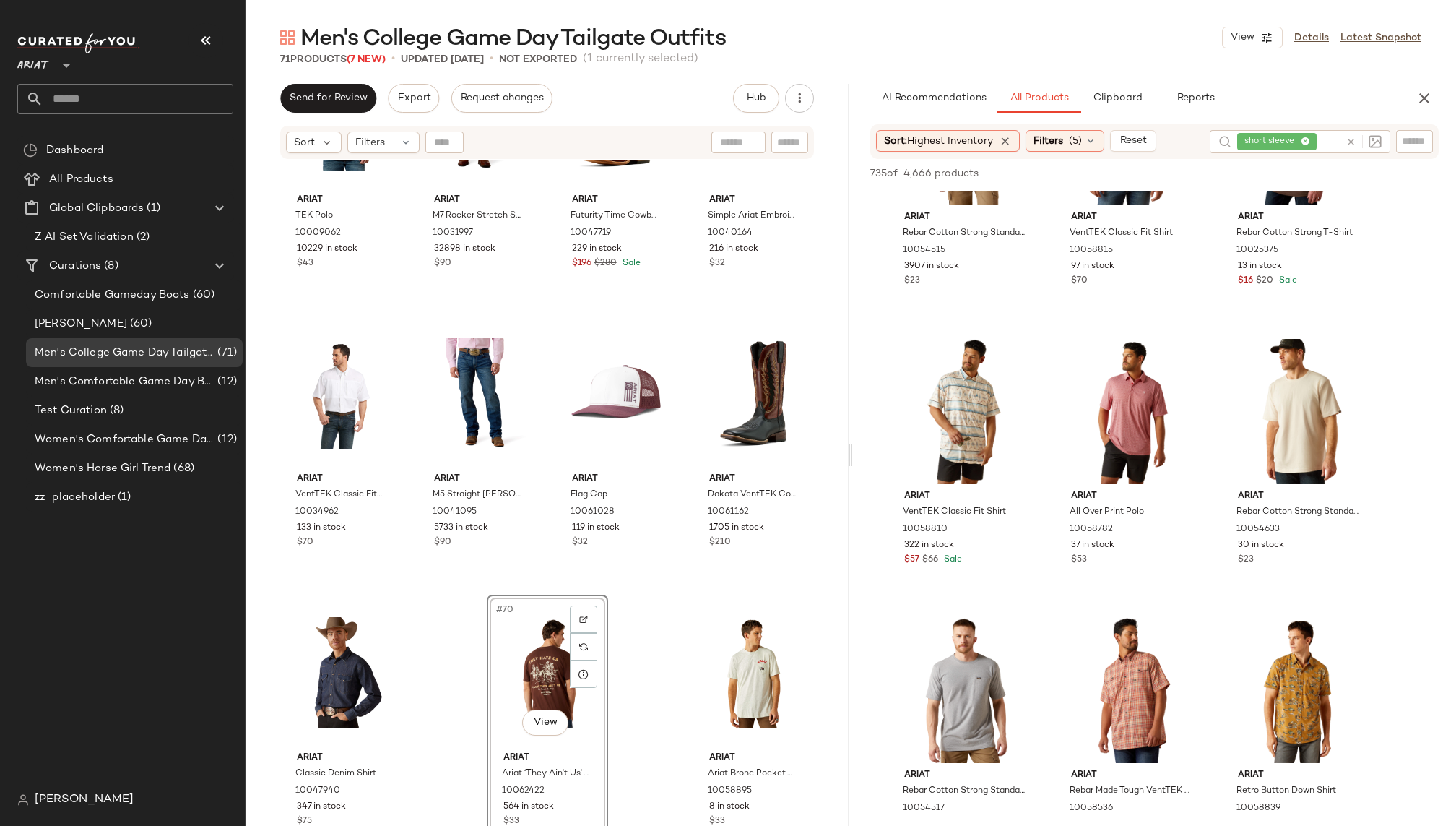
scroll to position [2927, 0]
